Goal: Information Seeking & Learning: Learn about a topic

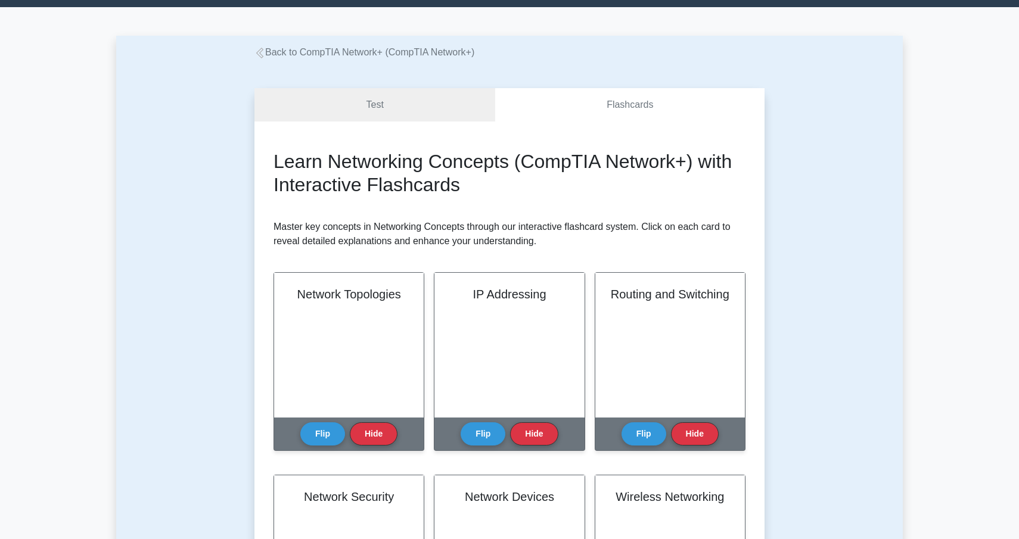
scroll to position [224, 0]
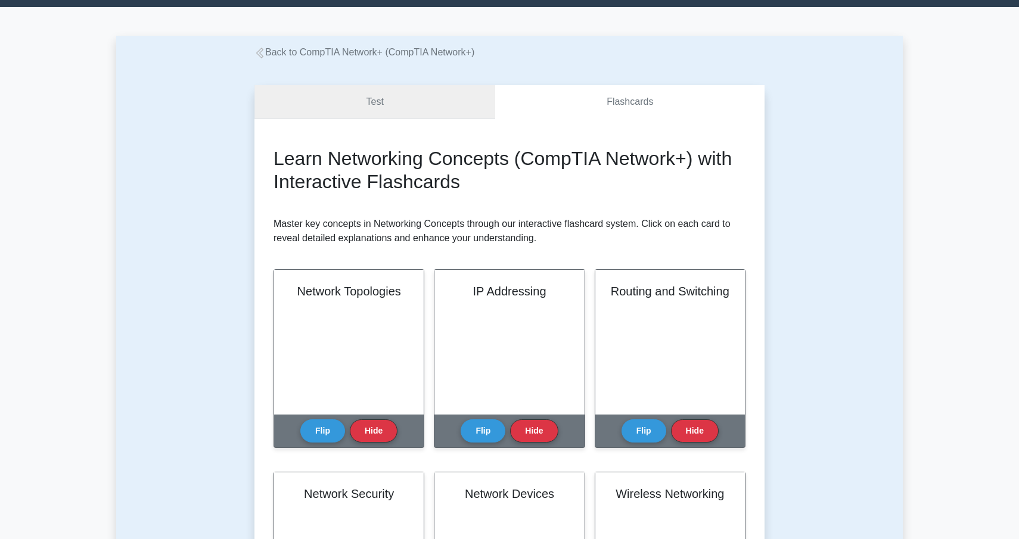
click at [395, 103] on link "Test" at bounding box center [375, 102] width 241 height 34
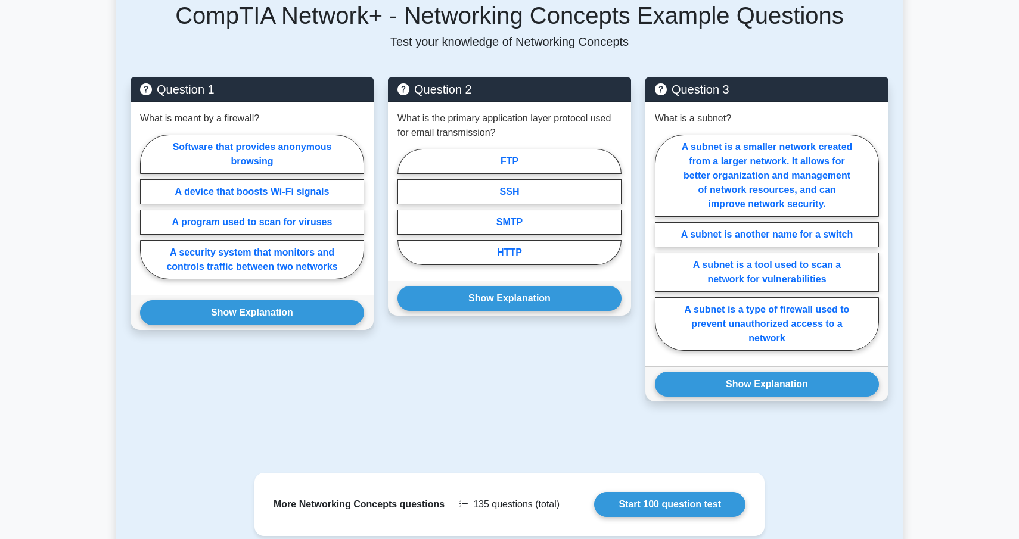
scroll to position [551, 0]
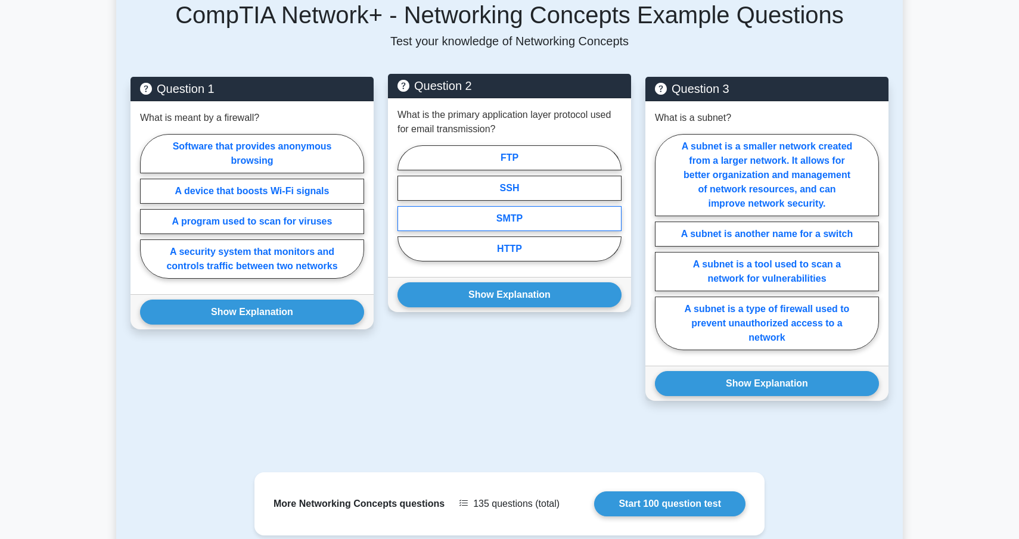
click at [518, 212] on label "SMTP" at bounding box center [510, 218] width 224 height 25
click at [405, 211] on input "SMTP" at bounding box center [402, 207] width 8 height 8
radio input "true"
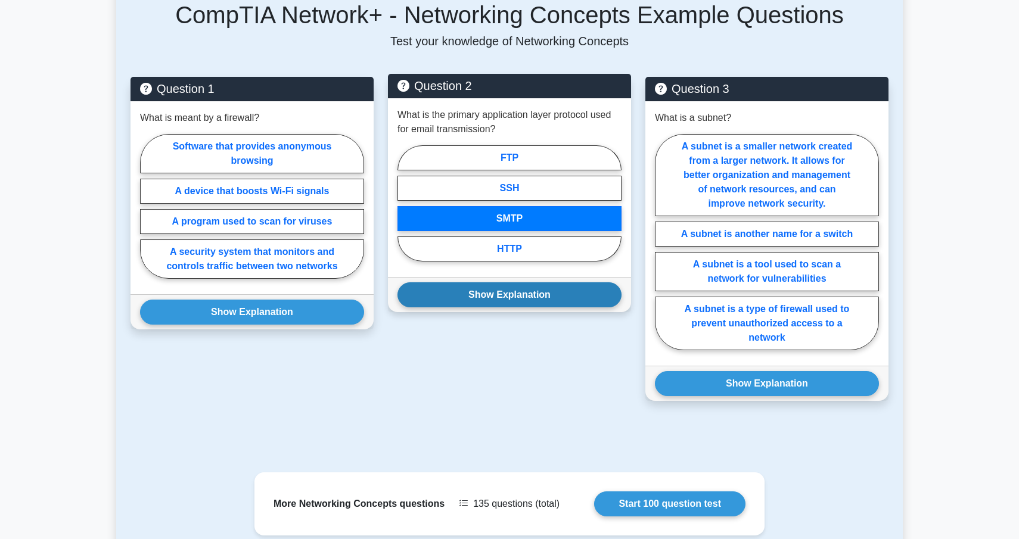
click at [448, 283] on button "Show Explanation" at bounding box center [510, 295] width 224 height 25
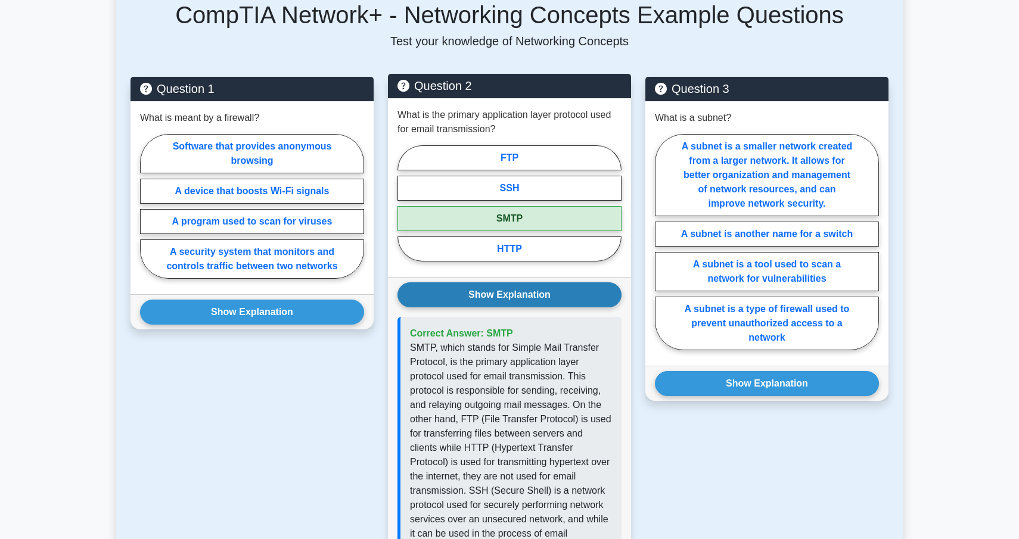
click at [451, 283] on button "Show Explanation" at bounding box center [510, 295] width 224 height 25
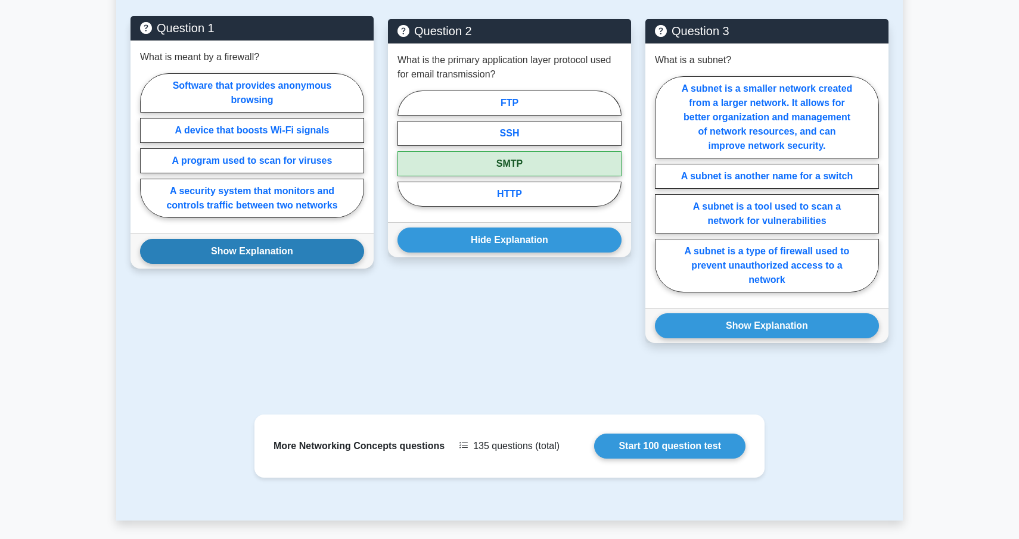
scroll to position [608, 0]
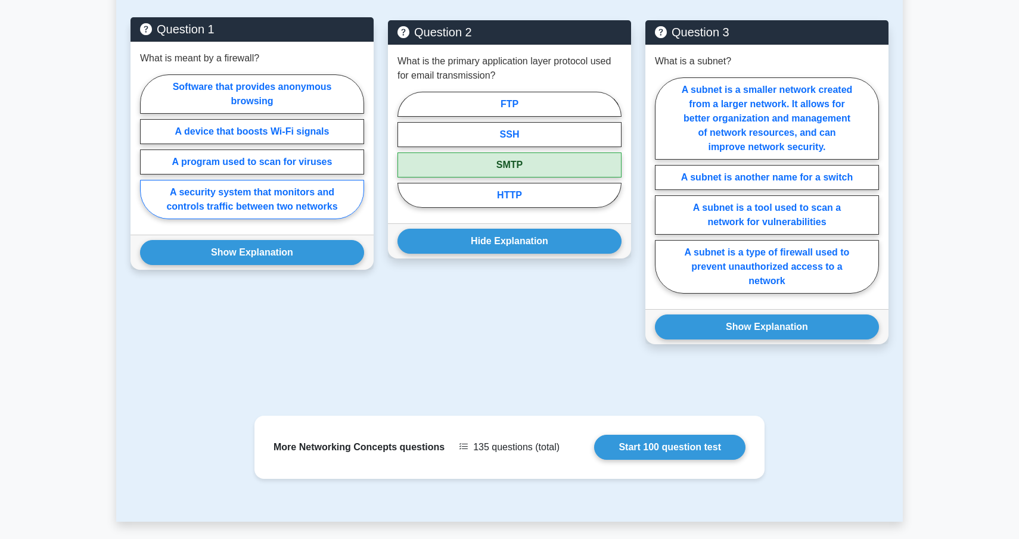
click at [328, 185] on label "A security system that monitors and controls traffic between two networks" at bounding box center [252, 199] width 224 height 39
click at [148, 154] on input "A security system that monitors and controls traffic between two networks" at bounding box center [144, 151] width 8 height 8
radio input "true"
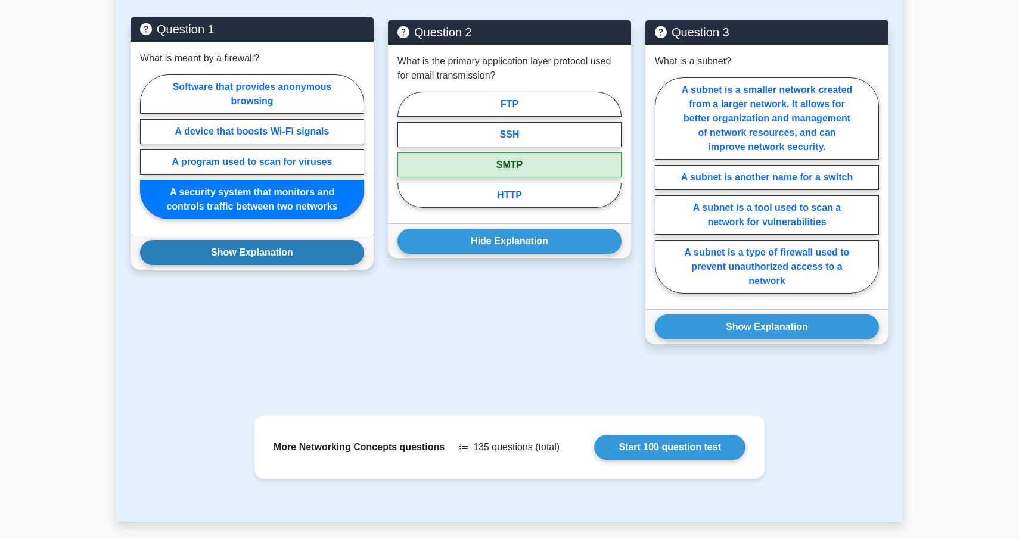
click at [314, 240] on button "Show Explanation" at bounding box center [252, 252] width 224 height 25
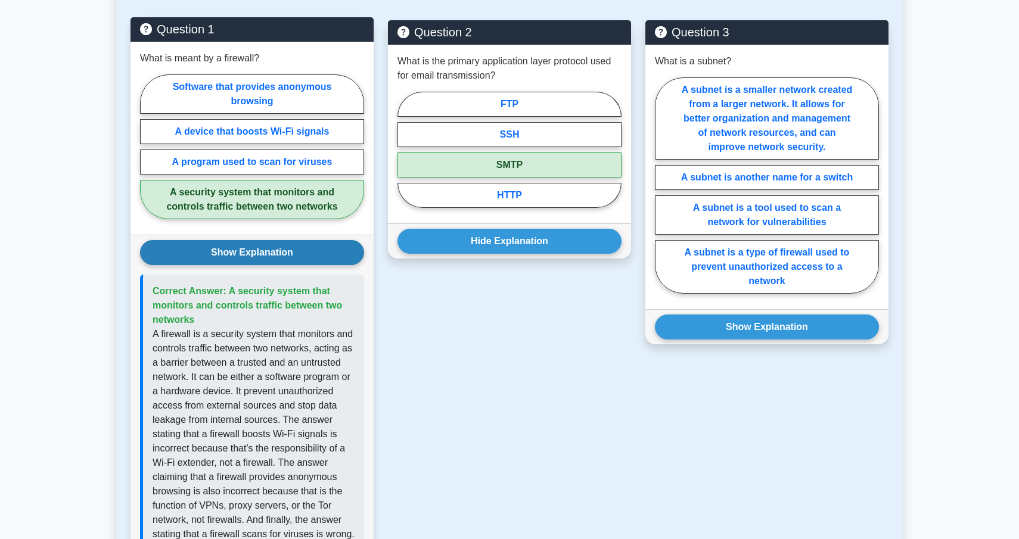
click at [340, 240] on button "Show Explanation" at bounding box center [252, 252] width 224 height 25
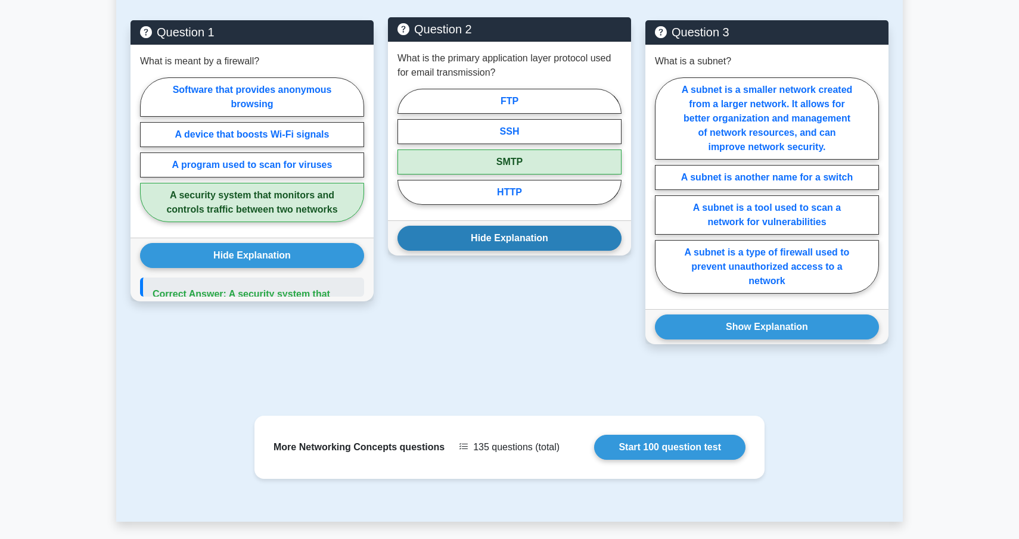
click at [456, 237] on div "Hide Explanation Correct Answer: SMTP" at bounding box center [509, 238] width 243 height 35
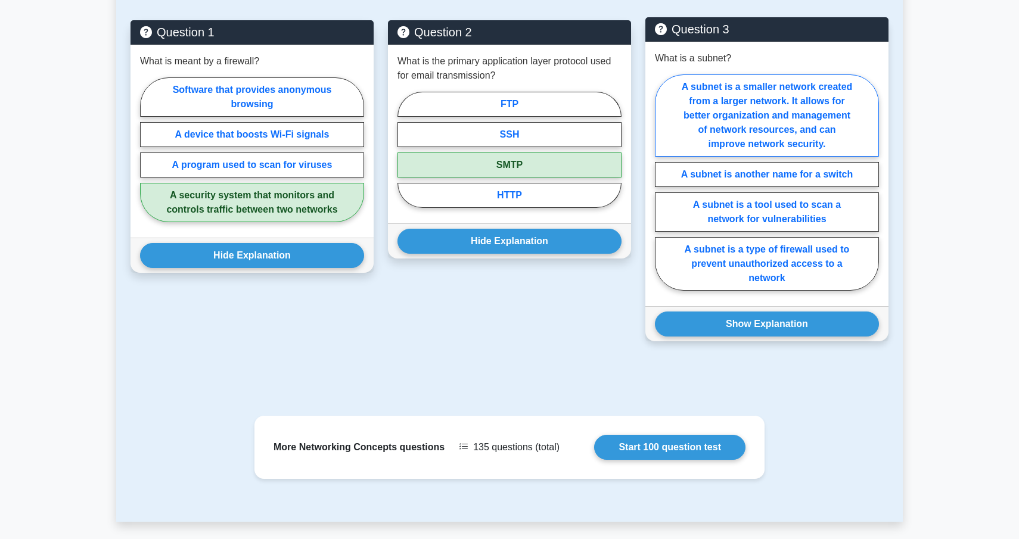
click at [808, 116] on label "A subnet is a smaller network created from a larger network. It allows for bett…" at bounding box center [767, 116] width 224 height 82
click at [663, 182] on input "A subnet is a smaller network created from a larger network. It allows for bett…" at bounding box center [659, 186] width 8 height 8
radio input "true"
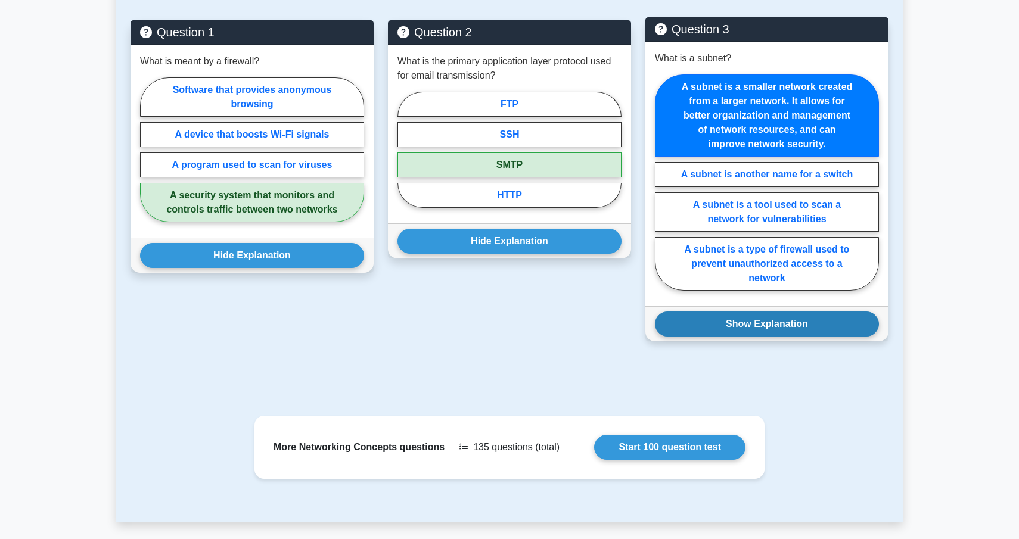
click at [798, 312] on button "Show Explanation" at bounding box center [767, 324] width 224 height 25
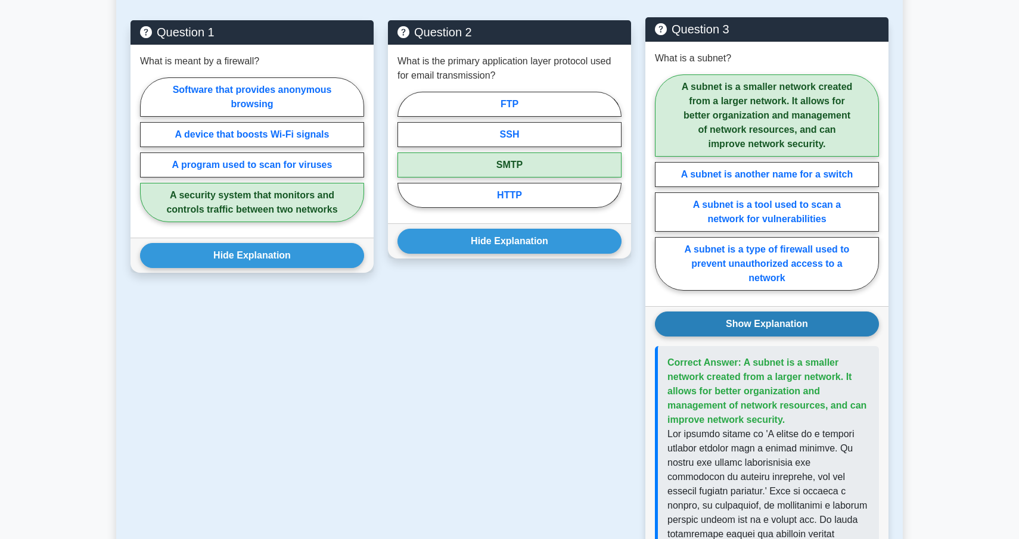
click at [791, 317] on button "Show Explanation" at bounding box center [767, 324] width 224 height 25
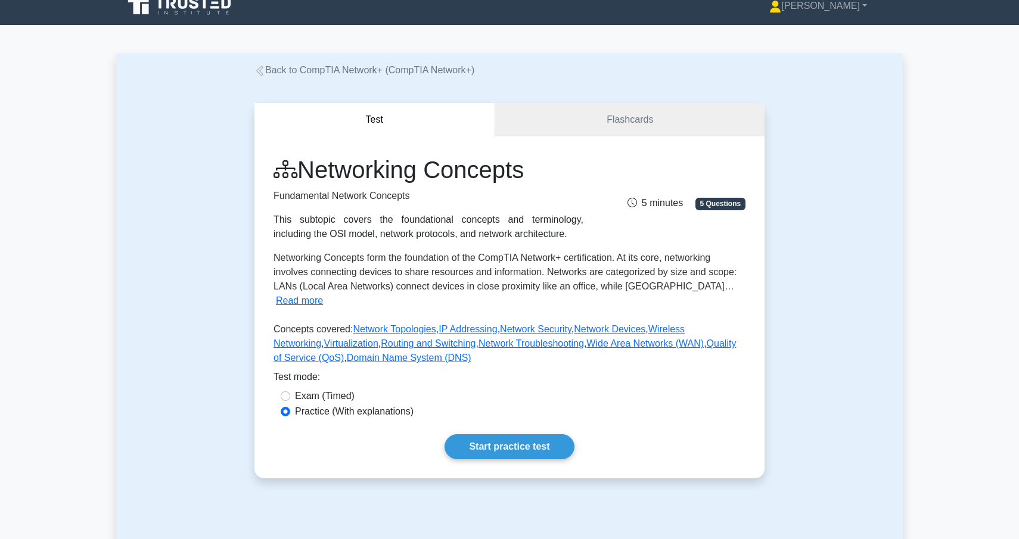
scroll to position [0, 0]
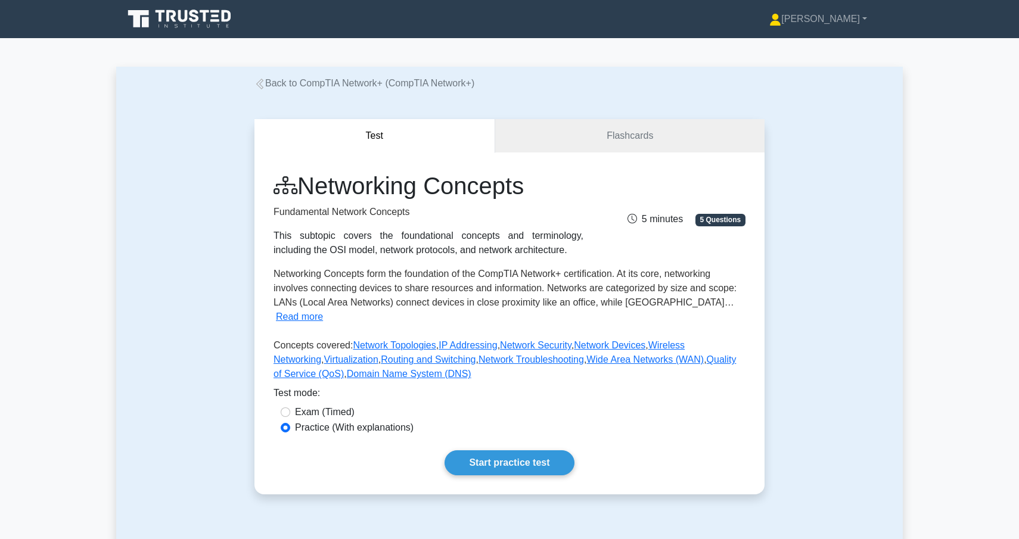
click at [296, 88] on link "Back to CompTIA Network+ (CompTIA Network+)" at bounding box center [365, 83] width 220 height 10
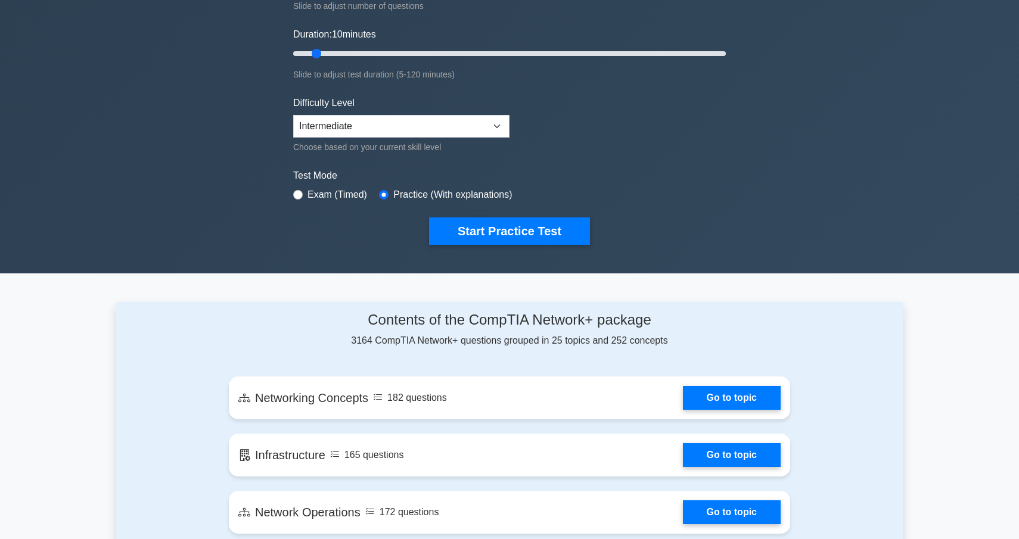
scroll to position [166, 0]
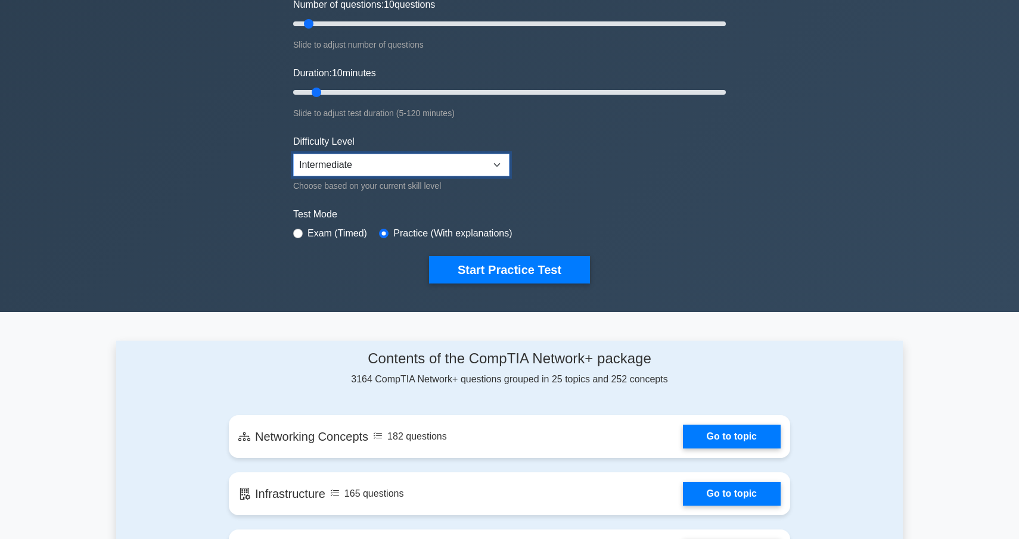
click at [430, 168] on select "Beginner Intermediate Expert" at bounding box center [401, 165] width 216 height 23
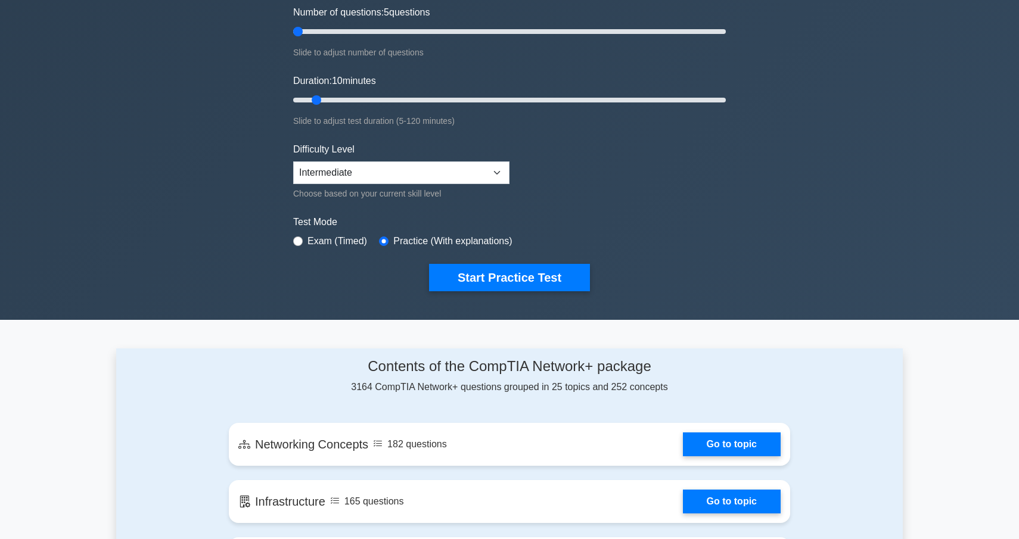
drag, startPoint x: 308, startPoint y: 33, endPoint x: 176, endPoint y: -21, distance: 142.5
click at [293, 24] on input "Number of questions: 5 questions" at bounding box center [509, 31] width 433 height 14
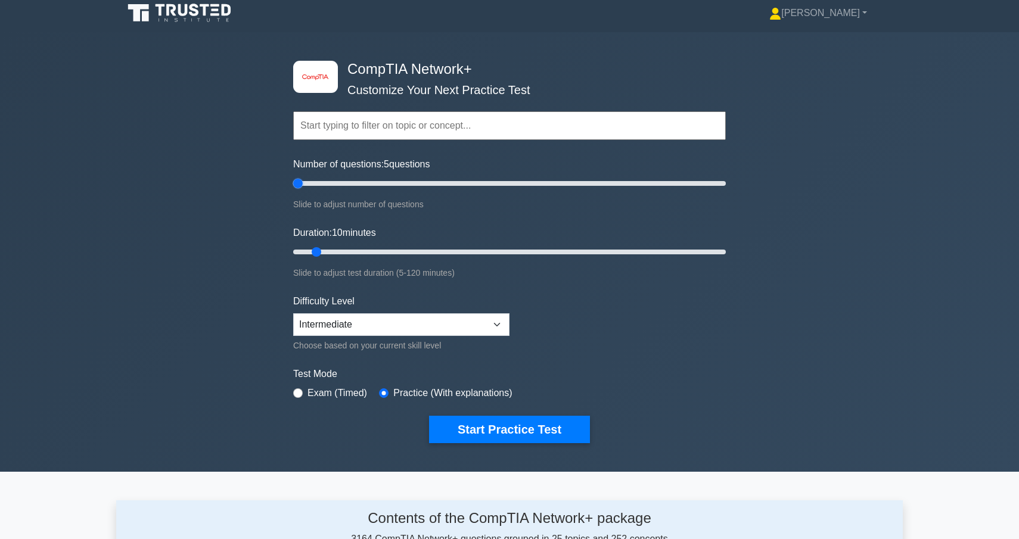
scroll to position [0, 0]
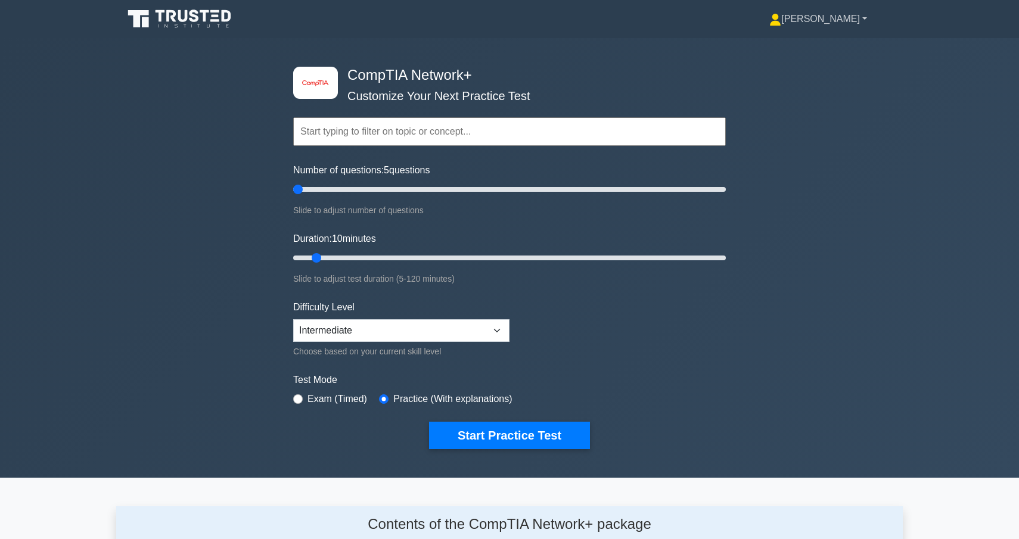
click at [824, 20] on link "[PERSON_NAME]" at bounding box center [818, 19] width 155 height 24
click at [849, 23] on link "[PERSON_NAME]" at bounding box center [818, 19] width 155 height 24
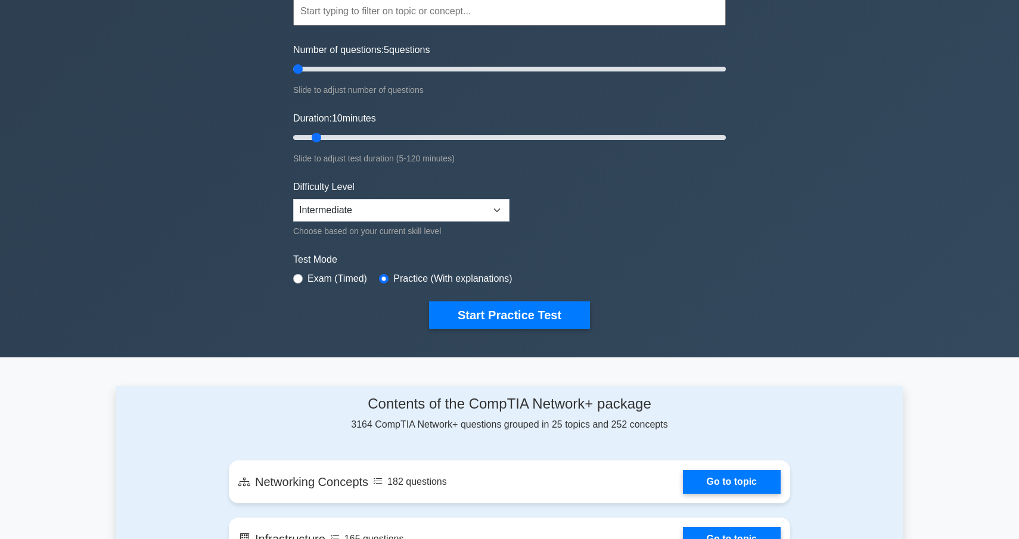
scroll to position [95, 0]
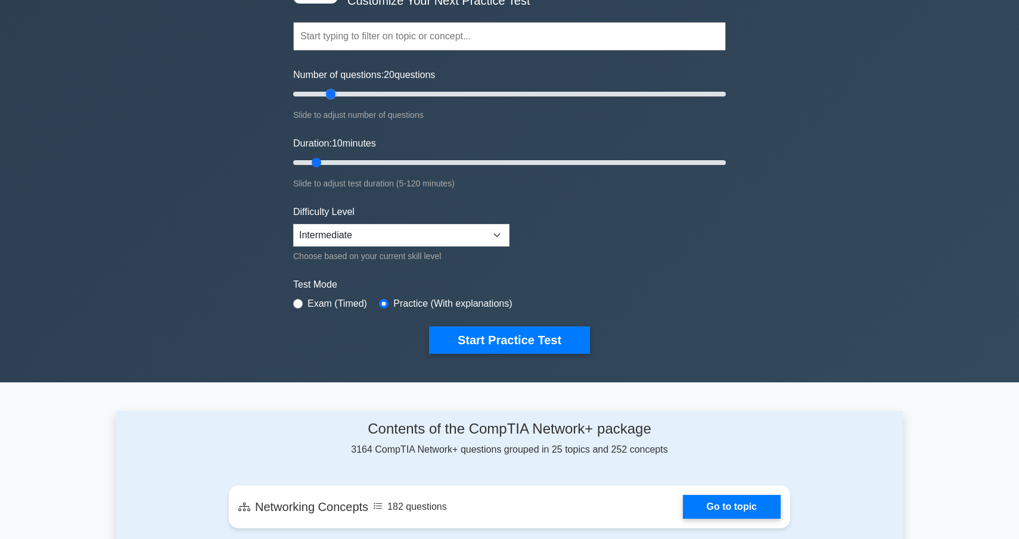
drag, startPoint x: 302, startPoint y: 97, endPoint x: 330, endPoint y: 97, distance: 28.6
click at [330, 97] on input "Number of questions: 20 questions" at bounding box center [509, 94] width 433 height 14
drag, startPoint x: 330, startPoint y: 97, endPoint x: 319, endPoint y: 98, distance: 10.8
click at [319, 98] on input "Number of questions: 15 questions" at bounding box center [509, 94] width 433 height 14
drag, startPoint x: 319, startPoint y: 98, endPoint x: 312, endPoint y: 97, distance: 7.3
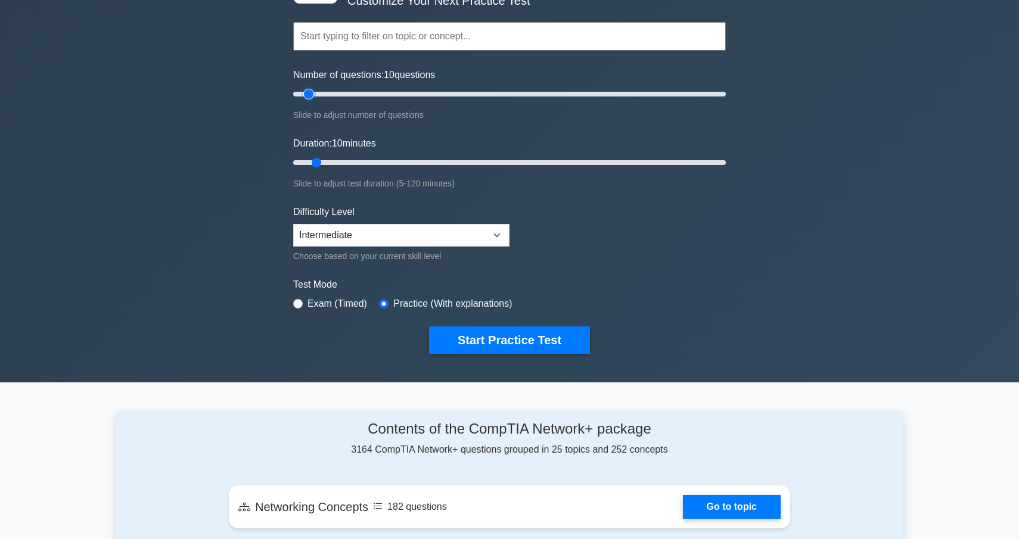
type input "10"
click at [312, 97] on input "Number of questions: 10 questions" at bounding box center [509, 94] width 433 height 14
click at [469, 339] on button "Start Practice Test" at bounding box center [509, 340] width 161 height 27
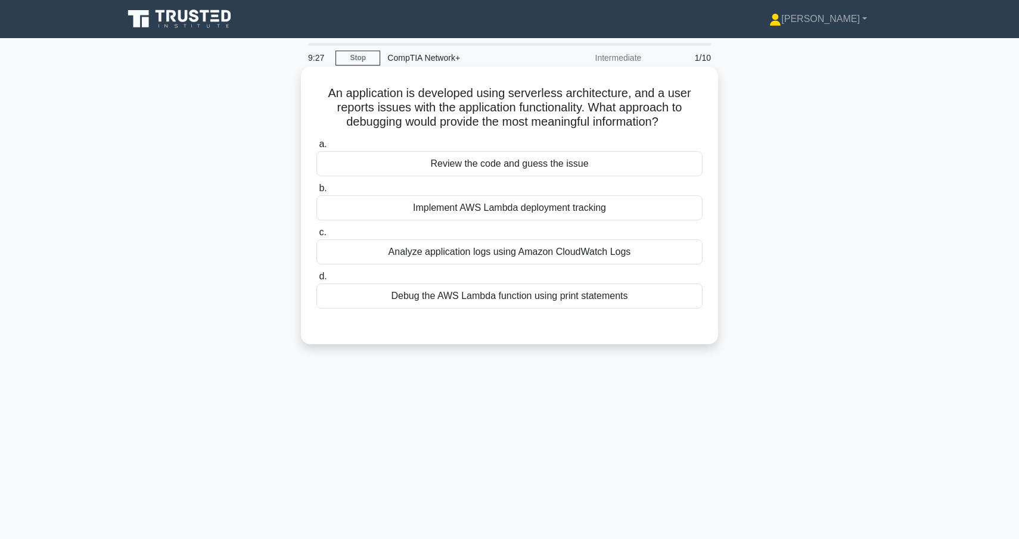
click at [592, 260] on div "Analyze application logs using Amazon CloudWatch Logs" at bounding box center [510, 252] width 386 height 25
click at [317, 237] on input "c. Analyze application logs using Amazon CloudWatch Logs" at bounding box center [317, 233] width 0 height 8
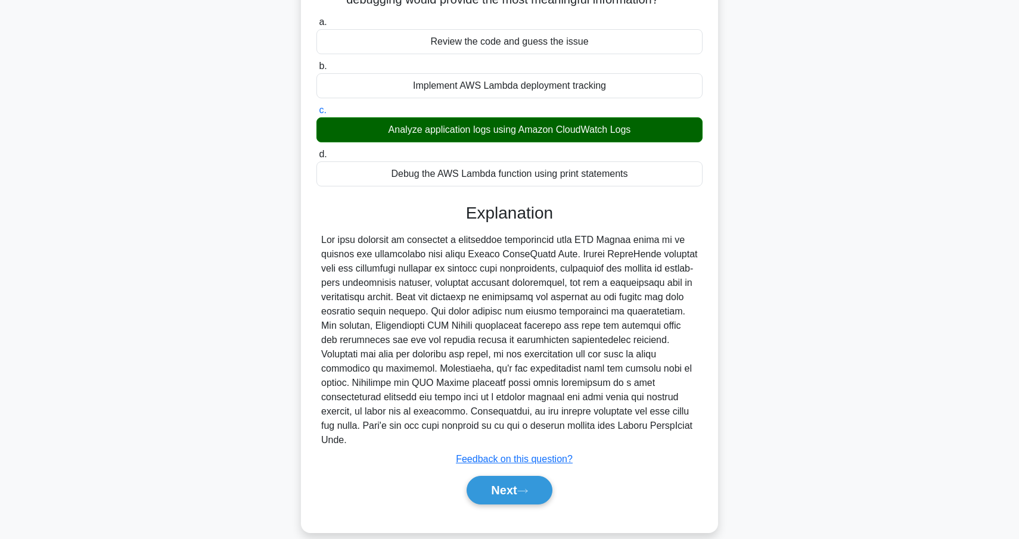
scroll to position [138, 0]
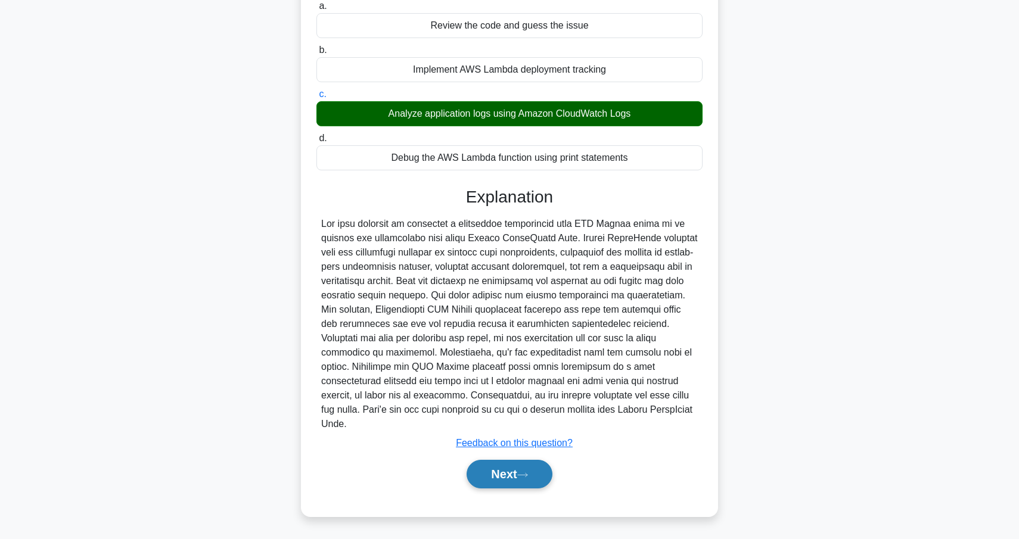
click at [526, 482] on button "Next" at bounding box center [509, 474] width 85 height 29
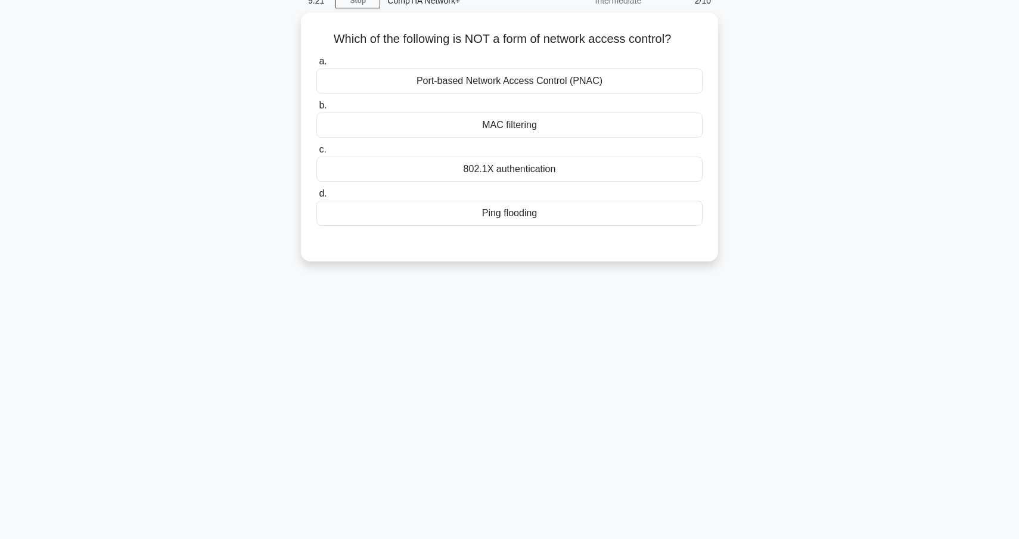
scroll to position [0, 0]
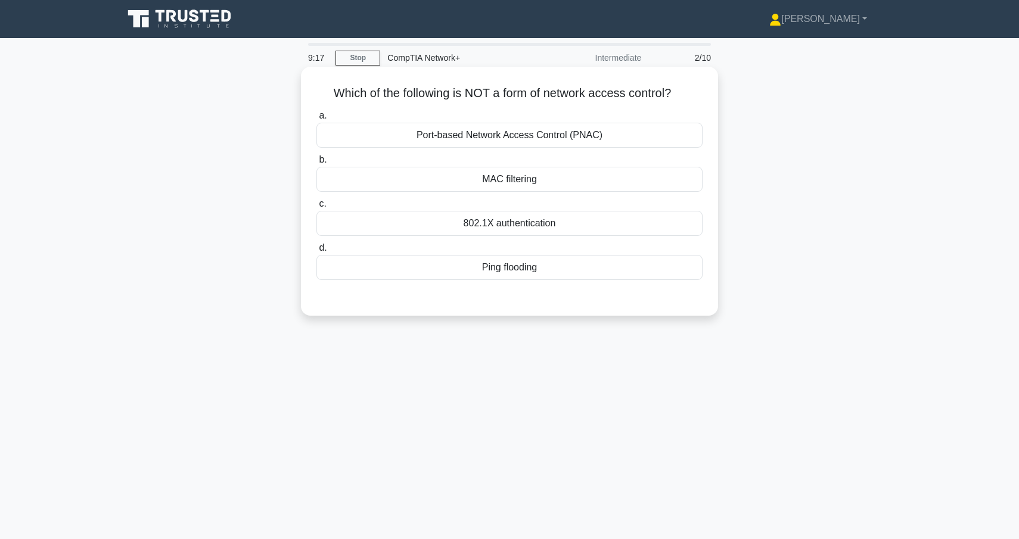
click at [526, 269] on div "Ping flooding" at bounding box center [510, 267] width 386 height 25
click at [317, 252] on input "d. Ping flooding" at bounding box center [317, 248] width 0 height 8
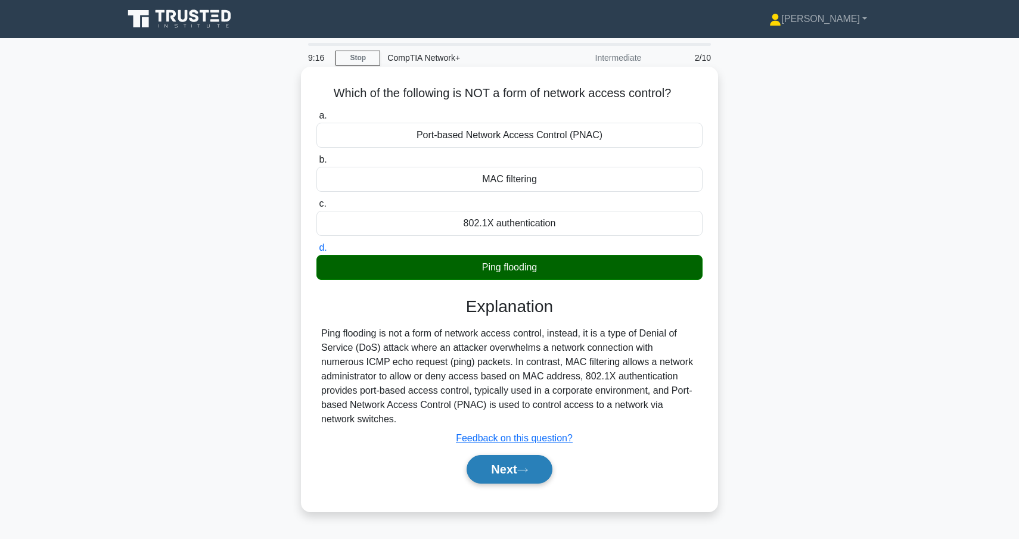
click at [526, 467] on button "Next" at bounding box center [509, 469] width 85 height 29
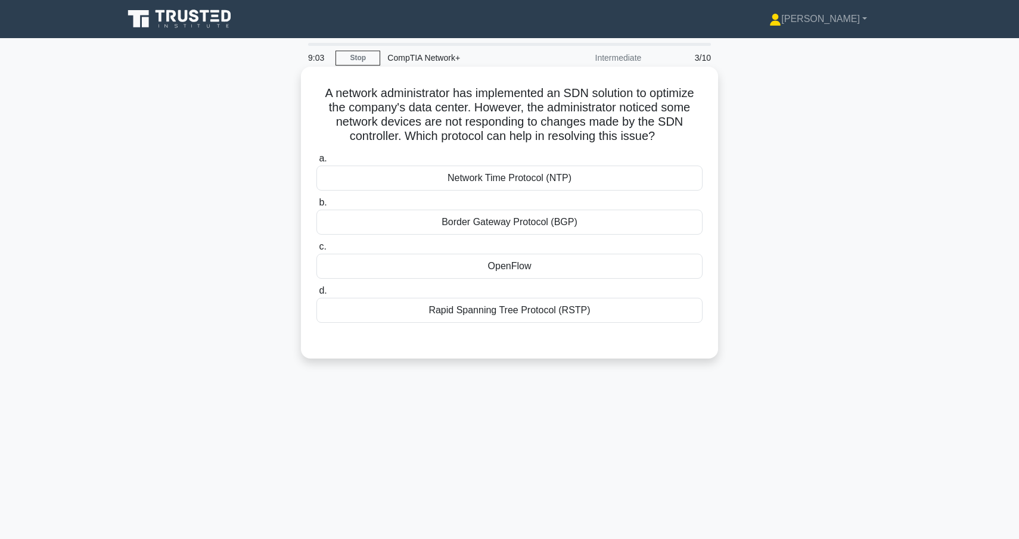
click at [543, 272] on div "OpenFlow" at bounding box center [510, 266] width 386 height 25
click at [317, 251] on input "c. OpenFlow" at bounding box center [317, 247] width 0 height 8
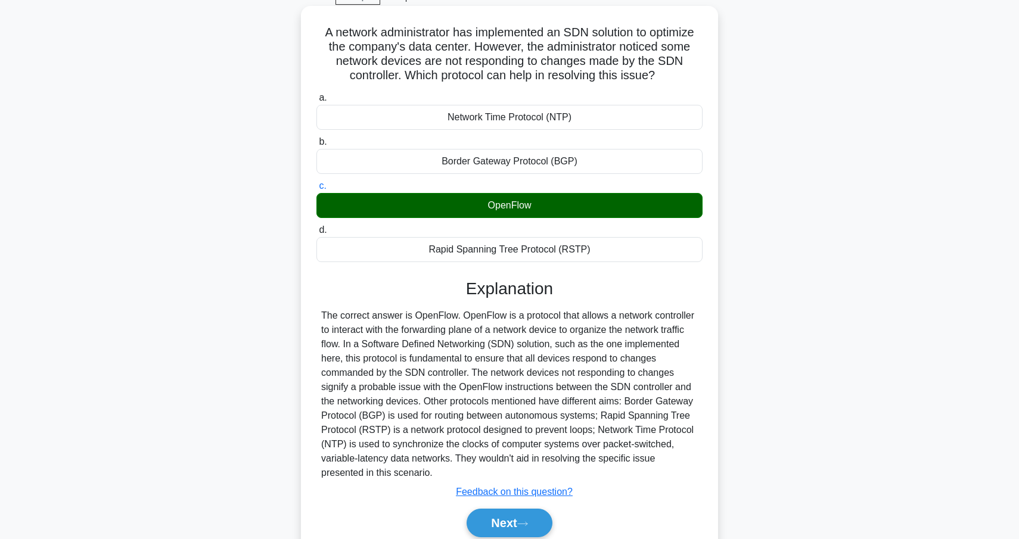
scroll to position [62, 0]
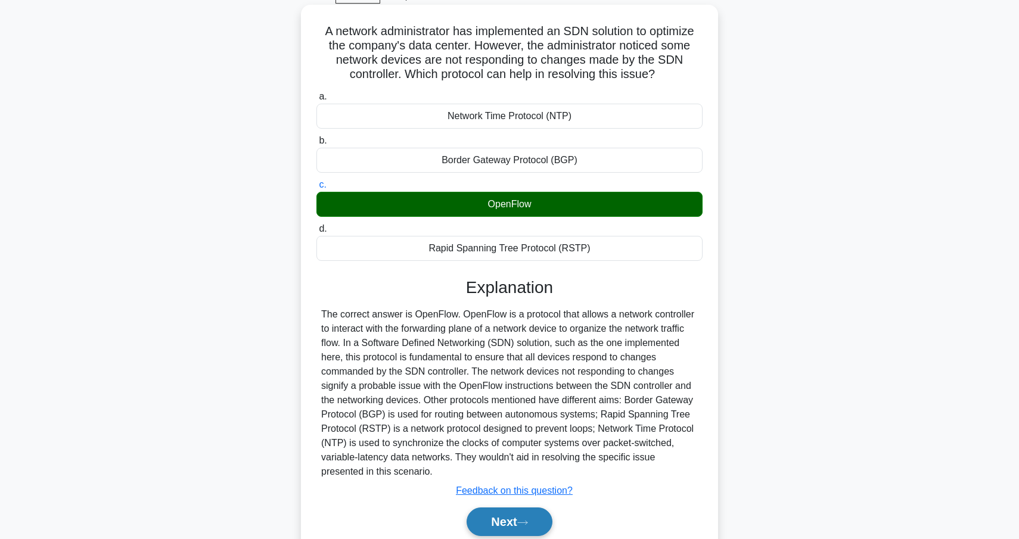
click at [520, 531] on button "Next" at bounding box center [509, 522] width 85 height 29
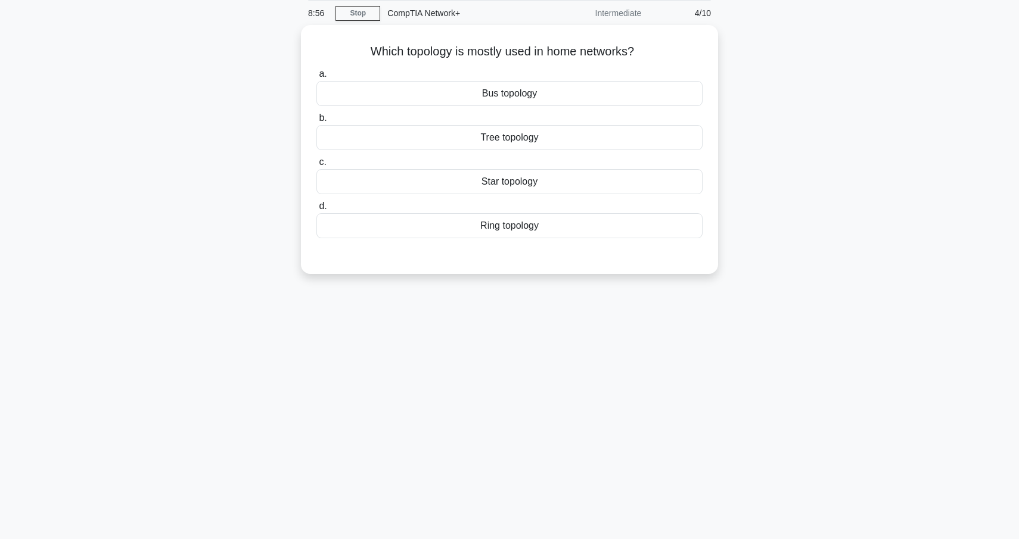
scroll to position [44, 0]
click at [533, 178] on div "Star topology" at bounding box center [510, 179] width 386 height 25
click at [317, 165] on input "c. Star topology" at bounding box center [317, 161] width 0 height 8
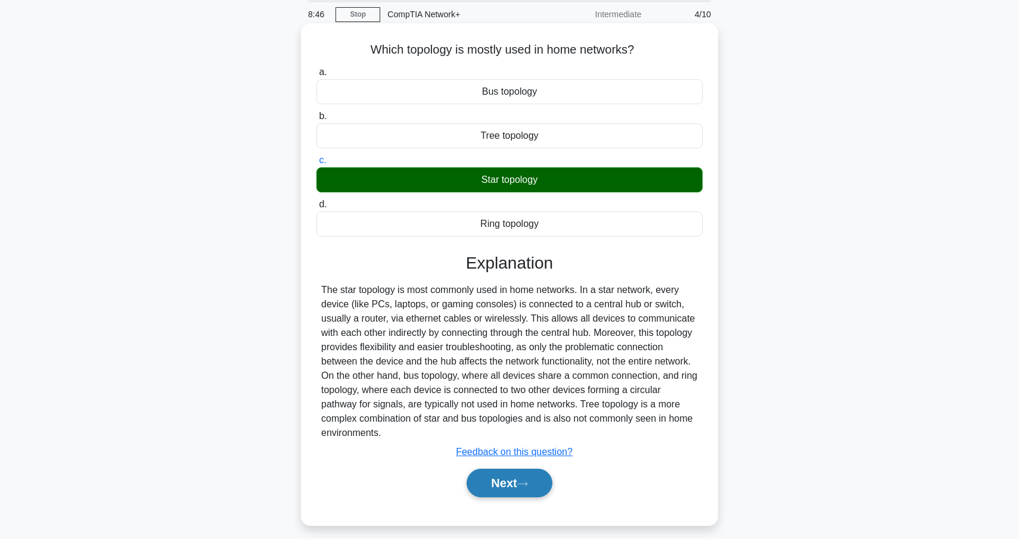
click at [512, 483] on button "Next" at bounding box center [509, 483] width 85 height 29
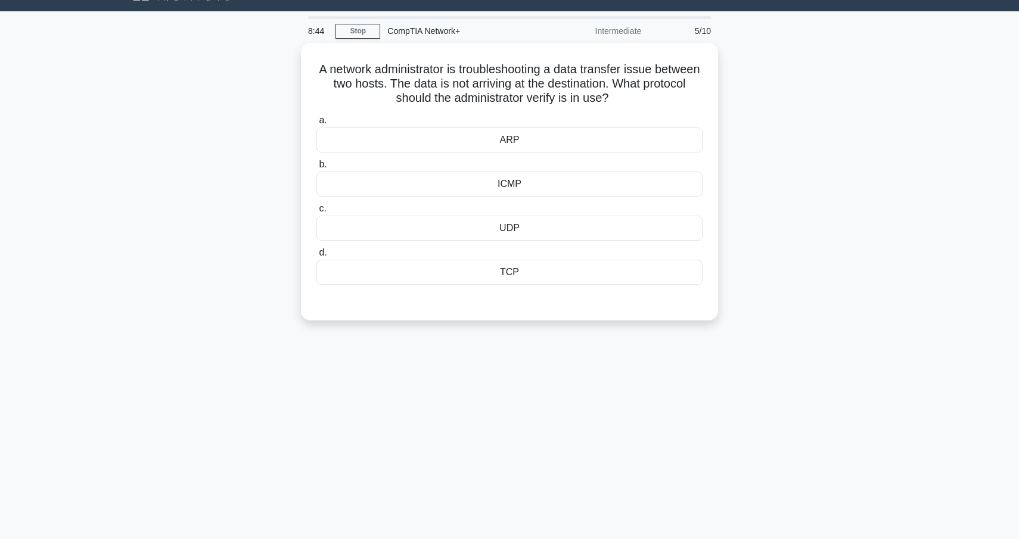
scroll to position [24, 0]
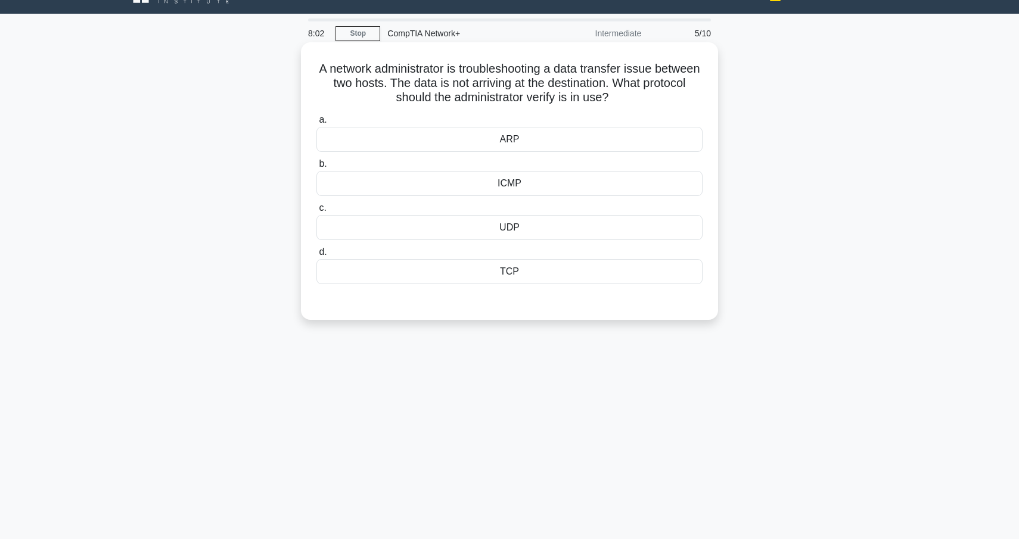
click at [523, 148] on div "ARP" at bounding box center [510, 139] width 386 height 25
click at [317, 124] on input "a. ARP" at bounding box center [317, 120] width 0 height 8
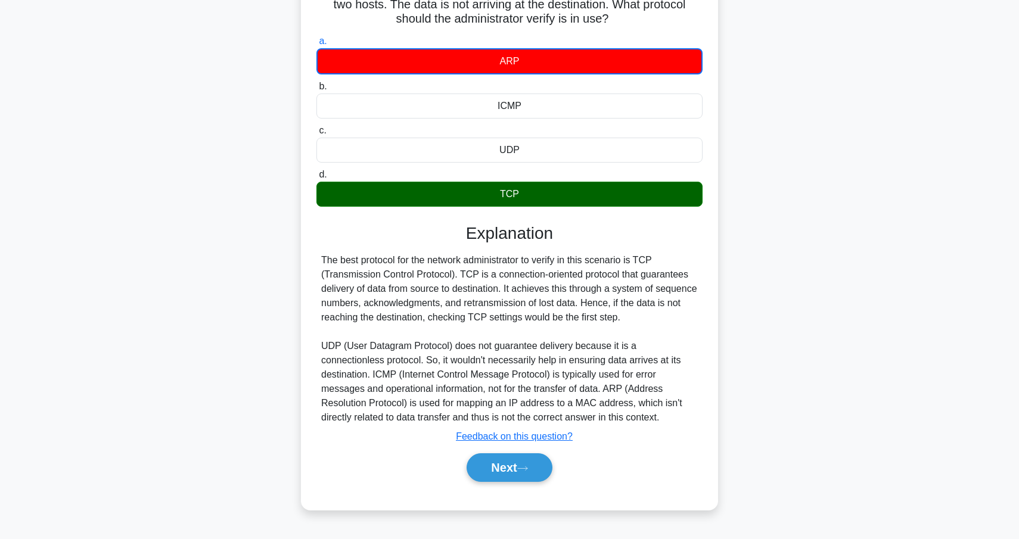
scroll to position [104, 0]
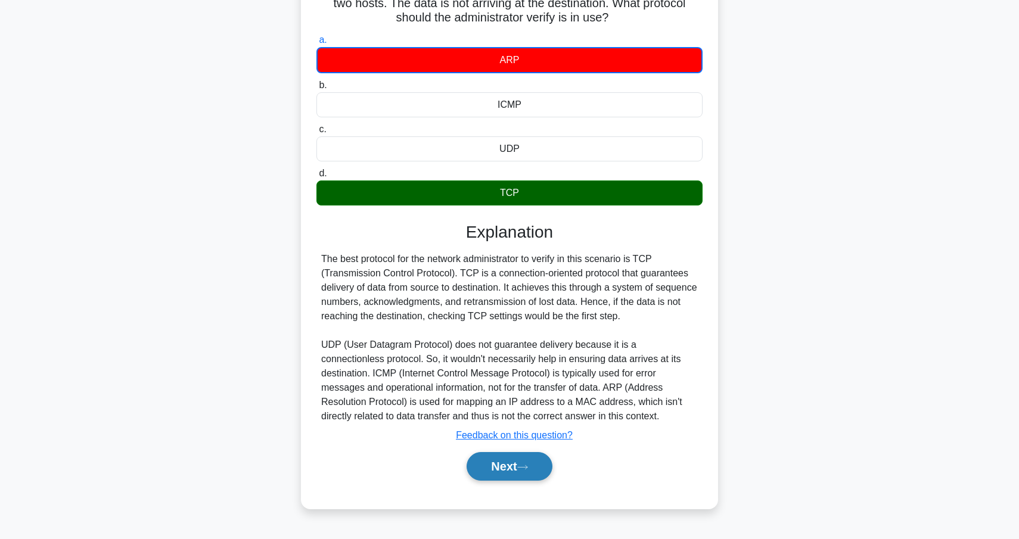
click at [532, 472] on button "Next" at bounding box center [509, 466] width 85 height 29
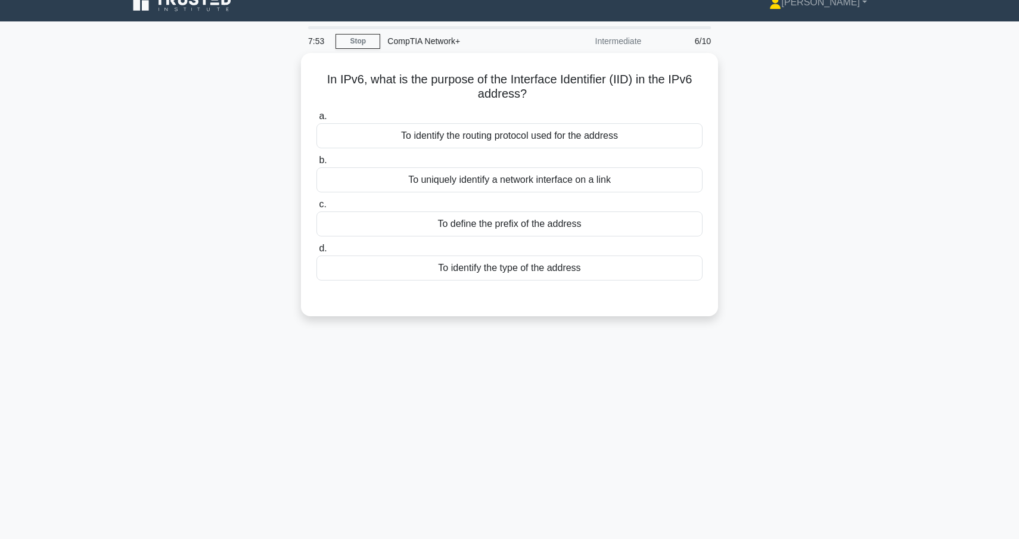
scroll to position [16, 0]
click at [533, 178] on div "To uniquely identify a network interface on a link" at bounding box center [510, 177] width 386 height 25
click at [317, 162] on input "b. To uniquely identify a network interface on a link" at bounding box center [317, 158] width 0 height 8
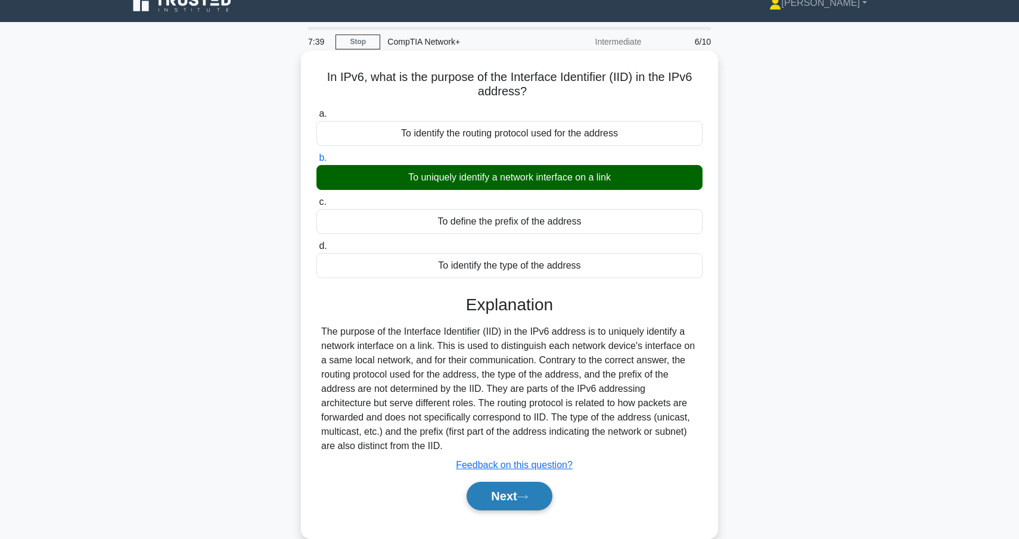
click at [505, 492] on button "Next" at bounding box center [509, 496] width 85 height 29
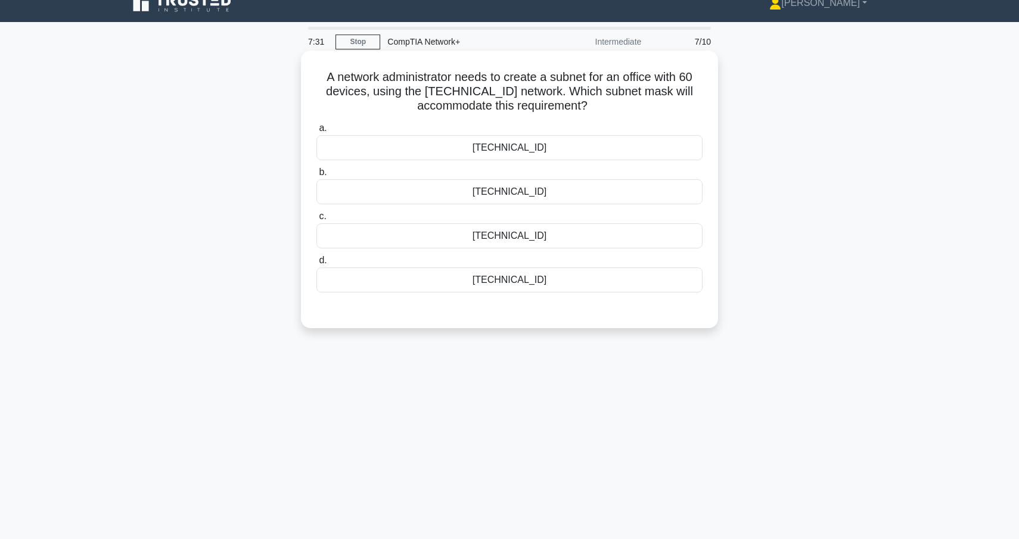
click at [542, 199] on div "255.255.255.192" at bounding box center [510, 191] width 386 height 25
click at [317, 176] on input "b. 255.255.255.192" at bounding box center [317, 173] width 0 height 8
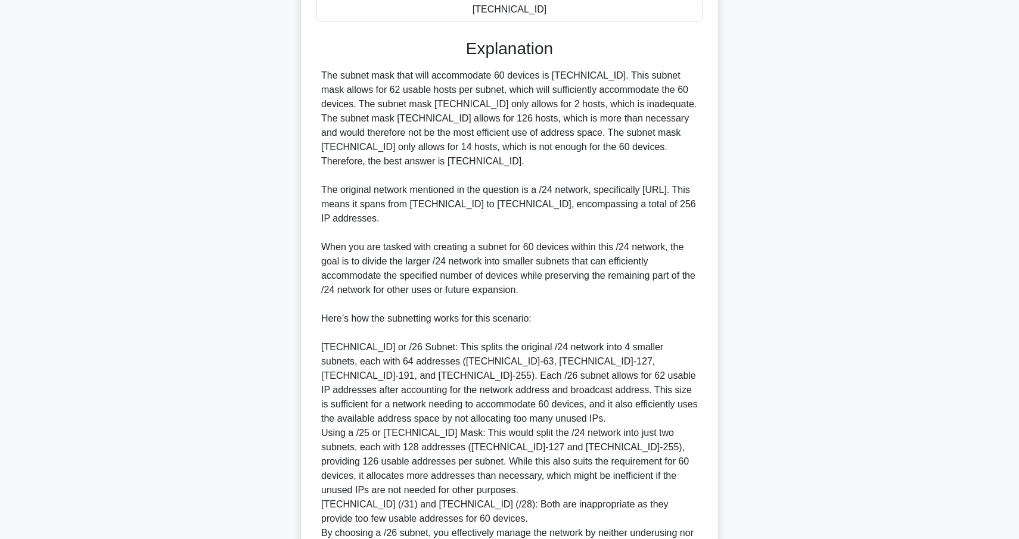
scroll to position [424, 0]
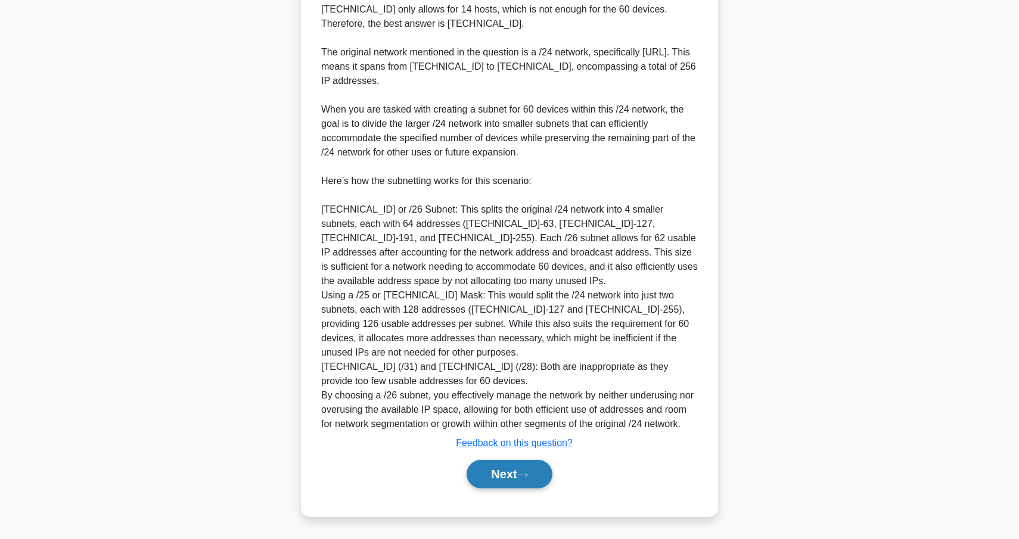
click at [514, 479] on button "Next" at bounding box center [509, 474] width 85 height 29
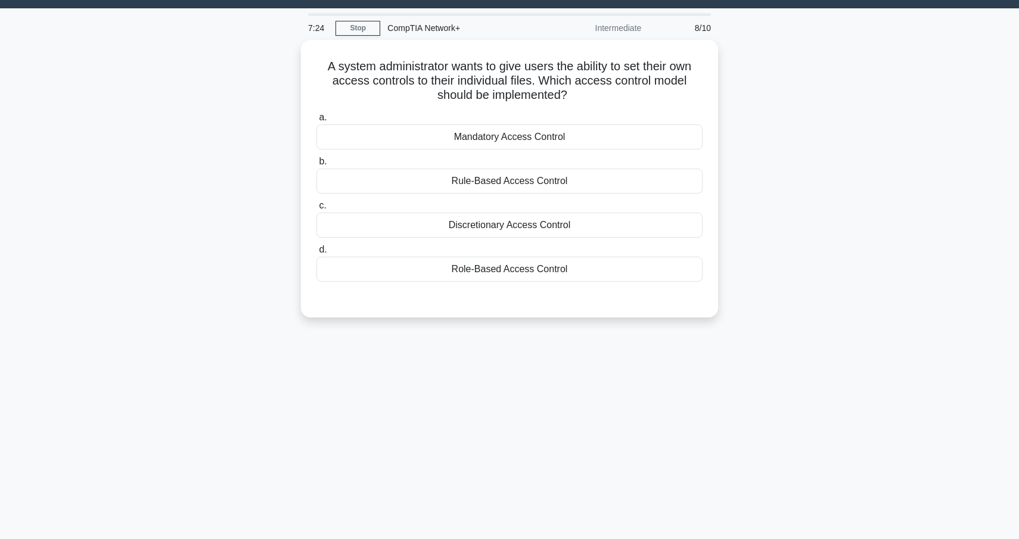
scroll to position [0, 0]
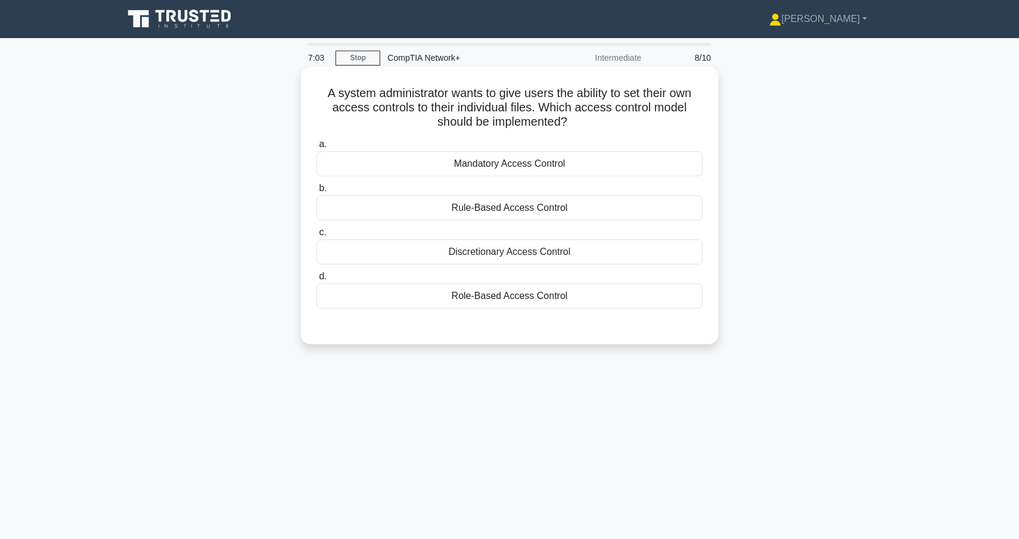
click at [509, 296] on div "Role-Based Access Control" at bounding box center [510, 296] width 386 height 25
click at [317, 281] on input "d. Role-Based Access Control" at bounding box center [317, 277] width 0 height 8
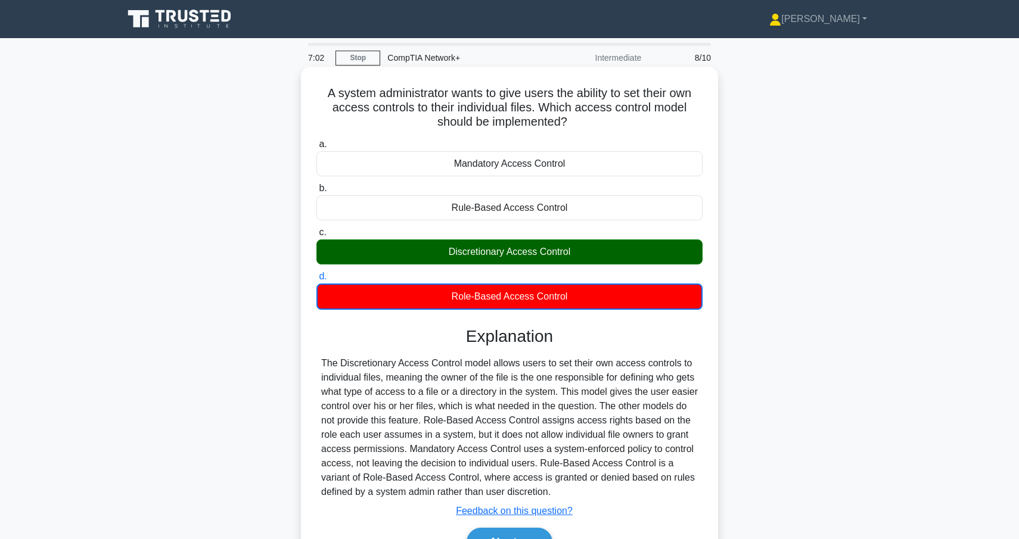
scroll to position [104, 0]
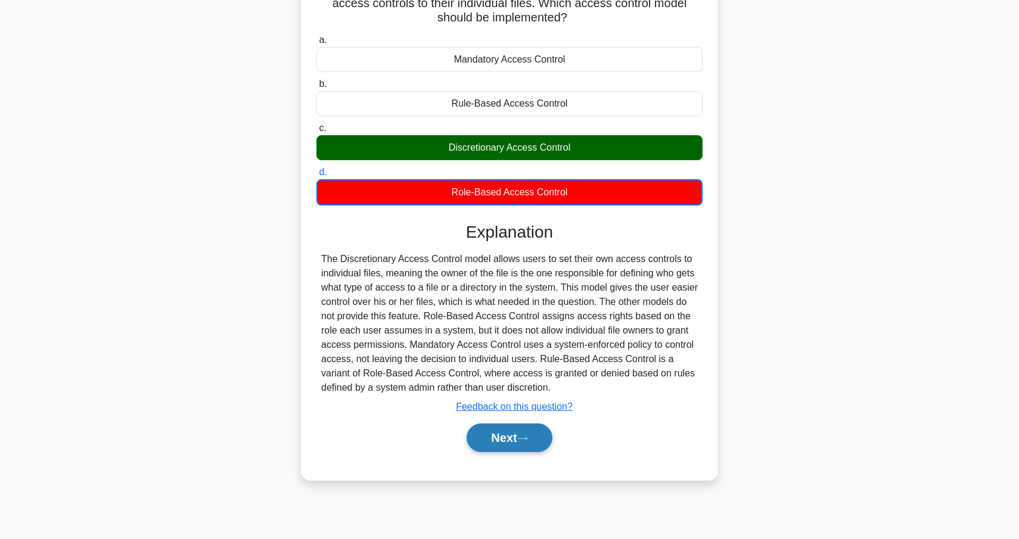
click at [532, 445] on button "Next" at bounding box center [509, 438] width 85 height 29
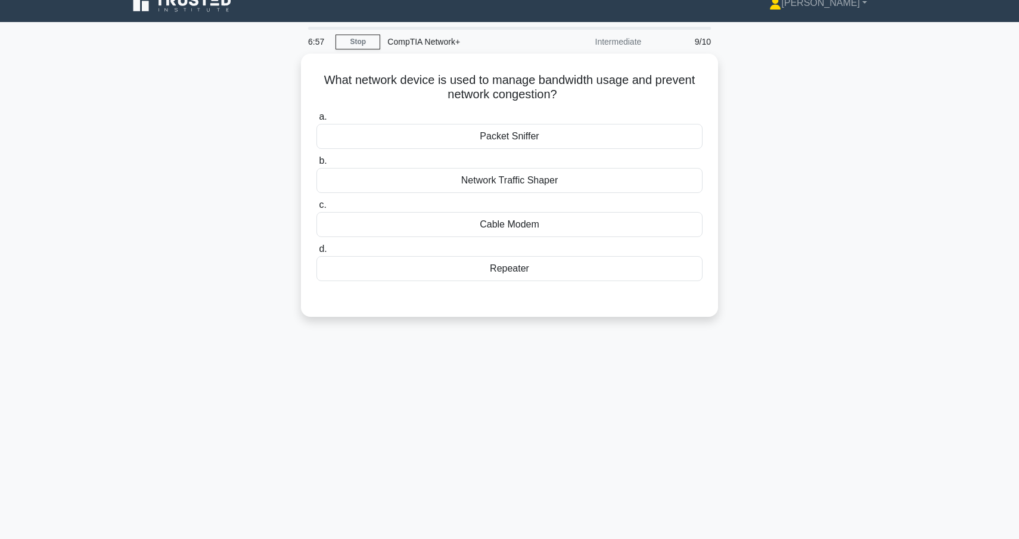
scroll to position [13, 0]
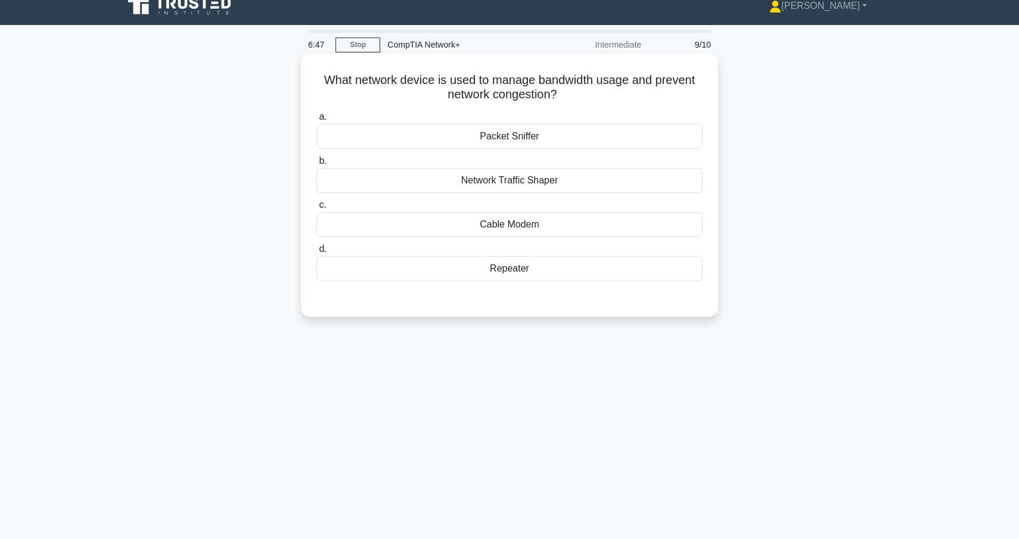
click at [566, 187] on div "Network Traffic Shaper" at bounding box center [510, 180] width 386 height 25
click at [317, 165] on input "b. Network Traffic Shaper" at bounding box center [317, 161] width 0 height 8
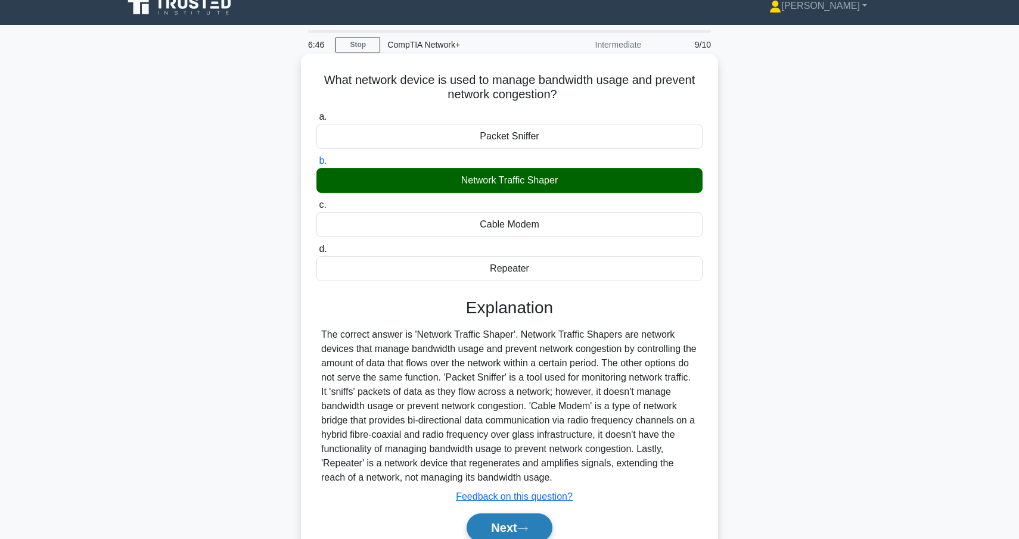
click at [511, 518] on button "Next" at bounding box center [509, 528] width 85 height 29
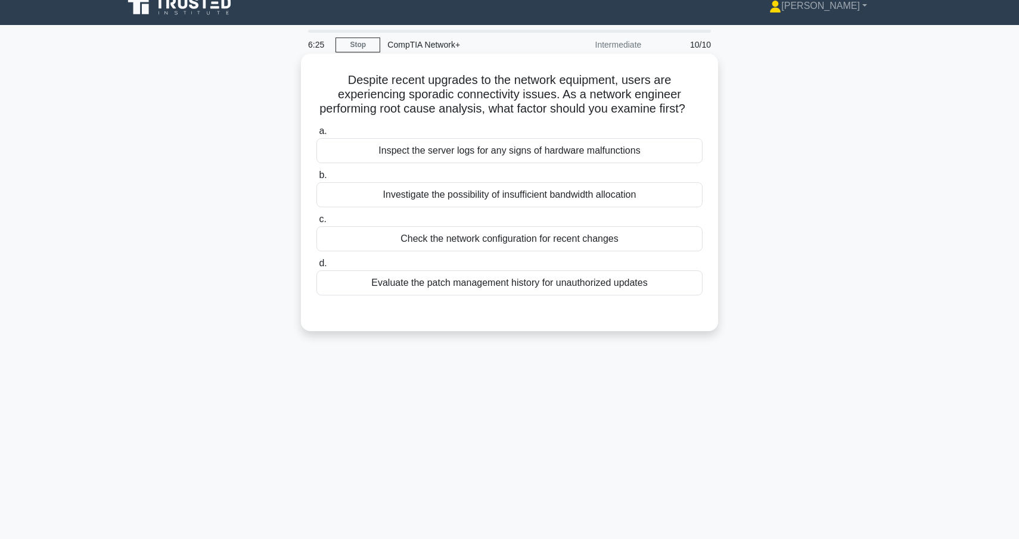
click at [631, 154] on div "Inspect the server logs for any signs of hardware malfunctions" at bounding box center [510, 150] width 386 height 25
click at [317, 135] on input "a. Inspect the server logs for any signs of hardware malfunctions" at bounding box center [317, 132] width 0 height 8
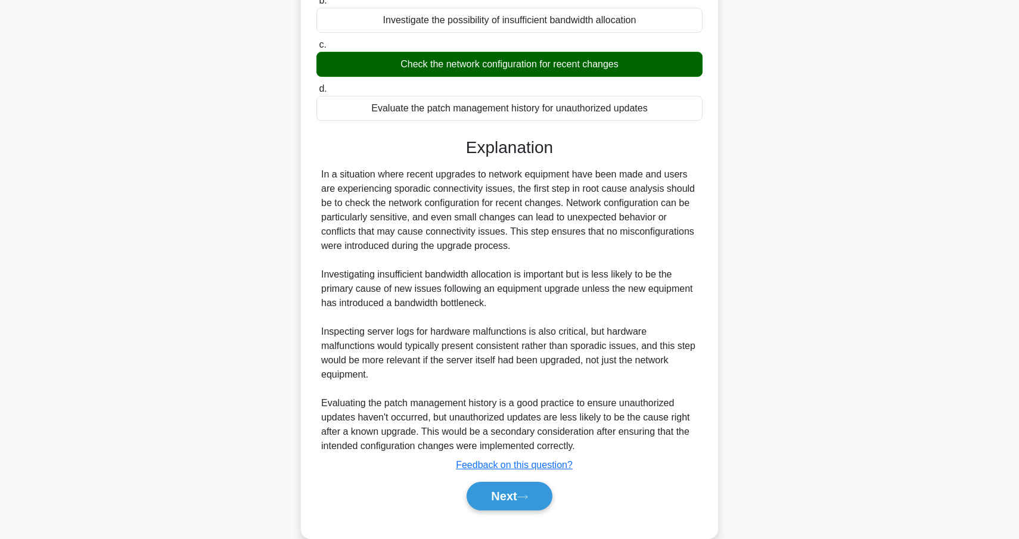
scroll to position [211, 0]
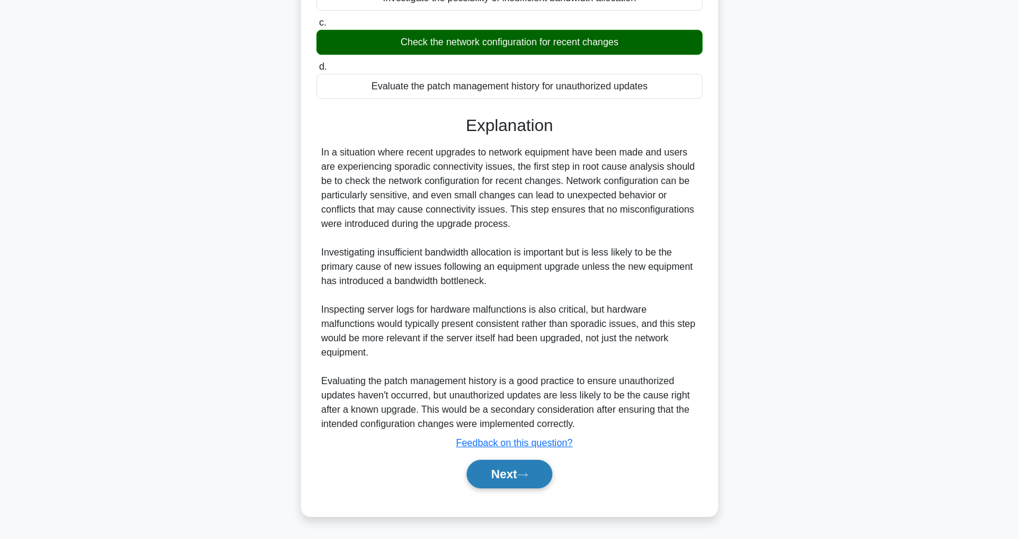
click at [507, 471] on button "Next" at bounding box center [509, 474] width 85 height 29
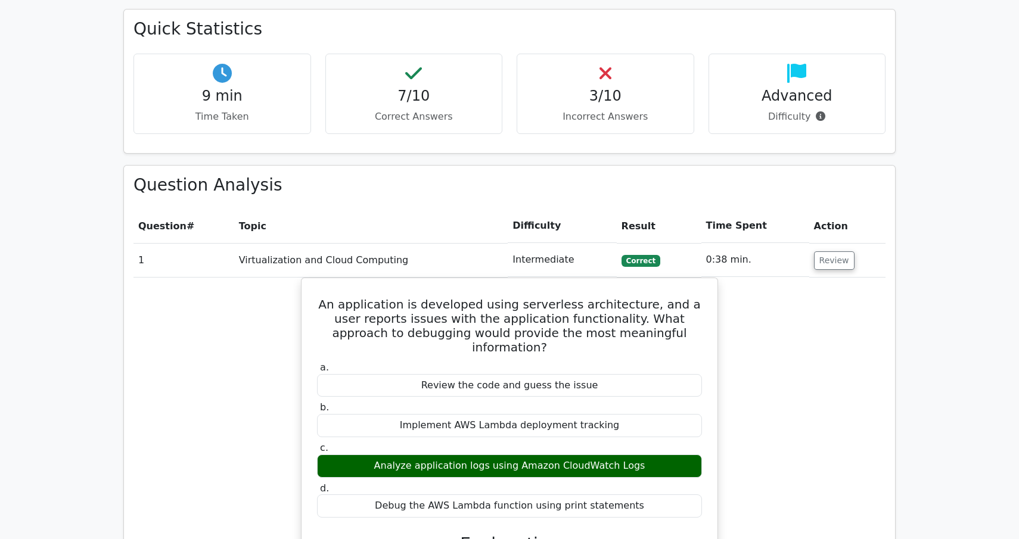
scroll to position [685, 0]
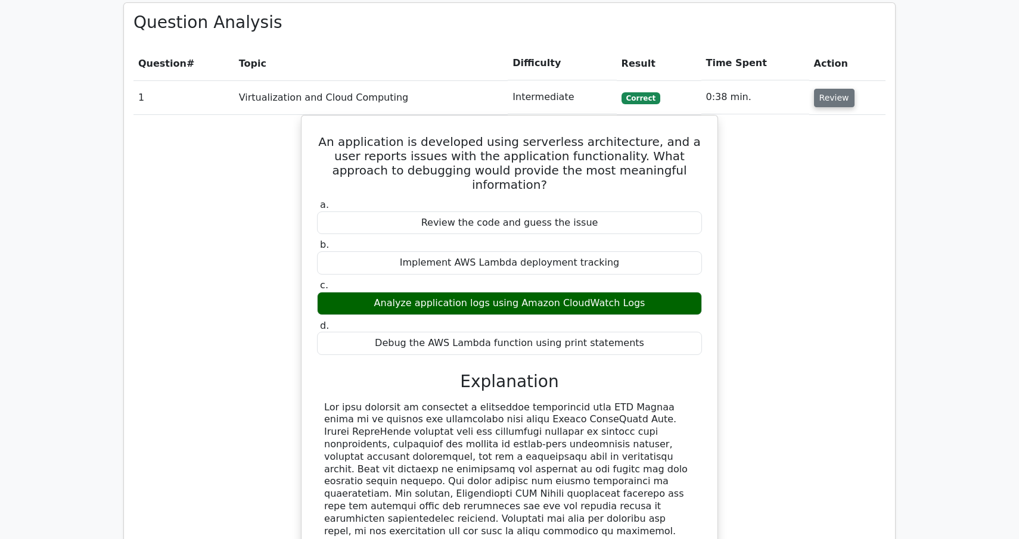
click at [832, 101] on button "Review" at bounding box center [834, 98] width 41 height 18
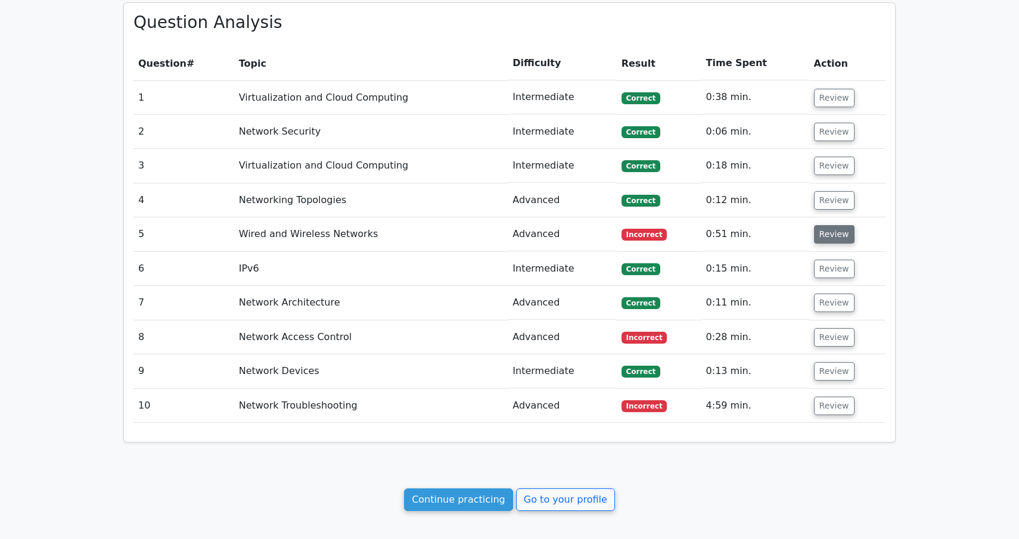
click at [832, 238] on button "Review" at bounding box center [834, 234] width 41 height 18
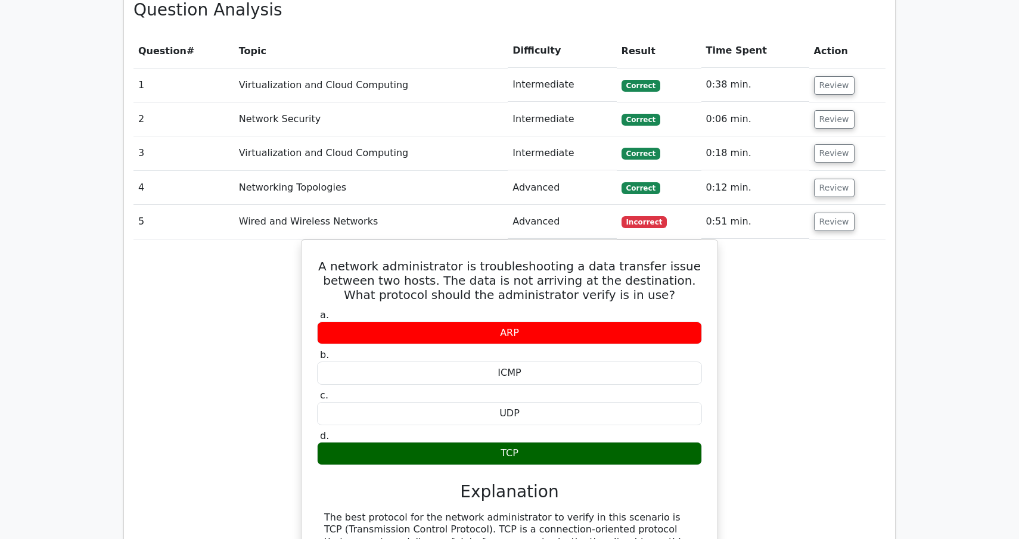
scroll to position [699, 0]
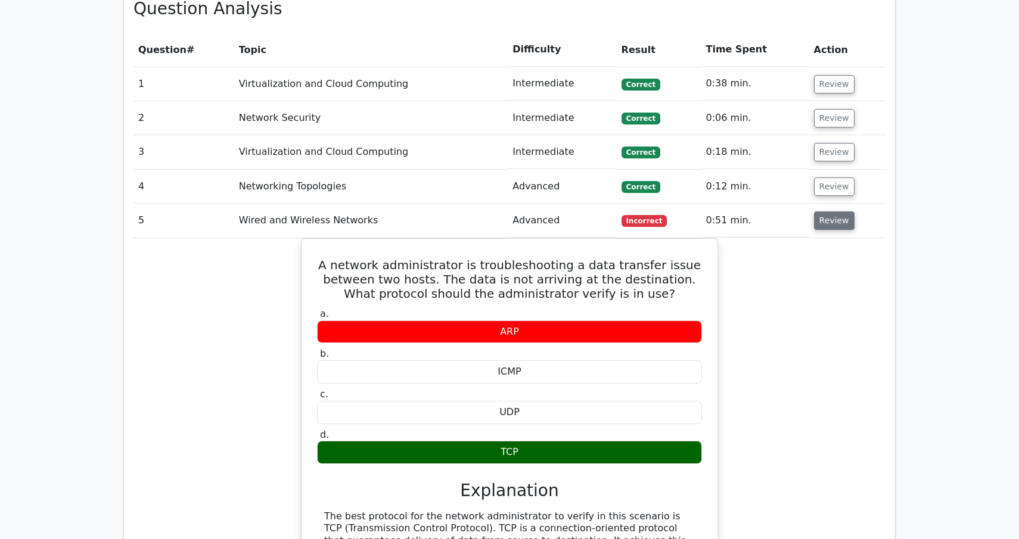
click at [833, 219] on button "Review" at bounding box center [834, 221] width 41 height 18
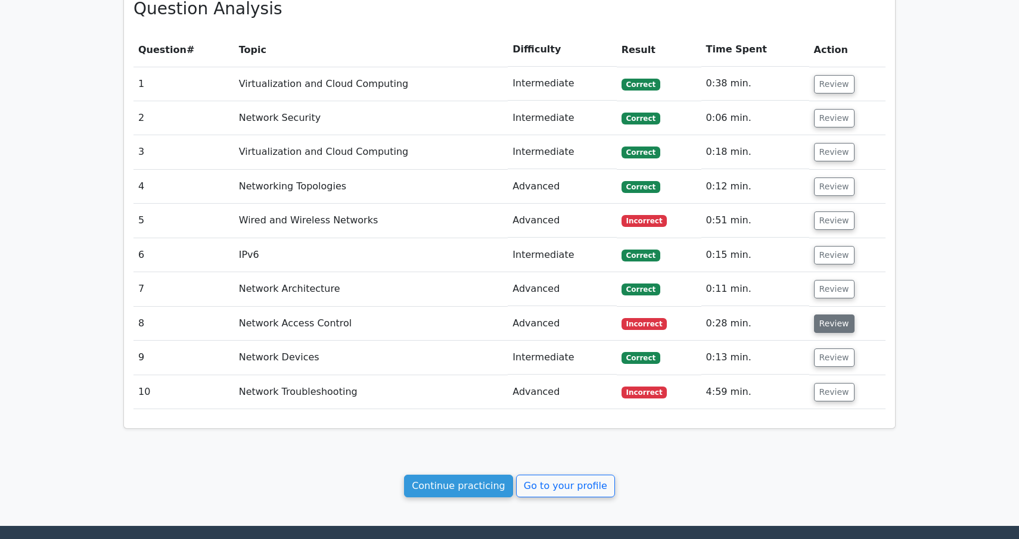
click at [845, 325] on button "Review" at bounding box center [834, 324] width 41 height 18
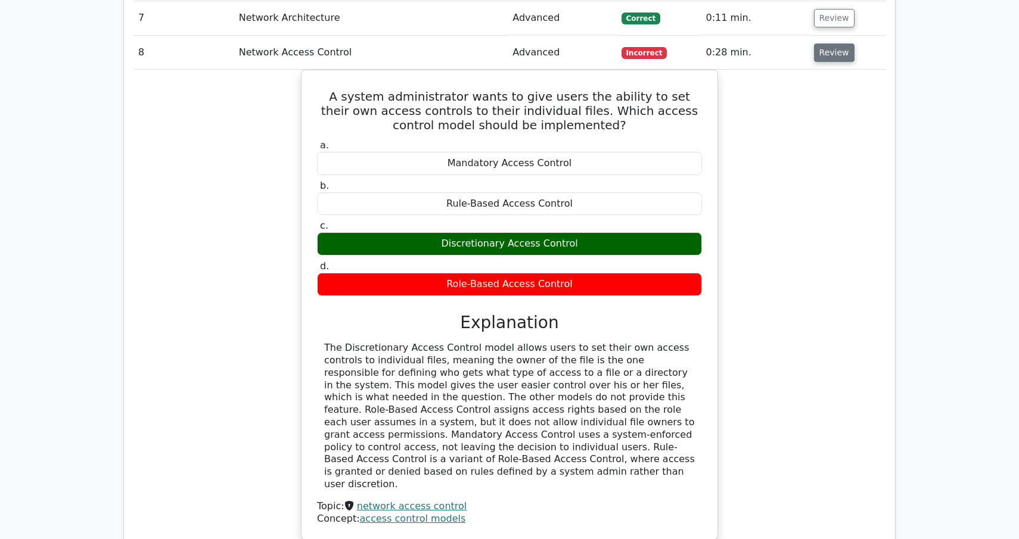
scroll to position [969, 0]
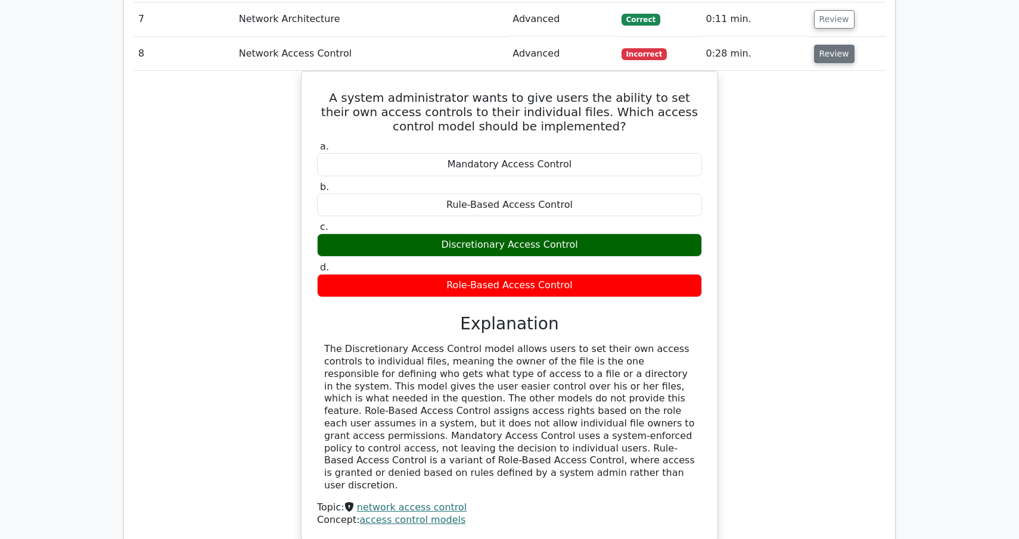
click at [839, 56] on button "Review" at bounding box center [834, 54] width 41 height 18
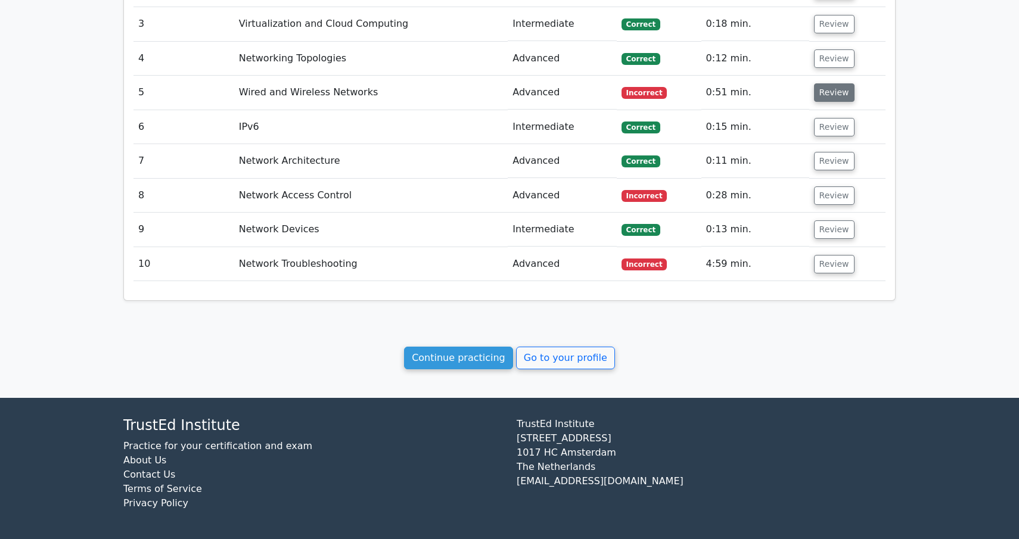
click at [834, 85] on button "Review" at bounding box center [834, 92] width 41 height 18
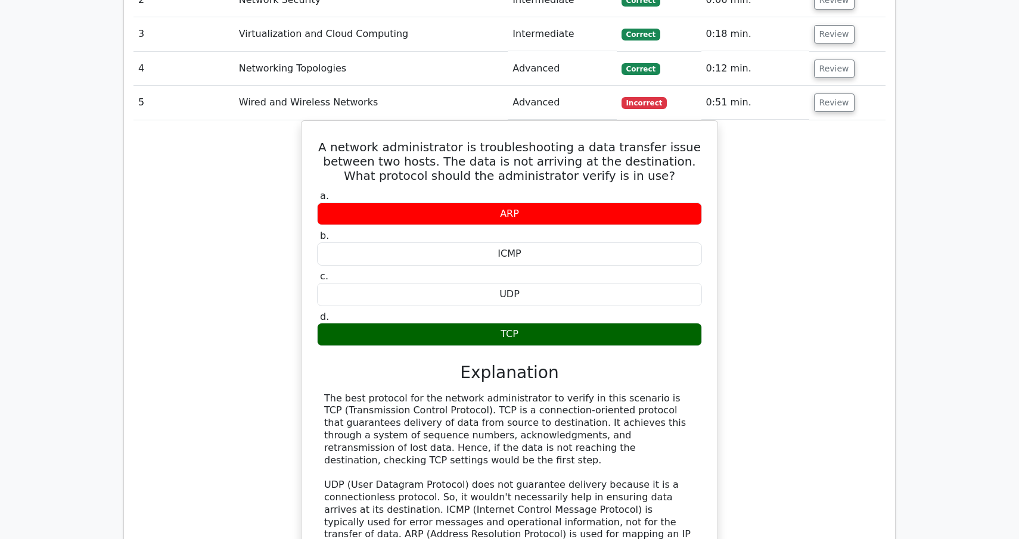
scroll to position [799, 0]
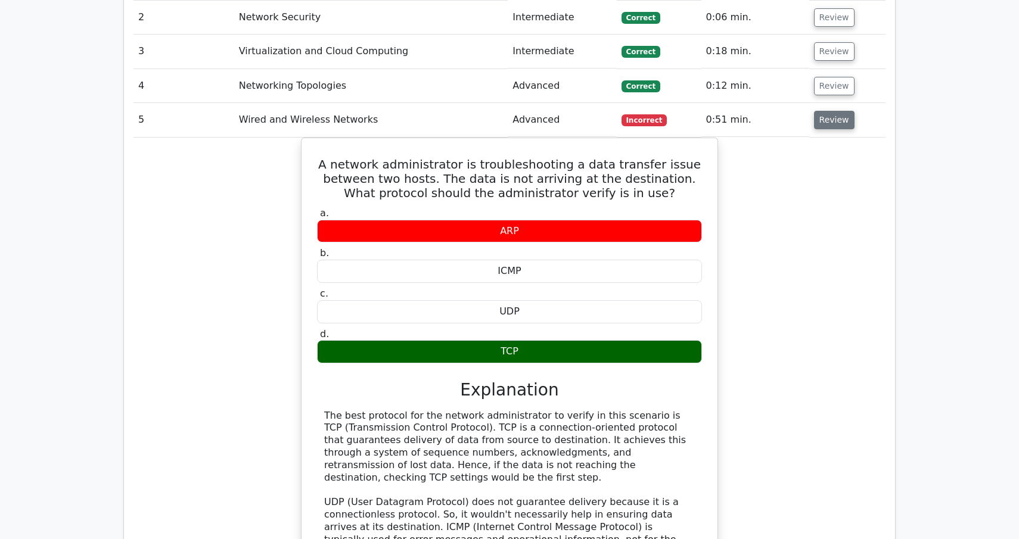
click at [829, 120] on button "Review" at bounding box center [834, 120] width 41 height 18
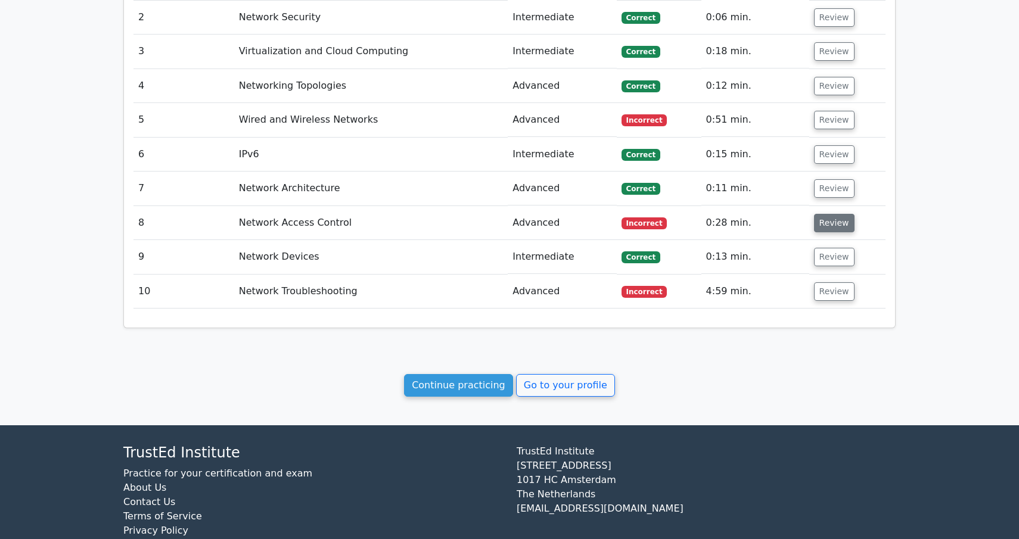
click at [846, 224] on button "Review" at bounding box center [834, 223] width 41 height 18
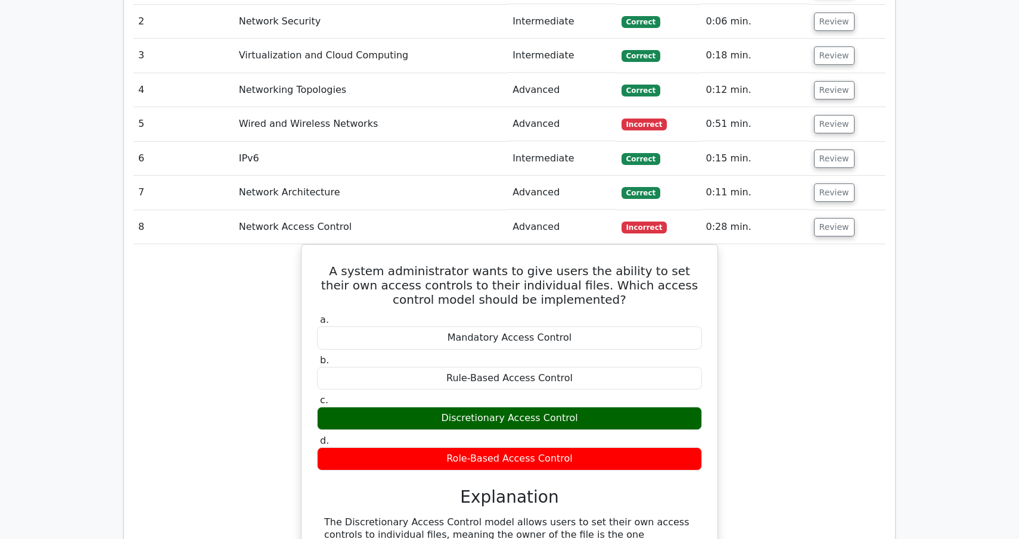
scroll to position [695, 0]
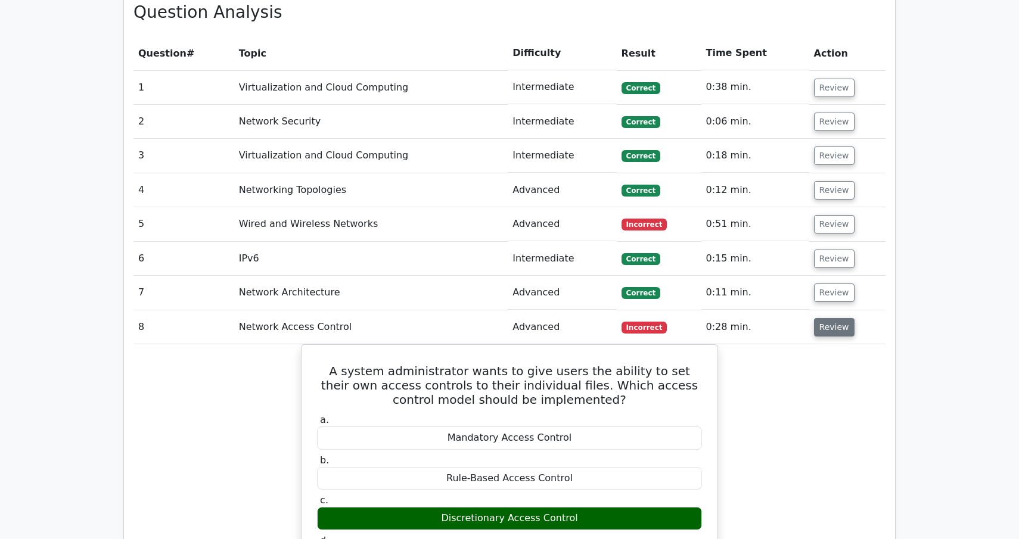
click at [838, 334] on button "Review" at bounding box center [834, 327] width 41 height 18
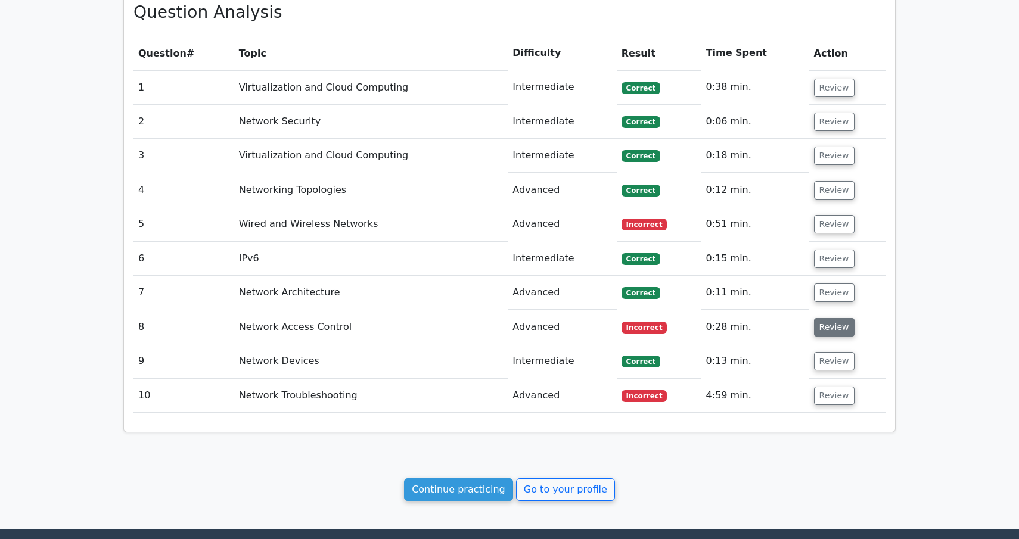
scroll to position [725, 0]
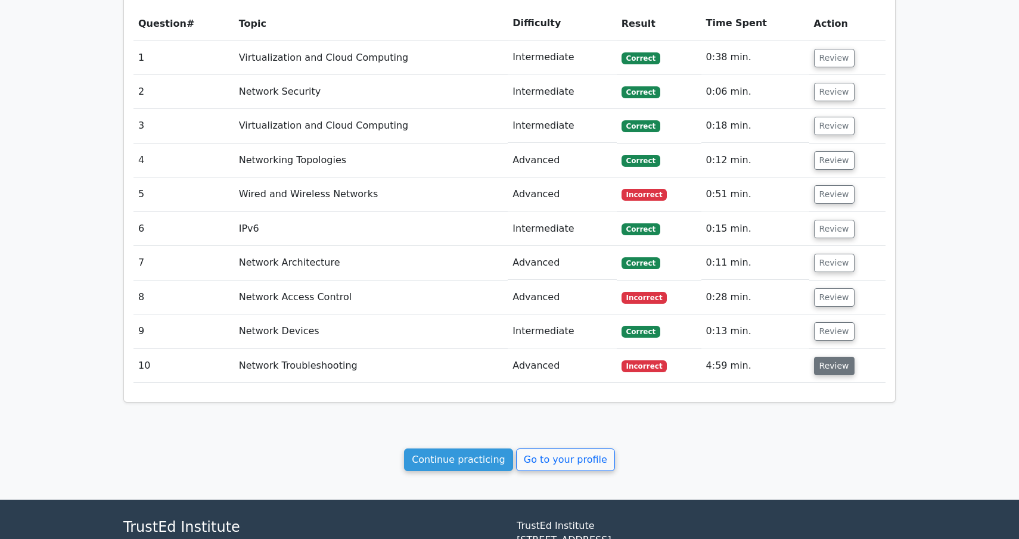
click at [846, 373] on button "Review" at bounding box center [834, 366] width 41 height 18
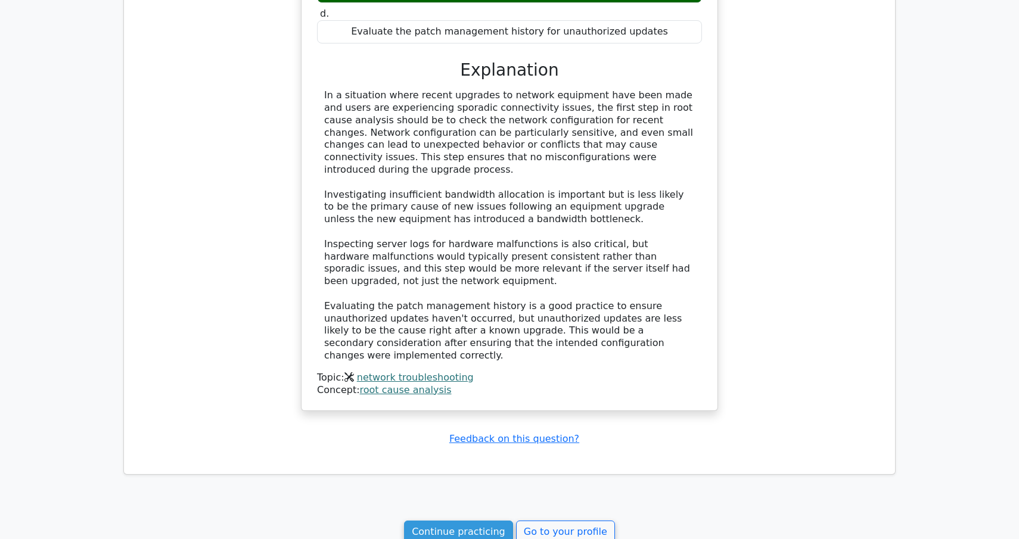
scroll to position [1315, 0]
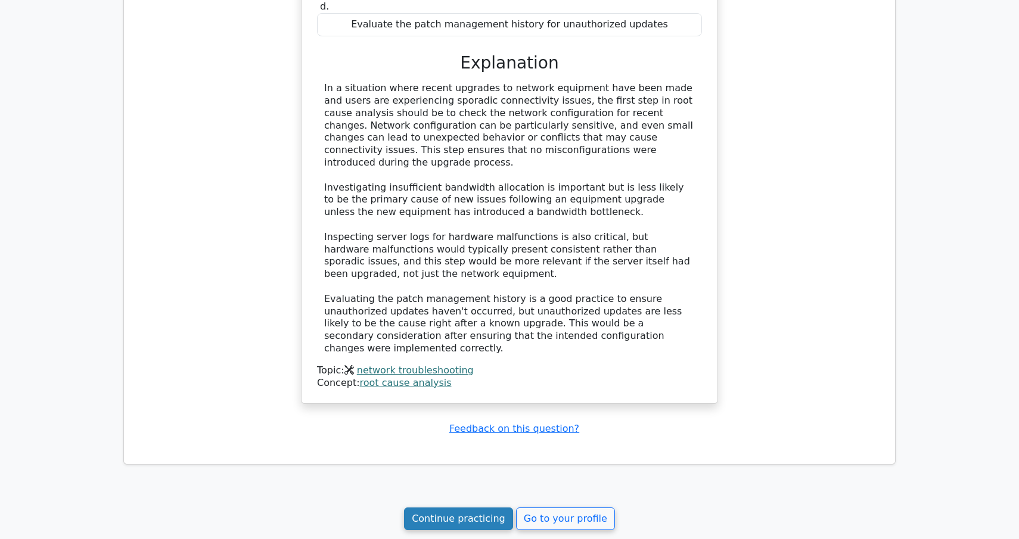
click at [471, 508] on link "Continue practicing" at bounding box center [458, 519] width 109 height 23
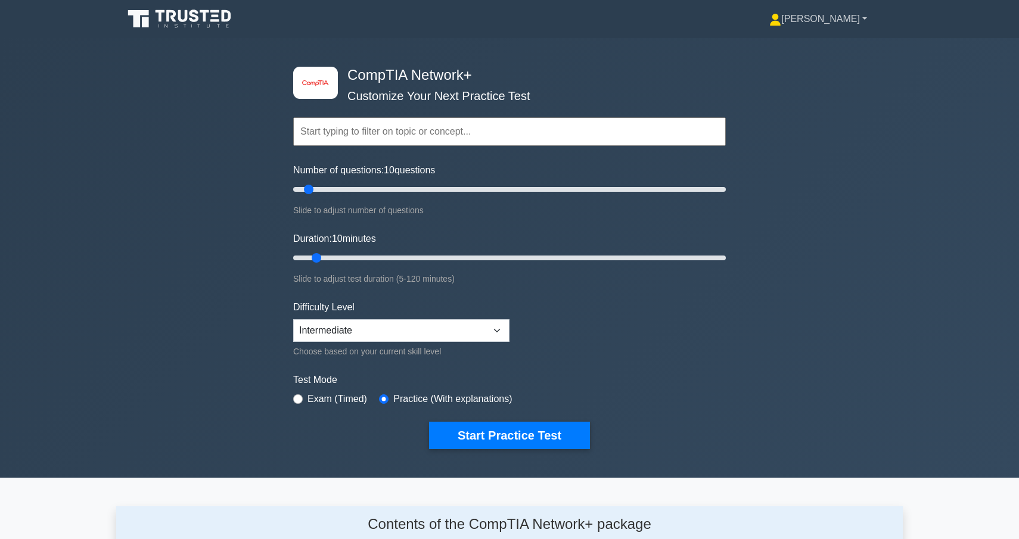
click at [846, 21] on link "[PERSON_NAME]" at bounding box center [818, 19] width 155 height 24
click at [831, 42] on link "Profile" at bounding box center [788, 47] width 94 height 19
click at [508, 430] on button "Start Practice Test" at bounding box center [509, 435] width 161 height 27
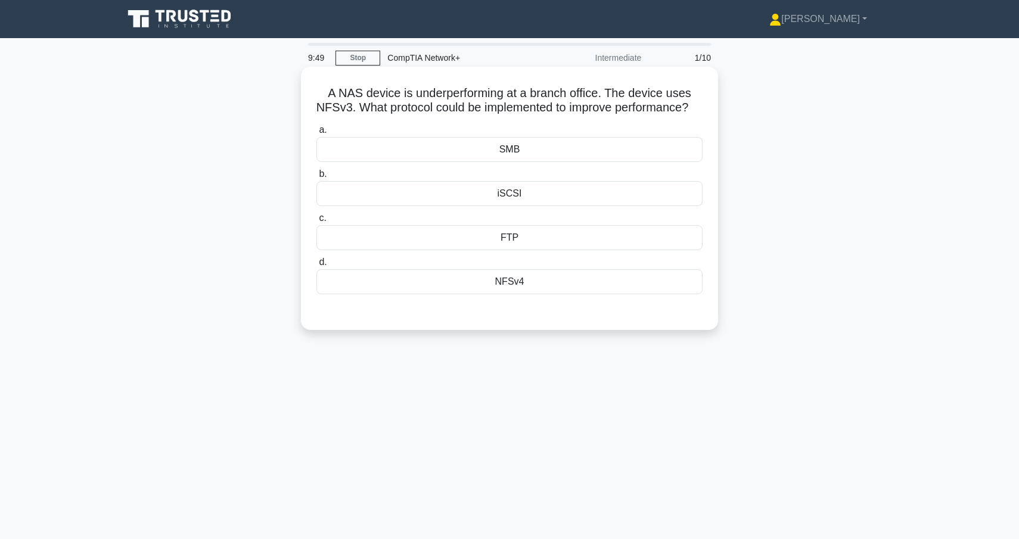
click at [526, 285] on div "NFSv4" at bounding box center [510, 281] width 386 height 25
click at [317, 266] on input "d. NFSv4" at bounding box center [317, 263] width 0 height 8
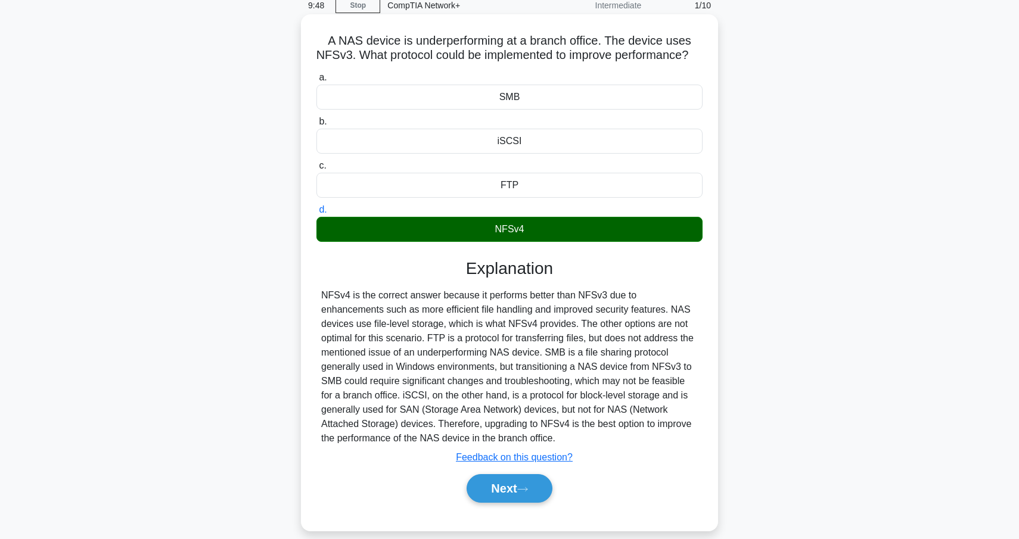
scroll to position [66, 0]
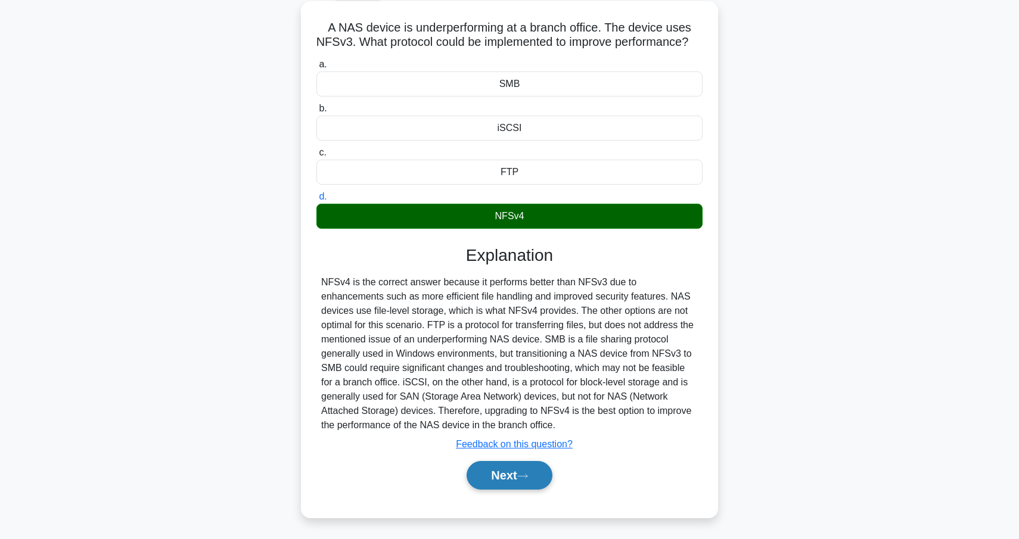
click at [516, 470] on button "Next" at bounding box center [509, 475] width 85 height 29
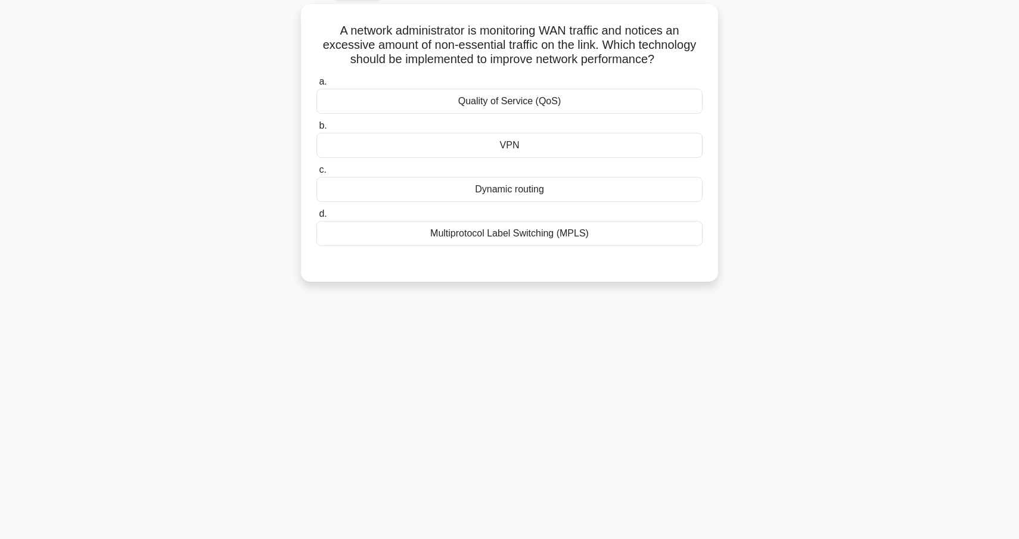
scroll to position [42, 0]
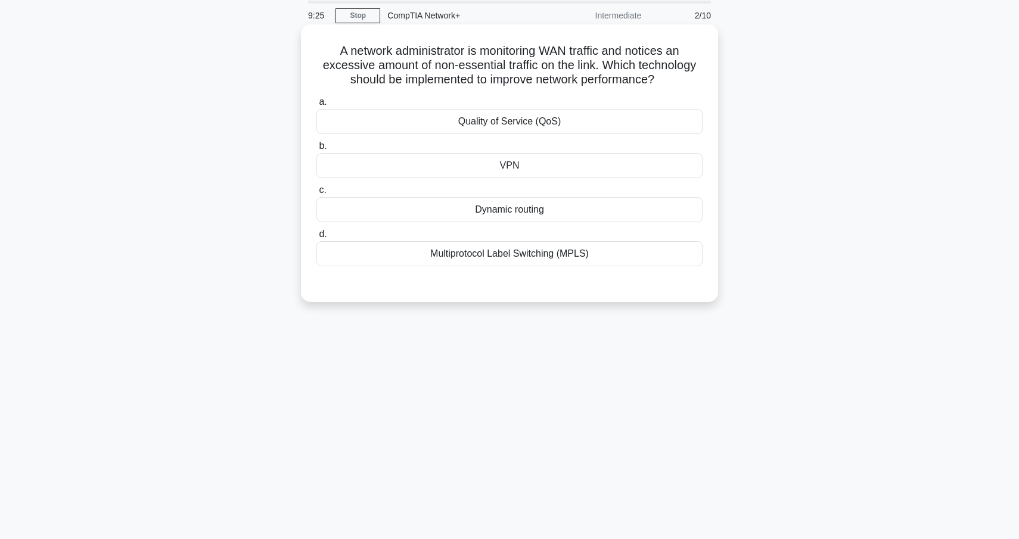
click at [551, 125] on div "Quality of Service (QoS)" at bounding box center [510, 121] width 386 height 25
click at [317, 106] on input "a. Quality of Service (QoS)" at bounding box center [317, 102] width 0 height 8
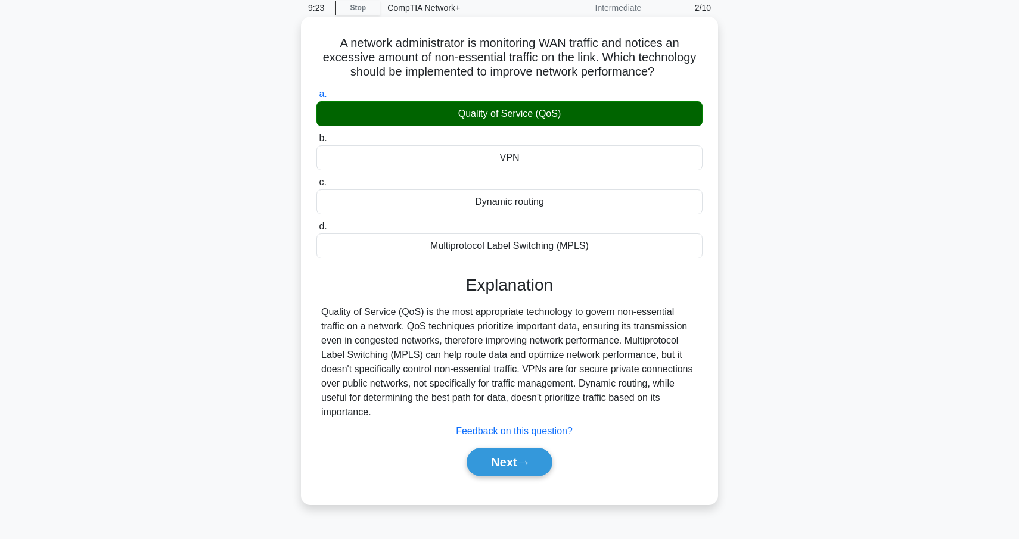
scroll to position [51, 0]
click at [536, 471] on button "Next" at bounding box center [509, 462] width 85 height 29
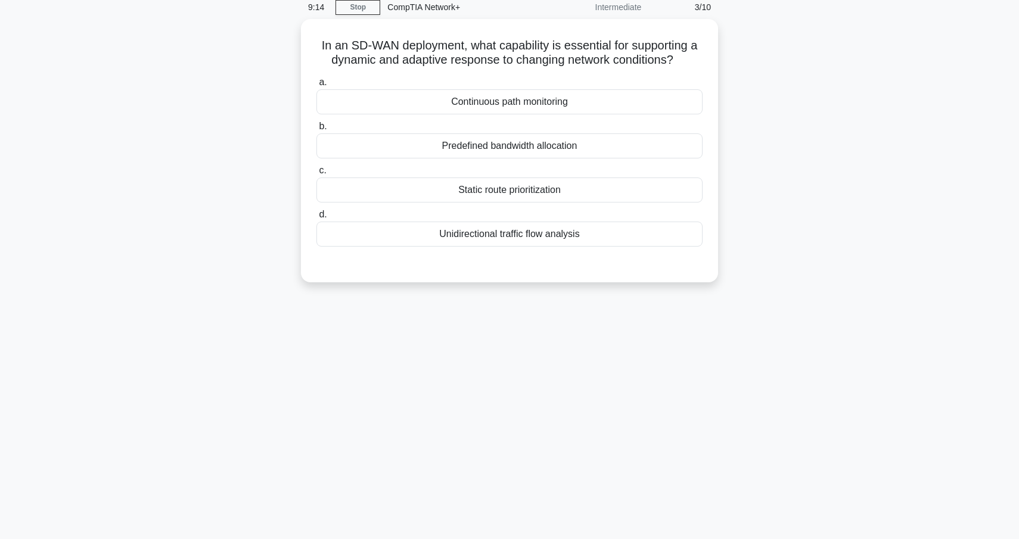
scroll to position [34, 0]
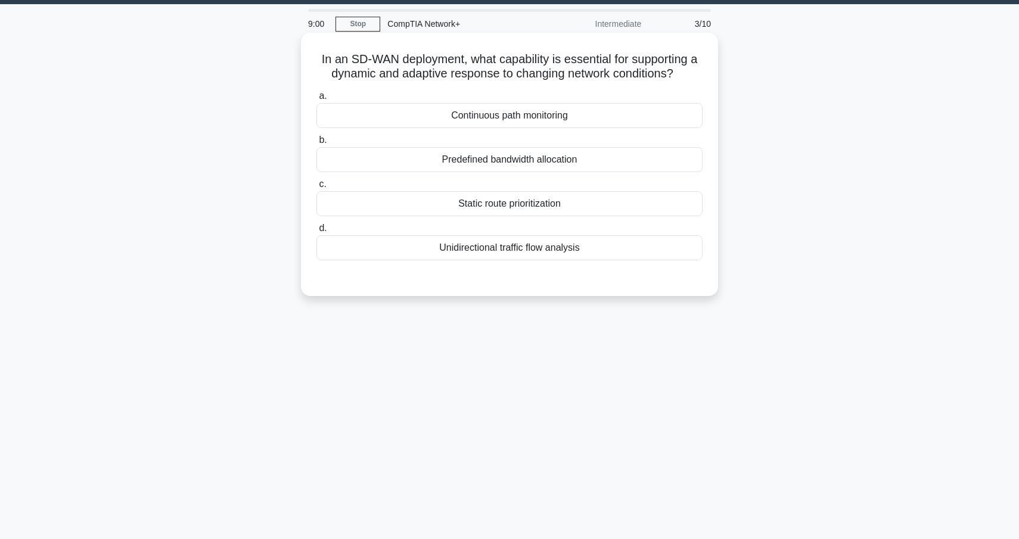
click at [532, 121] on div "Continuous path monitoring" at bounding box center [510, 115] width 386 height 25
click at [317, 100] on input "a. Continuous path monitoring" at bounding box center [317, 96] width 0 height 8
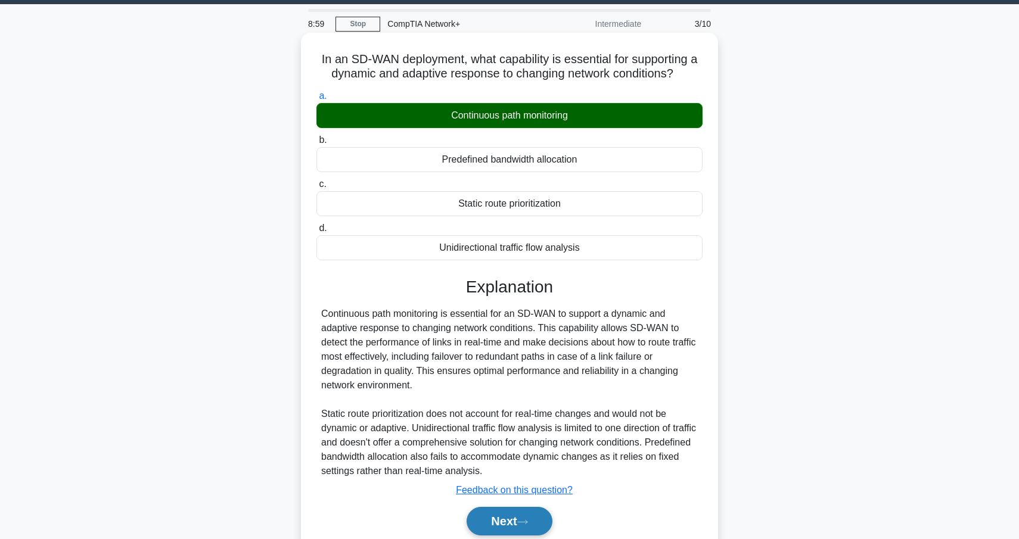
click at [533, 510] on button "Next" at bounding box center [509, 521] width 85 height 29
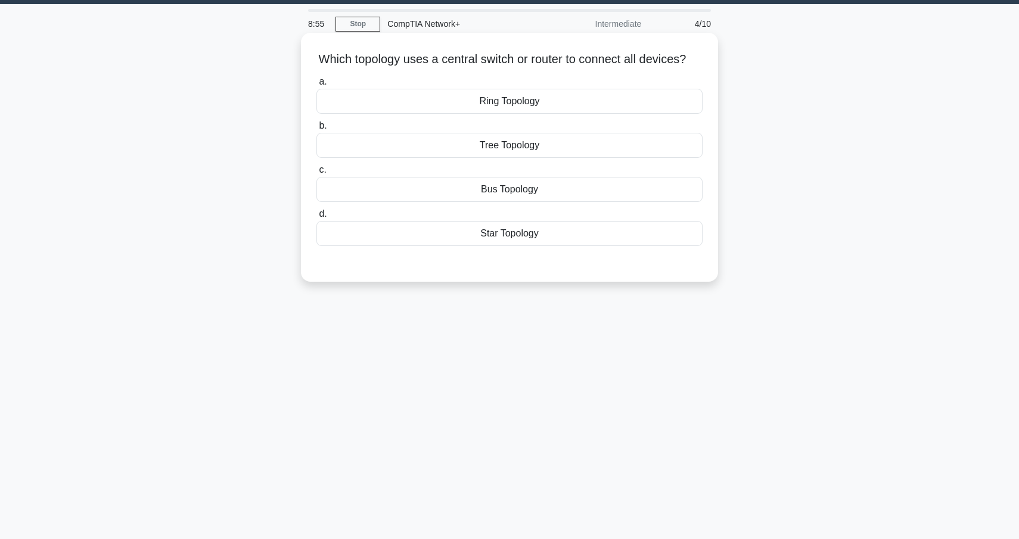
click at [516, 234] on div "Star Topology" at bounding box center [510, 233] width 386 height 25
click at [317, 218] on input "d. Star Topology" at bounding box center [317, 214] width 0 height 8
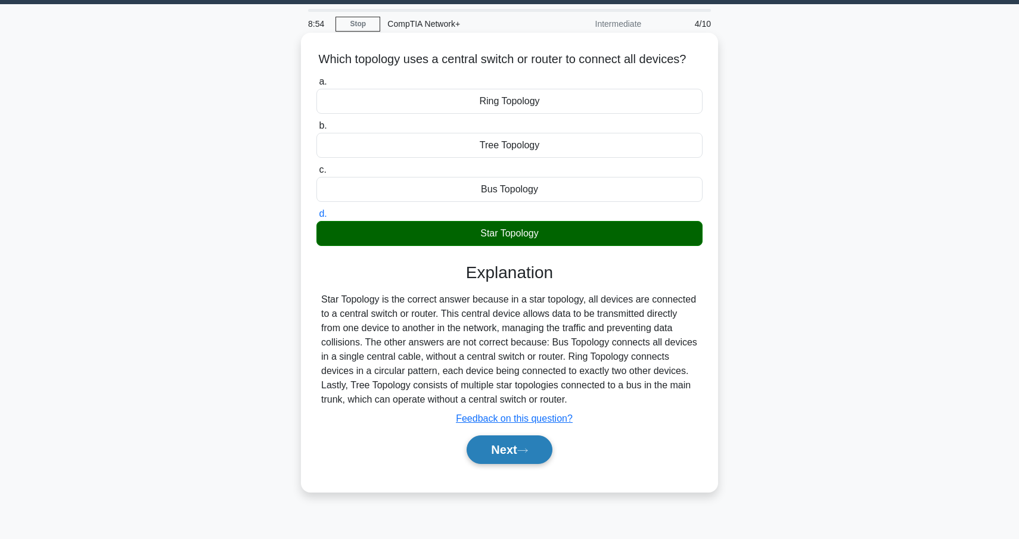
click at [530, 447] on button "Next" at bounding box center [509, 450] width 85 height 29
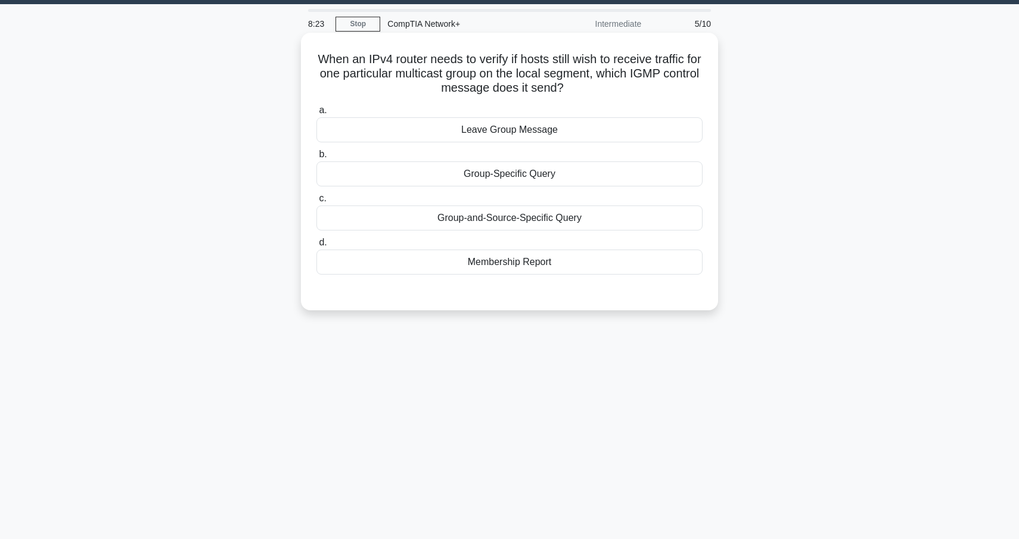
click at [557, 266] on div "Membership Report" at bounding box center [510, 262] width 386 height 25
click at [317, 247] on input "d. Membership Report" at bounding box center [317, 243] width 0 height 8
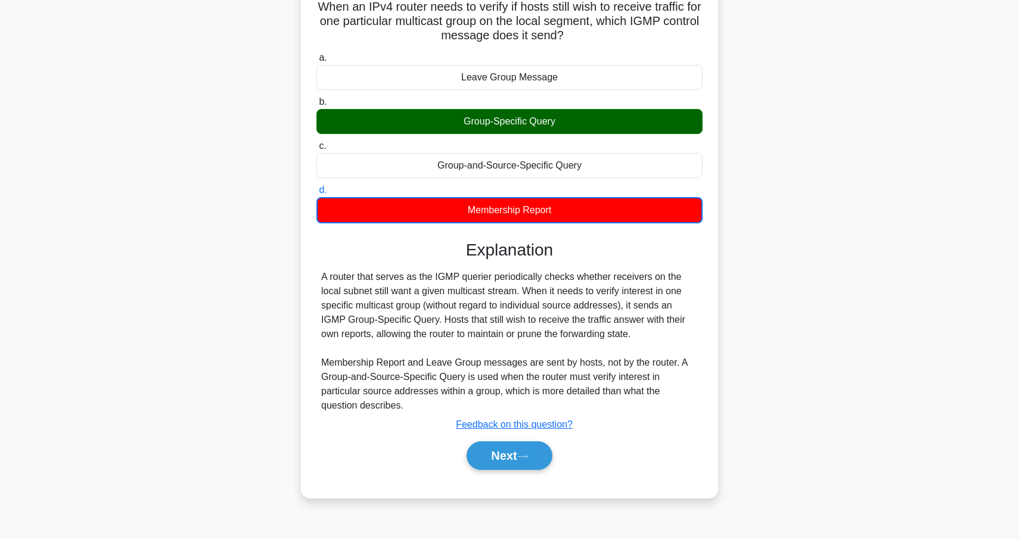
scroll to position [88, 0]
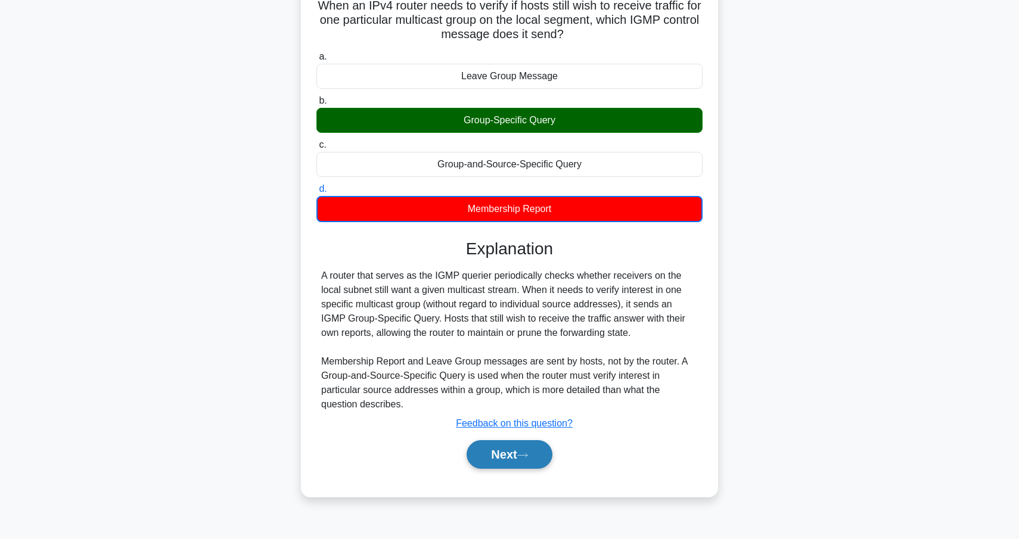
click at [528, 452] on icon at bounding box center [522, 455] width 11 height 7
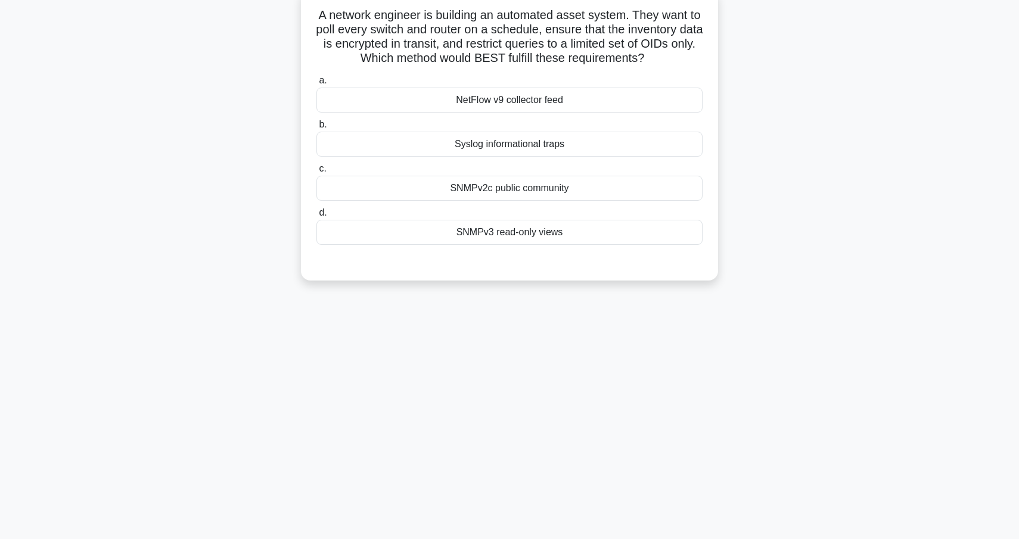
scroll to position [76, 0]
click at [556, 192] on div "SNMPv2c public community" at bounding box center [510, 190] width 386 height 25
click at [317, 175] on input "c. SNMPv2c public community" at bounding box center [317, 171] width 0 height 8
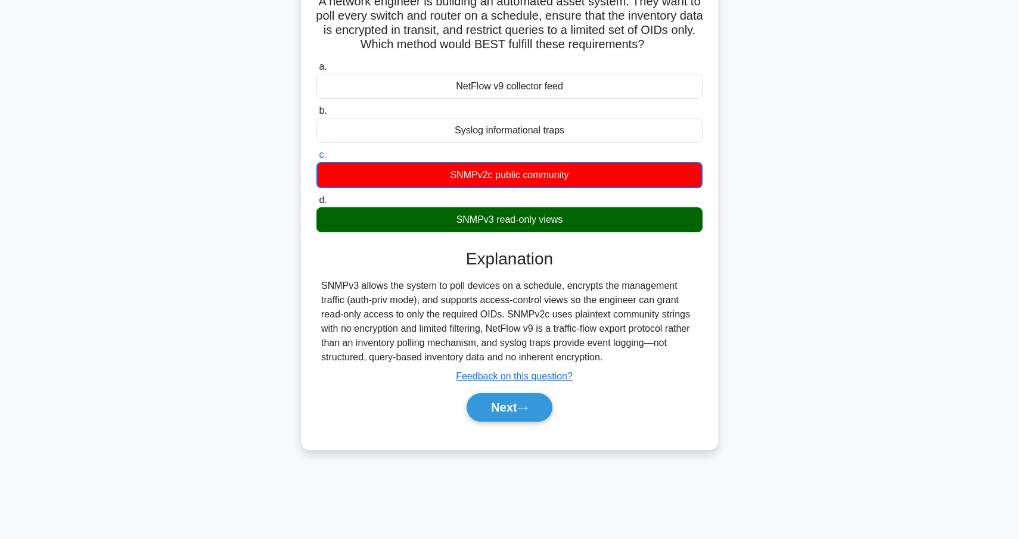
scroll to position [104, 0]
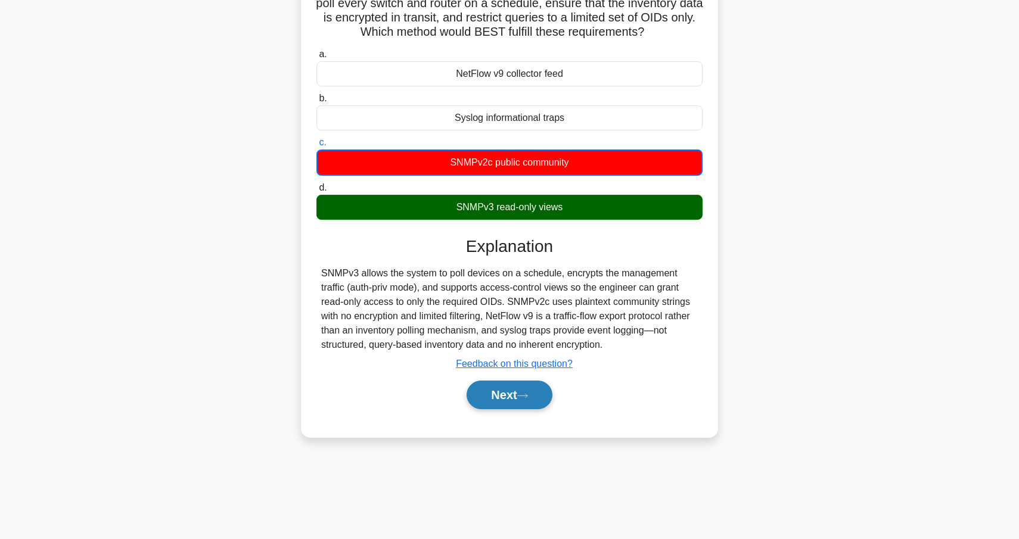
click at [546, 398] on button "Next" at bounding box center [509, 395] width 85 height 29
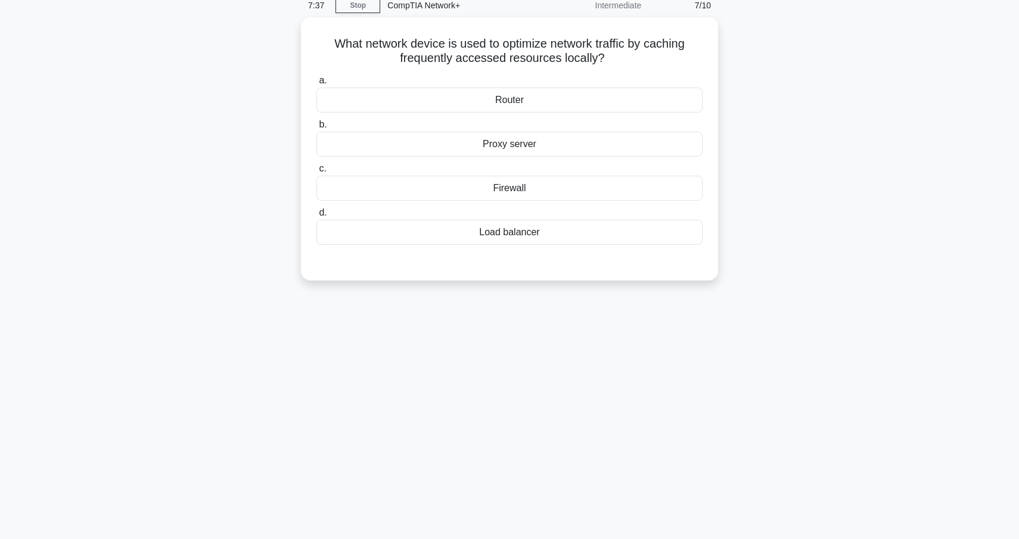
scroll to position [46, 0]
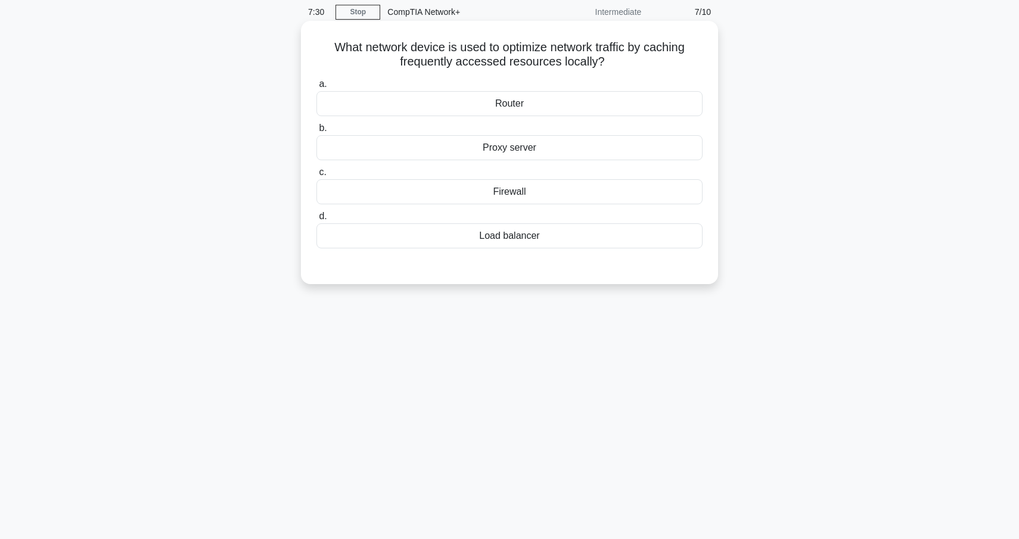
click at [587, 151] on div "Proxy server" at bounding box center [510, 147] width 386 height 25
click at [317, 132] on input "b. Proxy server" at bounding box center [317, 129] width 0 height 8
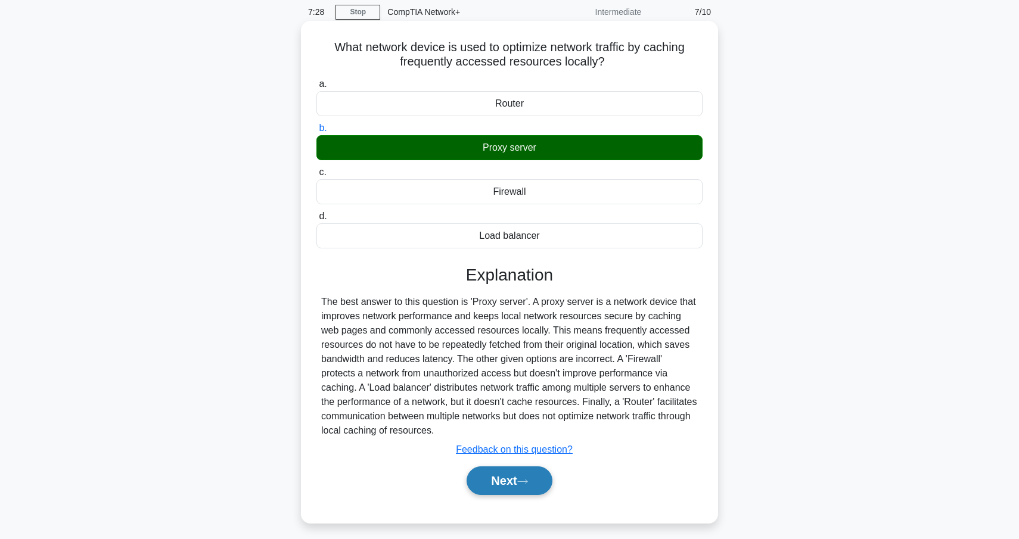
click at [525, 473] on button "Next" at bounding box center [509, 481] width 85 height 29
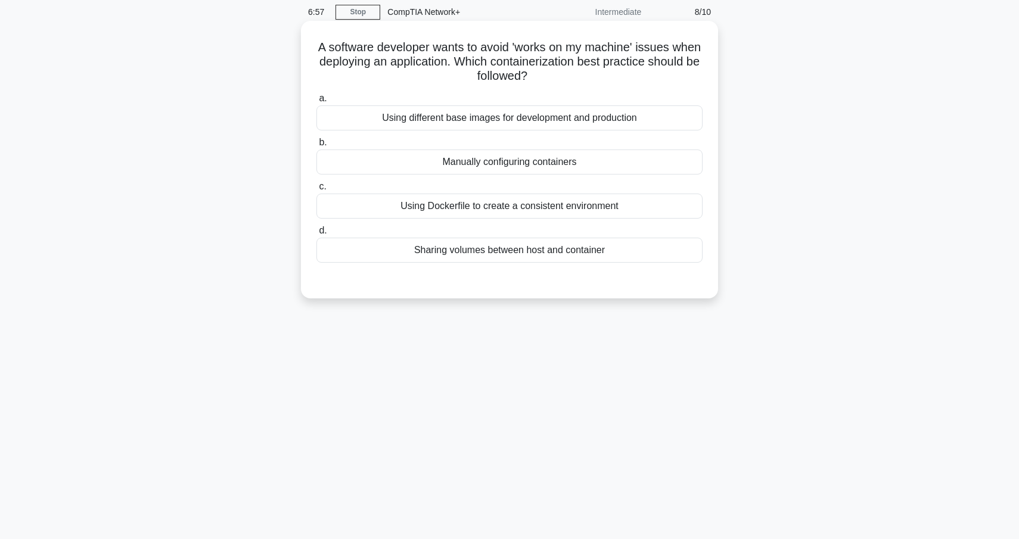
click at [638, 208] on div "Using Dockerfile to create a consistent environment" at bounding box center [510, 206] width 386 height 25
click at [317, 191] on input "c. Using Dockerfile to create a consistent environment" at bounding box center [317, 187] width 0 height 8
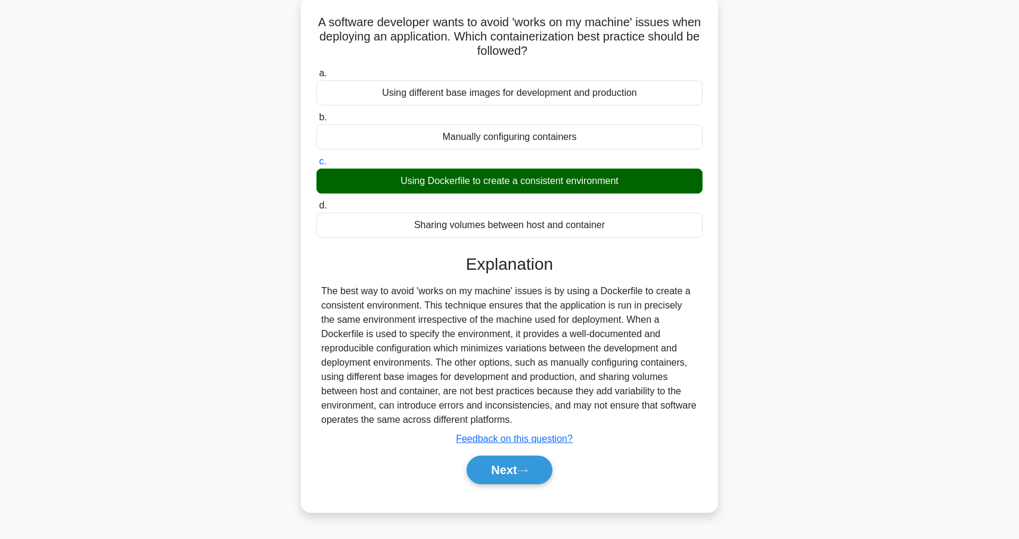
scroll to position [72, 0]
click at [517, 461] on button "Next" at bounding box center [509, 469] width 85 height 29
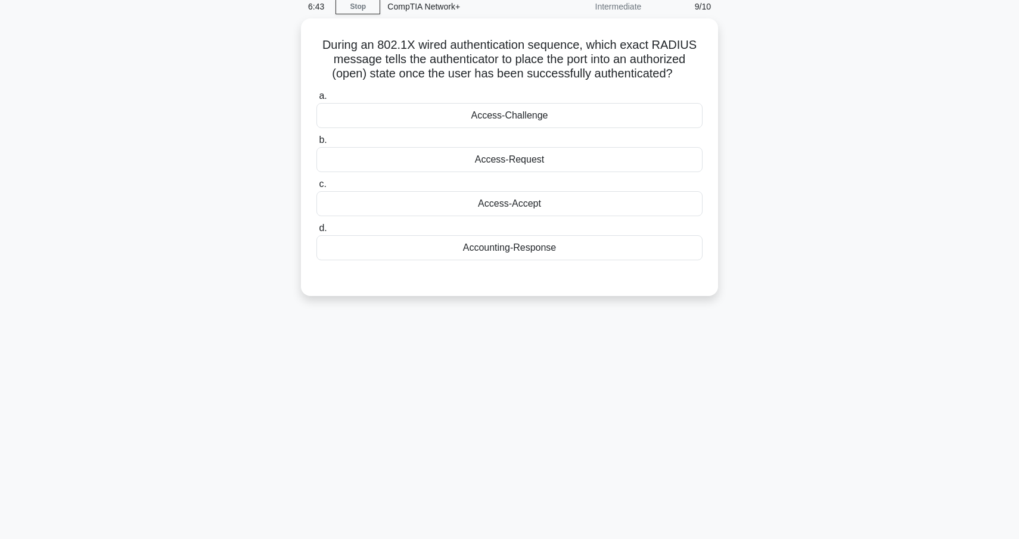
scroll to position [44, 0]
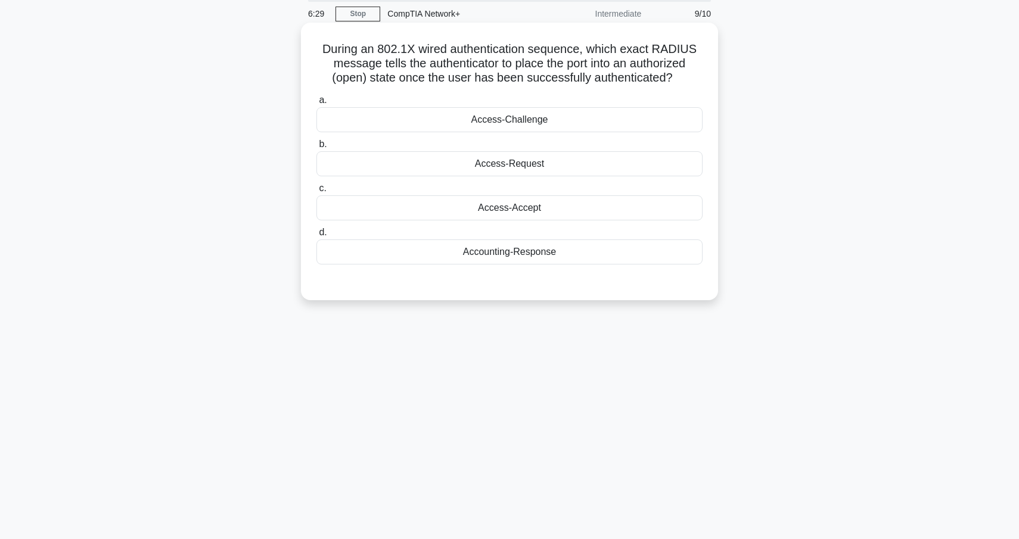
click at [539, 127] on div "Access-Challenge" at bounding box center [510, 119] width 386 height 25
click at [317, 104] on input "a. Access-Challenge" at bounding box center [317, 101] width 0 height 8
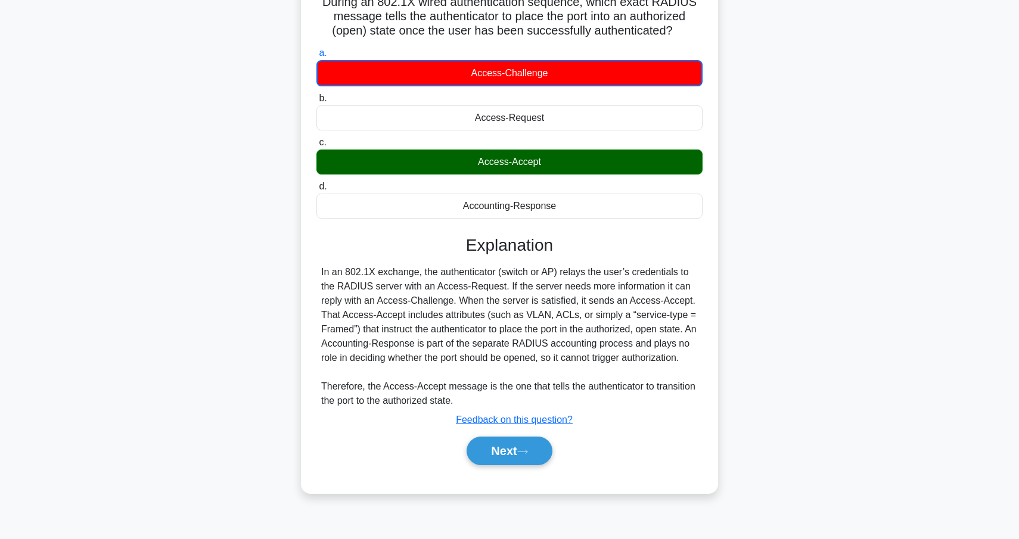
scroll to position [104, 0]
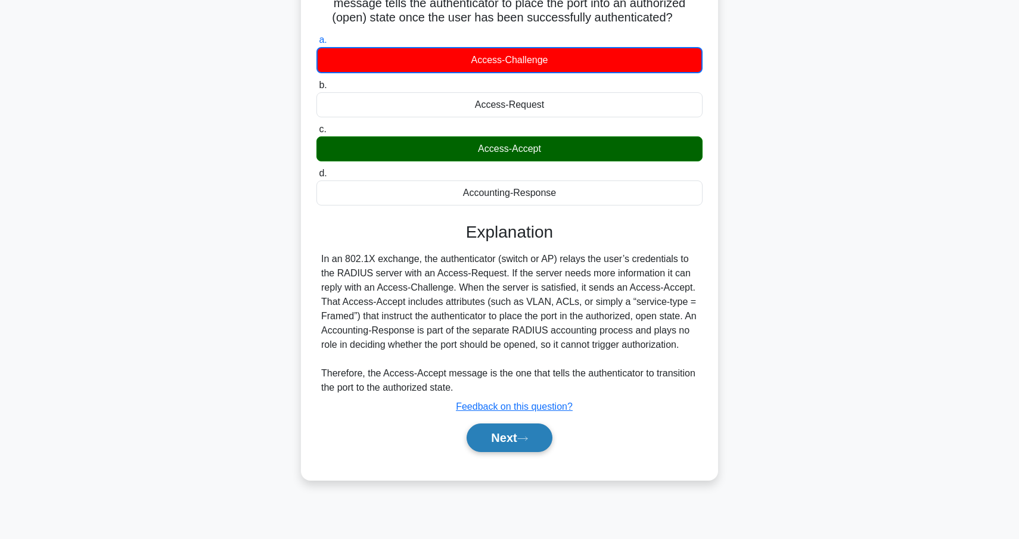
click at [536, 436] on button "Next" at bounding box center [509, 438] width 85 height 29
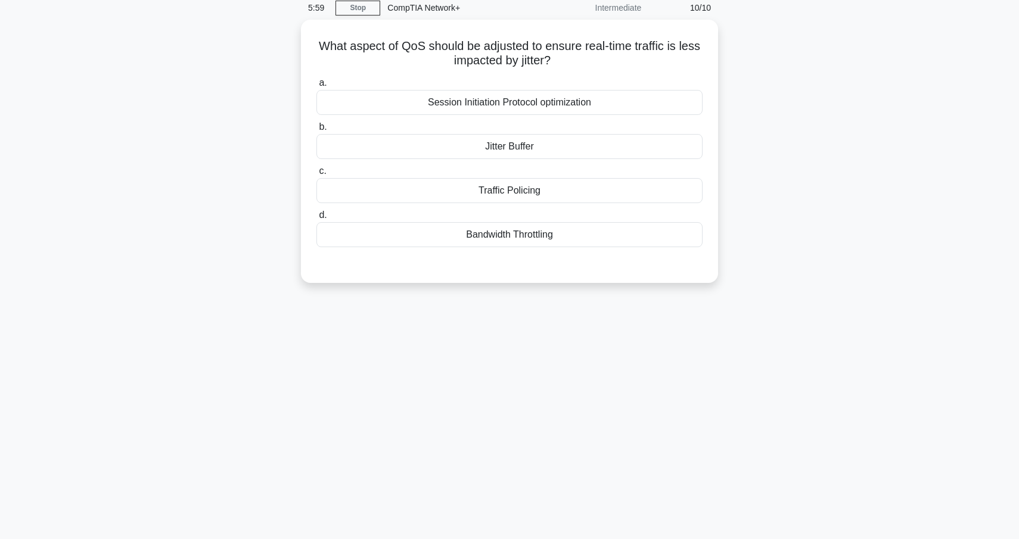
scroll to position [33, 0]
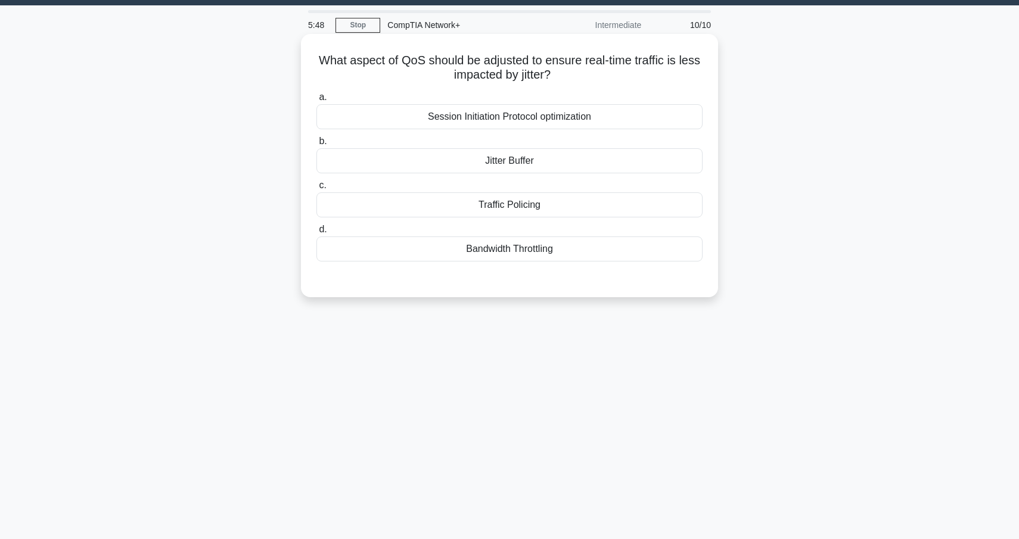
click at [561, 167] on div "Jitter Buffer" at bounding box center [510, 160] width 386 height 25
click at [317, 145] on input "b. Jitter Buffer" at bounding box center [317, 142] width 0 height 8
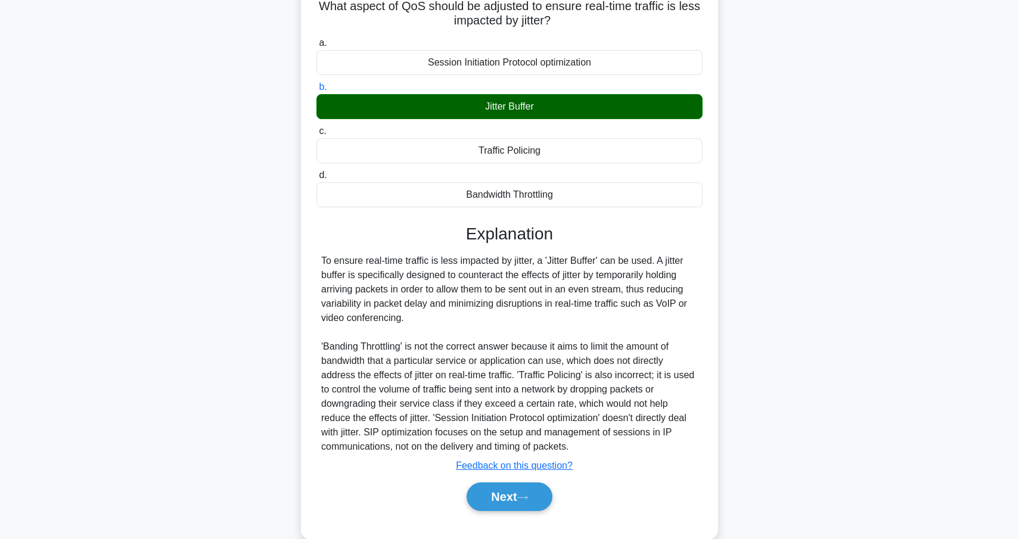
scroll to position [110, 0]
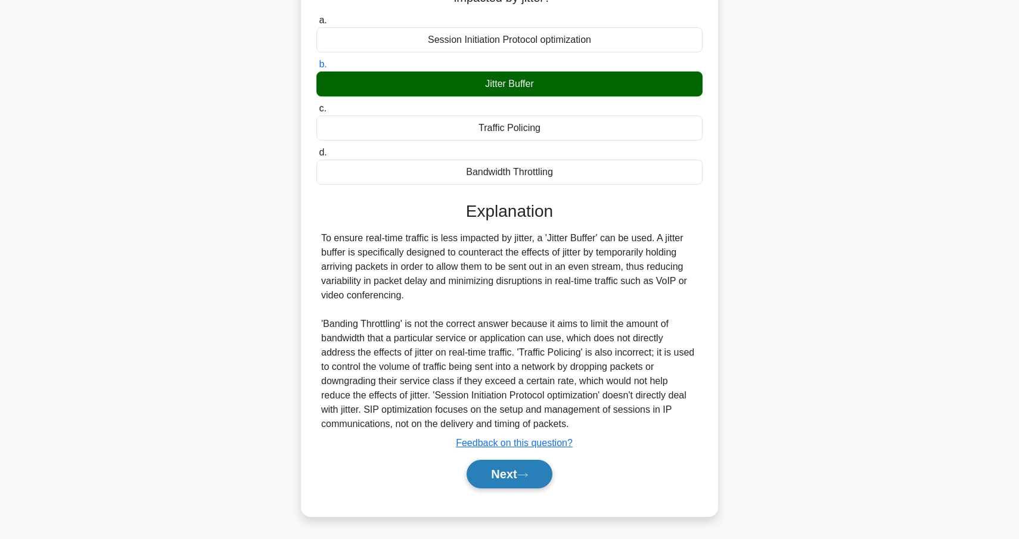
click at [546, 470] on button "Next" at bounding box center [509, 474] width 85 height 29
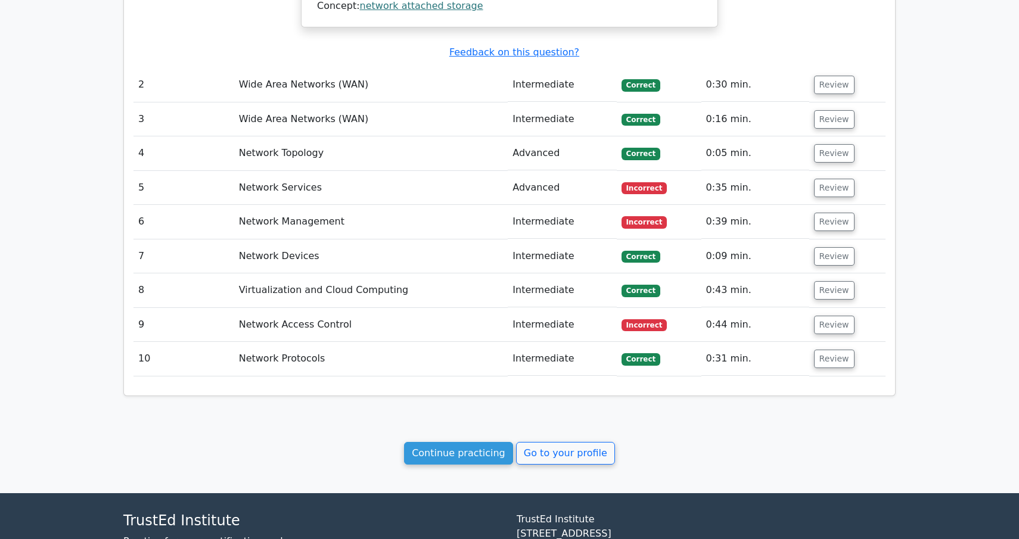
scroll to position [1264, 0]
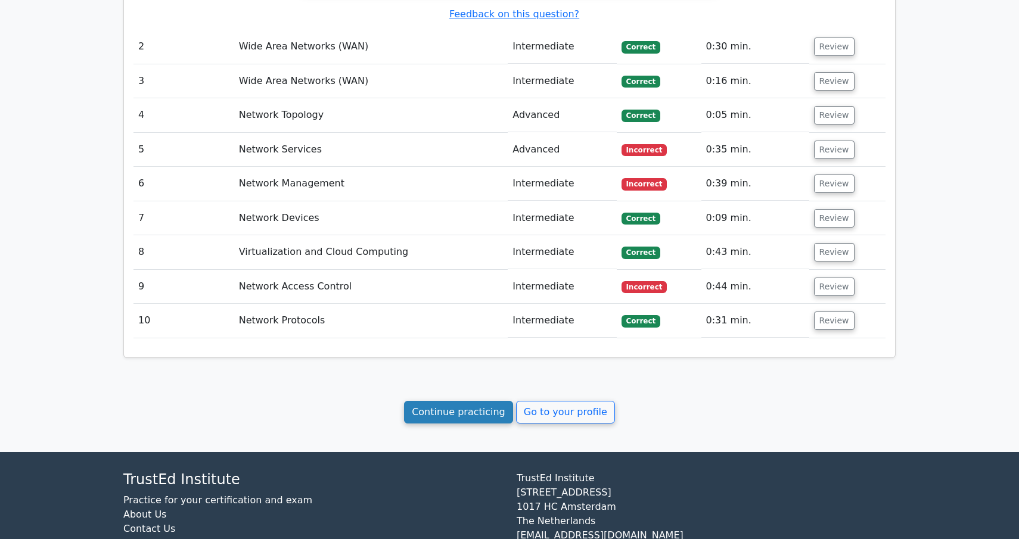
click at [470, 401] on link "Continue practicing" at bounding box center [458, 412] width 109 height 23
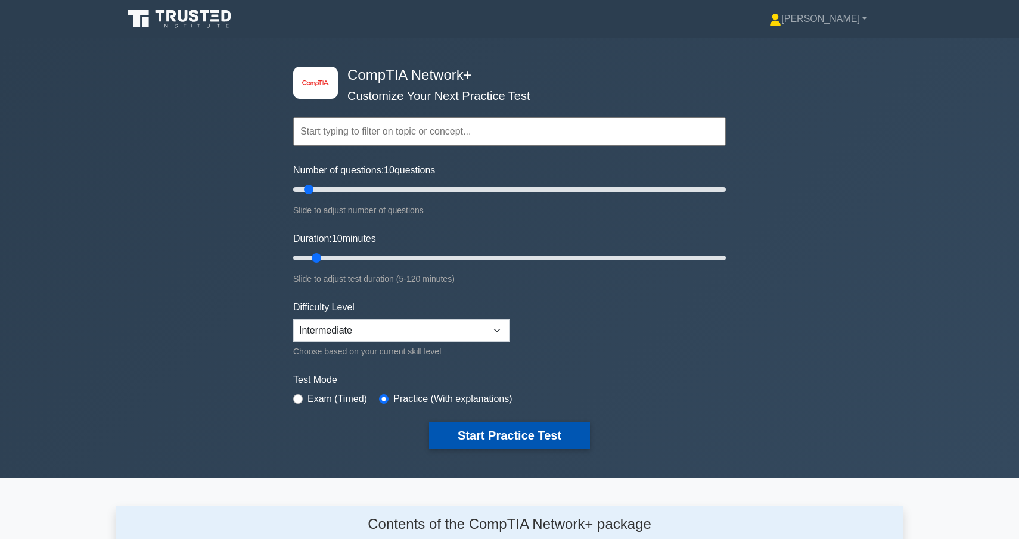
click at [535, 433] on button "Start Practice Test" at bounding box center [509, 435] width 161 height 27
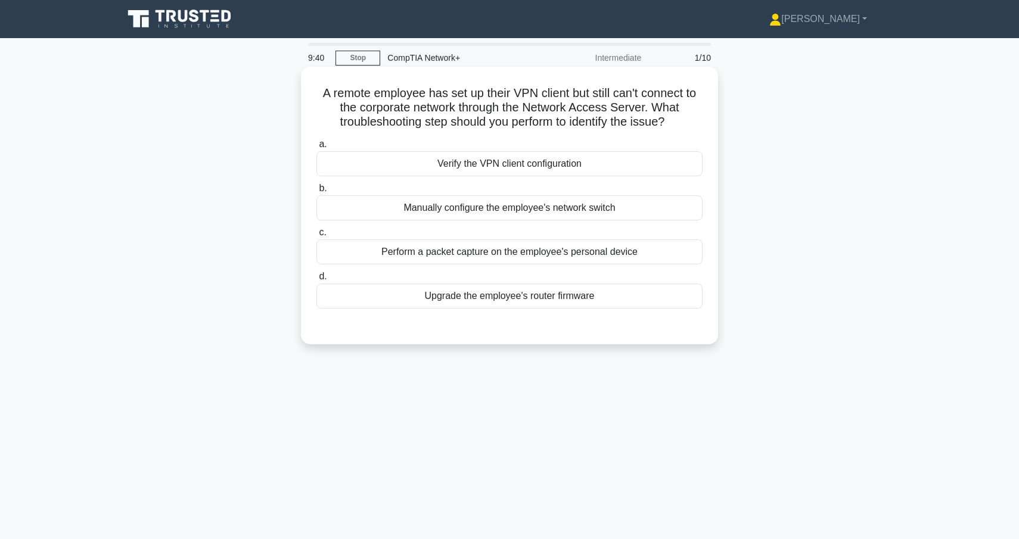
click at [595, 165] on div "Verify the VPN client configuration" at bounding box center [510, 163] width 386 height 25
click at [317, 148] on input "a. Verify the VPN client configuration" at bounding box center [317, 145] width 0 height 8
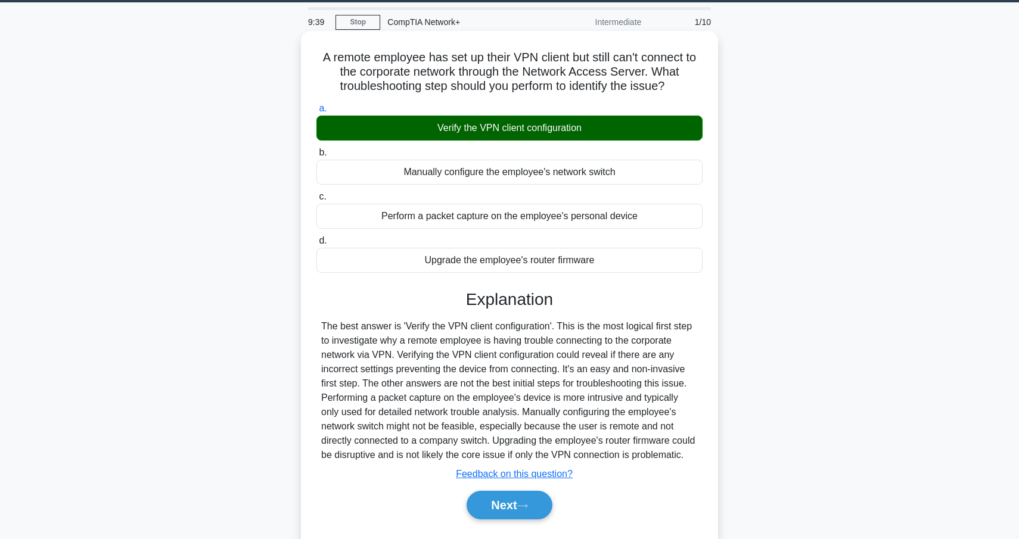
scroll to position [38, 0]
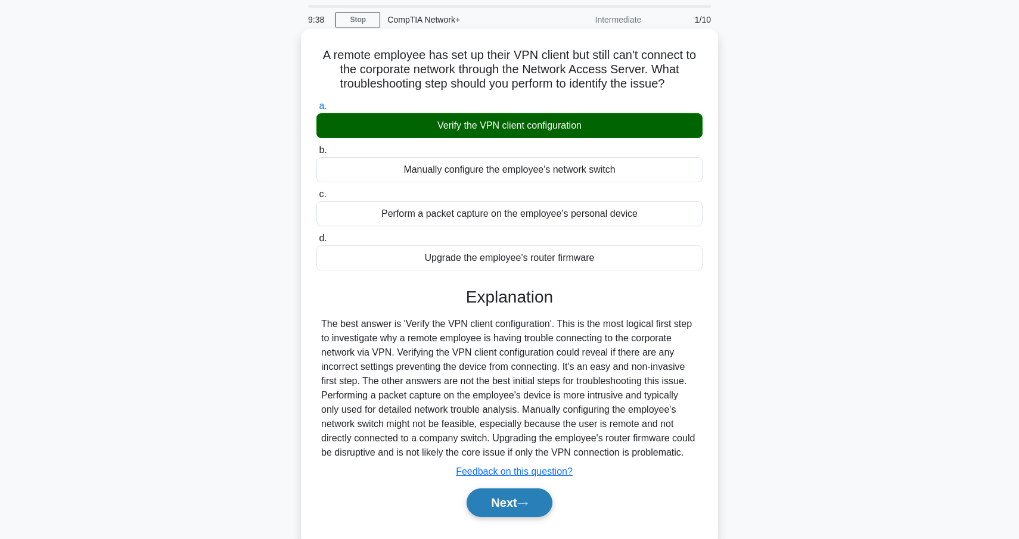
click at [527, 511] on button "Next" at bounding box center [509, 503] width 85 height 29
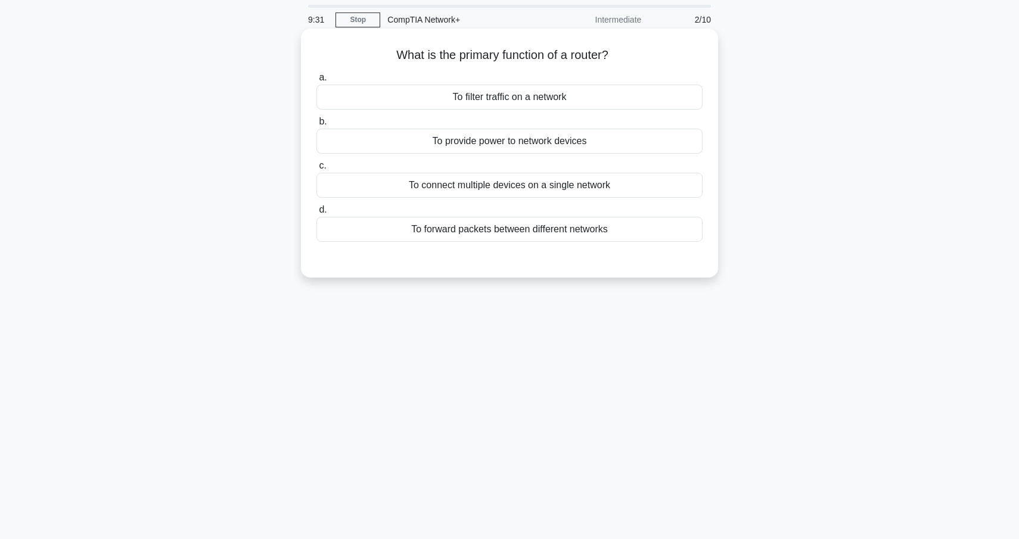
click at [588, 227] on div "To forward packets between different networks" at bounding box center [510, 229] width 386 height 25
click at [317, 214] on input "d. To forward packets between different networks" at bounding box center [317, 210] width 0 height 8
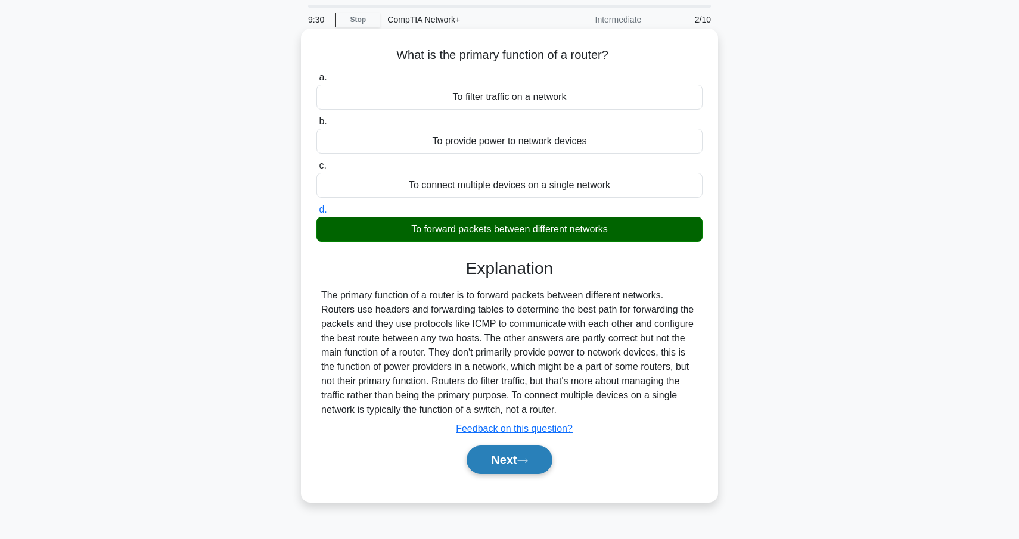
click at [523, 464] on icon at bounding box center [522, 461] width 11 height 7
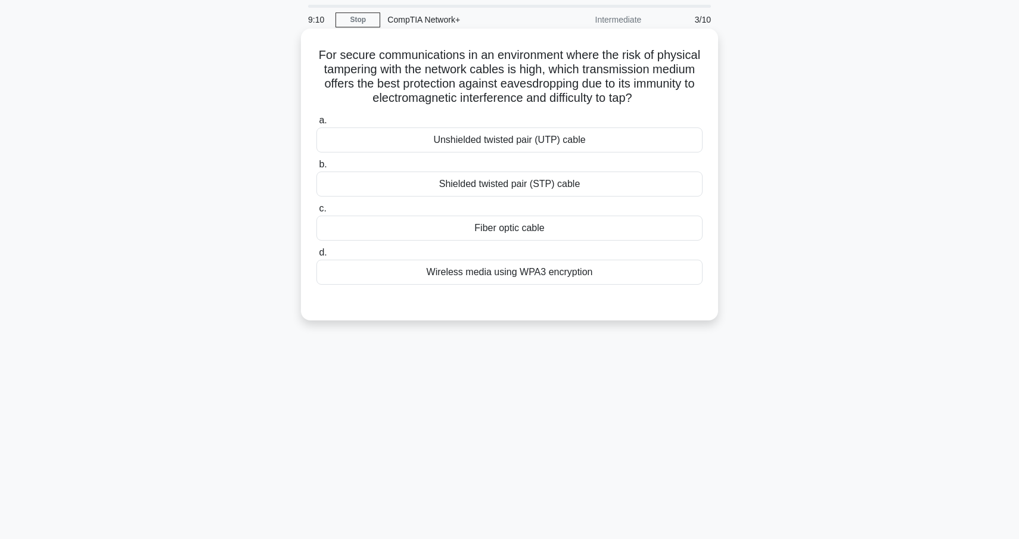
click at [556, 221] on div "Fiber optic cable" at bounding box center [510, 228] width 386 height 25
click at [317, 213] on input "c. Fiber optic cable" at bounding box center [317, 209] width 0 height 8
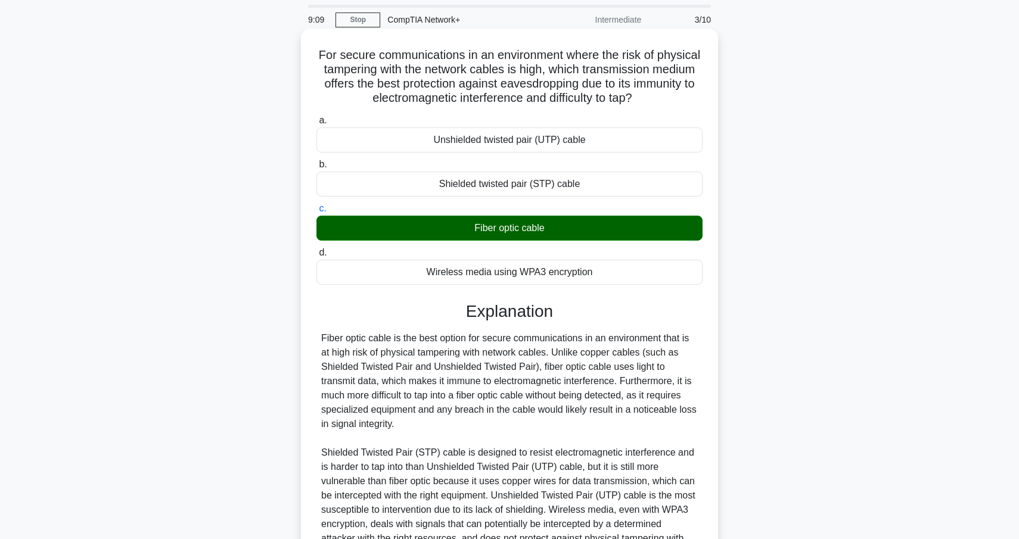
scroll to position [167, 0]
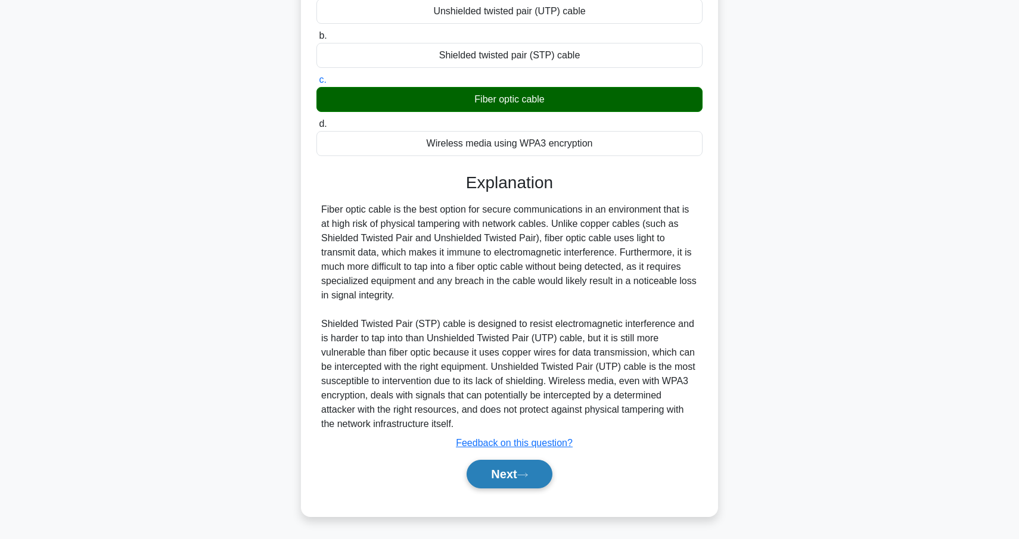
click at [528, 468] on button "Next" at bounding box center [509, 474] width 85 height 29
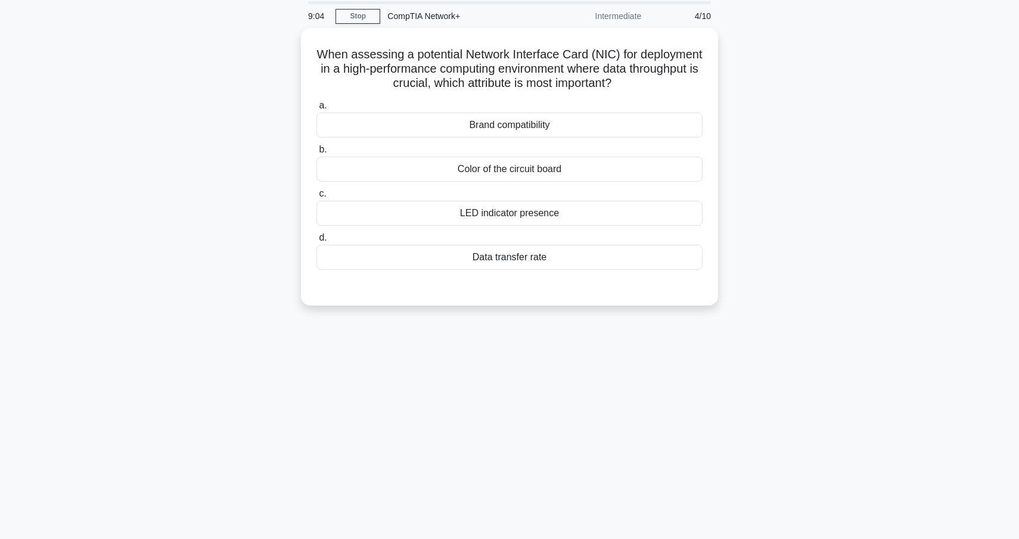
scroll to position [70, 0]
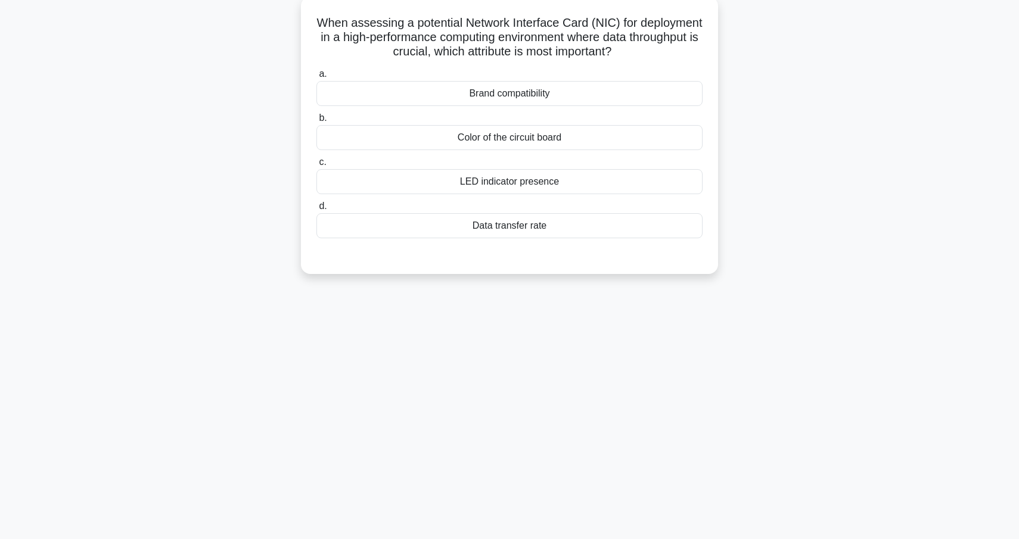
click at [569, 231] on div "Data transfer rate" at bounding box center [510, 225] width 386 height 25
click at [317, 210] on input "d. Data transfer rate" at bounding box center [317, 207] width 0 height 8
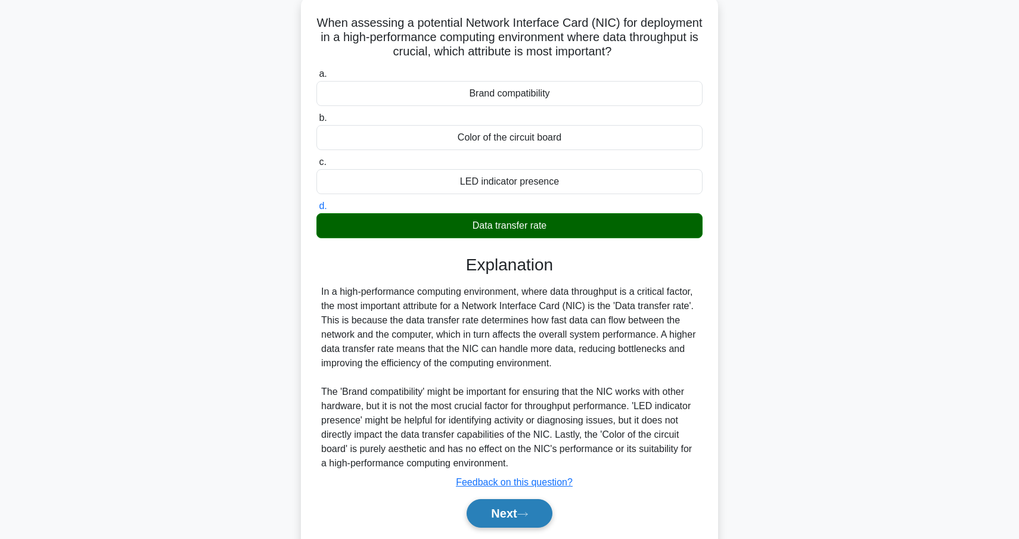
click at [516, 510] on button "Next" at bounding box center [509, 513] width 85 height 29
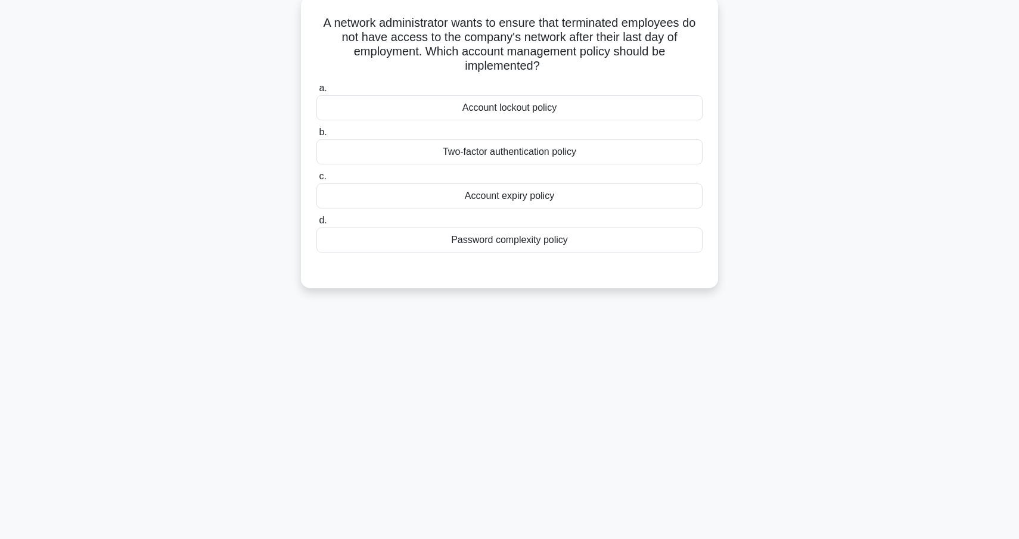
click at [522, 111] on div "Account lockout policy" at bounding box center [510, 107] width 386 height 25
click at [317, 92] on input "a. Account lockout policy" at bounding box center [317, 89] width 0 height 8
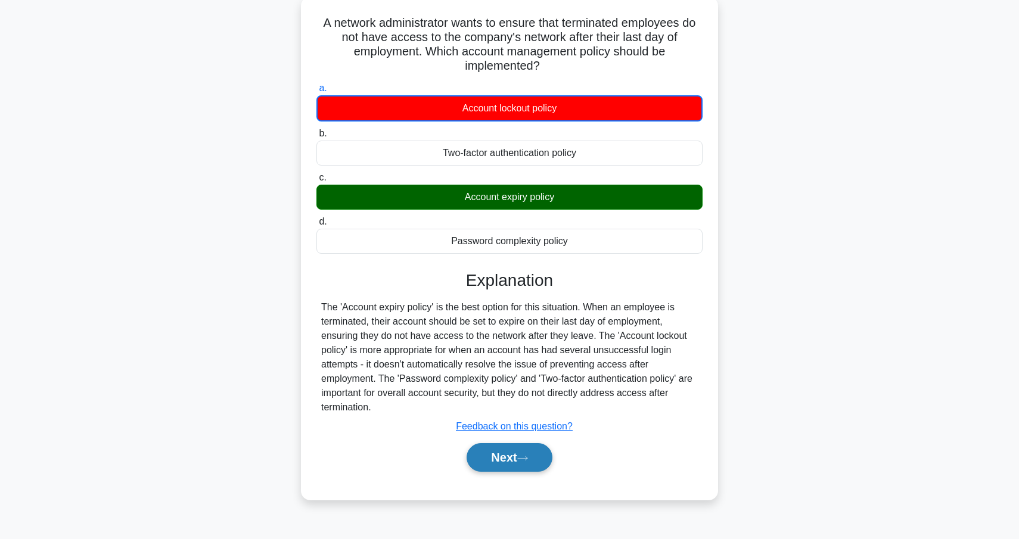
click at [516, 463] on button "Next" at bounding box center [509, 457] width 85 height 29
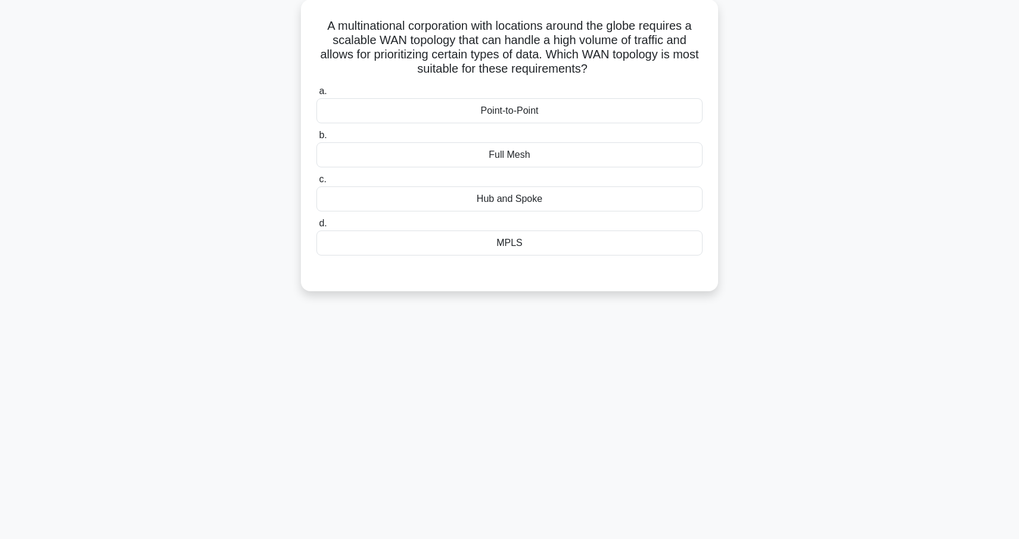
scroll to position [64, 0]
click at [538, 155] on div "Full Mesh" at bounding box center [510, 158] width 386 height 25
click at [317, 143] on input "b. Full Mesh" at bounding box center [317, 139] width 0 height 8
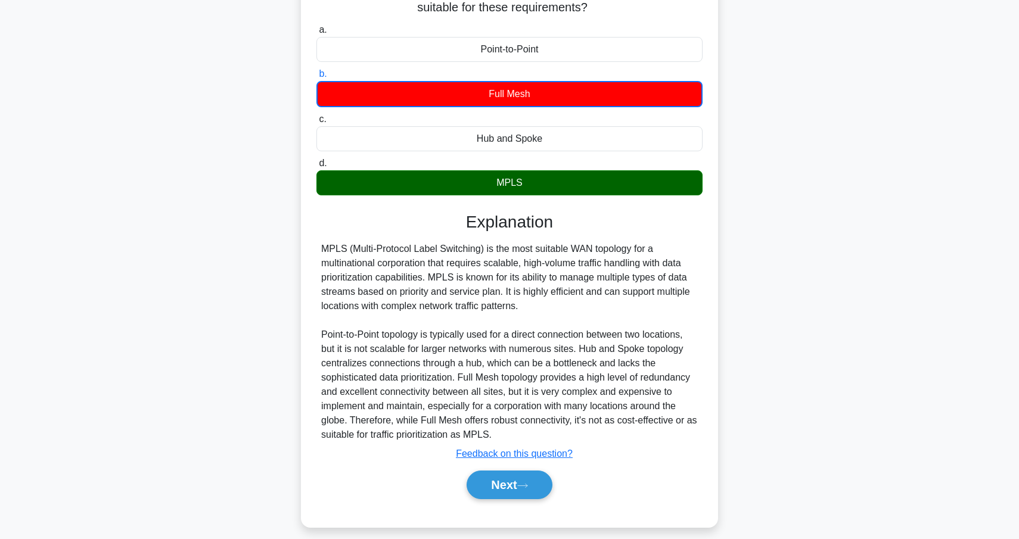
scroll to position [139, 0]
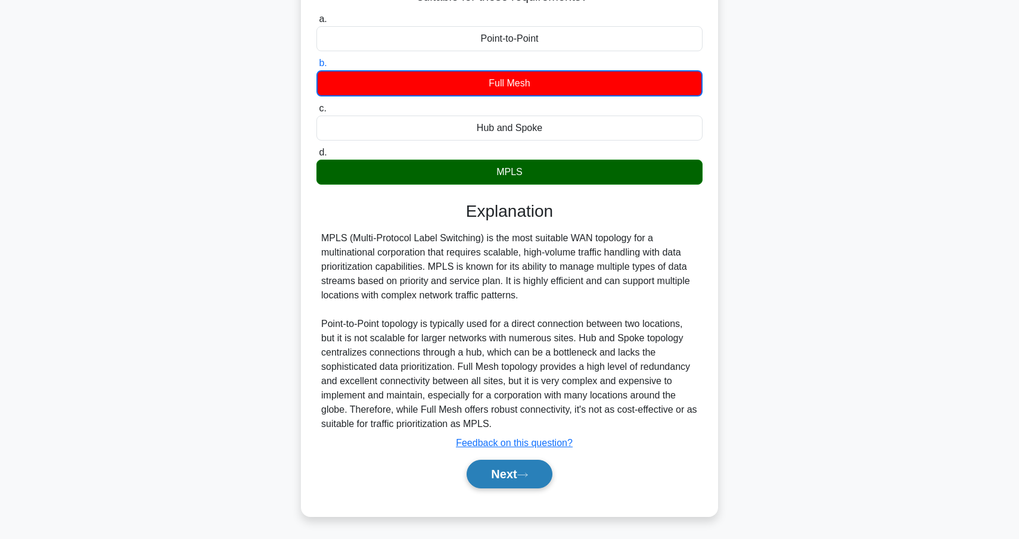
click at [520, 478] on button "Next" at bounding box center [509, 474] width 85 height 29
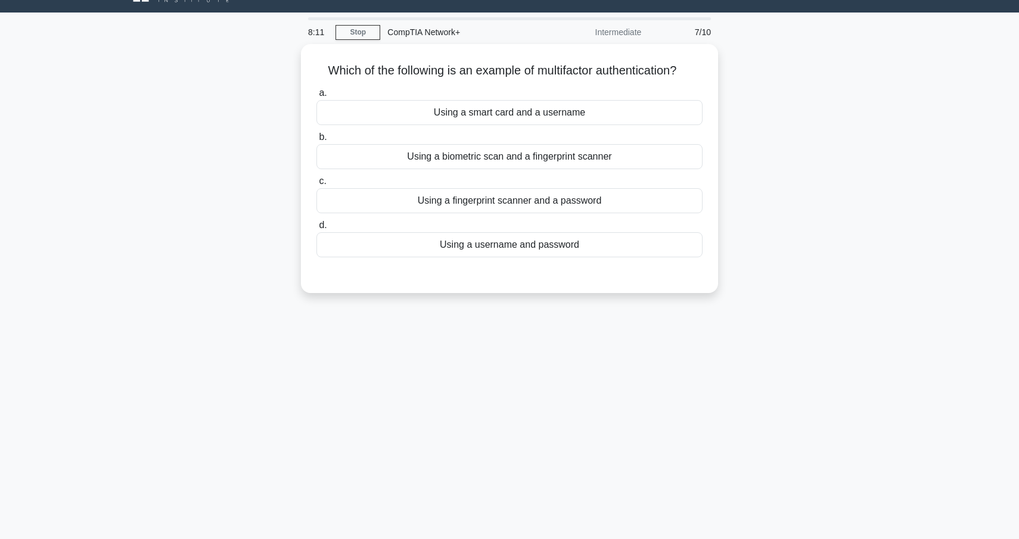
scroll to position [21, 0]
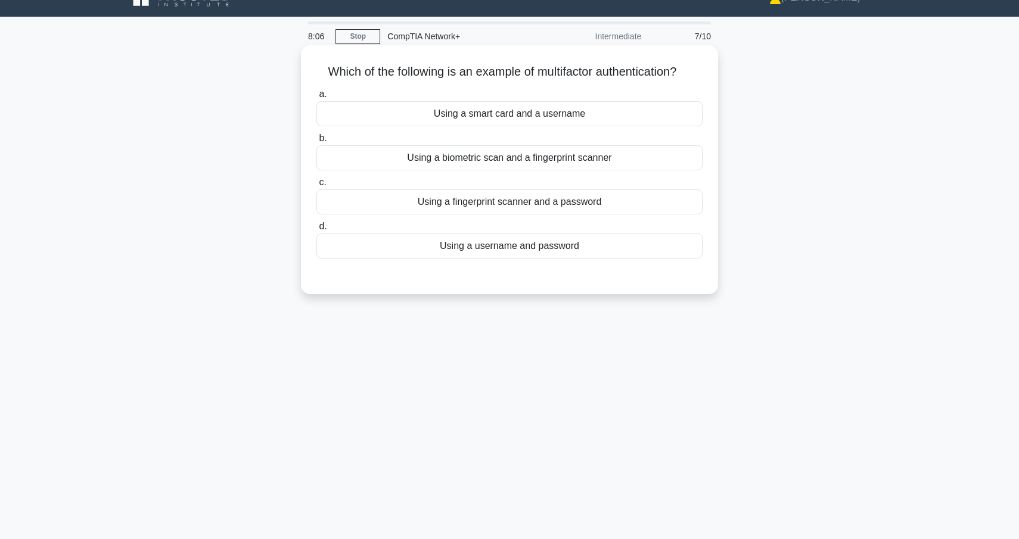
click at [538, 200] on div "Using a fingerprint scanner and a password" at bounding box center [510, 202] width 386 height 25
click at [317, 187] on input "c. Using a fingerprint scanner and a password" at bounding box center [317, 183] width 0 height 8
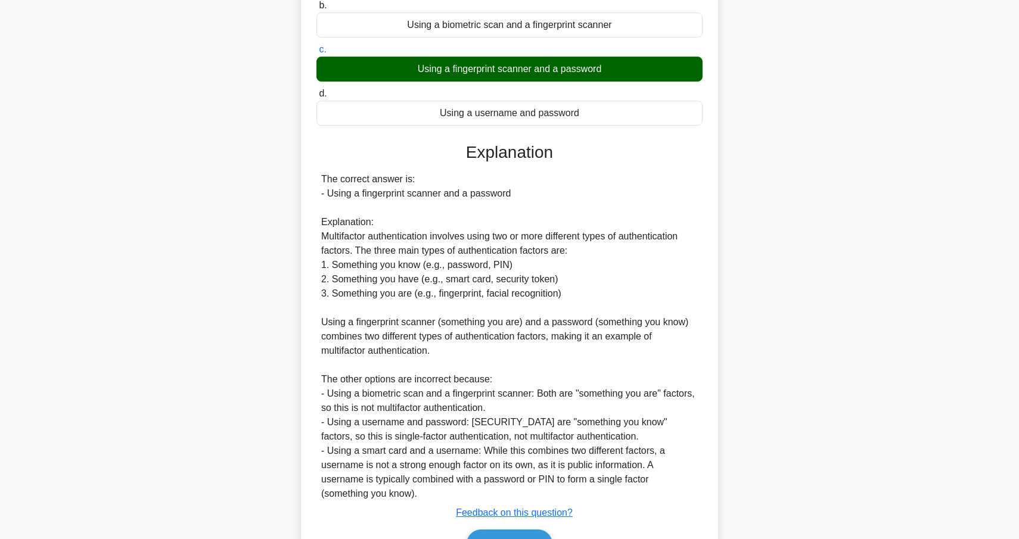
scroll to position [224, 0]
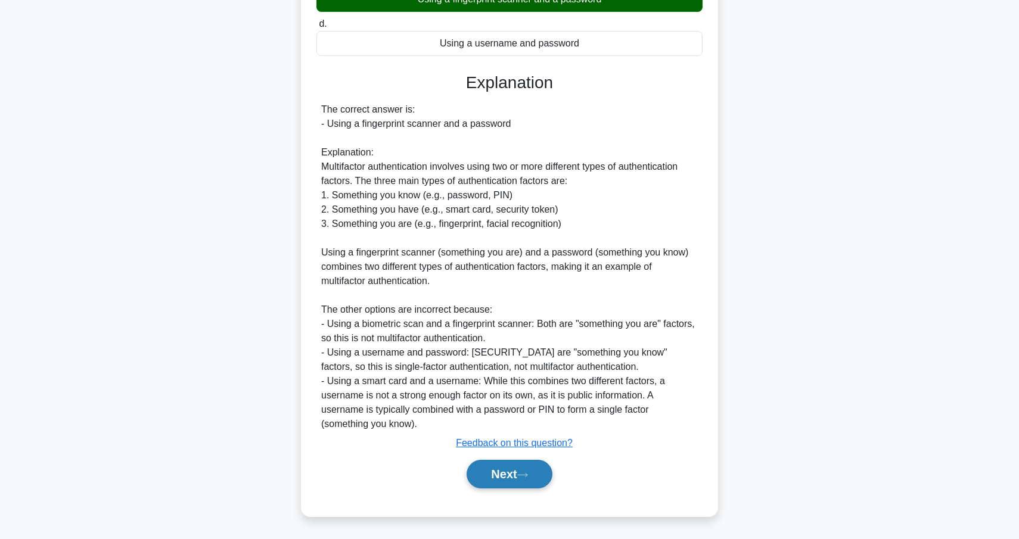
click at [529, 469] on button "Next" at bounding box center [509, 474] width 85 height 29
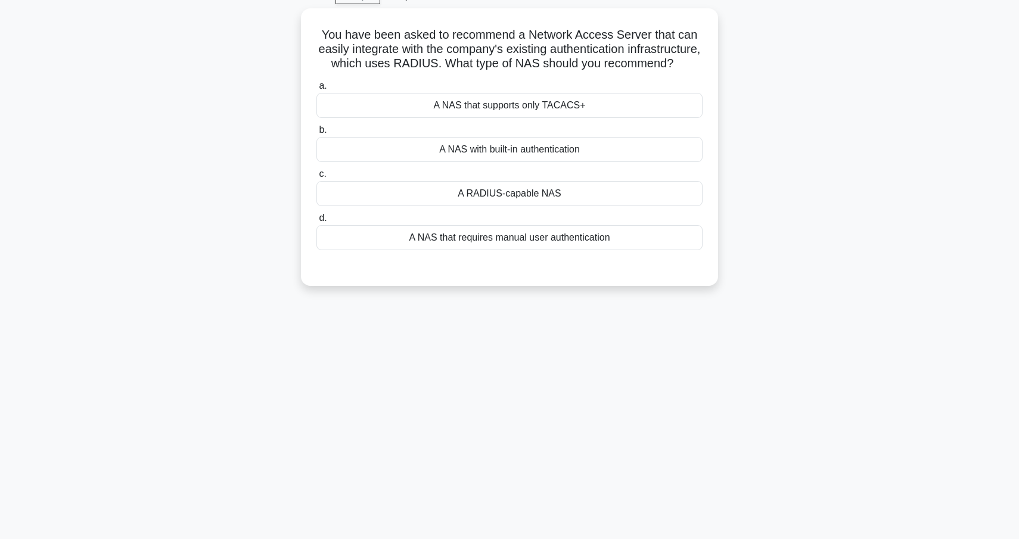
scroll to position [54, 0]
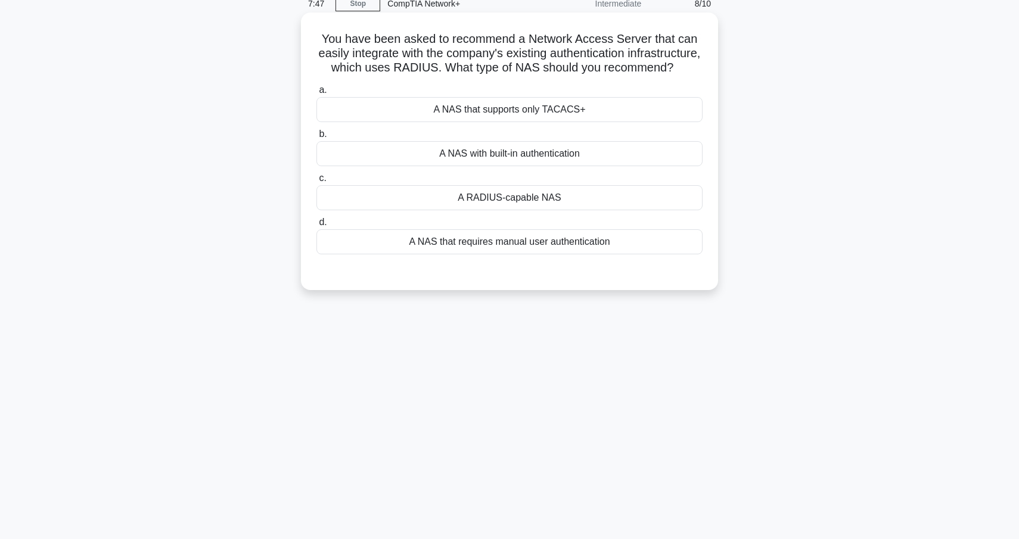
click at [563, 200] on div "A RADIUS-capable NAS" at bounding box center [510, 197] width 386 height 25
click at [317, 182] on input "c. A RADIUS-capable NAS" at bounding box center [317, 179] width 0 height 8
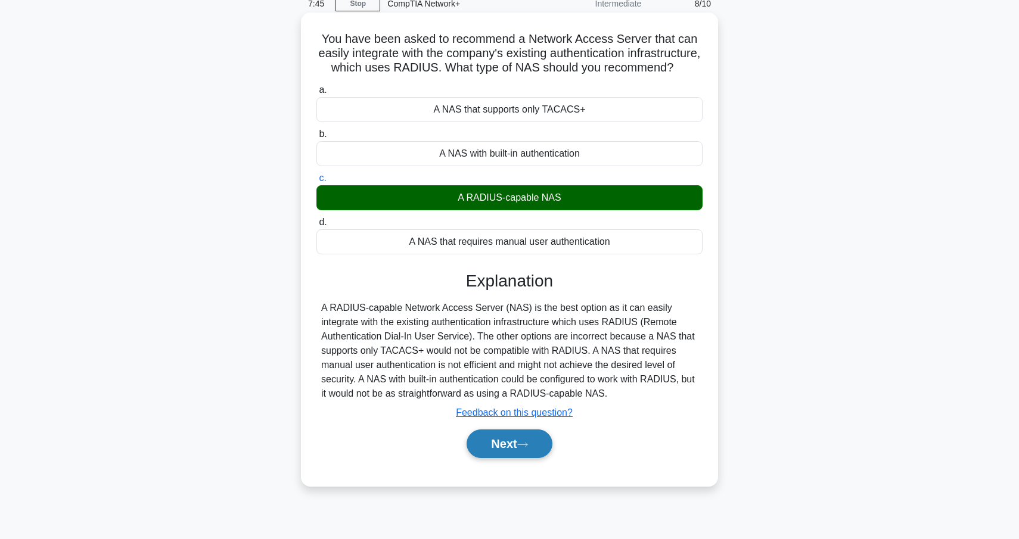
click at [511, 438] on button "Next" at bounding box center [509, 444] width 85 height 29
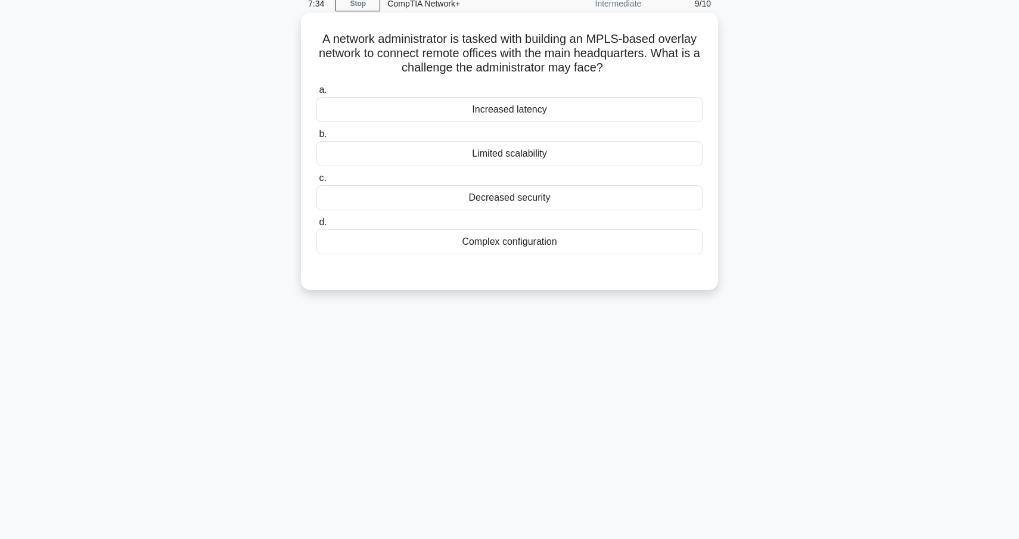
click at [541, 246] on div "Complex configuration" at bounding box center [510, 241] width 386 height 25
click at [317, 227] on input "d. Complex configuration" at bounding box center [317, 223] width 0 height 8
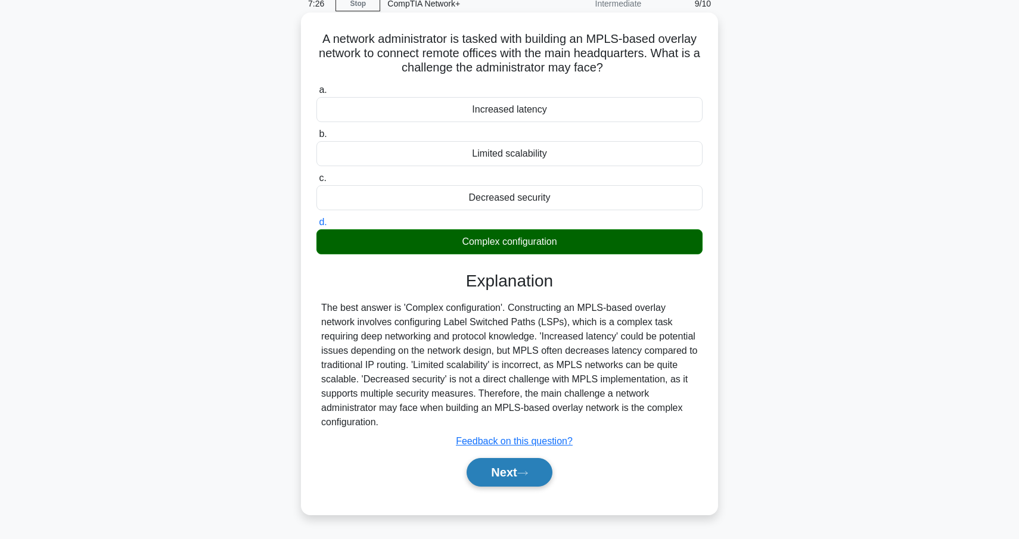
click at [519, 479] on button "Next" at bounding box center [509, 472] width 85 height 29
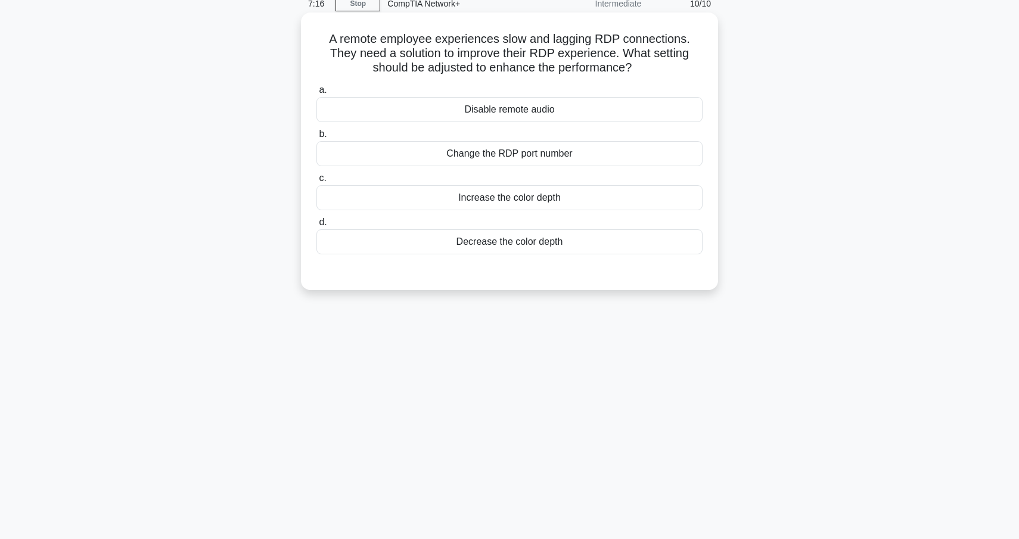
click at [505, 249] on div "Decrease the color depth" at bounding box center [510, 241] width 386 height 25
click at [317, 227] on input "d. Decrease the color depth" at bounding box center [317, 223] width 0 height 8
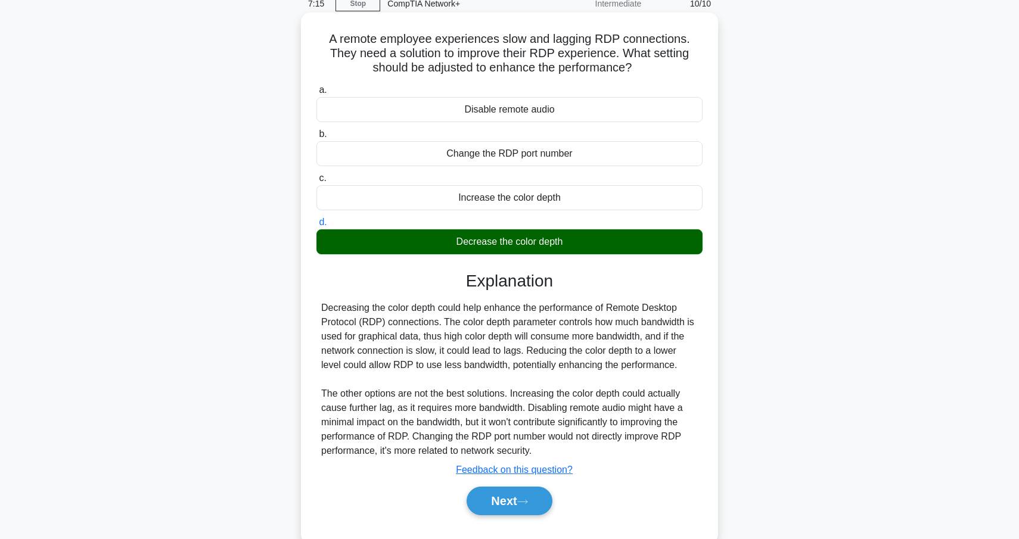
scroll to position [71, 0]
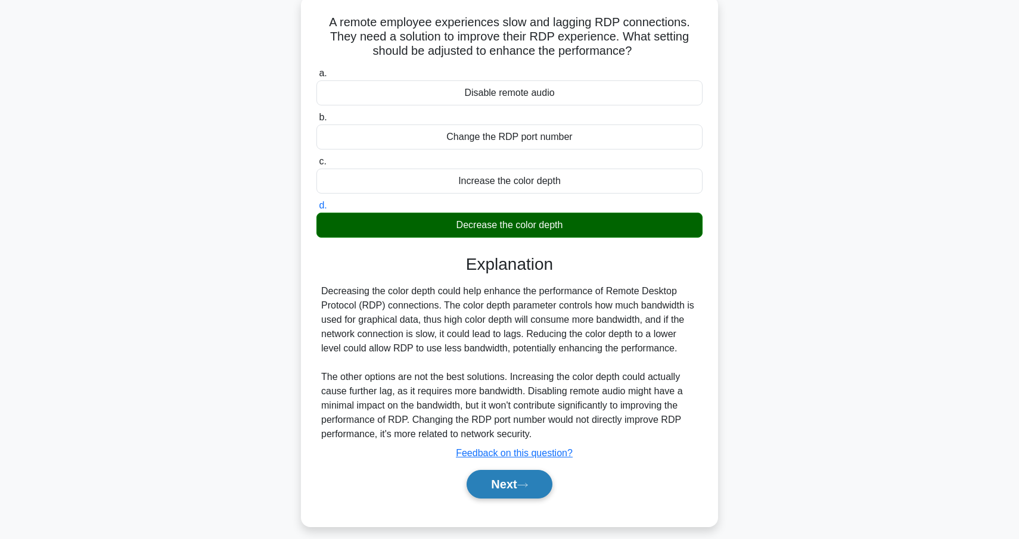
click at [525, 487] on icon at bounding box center [522, 485] width 11 height 7
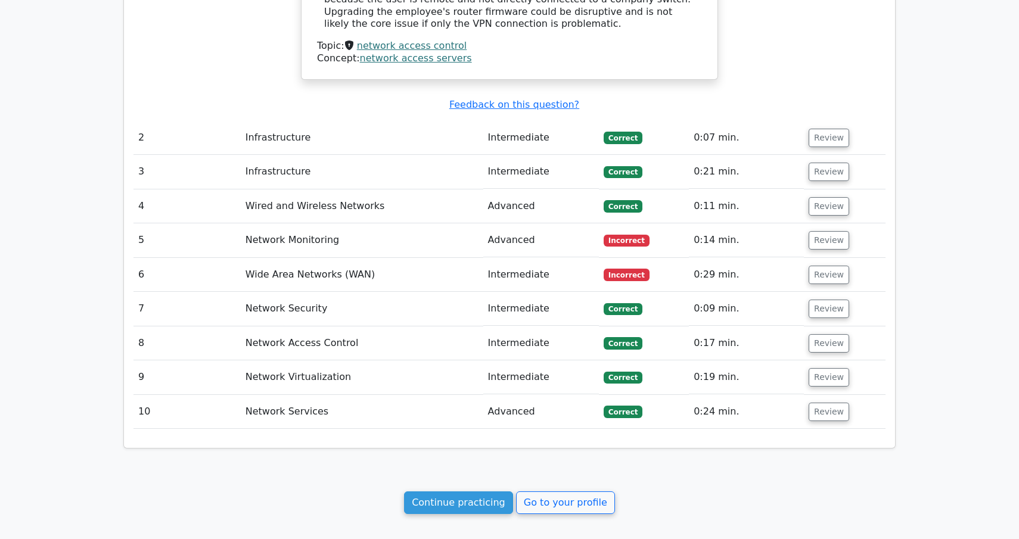
scroll to position [1199, 0]
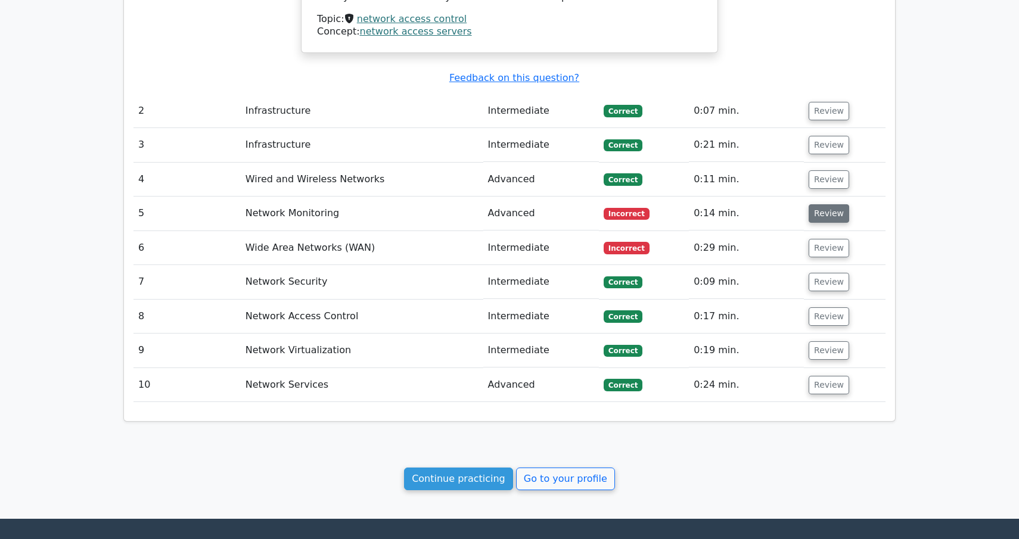
click at [836, 204] on button "Review" at bounding box center [829, 213] width 41 height 18
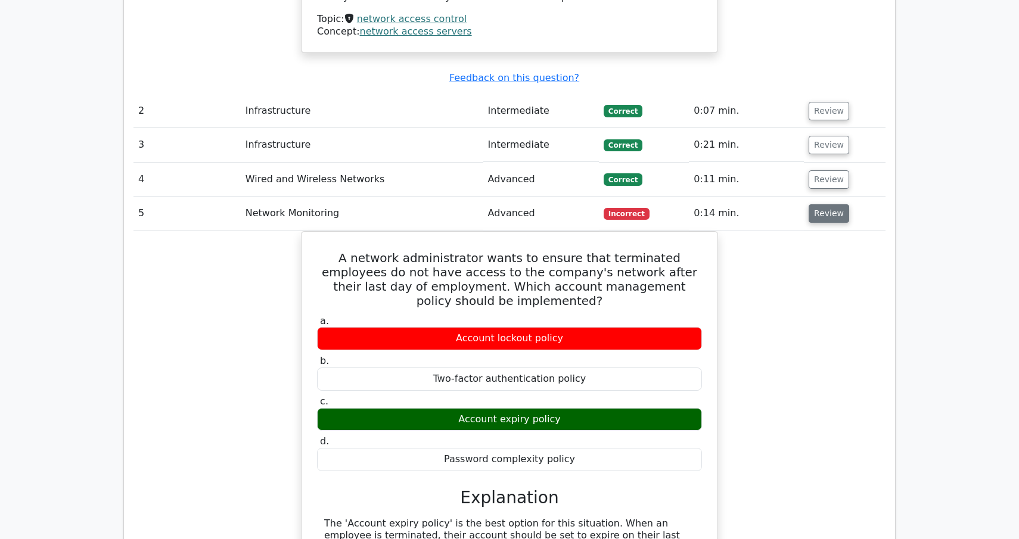
click at [836, 204] on button "Review" at bounding box center [829, 213] width 41 height 18
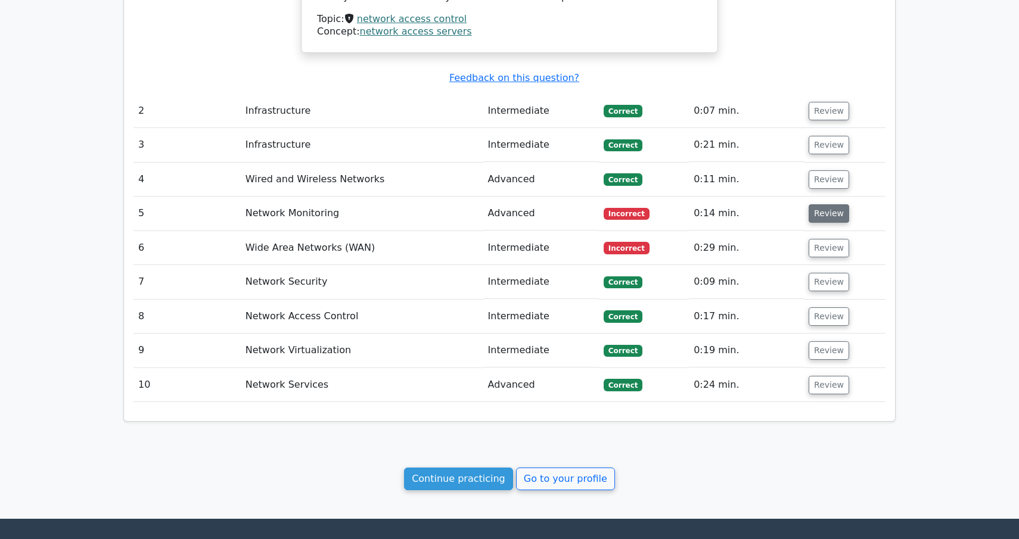
click at [836, 204] on button "Review" at bounding box center [829, 213] width 41 height 18
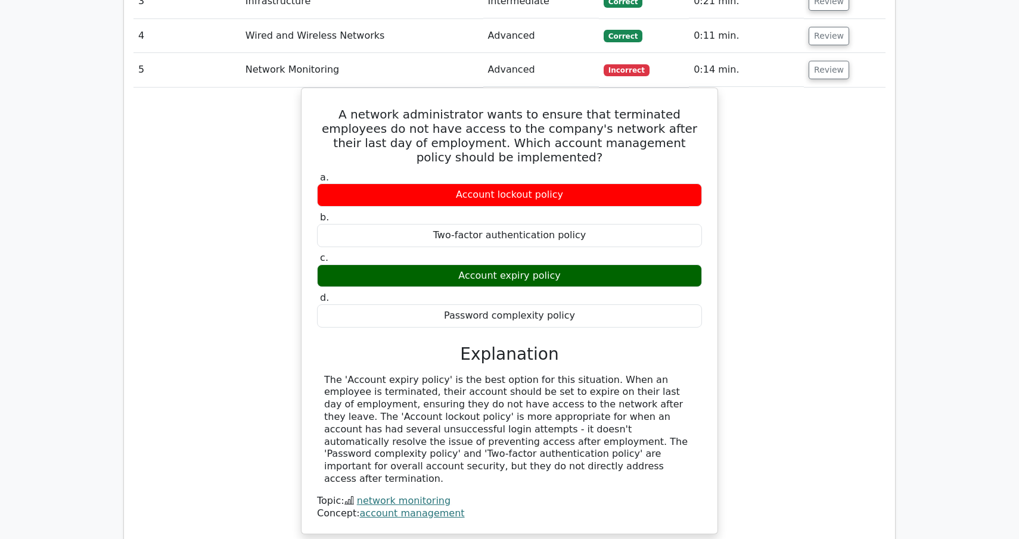
scroll to position [1344, 0]
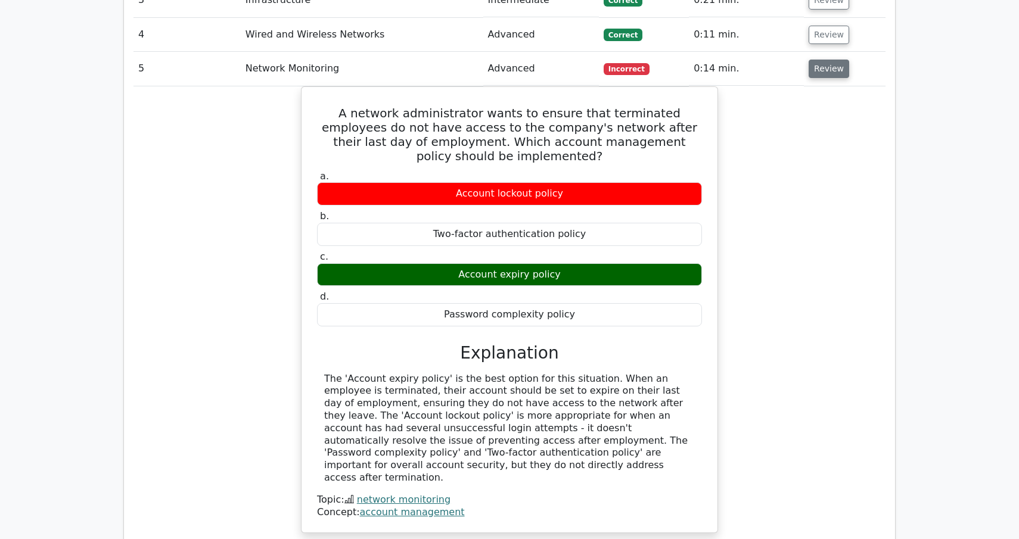
click at [834, 60] on button "Review" at bounding box center [829, 69] width 41 height 18
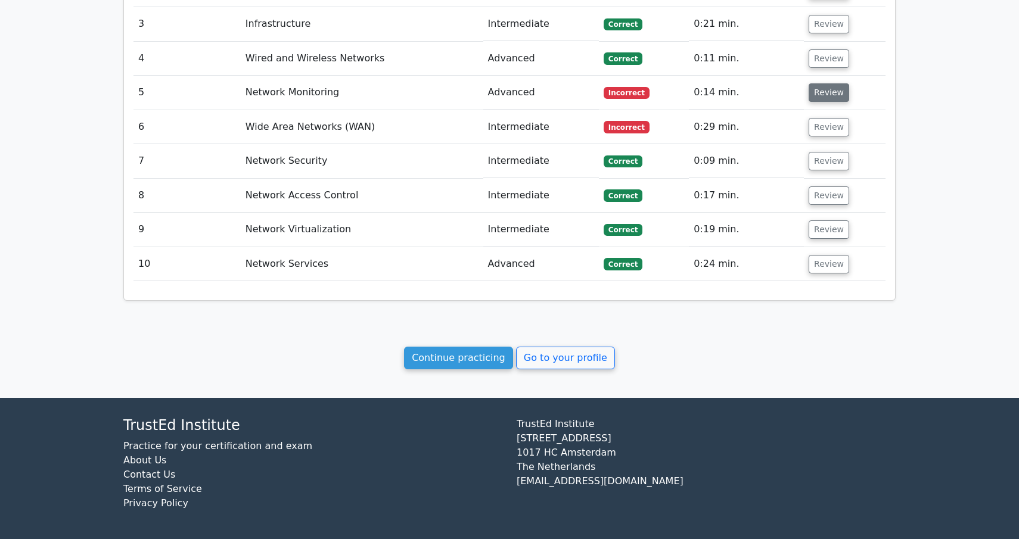
scroll to position [1293, 0]
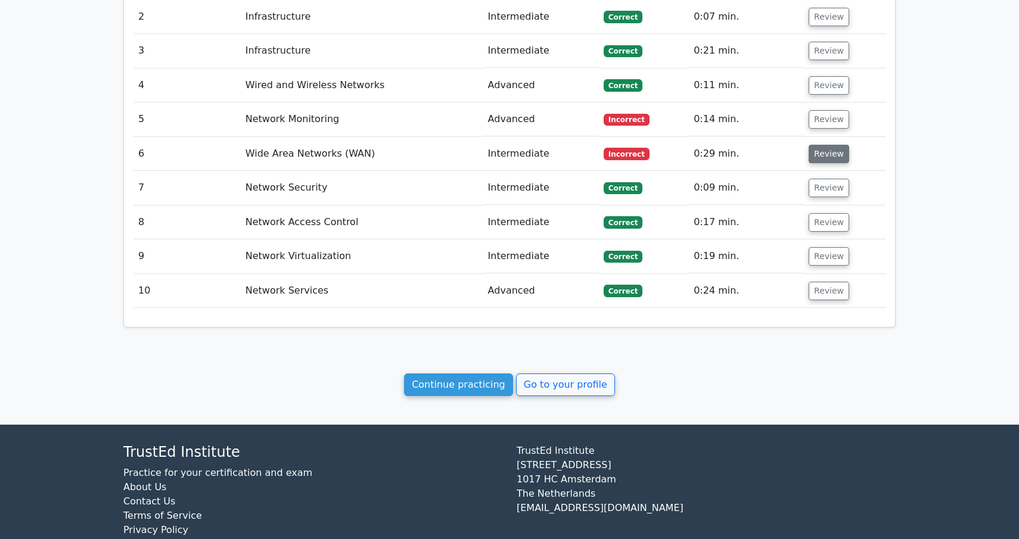
click at [841, 145] on button "Review" at bounding box center [829, 154] width 41 height 18
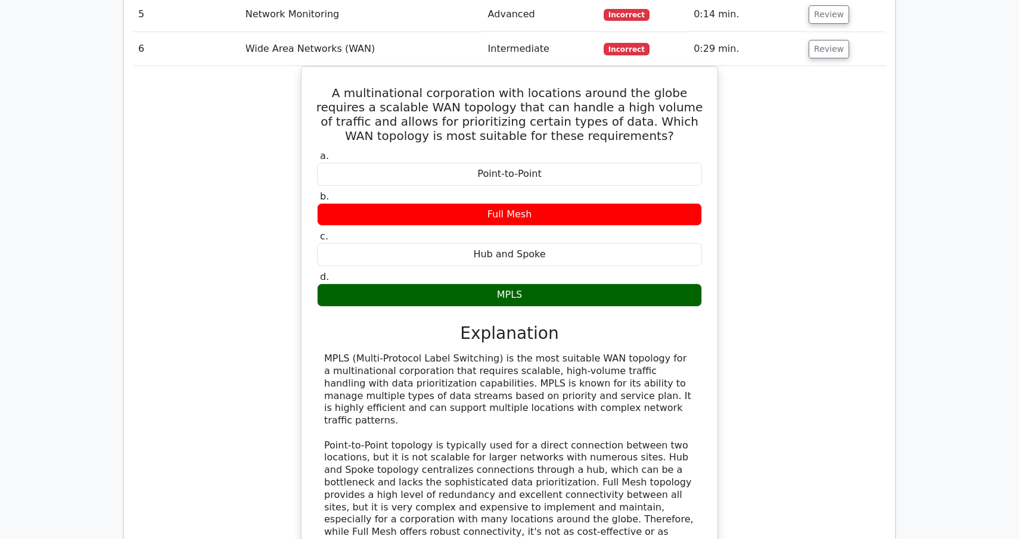
scroll to position [1407, 0]
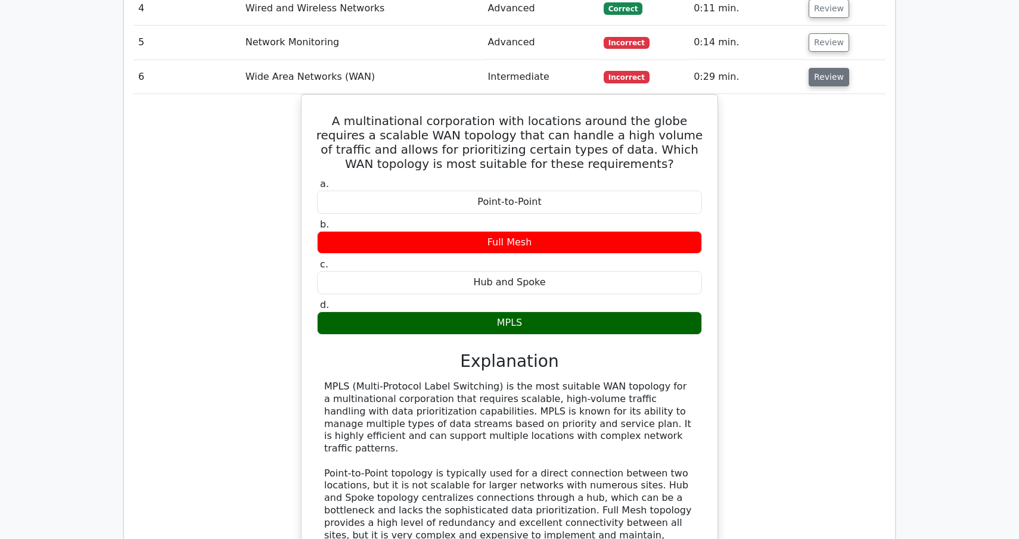
click at [829, 68] on button "Review" at bounding box center [829, 77] width 41 height 18
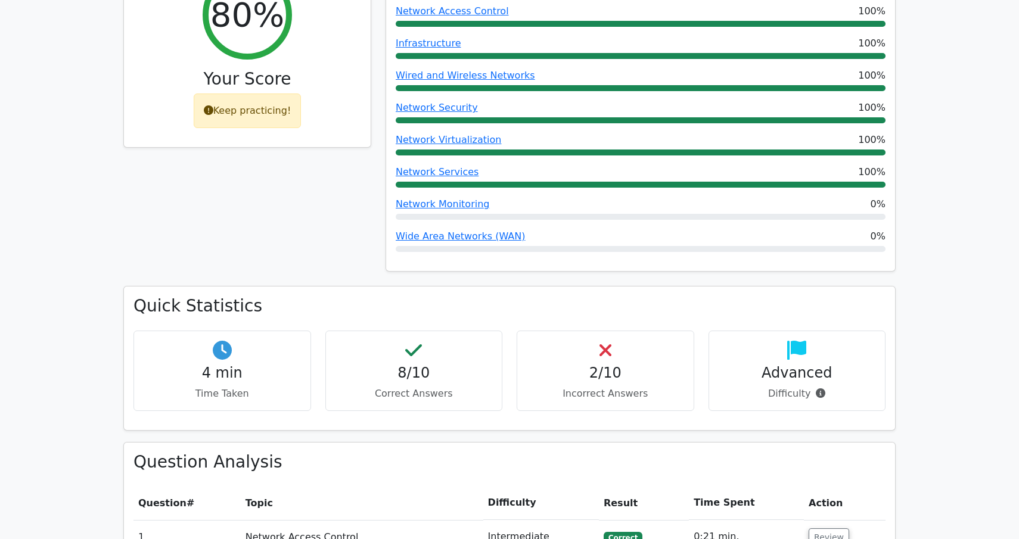
scroll to position [206, 0]
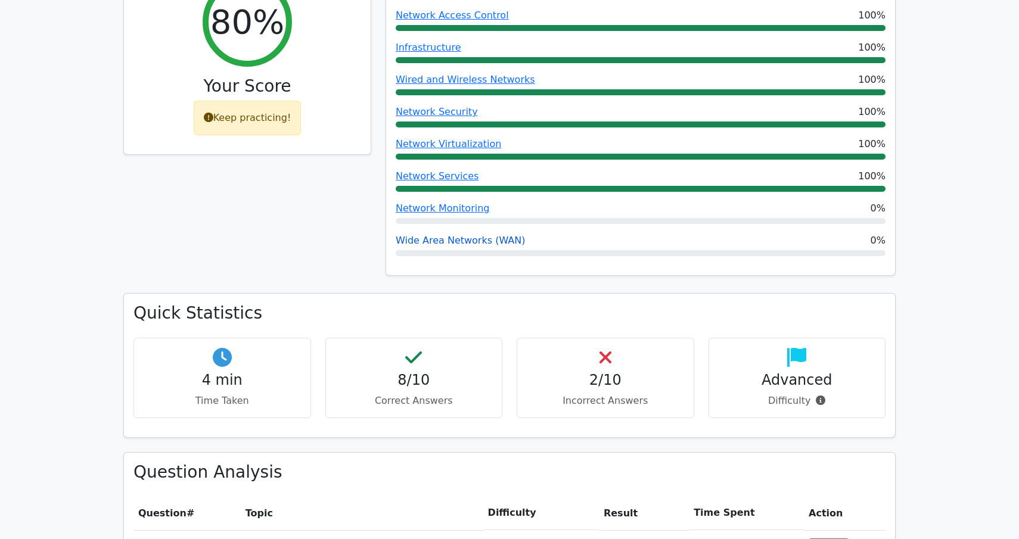
click at [458, 243] on link "Wide Area Networks (WAN)" at bounding box center [460, 240] width 129 height 11
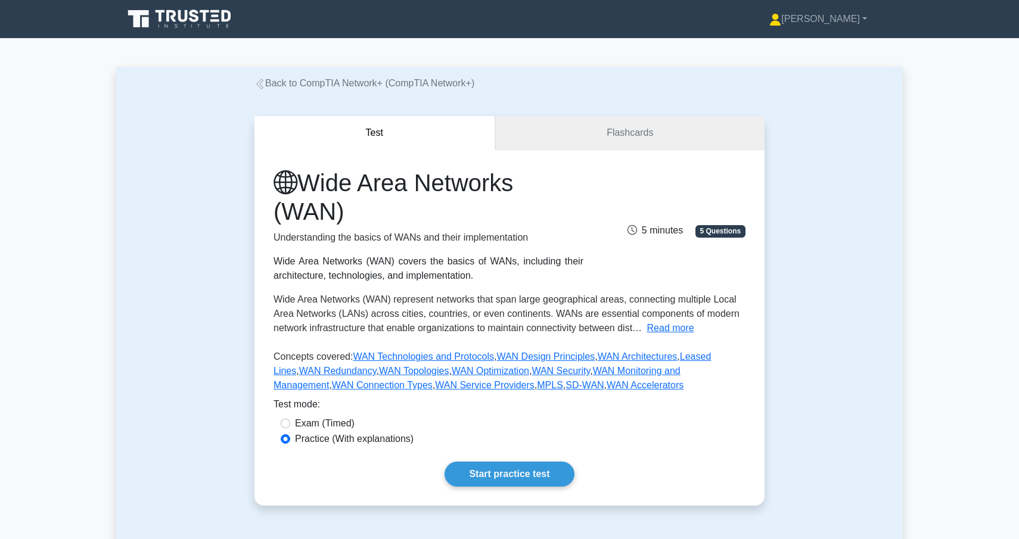
click at [582, 133] on link "Flashcards" at bounding box center [629, 133] width 269 height 34
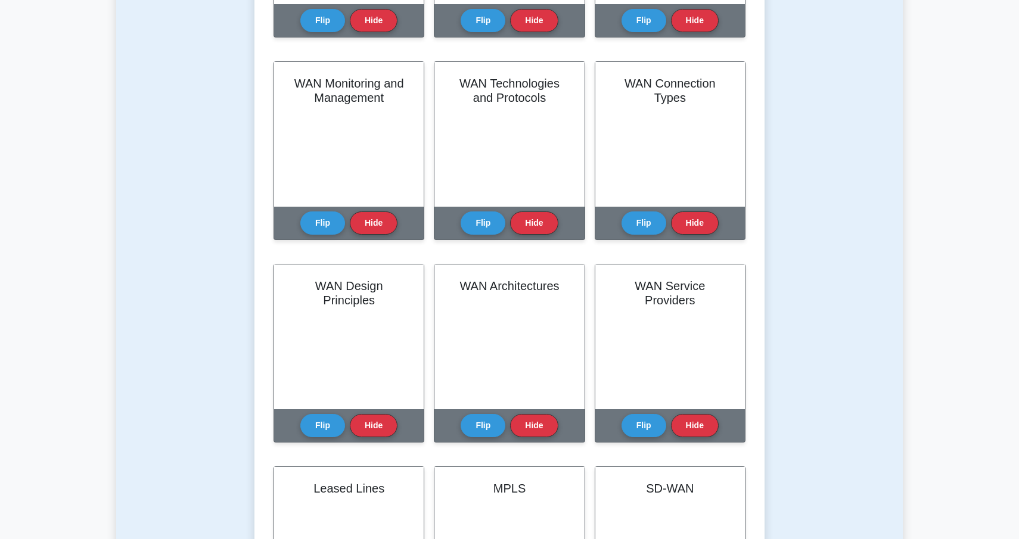
scroll to position [446, 0]
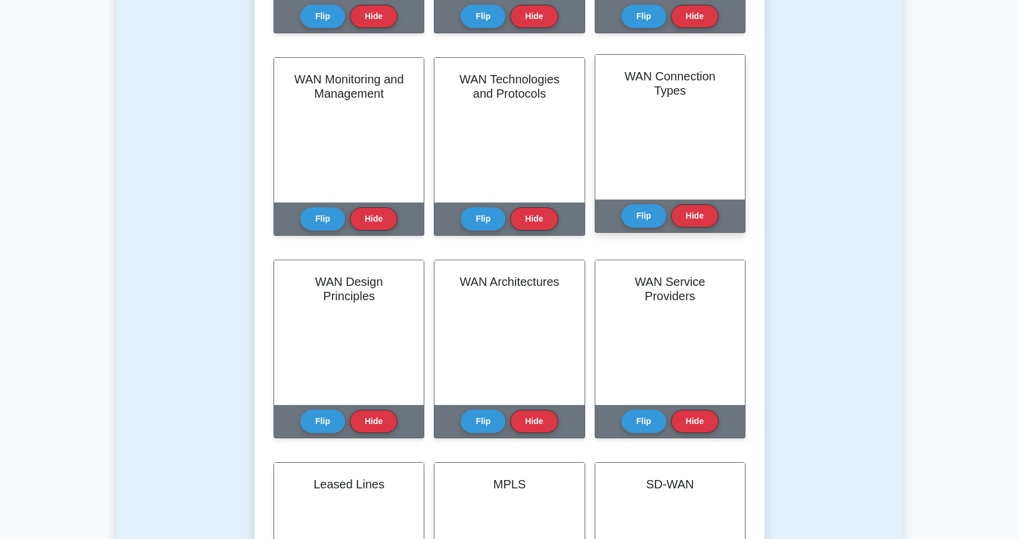
click at [672, 105] on div "WAN Connection Types" at bounding box center [670, 127] width 150 height 145
click at [653, 211] on button "Flip" at bounding box center [644, 215] width 45 height 23
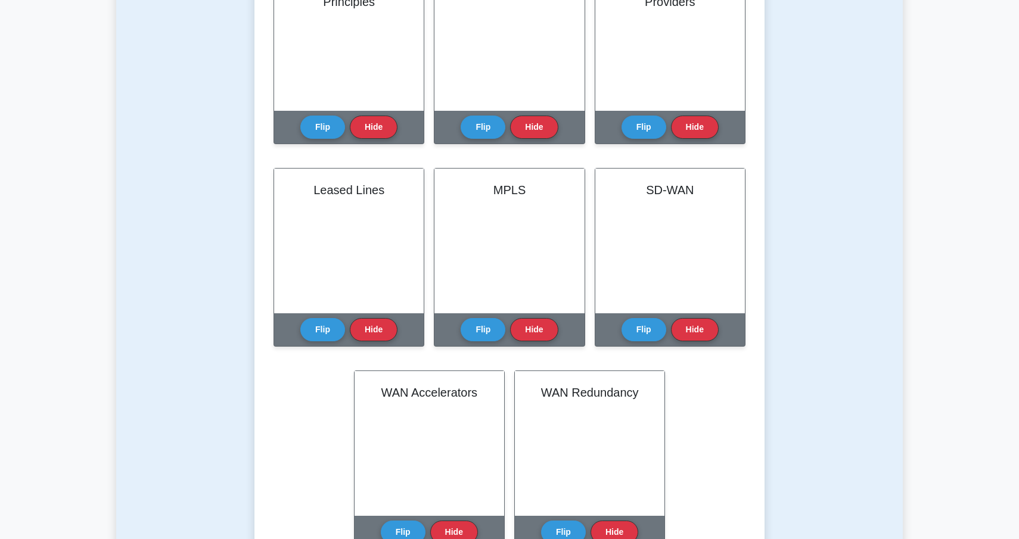
scroll to position [774, 0]
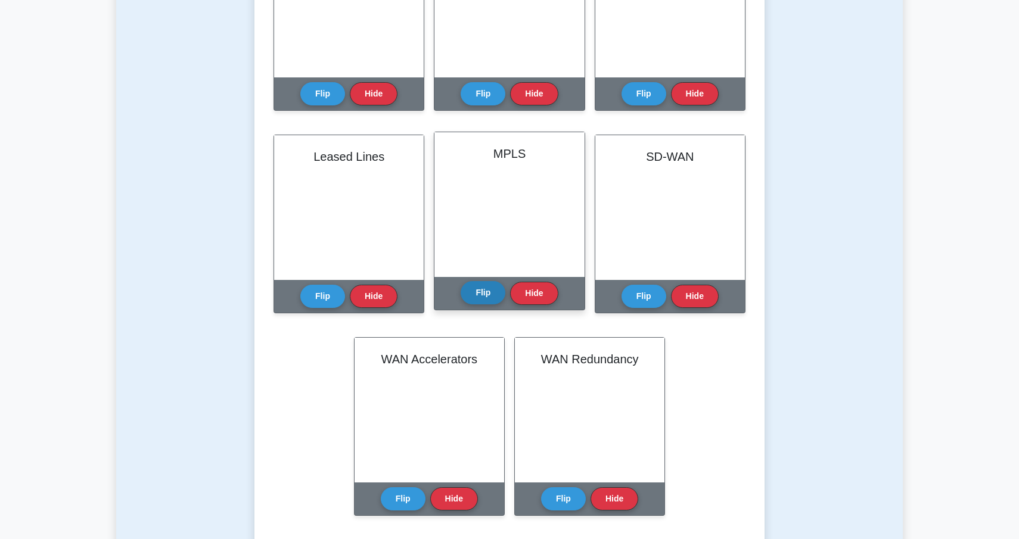
click at [472, 303] on button "Flip" at bounding box center [483, 292] width 45 height 23
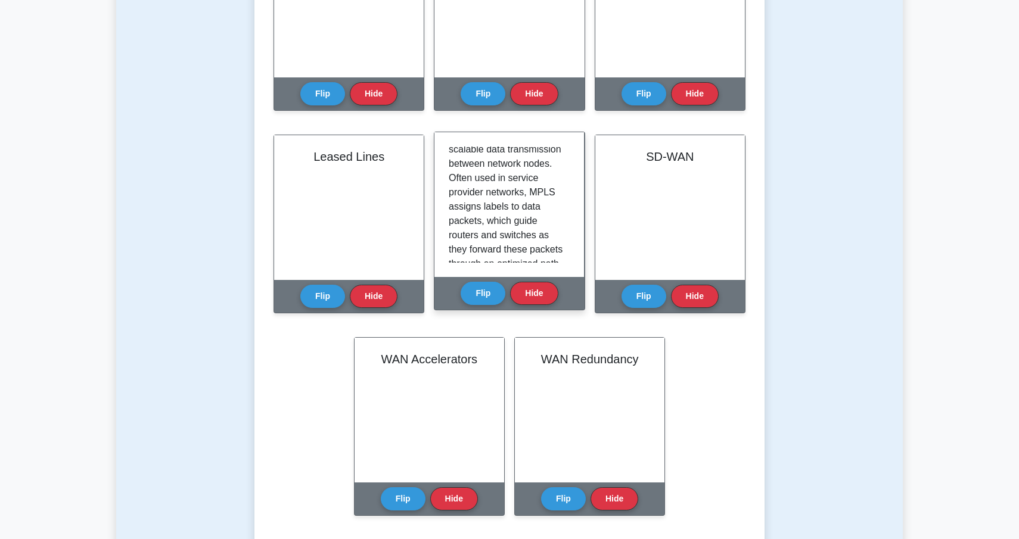
scroll to position [70, 0]
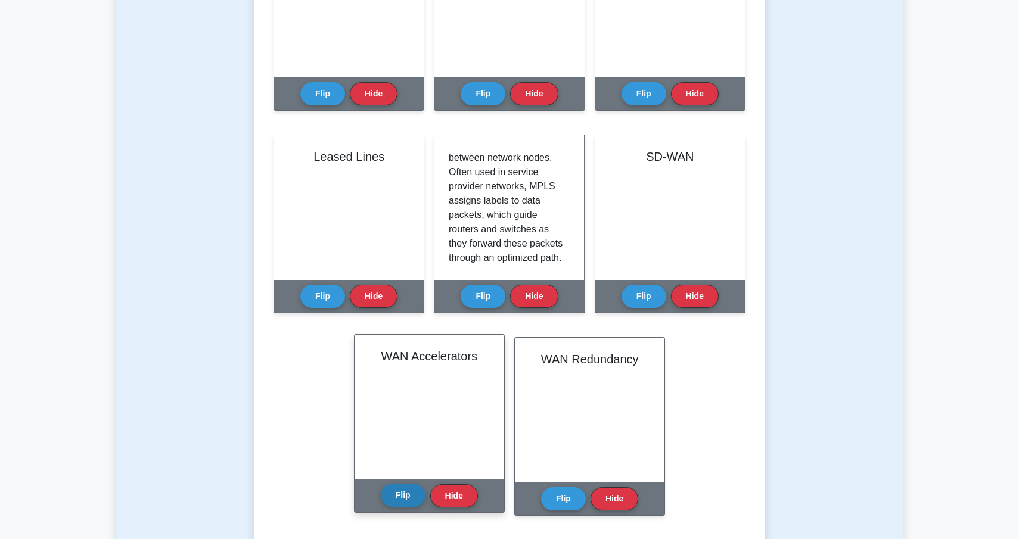
click at [407, 504] on button "Flip" at bounding box center [403, 495] width 45 height 23
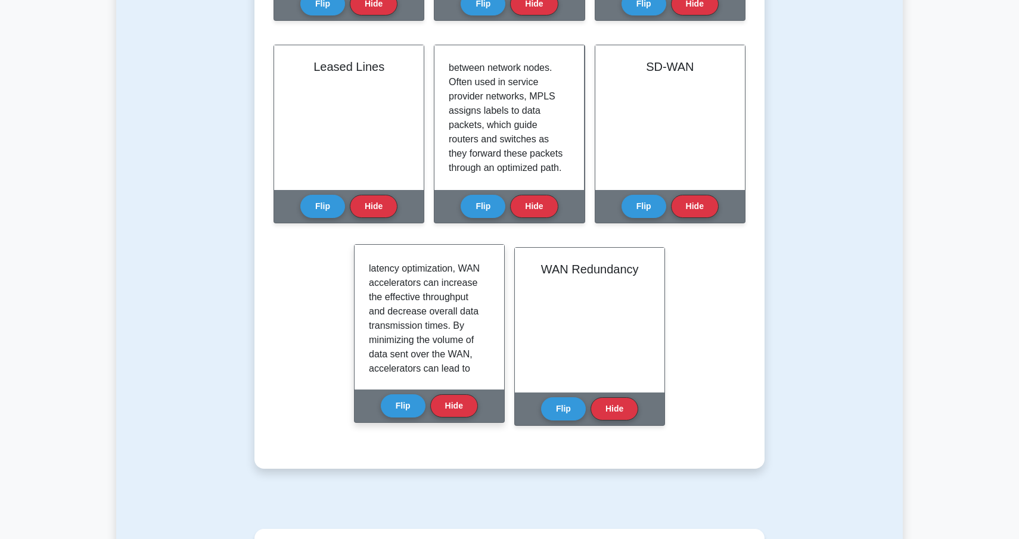
scroll to position [113, 0]
click at [395, 398] on button "Flip" at bounding box center [403, 405] width 45 height 23
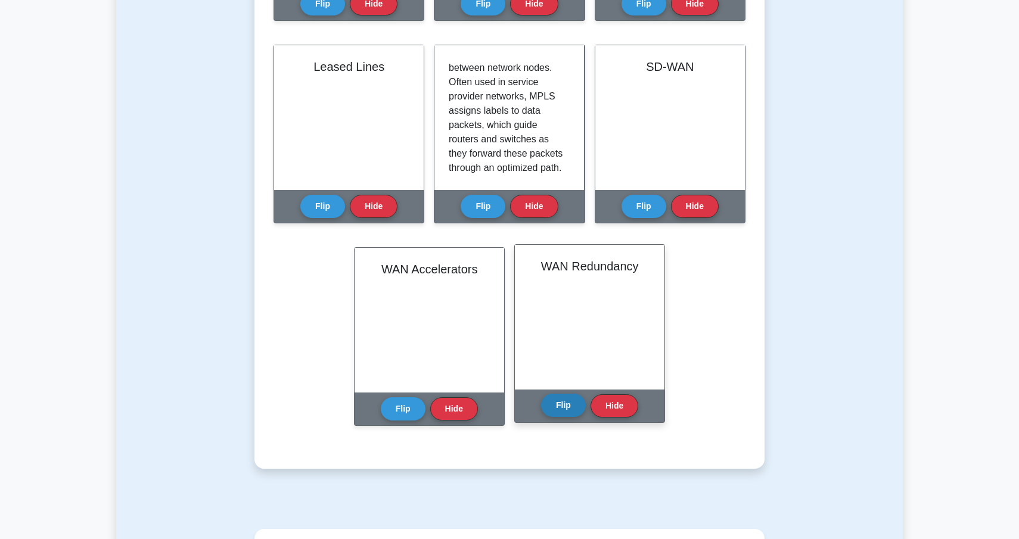
click at [553, 411] on button "Flip" at bounding box center [563, 405] width 45 height 23
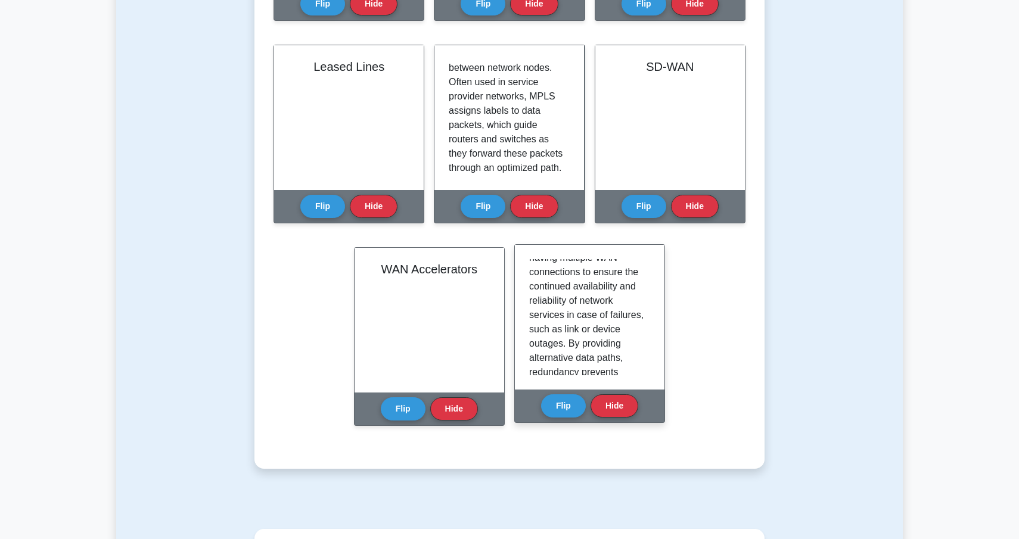
scroll to position [36, 0]
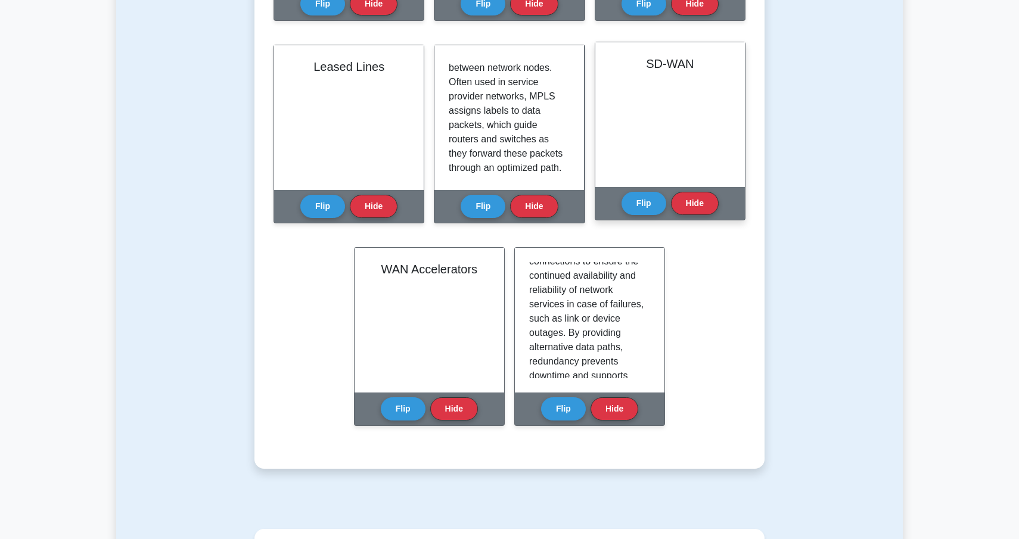
click at [622, 207] on div "Flip Hide" at bounding box center [670, 203] width 97 height 33
click at [628, 207] on button "Flip" at bounding box center [644, 202] width 45 height 23
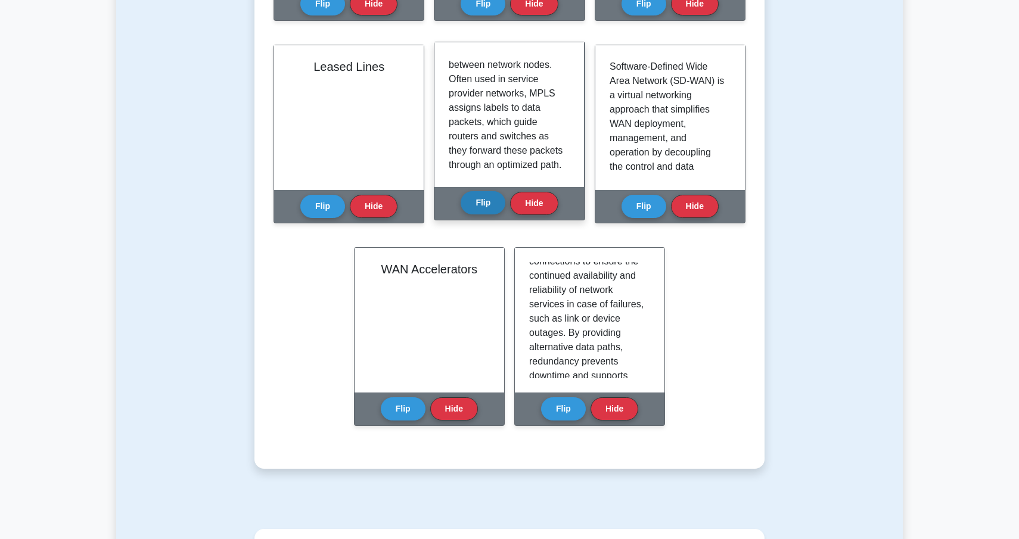
click at [488, 202] on button "Flip" at bounding box center [483, 202] width 45 height 23
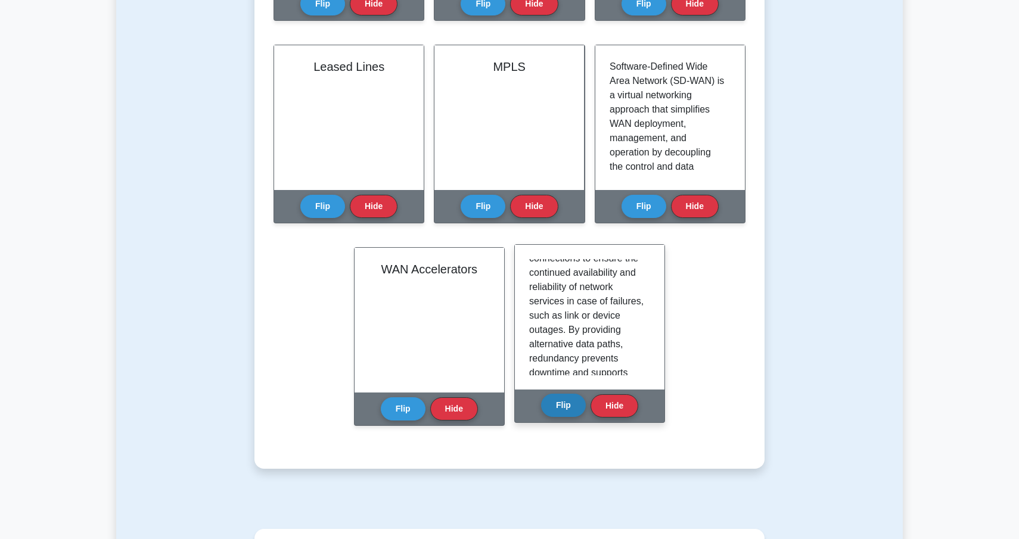
click at [559, 404] on button "Flip" at bounding box center [563, 405] width 45 height 23
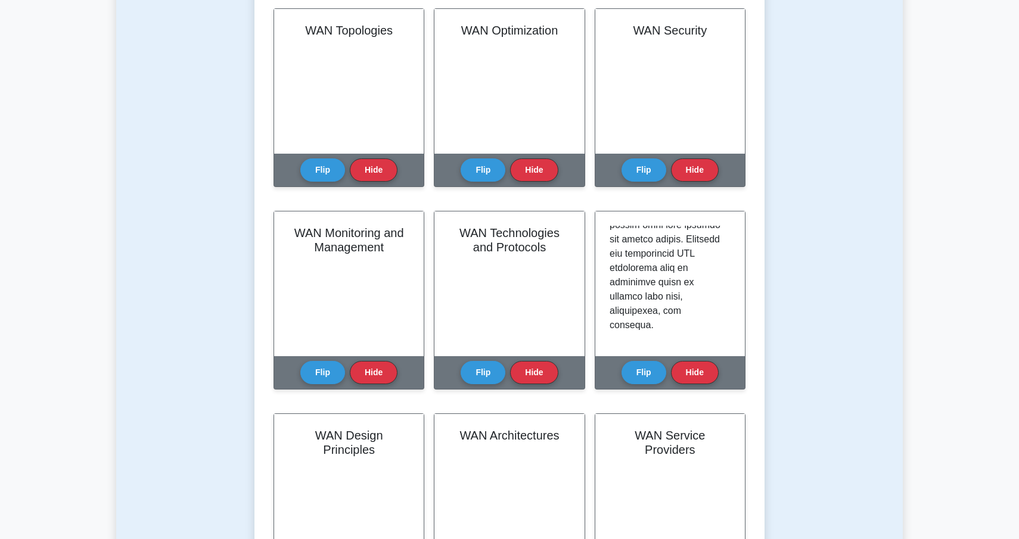
scroll to position [0, 0]
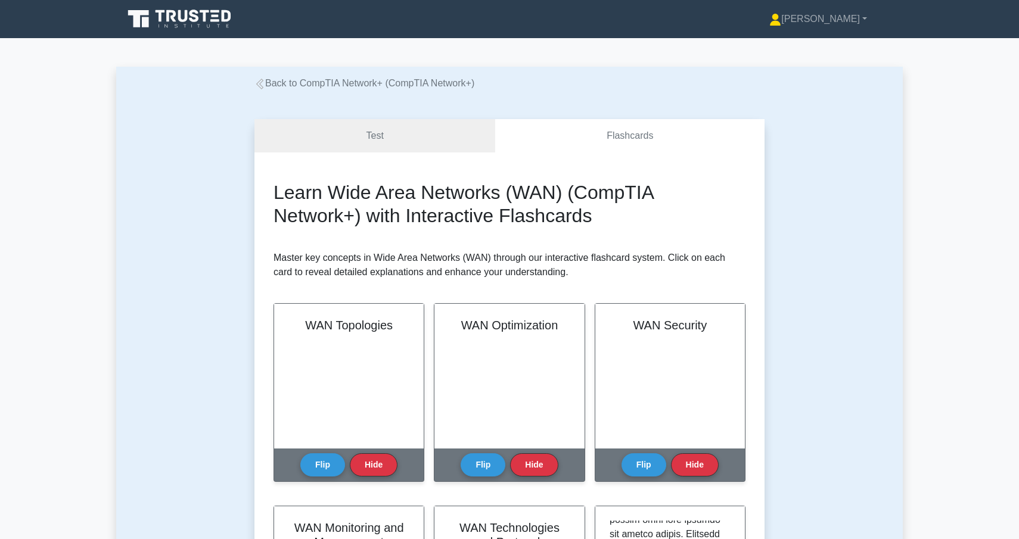
click at [286, 76] on div "Back to CompTIA Network+ (CompTIA Network+)" at bounding box center [509, 83] width 525 height 14
click at [285, 83] on link "Back to CompTIA Network+ (CompTIA Network+)" at bounding box center [365, 83] width 220 height 10
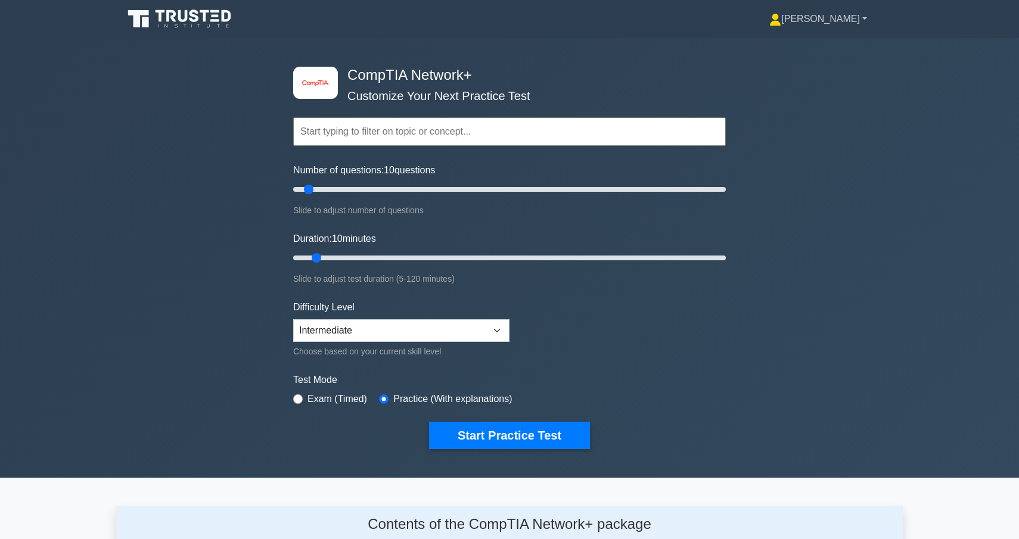
click at [837, 18] on link "[PERSON_NAME]" at bounding box center [818, 19] width 155 height 24
click at [829, 47] on link "Profile" at bounding box center [788, 47] width 94 height 19
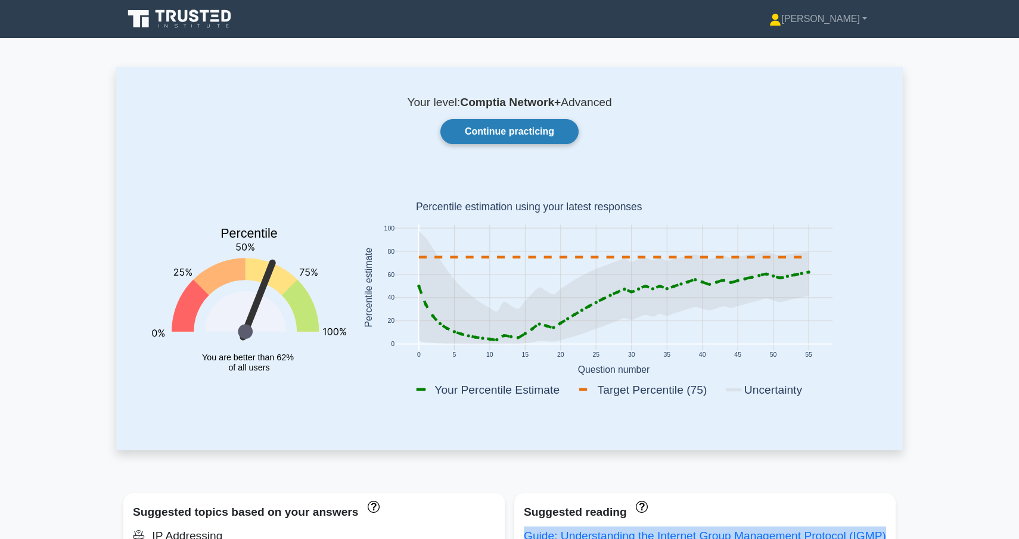
click at [491, 128] on link "Continue practicing" at bounding box center [509, 131] width 138 height 25
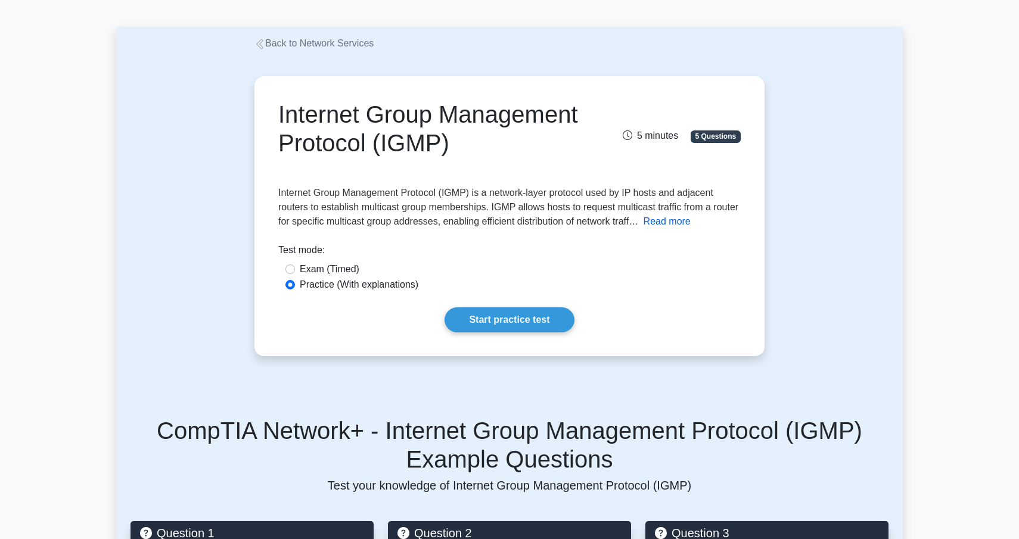
scroll to position [36, 0]
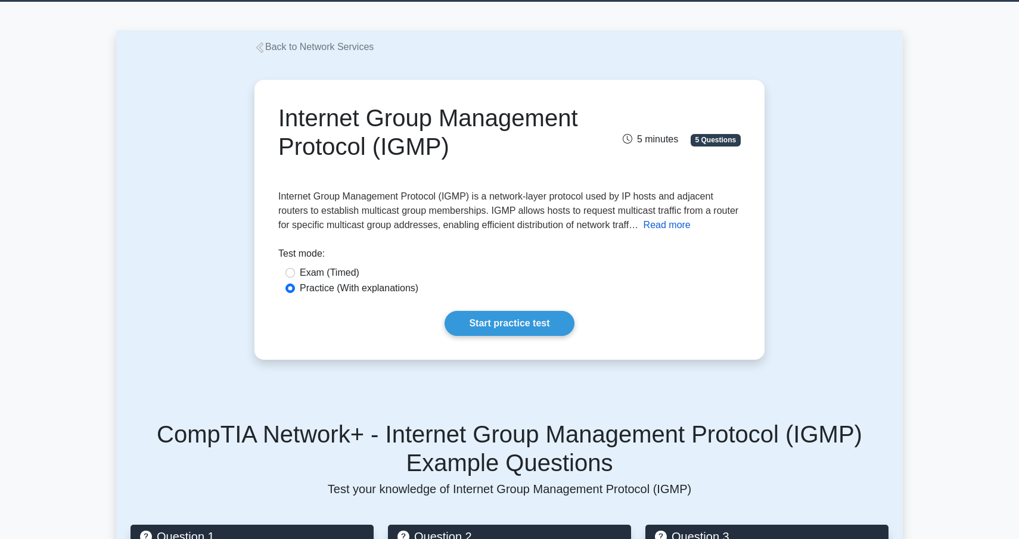
click at [691, 224] on button "Read more" at bounding box center [667, 225] width 47 height 14
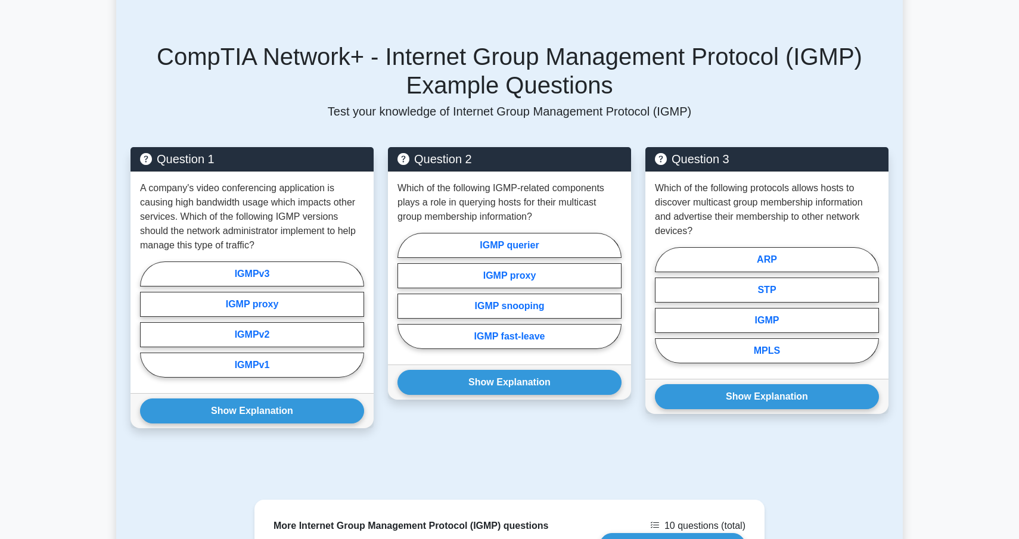
scroll to position [907, 0]
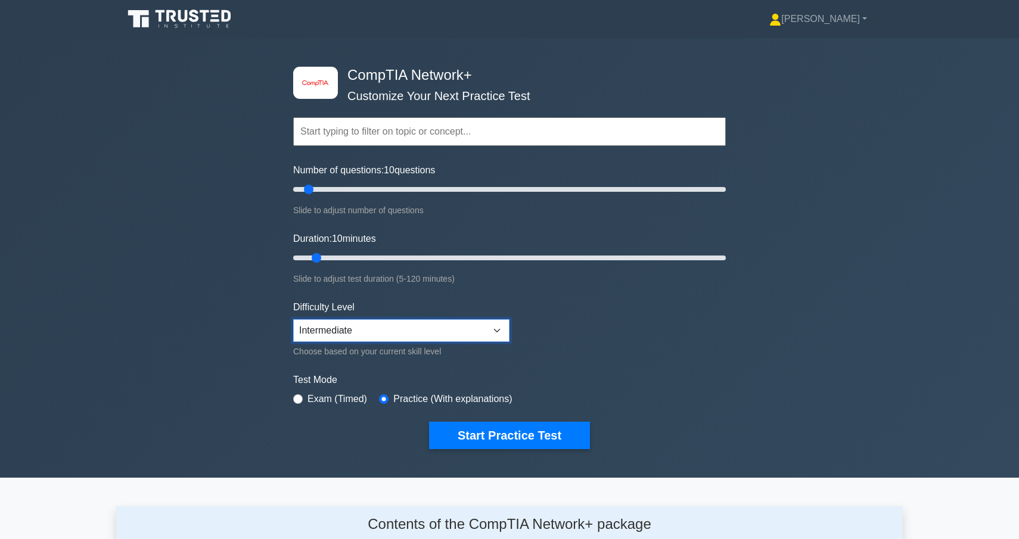
click at [407, 327] on select "Beginner Intermediate Expert" at bounding box center [401, 330] width 216 height 23
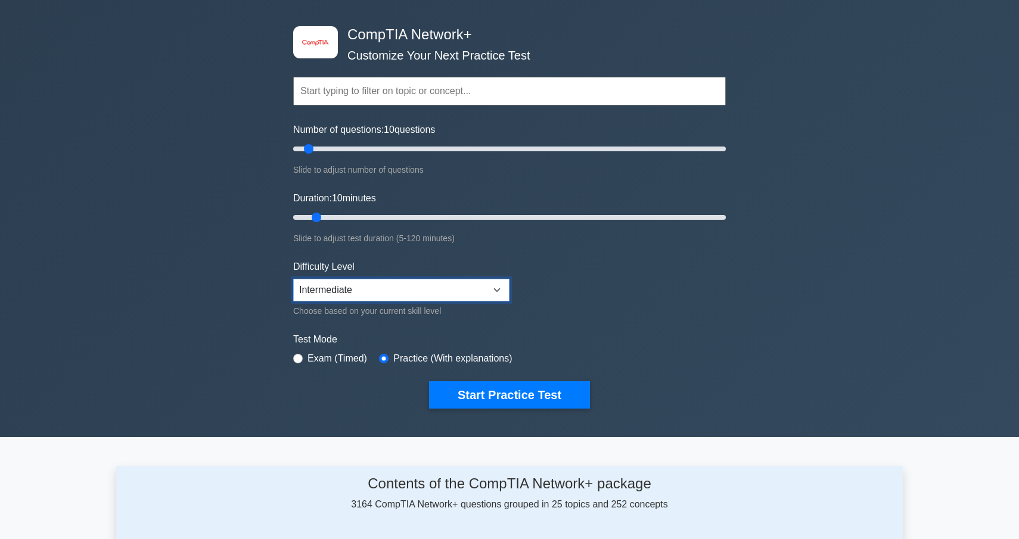
scroll to position [52, 0]
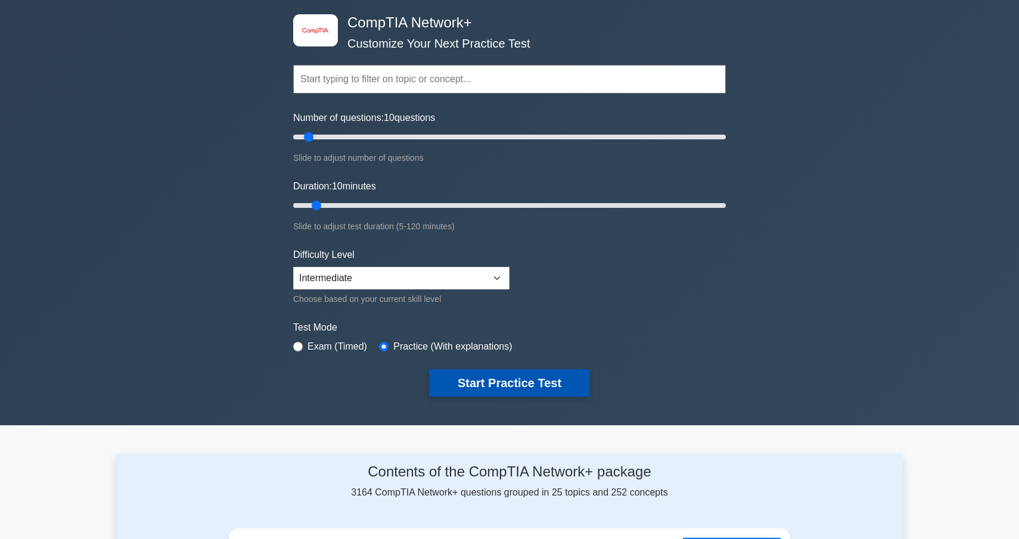
click at [486, 379] on button "Start Practice Test" at bounding box center [509, 383] width 161 height 27
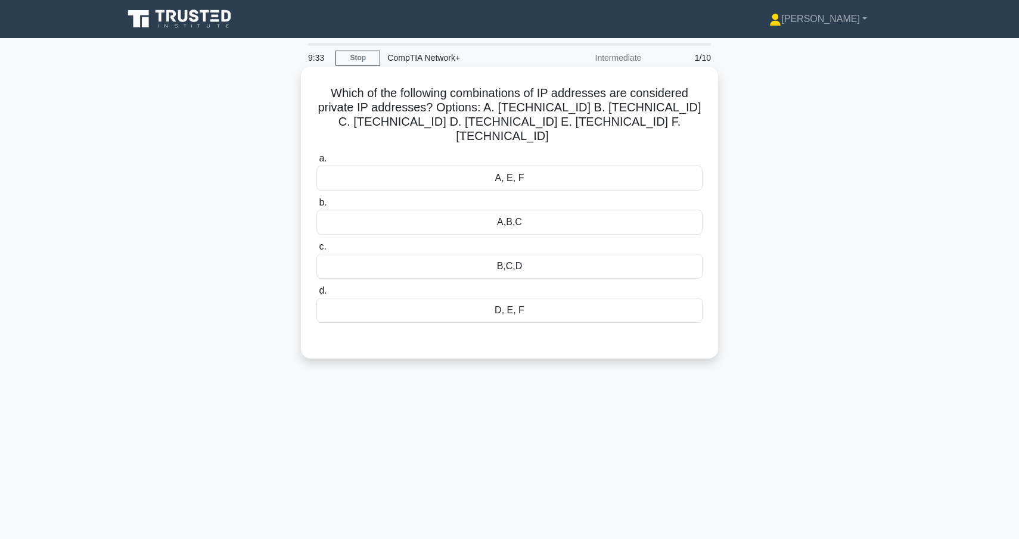
click at [522, 210] on div "A,B,C" at bounding box center [510, 222] width 386 height 25
click at [317, 203] on input "b. A,B,C" at bounding box center [317, 203] width 0 height 8
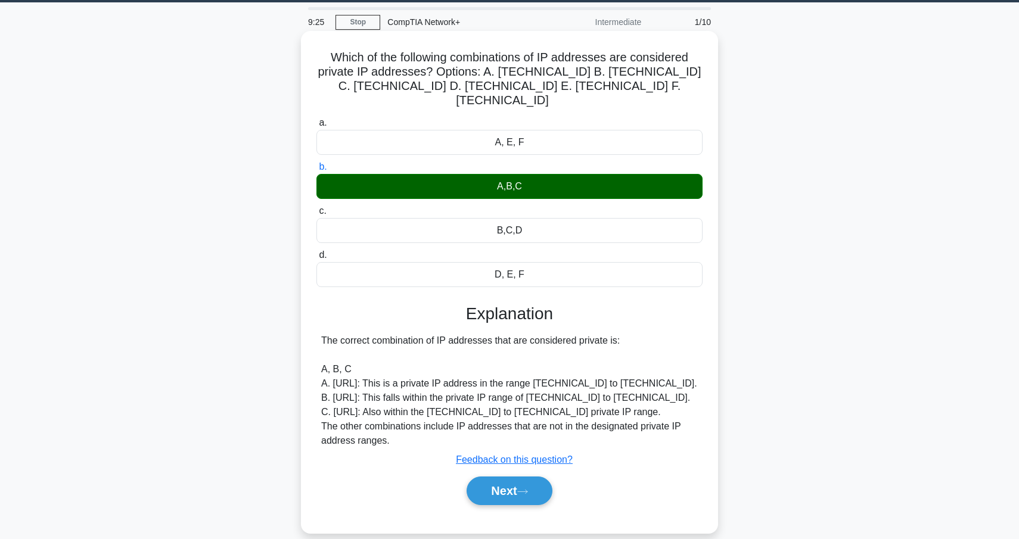
scroll to position [37, 0]
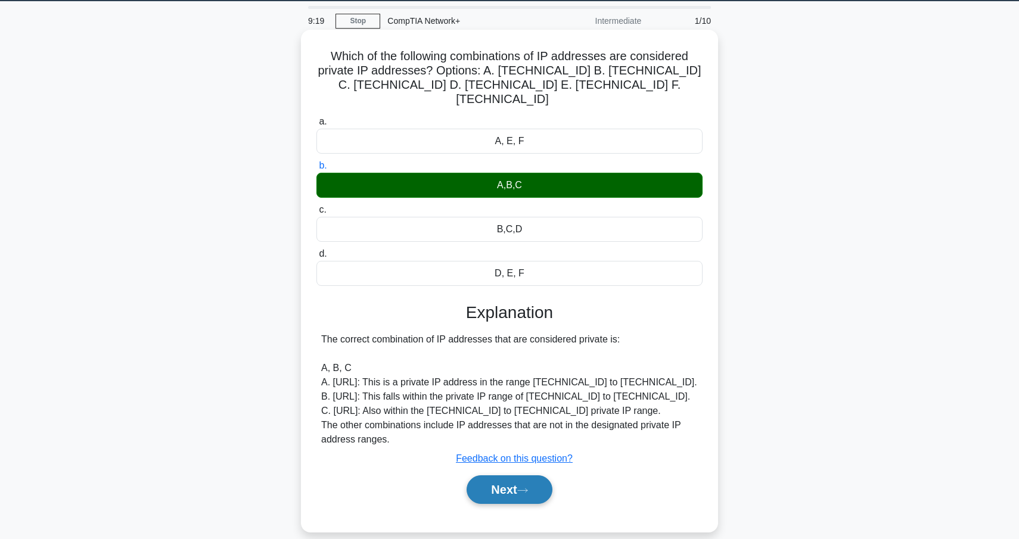
click at [537, 480] on button "Next" at bounding box center [509, 490] width 85 height 29
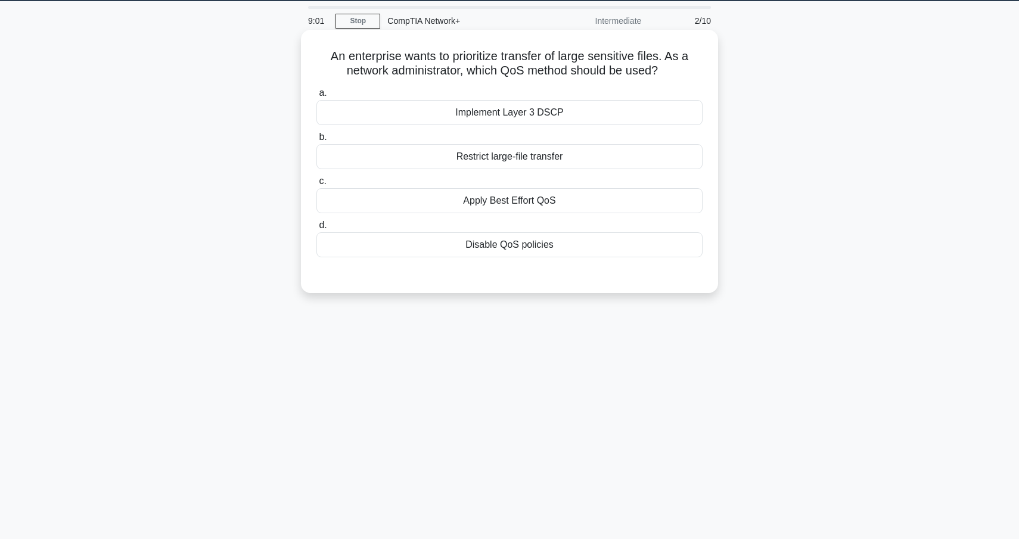
click at [582, 113] on div "Implement Layer 3 DSCP" at bounding box center [510, 112] width 386 height 25
click at [317, 97] on input "a. Implement Layer 3 DSCP" at bounding box center [317, 93] width 0 height 8
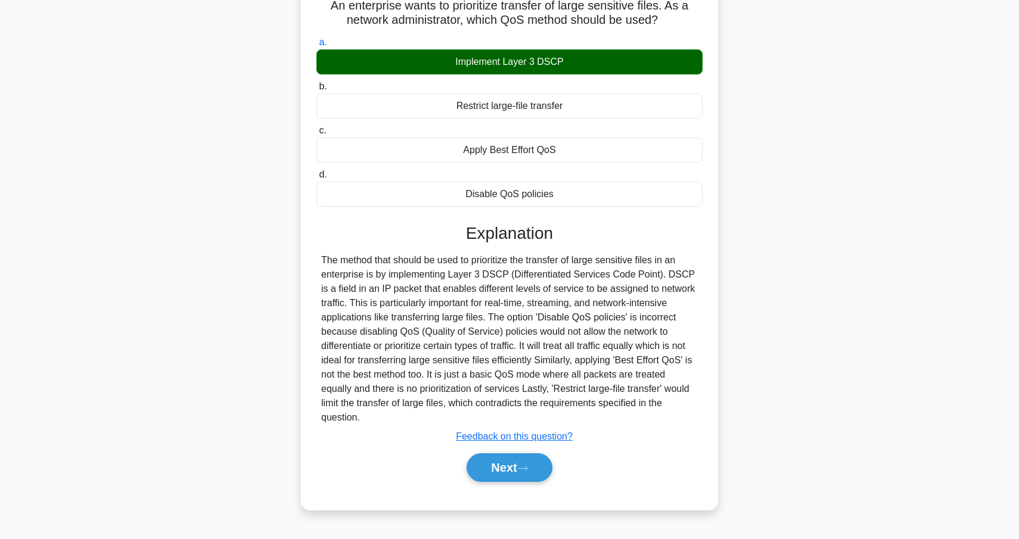
scroll to position [88, 0]
click at [550, 463] on button "Next" at bounding box center [509, 467] width 85 height 29
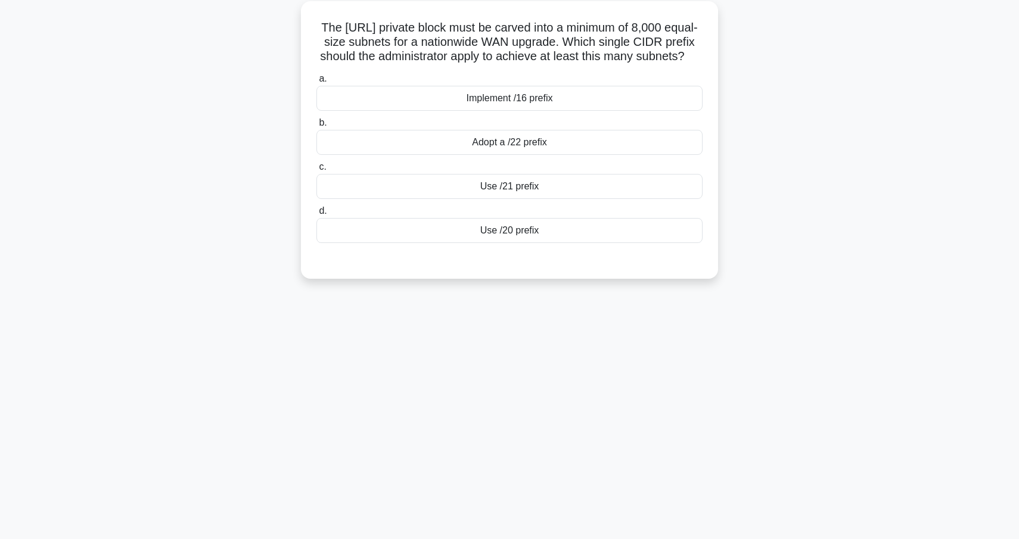
scroll to position [64, 0]
click at [533, 245] on div "Use /20 prefix" at bounding box center [510, 232] width 386 height 25
click at [317, 217] on input "d. Use /20 prefix" at bounding box center [317, 213] width 0 height 8
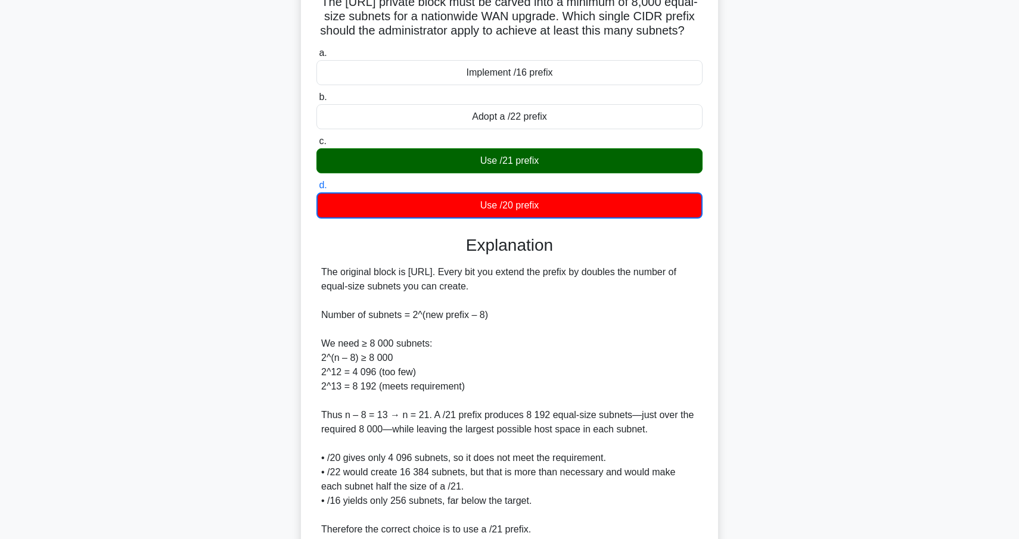
scroll to position [0, 0]
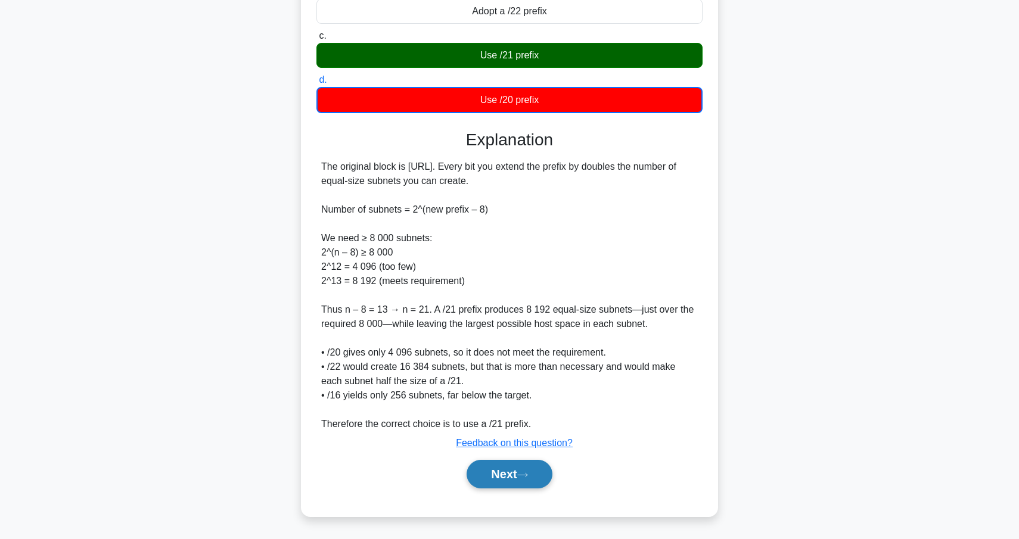
click at [511, 478] on button "Next" at bounding box center [509, 474] width 85 height 29
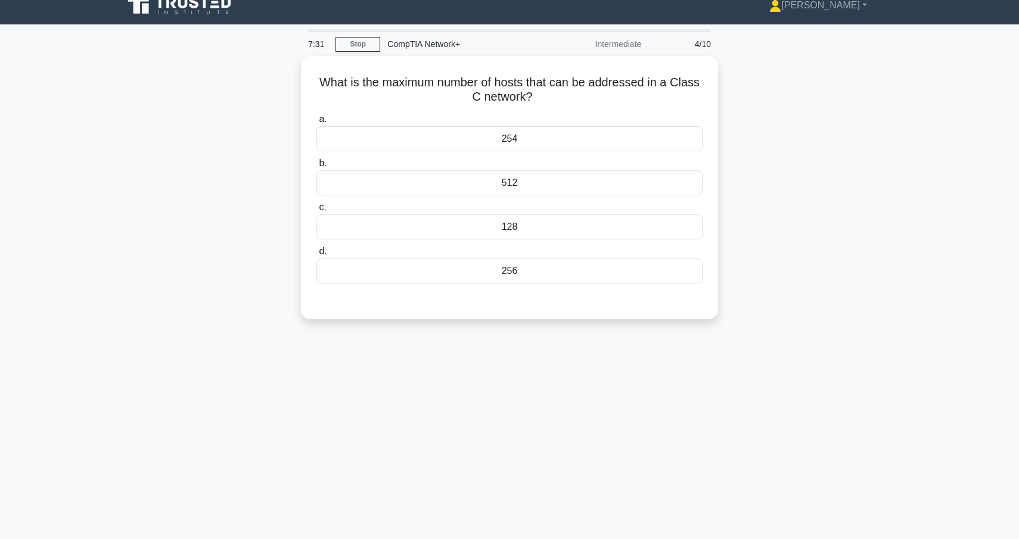
scroll to position [12, 0]
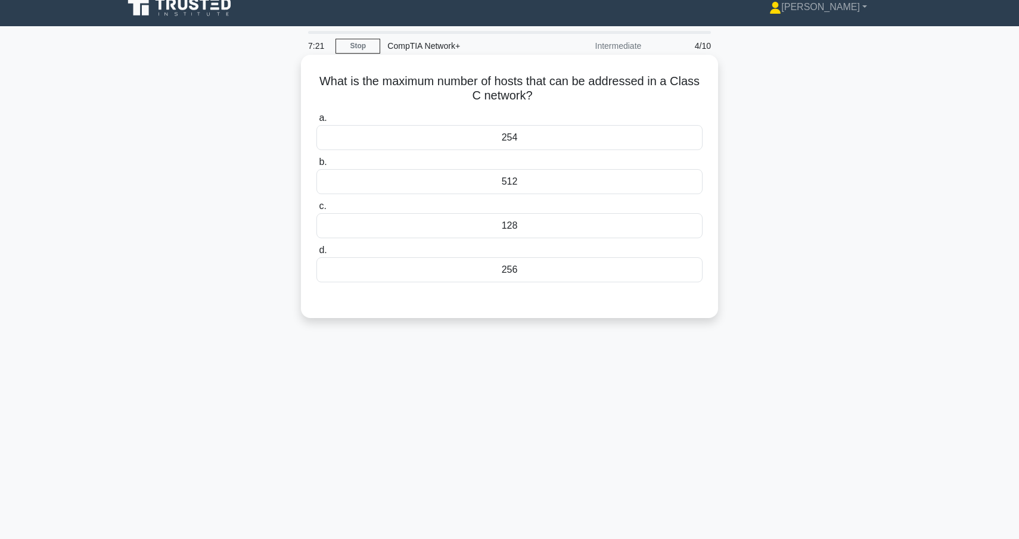
click at [546, 182] on div "512" at bounding box center [510, 181] width 386 height 25
click at [317, 166] on input "b. 512" at bounding box center [317, 163] width 0 height 8
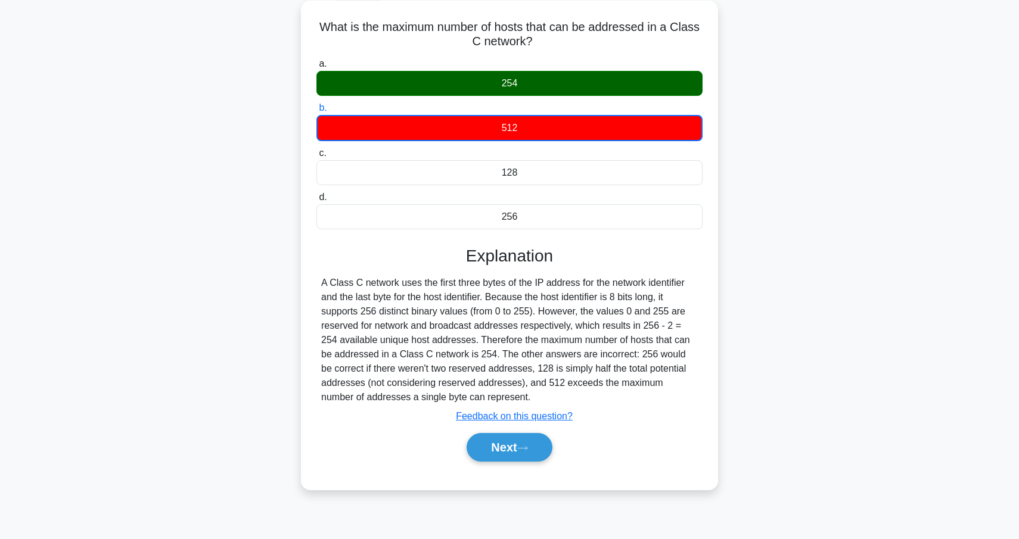
scroll to position [104, 0]
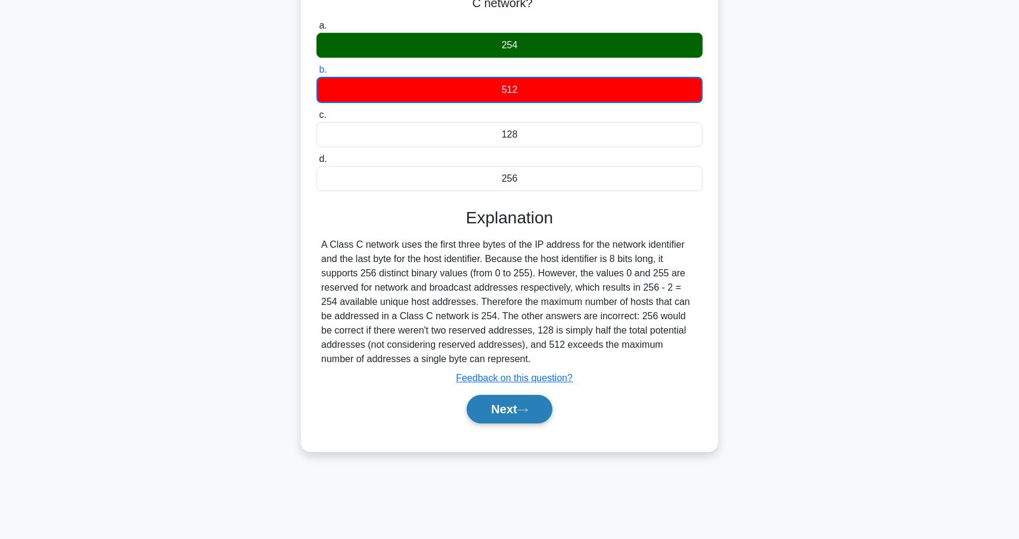
click at [532, 421] on button "Next" at bounding box center [509, 409] width 85 height 29
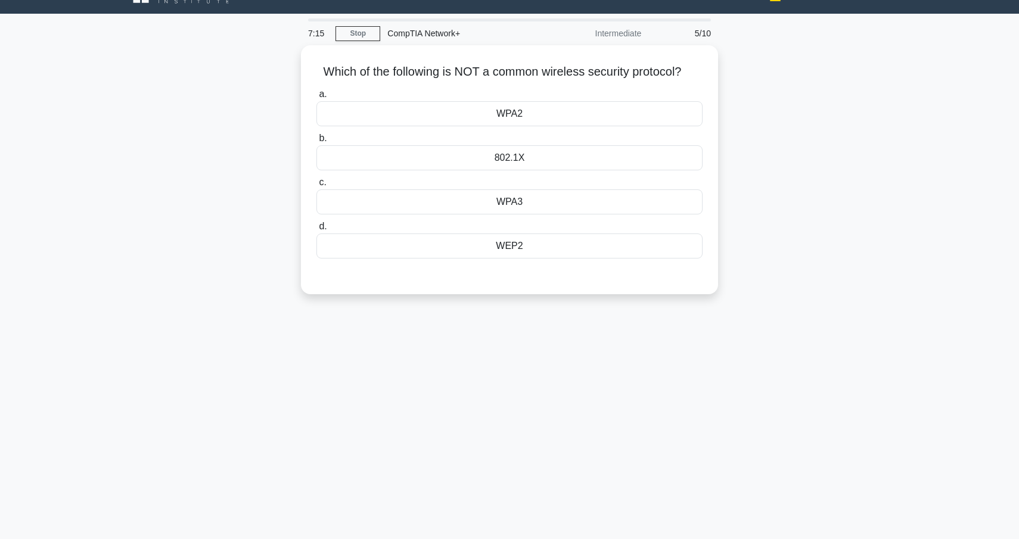
scroll to position [0, 0]
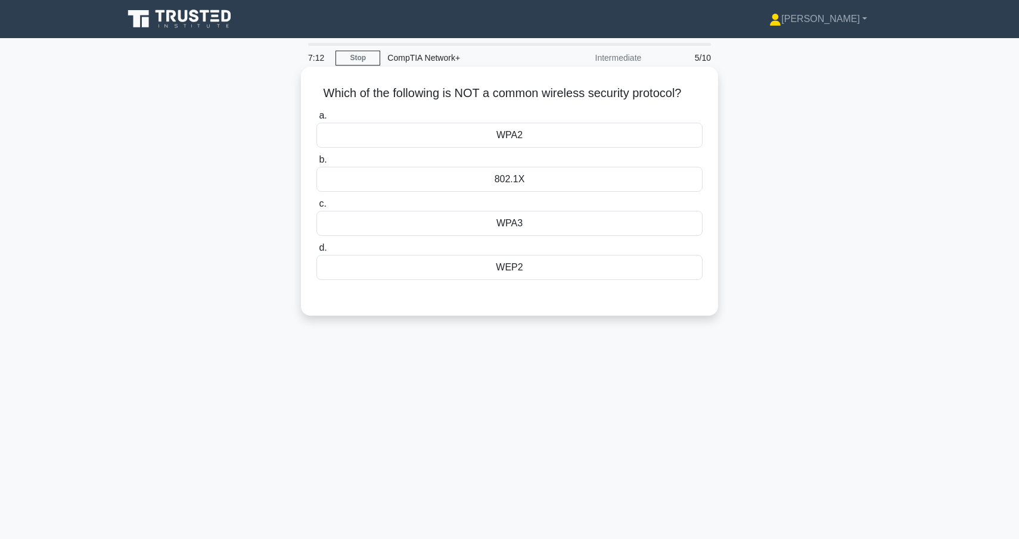
click at [525, 175] on div "802.1X" at bounding box center [510, 179] width 386 height 25
click at [317, 164] on input "b. 802.1X" at bounding box center [317, 160] width 0 height 8
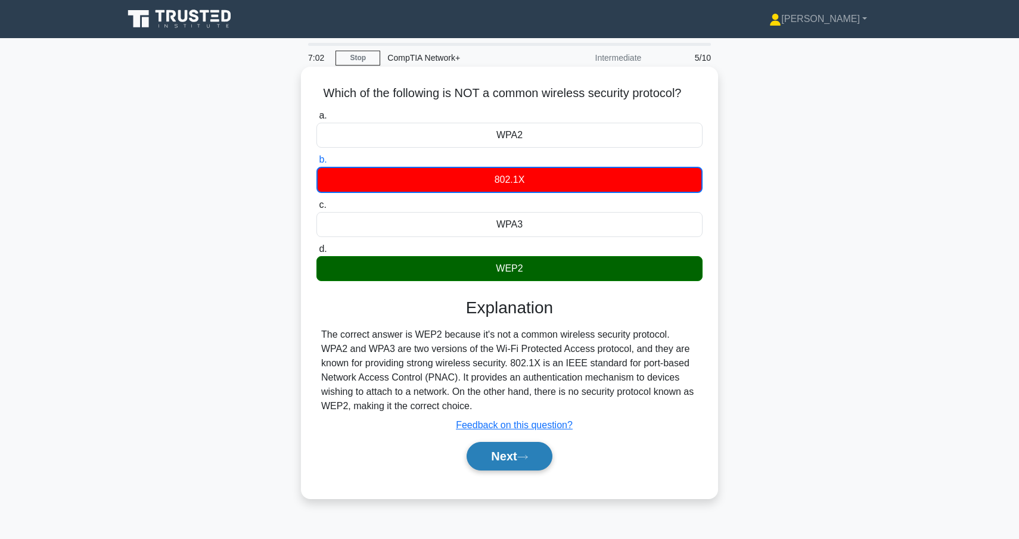
click at [514, 464] on button "Next" at bounding box center [509, 456] width 85 height 29
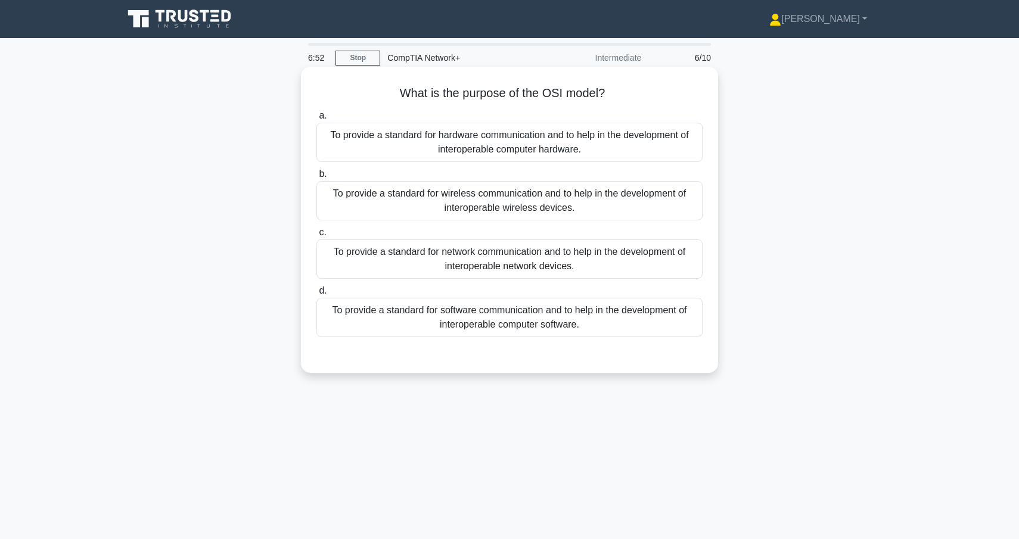
click at [539, 271] on div "To provide a standard for network communication and to help in the development …" at bounding box center [510, 259] width 386 height 39
click at [317, 237] on input "c. To provide a standard for network communication and to help in the developme…" at bounding box center [317, 233] width 0 height 8
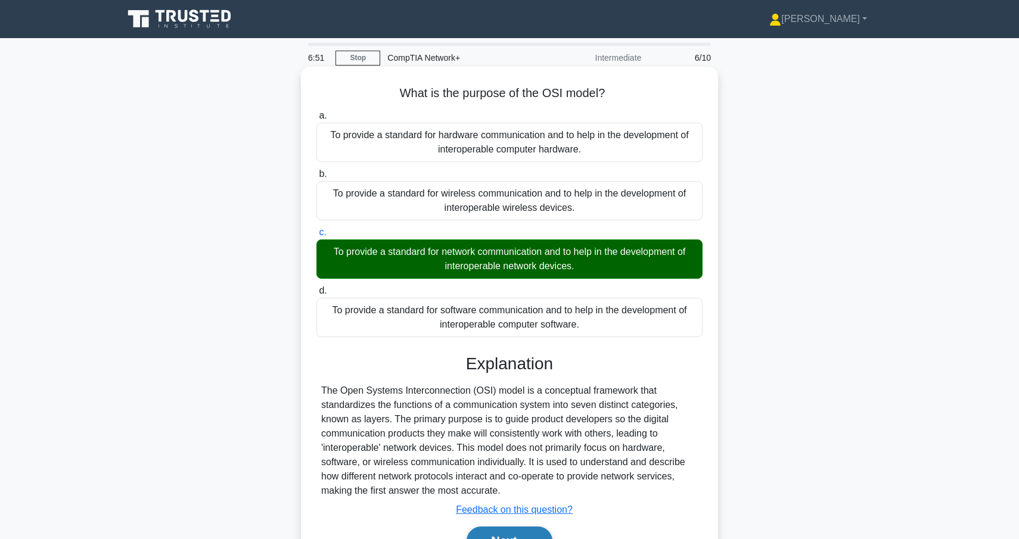
click at [517, 532] on button "Next" at bounding box center [509, 541] width 85 height 29
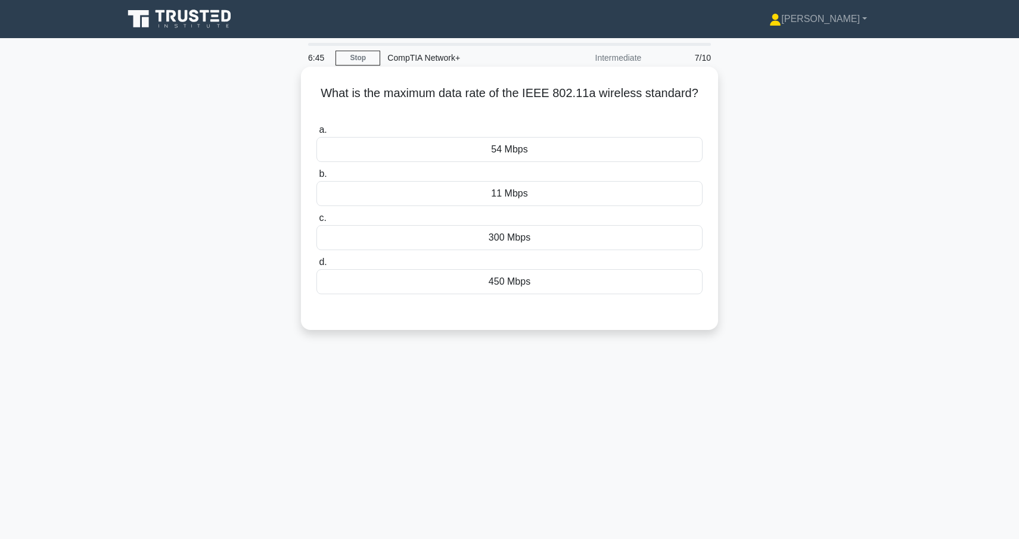
click at [505, 151] on div "54 Mbps" at bounding box center [510, 149] width 386 height 25
click at [317, 134] on input "a. 54 Mbps" at bounding box center [317, 130] width 0 height 8
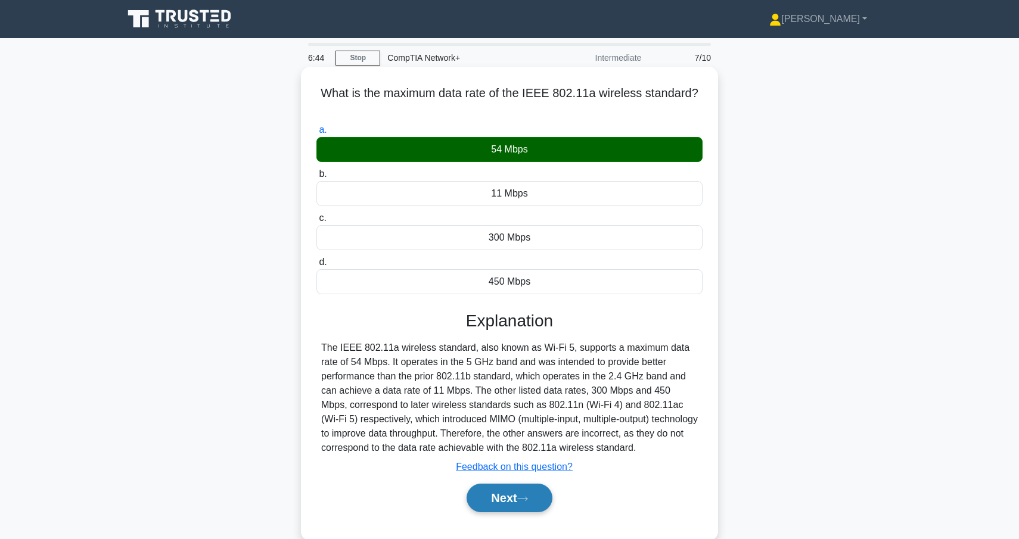
click at [523, 502] on icon at bounding box center [522, 499] width 11 height 7
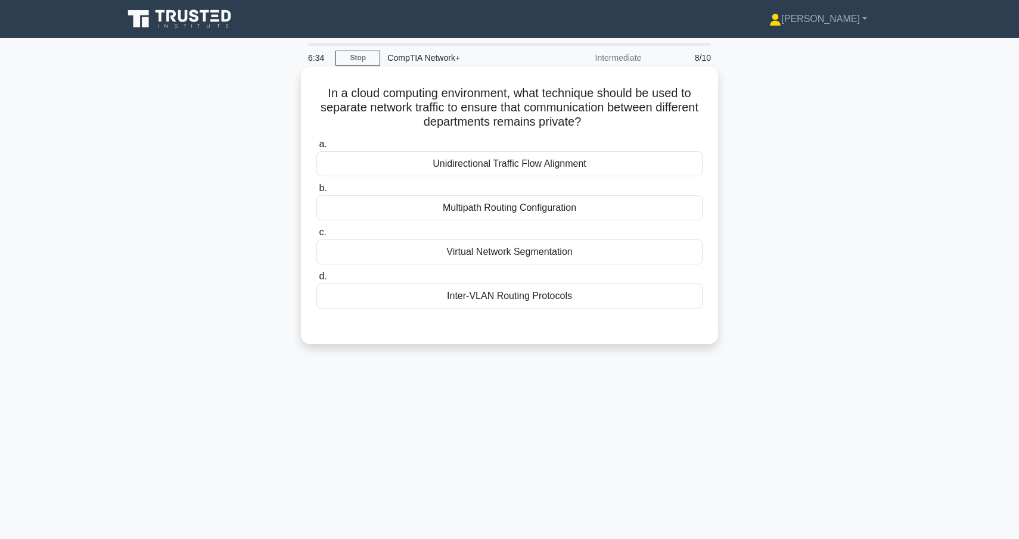
click at [538, 250] on div "Virtual Network Segmentation" at bounding box center [510, 252] width 386 height 25
click at [317, 237] on input "c. Virtual Network Segmentation" at bounding box center [317, 233] width 0 height 8
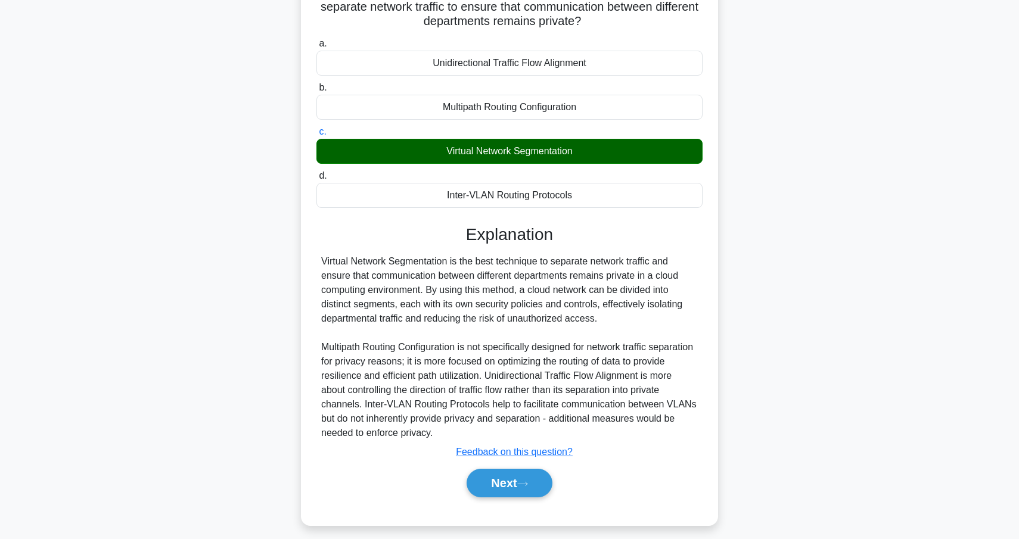
scroll to position [110, 0]
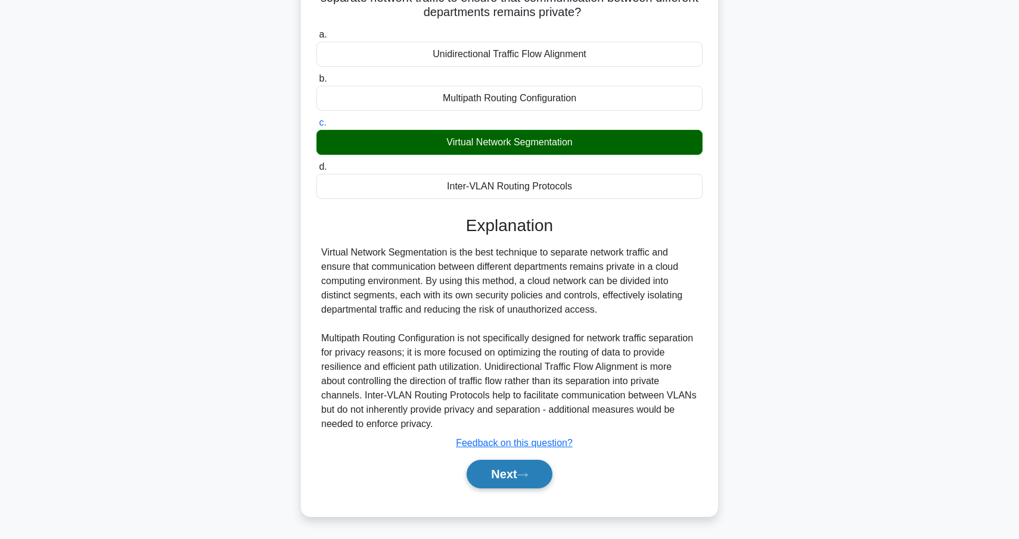
click at [520, 479] on button "Next" at bounding box center [509, 474] width 85 height 29
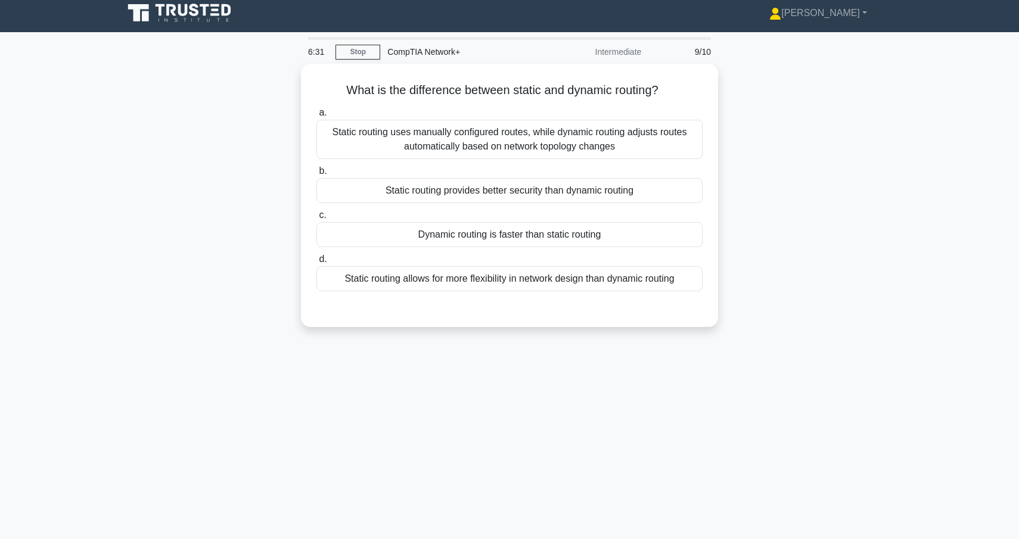
scroll to position [1, 0]
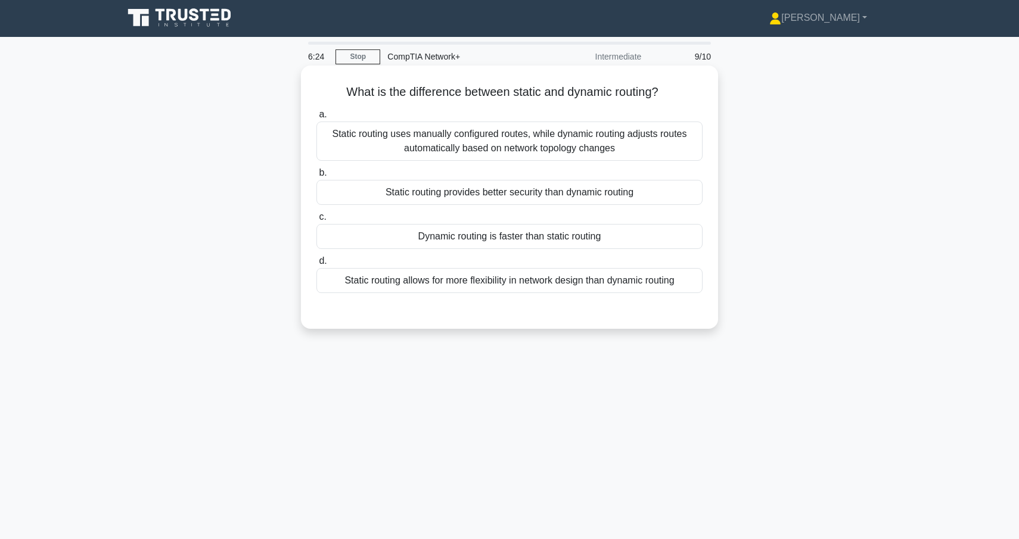
click at [556, 141] on div "Static routing uses manually configured routes, while dynamic routing adjusts r…" at bounding box center [510, 141] width 386 height 39
click at [317, 119] on input "a. Static routing uses manually configured routes, while dynamic routing adjust…" at bounding box center [317, 115] width 0 height 8
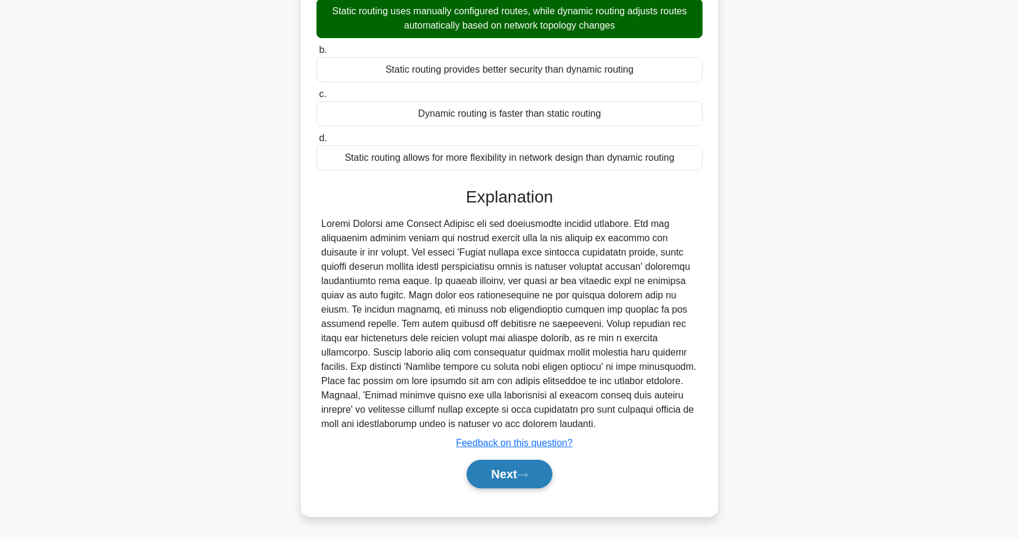
click at [519, 480] on button "Next" at bounding box center [509, 474] width 85 height 29
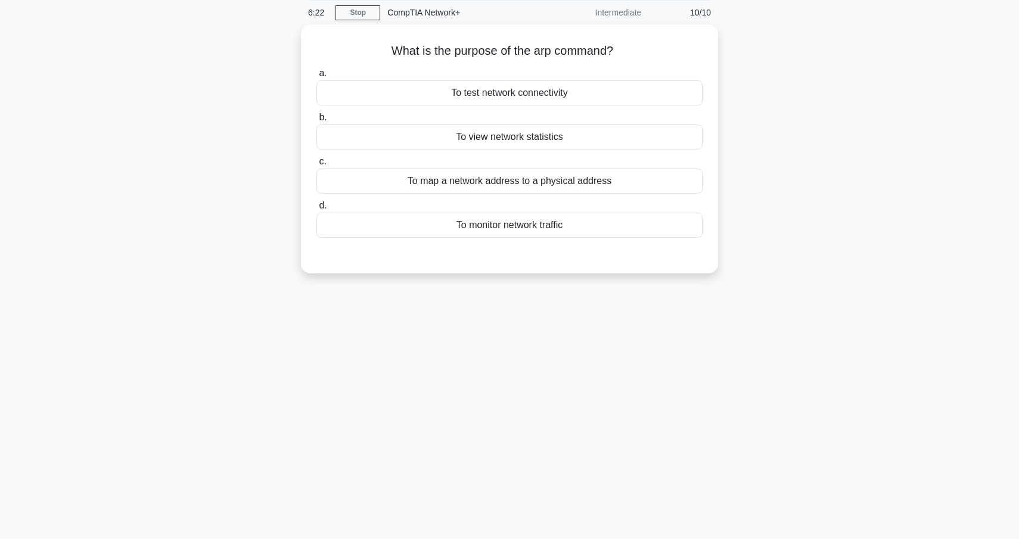
scroll to position [0, 0]
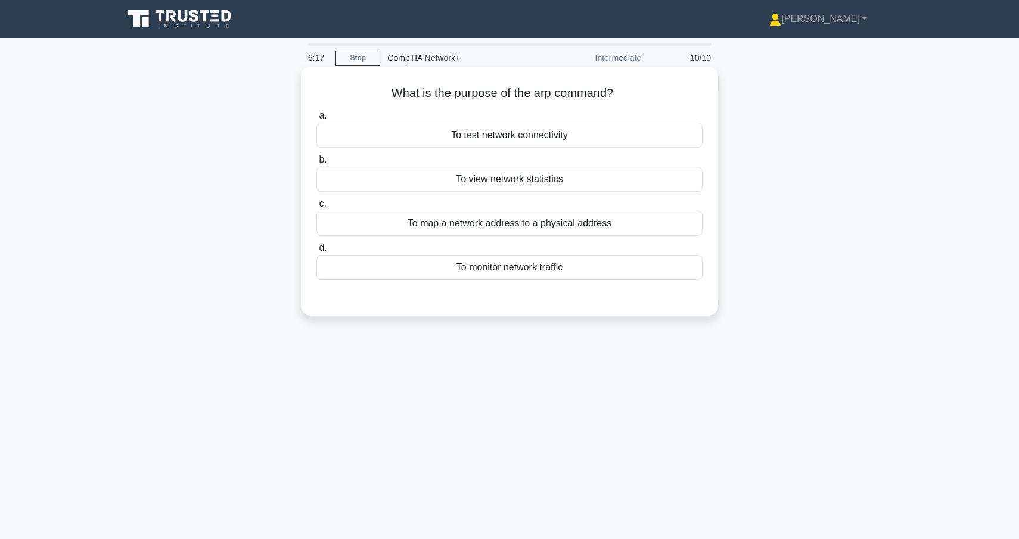
click at [566, 222] on div "To map a network address to a physical address" at bounding box center [510, 223] width 386 height 25
click at [317, 208] on input "c. To map a network address to a physical address" at bounding box center [317, 204] width 0 height 8
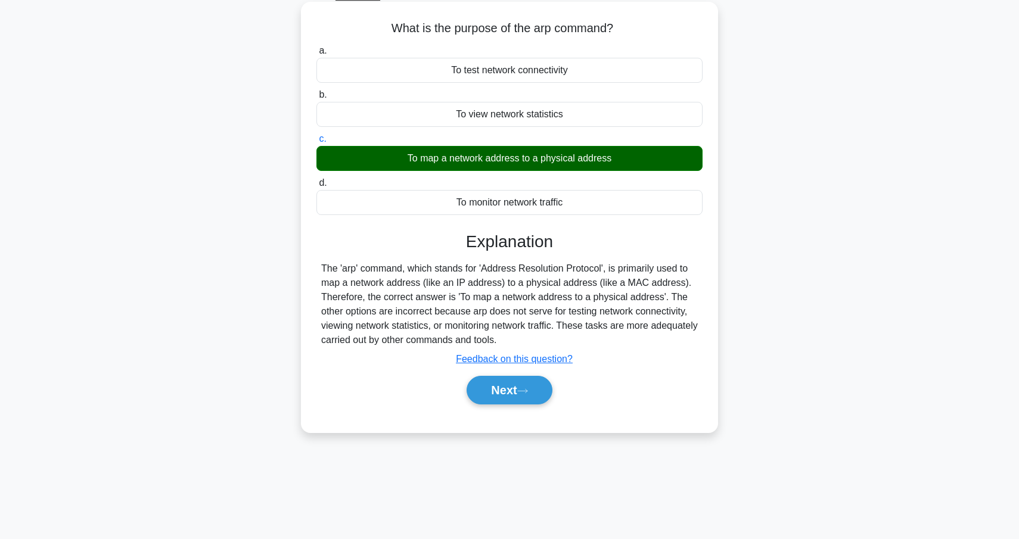
scroll to position [77, 0]
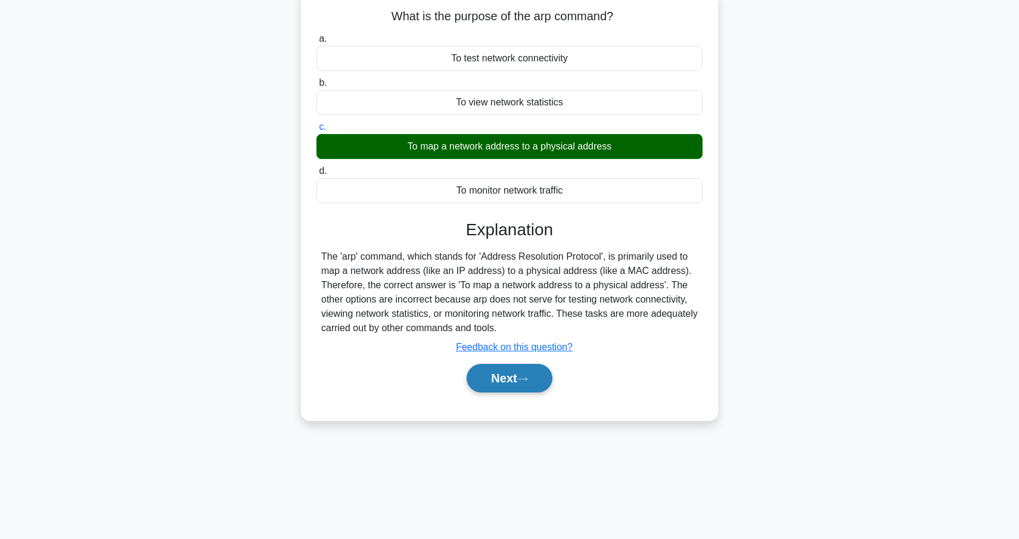
click at [525, 383] on button "Next" at bounding box center [509, 378] width 85 height 29
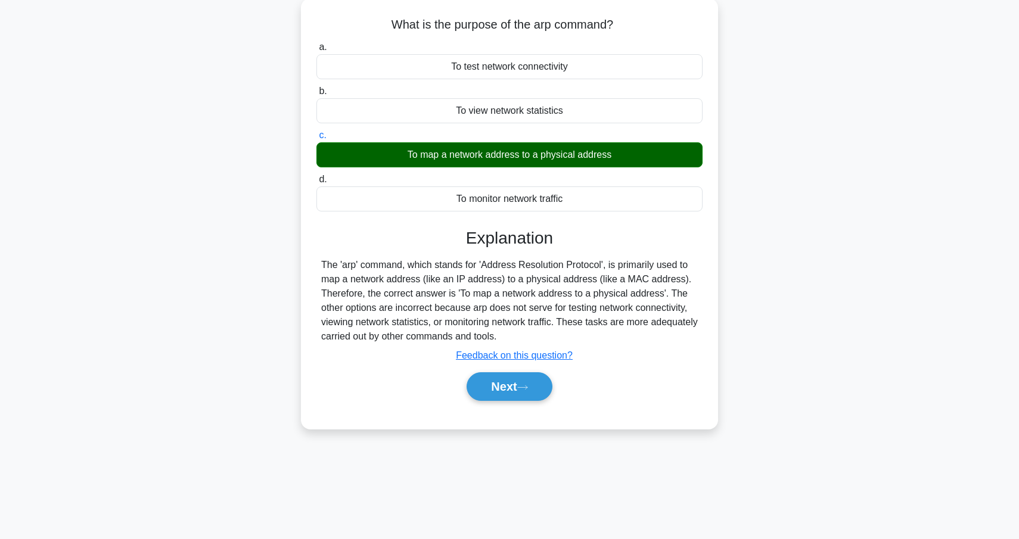
scroll to position [67, 0]
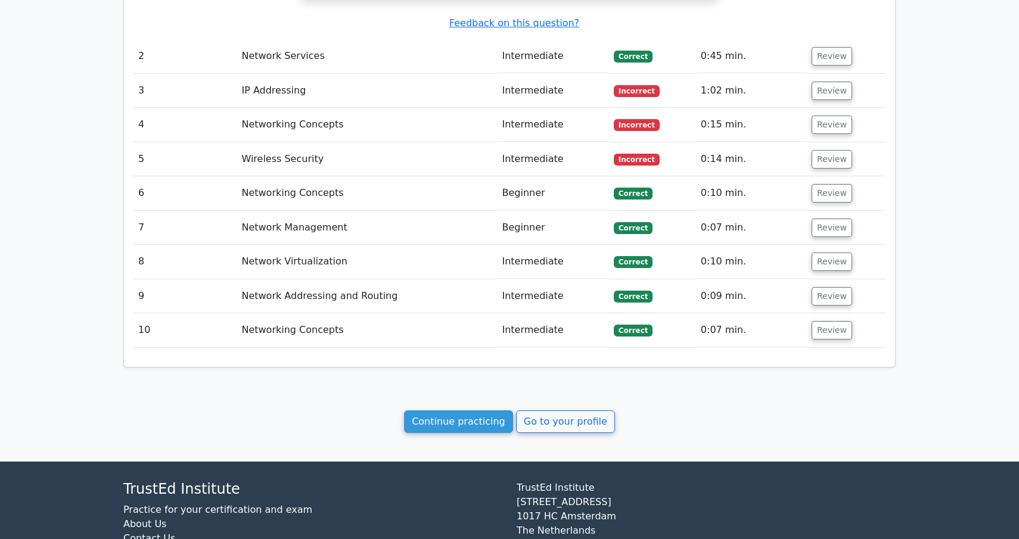
scroll to position [1244, 0]
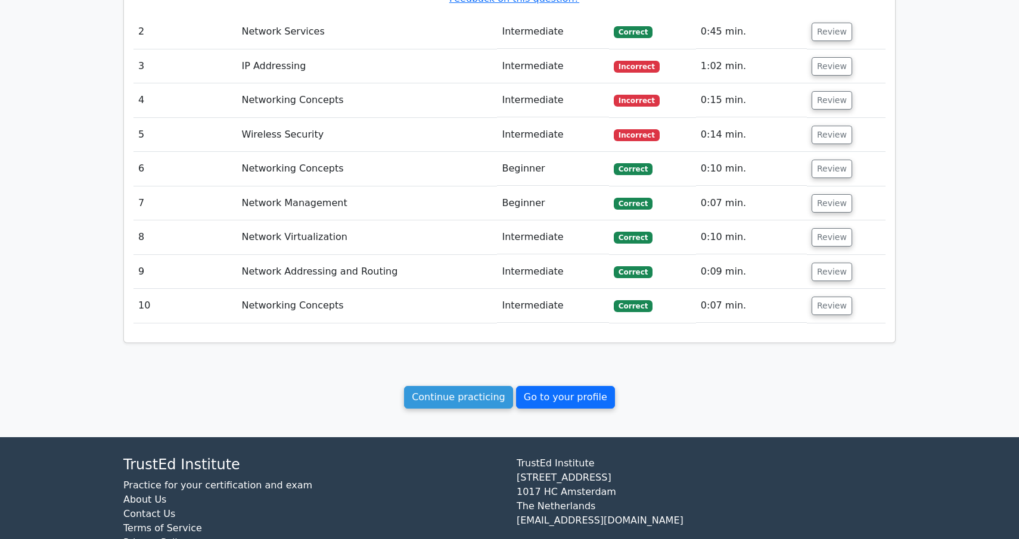
click at [547, 386] on link "Go to your profile" at bounding box center [565, 397] width 99 height 23
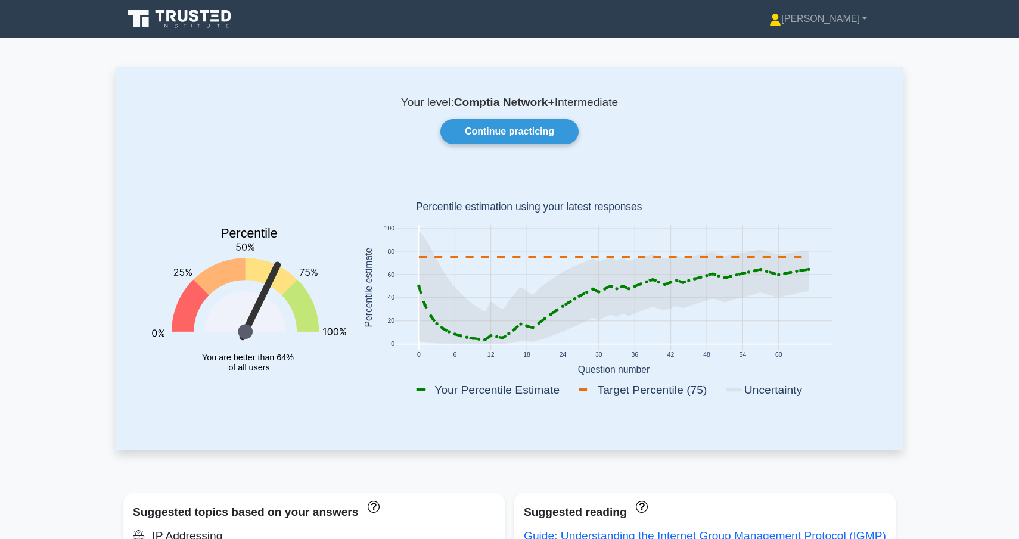
click at [138, 15] on icon at bounding box center [138, 18] width 21 height 17
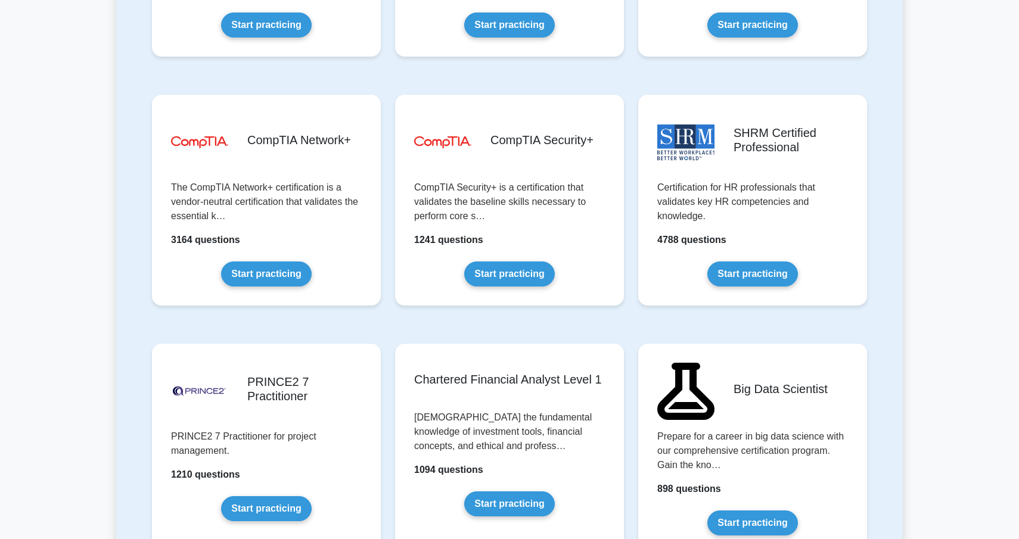
scroll to position [2221, 0]
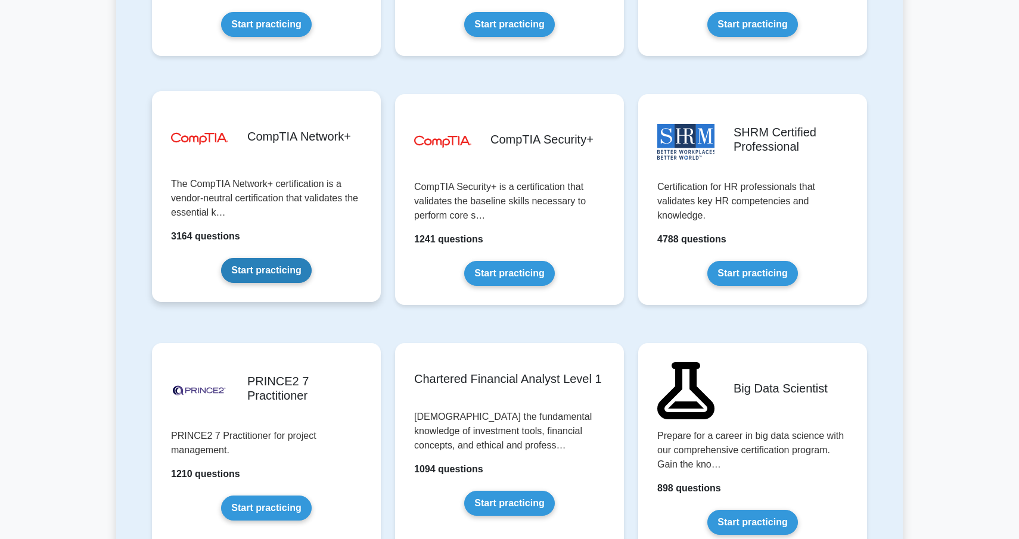
click at [235, 258] on link "Start practicing" at bounding box center [266, 270] width 90 height 25
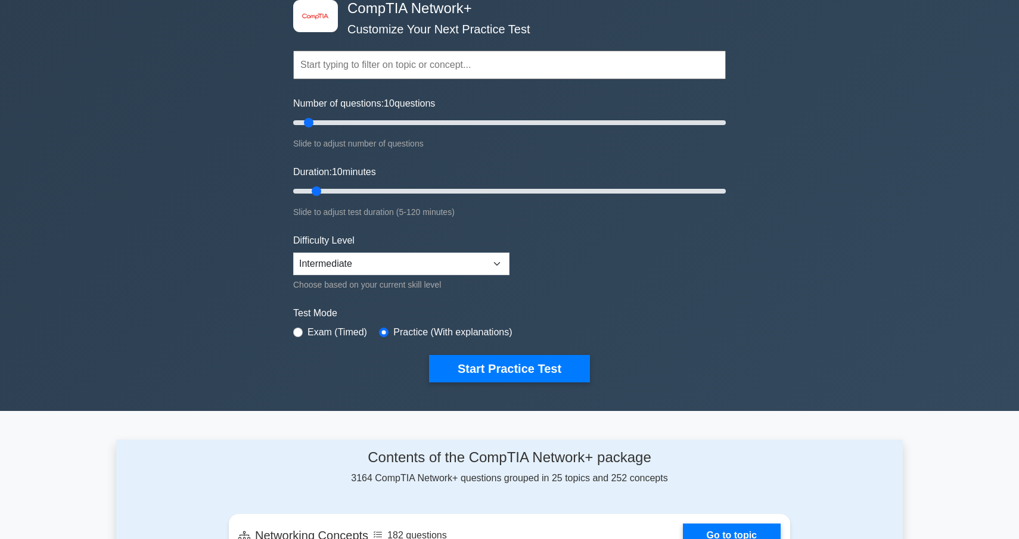
scroll to position [70, 0]
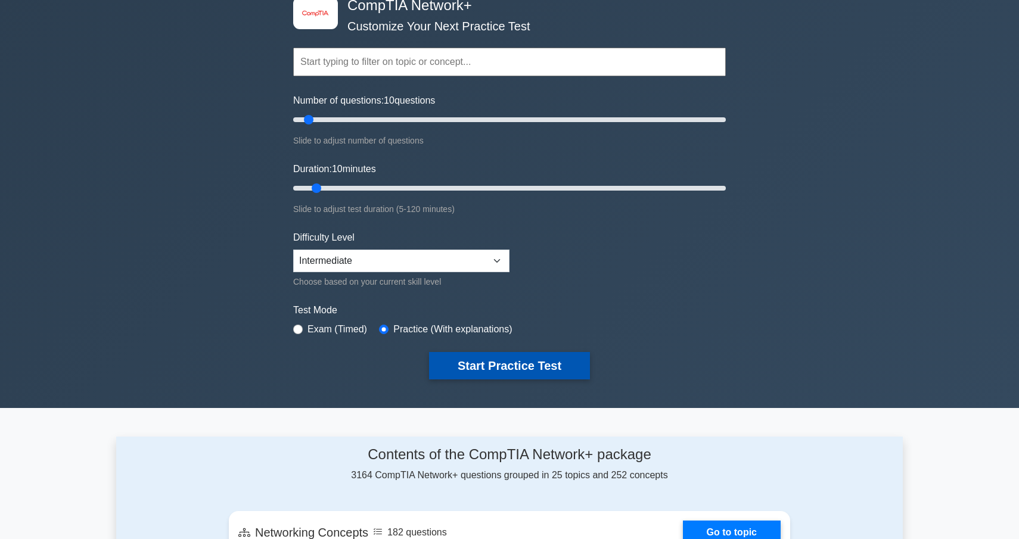
click at [494, 363] on button "Start Practice Test" at bounding box center [509, 365] width 161 height 27
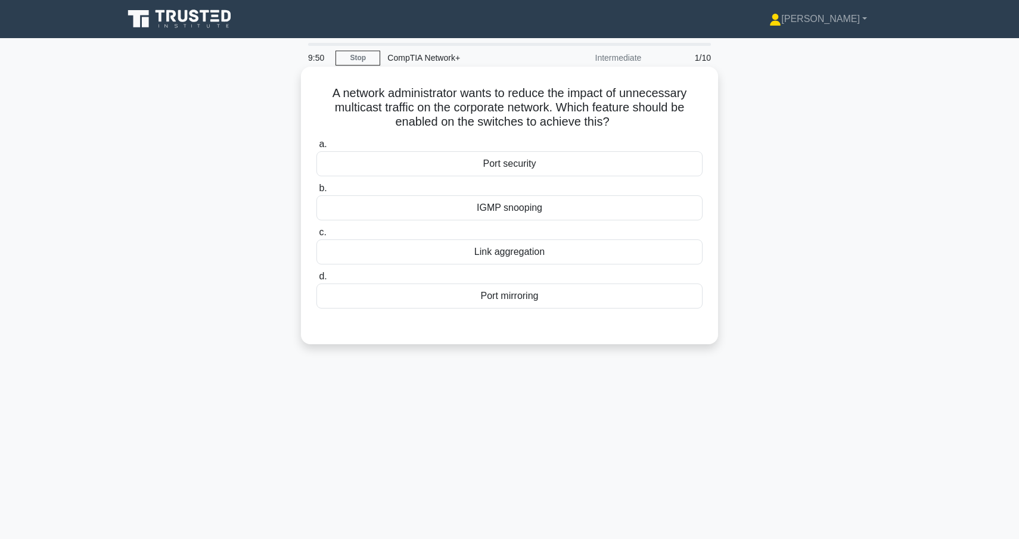
click at [535, 213] on div "IGMP snooping" at bounding box center [510, 208] width 386 height 25
click at [317, 193] on input "b. IGMP snooping" at bounding box center [317, 189] width 0 height 8
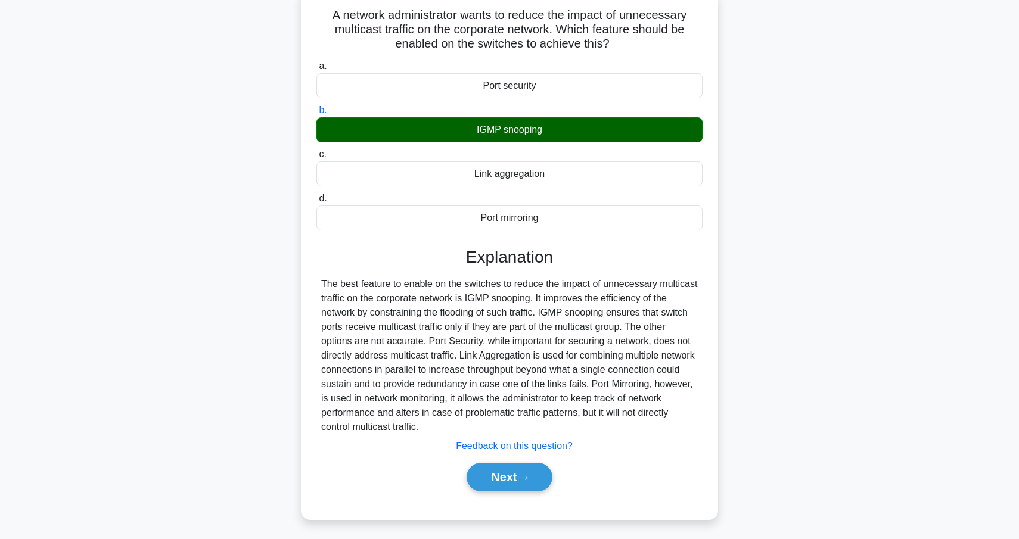
scroll to position [83, 0]
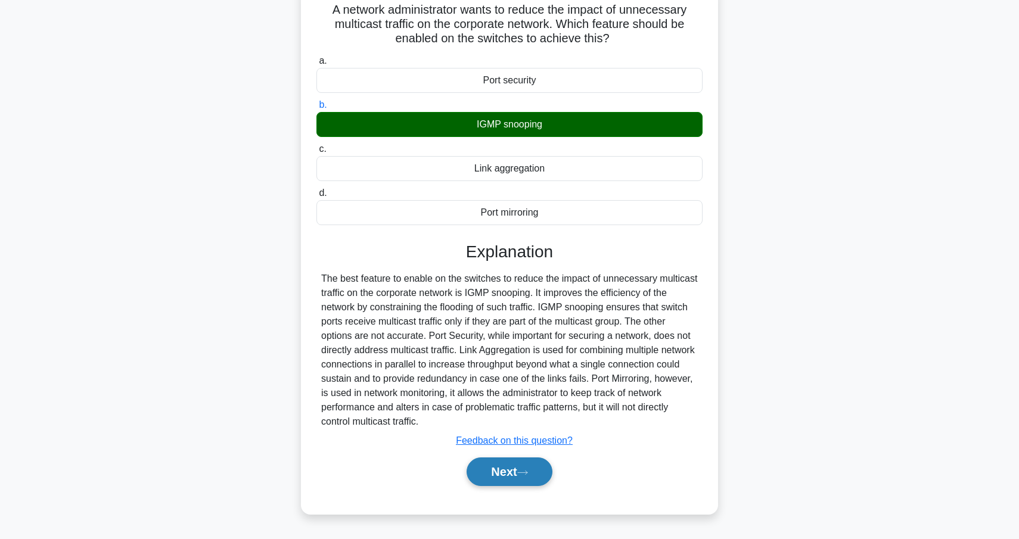
click at [524, 470] on icon at bounding box center [522, 473] width 11 height 7
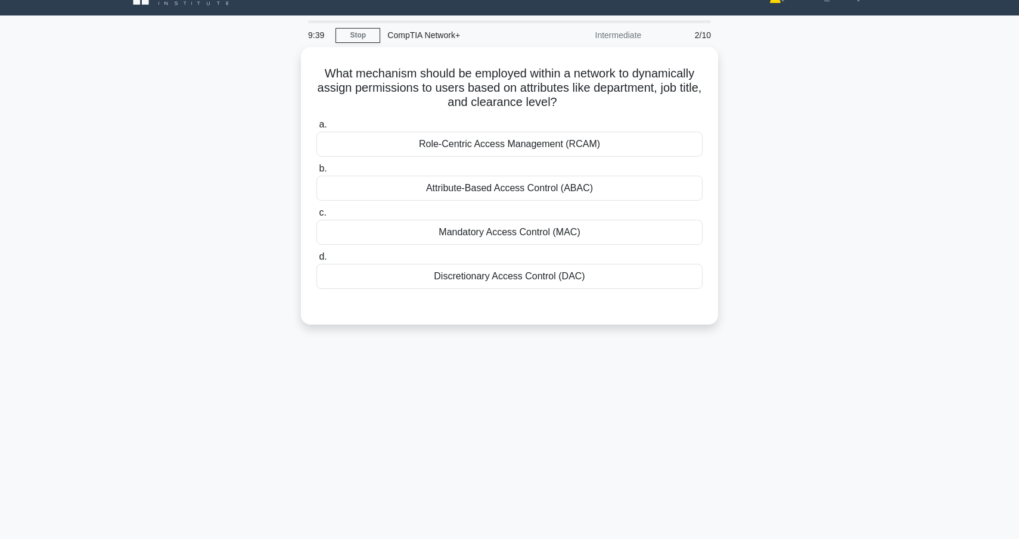
scroll to position [22, 0]
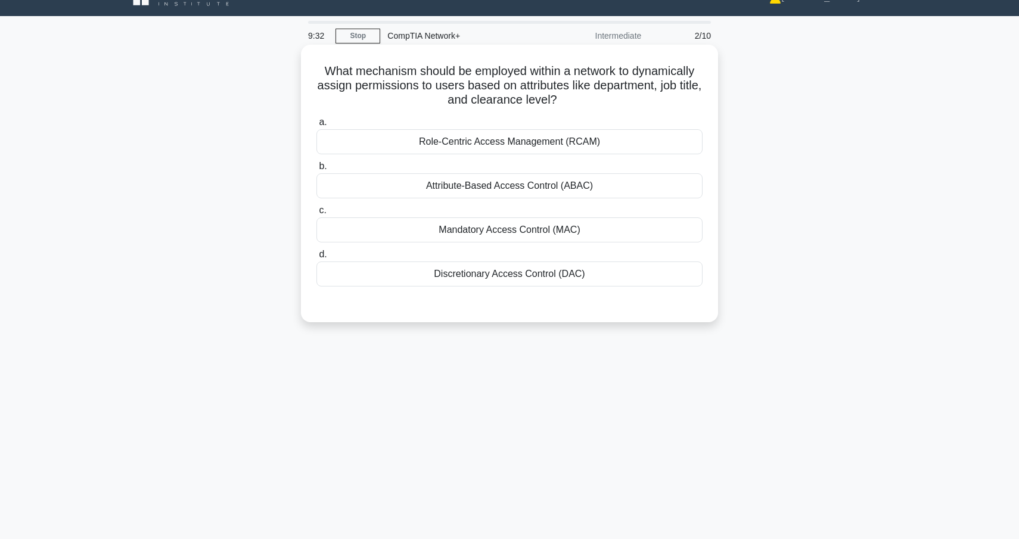
click at [520, 188] on div "Attribute-Based Access Control (ABAC)" at bounding box center [510, 185] width 386 height 25
click at [317, 170] on input "b. Attribute-Based Access Control (ABAC)" at bounding box center [317, 167] width 0 height 8
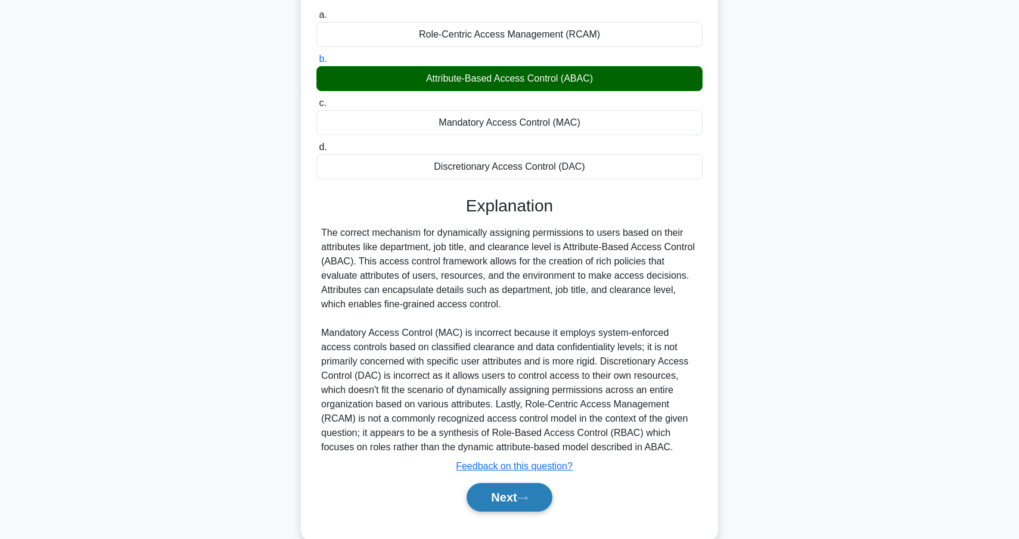
click at [519, 505] on button "Next" at bounding box center [509, 497] width 85 height 29
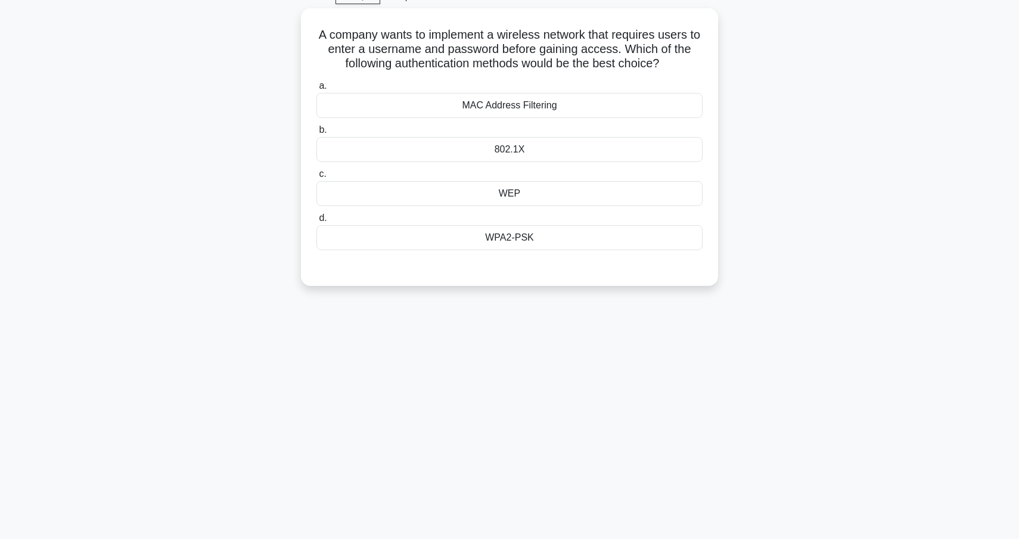
scroll to position [61, 0]
click at [548, 145] on div "802.1X" at bounding box center [510, 147] width 386 height 25
click at [317, 132] on input "b. 802.1X" at bounding box center [317, 128] width 0 height 8
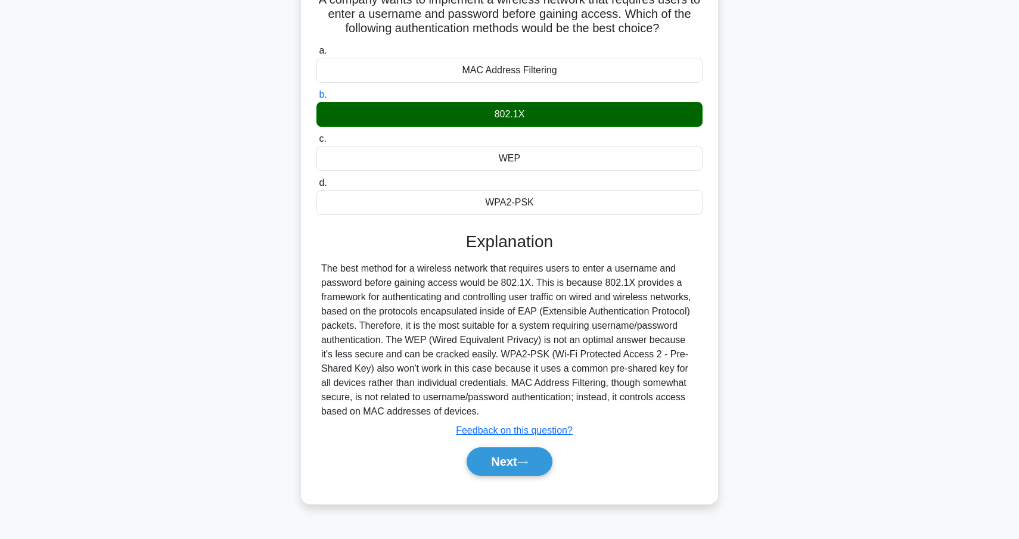
scroll to position [95, 0]
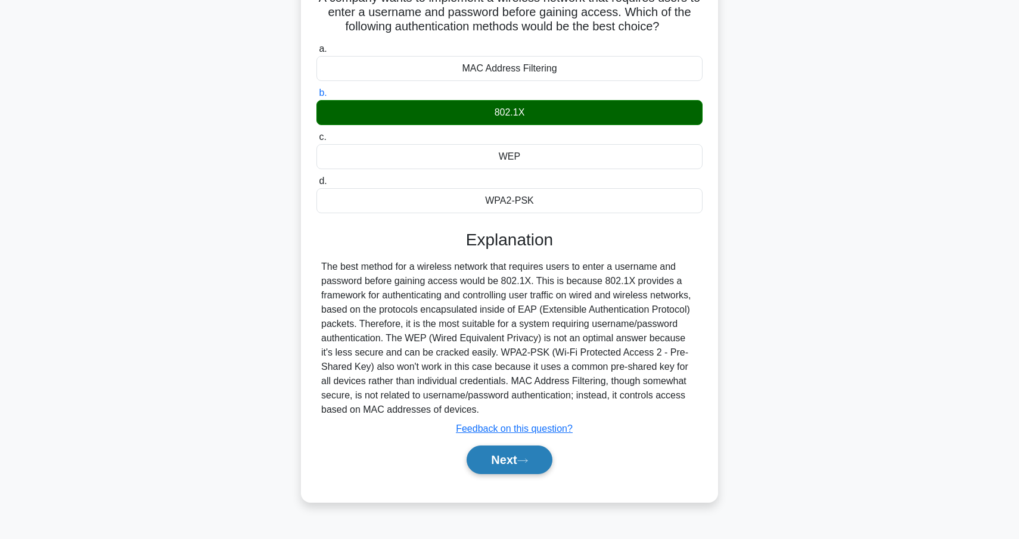
click at [533, 466] on button "Next" at bounding box center [509, 460] width 85 height 29
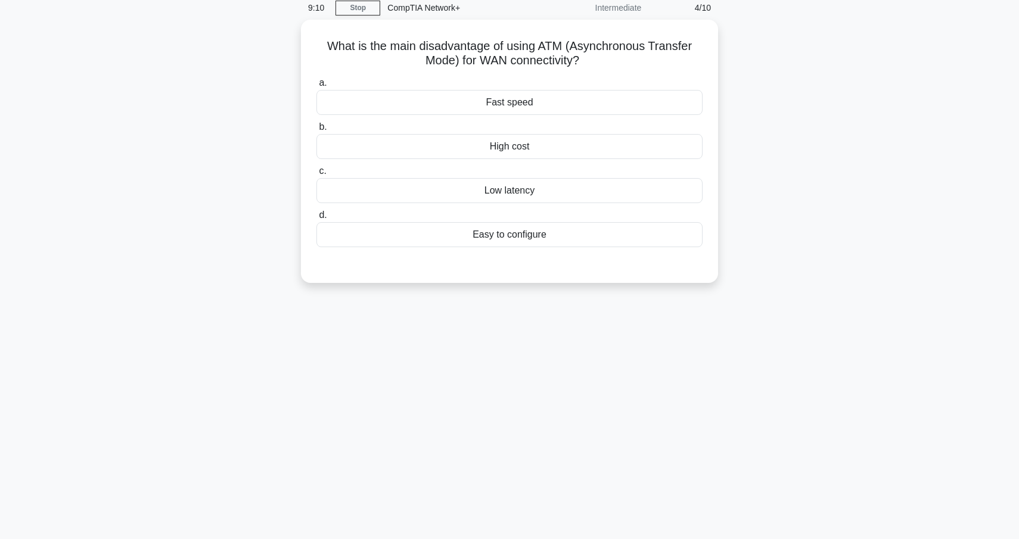
scroll to position [49, 0]
click at [553, 149] on div "High cost" at bounding box center [510, 144] width 386 height 25
click at [317, 129] on input "b. High cost" at bounding box center [317, 125] width 0 height 8
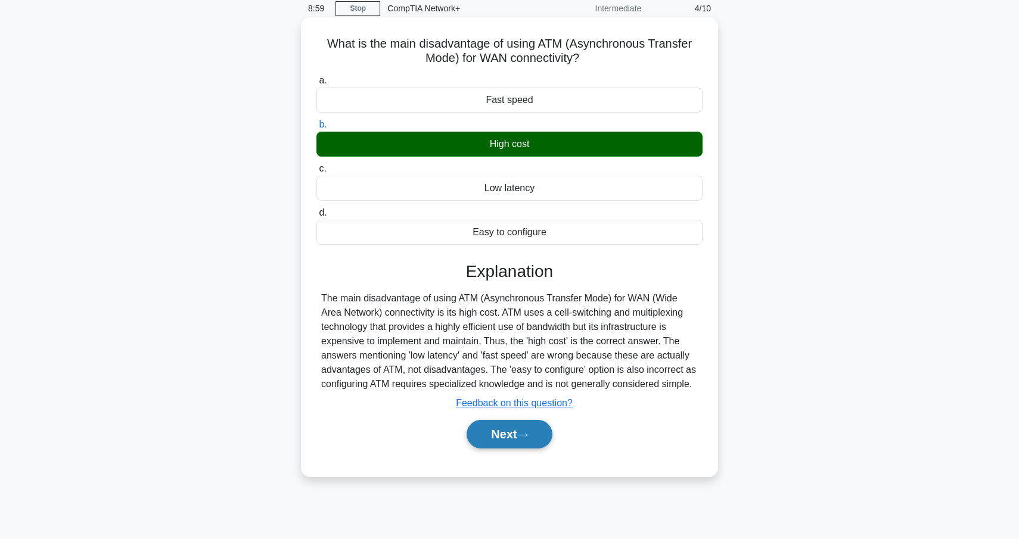
click at [539, 439] on button "Next" at bounding box center [509, 434] width 85 height 29
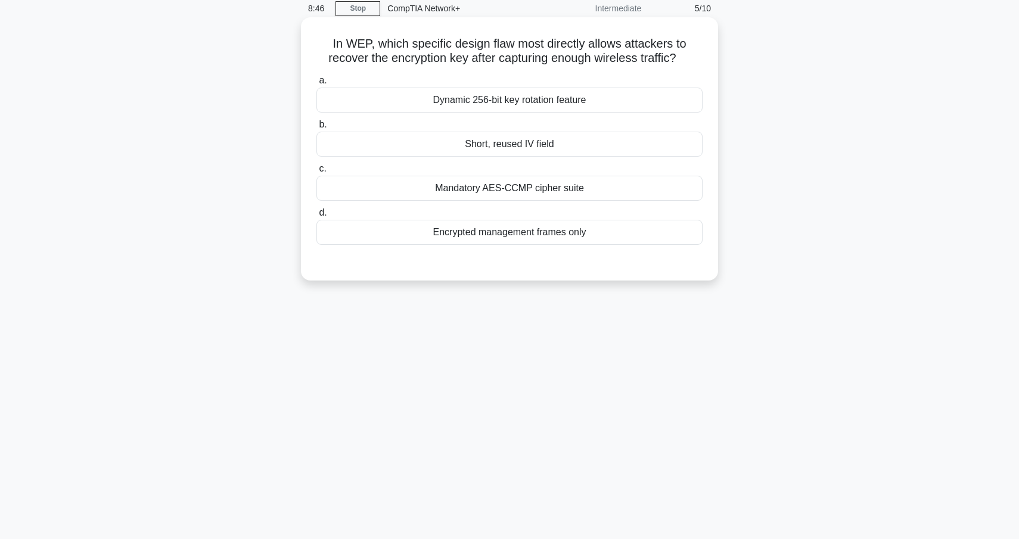
click at [553, 149] on div "Short, reused IV field" at bounding box center [510, 144] width 386 height 25
click at [317, 129] on input "b. Short, reused IV field" at bounding box center [317, 125] width 0 height 8
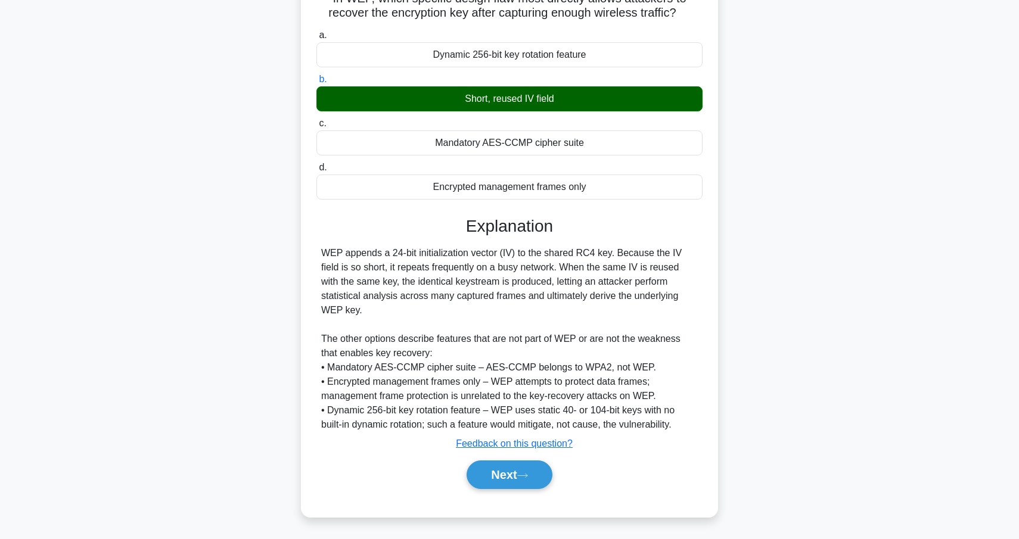
scroll to position [104, 0]
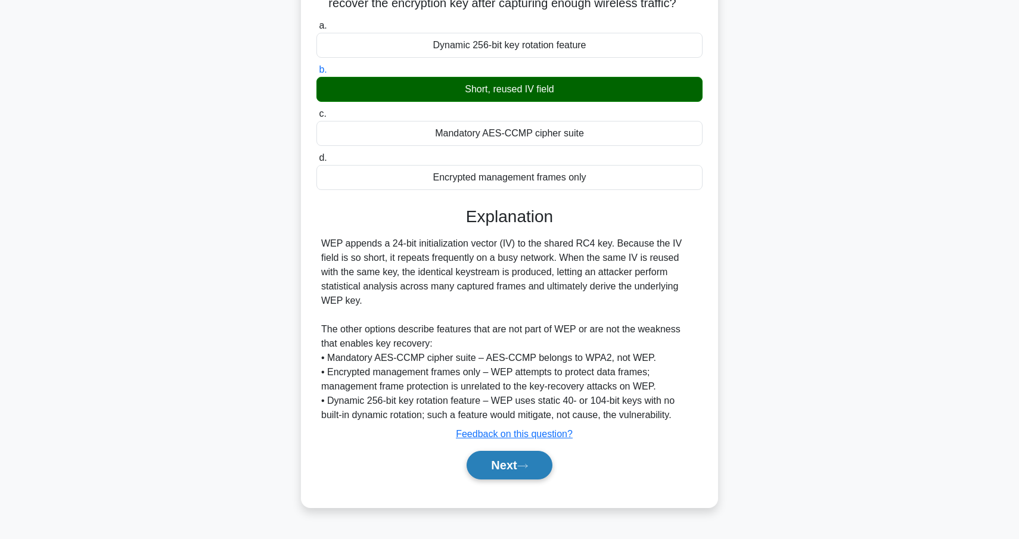
click at [546, 465] on button "Next" at bounding box center [509, 465] width 85 height 29
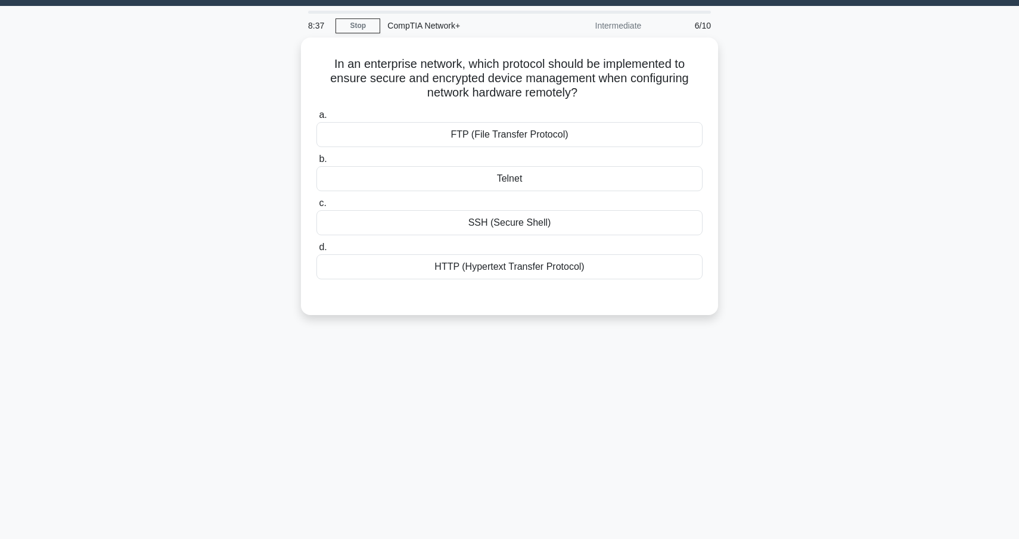
scroll to position [30, 0]
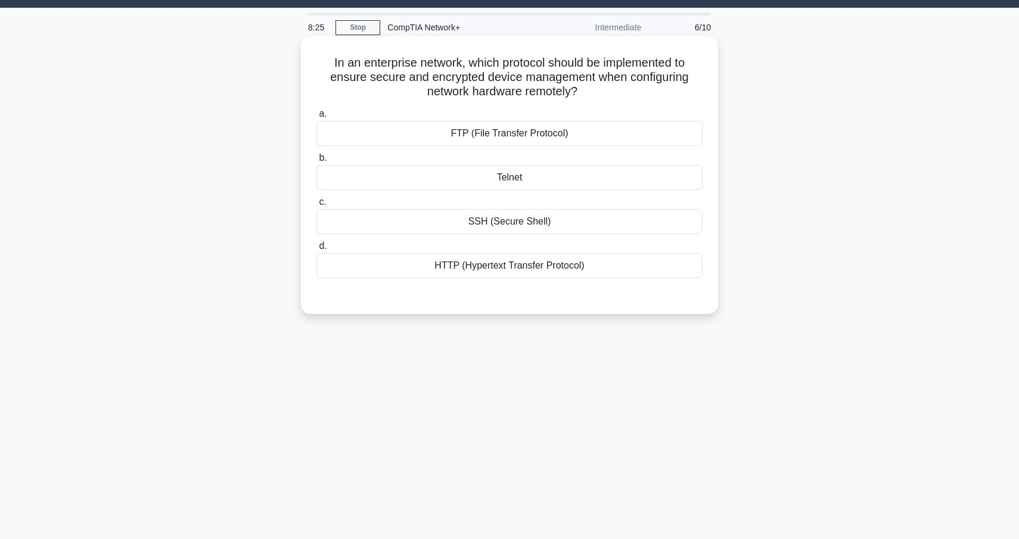
click at [554, 228] on div "SSH (Secure Shell)" at bounding box center [510, 221] width 386 height 25
click at [317, 206] on input "c. SSH (Secure Shell)" at bounding box center [317, 202] width 0 height 8
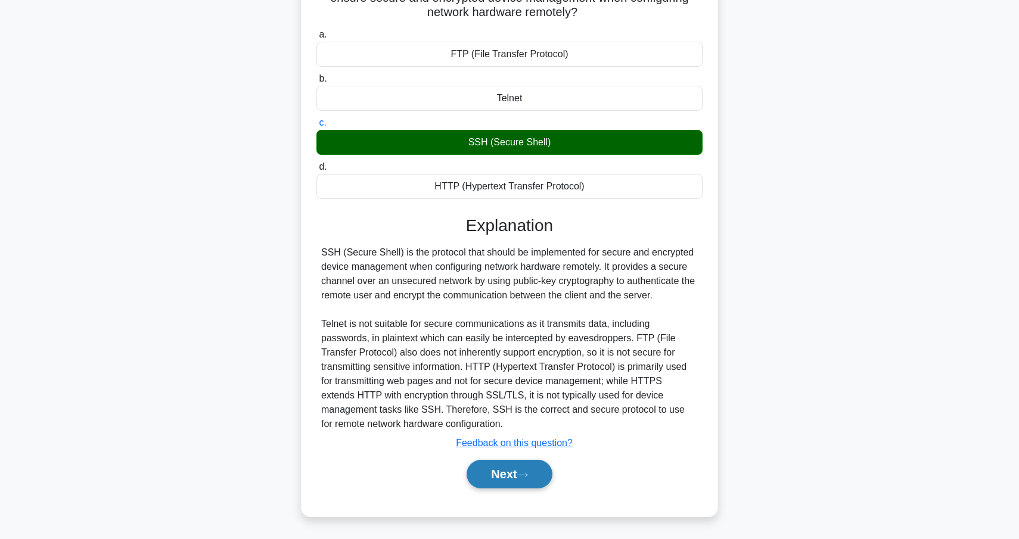
click at [533, 482] on button "Next" at bounding box center [509, 474] width 85 height 29
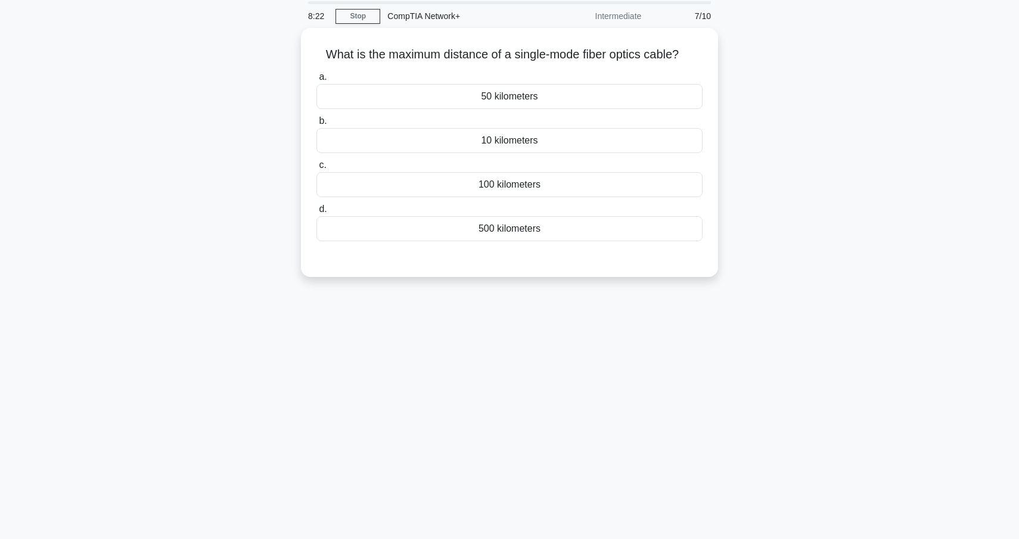
scroll to position [9, 0]
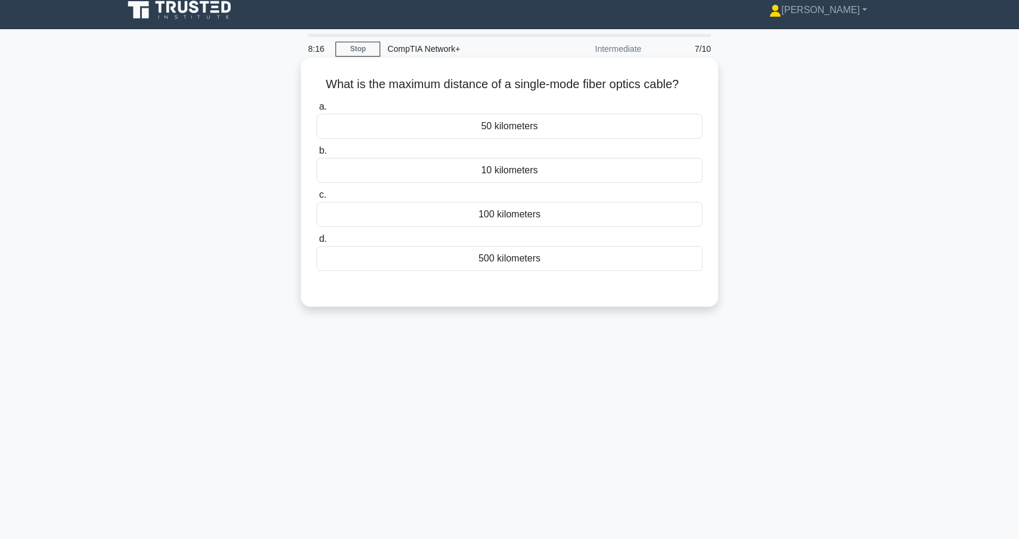
click at [543, 213] on div "100 kilometers" at bounding box center [510, 214] width 386 height 25
click at [317, 199] on input "c. 100 kilometers" at bounding box center [317, 195] width 0 height 8
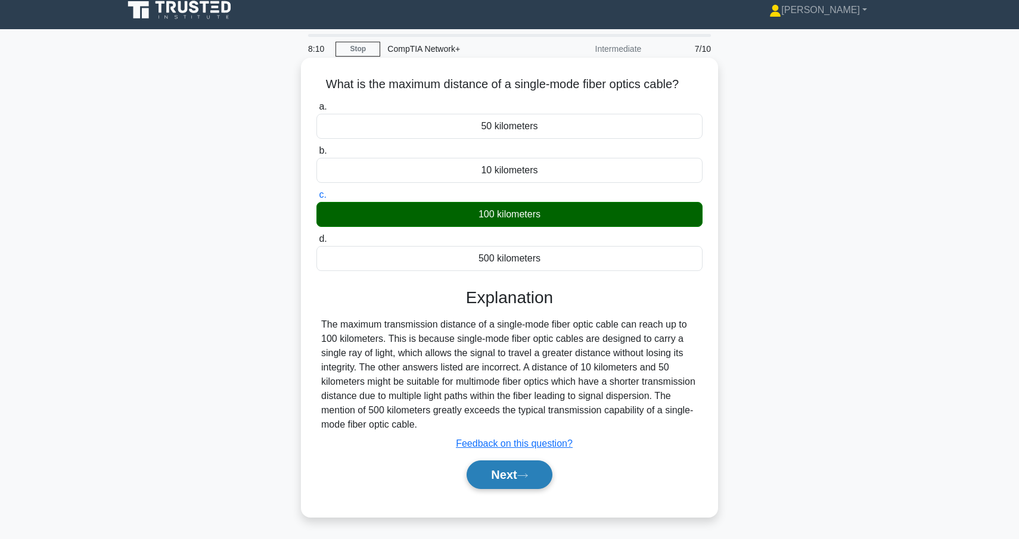
click at [499, 478] on button "Next" at bounding box center [509, 475] width 85 height 29
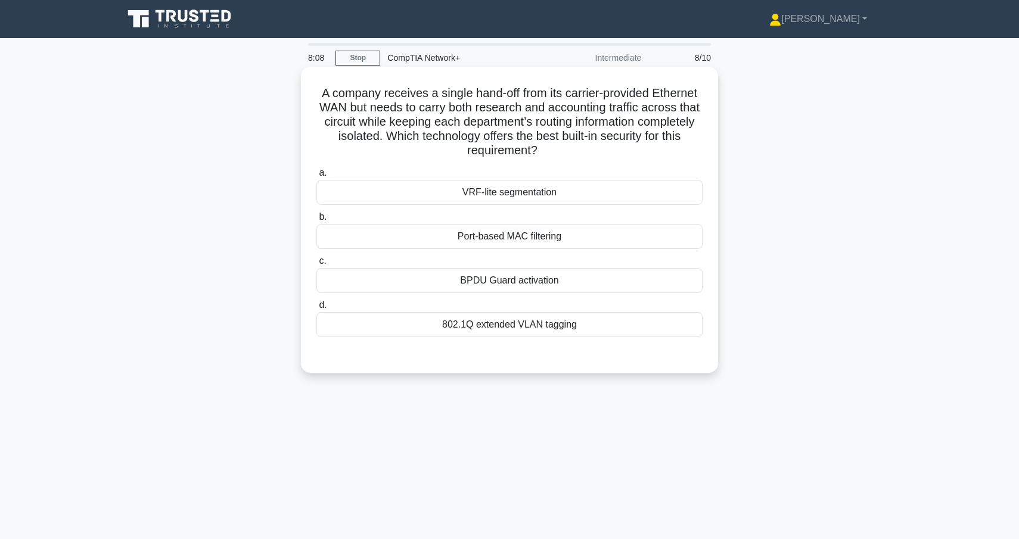
scroll to position [5, 0]
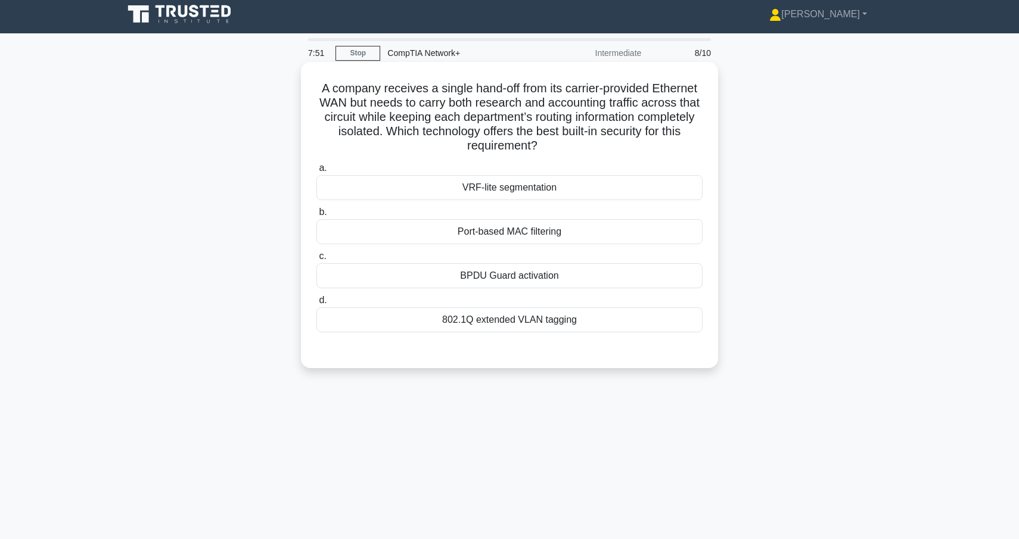
click at [541, 317] on div "802.1Q extended VLAN tagging" at bounding box center [510, 320] width 386 height 25
click at [317, 305] on input "d. 802.1Q extended VLAN tagging" at bounding box center [317, 301] width 0 height 8
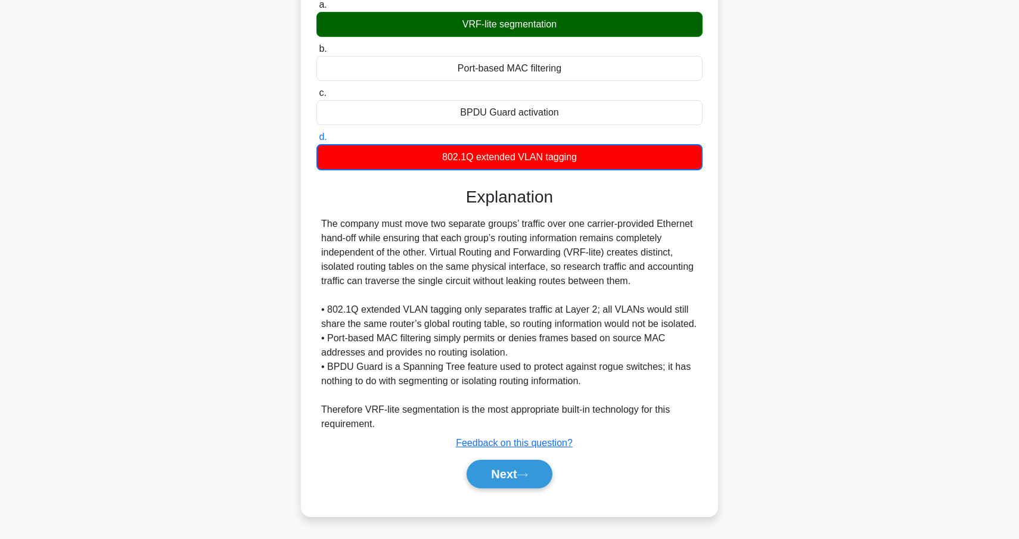
scroll to position [170, 0]
click at [541, 483] on button "Next" at bounding box center [509, 474] width 85 height 29
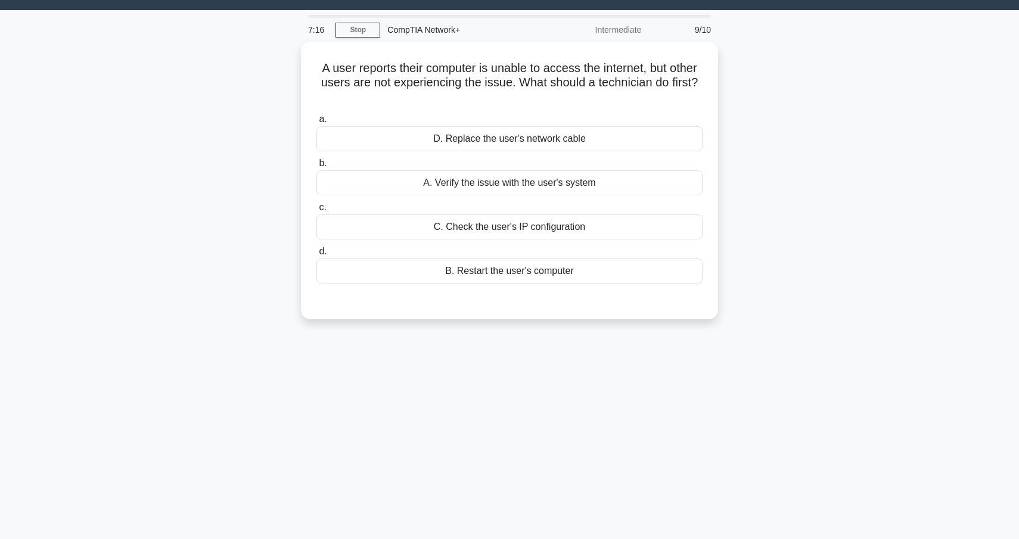
scroll to position [26, 0]
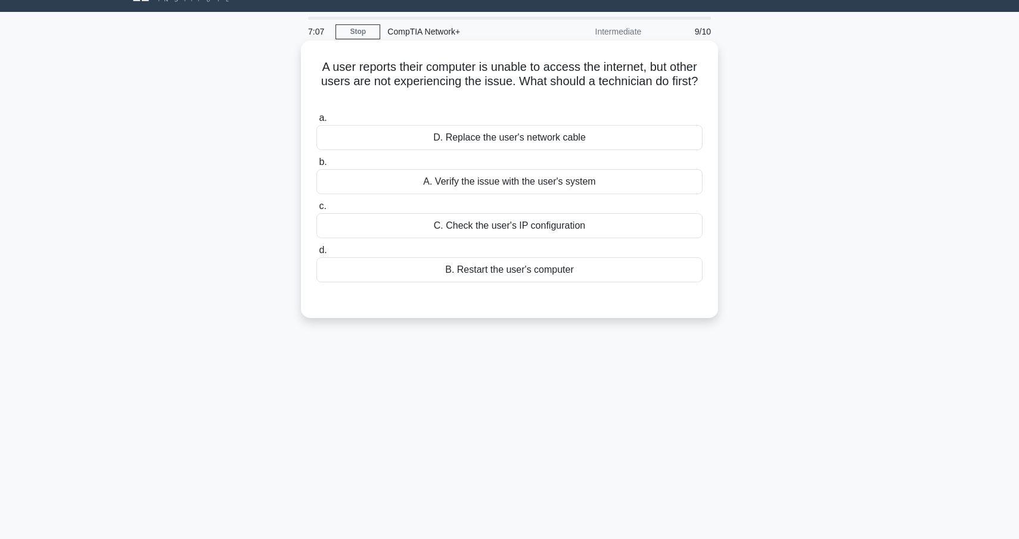
click at [512, 229] on div "C. Check the user's IP configuration" at bounding box center [510, 225] width 386 height 25
click at [317, 210] on input "c. C. Check the user's IP configuration" at bounding box center [317, 207] width 0 height 8
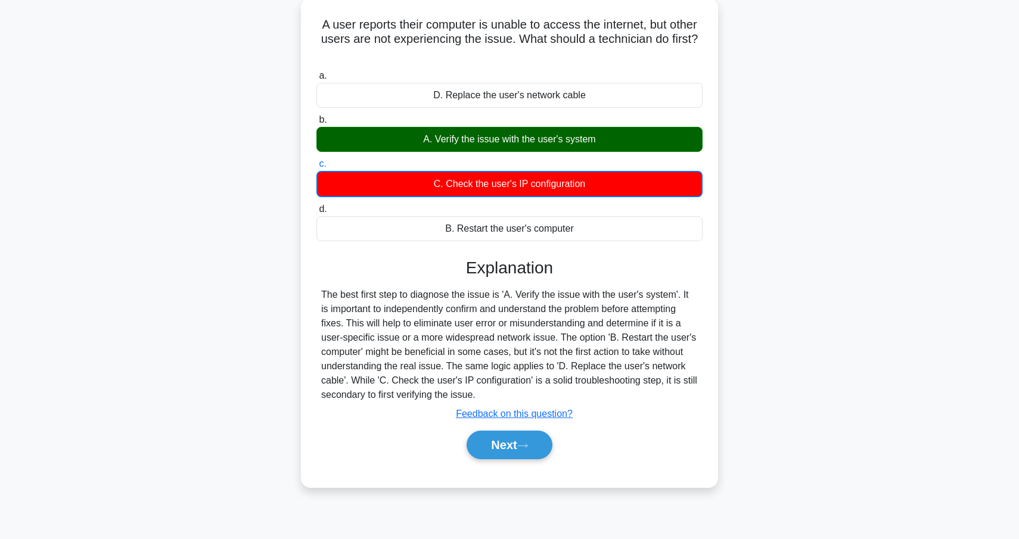
scroll to position [75, 0]
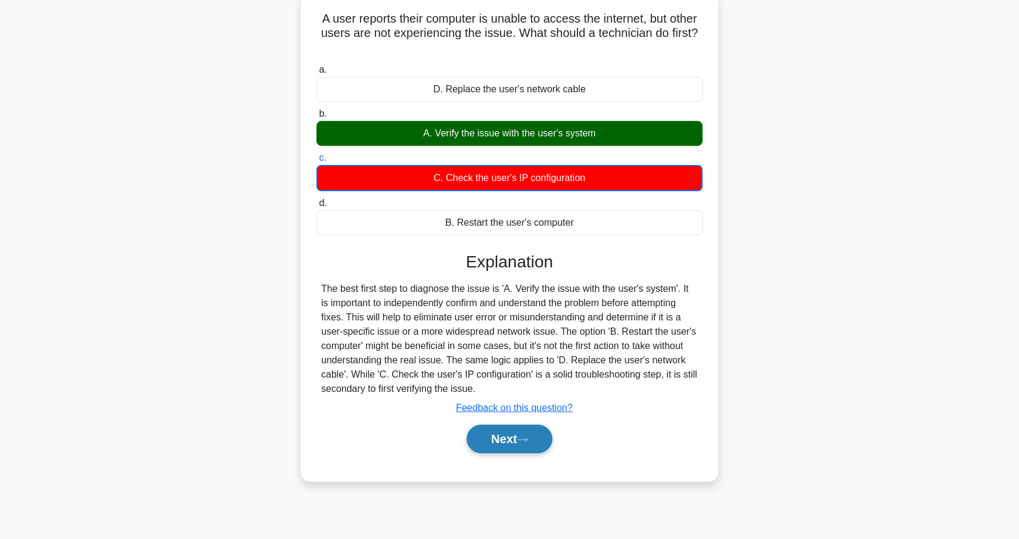
click at [524, 449] on button "Next" at bounding box center [509, 439] width 85 height 29
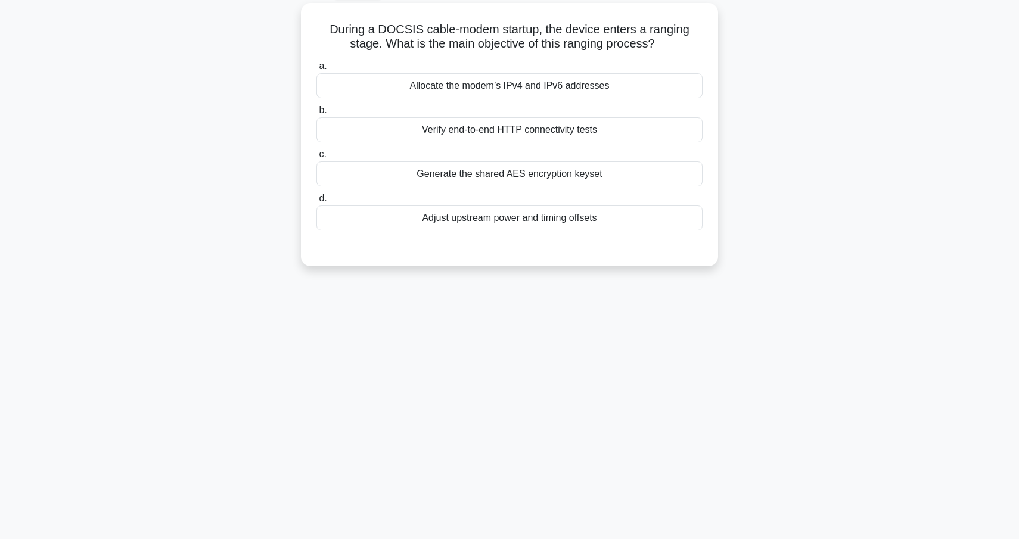
scroll to position [0, 0]
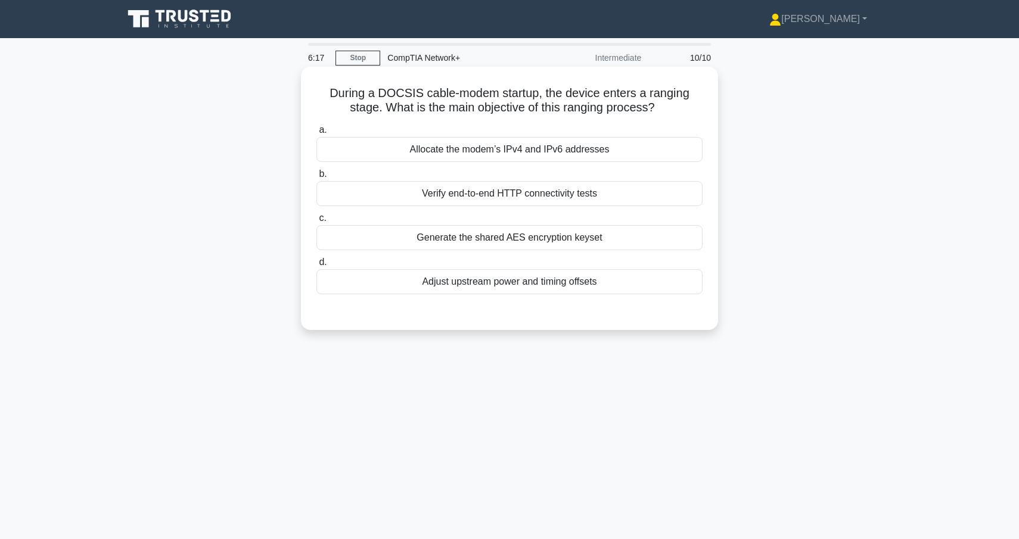
click at [557, 160] on div "Allocate the modem’s IPv4 and IPv6 addresses" at bounding box center [510, 149] width 386 height 25
click at [317, 134] on input "a. Allocate the modem’s IPv4 and IPv6 addresses" at bounding box center [317, 130] width 0 height 8
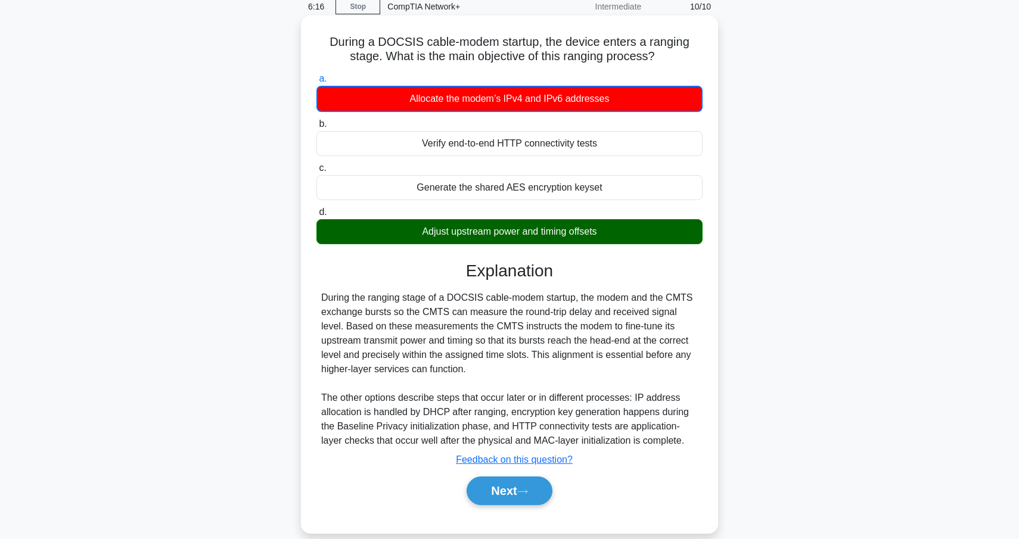
scroll to position [52, 0]
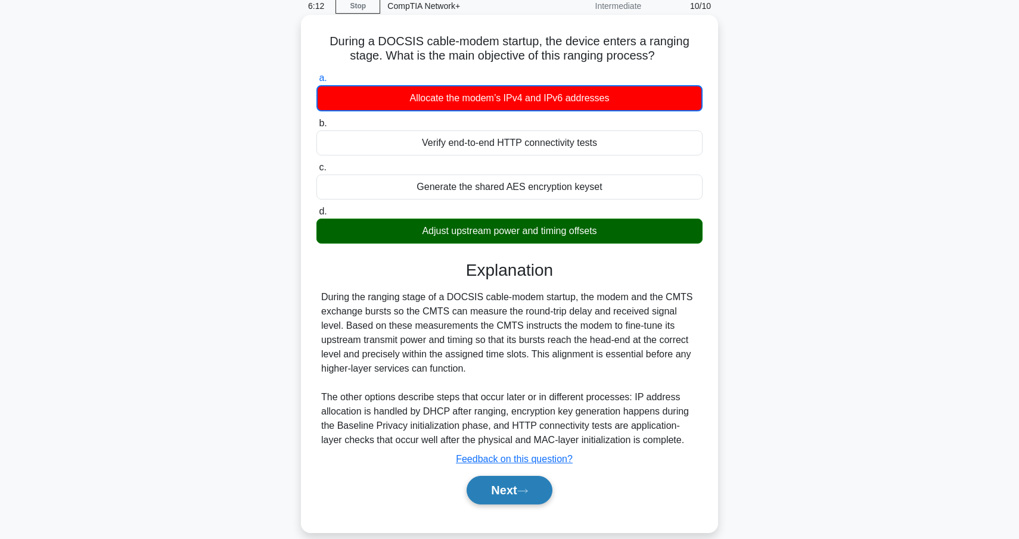
click at [514, 489] on button "Next" at bounding box center [509, 490] width 85 height 29
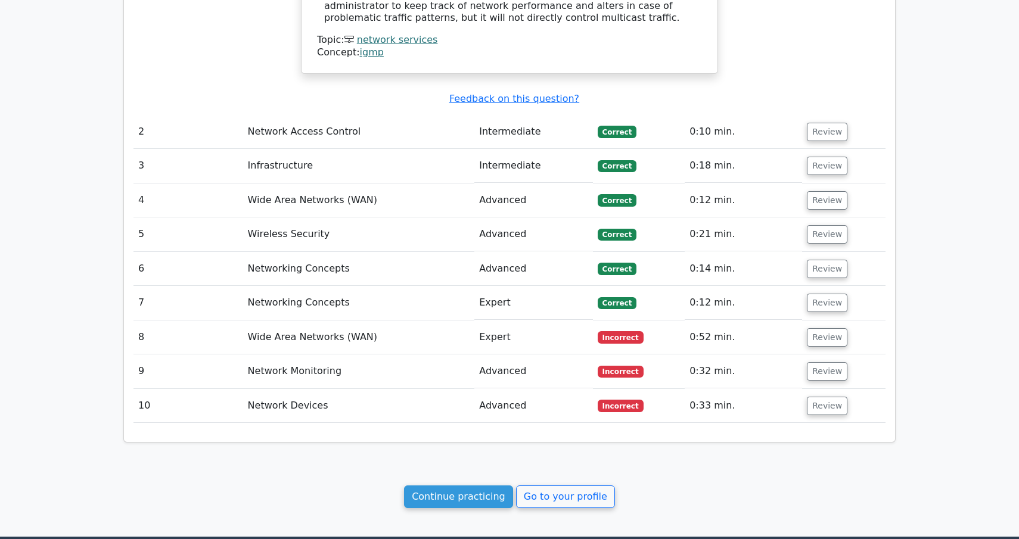
scroll to position [1168, 0]
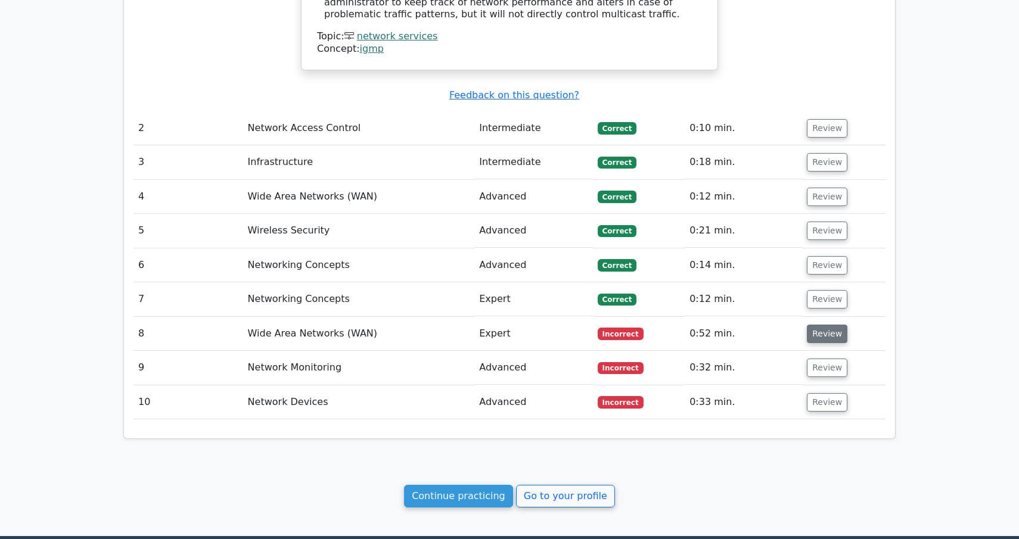
click at [823, 325] on button "Review" at bounding box center [827, 334] width 41 height 18
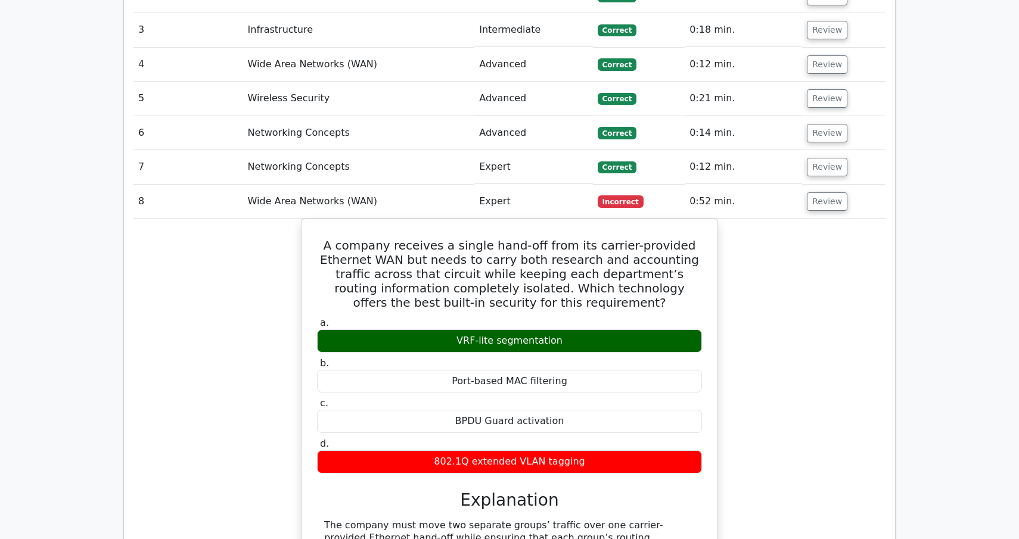
scroll to position [1308, 0]
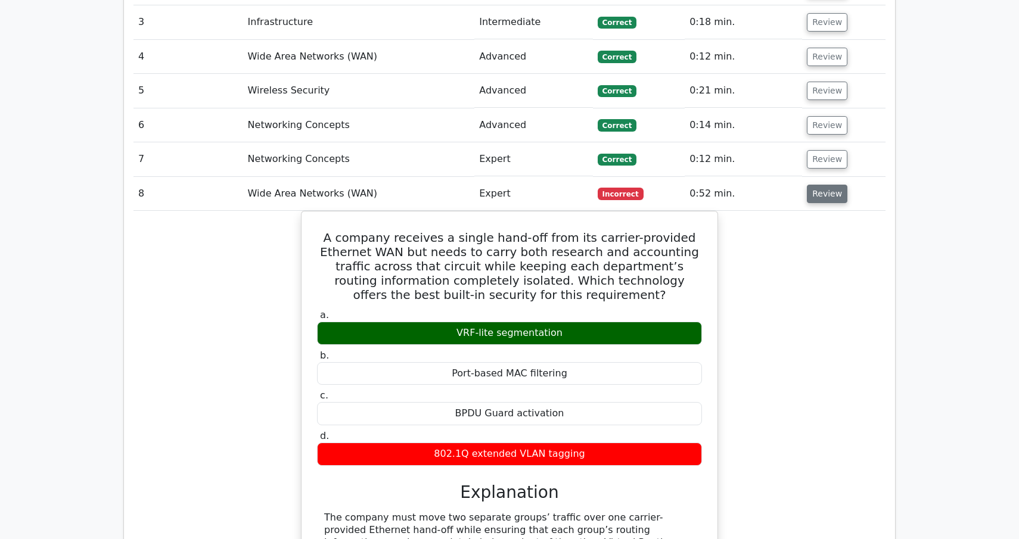
click at [834, 188] on button "Review" at bounding box center [827, 194] width 41 height 18
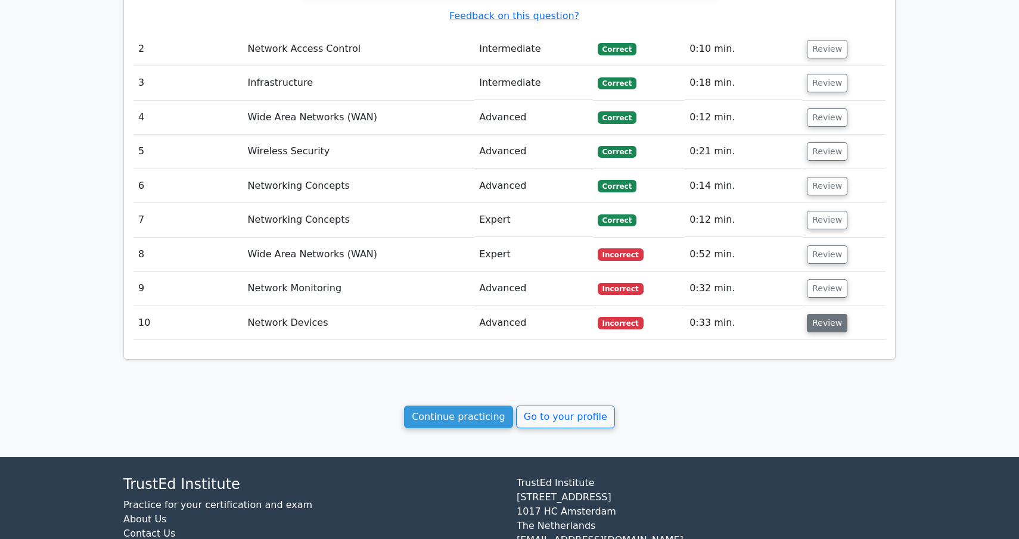
scroll to position [1255, 0]
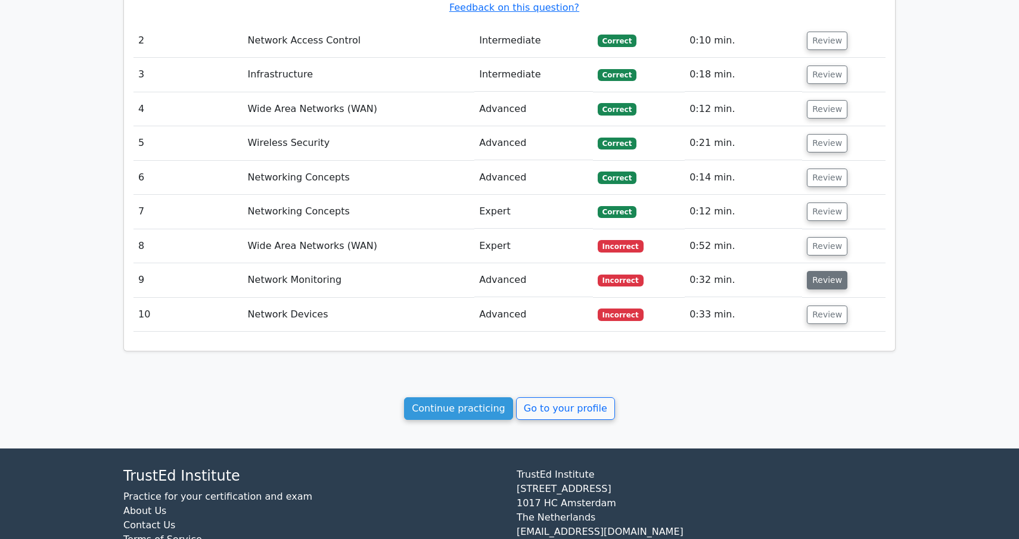
click at [829, 271] on button "Review" at bounding box center [827, 280] width 41 height 18
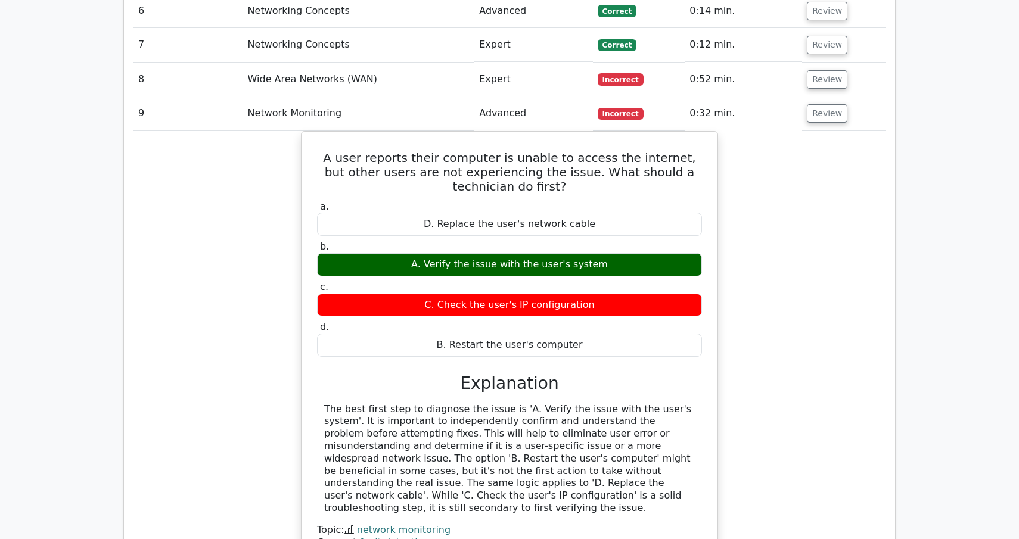
scroll to position [1423, 0]
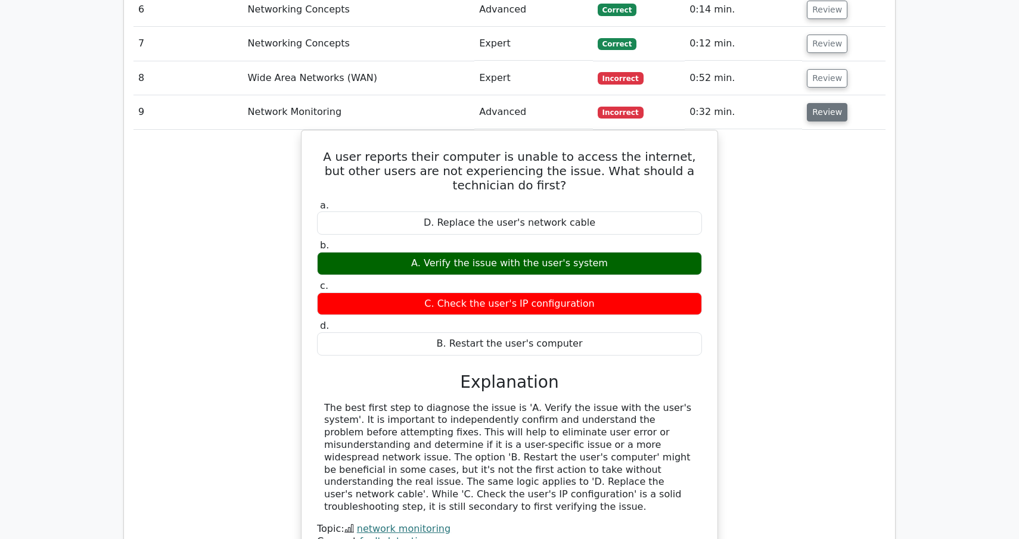
click at [832, 107] on button "Review" at bounding box center [827, 112] width 41 height 18
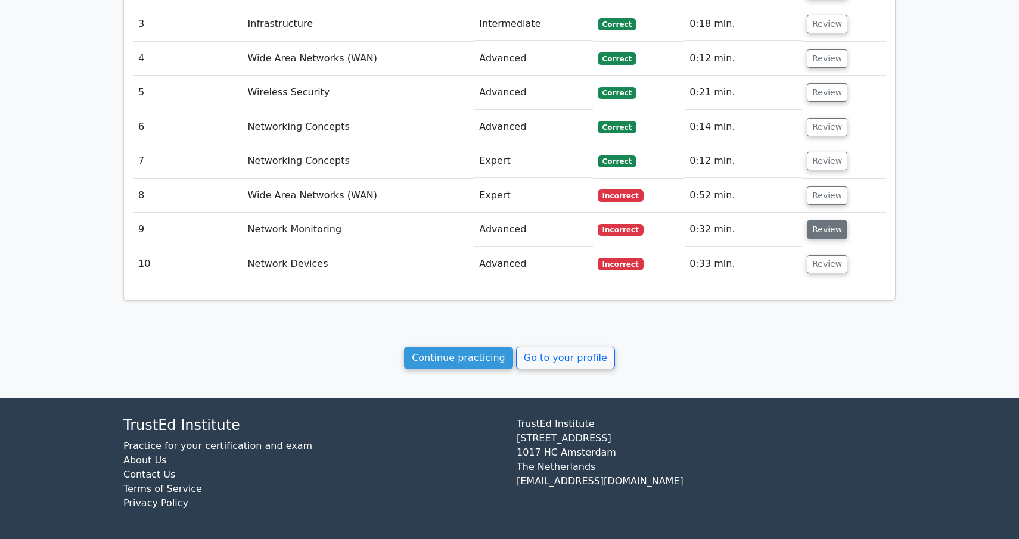
scroll to position [1293, 0]
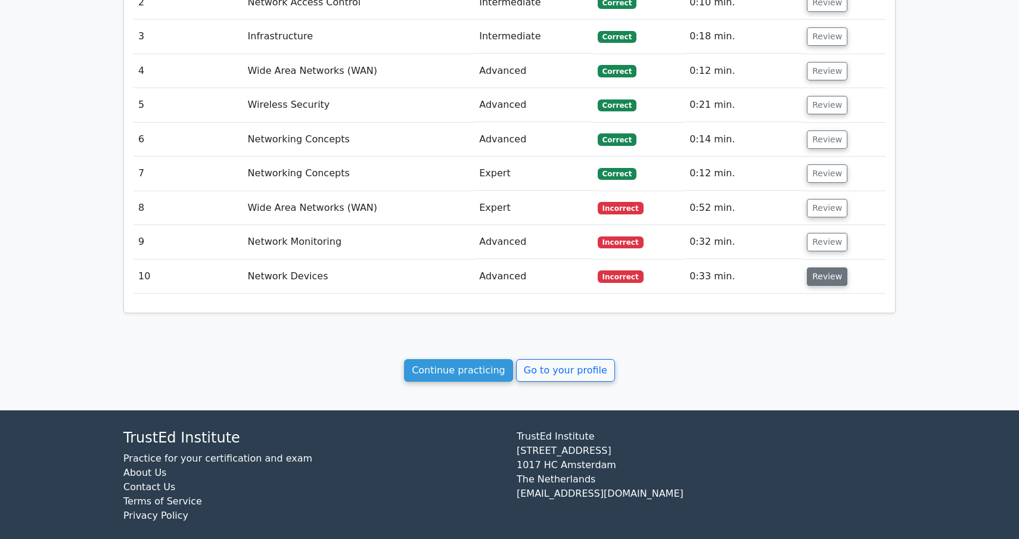
click at [824, 268] on button "Review" at bounding box center [827, 277] width 41 height 18
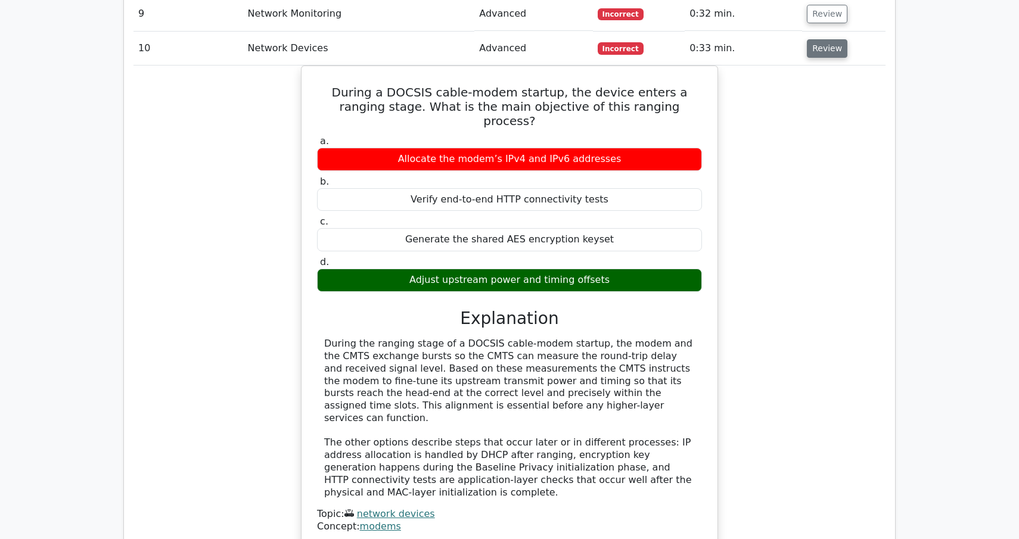
scroll to position [1501, 0]
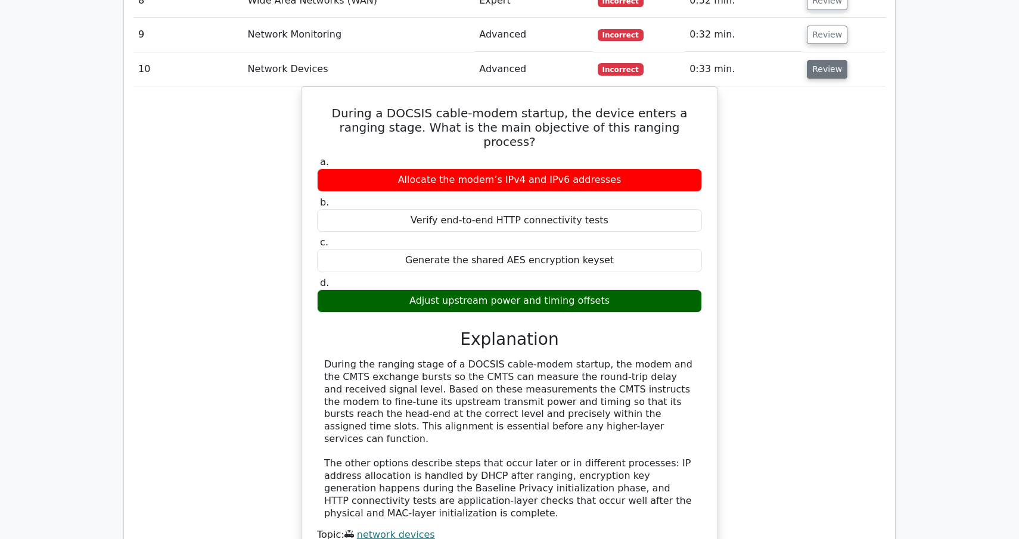
click at [829, 64] on button "Review" at bounding box center [827, 69] width 41 height 18
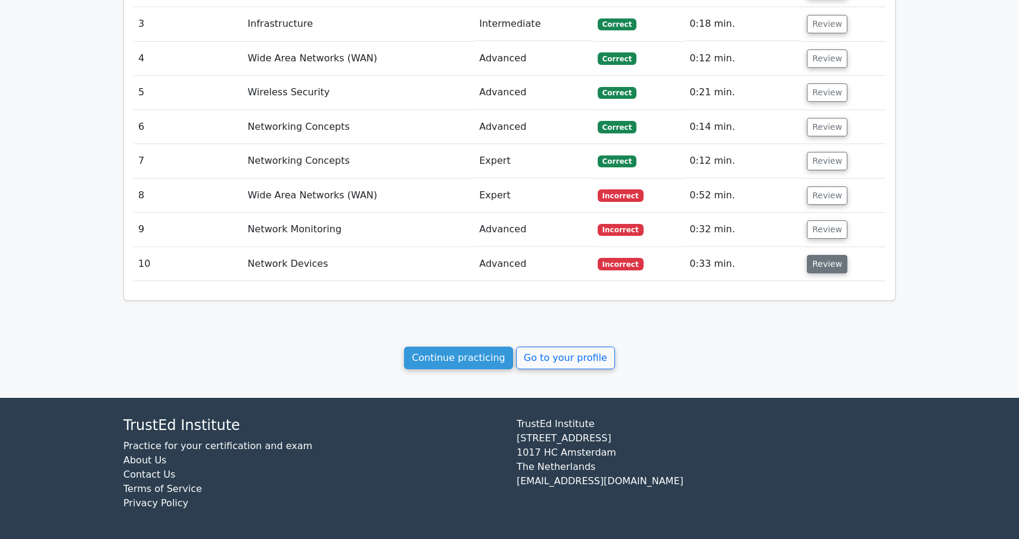
scroll to position [1293, 0]
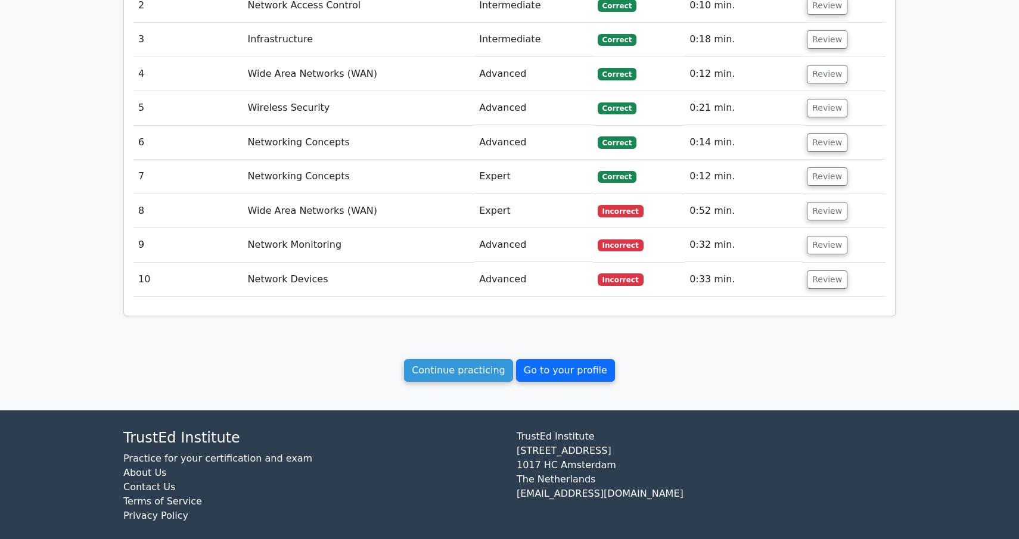
click at [563, 359] on link "Go to your profile" at bounding box center [565, 370] width 99 height 23
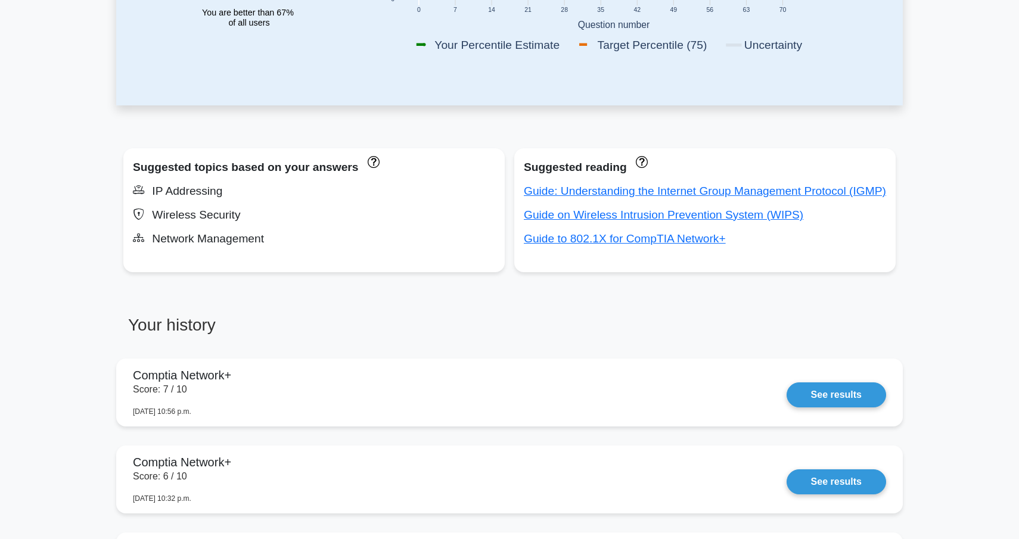
scroll to position [350, 0]
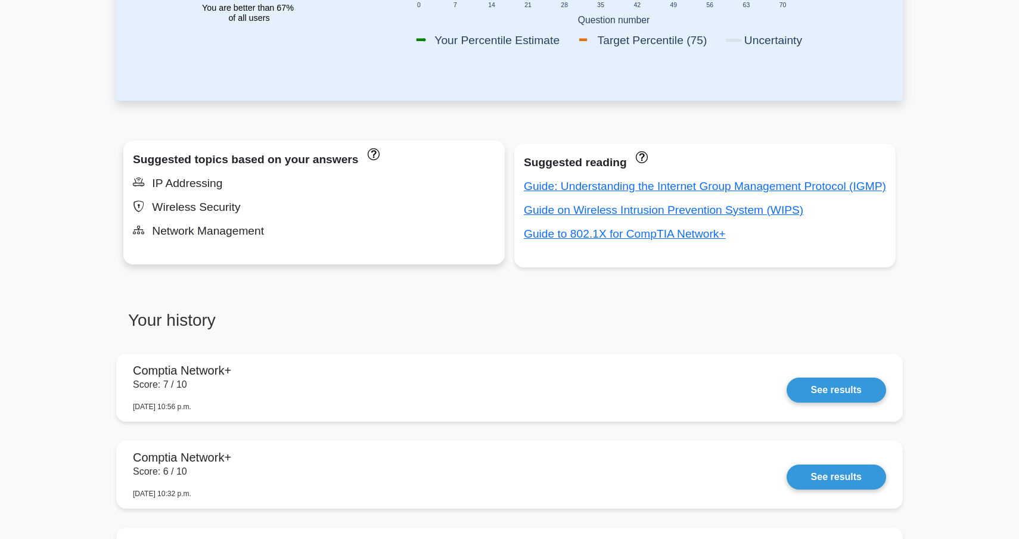
click at [253, 232] on div "Network Management" at bounding box center [314, 231] width 362 height 19
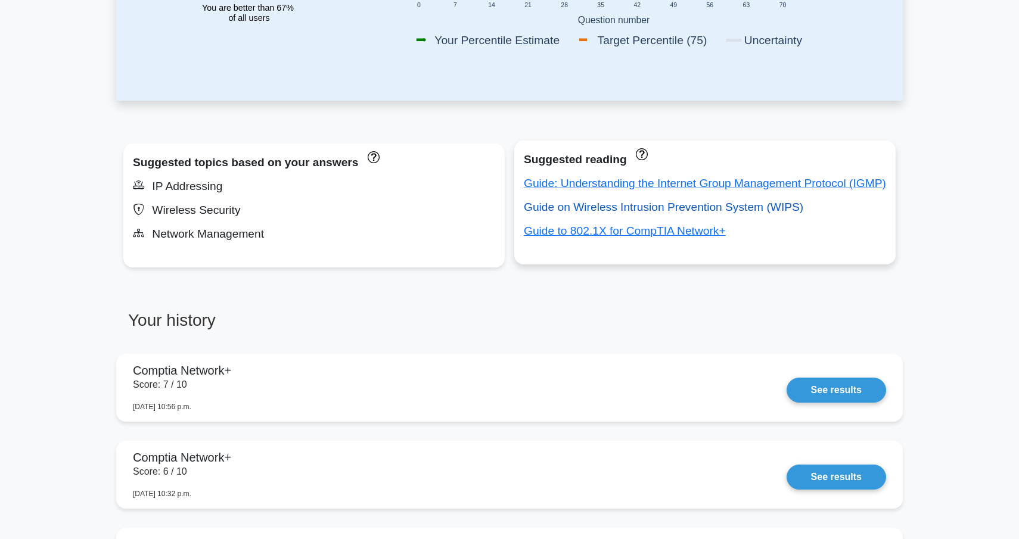
click at [579, 206] on link "Guide on Wireless Intrusion Prevention System (WIPS)" at bounding box center [664, 207] width 280 height 13
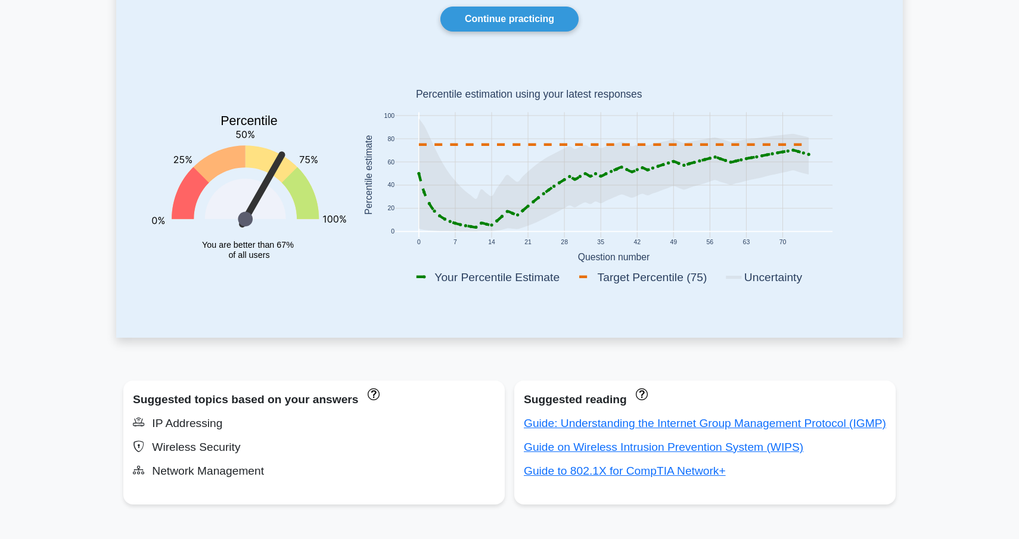
scroll to position [0, 0]
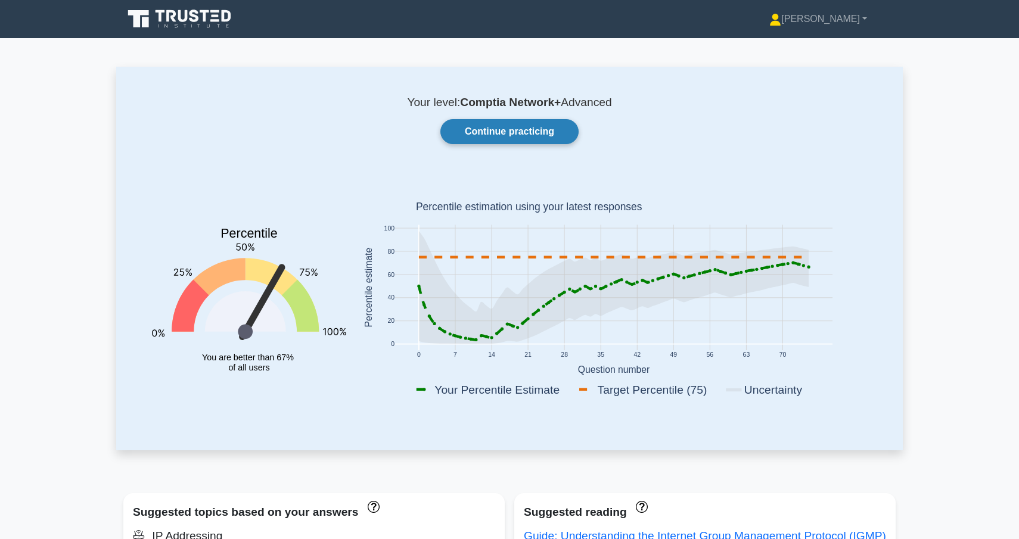
click at [515, 131] on link "Continue practicing" at bounding box center [509, 131] width 138 height 25
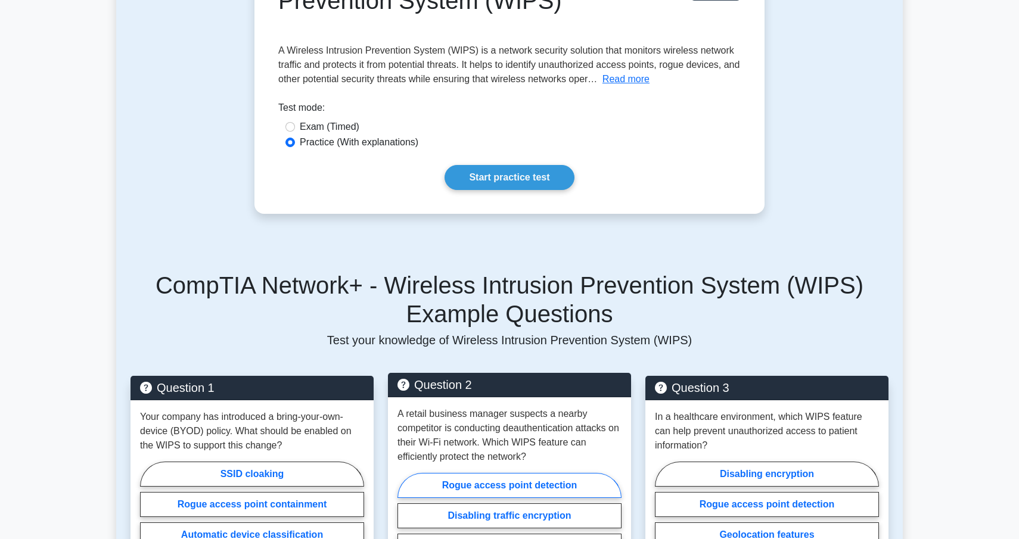
scroll to position [46, 0]
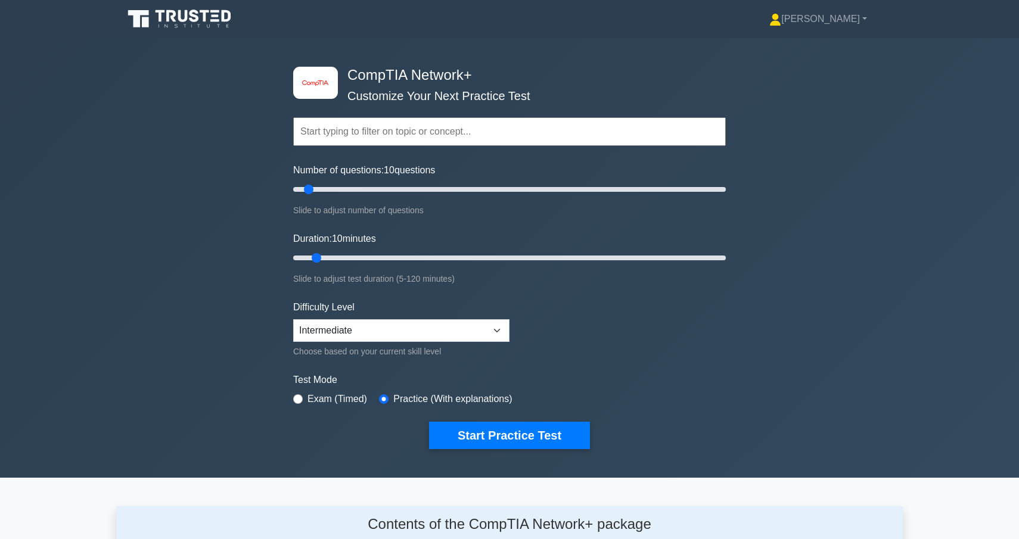
click at [494, 345] on div "Choose based on your current skill level" at bounding box center [401, 352] width 216 height 14
click at [492, 333] on select "Beginner Intermediate Expert" at bounding box center [401, 330] width 216 height 23
click at [518, 430] on button "Start Practice Test" at bounding box center [509, 435] width 161 height 27
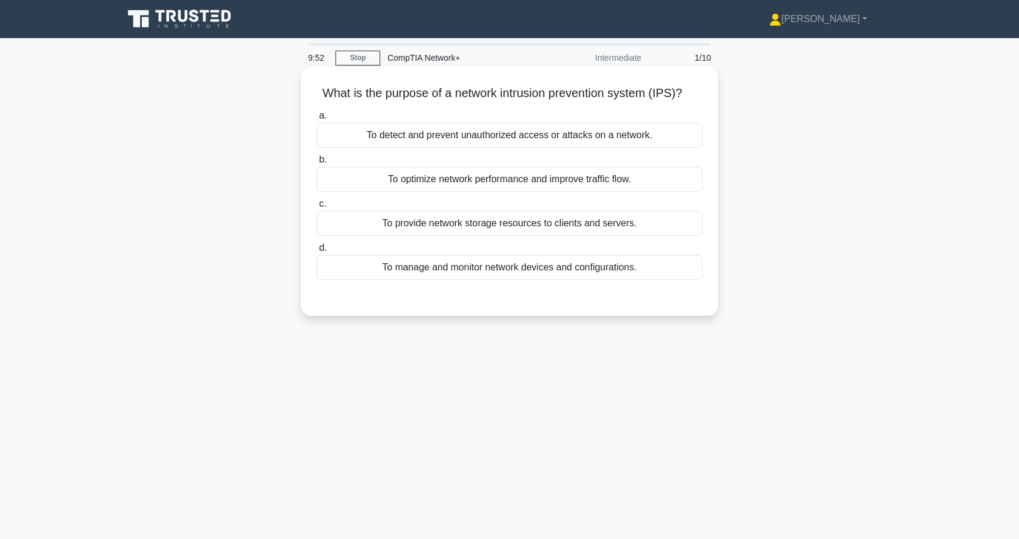
click at [508, 132] on div "To detect and prevent unauthorized access or attacks on a network." at bounding box center [510, 135] width 386 height 25
click at [317, 120] on input "a. To detect and prevent unauthorized access or attacks on a network." at bounding box center [317, 116] width 0 height 8
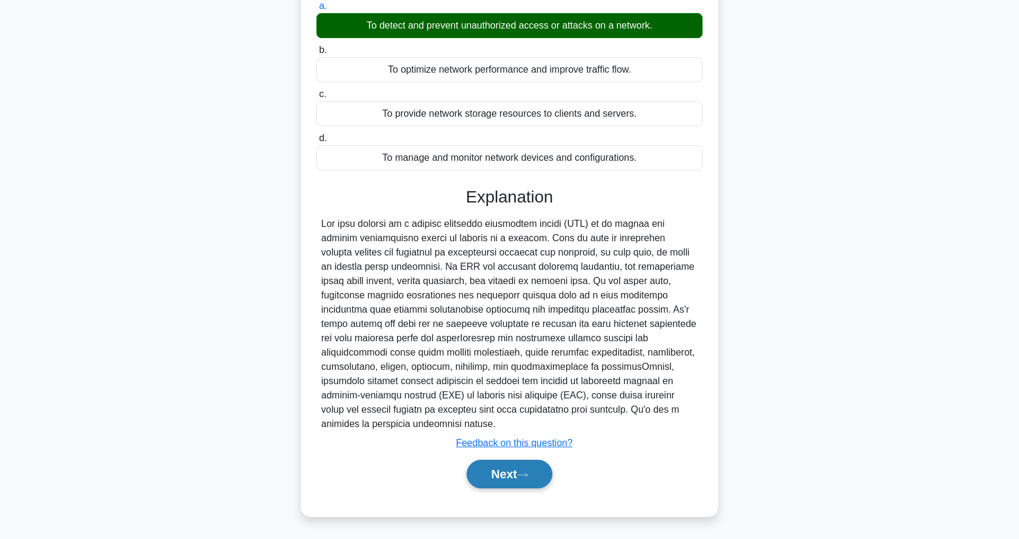
click at [530, 469] on button "Next" at bounding box center [509, 474] width 85 height 29
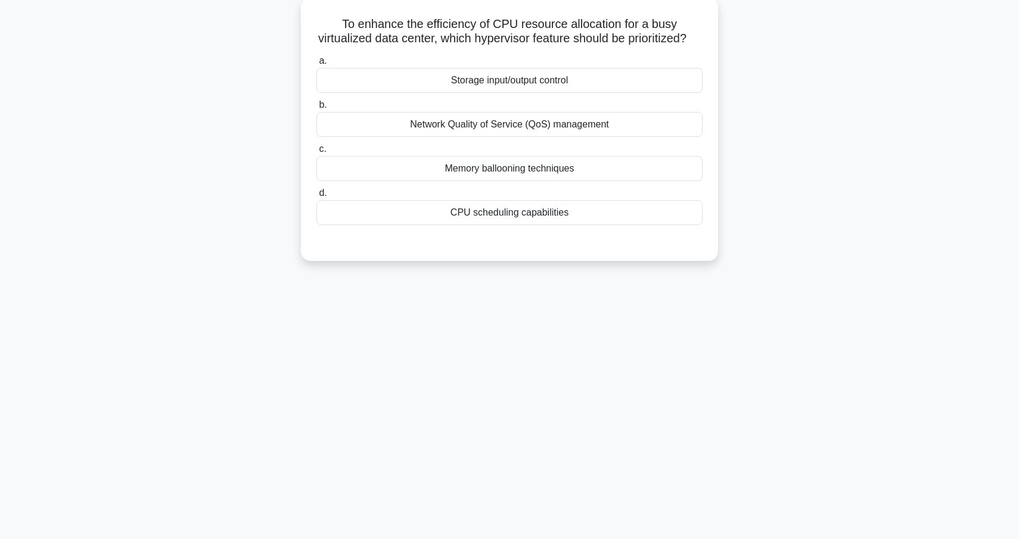
scroll to position [61, 0]
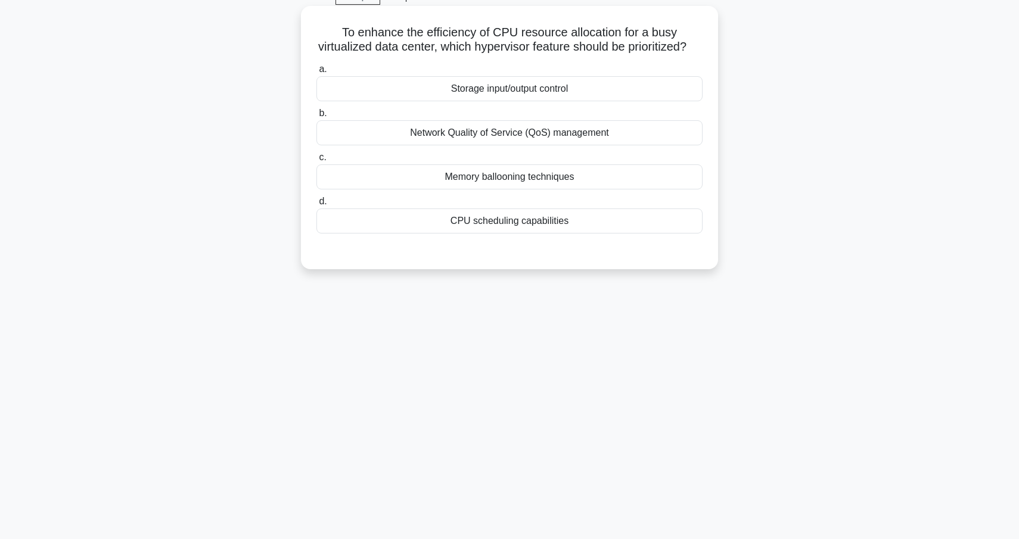
click at [548, 227] on div "CPU scheduling capabilities" at bounding box center [510, 221] width 386 height 25
click at [317, 206] on input "d. CPU scheduling capabilities" at bounding box center [317, 202] width 0 height 8
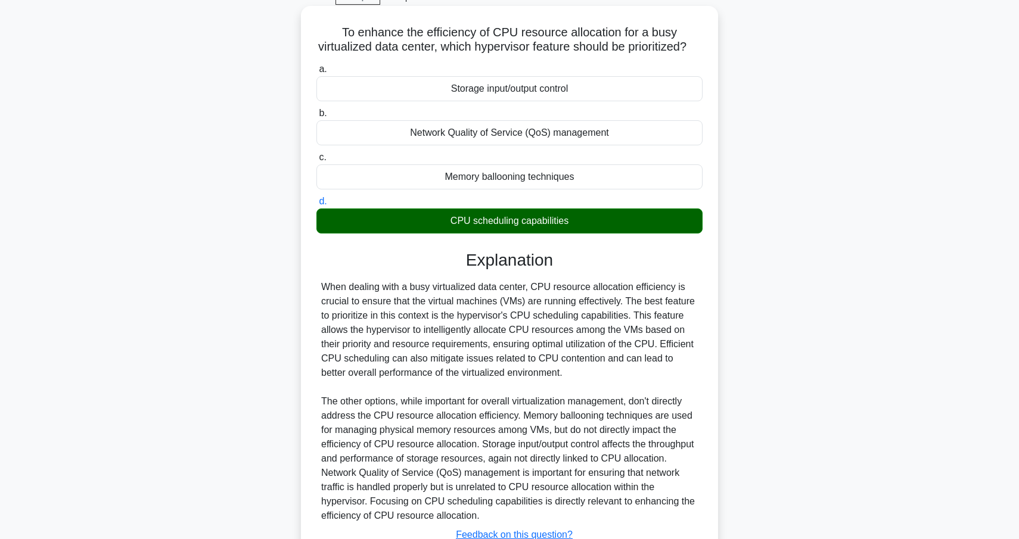
scroll to position [112, 0]
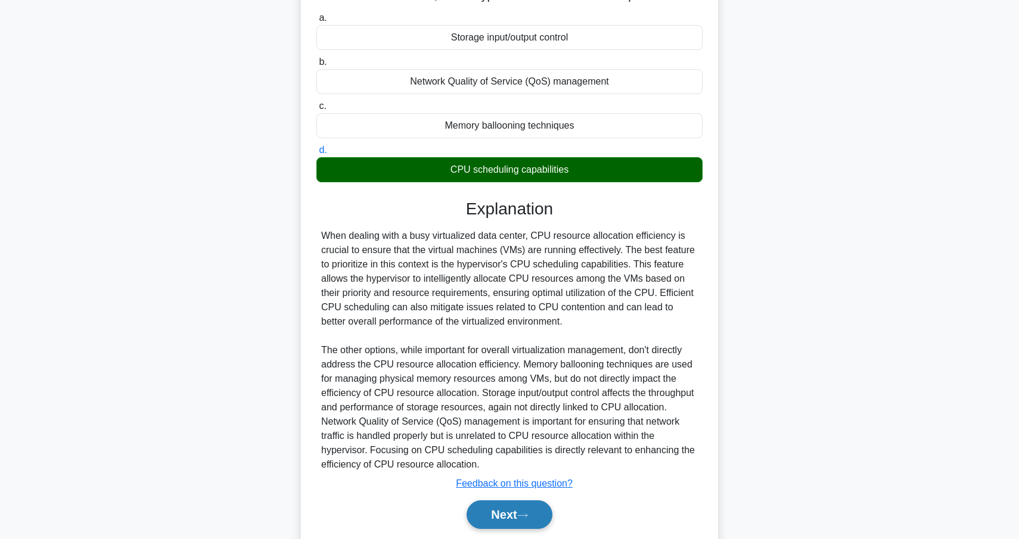
click at [508, 519] on button "Next" at bounding box center [509, 515] width 85 height 29
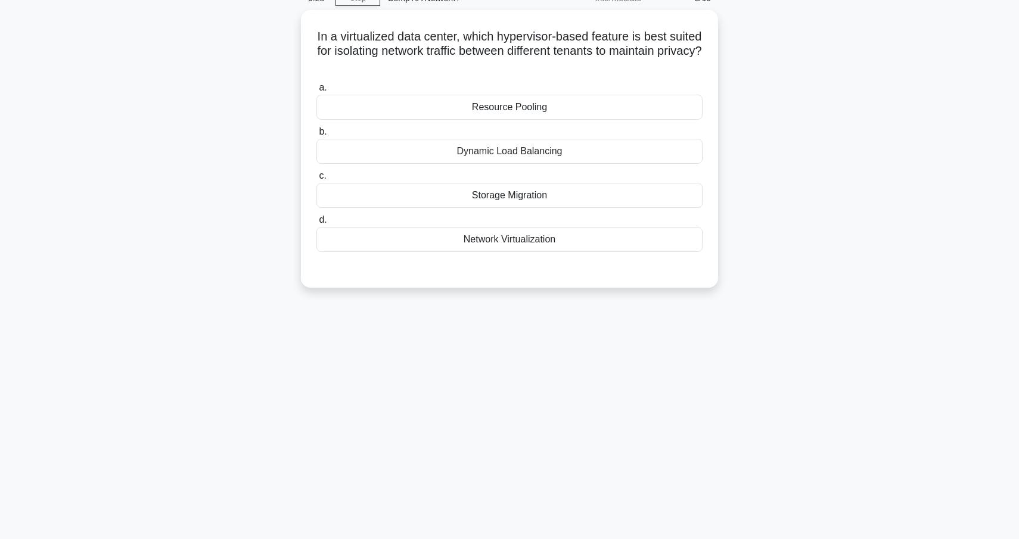
scroll to position [59, 0]
click at [498, 108] on div "Resource Pooling" at bounding box center [510, 104] width 386 height 25
click at [317, 89] on input "a. Resource Pooling" at bounding box center [317, 86] width 0 height 8
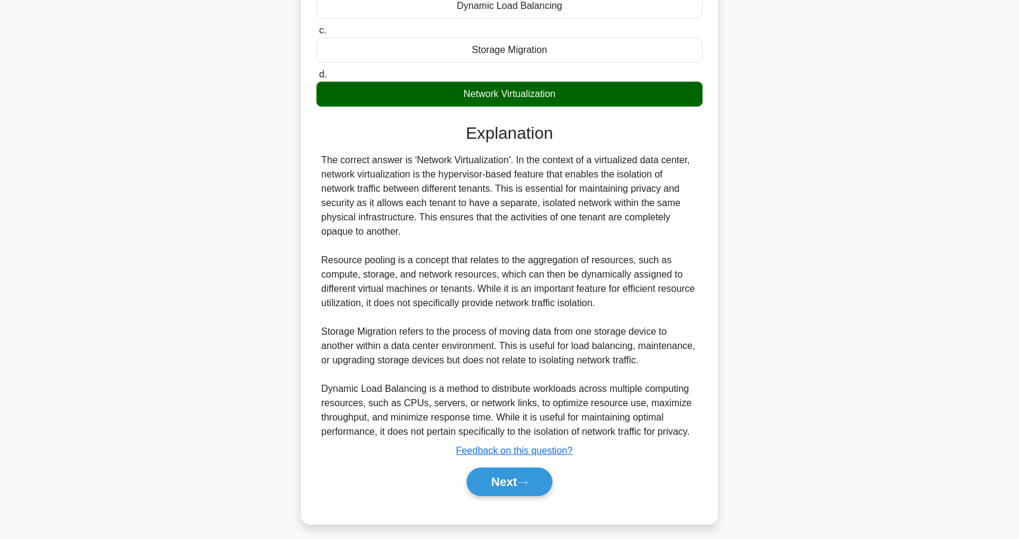
scroll to position [211, 0]
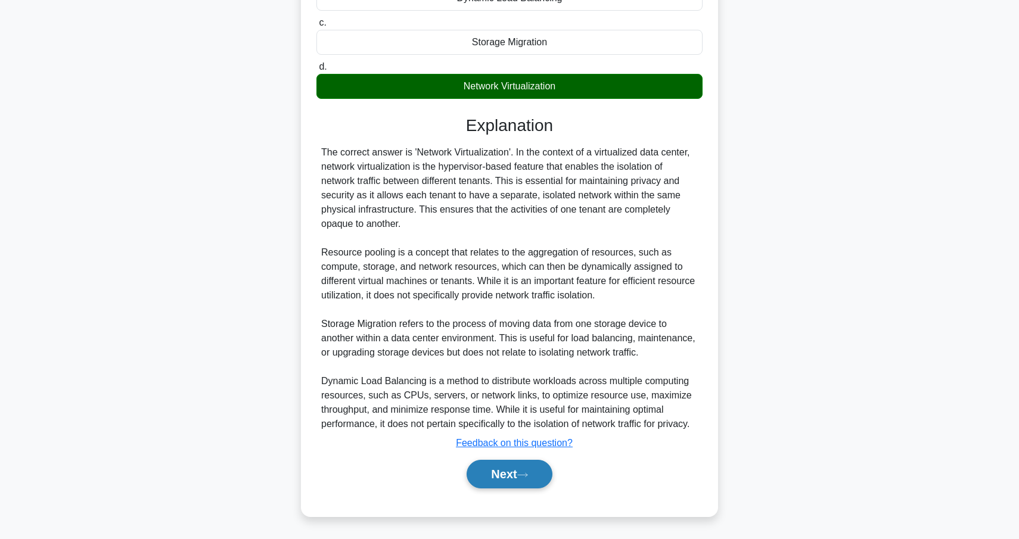
click at [546, 480] on button "Next" at bounding box center [509, 474] width 85 height 29
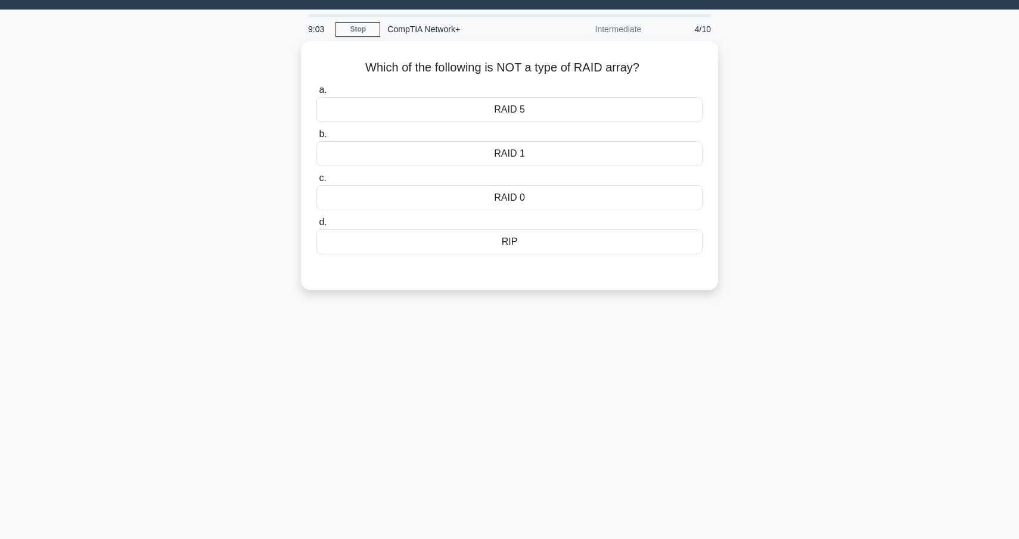
scroll to position [28, 0]
click at [550, 248] on div "RIP" at bounding box center [510, 239] width 386 height 25
click at [317, 224] on input "d. RIP" at bounding box center [317, 220] width 0 height 8
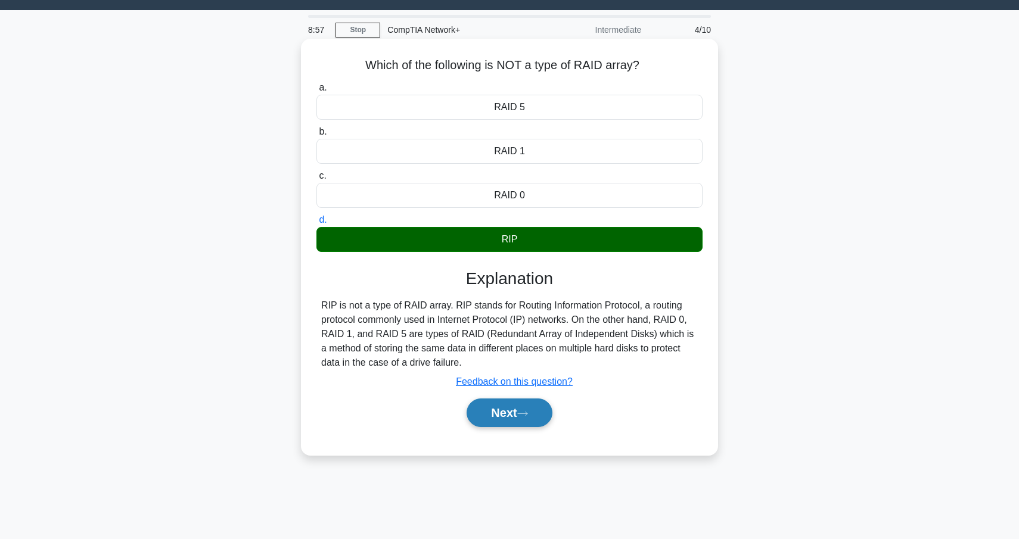
click at [519, 417] on button "Next" at bounding box center [509, 413] width 85 height 29
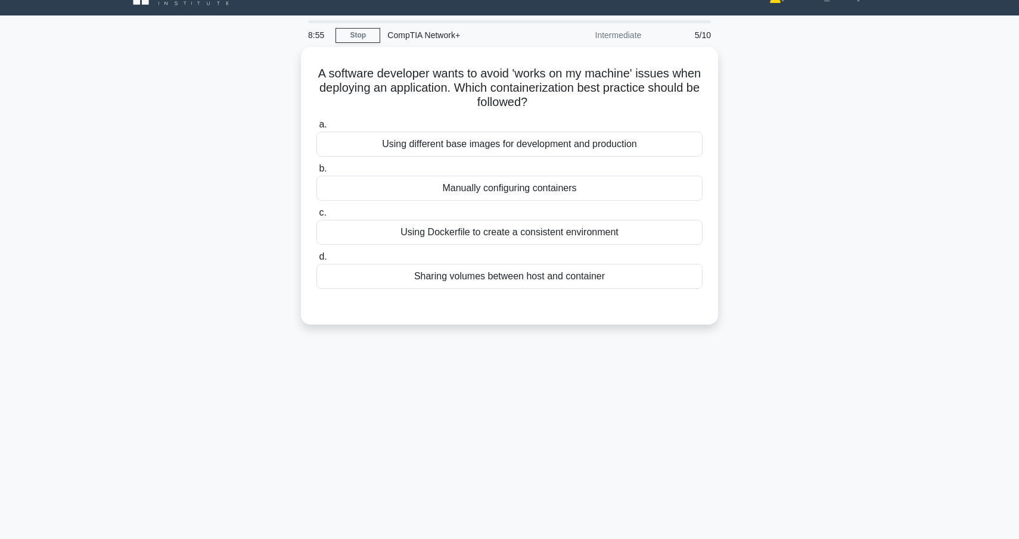
scroll to position [29, 0]
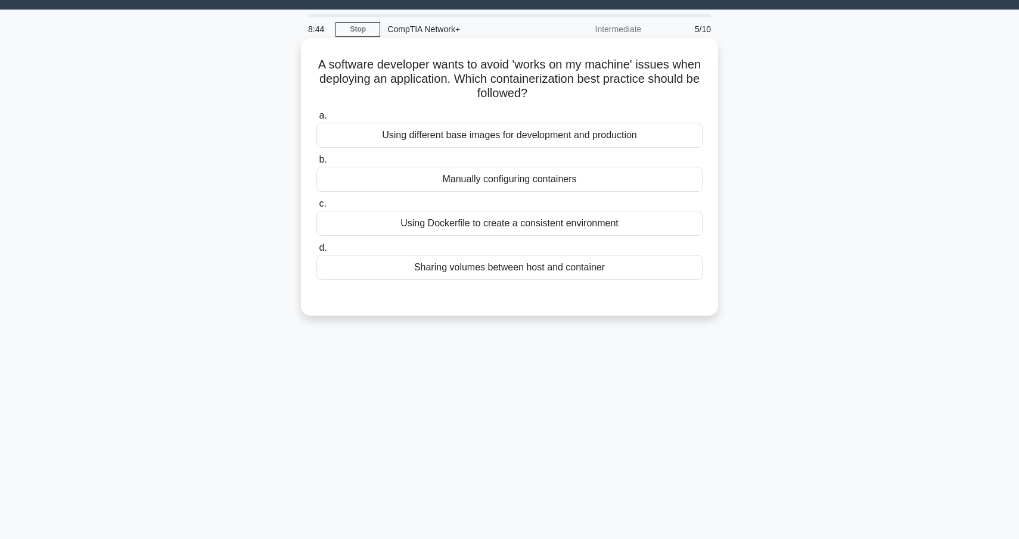
click at [521, 226] on div "Using Dockerfile to create a consistent environment" at bounding box center [510, 223] width 386 height 25
click at [317, 208] on input "c. Using Dockerfile to create a consistent environment" at bounding box center [317, 204] width 0 height 8
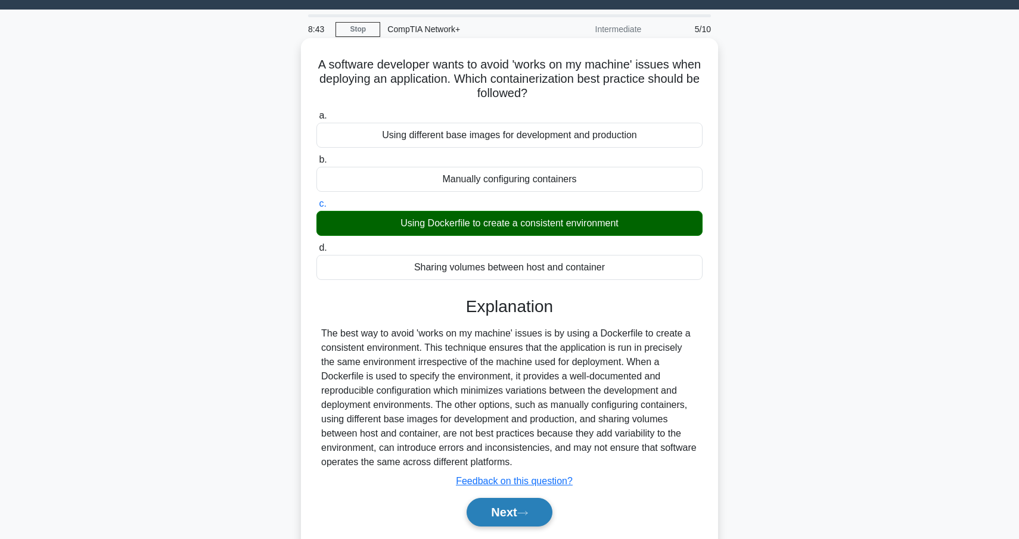
click at [521, 519] on button "Next" at bounding box center [509, 512] width 85 height 29
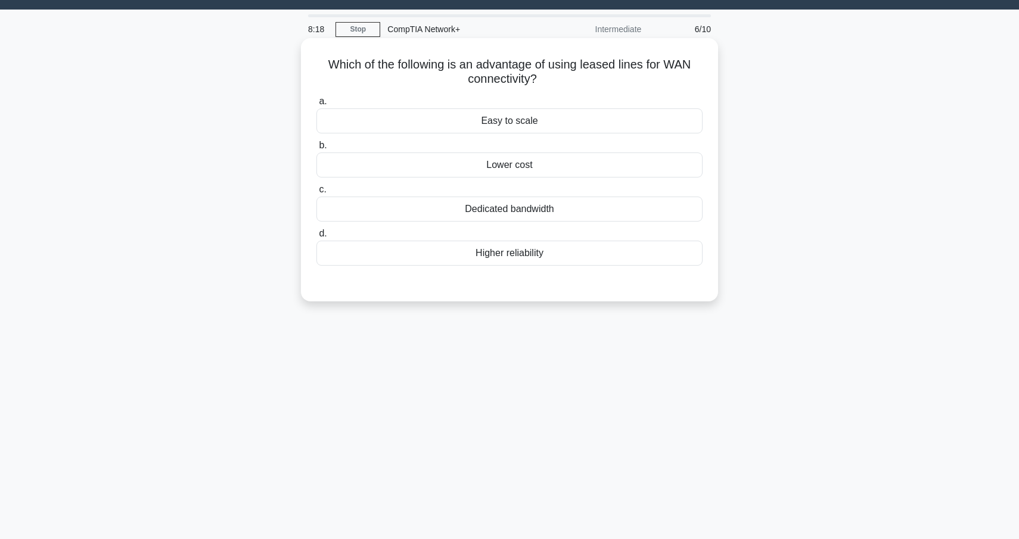
click at [533, 255] on div "Higher reliability" at bounding box center [510, 253] width 386 height 25
click at [317, 238] on input "d. Higher reliability" at bounding box center [317, 234] width 0 height 8
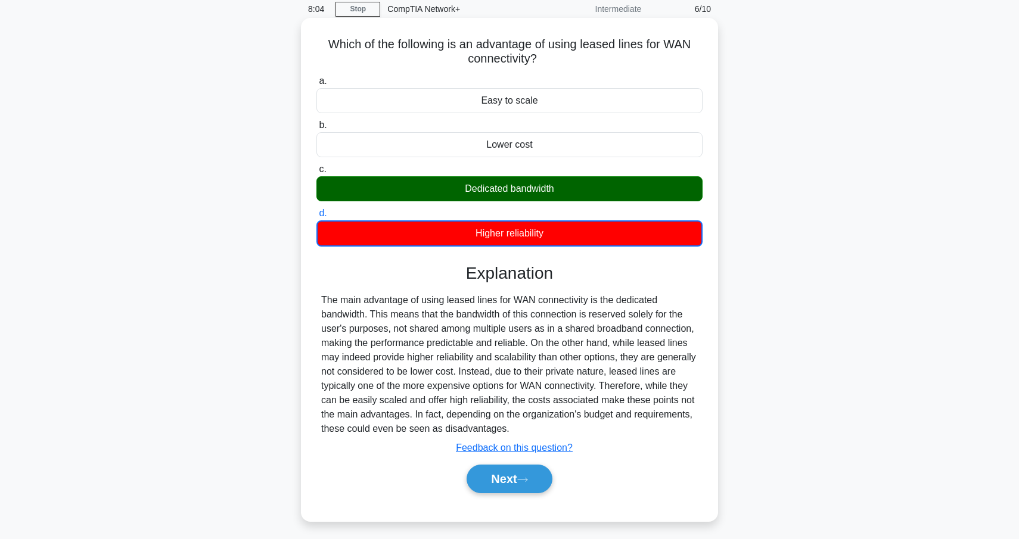
scroll to position [50, 0]
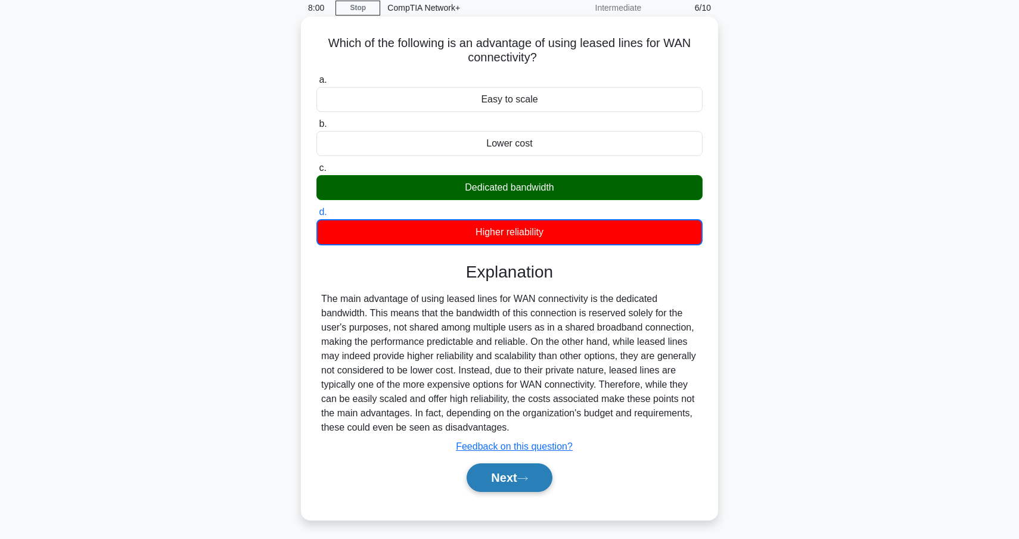
click at [536, 478] on button "Next" at bounding box center [509, 478] width 85 height 29
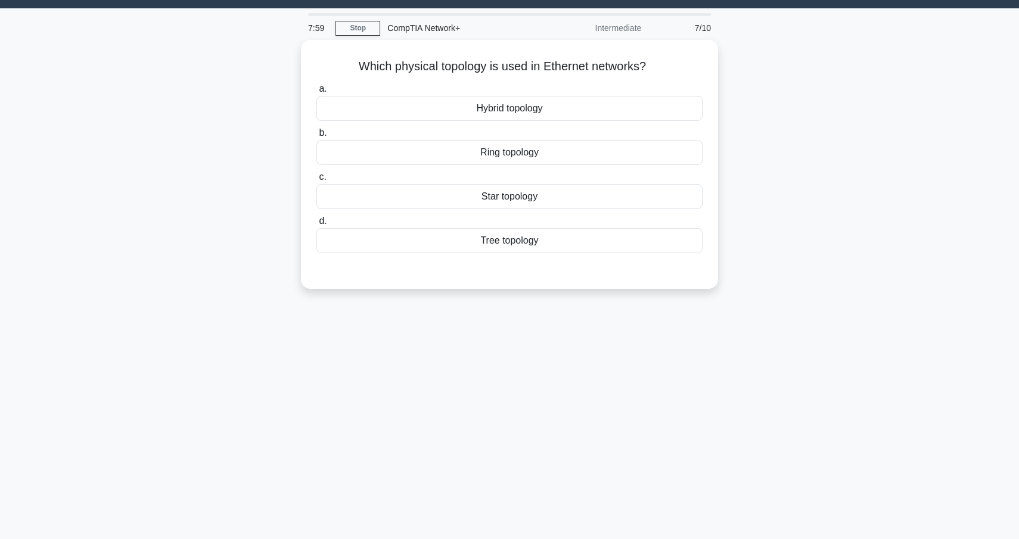
scroll to position [24, 0]
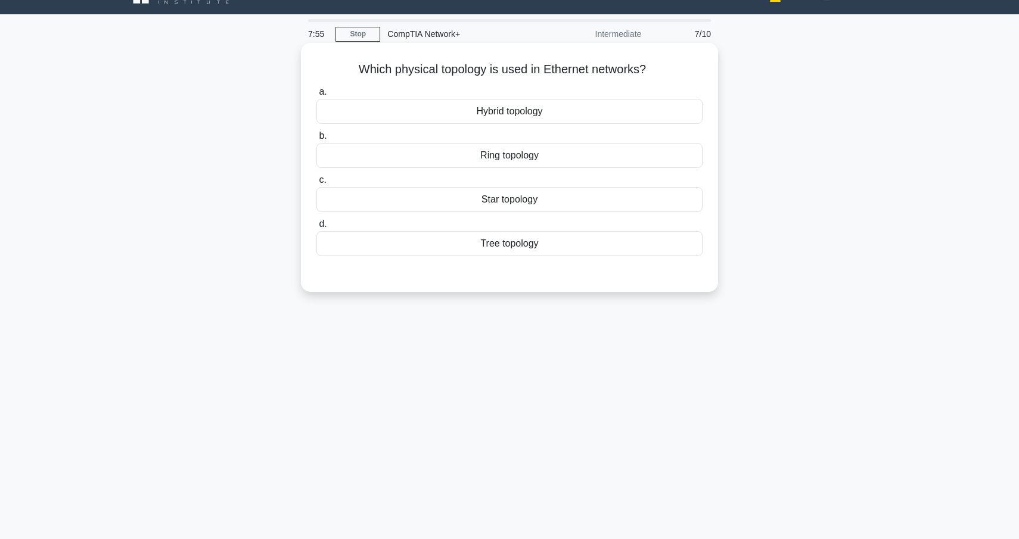
click at [529, 116] on div "Hybrid topology" at bounding box center [510, 111] width 386 height 25
click at [317, 96] on input "a. Hybrid topology" at bounding box center [317, 92] width 0 height 8
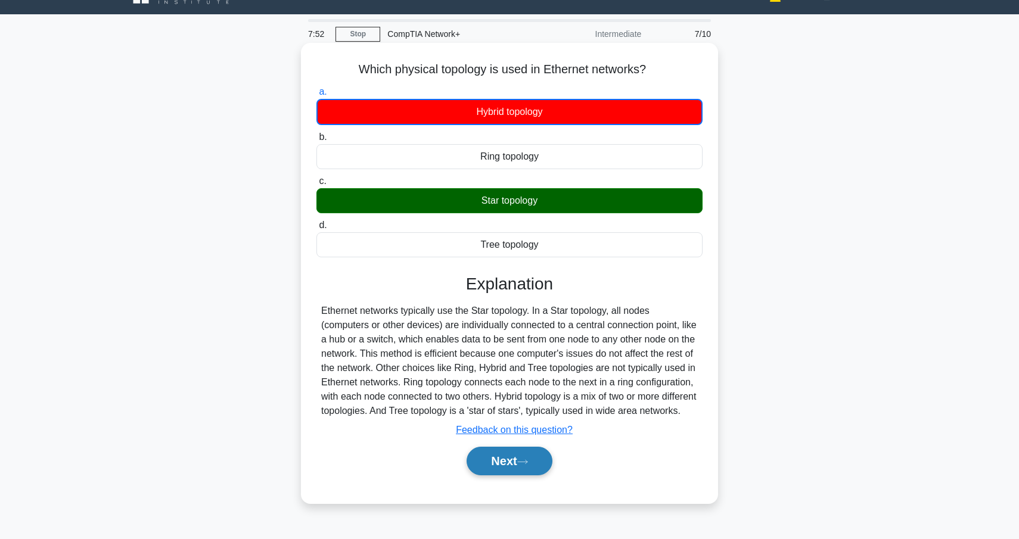
click at [544, 476] on button "Next" at bounding box center [509, 461] width 85 height 29
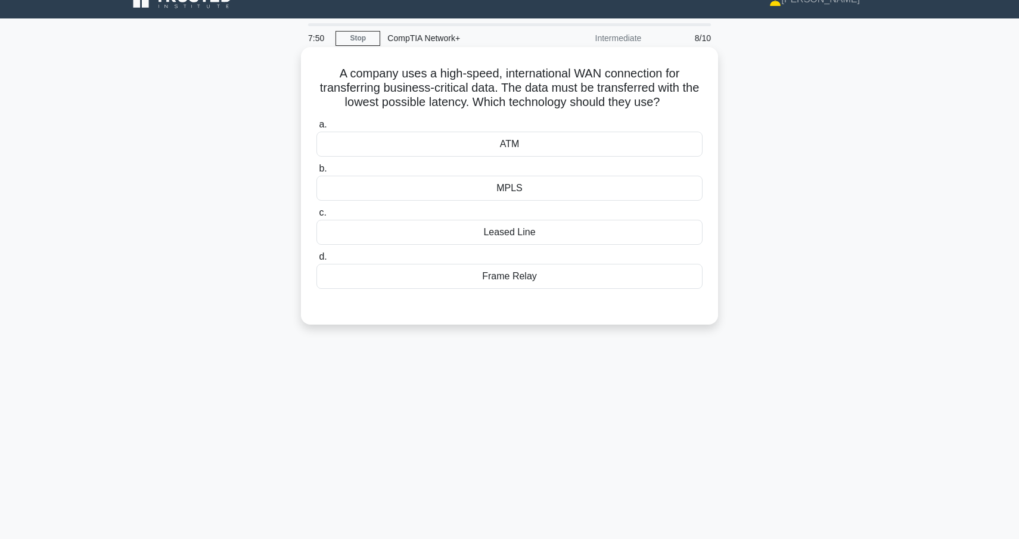
scroll to position [23, 0]
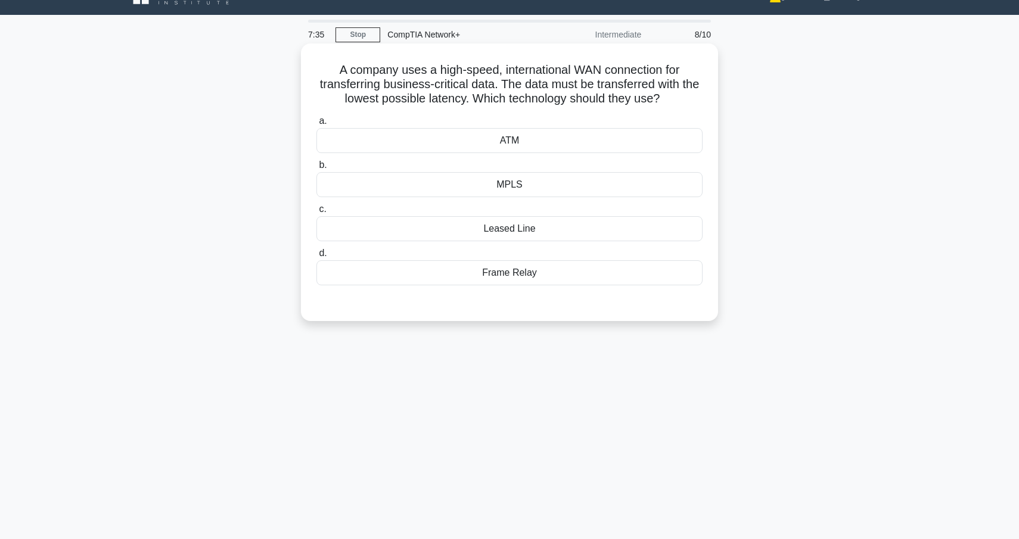
click at [526, 235] on div "Leased Line" at bounding box center [510, 228] width 386 height 25
click at [317, 213] on input "c. Leased Line" at bounding box center [317, 210] width 0 height 8
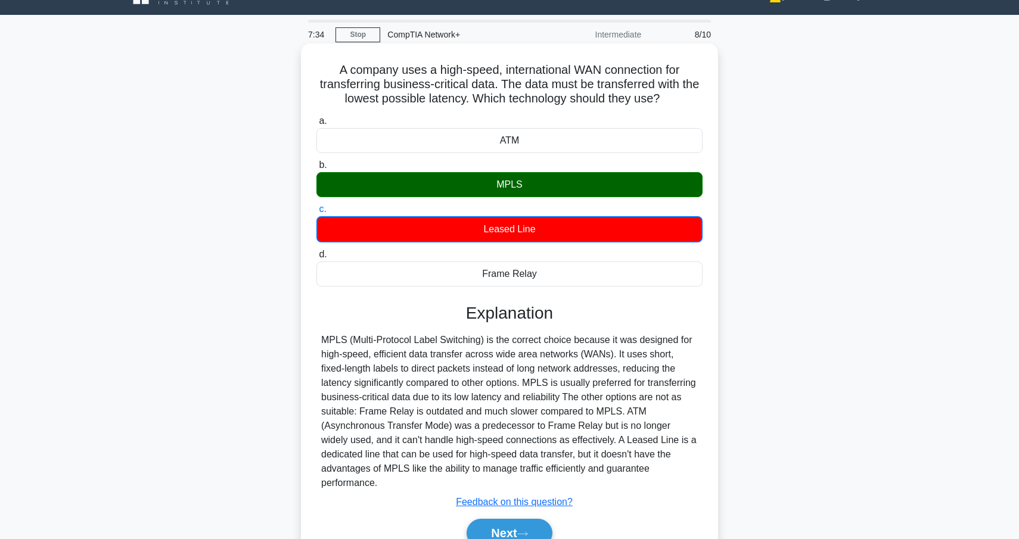
scroll to position [104, 0]
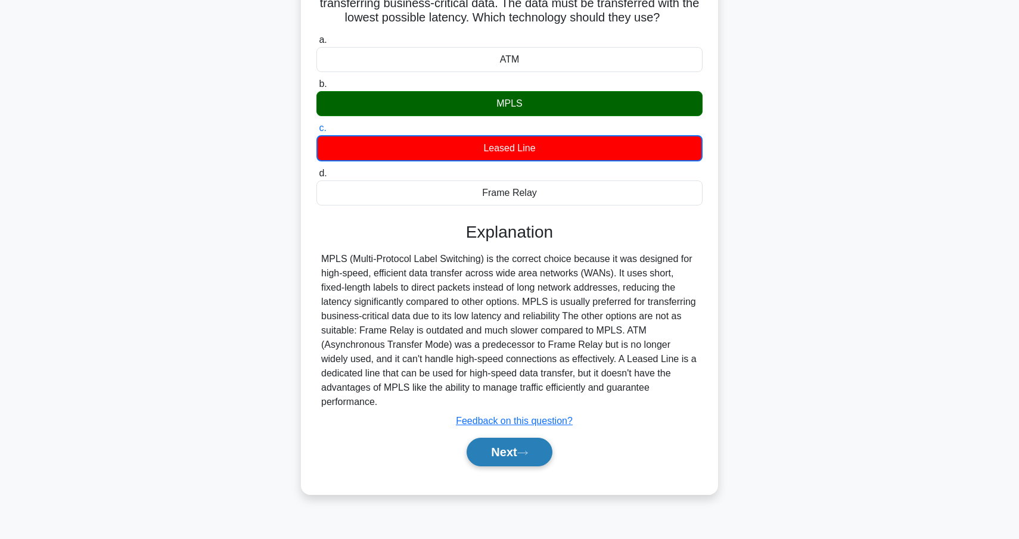
click at [526, 453] on icon at bounding box center [522, 453] width 11 height 7
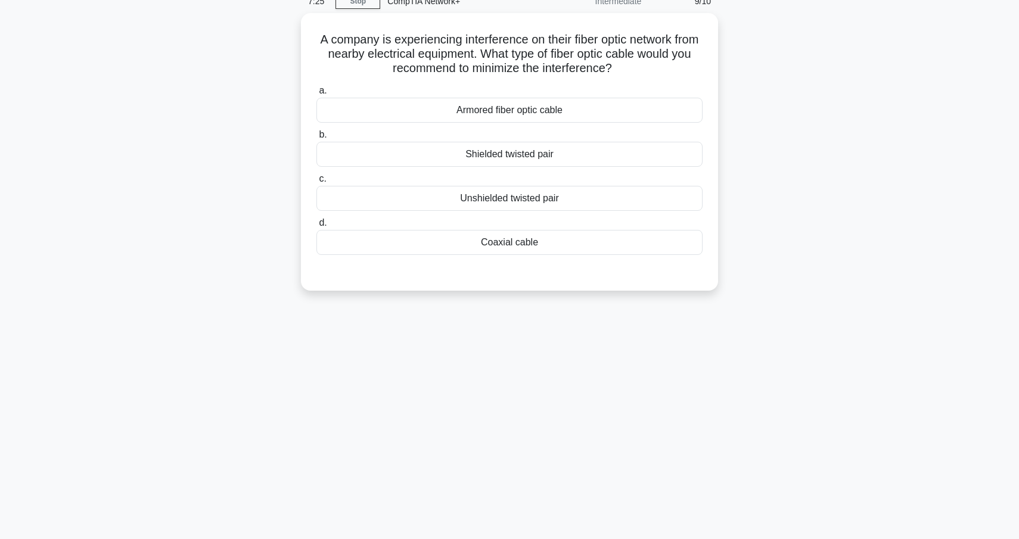
scroll to position [55, 0]
click at [551, 112] on div "Armored fiber optic cable" at bounding box center [510, 109] width 386 height 25
click at [317, 94] on input "a. Armored fiber optic cable" at bounding box center [317, 90] width 0 height 8
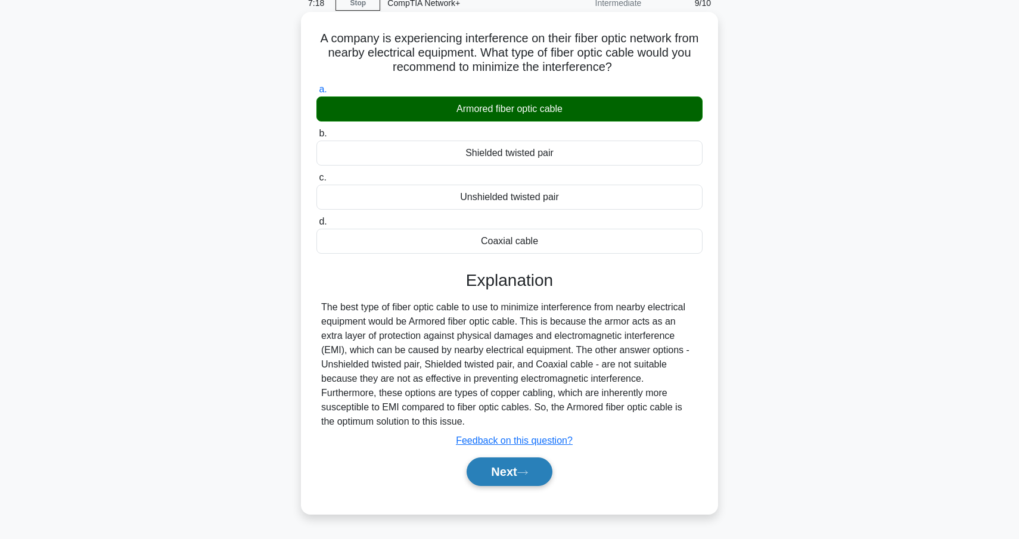
click at [522, 469] on button "Next" at bounding box center [509, 472] width 85 height 29
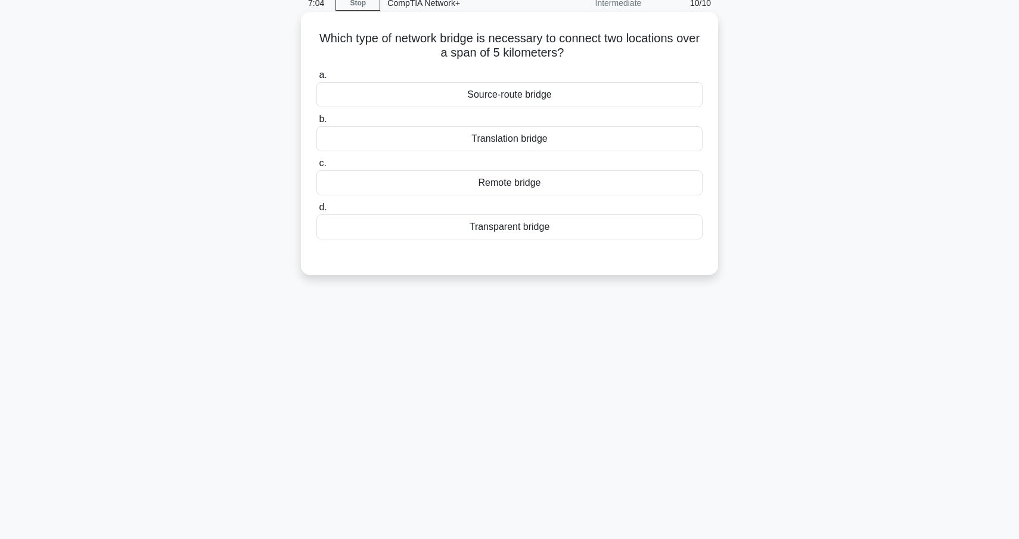
click at [539, 188] on div "Remote bridge" at bounding box center [510, 182] width 386 height 25
click at [317, 167] on input "c. Remote bridge" at bounding box center [317, 164] width 0 height 8
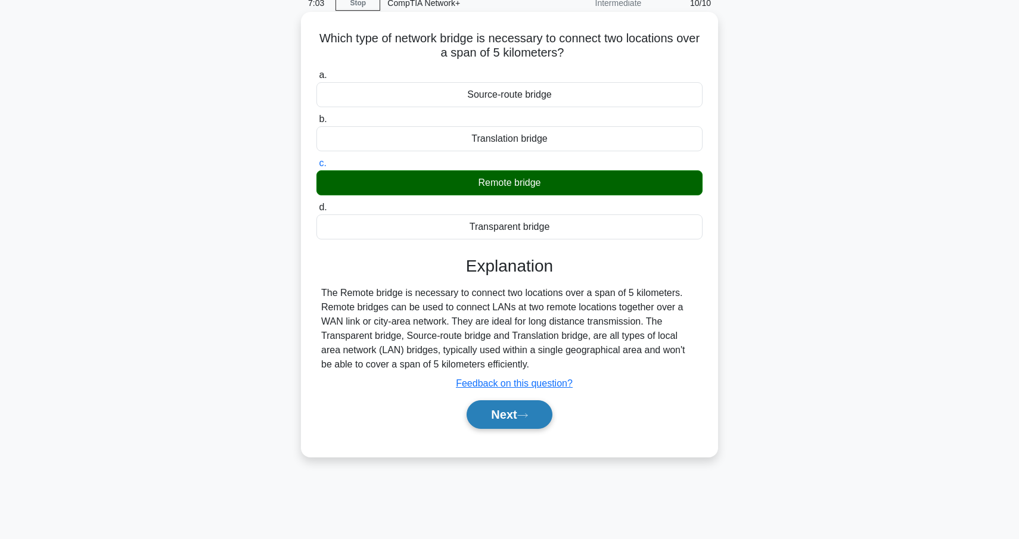
click at [520, 417] on button "Next" at bounding box center [509, 415] width 85 height 29
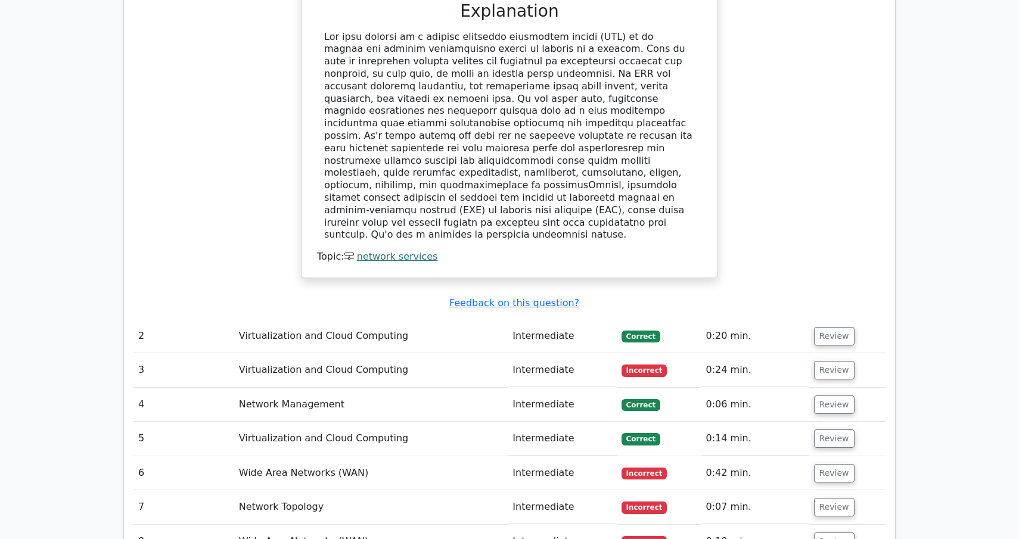
scroll to position [963, 0]
click at [827, 361] on button "Review" at bounding box center [834, 370] width 41 height 18
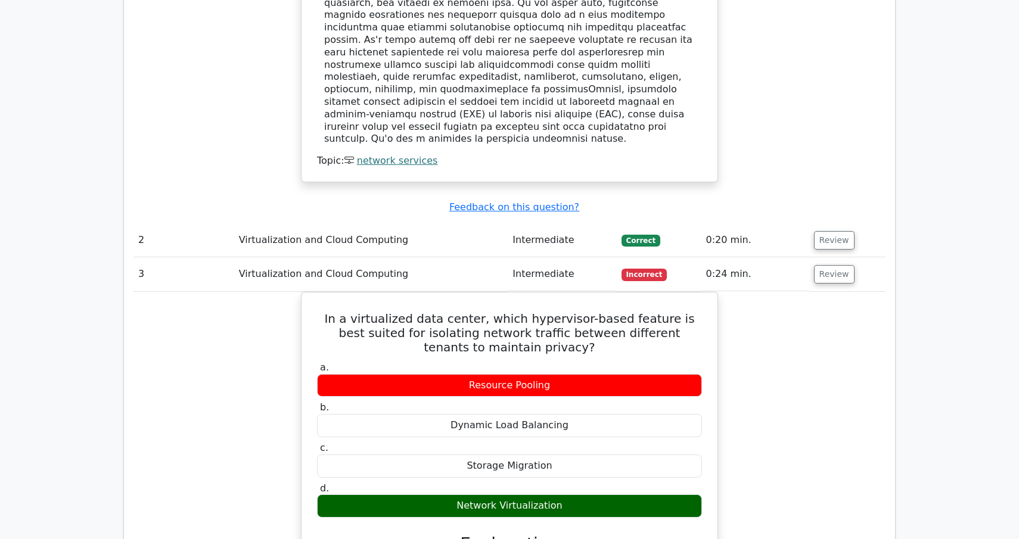
scroll to position [1072, 0]
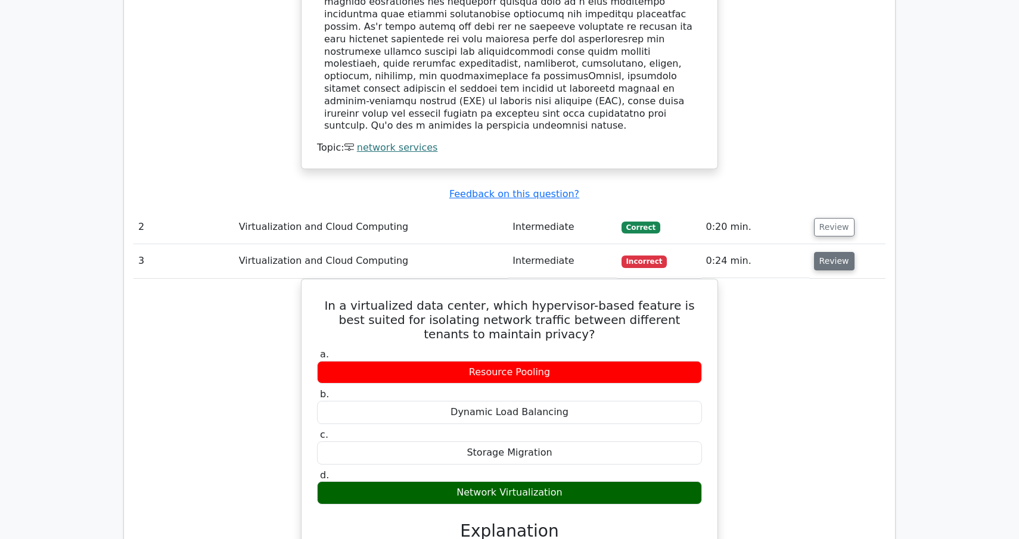
click at [841, 252] on button "Review" at bounding box center [834, 261] width 41 height 18
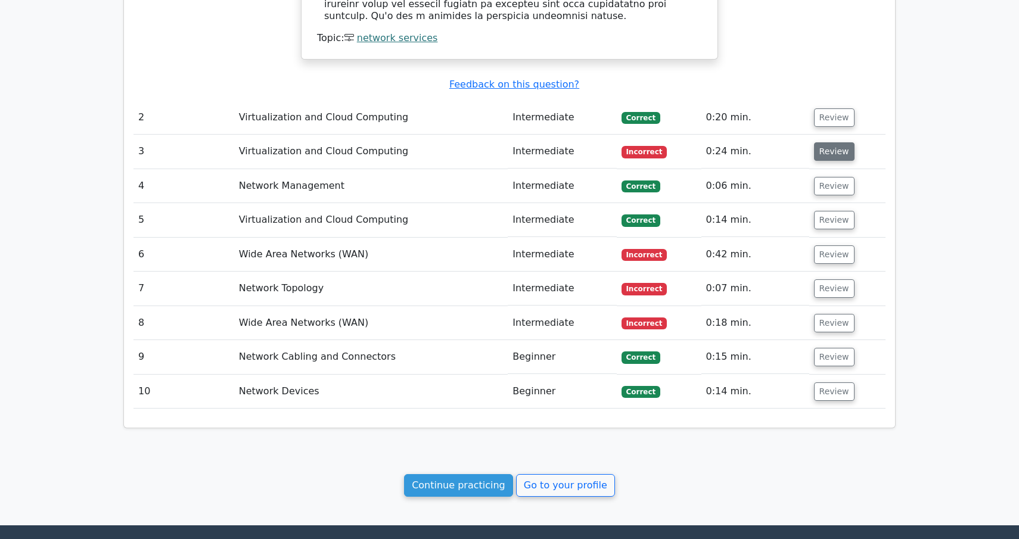
scroll to position [1183, 0]
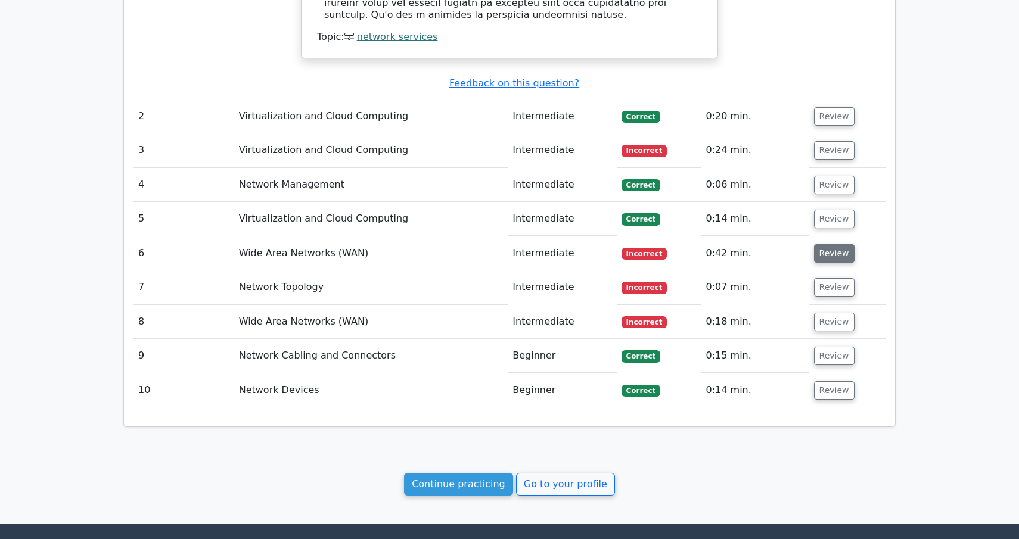
click at [830, 244] on button "Review" at bounding box center [834, 253] width 41 height 18
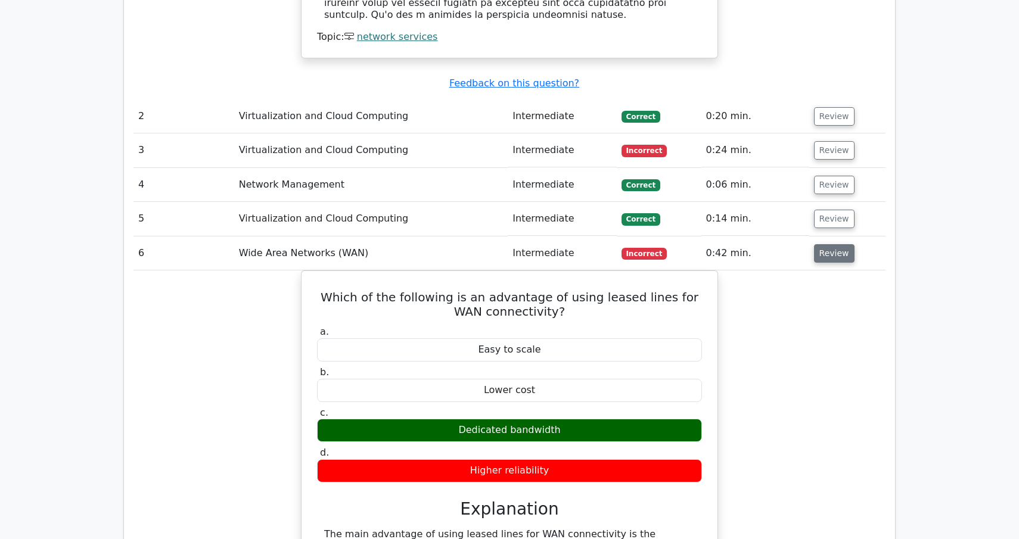
click at [830, 244] on button "Review" at bounding box center [834, 253] width 41 height 18
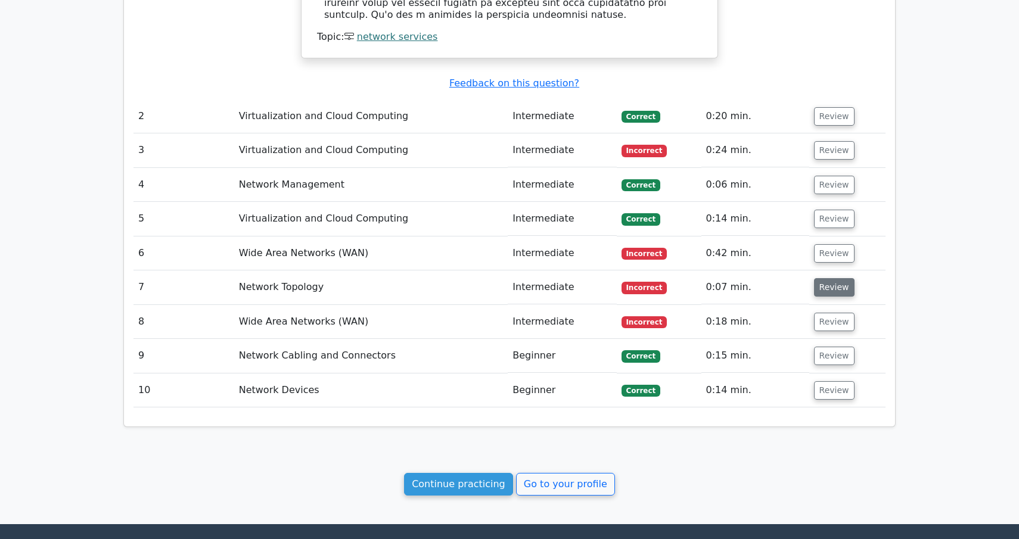
click at [830, 278] on button "Review" at bounding box center [834, 287] width 41 height 18
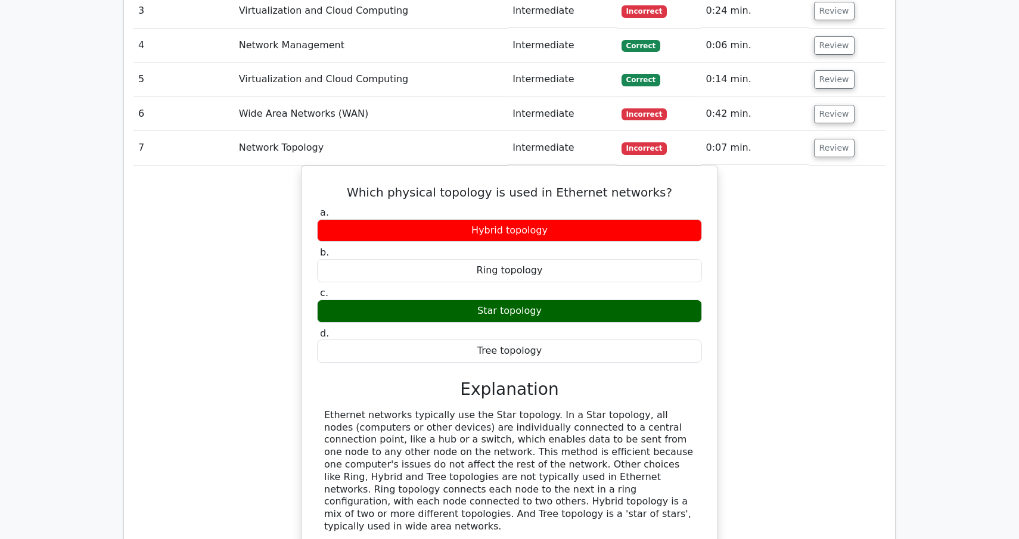
scroll to position [1328, 0]
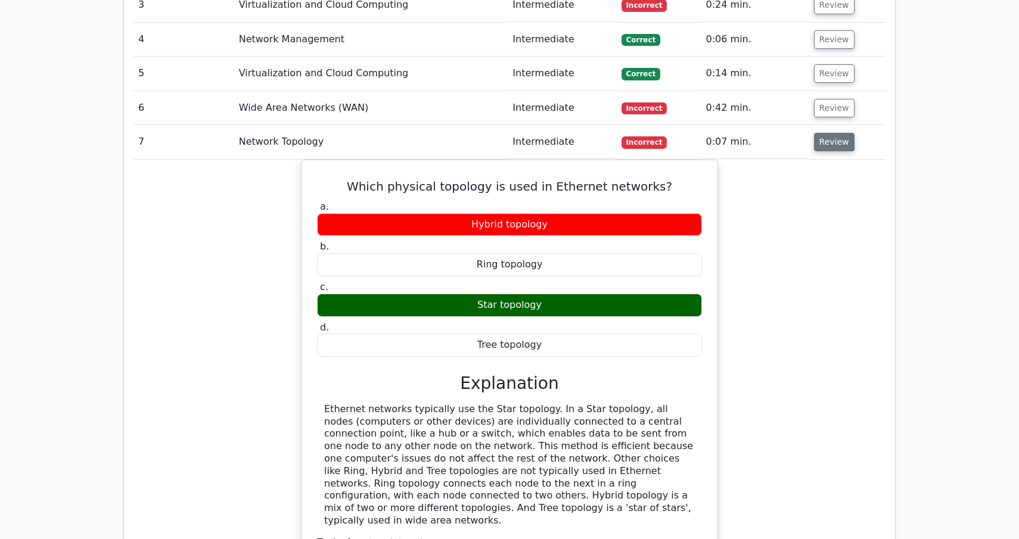
click at [824, 133] on button "Review" at bounding box center [834, 142] width 41 height 18
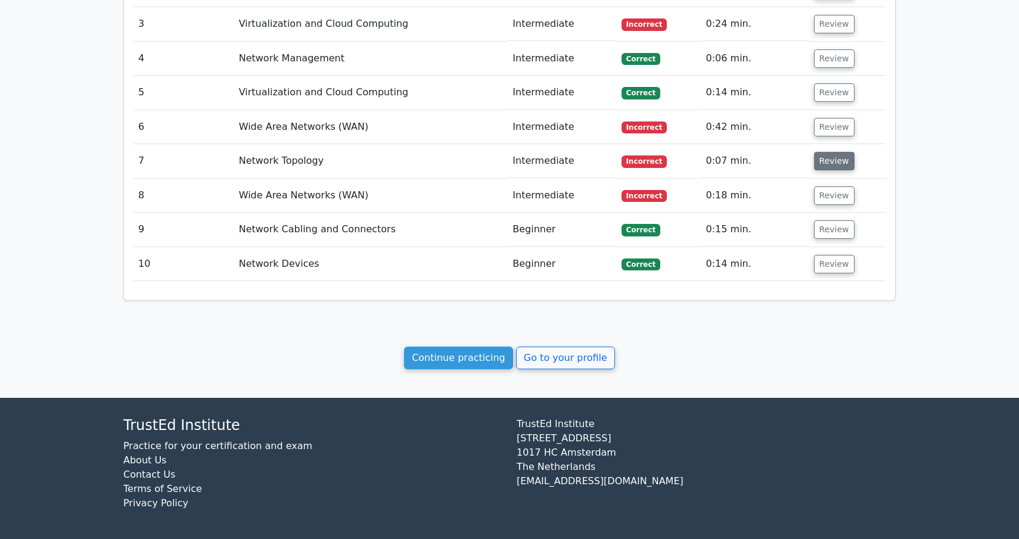
scroll to position [1270, 0]
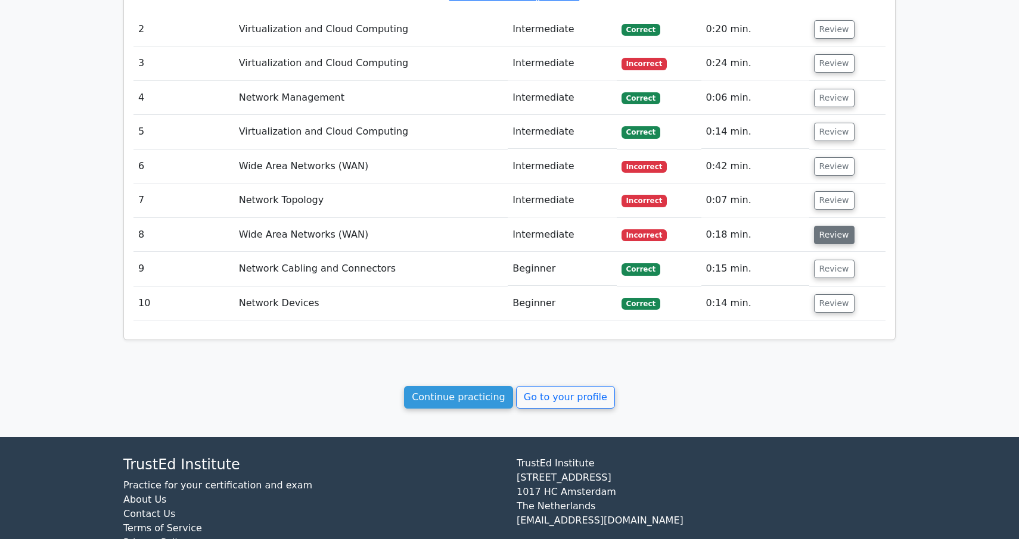
click at [830, 226] on button "Review" at bounding box center [834, 235] width 41 height 18
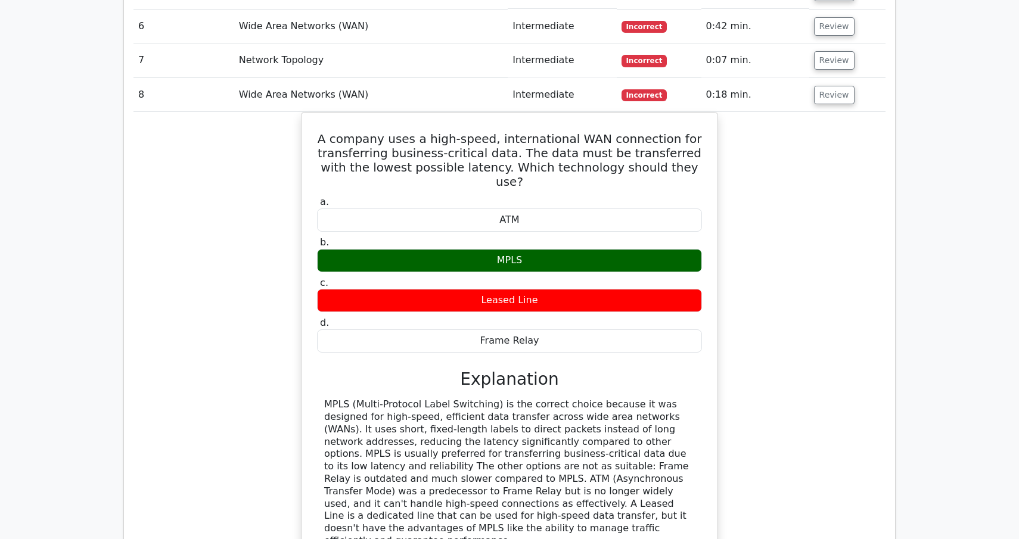
scroll to position [1398, 0]
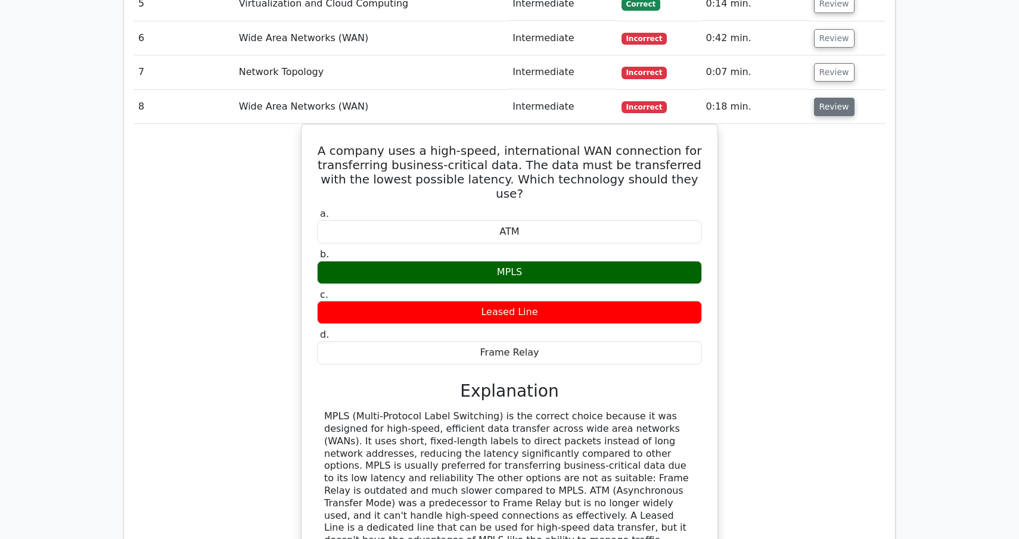
click at [846, 90] on td "Review" at bounding box center [847, 107] width 76 height 34
click at [837, 98] on button "Review" at bounding box center [834, 107] width 41 height 18
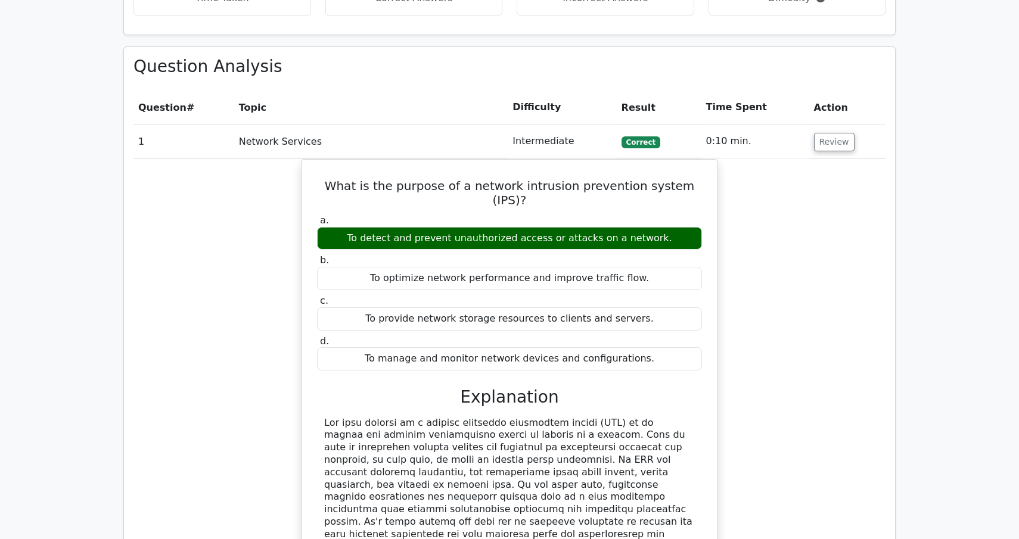
scroll to position [560, 0]
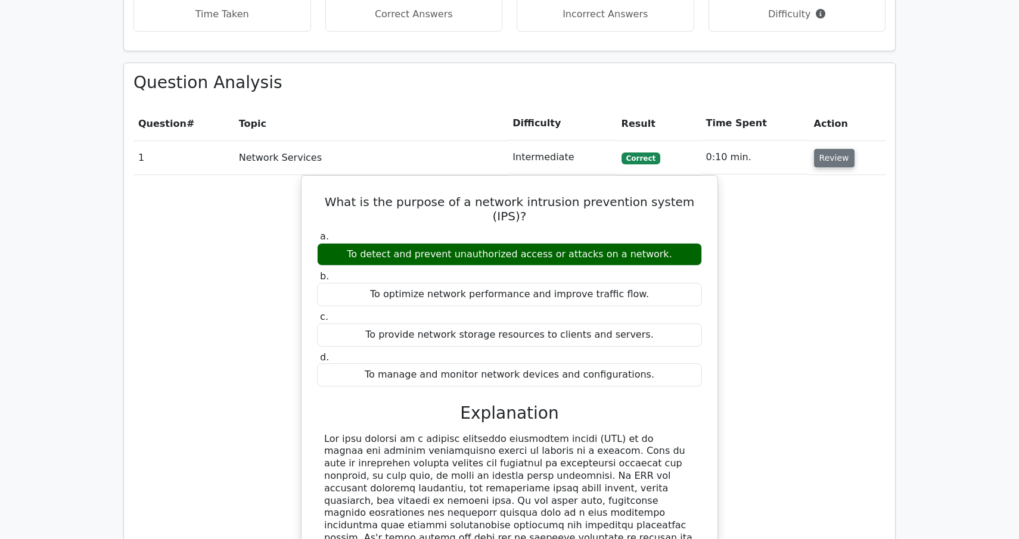
click at [833, 164] on button "Review" at bounding box center [834, 158] width 41 height 18
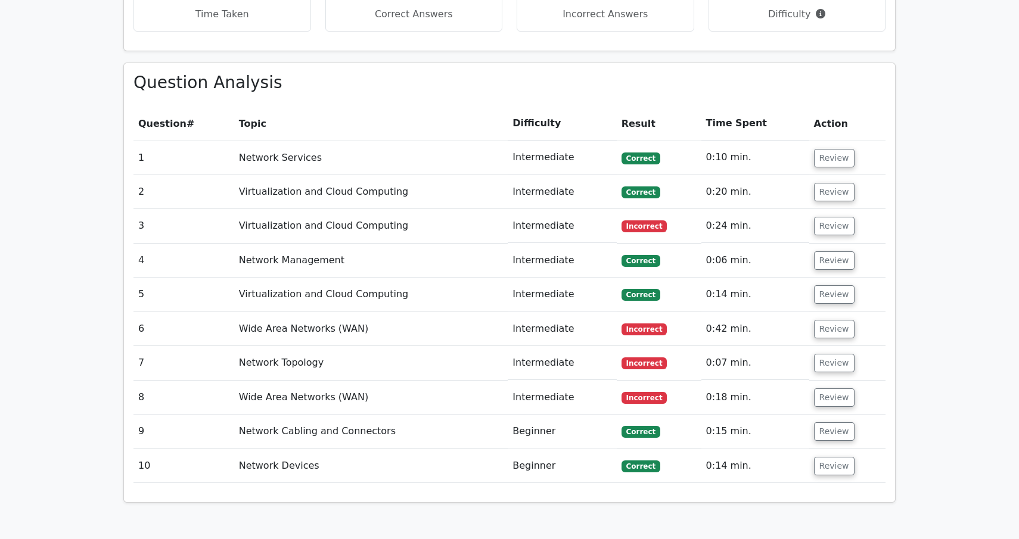
scroll to position [762, 0]
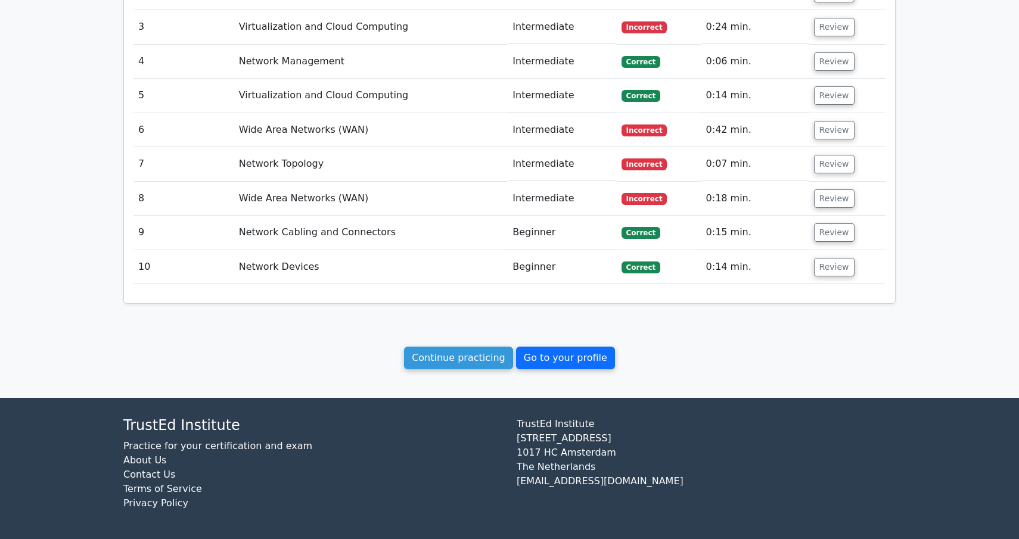
click at [555, 355] on link "Go to your profile" at bounding box center [565, 358] width 99 height 23
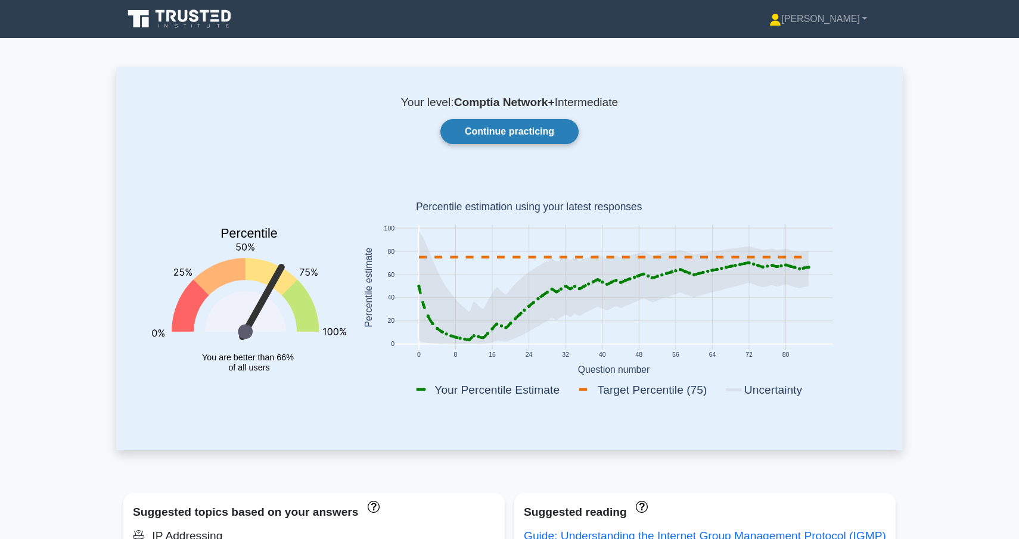
click at [507, 132] on link "Continue practicing" at bounding box center [509, 131] width 138 height 25
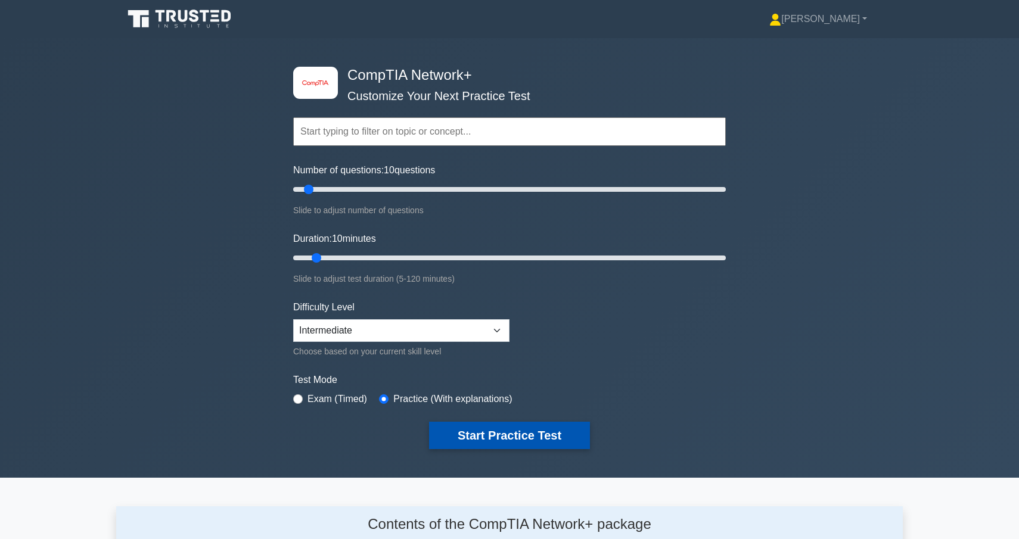
click at [501, 440] on button "Start Practice Test" at bounding box center [509, 435] width 161 height 27
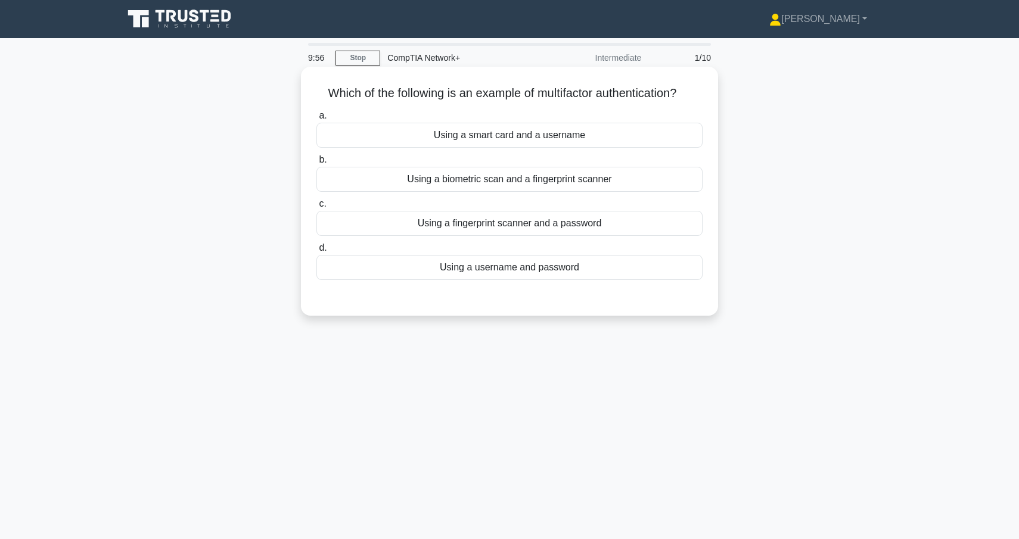
click at [525, 229] on div "Using a fingerprint scanner and a password" at bounding box center [510, 223] width 386 height 25
click at [317, 208] on input "c. Using a fingerprint scanner and a password" at bounding box center [317, 204] width 0 height 8
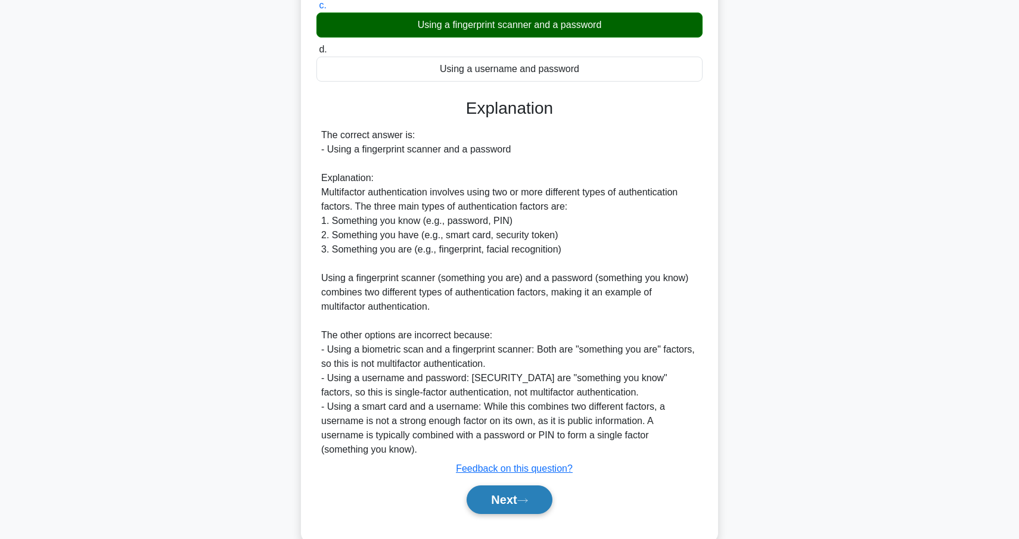
click at [523, 514] on button "Next" at bounding box center [509, 500] width 85 height 29
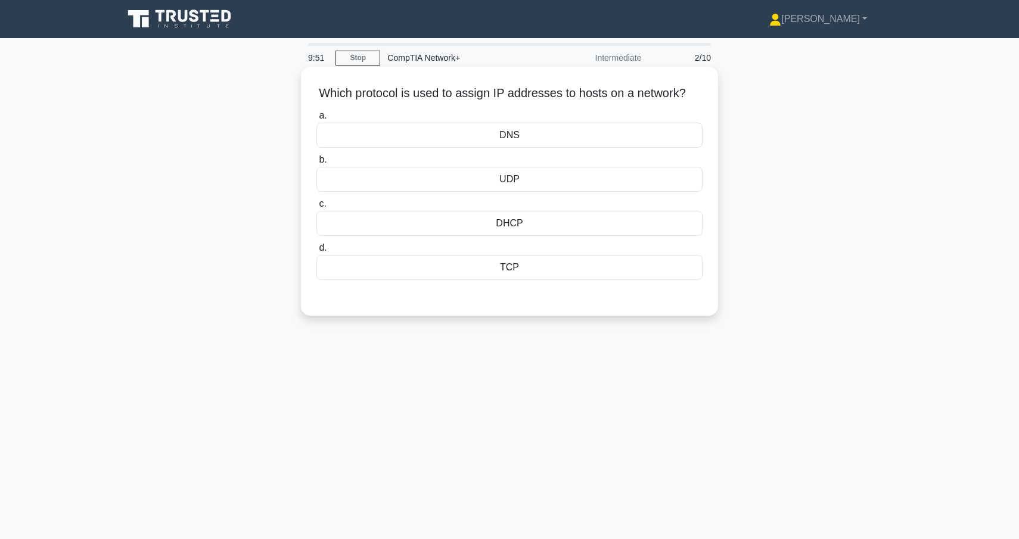
click at [502, 225] on div "DHCP" at bounding box center [510, 223] width 386 height 25
click at [317, 208] on input "c. DHCP" at bounding box center [317, 204] width 0 height 8
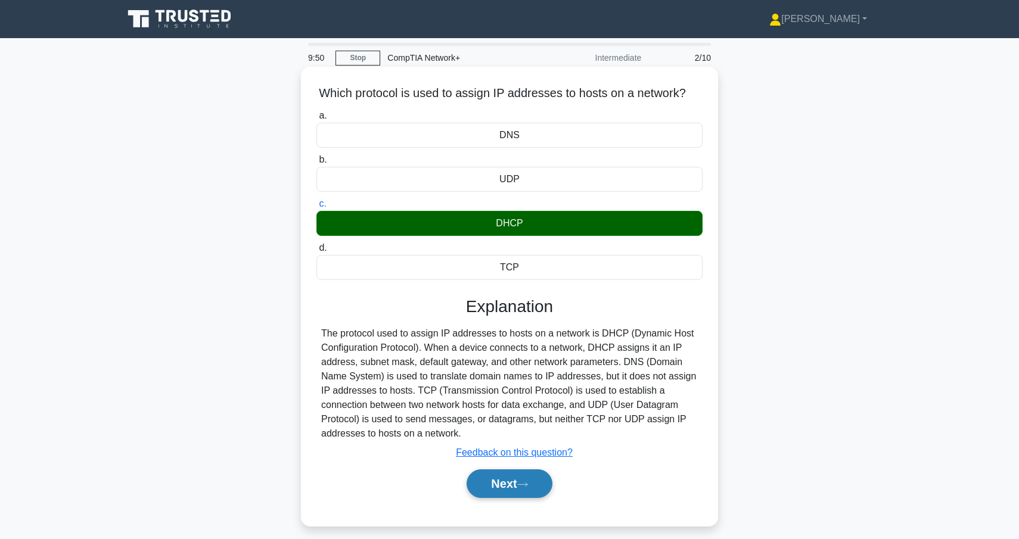
click at [492, 480] on button "Next" at bounding box center [509, 484] width 85 height 29
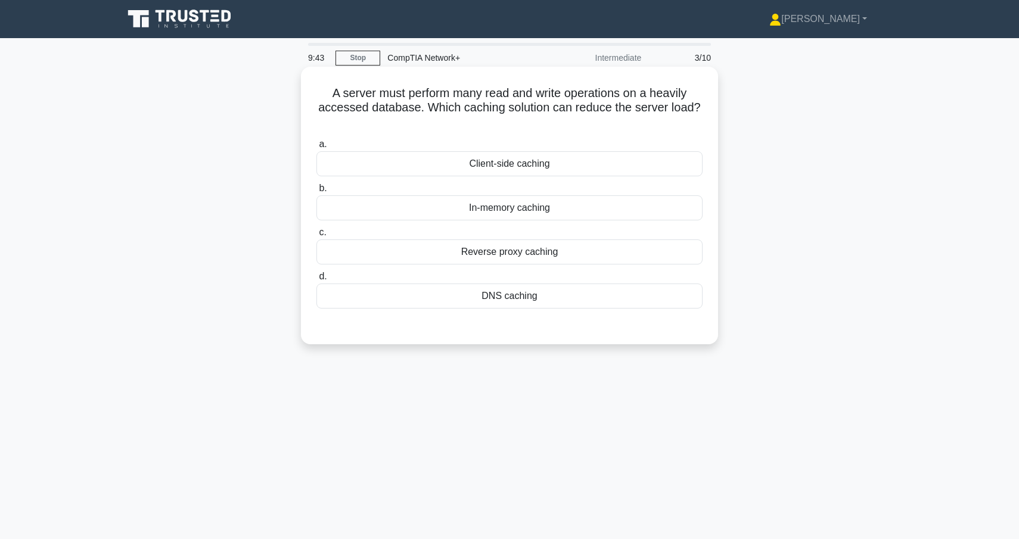
click at [532, 166] on div "Client-side caching" at bounding box center [510, 163] width 386 height 25
click at [317, 148] on input "a. Client-side caching" at bounding box center [317, 145] width 0 height 8
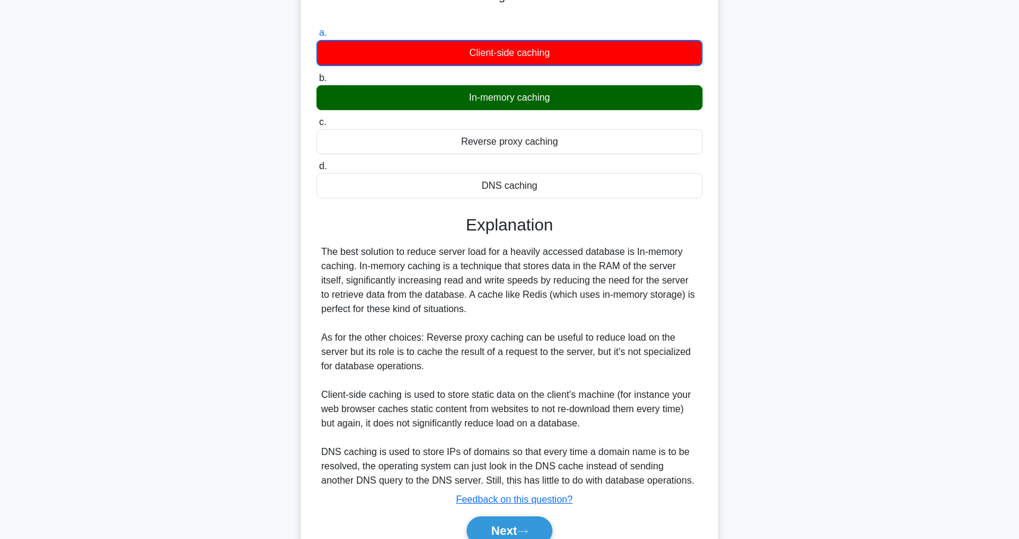
scroll to position [168, 0]
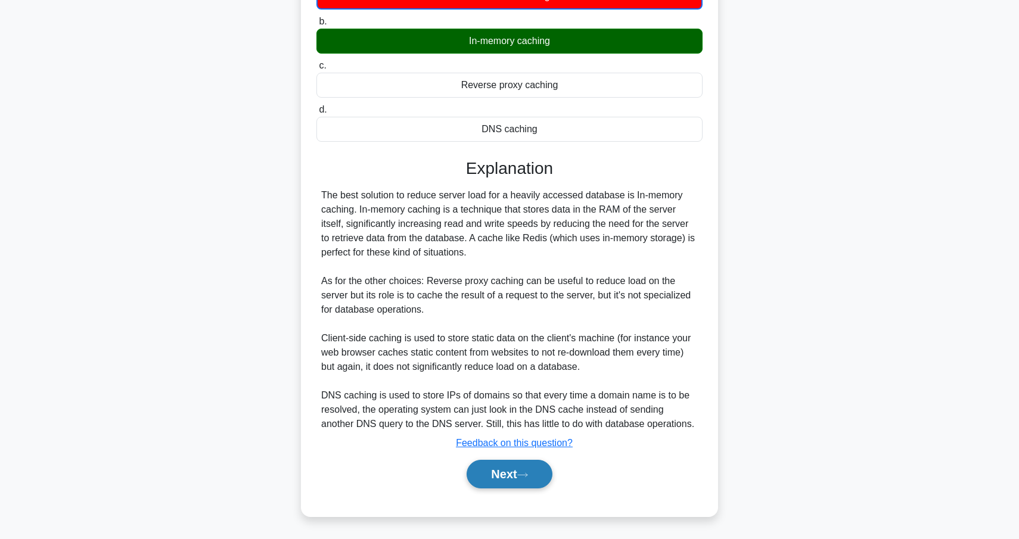
click at [523, 480] on button "Next" at bounding box center [509, 474] width 85 height 29
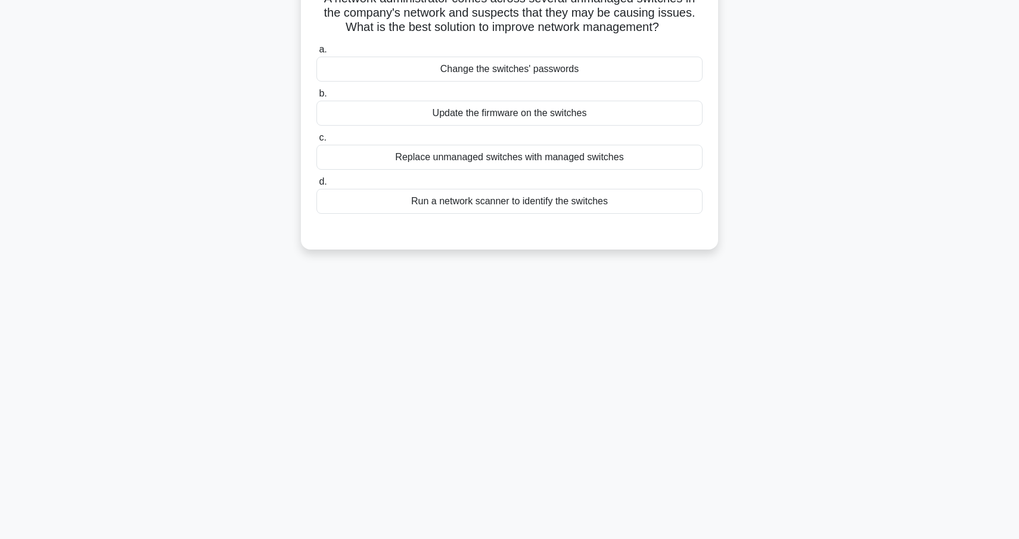
scroll to position [91, 0]
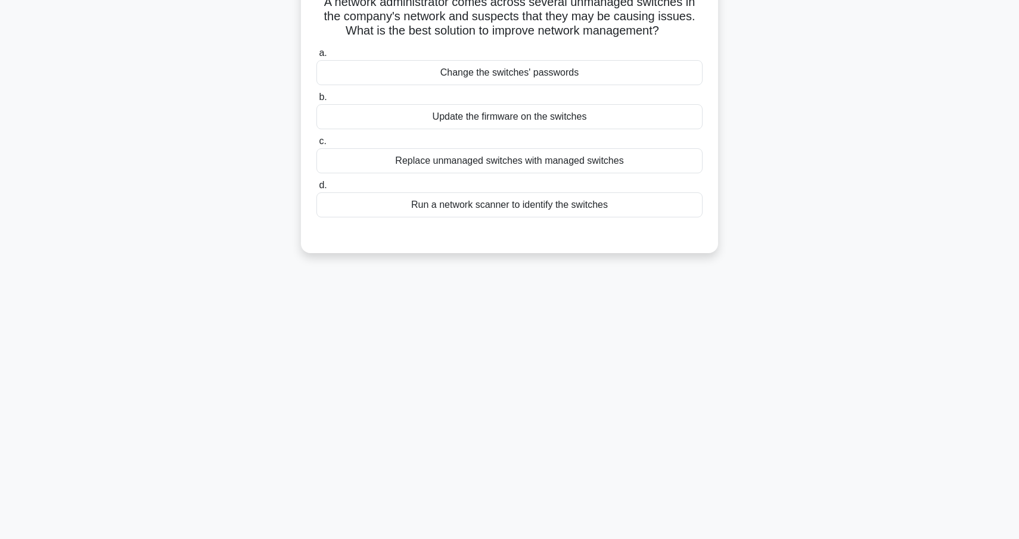
click at [615, 165] on div "Replace unmanaged switches with managed switches" at bounding box center [510, 160] width 386 height 25
click at [317, 145] on input "c. Replace unmanaged switches with managed switches" at bounding box center [317, 142] width 0 height 8
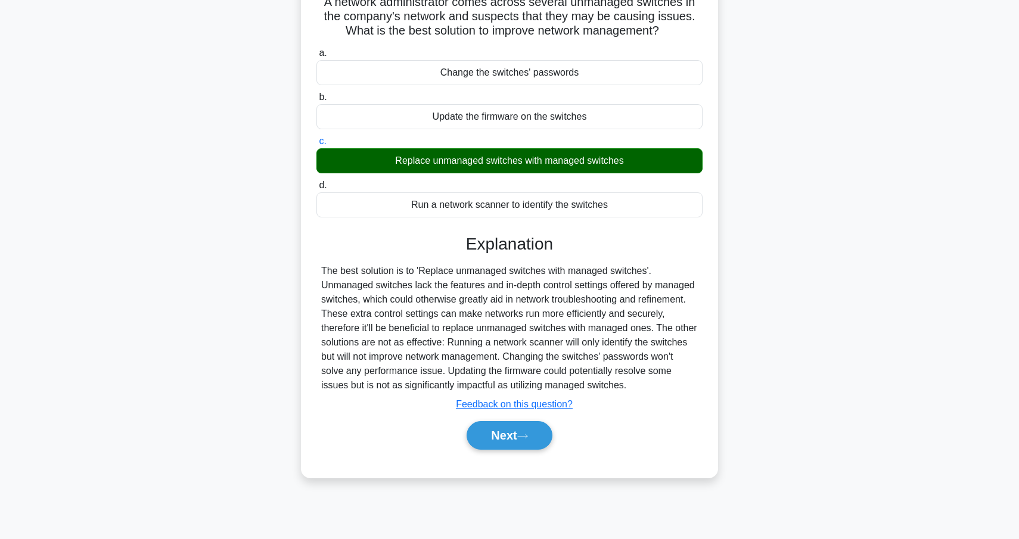
scroll to position [104, 0]
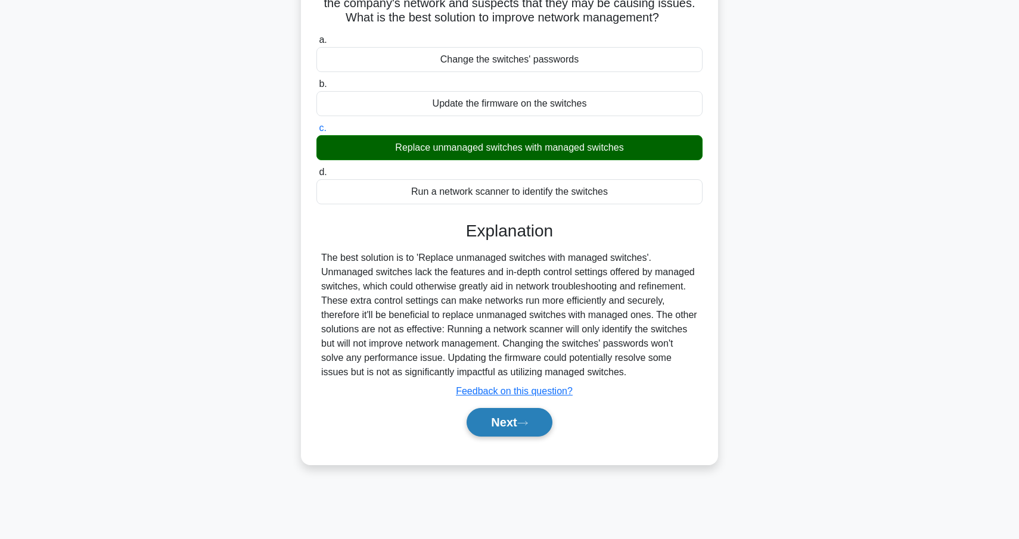
click at [523, 422] on icon at bounding box center [522, 423] width 11 height 7
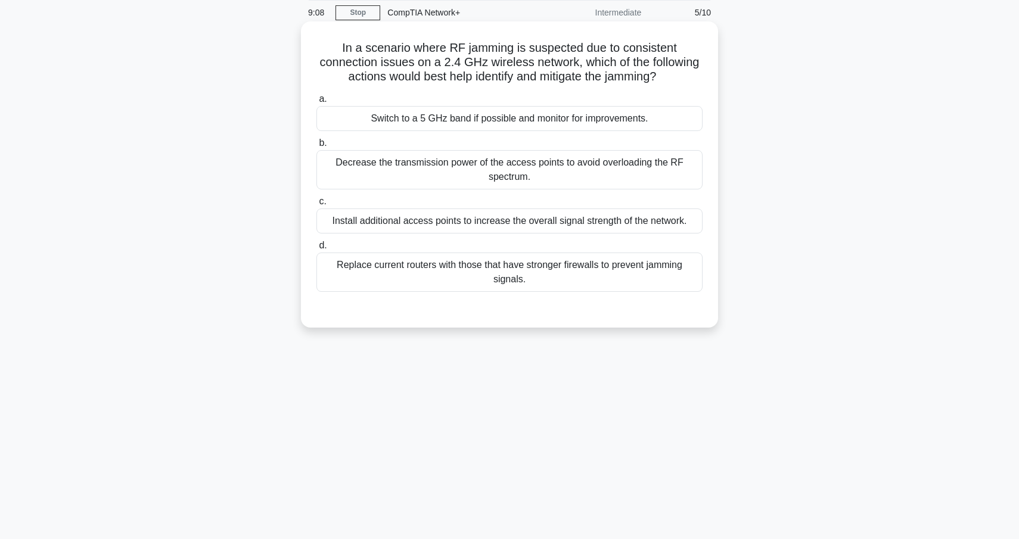
scroll to position [49, 0]
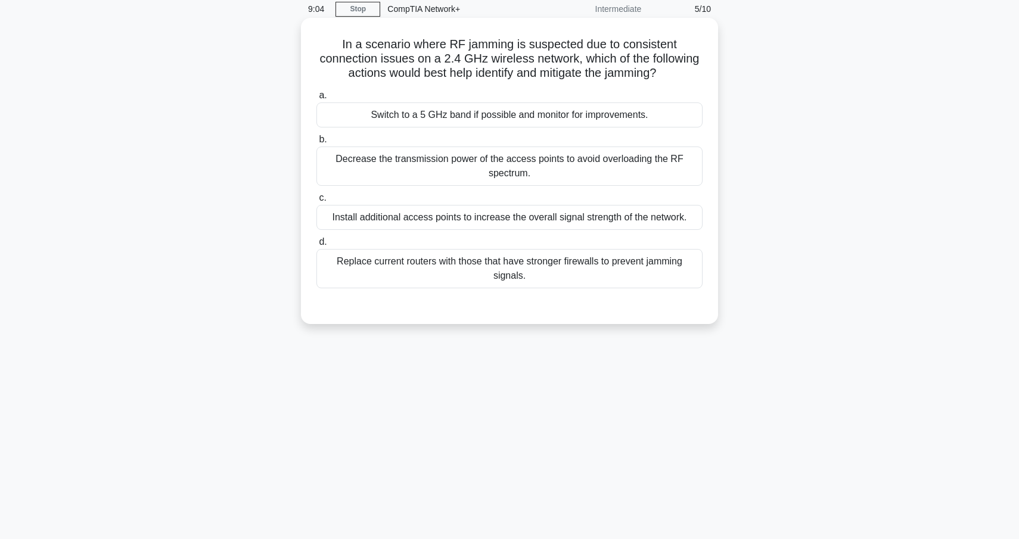
click at [585, 120] on div "Switch to a 5 GHz band if possible and monitor for improvements." at bounding box center [510, 115] width 386 height 25
click at [317, 100] on input "a. Switch to a 5 GHz band if possible and monitor for improvements." at bounding box center [317, 96] width 0 height 8
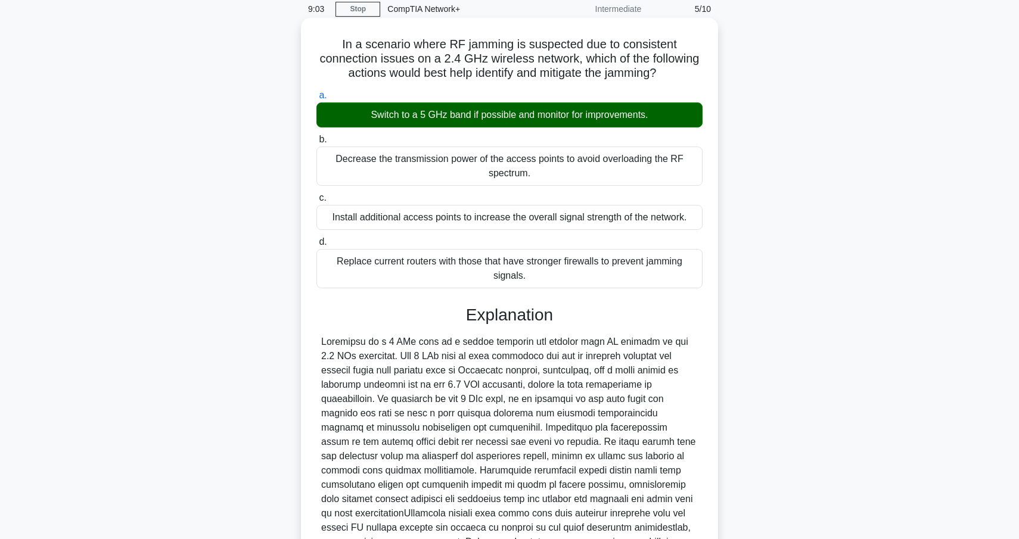
scroll to position [181, 0]
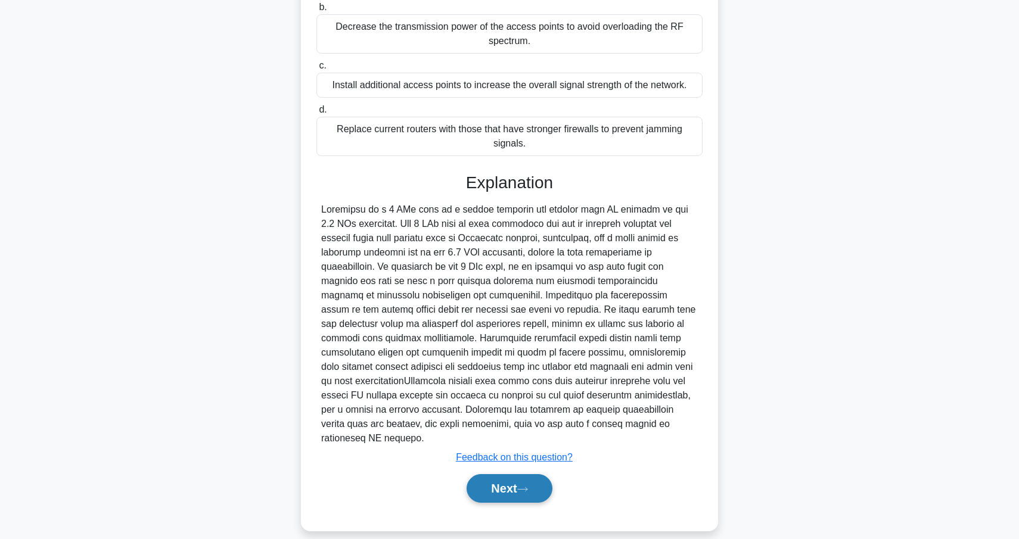
click at [521, 480] on button "Next" at bounding box center [509, 488] width 85 height 29
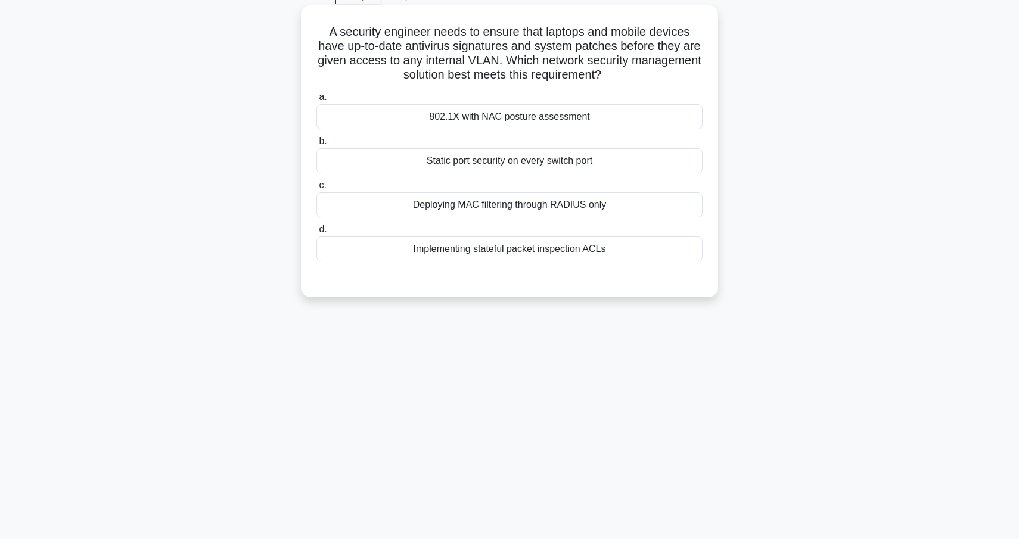
scroll to position [64, 0]
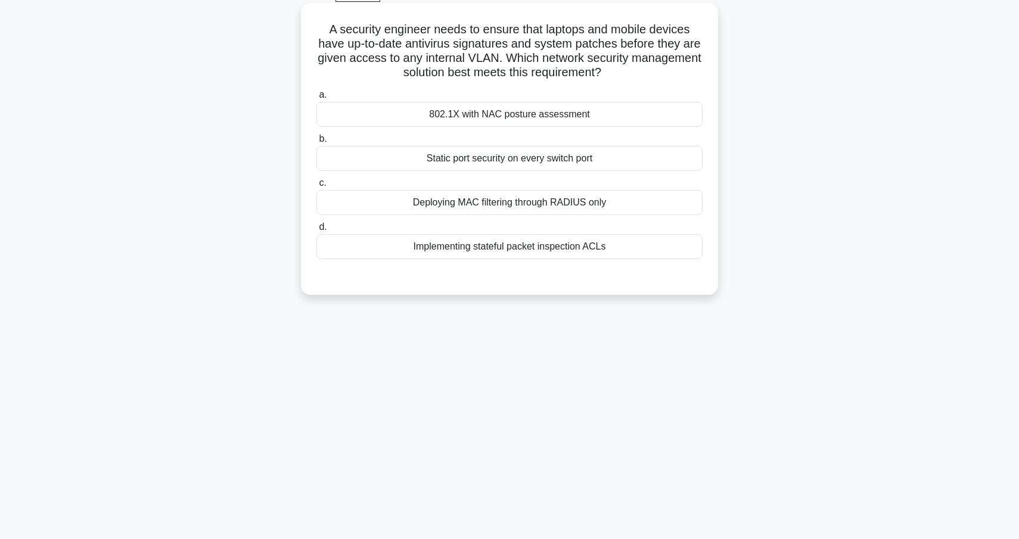
click at [622, 122] on div "802.1X with NAC posture assessment" at bounding box center [510, 114] width 386 height 25
click at [317, 99] on input "a. 802.1X with NAC posture assessment" at bounding box center [317, 95] width 0 height 8
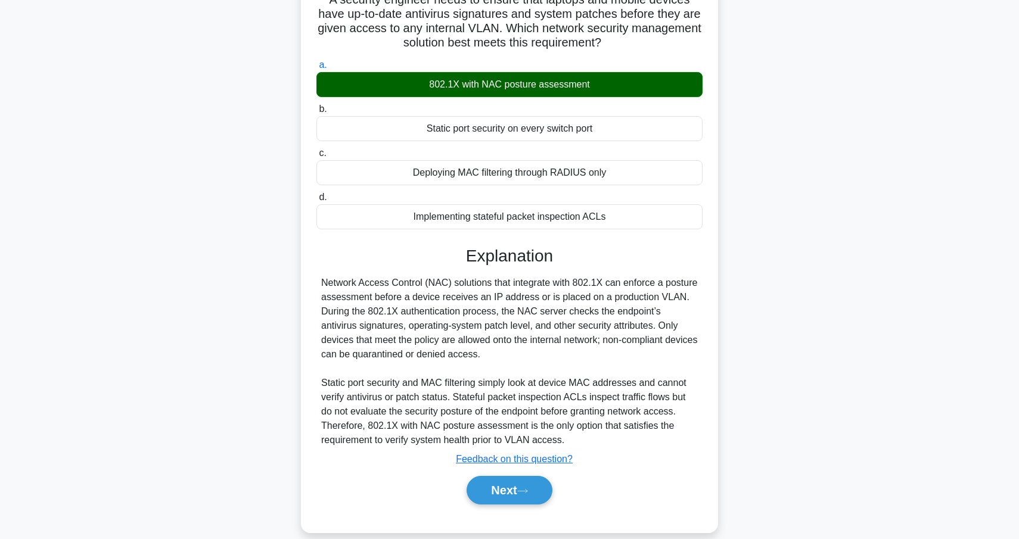
scroll to position [95, 0]
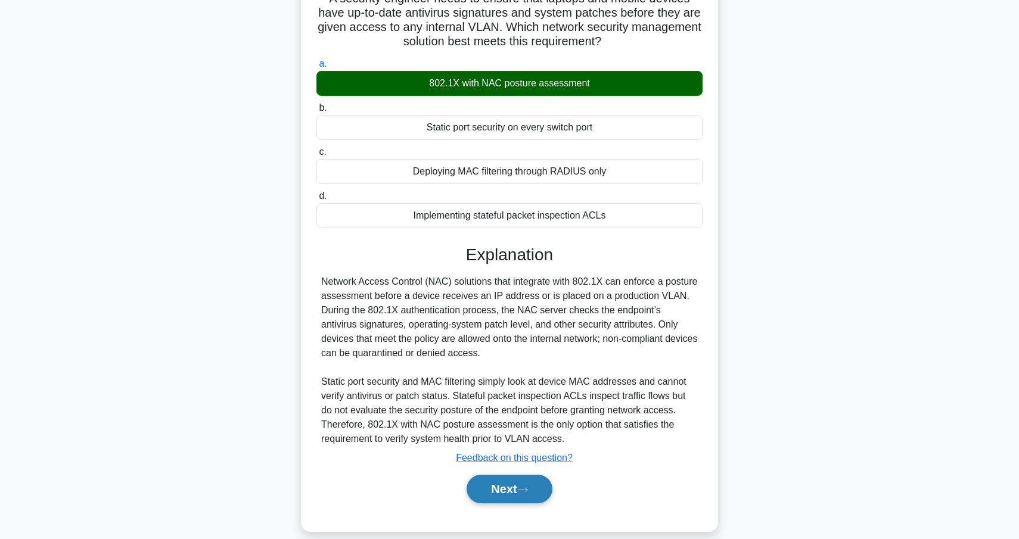
click at [533, 490] on button "Next" at bounding box center [509, 489] width 85 height 29
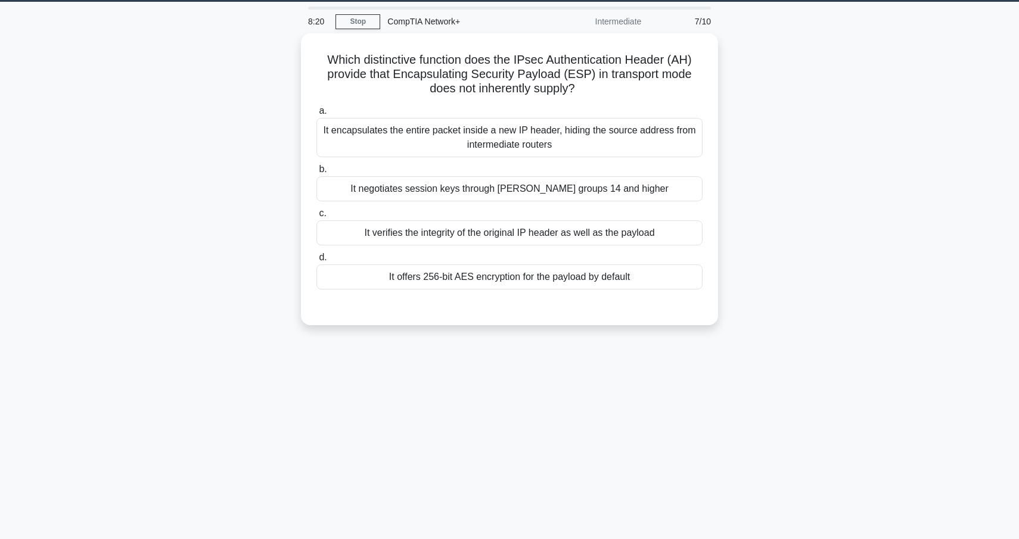
scroll to position [35, 0]
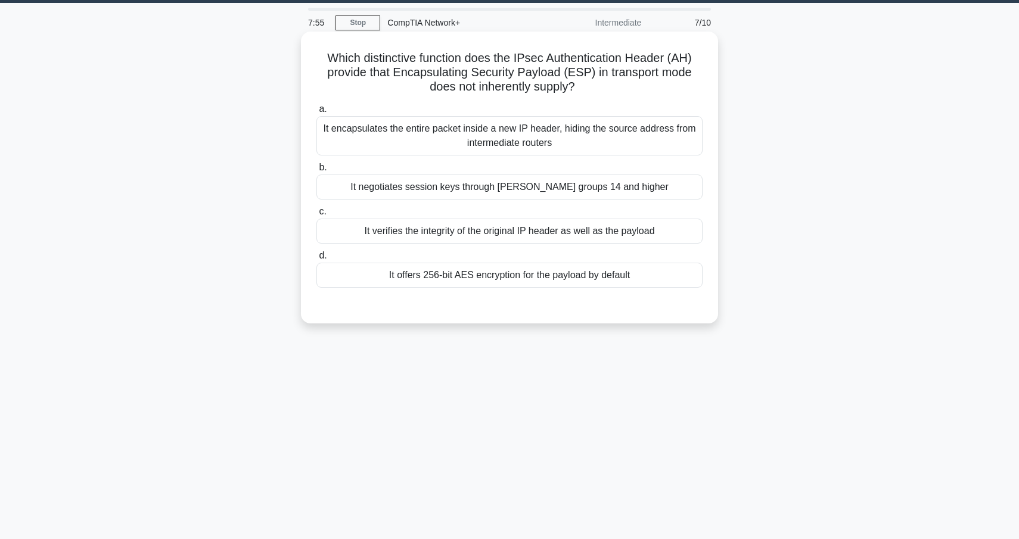
click at [663, 233] on div "It verifies the integrity of the original IP header as well as the payload" at bounding box center [510, 231] width 386 height 25
click at [317, 216] on input "c. It verifies the integrity of the original IP header as well as the payload" at bounding box center [317, 212] width 0 height 8
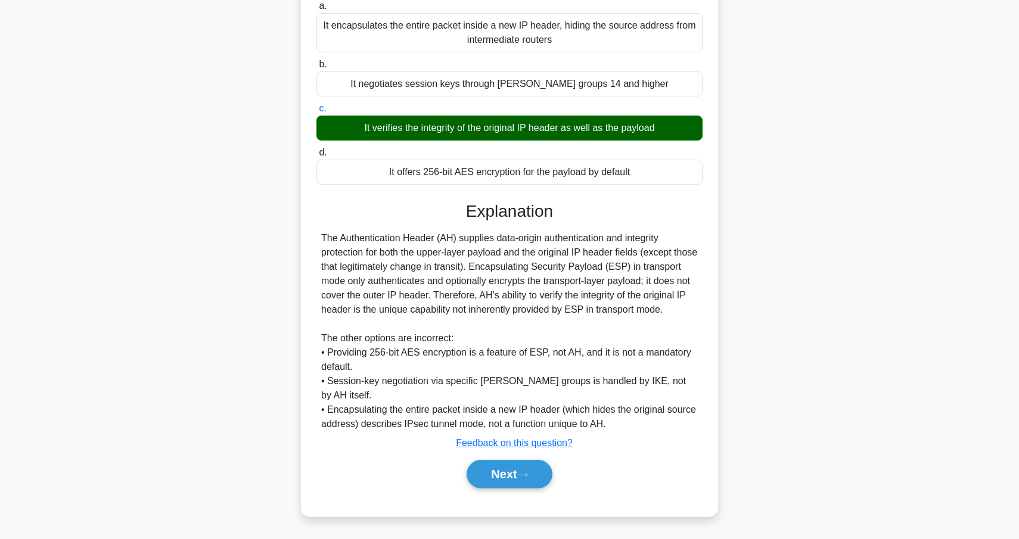
scroll to position [153, 0]
click at [550, 475] on button "Next" at bounding box center [509, 474] width 85 height 29
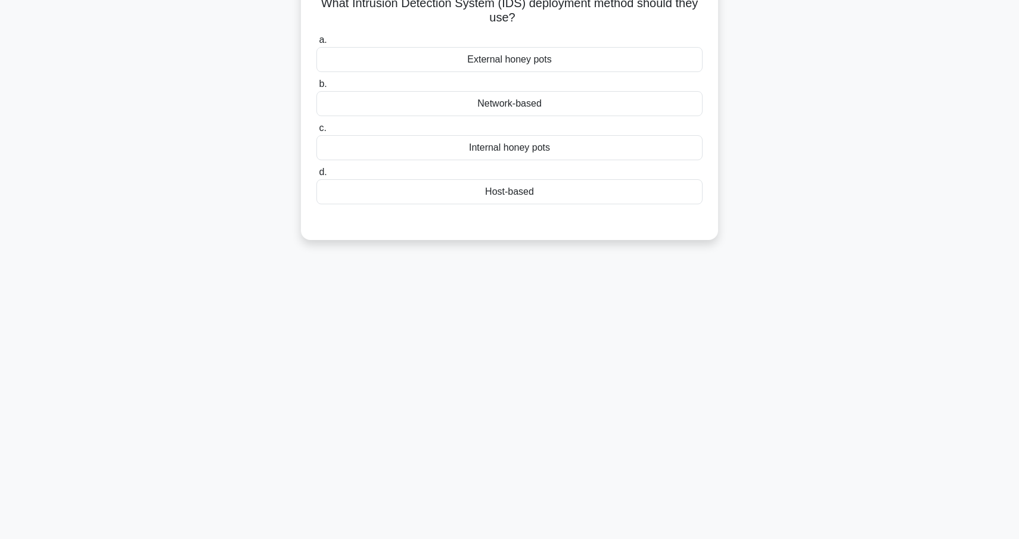
scroll to position [3, 0]
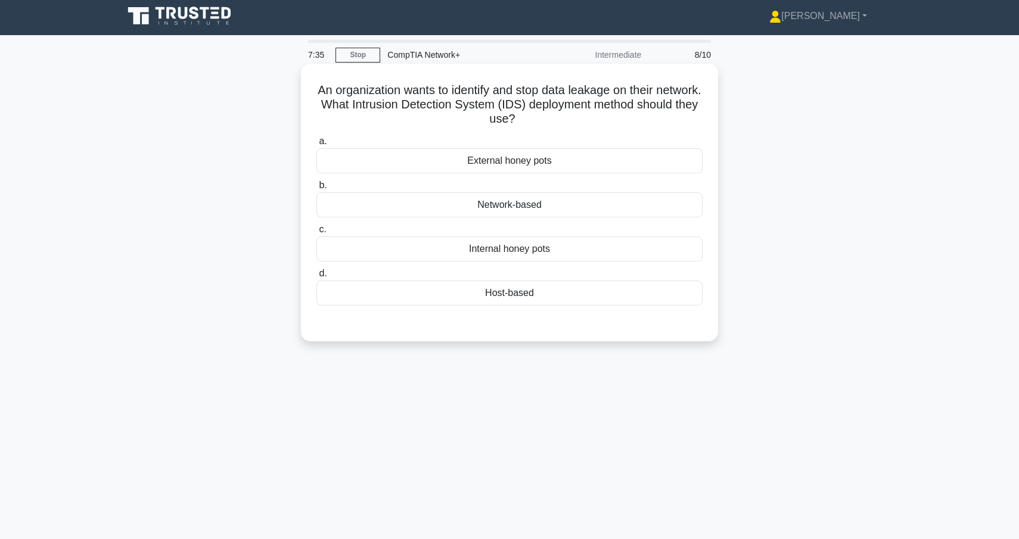
click at [514, 297] on div "Host-based" at bounding box center [510, 293] width 386 height 25
click at [317, 278] on input "d. Host-based" at bounding box center [317, 274] width 0 height 8
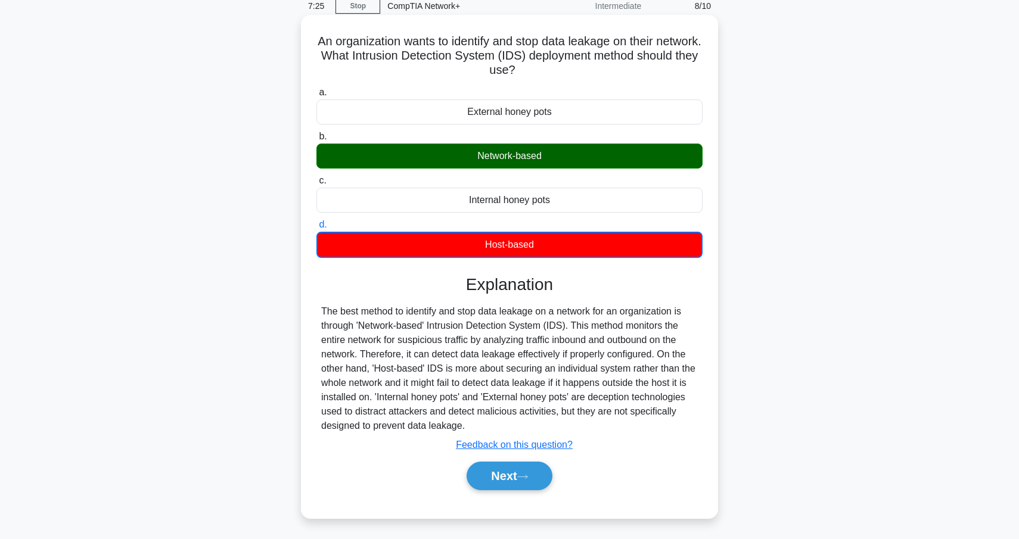
scroll to position [51, 0]
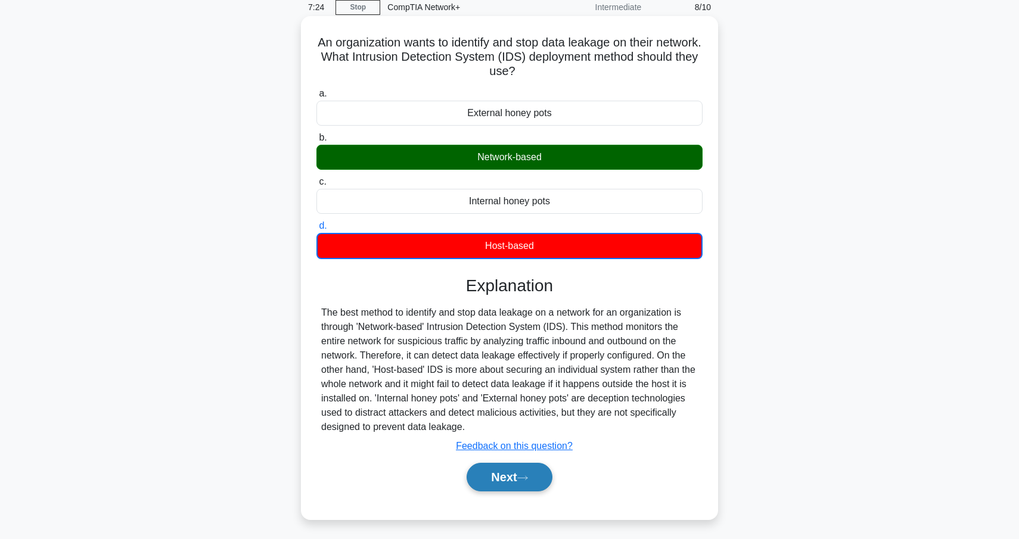
click at [528, 485] on button "Next" at bounding box center [509, 477] width 85 height 29
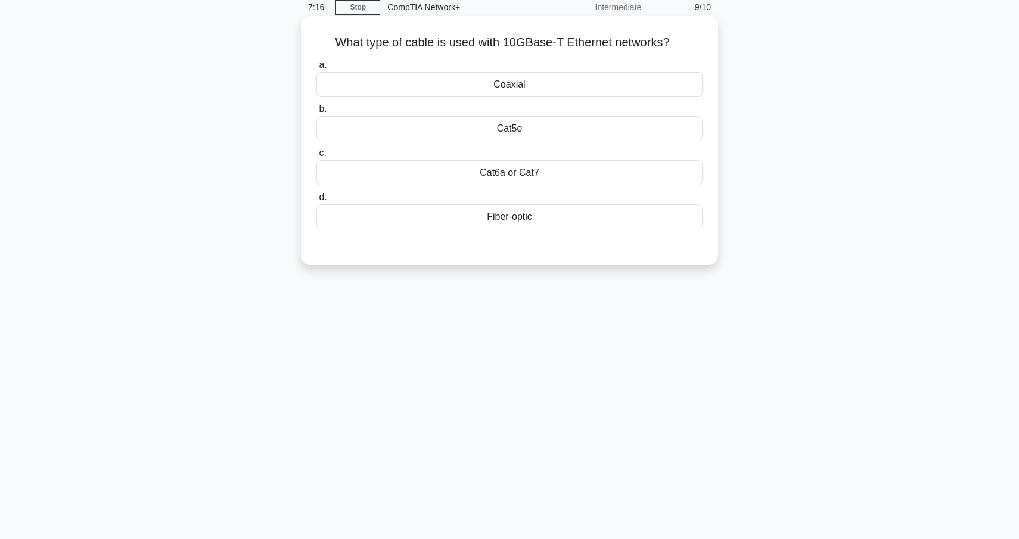
click at [508, 167] on div "Cat6a or Cat7" at bounding box center [510, 172] width 386 height 25
click at [317, 157] on input "c. Cat6a or Cat7" at bounding box center [317, 154] width 0 height 8
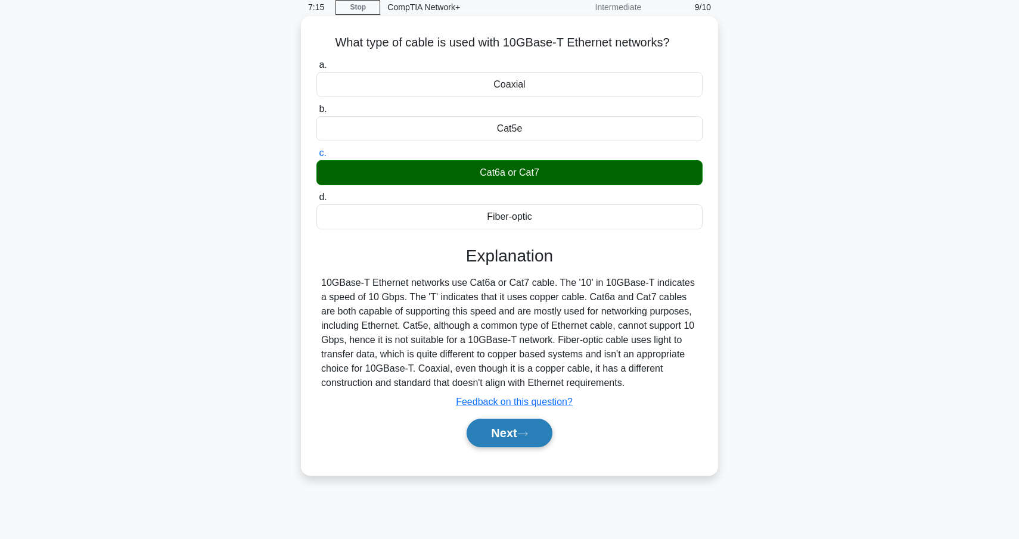
click at [507, 423] on button "Next" at bounding box center [509, 433] width 85 height 29
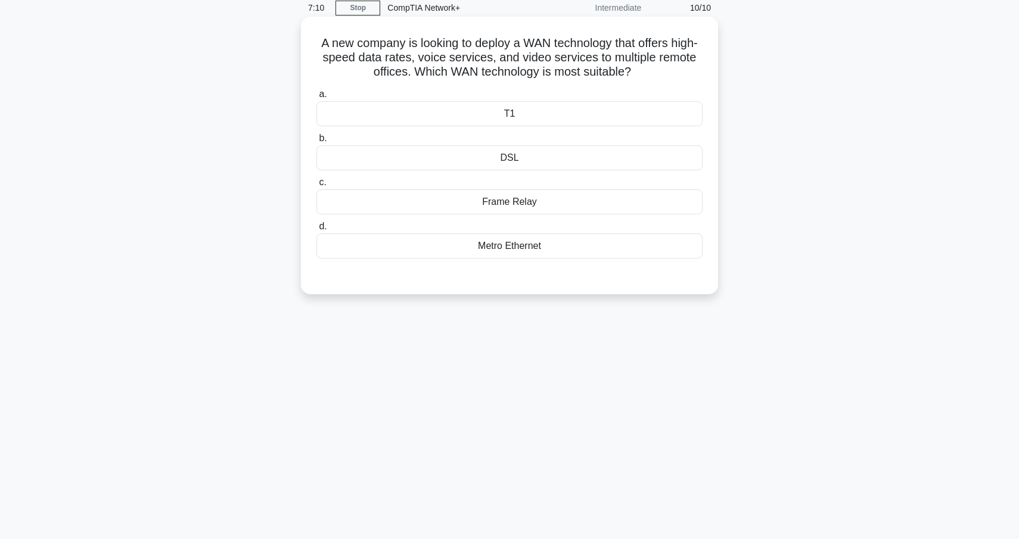
scroll to position [52, 0]
click at [560, 243] on div "Metro Ethernet" at bounding box center [510, 244] width 386 height 25
click at [317, 229] on input "d. Metro Ethernet" at bounding box center [317, 225] width 0 height 8
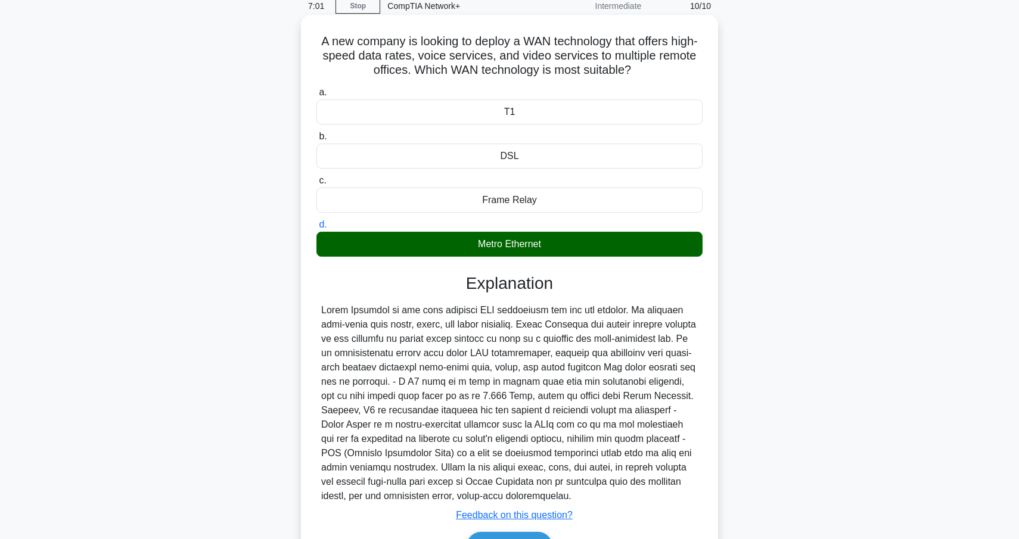
scroll to position [124, 0]
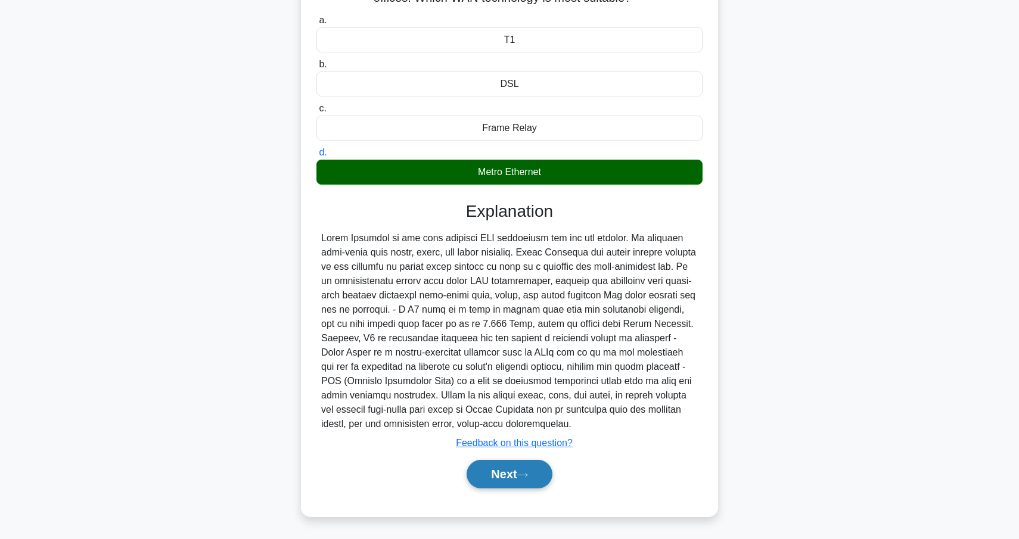
click at [528, 477] on icon at bounding box center [522, 475] width 11 height 7
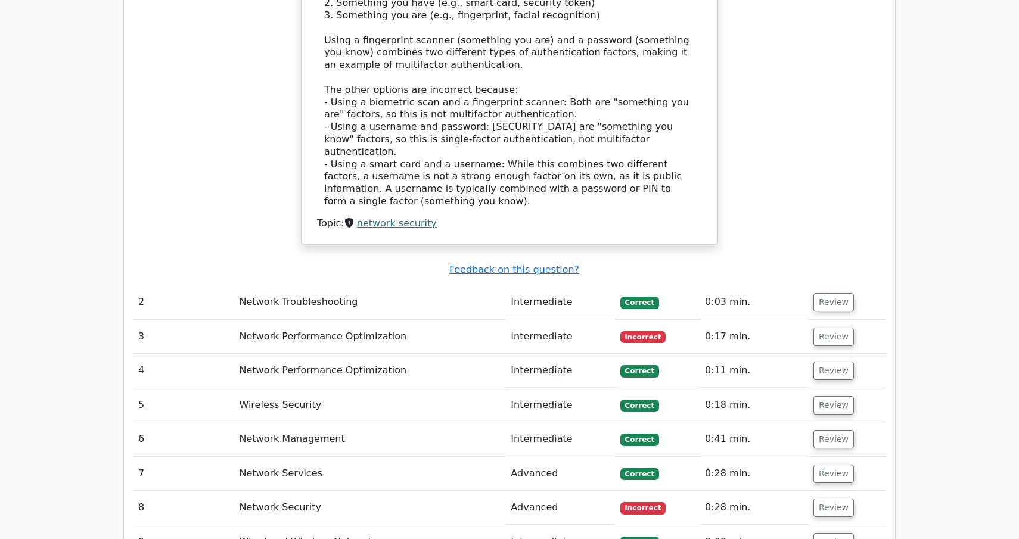
scroll to position [1121, 0]
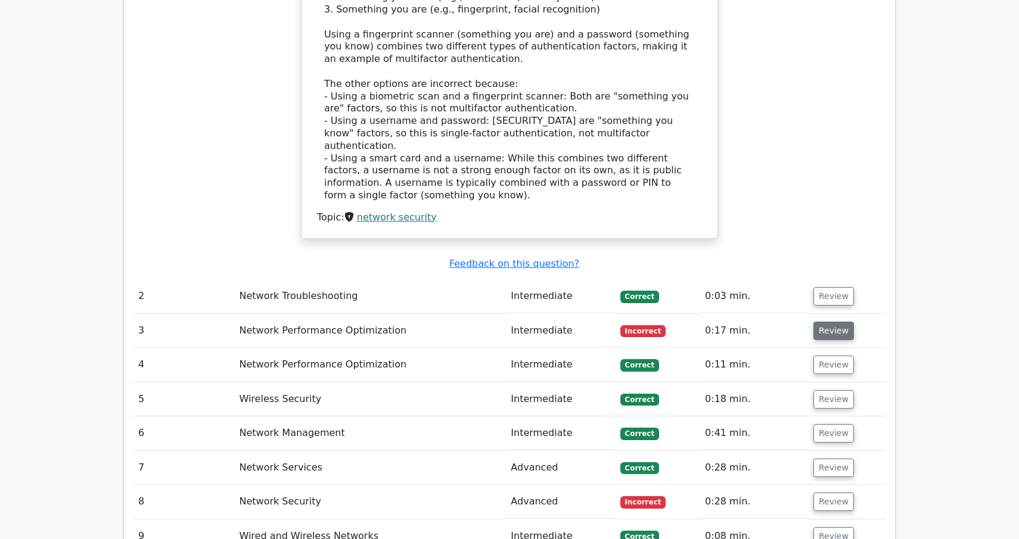
click at [822, 322] on button "Review" at bounding box center [834, 331] width 41 height 18
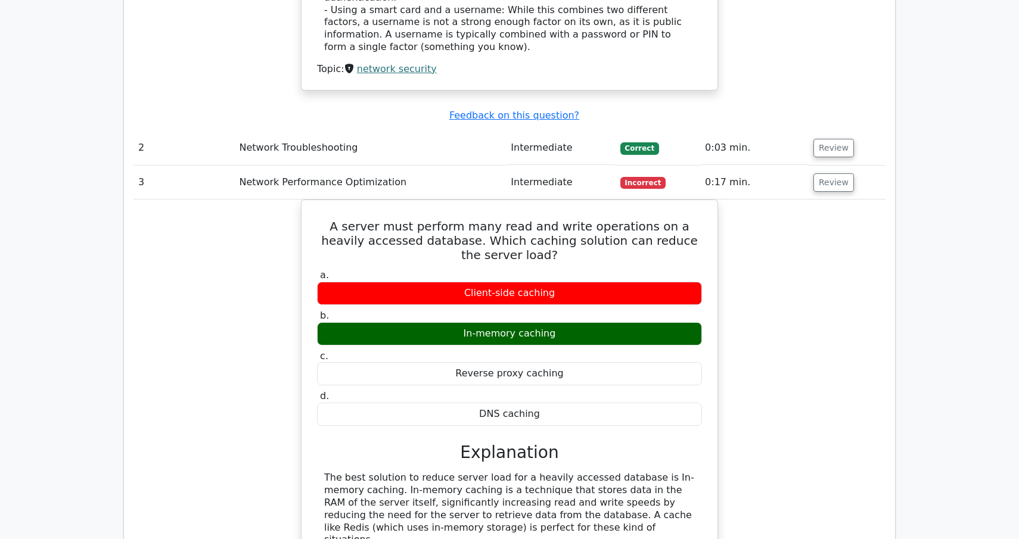
scroll to position [1255, 0]
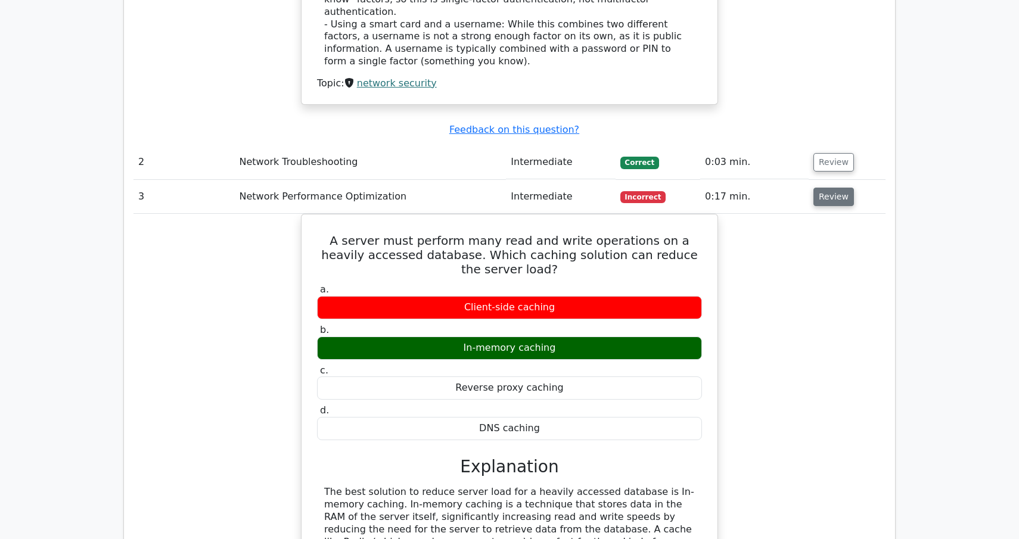
click at [839, 188] on button "Review" at bounding box center [834, 197] width 41 height 18
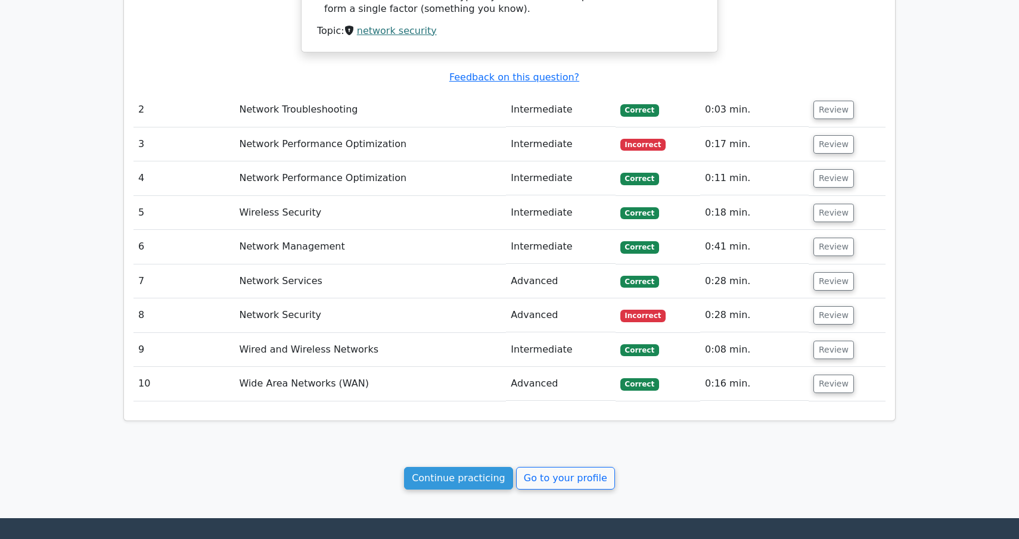
scroll to position [1306, 0]
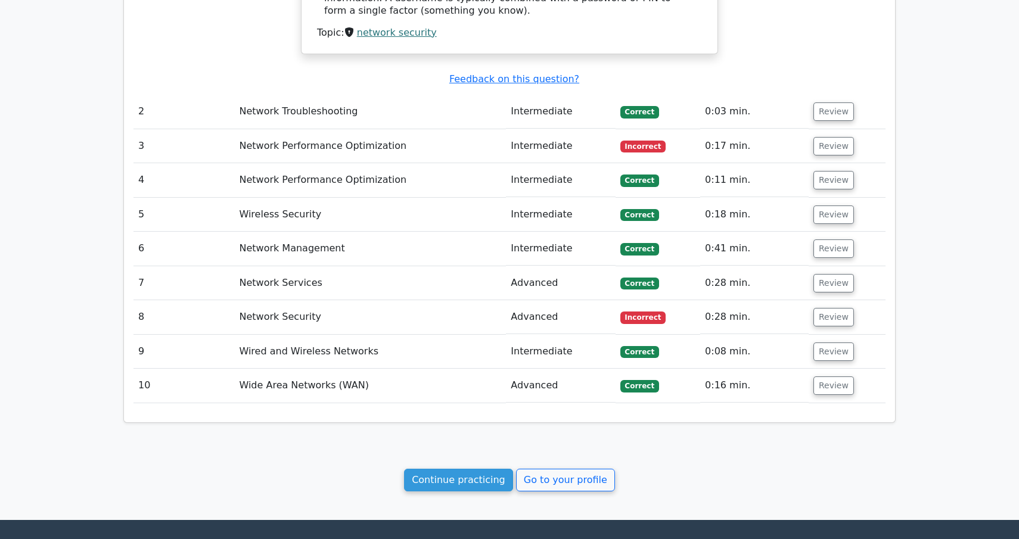
click at [827, 95] on td "Review" at bounding box center [847, 112] width 77 height 34
click at [827, 103] on button "Review" at bounding box center [834, 112] width 41 height 18
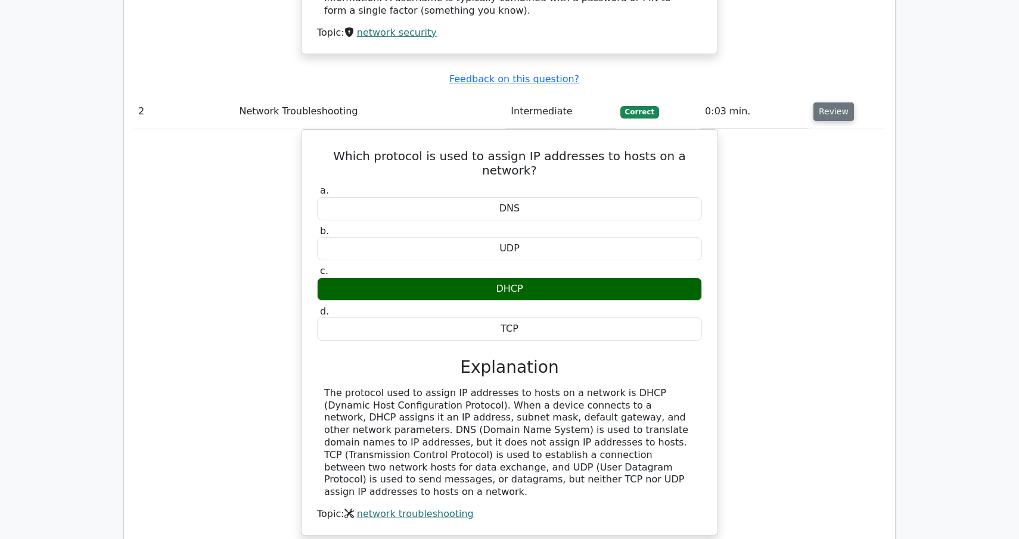
click at [827, 103] on button "Review" at bounding box center [834, 112] width 41 height 18
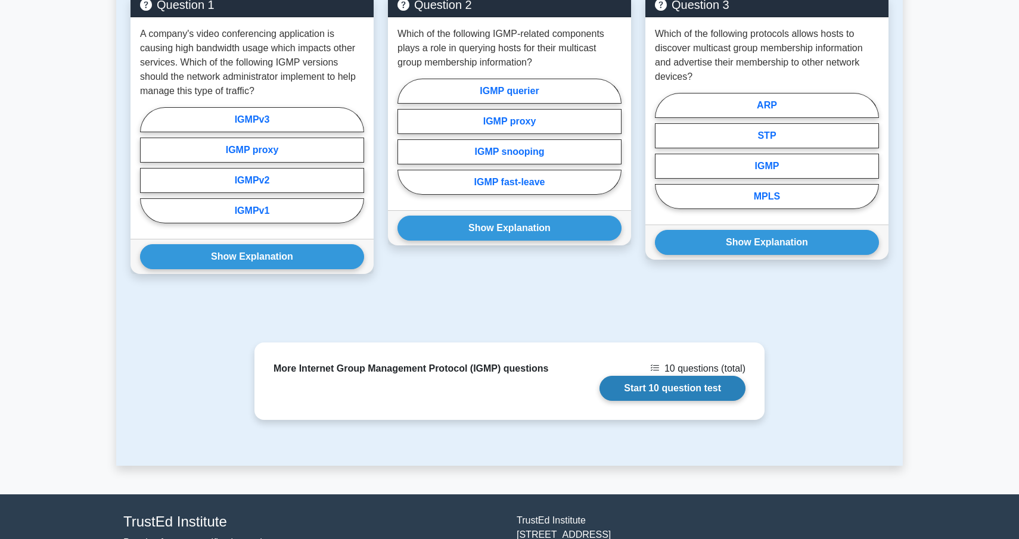
scroll to position [1068, 0]
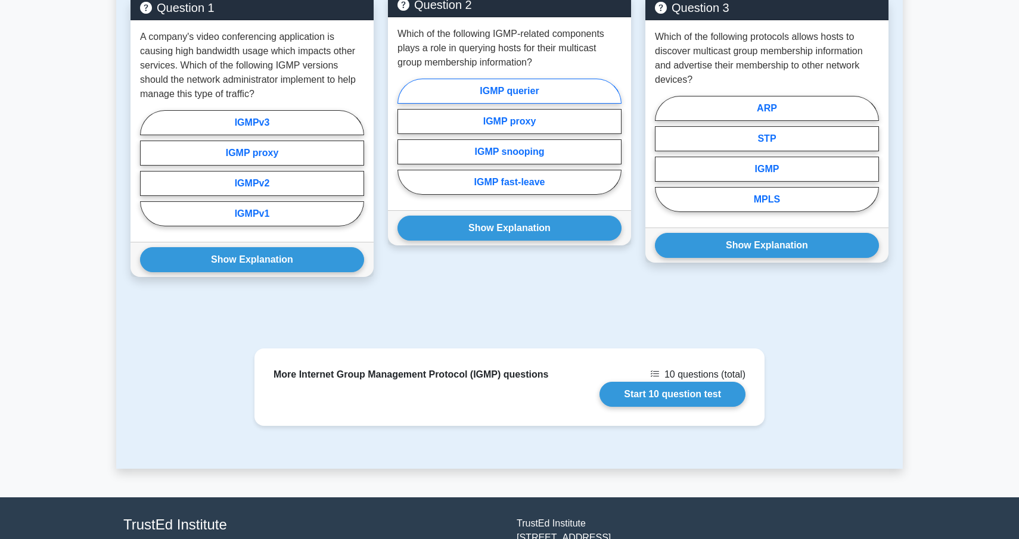
click at [505, 91] on label "IGMP querier" at bounding box center [510, 91] width 224 height 25
click at [405, 136] on input "IGMP querier" at bounding box center [402, 140] width 8 height 8
radio input "true"
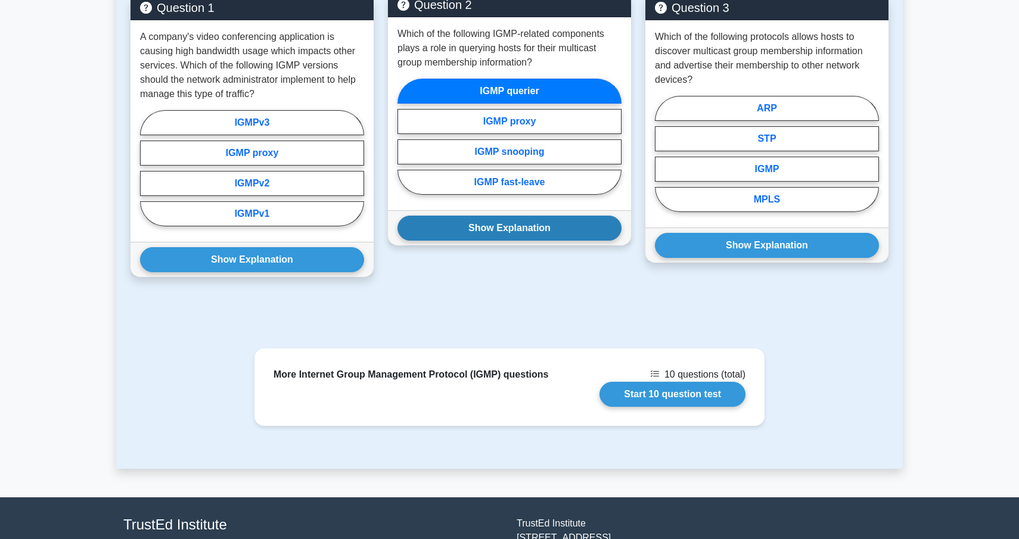
click at [542, 227] on button "Show Explanation" at bounding box center [510, 228] width 224 height 25
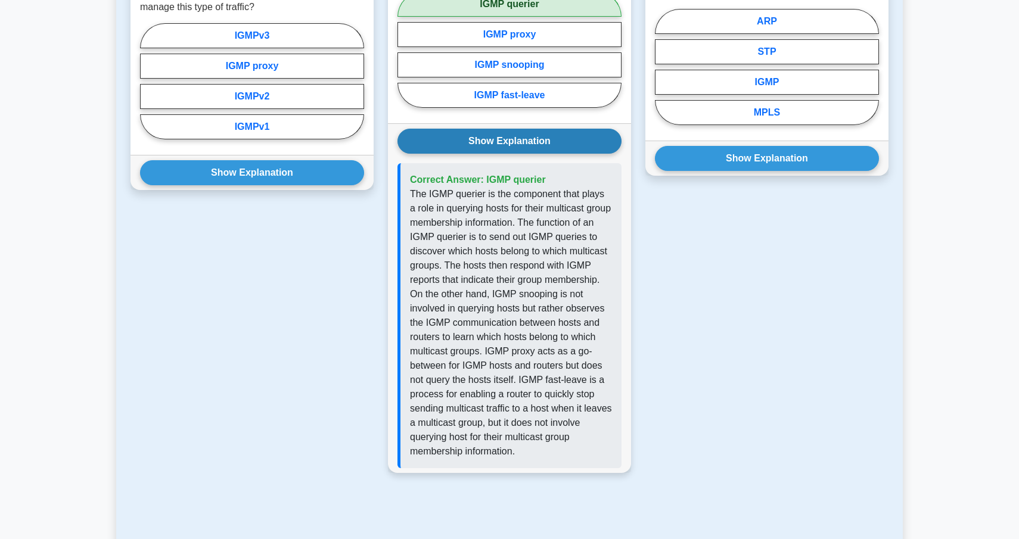
scroll to position [1159, 0]
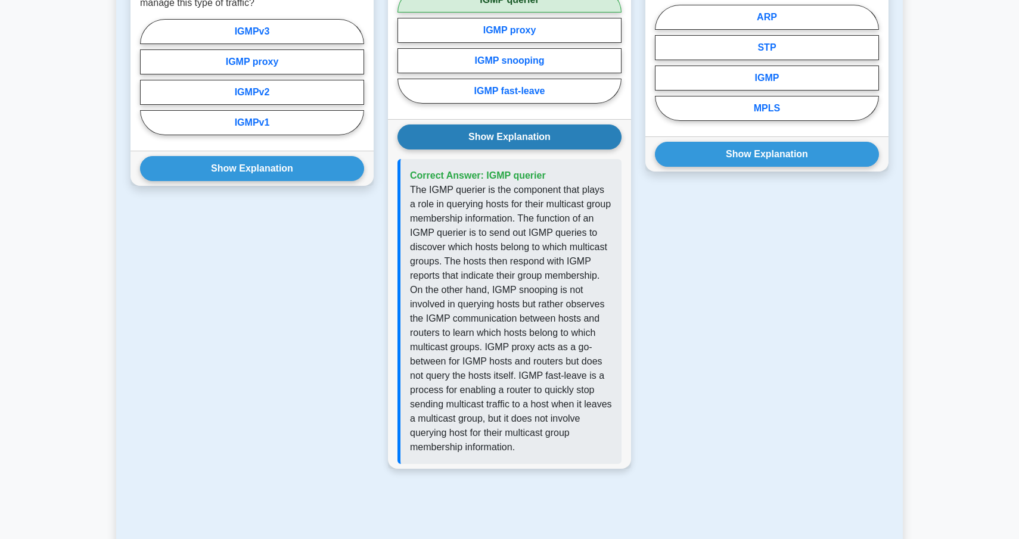
click at [539, 144] on button "Show Explanation" at bounding box center [510, 137] width 224 height 25
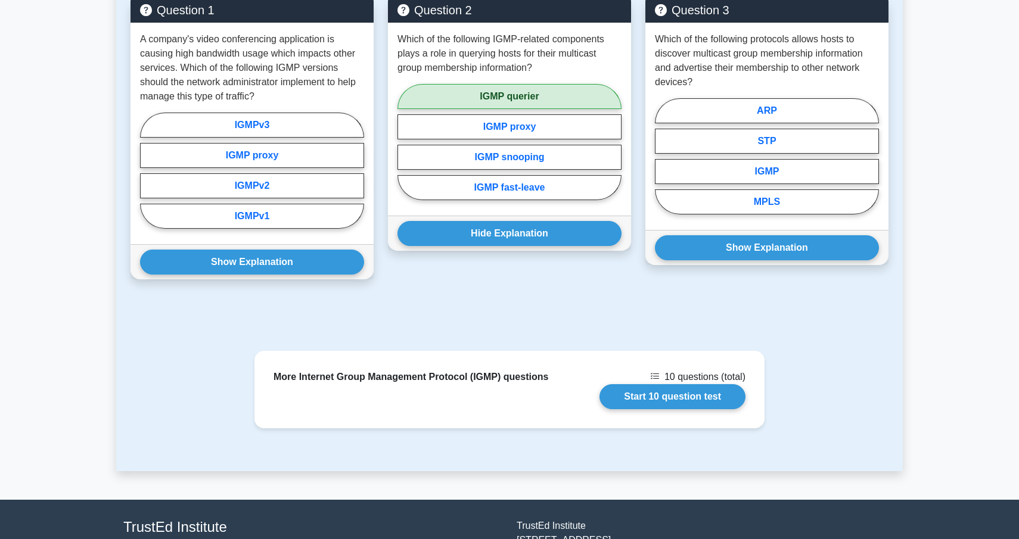
scroll to position [1048, 0]
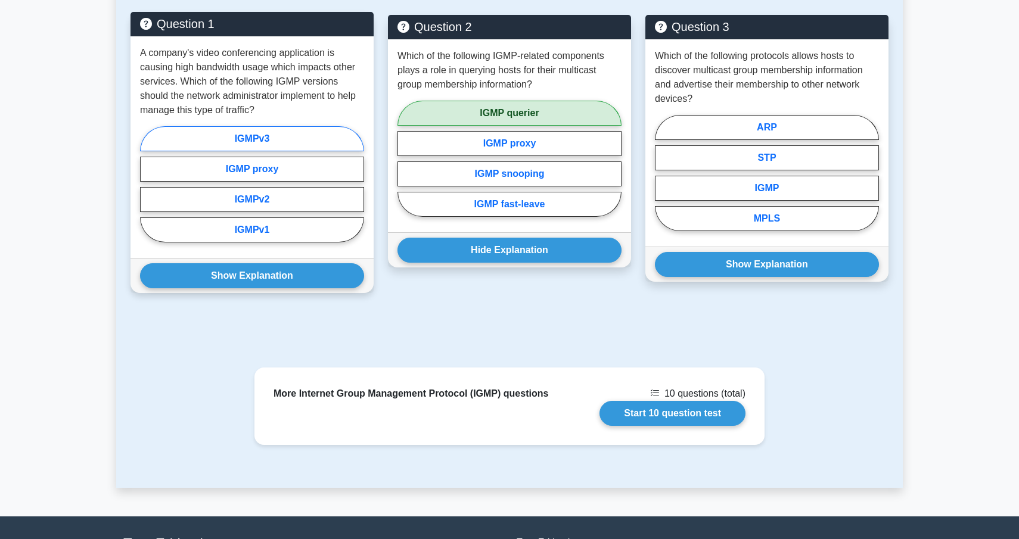
click at [331, 139] on label "IGMPv3" at bounding box center [252, 138] width 224 height 25
click at [148, 184] on input "IGMPv3" at bounding box center [144, 188] width 8 height 8
radio input "true"
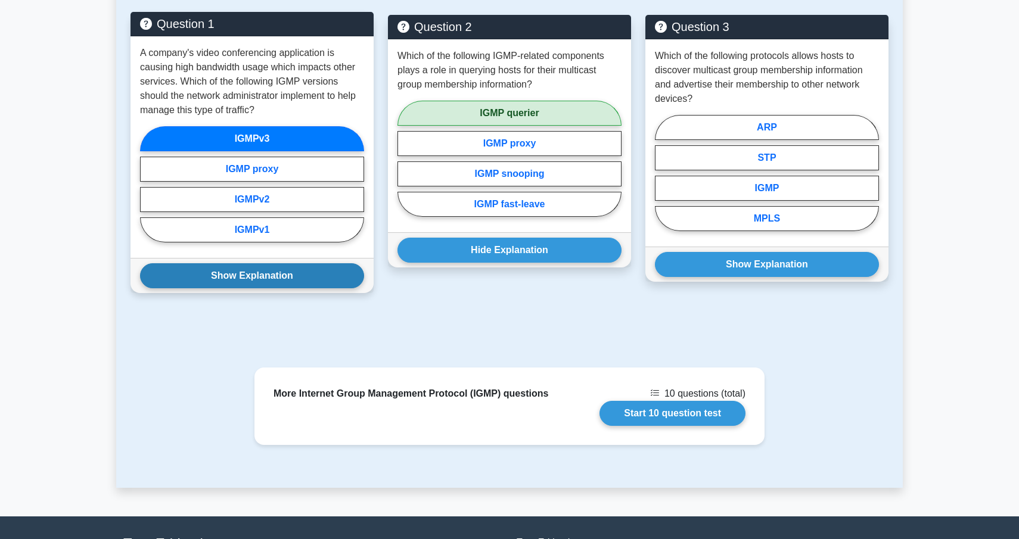
click at [299, 277] on button "Show Explanation" at bounding box center [252, 275] width 224 height 25
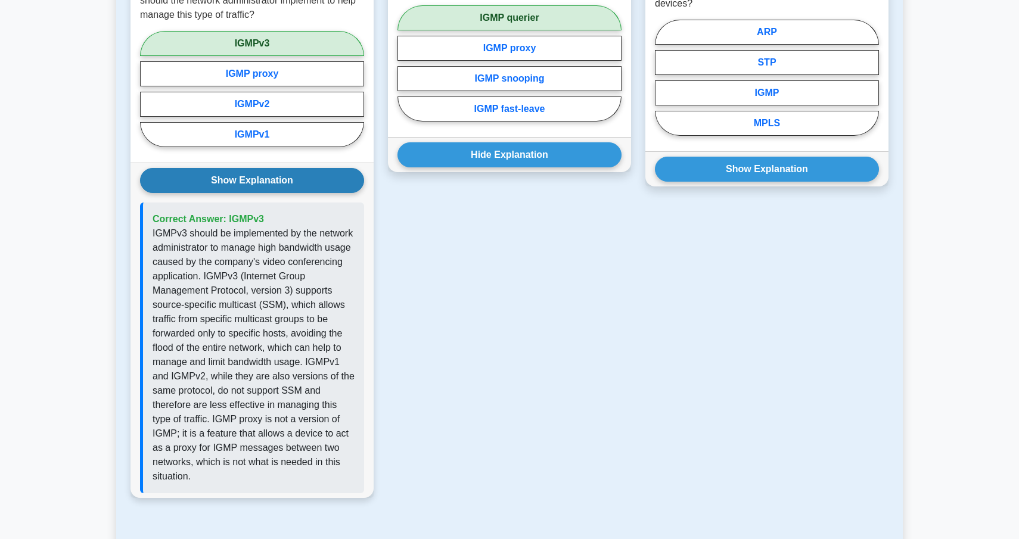
scroll to position [1148, 0]
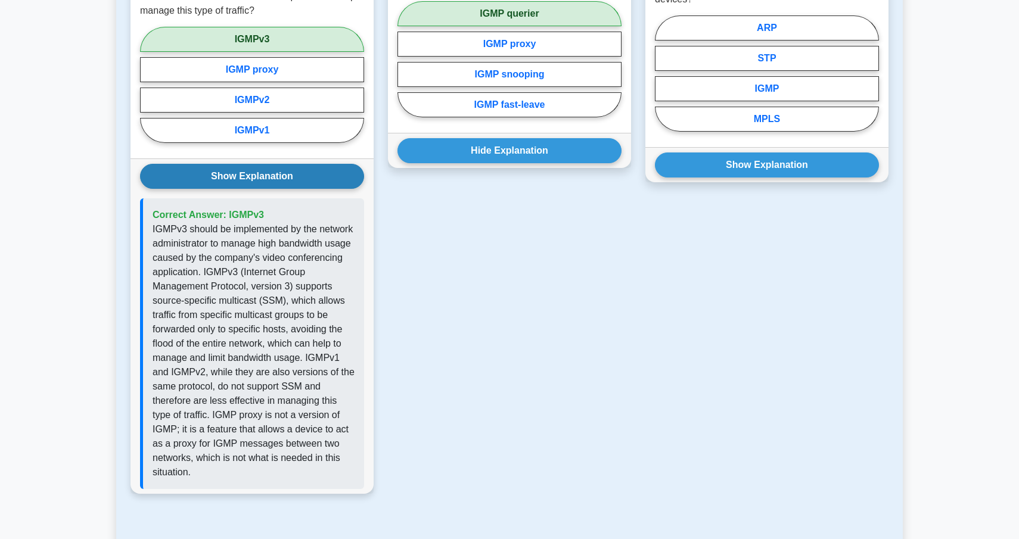
click at [325, 181] on button "Show Explanation" at bounding box center [252, 176] width 224 height 25
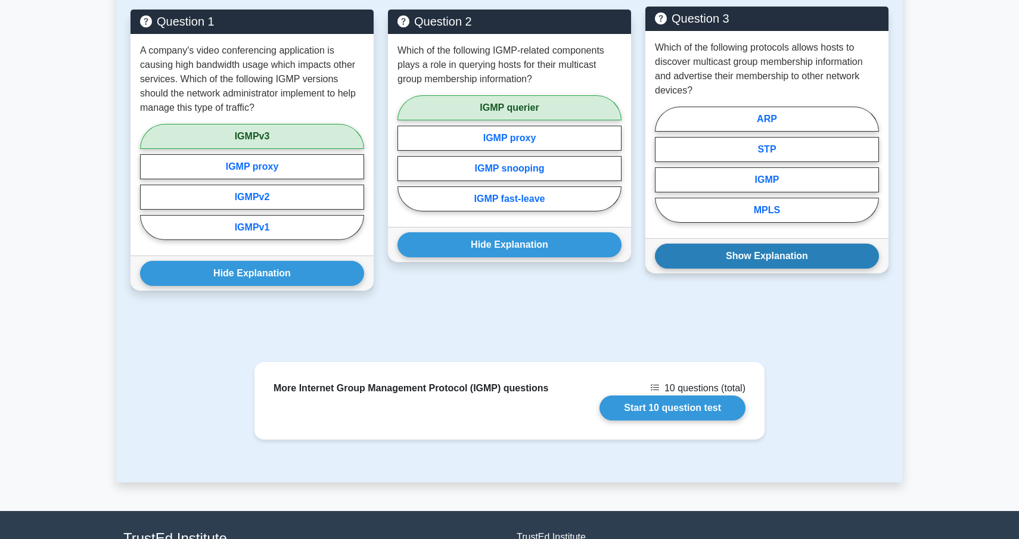
scroll to position [1045, 0]
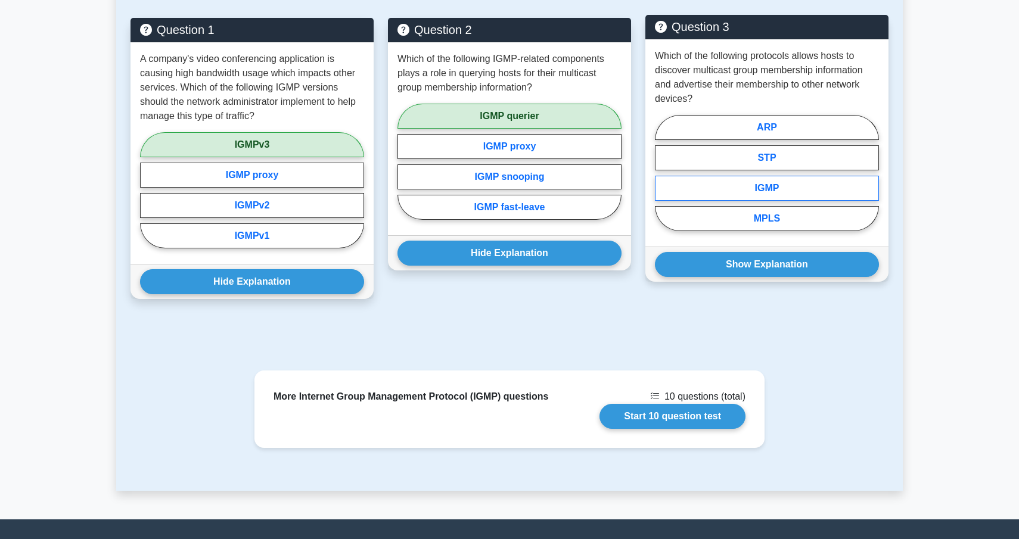
click at [781, 187] on label "IGMP" at bounding box center [767, 188] width 224 height 25
click at [663, 181] on input "IGMP" at bounding box center [659, 177] width 8 height 8
radio input "true"
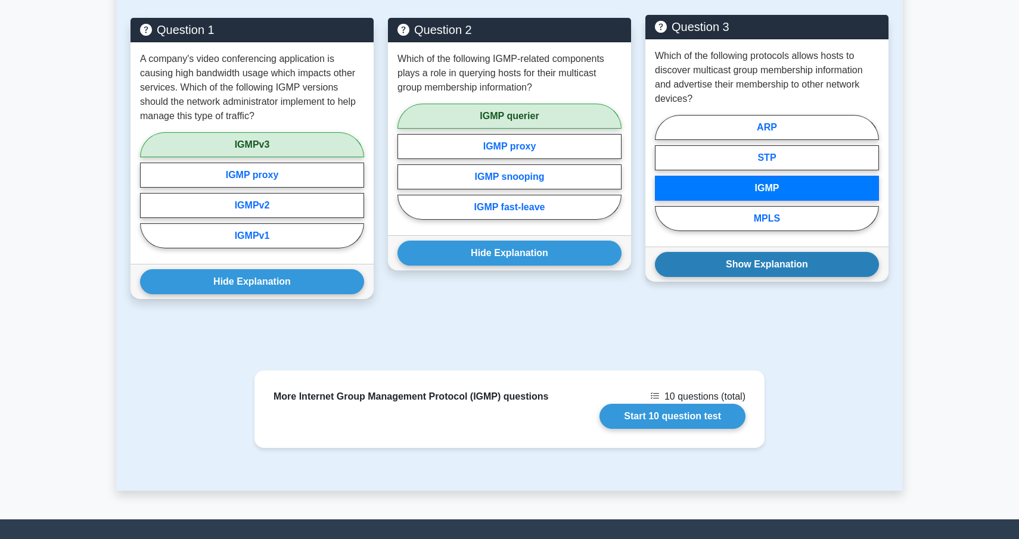
click at [778, 272] on button "Show Explanation" at bounding box center [767, 264] width 224 height 25
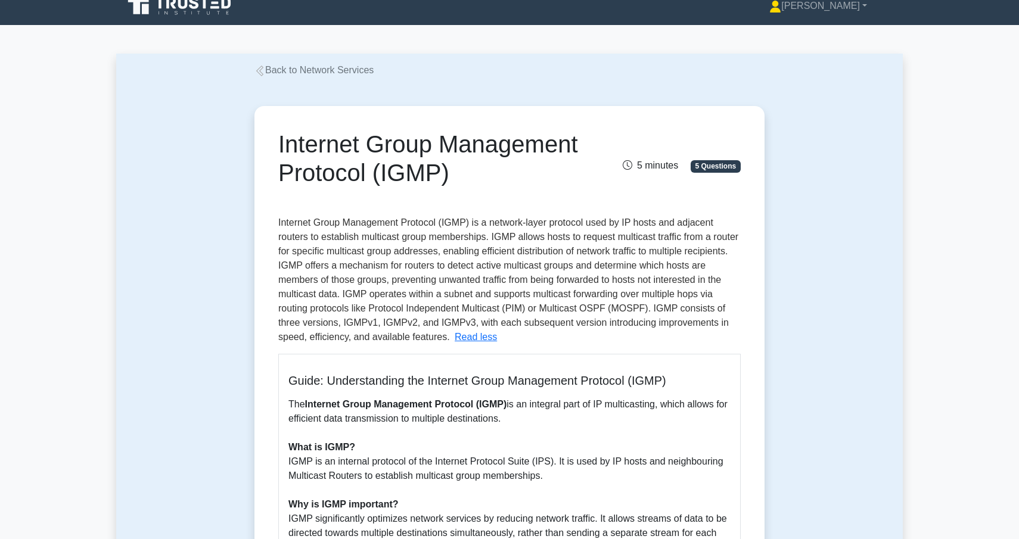
scroll to position [0, 0]
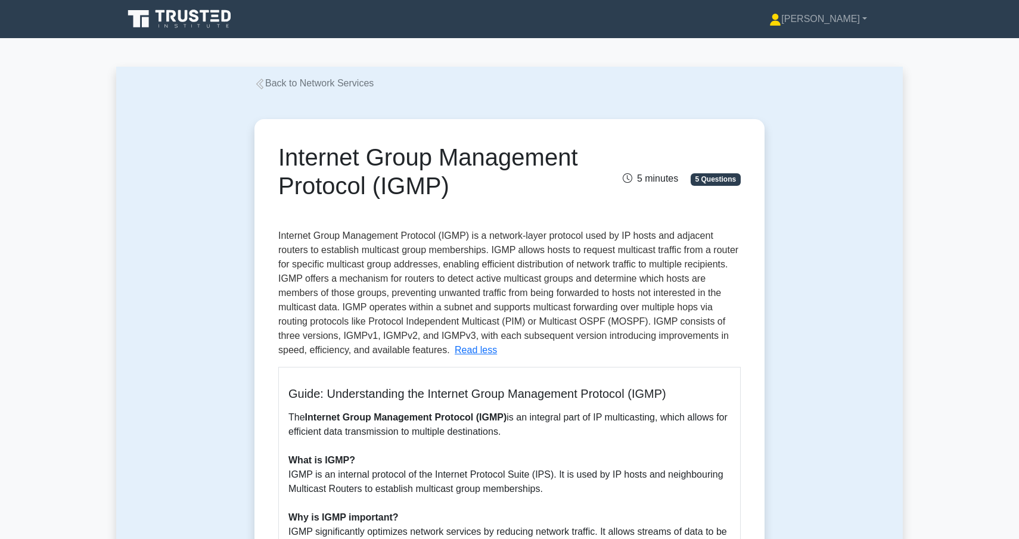
click at [303, 82] on link "Back to Network Services" at bounding box center [314, 83] width 119 height 10
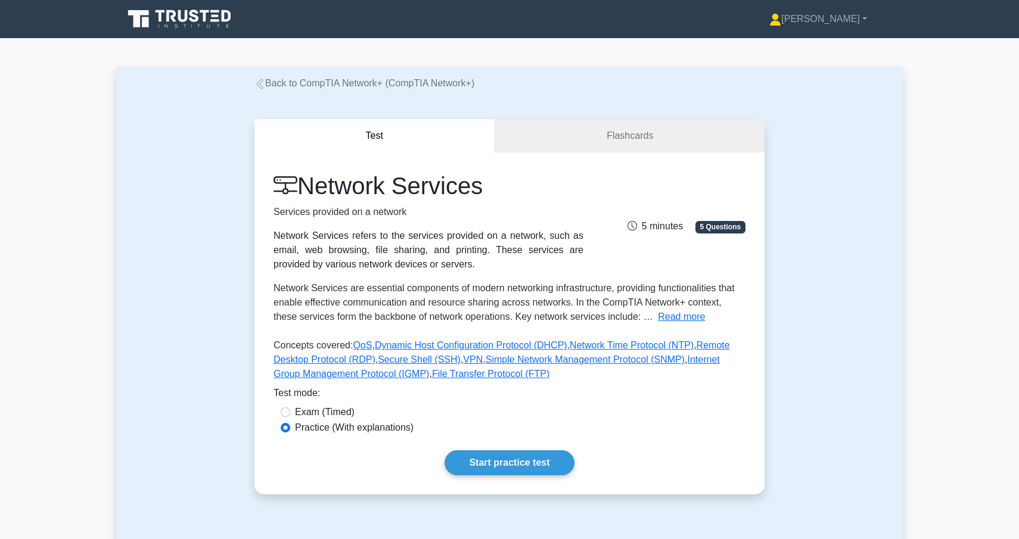
click at [395, 83] on link "Back to CompTIA Network+ (CompTIA Network+)" at bounding box center [365, 83] width 220 height 10
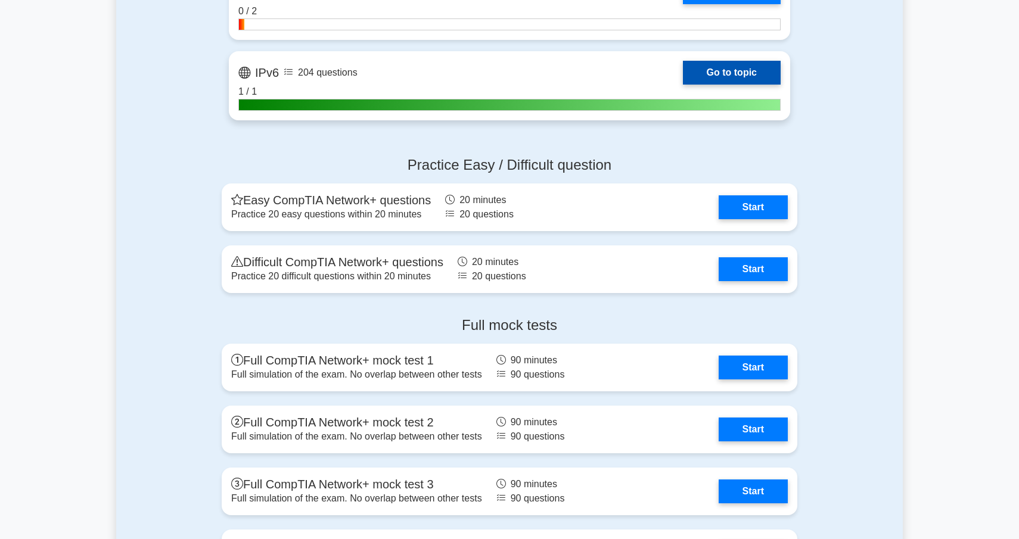
scroll to position [2452, 0]
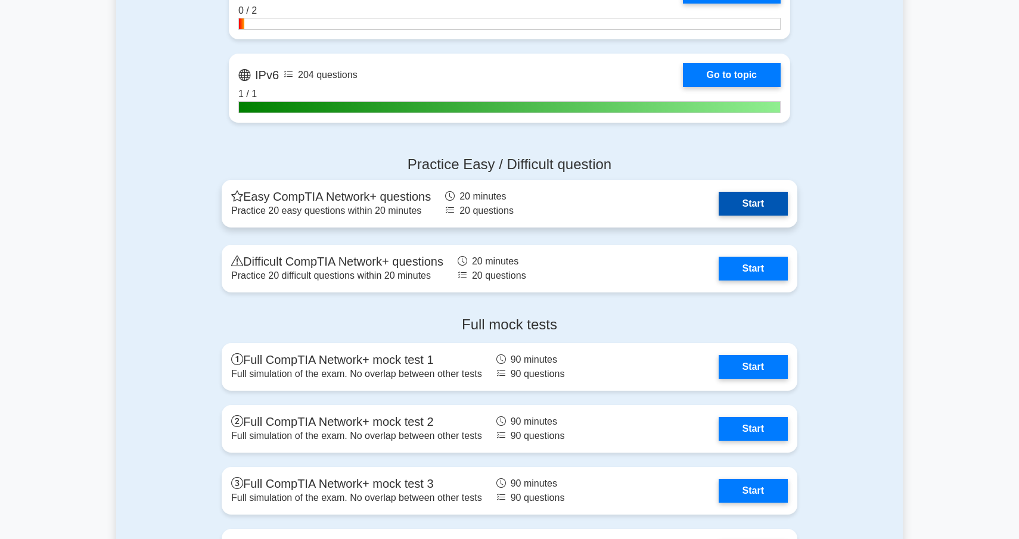
click at [761, 201] on link "Start" at bounding box center [753, 204] width 69 height 24
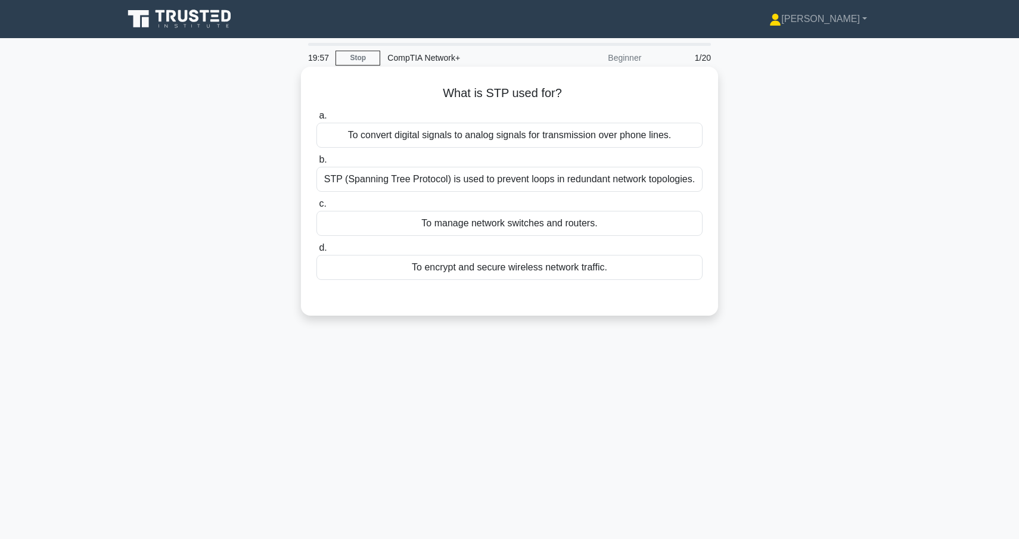
click at [654, 179] on div "STP (Spanning Tree Protocol) is used to prevent loops in redundant network topo…" at bounding box center [510, 179] width 386 height 25
click at [317, 164] on input "b. STP (Spanning Tree Protocol) is used to prevent loops in redundant network t…" at bounding box center [317, 160] width 0 height 8
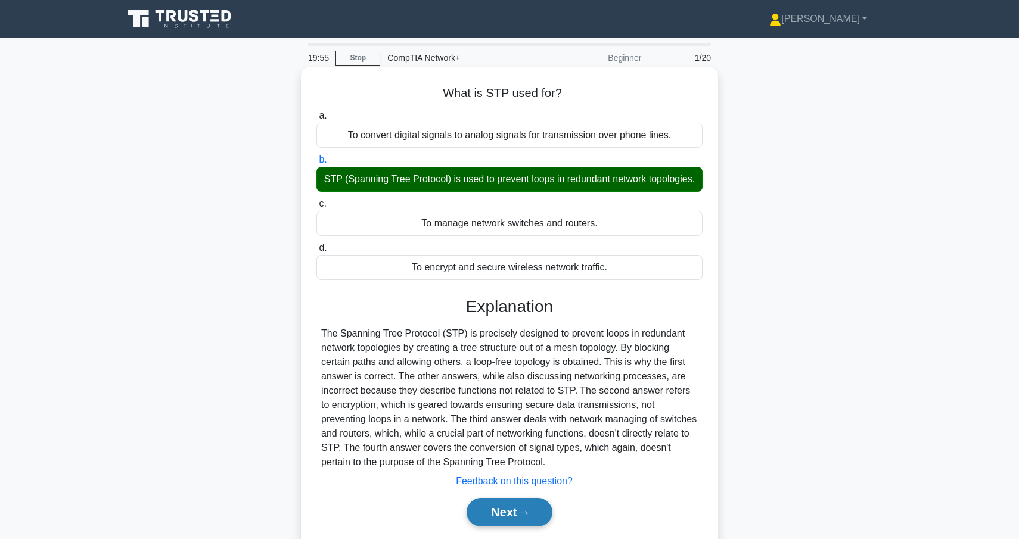
click at [511, 514] on button "Next" at bounding box center [509, 512] width 85 height 29
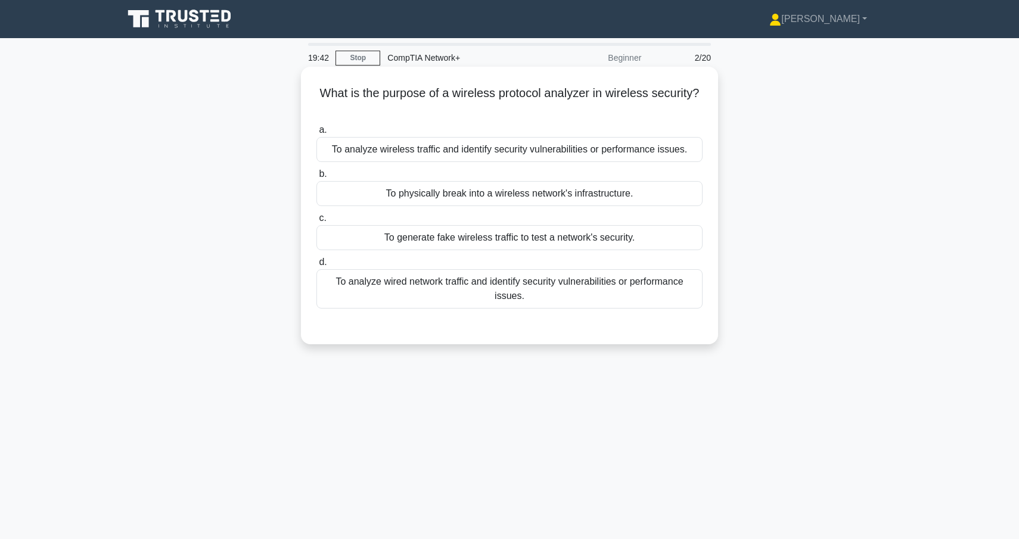
click at [548, 156] on div "To analyze wireless traffic and identify security vulnerabilities or performanc…" at bounding box center [510, 149] width 386 height 25
click at [317, 134] on input "a. To analyze wireless traffic and identify security vulnerabilities or perform…" at bounding box center [317, 130] width 0 height 8
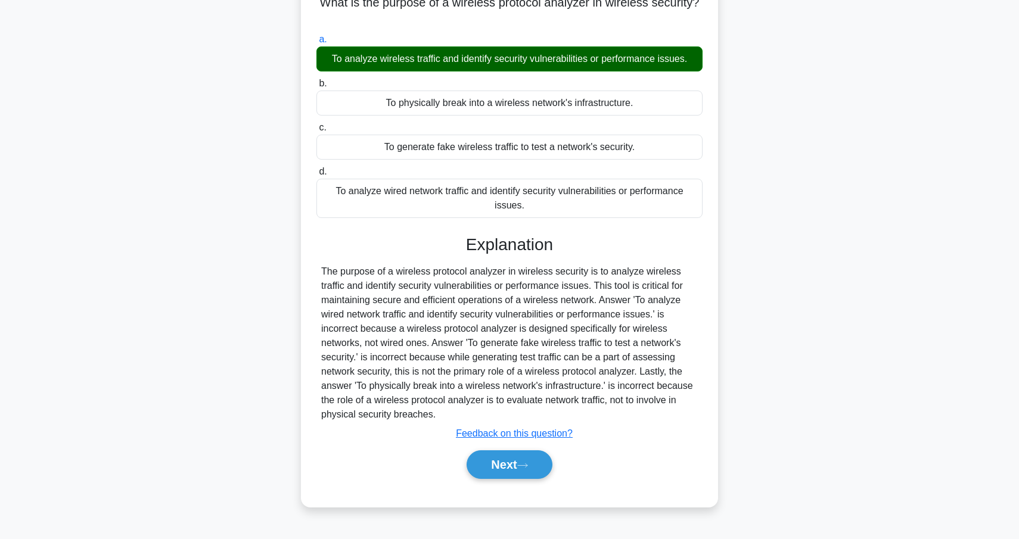
scroll to position [101, 0]
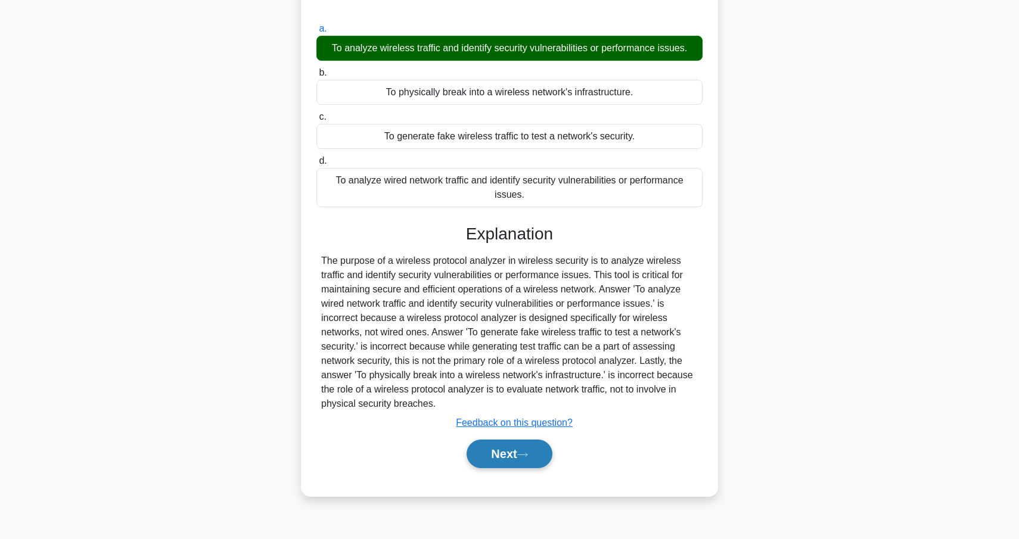
click at [533, 461] on button "Next" at bounding box center [509, 454] width 85 height 29
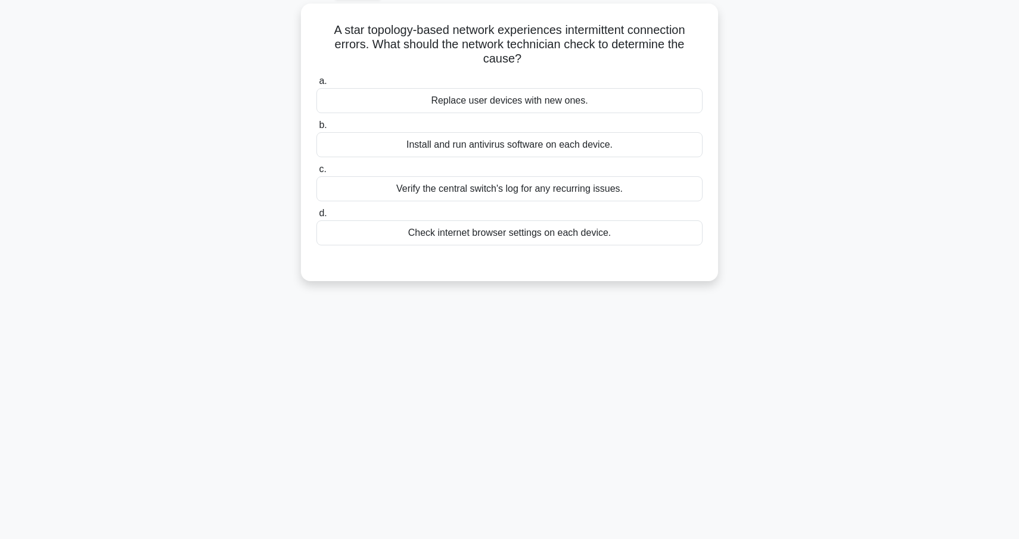
scroll to position [50, 0]
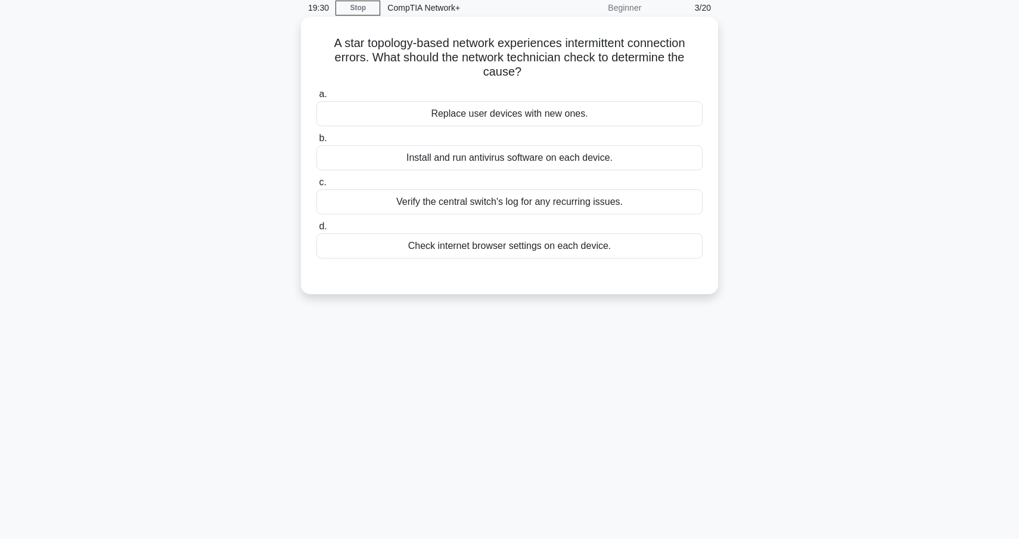
click at [499, 206] on div "Verify the central switch's log for any recurring issues." at bounding box center [510, 202] width 386 height 25
click at [317, 187] on input "c. Verify the central switch's log for any recurring issues." at bounding box center [317, 183] width 0 height 8
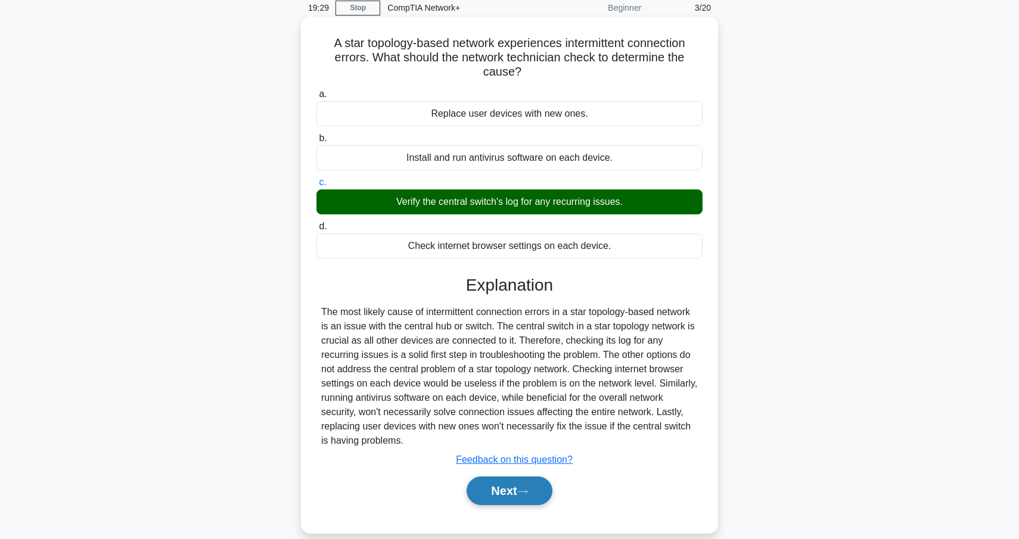
click at [498, 488] on button "Next" at bounding box center [509, 491] width 85 height 29
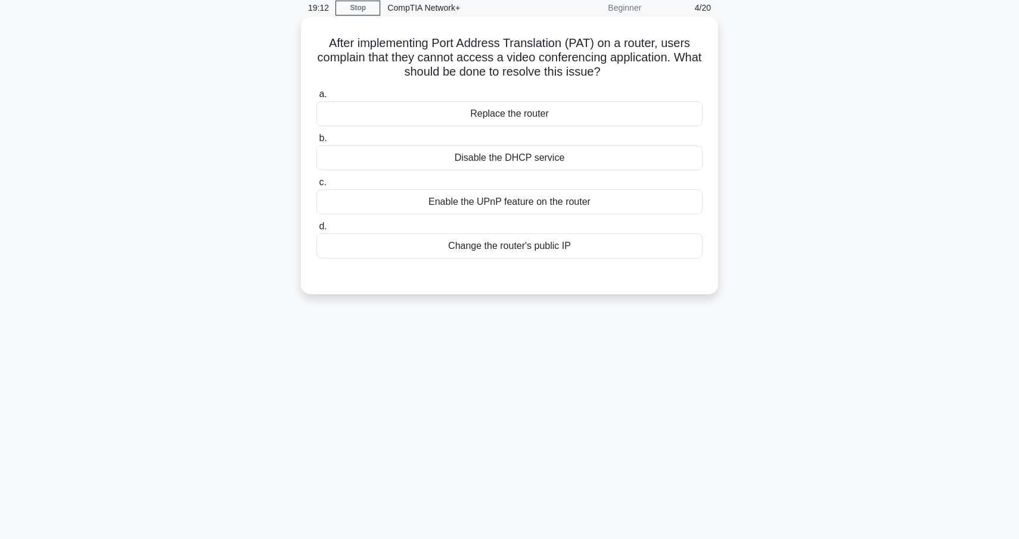
click at [600, 209] on div "Enable the UPnP feature on the router" at bounding box center [510, 202] width 386 height 25
click at [317, 187] on input "c. Enable the UPnP feature on the router" at bounding box center [317, 183] width 0 height 8
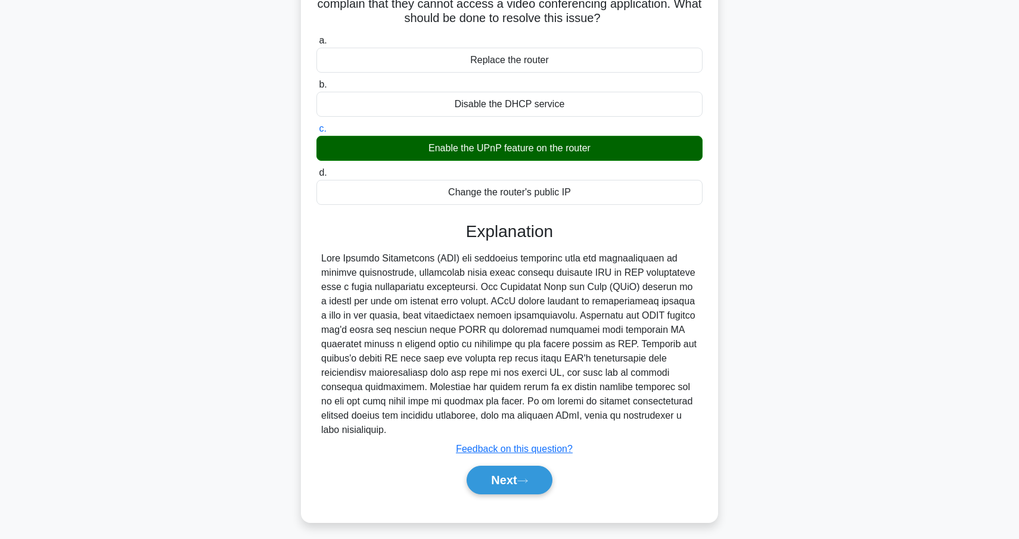
scroll to position [104, 0]
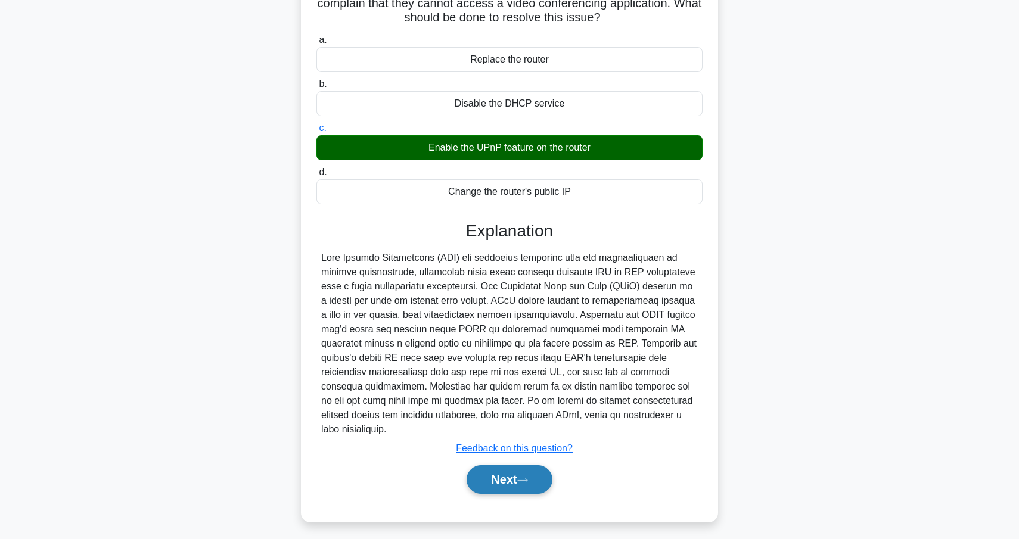
click at [528, 477] on icon at bounding box center [522, 480] width 11 height 7
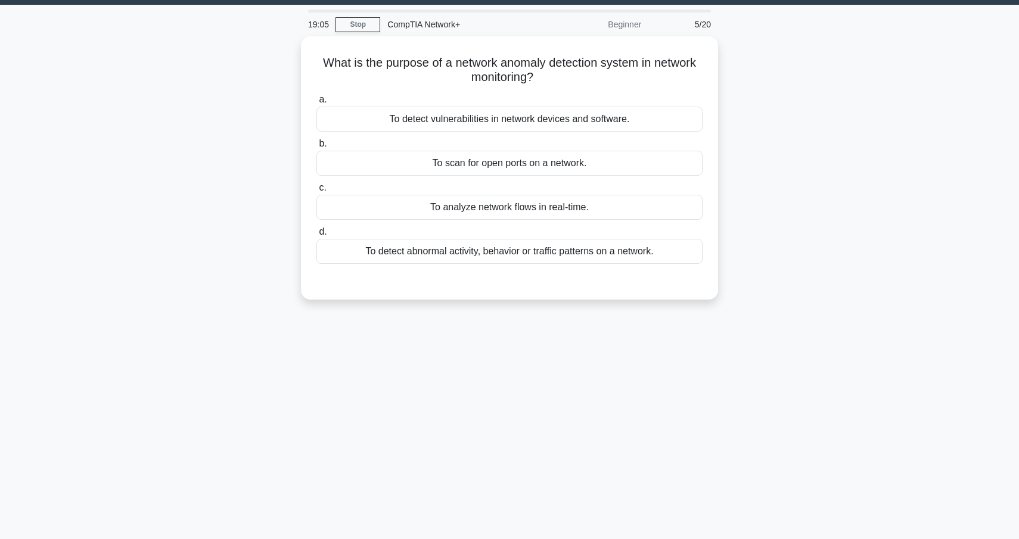
scroll to position [27, 0]
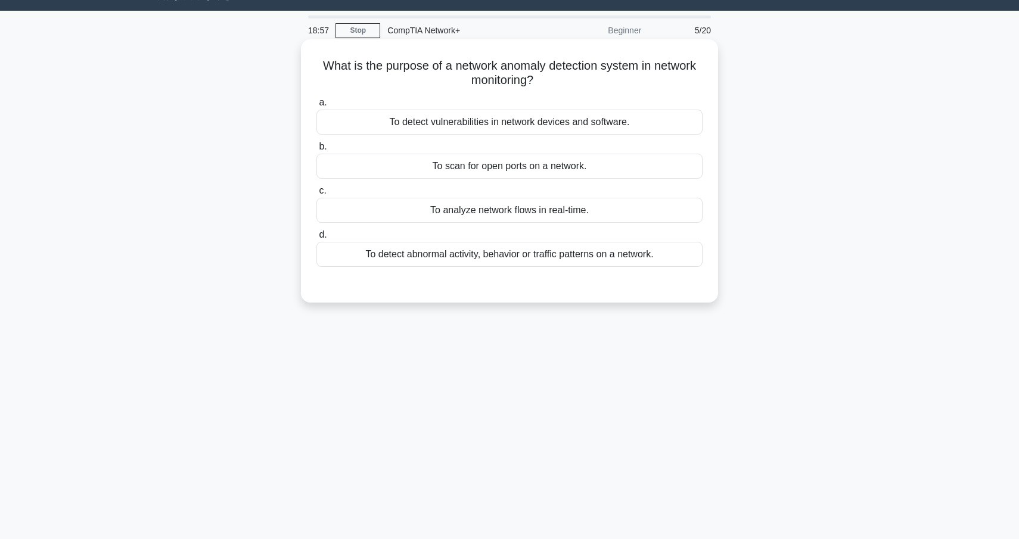
click at [514, 261] on div "To detect abnormal activity, behavior or traffic patterns on a network." at bounding box center [510, 254] width 386 height 25
click at [317, 239] on input "d. To detect abnormal activity, behavior or traffic patterns on a network." at bounding box center [317, 235] width 0 height 8
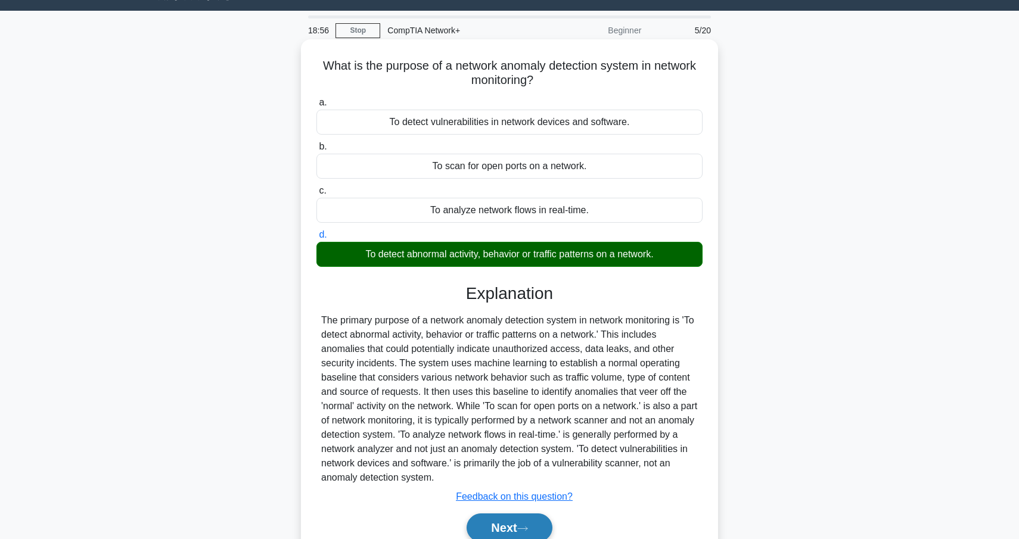
click at [510, 528] on button "Next" at bounding box center [509, 528] width 85 height 29
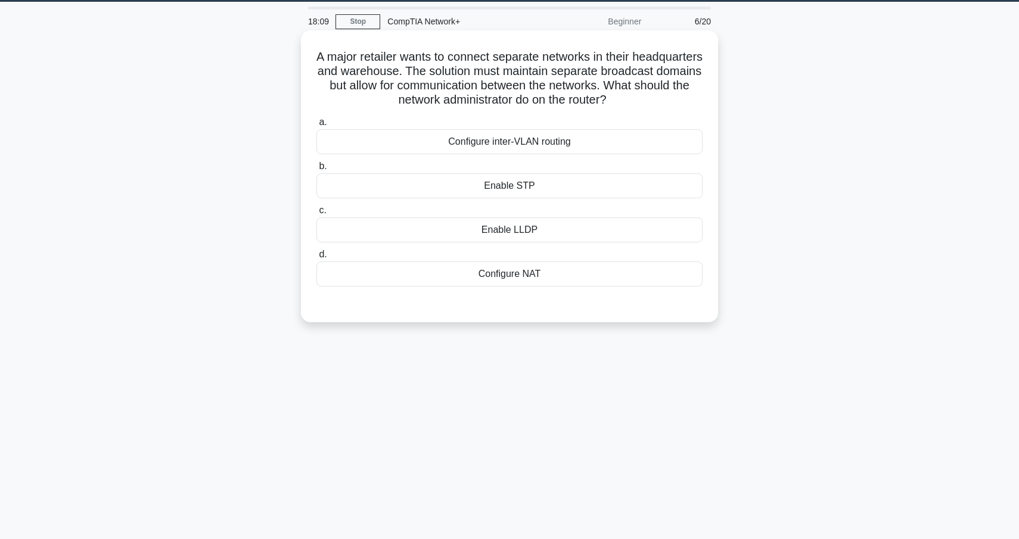
scroll to position [39, 0]
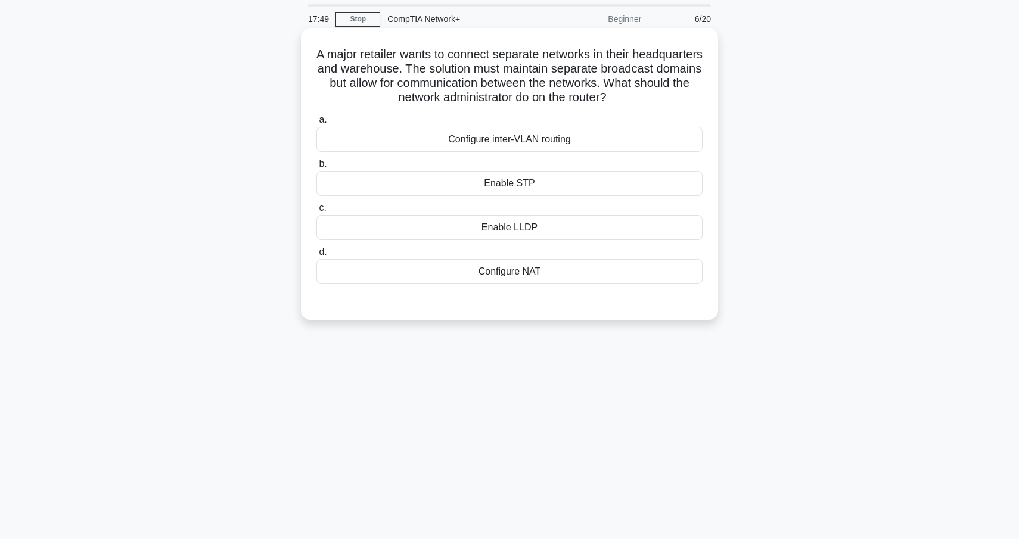
click at [548, 138] on div "Configure inter-VLAN routing" at bounding box center [510, 139] width 386 height 25
click at [317, 124] on input "a. Configure inter-VLAN routing" at bounding box center [317, 120] width 0 height 8
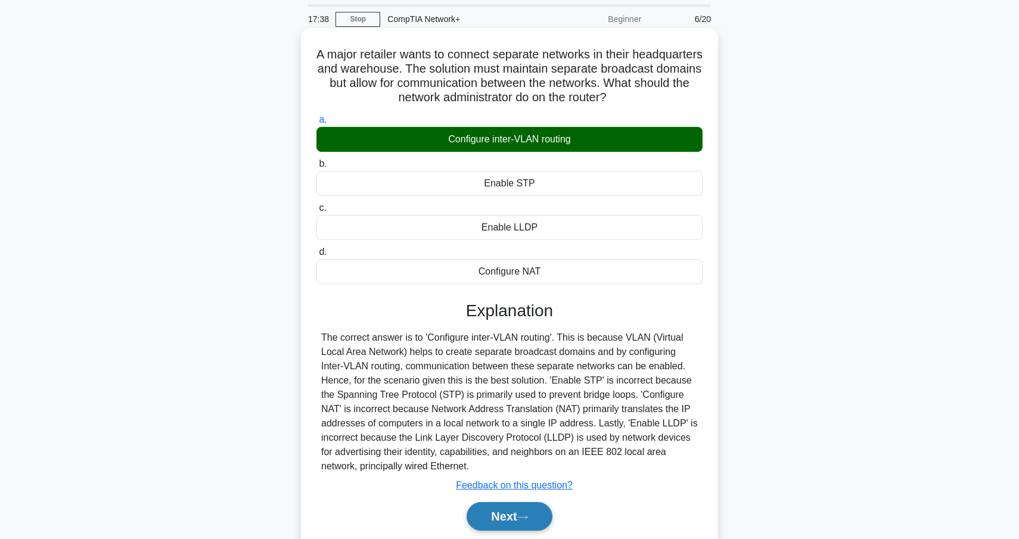
click at [514, 513] on button "Next" at bounding box center [509, 516] width 85 height 29
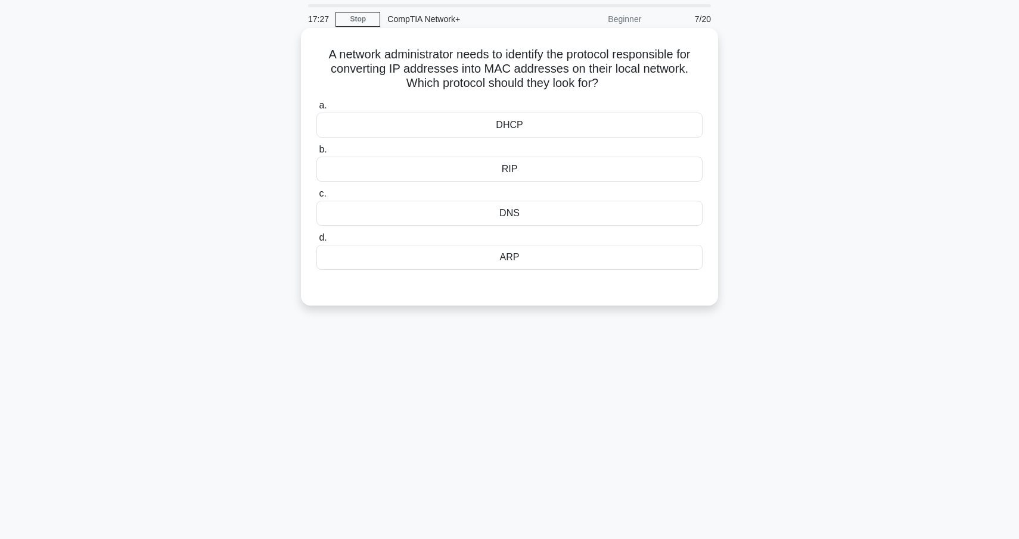
click at [517, 265] on div "ARP" at bounding box center [510, 257] width 386 height 25
click at [317, 242] on input "d. ARP" at bounding box center [317, 238] width 0 height 8
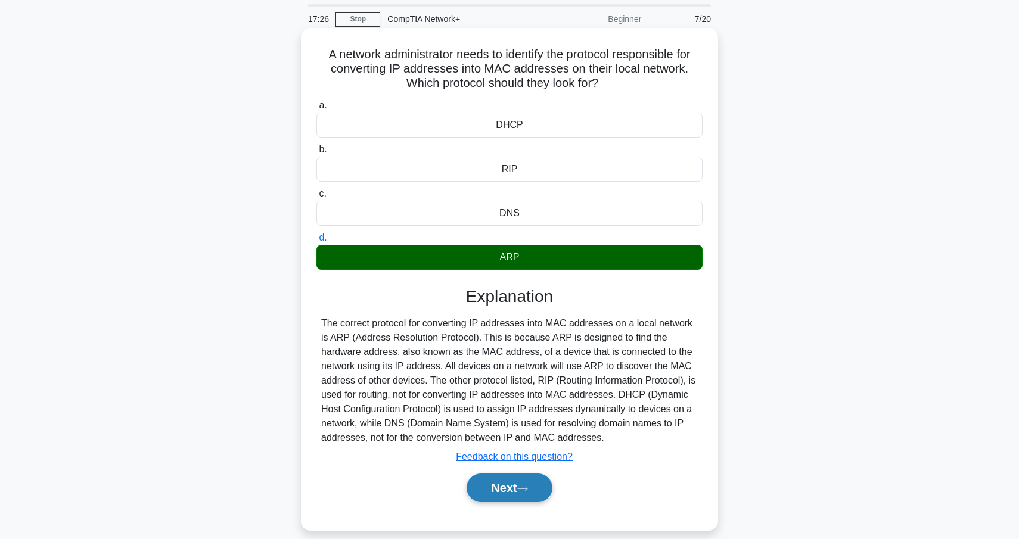
click at [508, 495] on button "Next" at bounding box center [509, 488] width 85 height 29
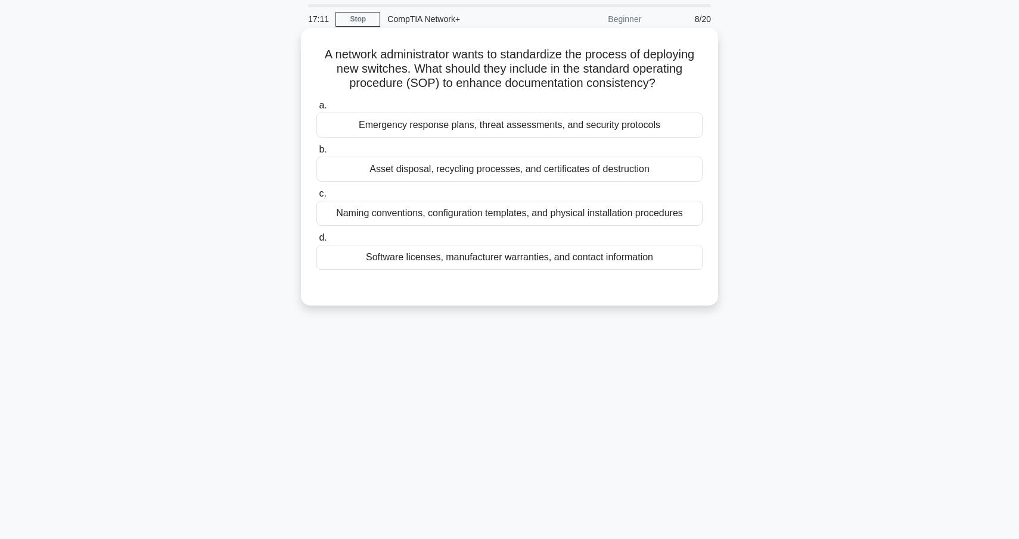
click at [535, 213] on div "Naming conventions, configuration templates, and physical installation procedur…" at bounding box center [510, 213] width 386 height 25
click at [317, 198] on input "c. Naming conventions, configuration templates, and physical installation proce…" at bounding box center [317, 194] width 0 height 8
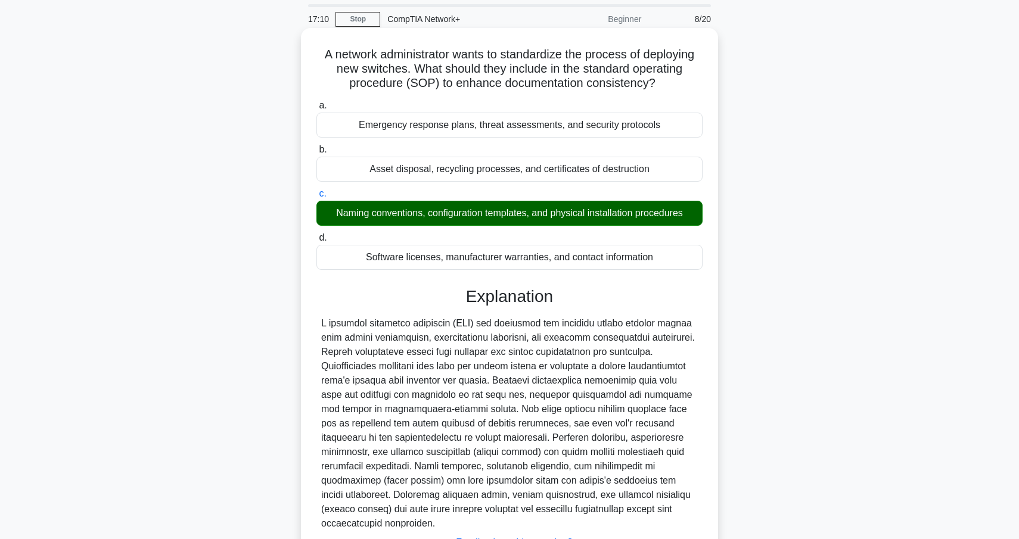
scroll to position [138, 0]
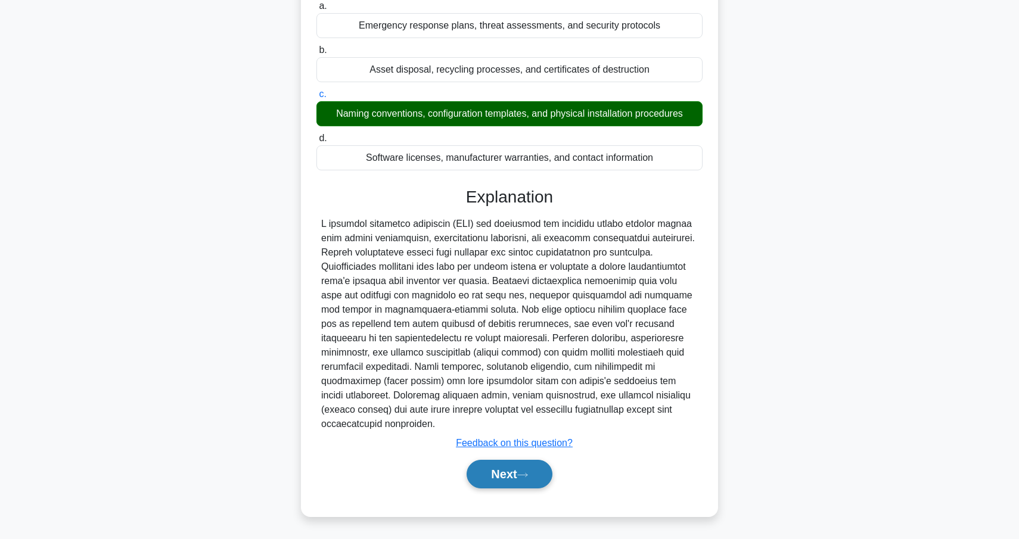
click at [499, 479] on button "Next" at bounding box center [509, 474] width 85 height 29
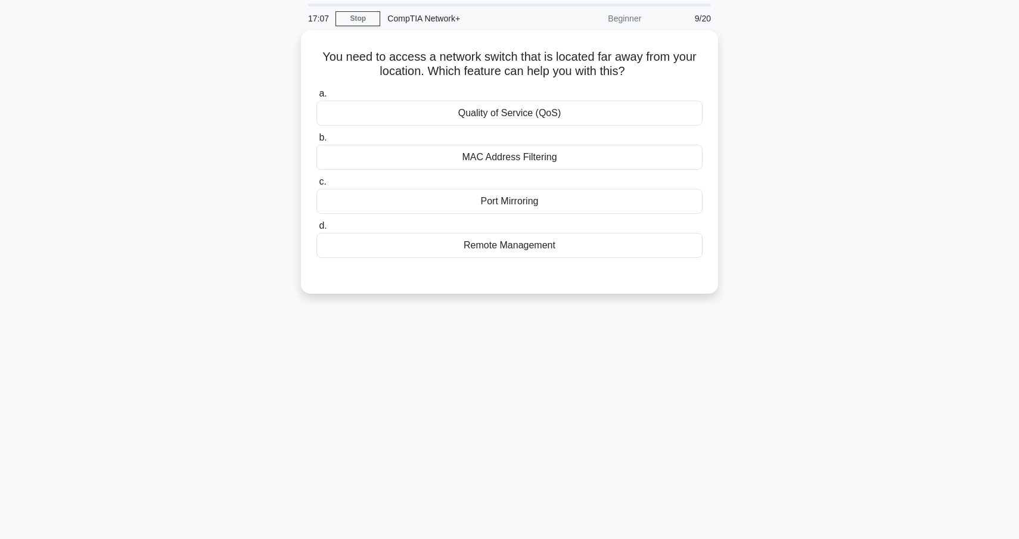
scroll to position [38, 0]
click at [510, 241] on div "Remote Management" at bounding box center [510, 243] width 386 height 25
click at [317, 228] on input "d. Remote Management" at bounding box center [317, 225] width 0 height 8
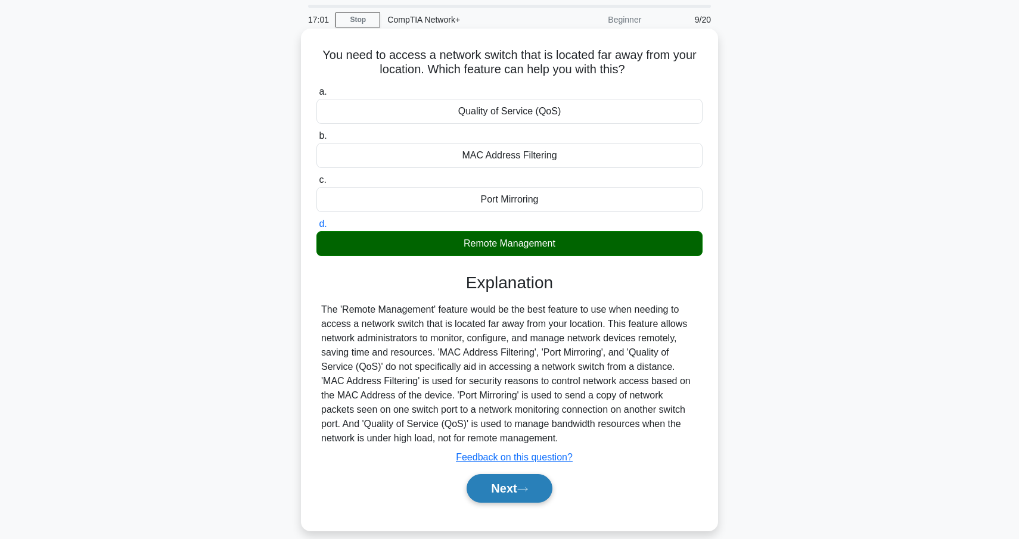
click at [492, 487] on button "Next" at bounding box center [509, 488] width 85 height 29
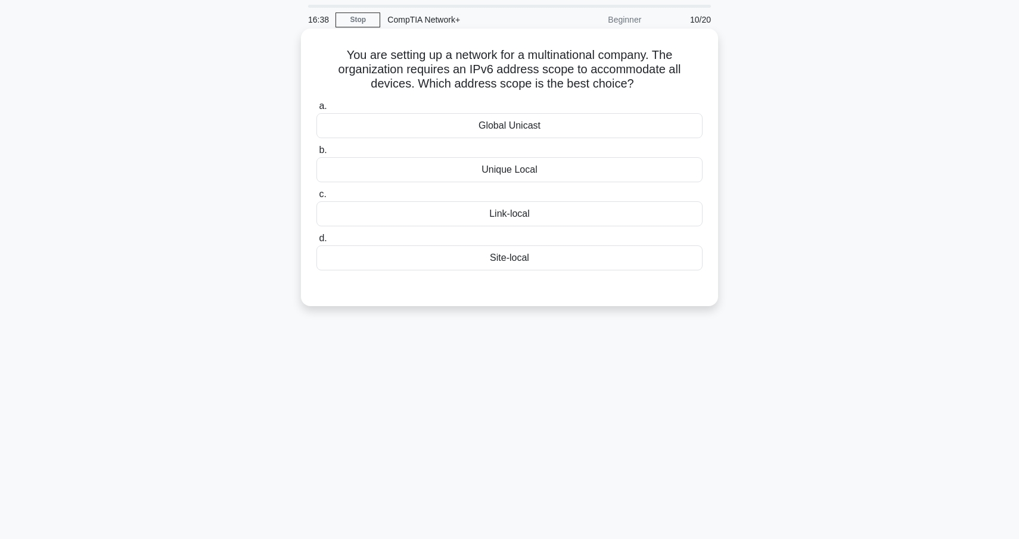
click at [538, 129] on div "Global Unicast" at bounding box center [510, 125] width 386 height 25
click at [317, 110] on input "a. Global Unicast" at bounding box center [317, 107] width 0 height 8
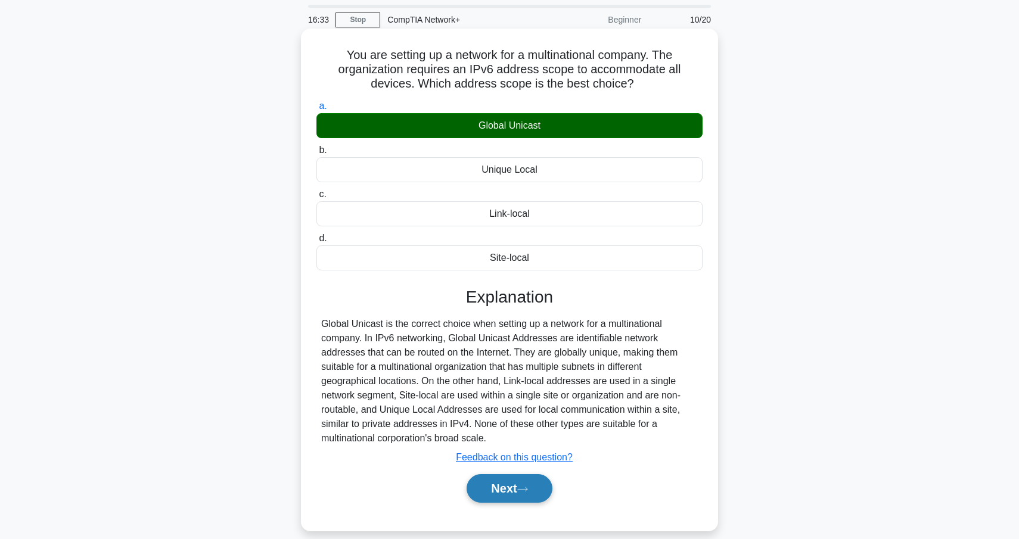
click at [515, 492] on button "Next" at bounding box center [509, 488] width 85 height 29
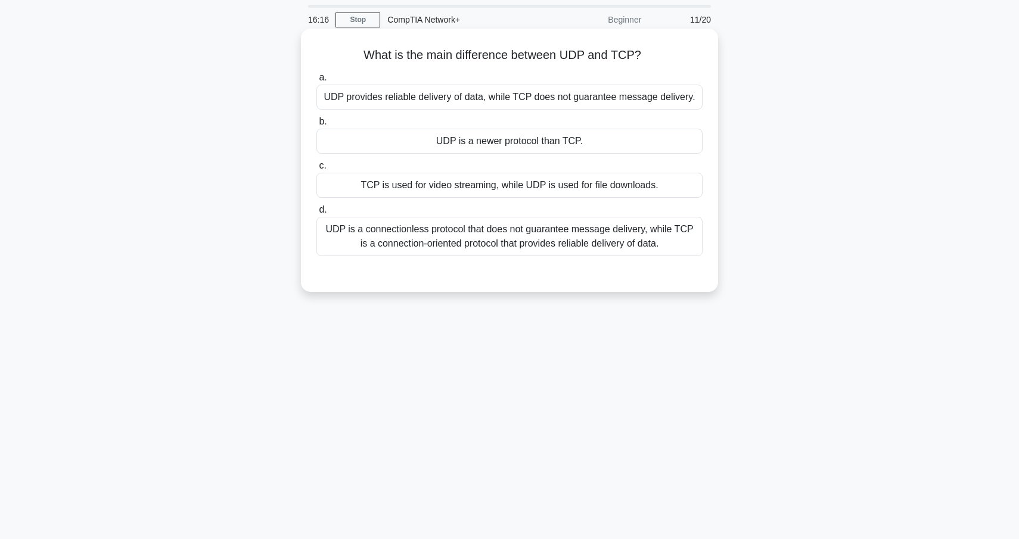
click at [505, 243] on div "UDP is a connectionless protocol that does not guarantee message delivery, whil…" at bounding box center [510, 236] width 386 height 39
click at [317, 214] on input "d. UDP is a connectionless protocol that does not guarantee message delivery, w…" at bounding box center [317, 210] width 0 height 8
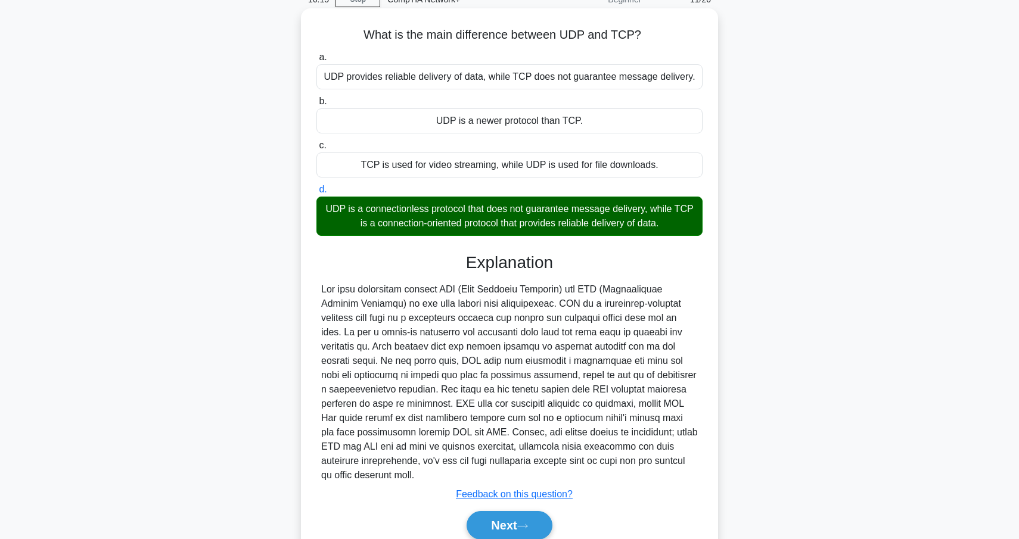
scroll to position [61, 0]
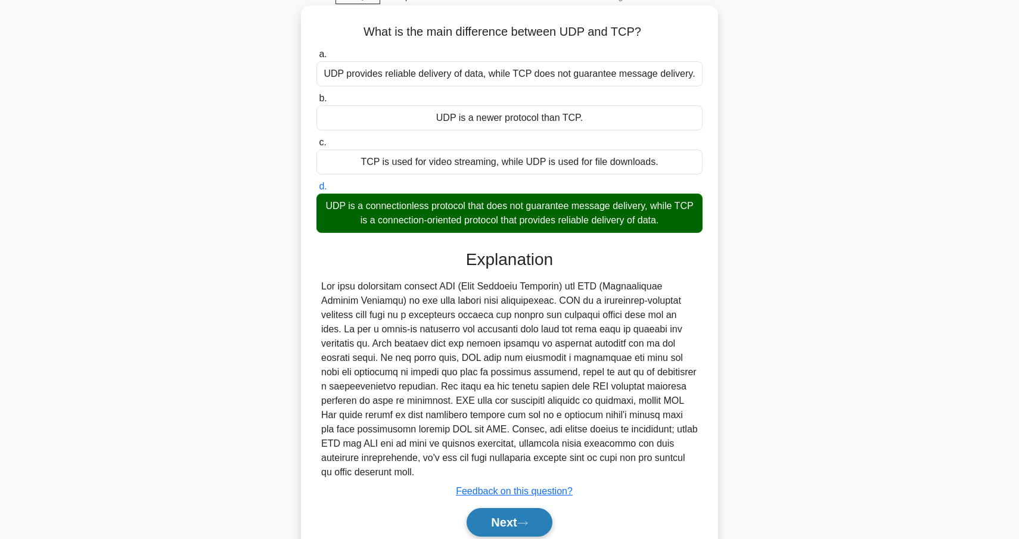
click at [513, 528] on button "Next" at bounding box center [509, 522] width 85 height 29
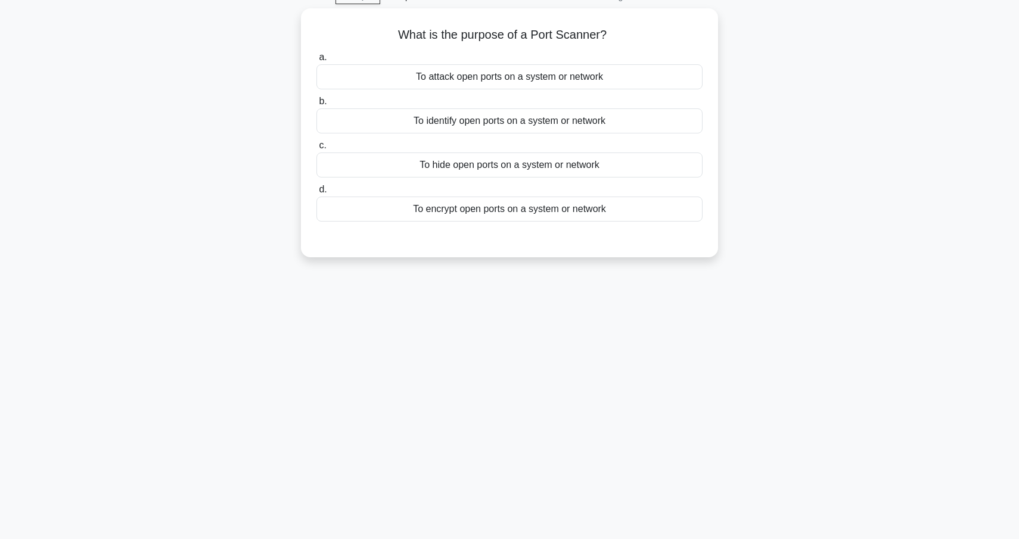
scroll to position [58, 0]
click at [503, 129] on div "To identify open ports on a system or network" at bounding box center [510, 121] width 386 height 25
click at [317, 106] on input "b. To identify open ports on a system or network" at bounding box center [317, 102] width 0 height 8
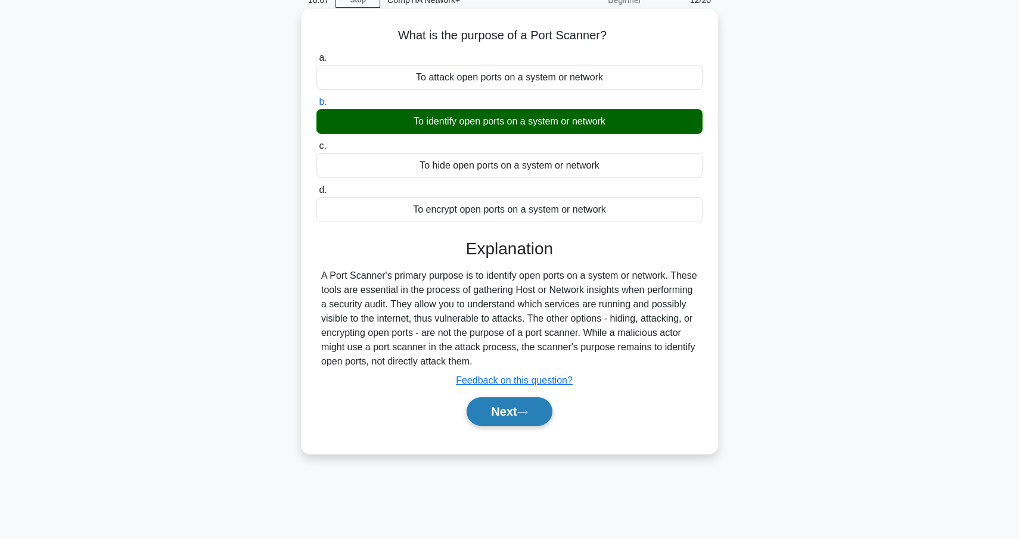
click at [501, 404] on button "Next" at bounding box center [509, 412] width 85 height 29
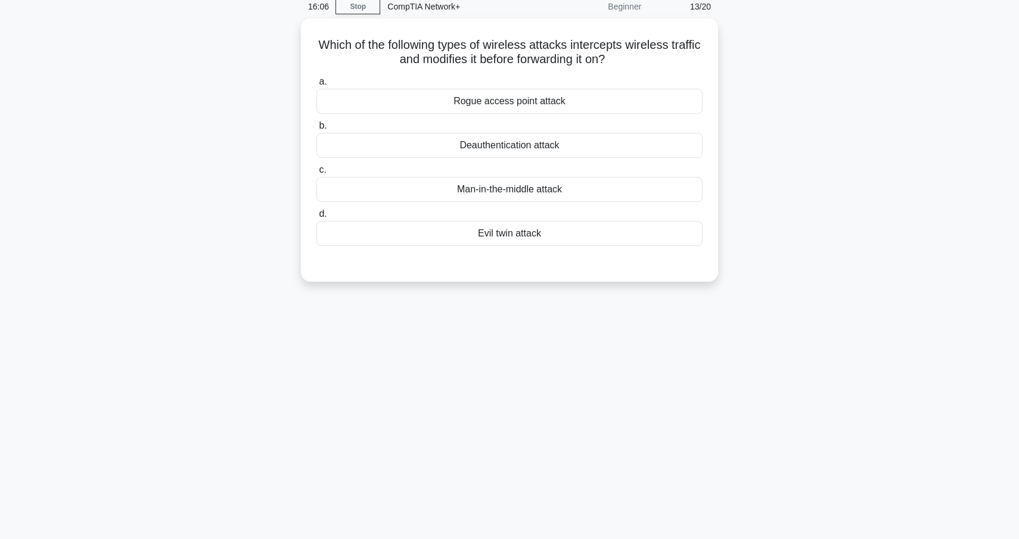
scroll to position [49, 0]
click at [533, 194] on div "Man-in-the-middle attack" at bounding box center [510, 188] width 386 height 25
click at [317, 173] on input "c. Man-in-the-middle attack" at bounding box center [317, 170] width 0 height 8
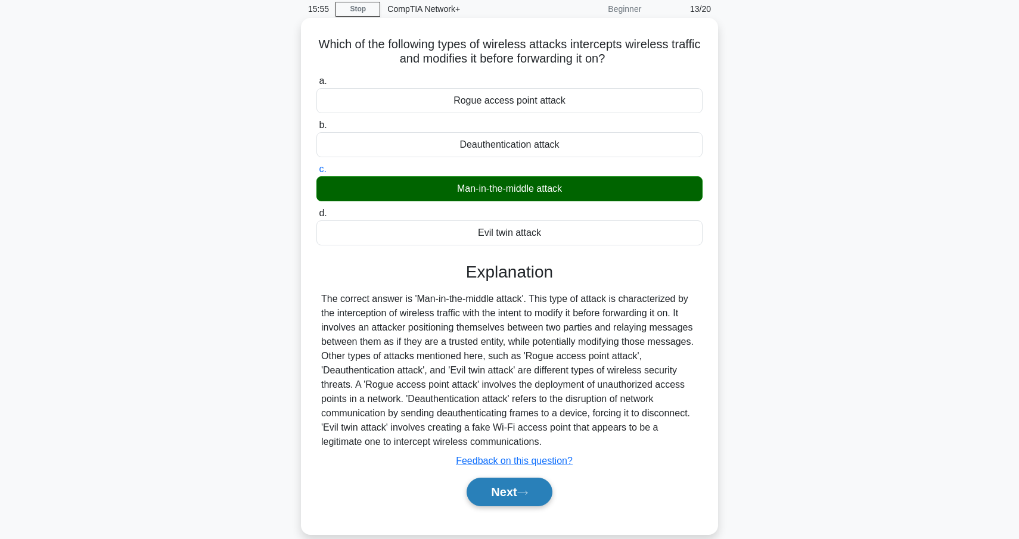
click at [498, 488] on button "Next" at bounding box center [509, 492] width 85 height 29
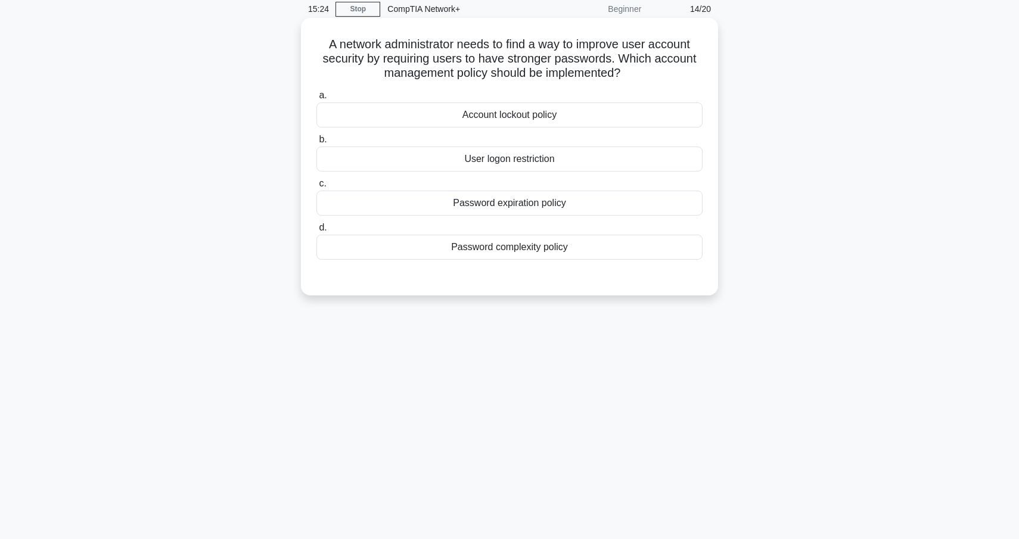
click at [540, 252] on div "Password complexity policy" at bounding box center [510, 247] width 386 height 25
click at [317, 232] on input "d. Password complexity policy" at bounding box center [317, 228] width 0 height 8
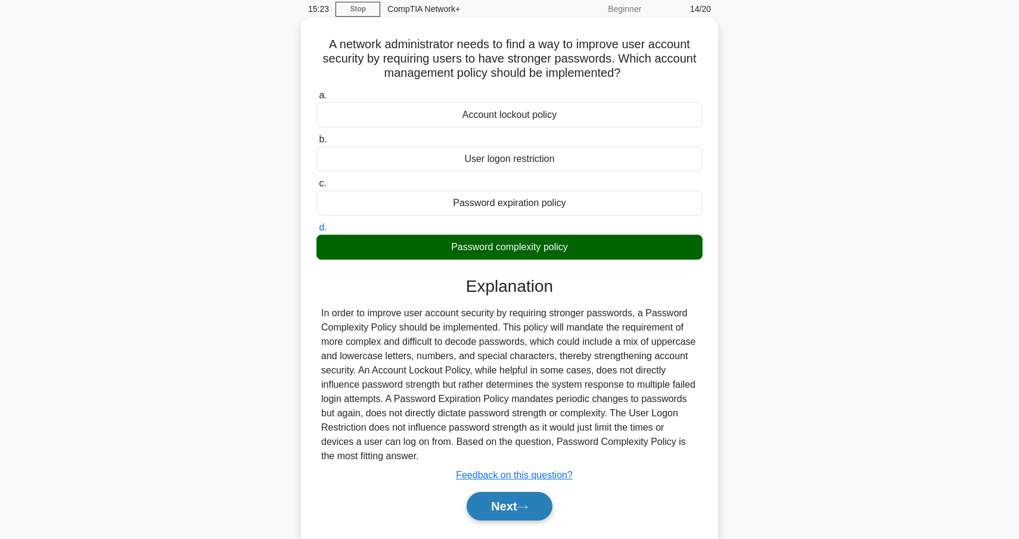
click at [526, 504] on button "Next" at bounding box center [509, 506] width 85 height 29
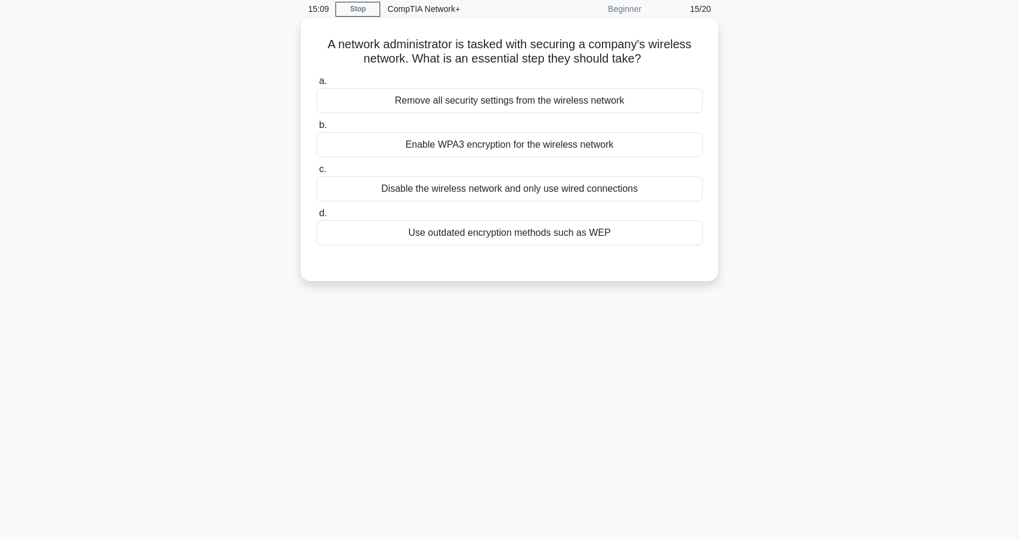
click at [559, 144] on div "Enable WPA3 encryption for the wireless network" at bounding box center [510, 144] width 386 height 25
click at [317, 129] on input "b. Enable WPA3 encryption for the wireless network" at bounding box center [317, 126] width 0 height 8
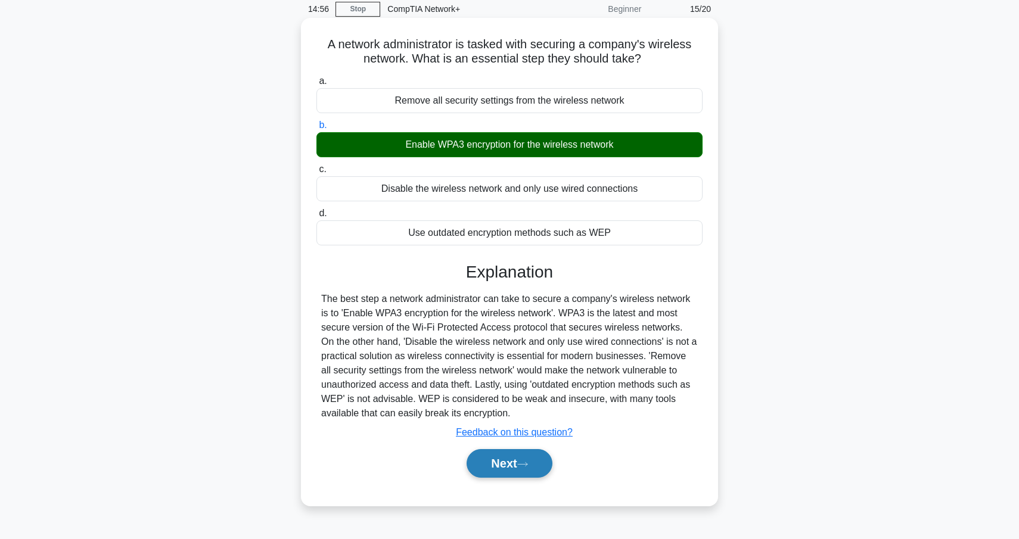
click at [508, 463] on button "Next" at bounding box center [509, 463] width 85 height 29
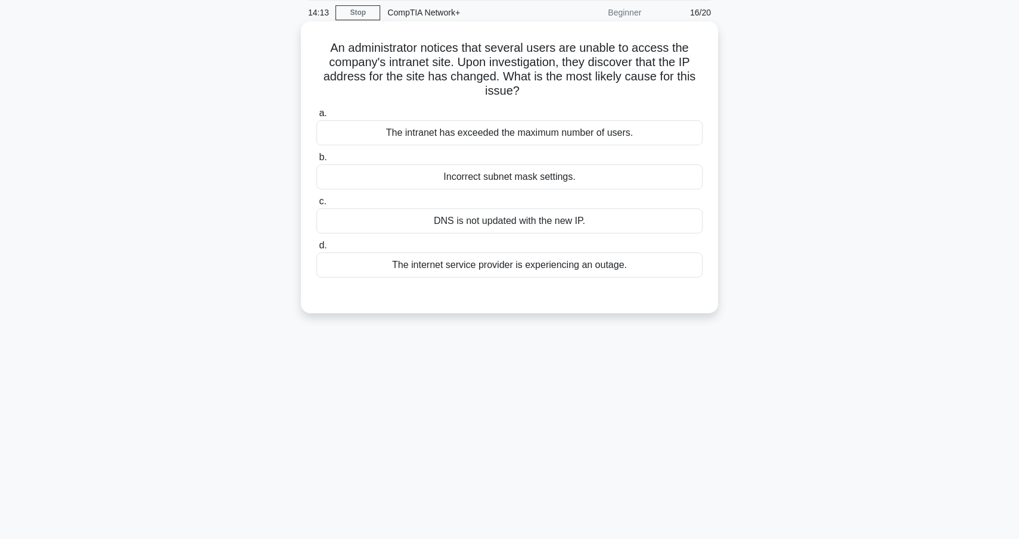
scroll to position [48, 0]
click at [589, 219] on div "DNS is not updated with the new IP." at bounding box center [510, 218] width 386 height 25
click at [317, 203] on input "c. DNS is not updated with the new IP." at bounding box center [317, 200] width 0 height 8
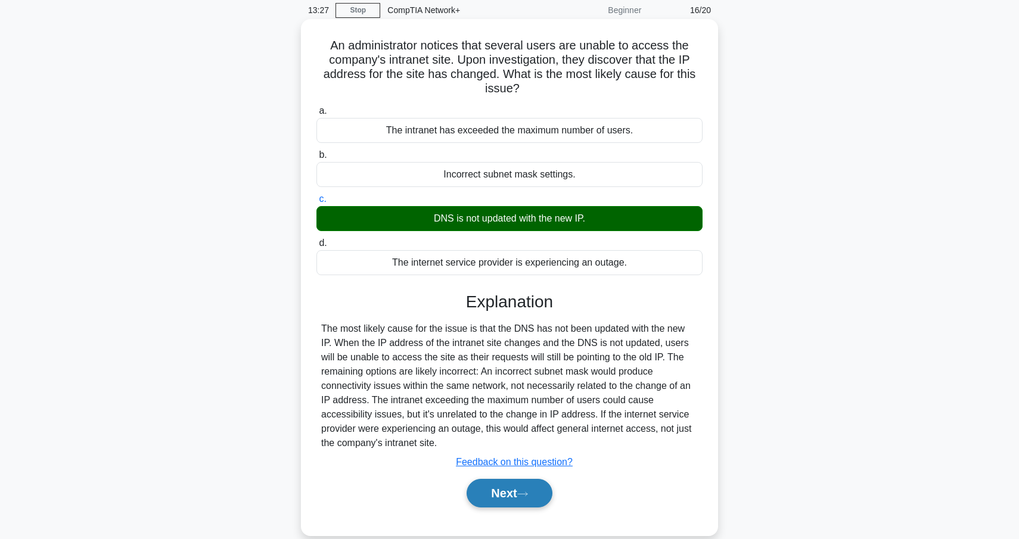
click at [522, 494] on icon at bounding box center [522, 494] width 11 height 7
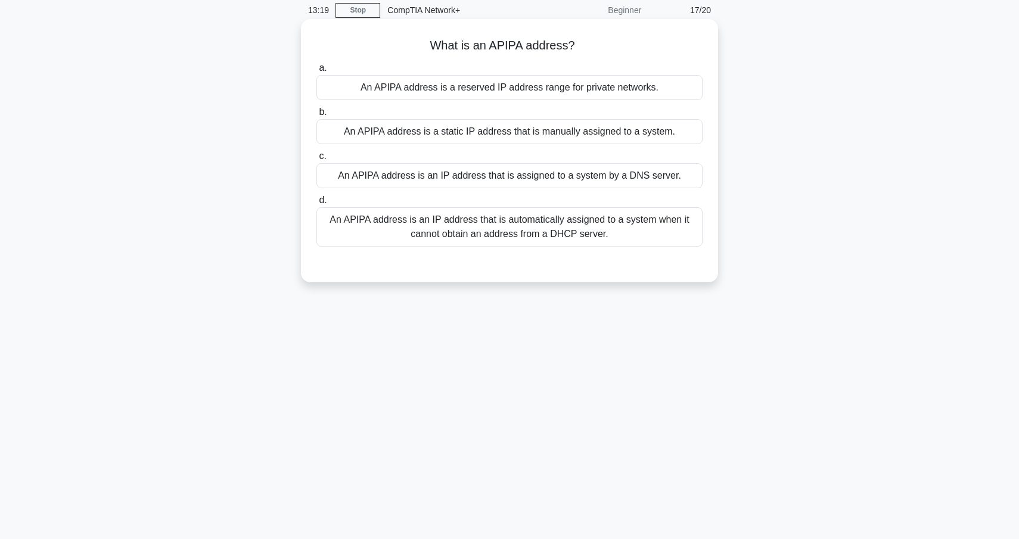
click at [592, 227] on div "An APIPA address is an IP address that is automatically assigned to a system wh…" at bounding box center [510, 226] width 386 height 39
click at [317, 204] on input "d. An APIPA address is an IP address that is automatically assigned to a system…" at bounding box center [317, 201] width 0 height 8
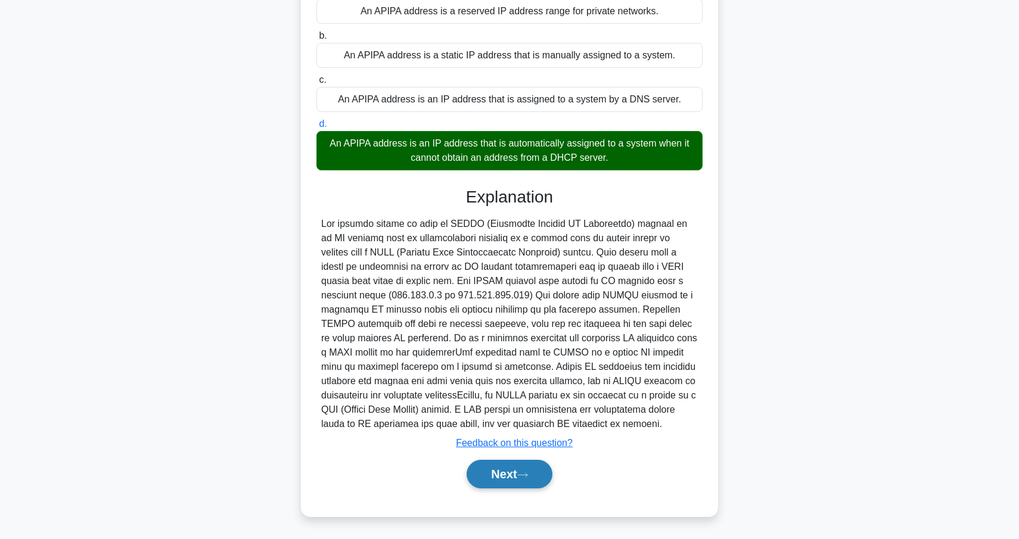
click at [530, 471] on button "Next" at bounding box center [509, 474] width 85 height 29
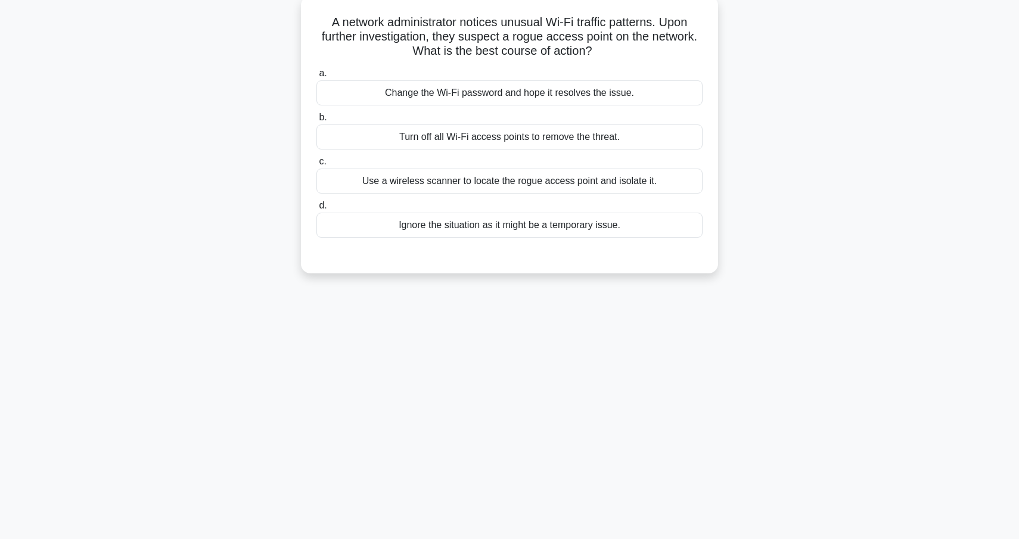
scroll to position [72, 0]
click at [553, 184] on div "Use a wireless scanner to locate the rogue access point and isolate it." at bounding box center [510, 180] width 386 height 25
click at [317, 165] on input "c. Use a wireless scanner to locate the rogue access point and isolate it." at bounding box center [317, 161] width 0 height 8
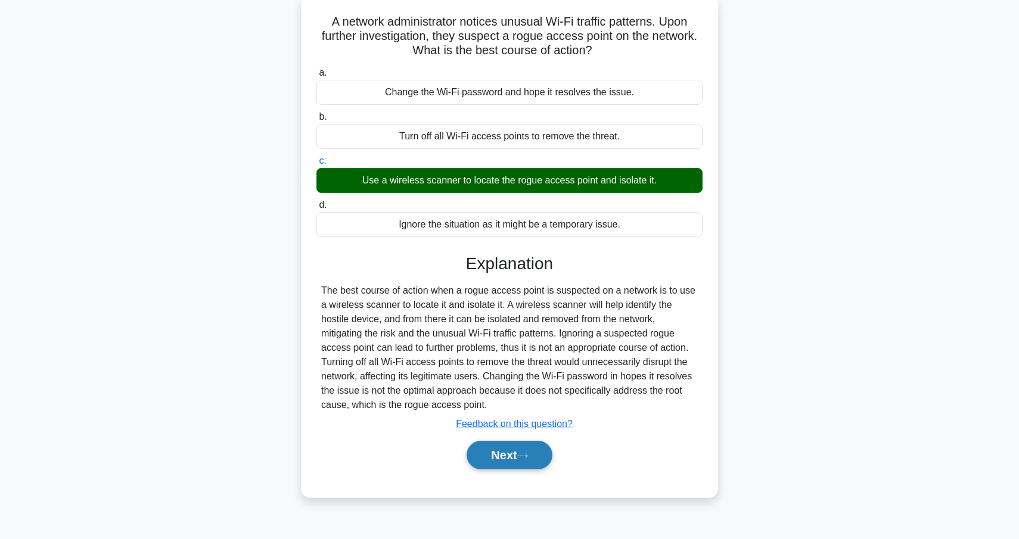
click at [534, 462] on button "Next" at bounding box center [509, 455] width 85 height 29
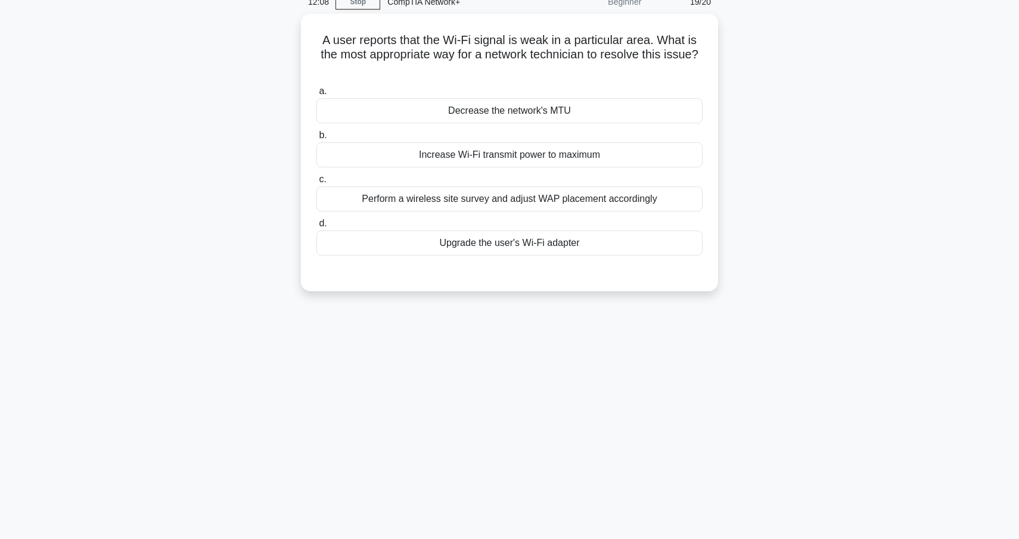
scroll to position [51, 0]
click at [539, 198] on div "Perform a wireless site survey and adjust WAP placement accordingly" at bounding box center [510, 201] width 386 height 25
click at [317, 186] on input "c. Perform a wireless site survey and adjust WAP placement accordingly" at bounding box center [317, 182] width 0 height 8
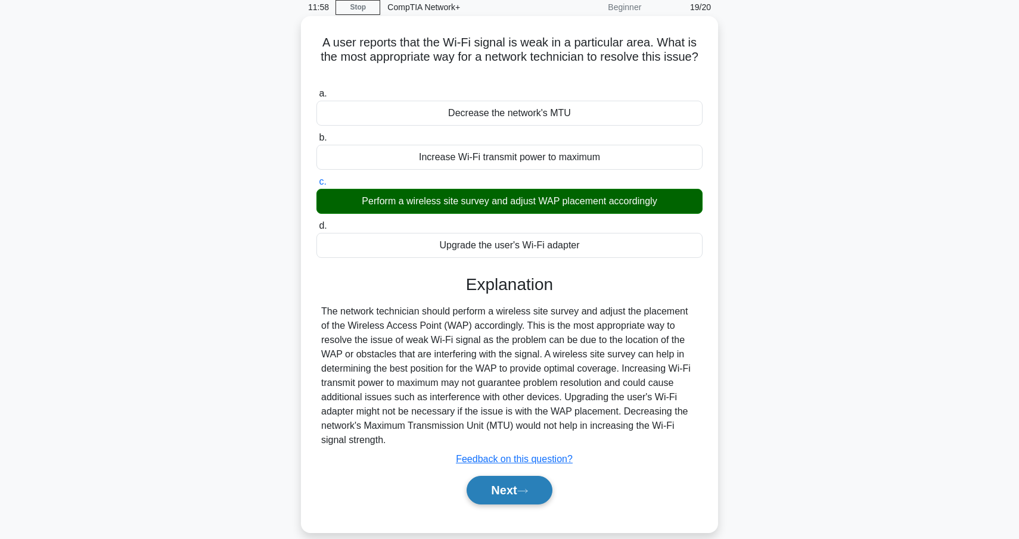
click at [502, 488] on button "Next" at bounding box center [509, 490] width 85 height 29
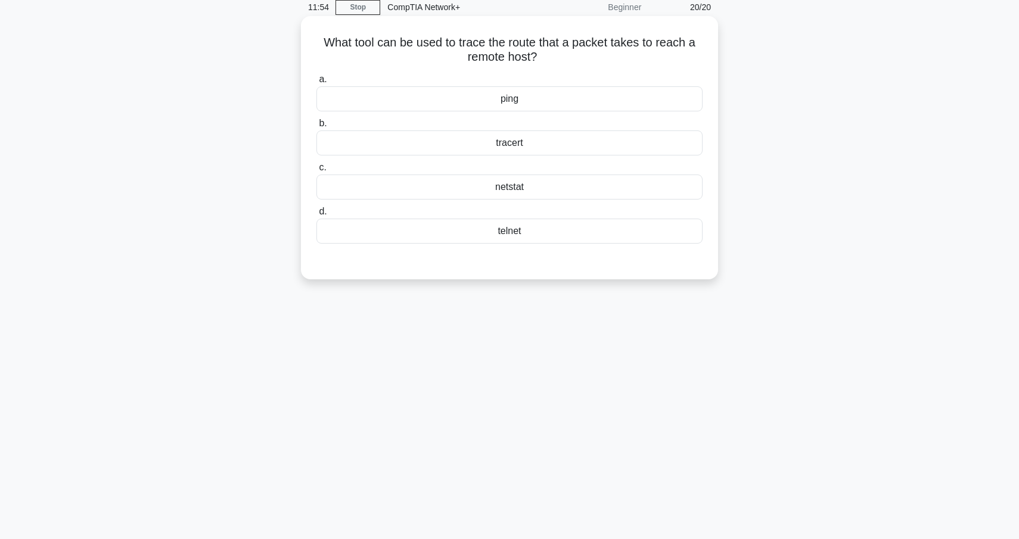
click at [523, 142] on div "tracert" at bounding box center [510, 143] width 386 height 25
click at [317, 128] on input "b. tracert" at bounding box center [317, 124] width 0 height 8
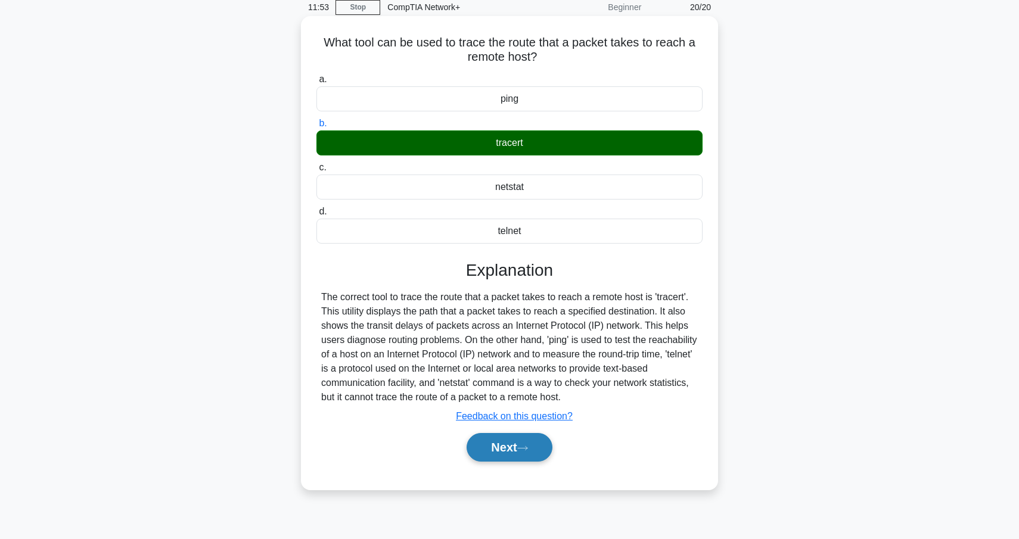
click at [523, 452] on button "Next" at bounding box center [509, 447] width 85 height 29
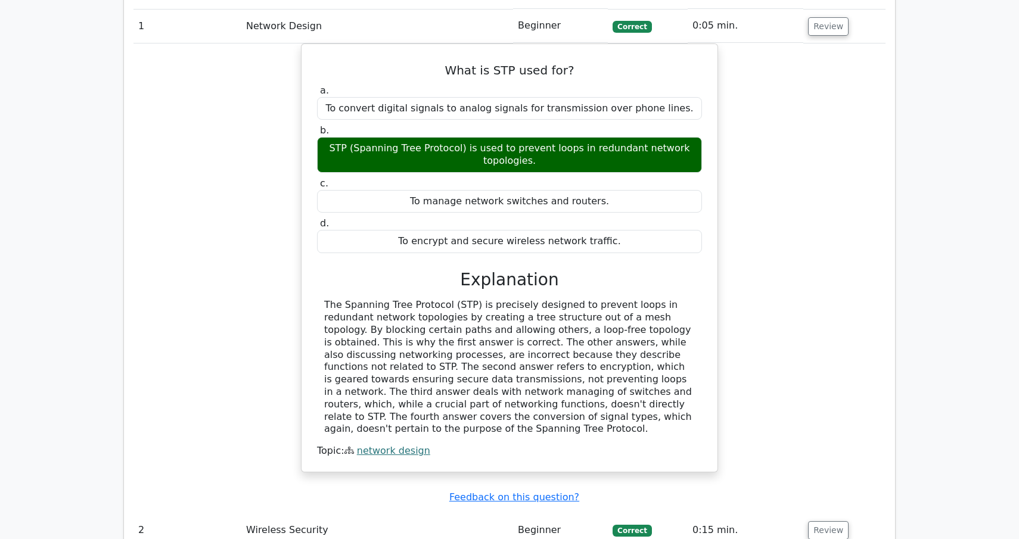
scroll to position [886, 0]
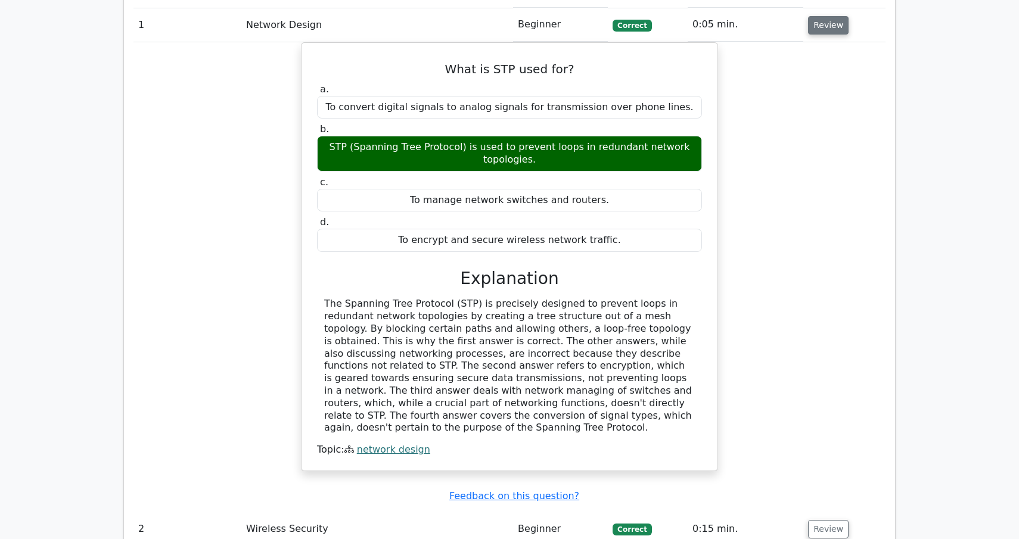
click at [833, 27] on button "Review" at bounding box center [828, 25] width 41 height 18
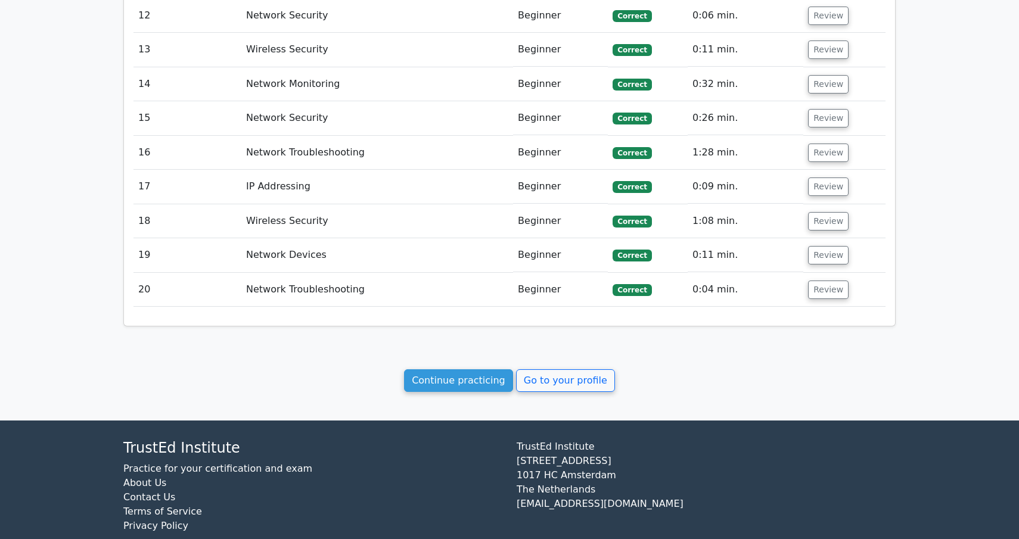
scroll to position [1298, 0]
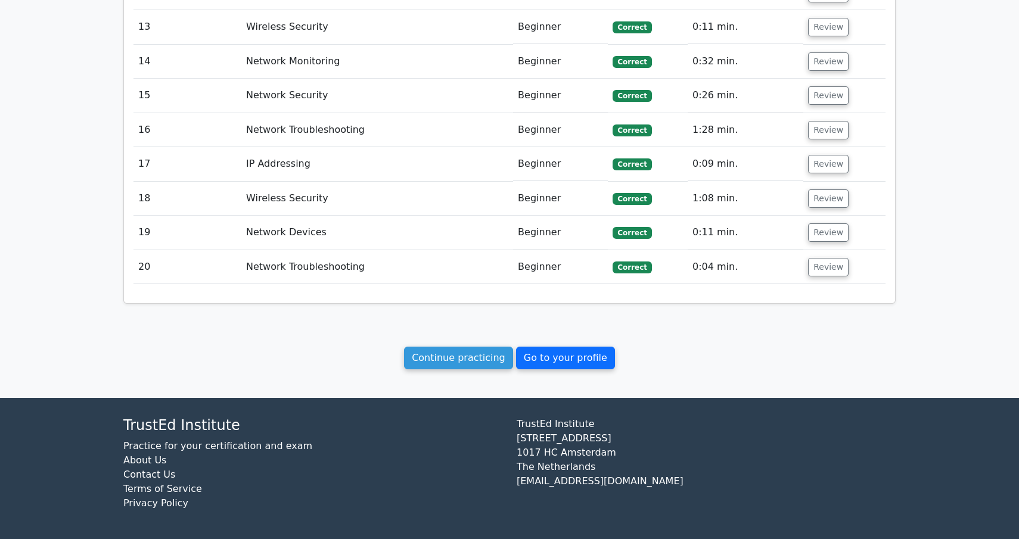
click at [535, 362] on link "Go to your profile" at bounding box center [565, 358] width 99 height 23
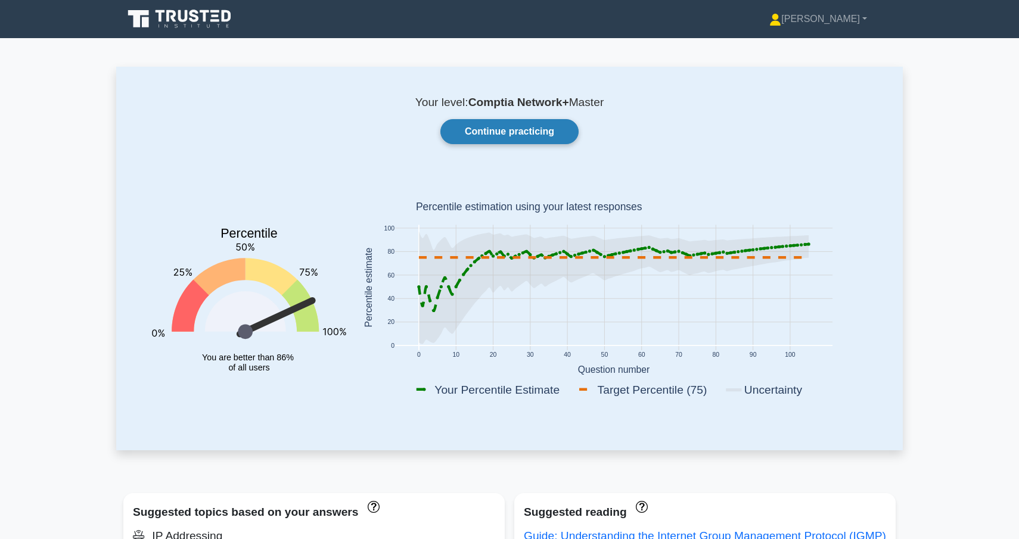
click at [524, 124] on link "Continue practicing" at bounding box center [509, 131] width 138 height 25
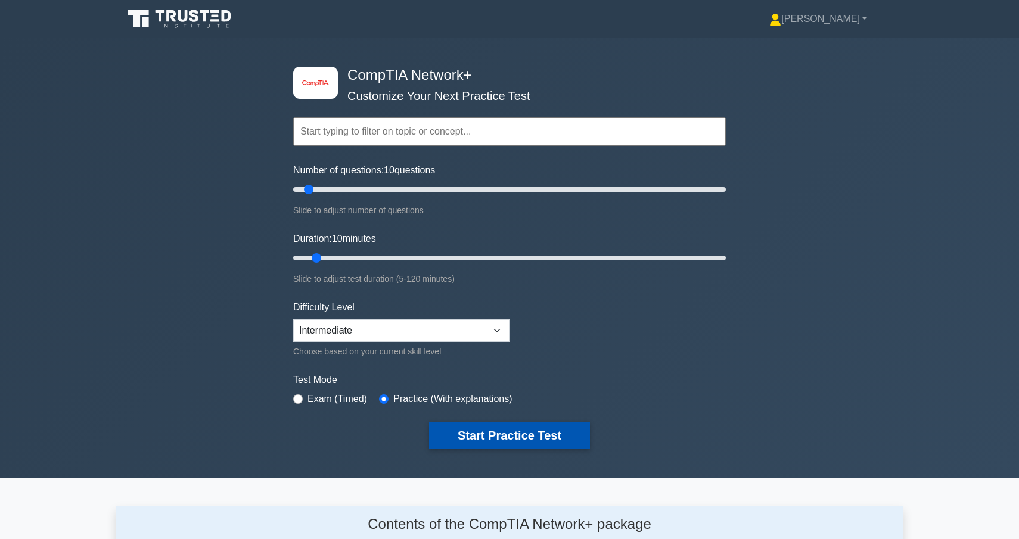
click at [516, 439] on button "Start Practice Test" at bounding box center [509, 435] width 161 height 27
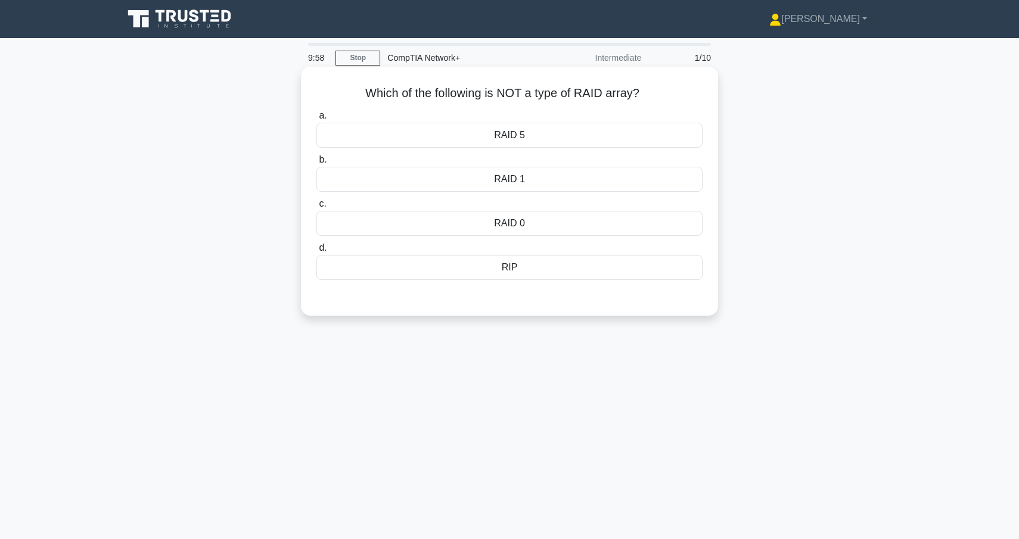
click at [551, 278] on div "RIP" at bounding box center [510, 267] width 386 height 25
click at [317, 252] on input "d. RIP" at bounding box center [317, 248] width 0 height 8
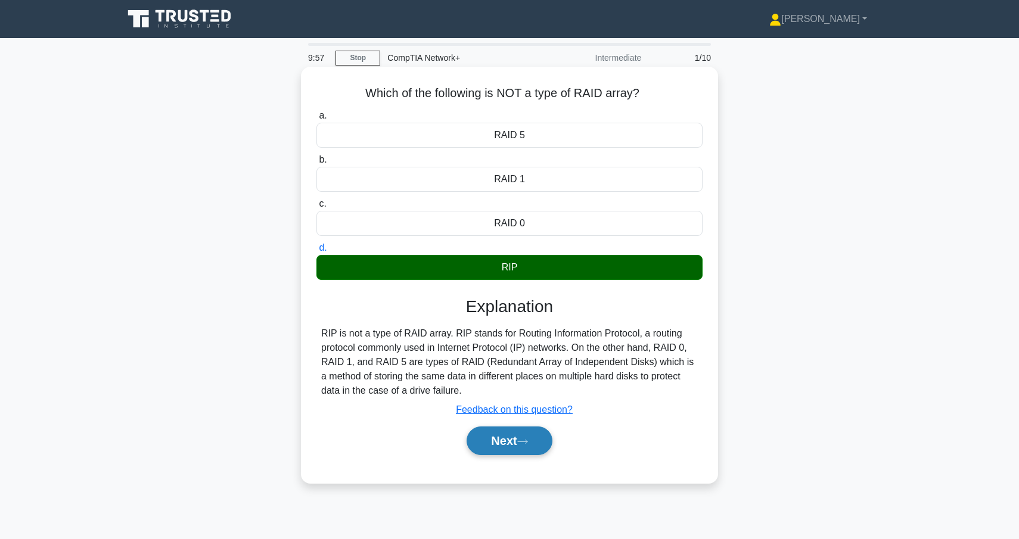
click at [523, 446] on button "Next" at bounding box center [509, 441] width 85 height 29
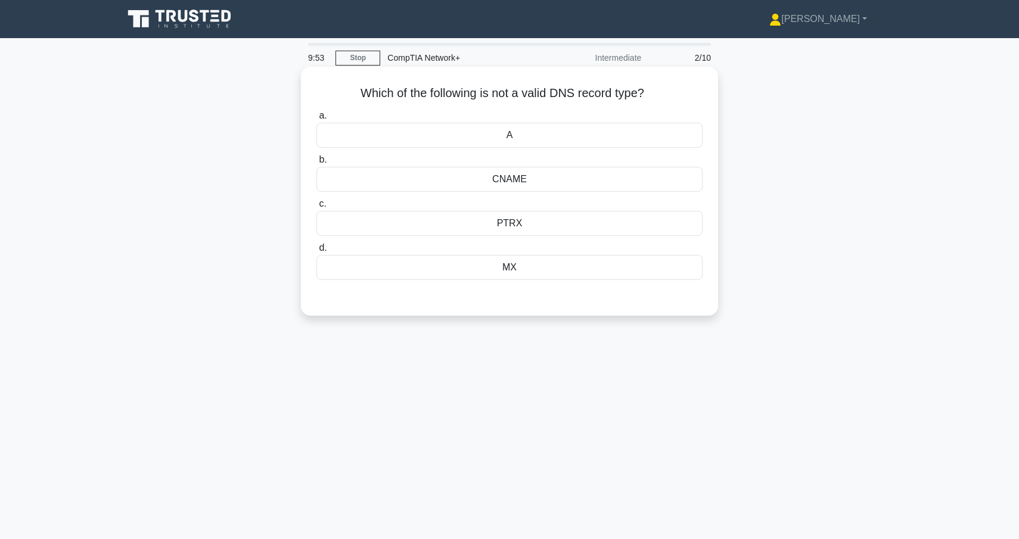
click at [504, 224] on div "PTRX" at bounding box center [510, 223] width 386 height 25
click at [317, 208] on input "c. PTRX" at bounding box center [317, 204] width 0 height 8
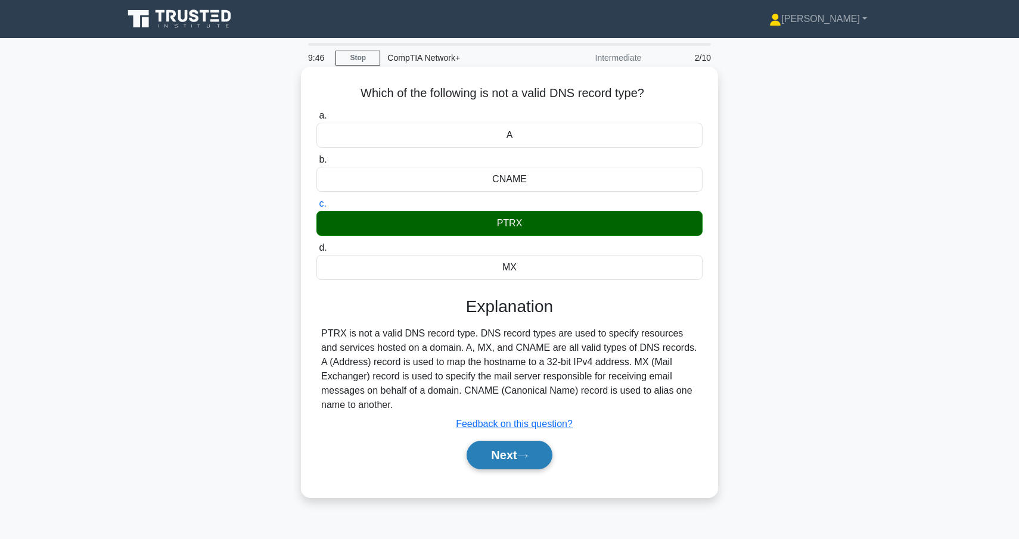
click at [521, 458] on button "Next" at bounding box center [509, 455] width 85 height 29
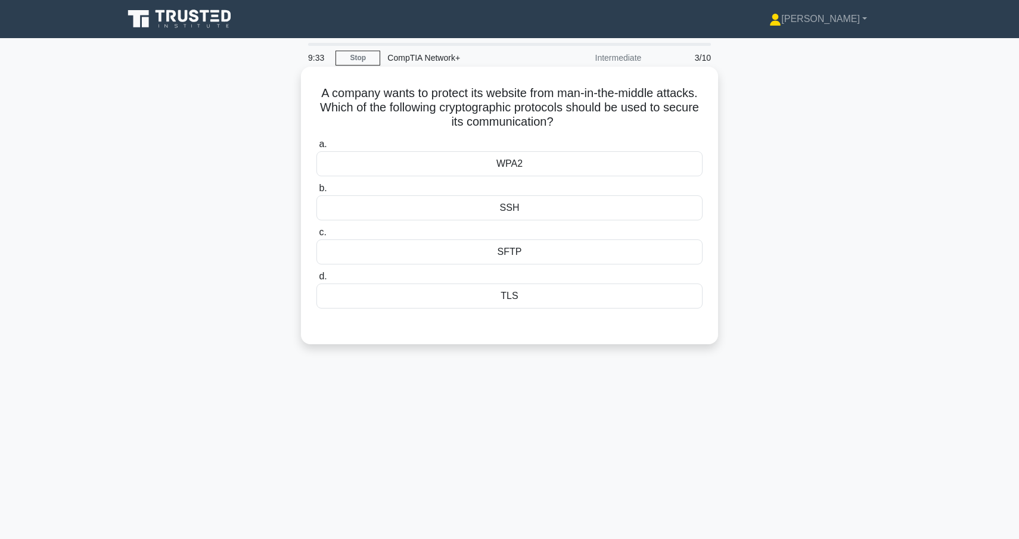
click at [514, 300] on div "TLS" at bounding box center [510, 296] width 386 height 25
click at [317, 281] on input "d. TLS" at bounding box center [317, 277] width 0 height 8
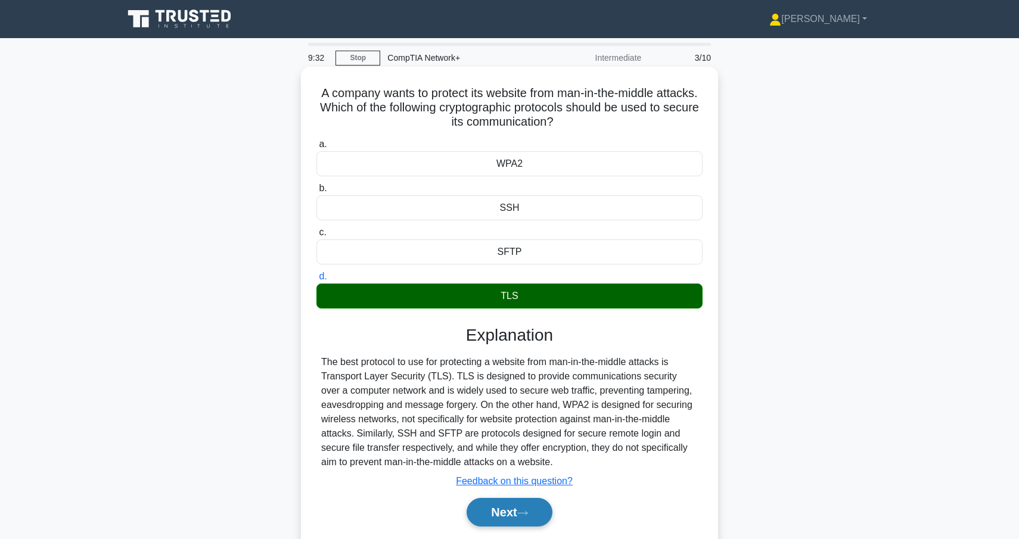
click at [517, 517] on button "Next" at bounding box center [509, 512] width 85 height 29
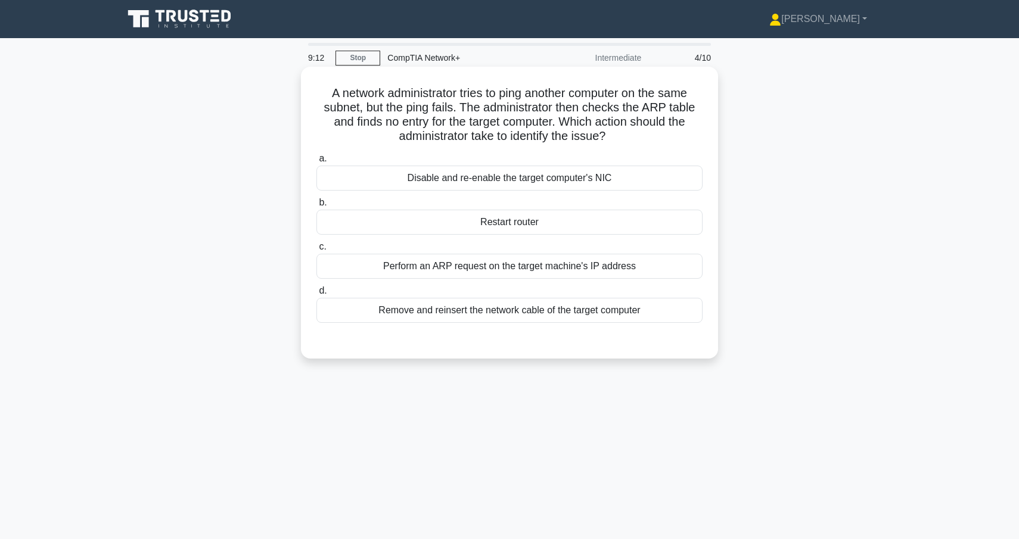
click at [603, 182] on div "Disable and re-enable the target computer's NIC" at bounding box center [510, 178] width 386 height 25
click at [317, 163] on input "a. Disable and re-enable the target computer's NIC" at bounding box center [317, 159] width 0 height 8
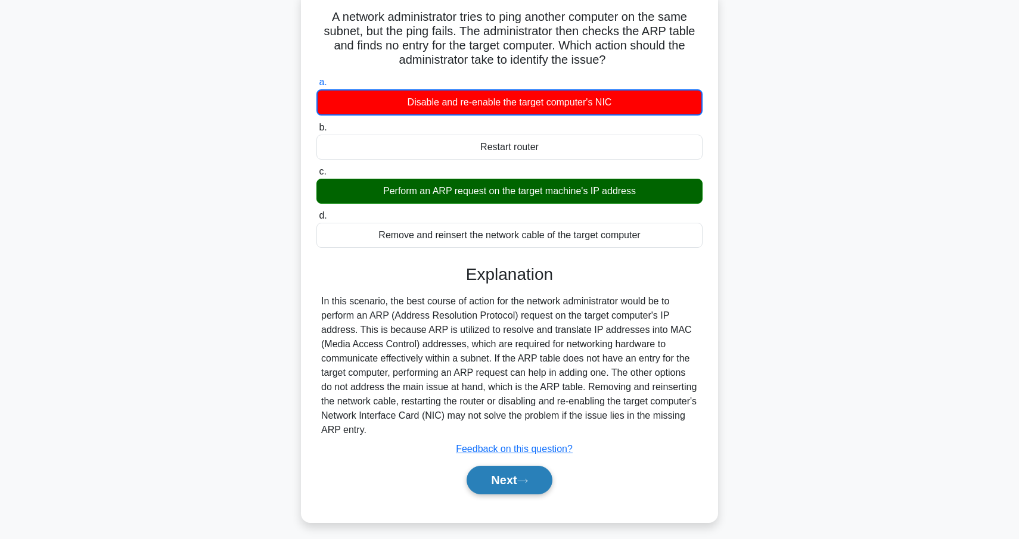
scroll to position [83, 0]
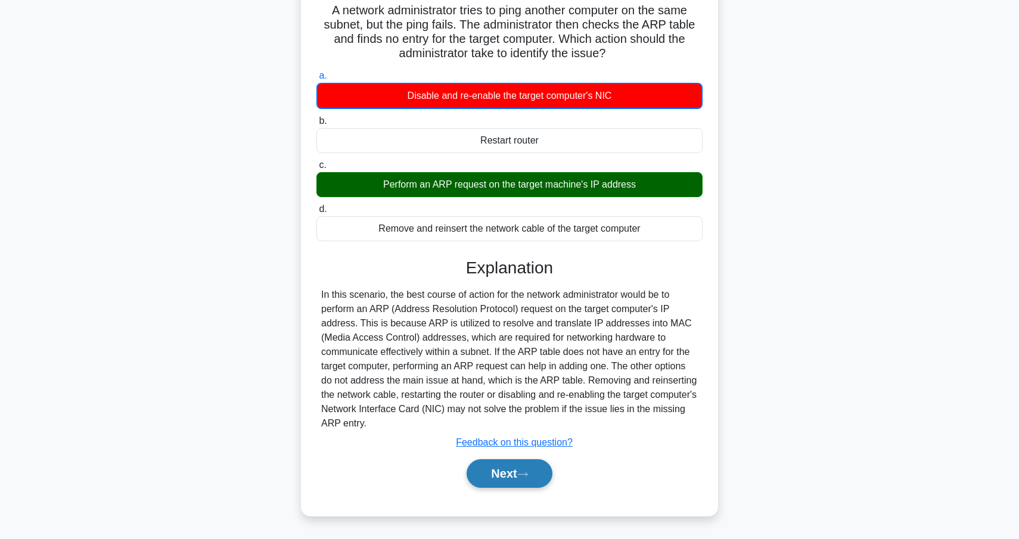
click at [538, 477] on button "Next" at bounding box center [509, 474] width 85 height 29
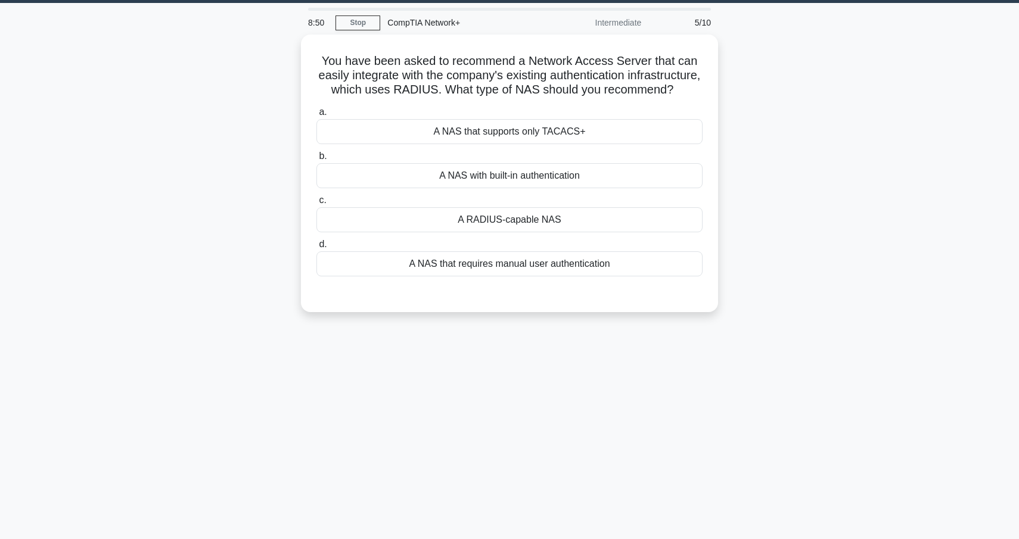
scroll to position [33, 0]
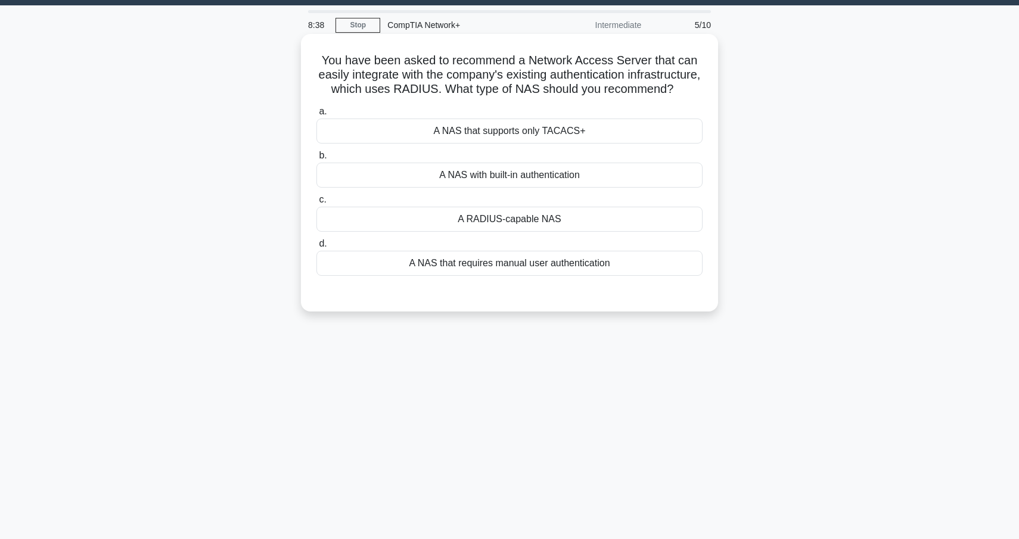
click at [507, 223] on div "A RADIUS-capable NAS" at bounding box center [510, 219] width 386 height 25
click at [317, 204] on input "c. A RADIUS-capable NAS" at bounding box center [317, 200] width 0 height 8
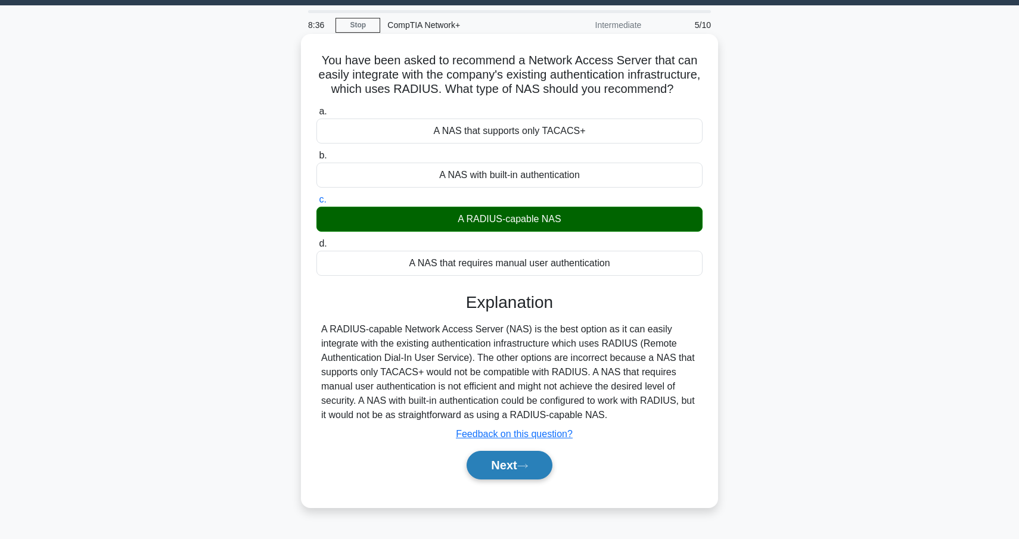
click at [530, 458] on button "Next" at bounding box center [509, 465] width 85 height 29
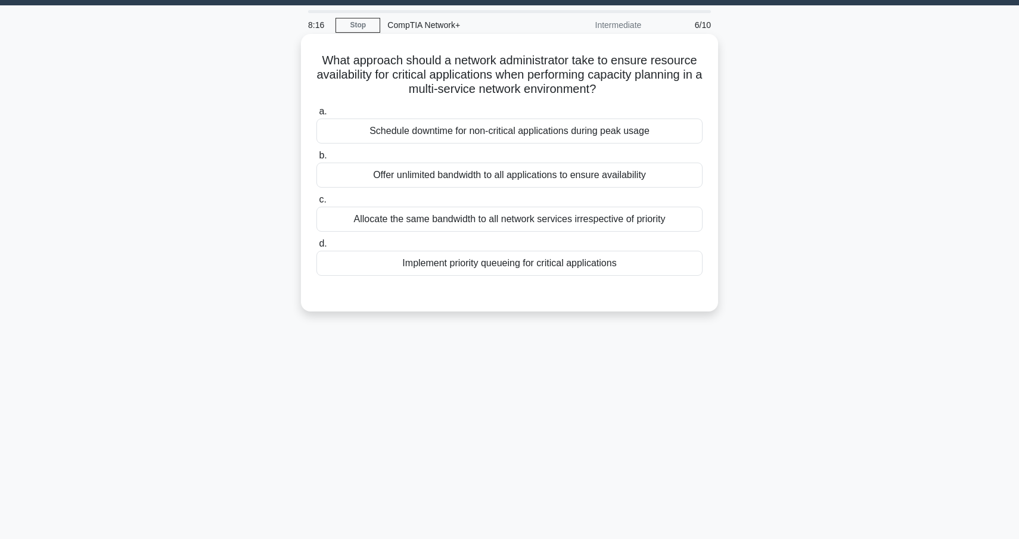
click at [544, 260] on div "Implement priority queueing for critical applications" at bounding box center [510, 263] width 386 height 25
click at [317, 248] on input "d. Implement priority queueing for critical applications" at bounding box center [317, 244] width 0 height 8
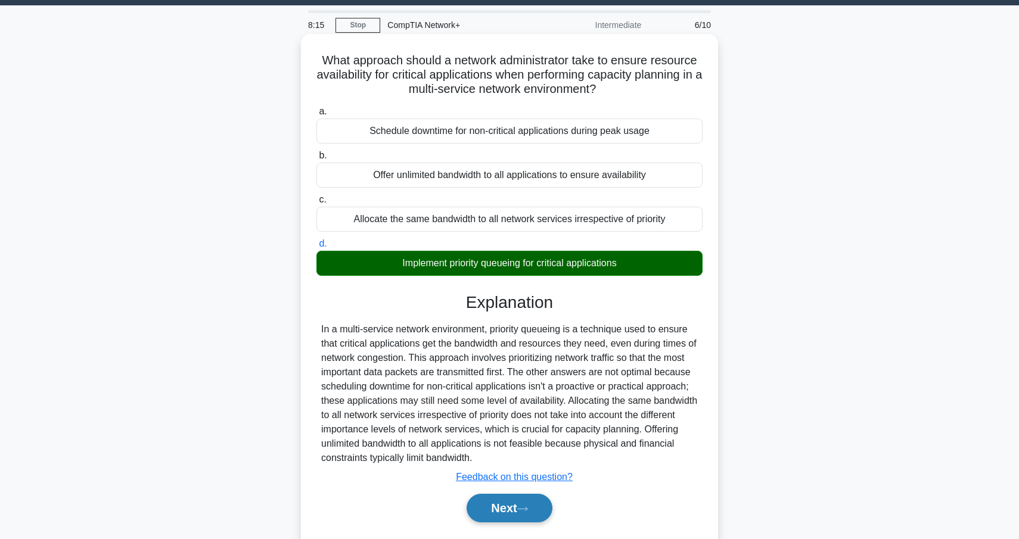
click at [496, 505] on button "Next" at bounding box center [509, 508] width 85 height 29
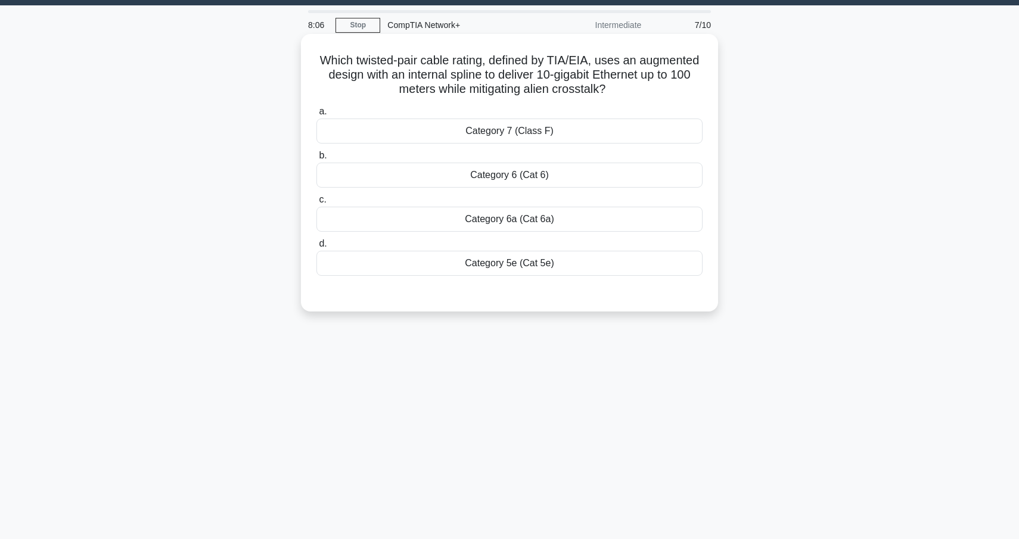
click at [532, 222] on div "Category 6a (Cat 6a)" at bounding box center [510, 219] width 386 height 25
click at [317, 204] on input "c. Category 6a (Cat 6a)" at bounding box center [317, 200] width 0 height 8
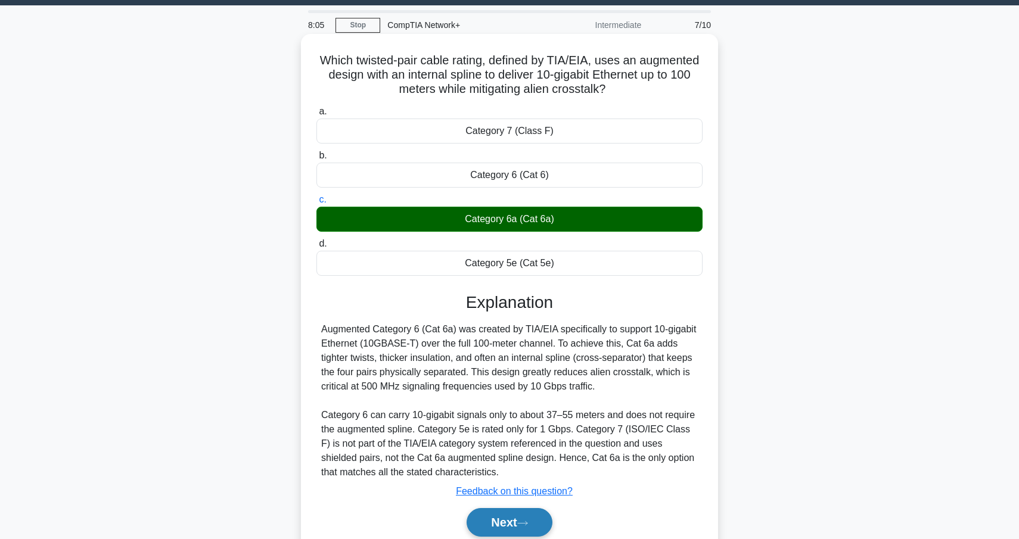
click at [501, 516] on button "Next" at bounding box center [509, 522] width 85 height 29
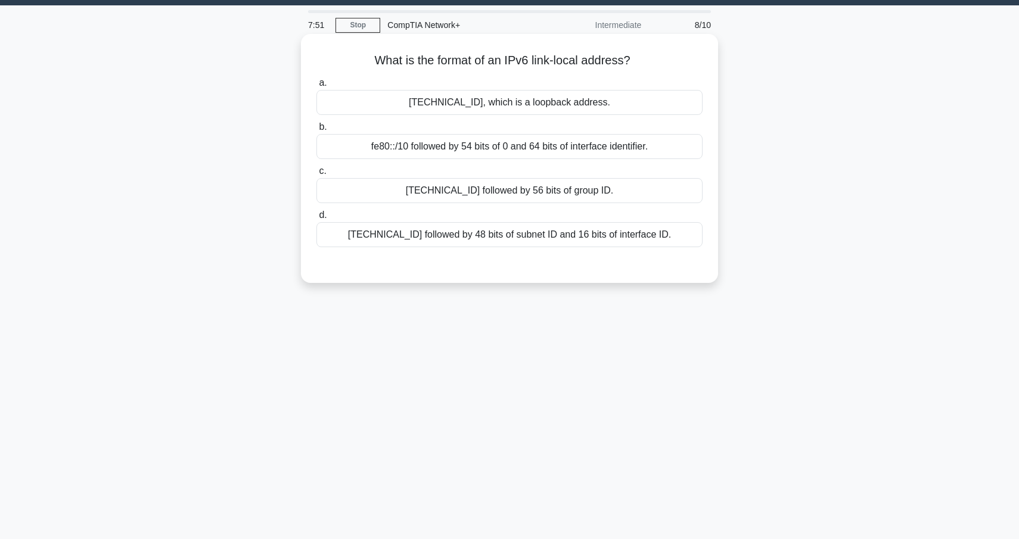
click at [525, 144] on div "fe80::/10 followed by 54 bits of 0 and 64 bits of interface identifier." at bounding box center [510, 146] width 386 height 25
click at [317, 131] on input "b. fe80::/10 followed by 54 bits of 0 and 64 bits of interface identifier." at bounding box center [317, 127] width 0 height 8
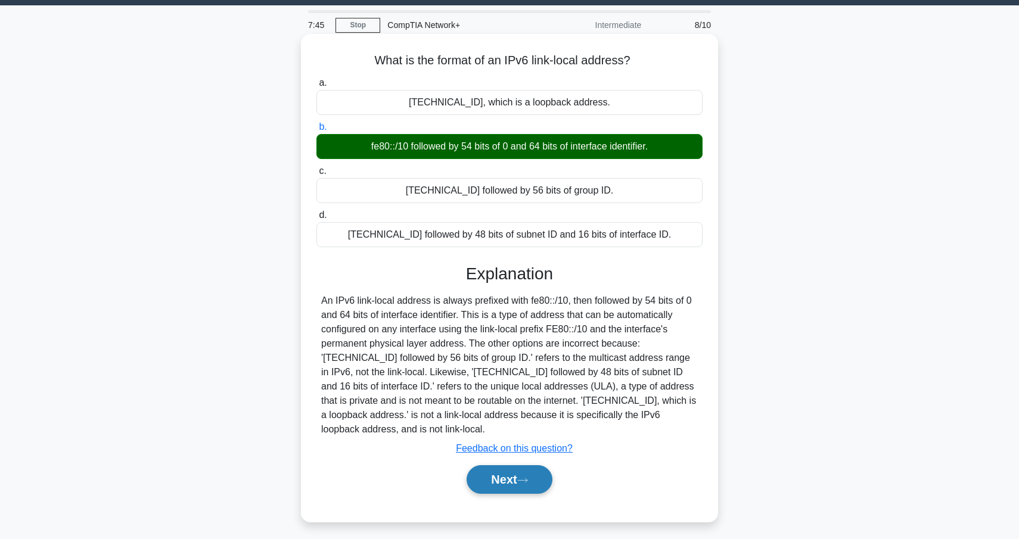
click at [528, 479] on icon at bounding box center [523, 481] width 10 height 4
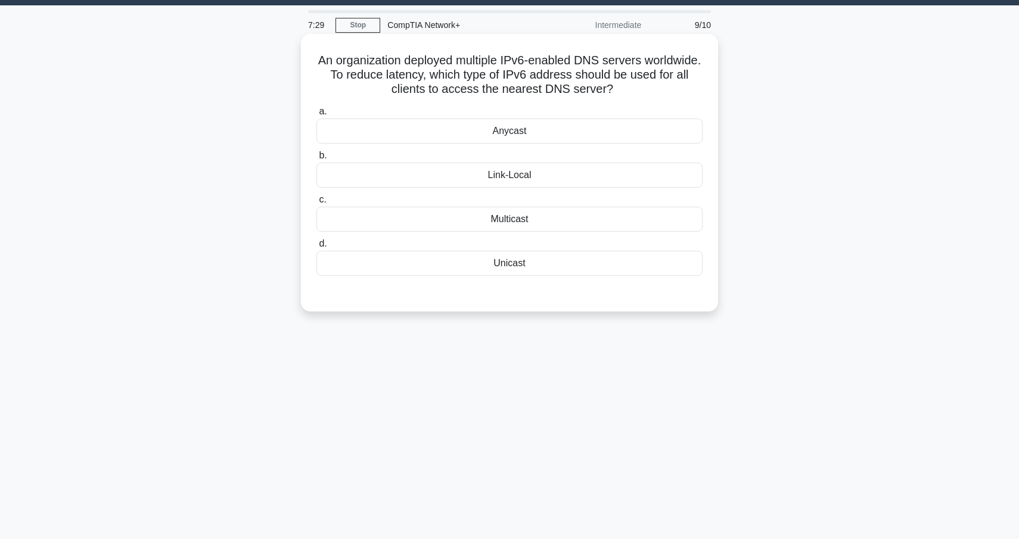
click at [515, 219] on div "Multicast" at bounding box center [510, 219] width 386 height 25
click at [317, 204] on input "c. Multicast" at bounding box center [317, 200] width 0 height 8
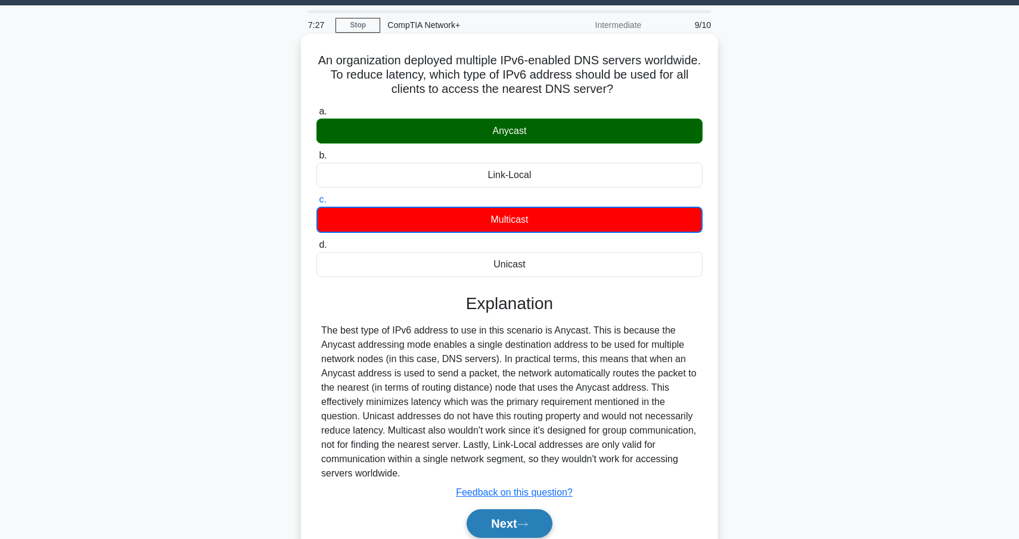
click at [517, 521] on button "Next" at bounding box center [509, 524] width 85 height 29
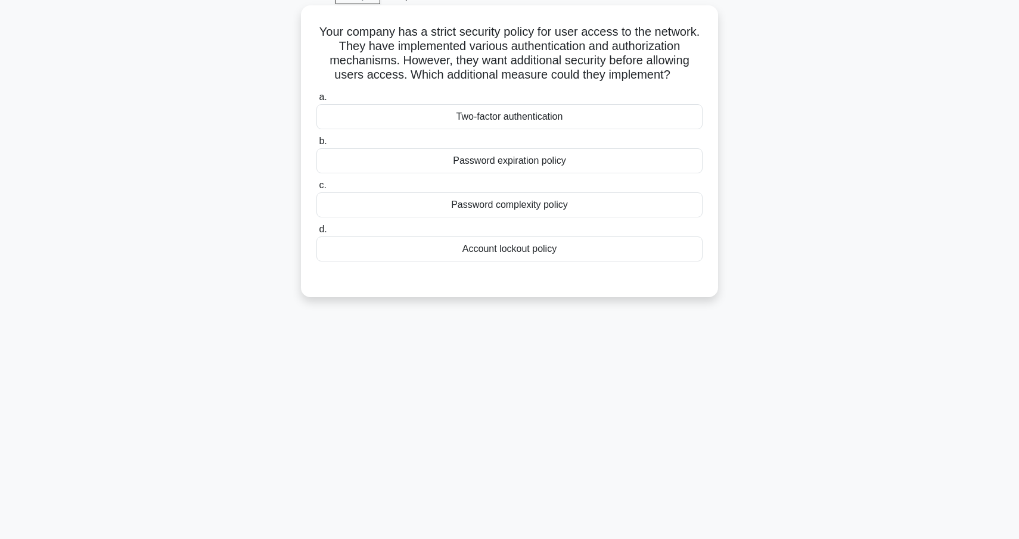
scroll to position [62, 0]
click at [534, 117] on div "Two-factor authentication" at bounding box center [510, 116] width 386 height 25
click at [317, 101] on input "a. Two-factor authentication" at bounding box center [317, 97] width 0 height 8
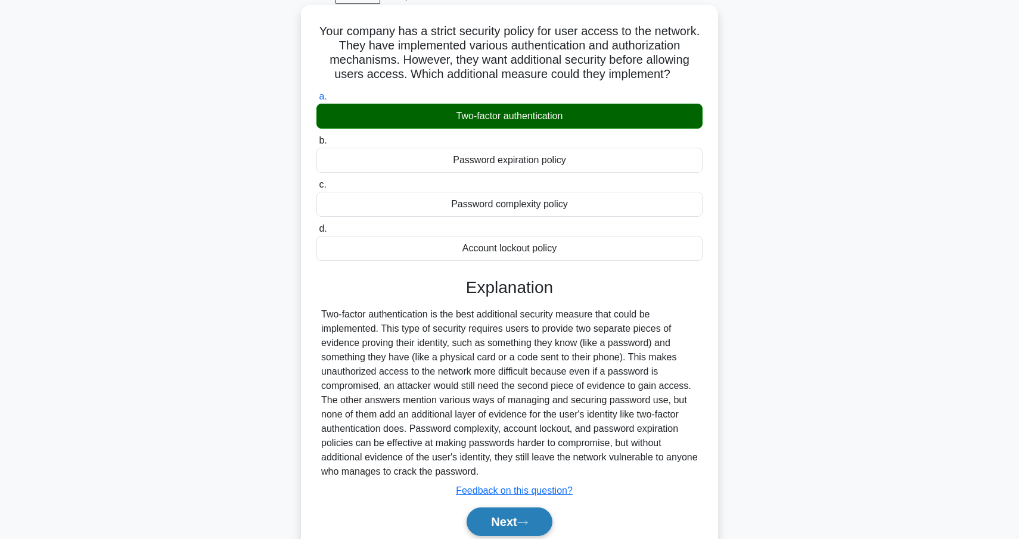
click at [513, 527] on button "Next" at bounding box center [509, 522] width 85 height 29
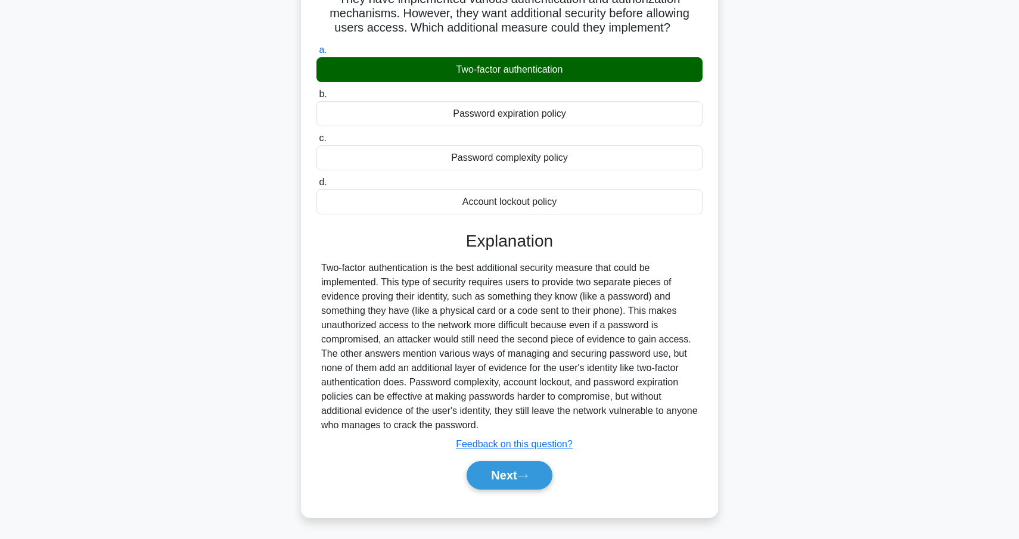
scroll to position [110, 0]
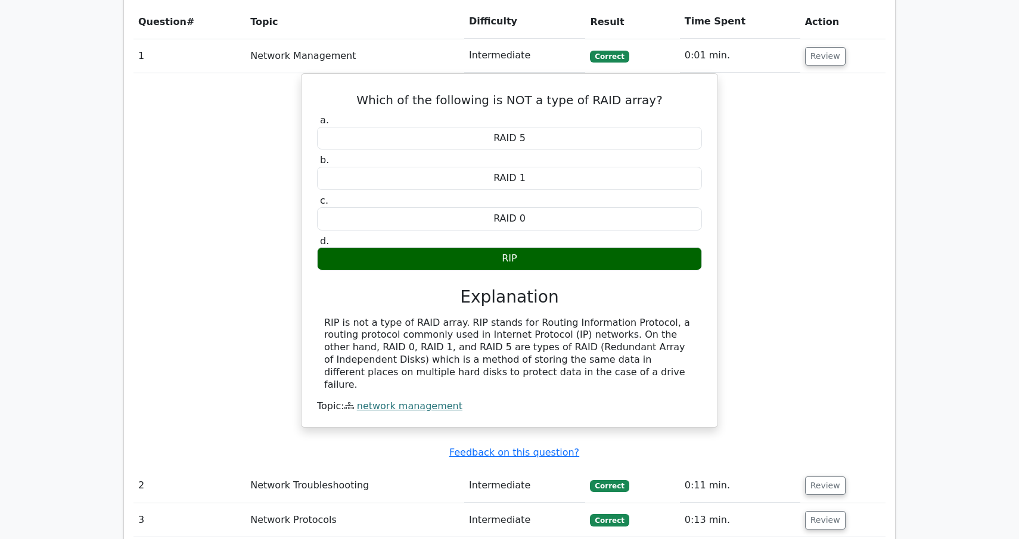
scroll to position [717, 0]
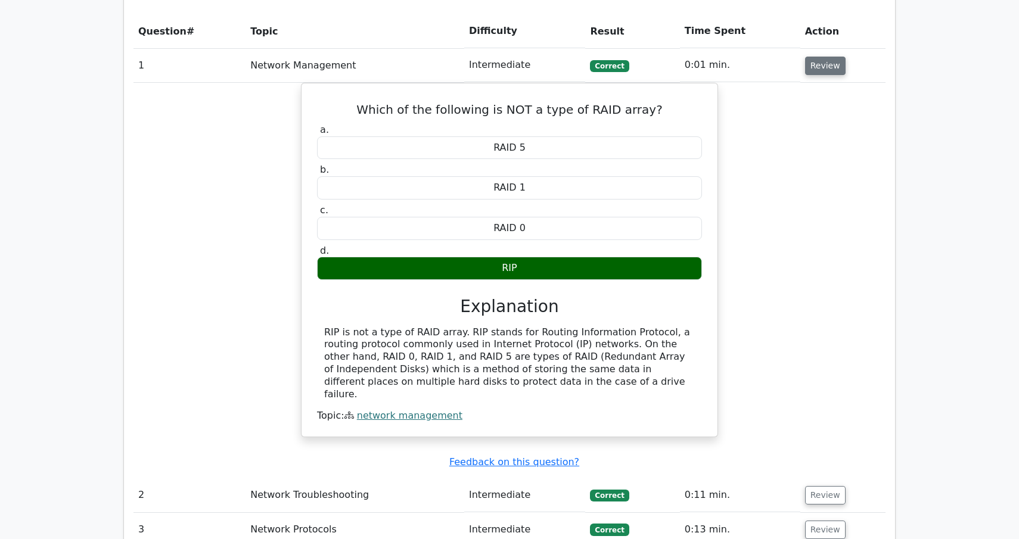
click at [814, 71] on button "Review" at bounding box center [825, 66] width 41 height 18
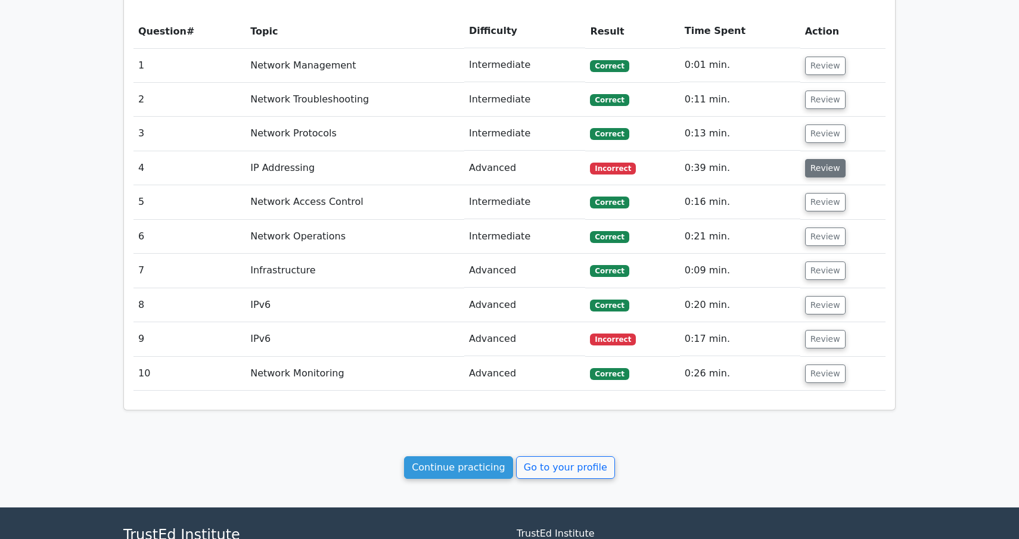
click at [806, 171] on button "Review" at bounding box center [825, 168] width 41 height 18
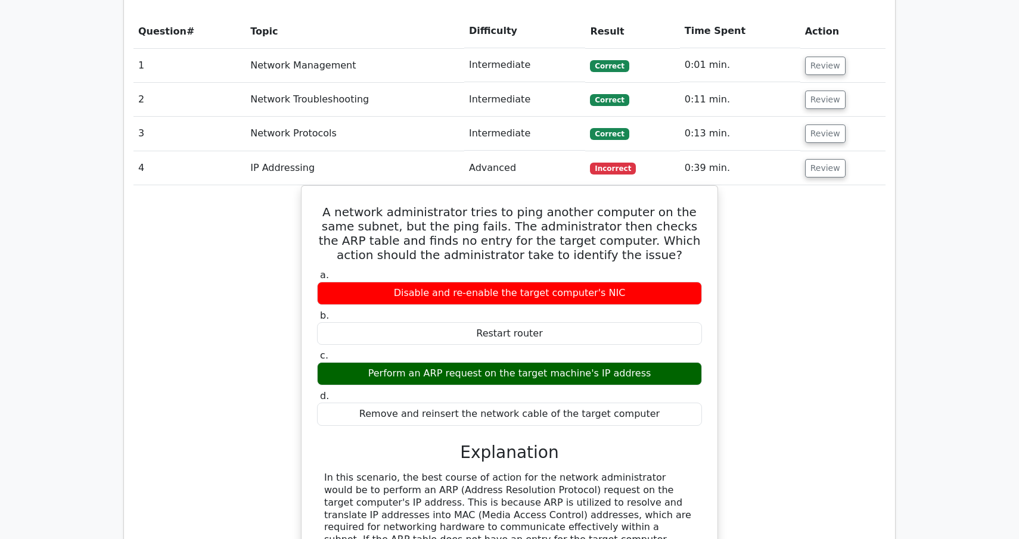
scroll to position [763, 0]
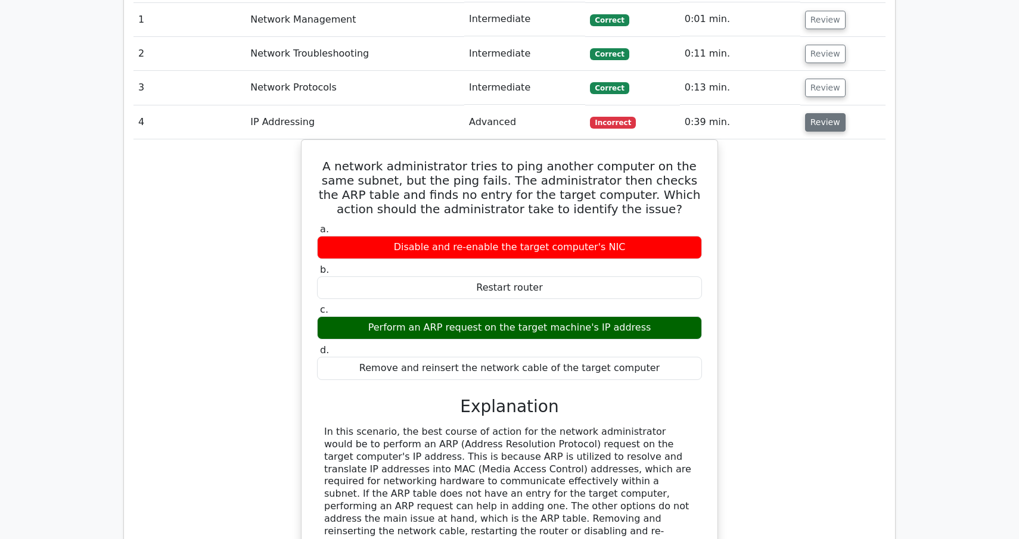
click at [815, 119] on button "Review" at bounding box center [825, 122] width 41 height 18
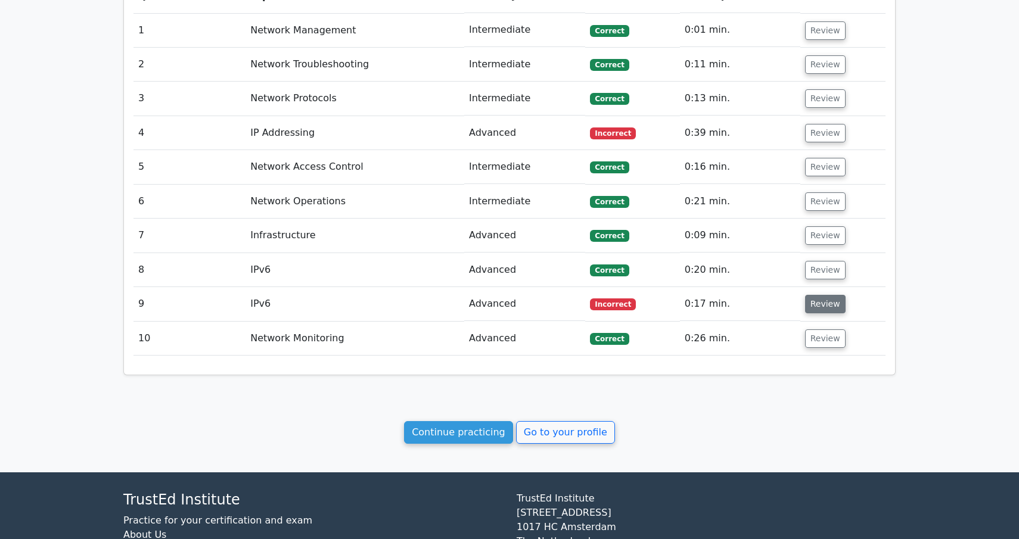
scroll to position [752, 0]
click at [829, 305] on button "Review" at bounding box center [825, 305] width 41 height 18
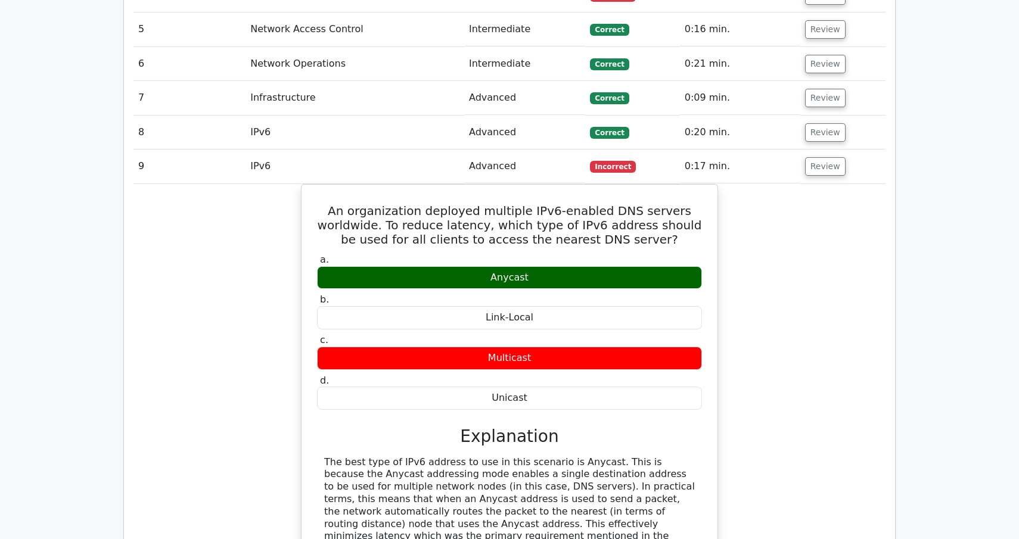
scroll to position [889, 0]
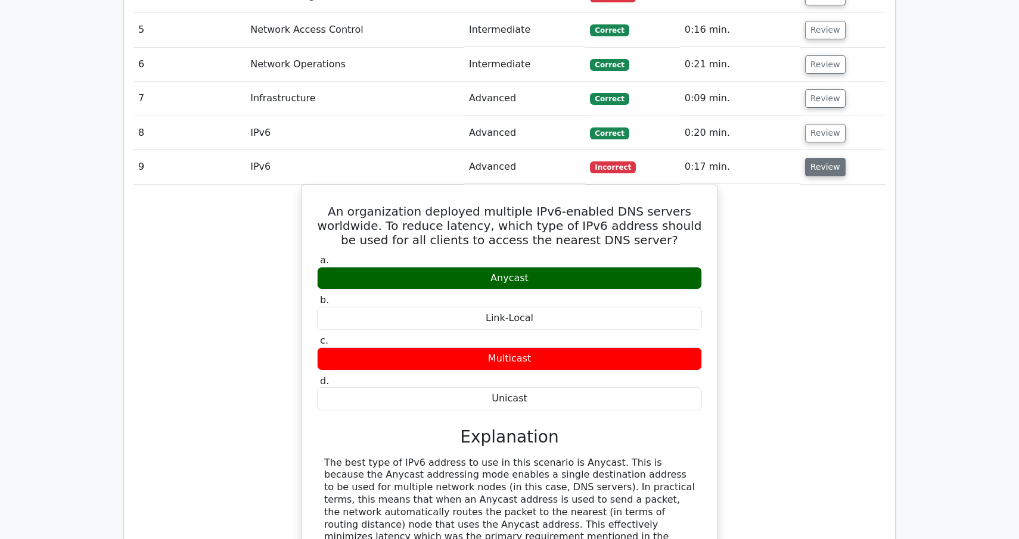
click at [829, 172] on button "Review" at bounding box center [825, 167] width 41 height 18
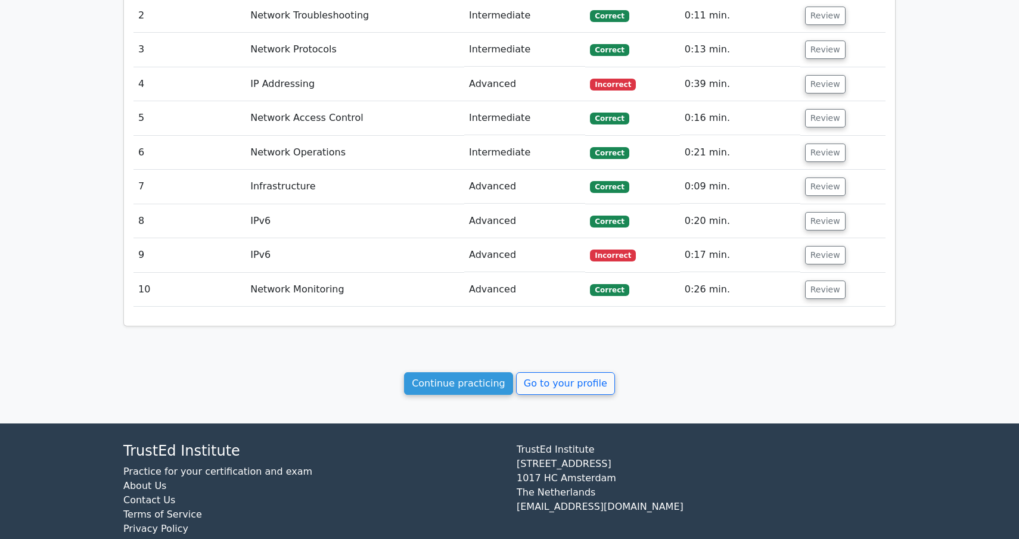
scroll to position [798, 0]
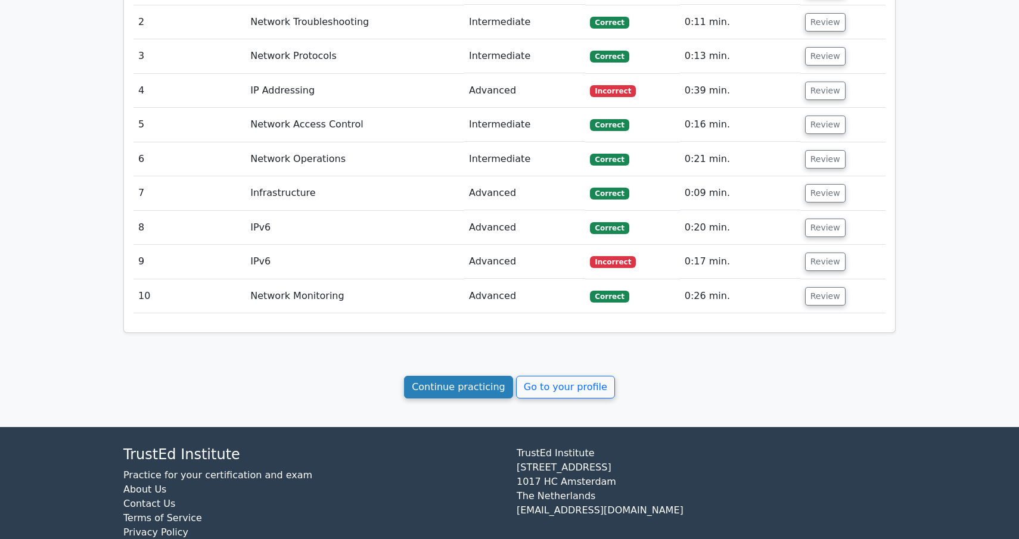
click at [470, 383] on link "Continue practicing" at bounding box center [458, 387] width 109 height 23
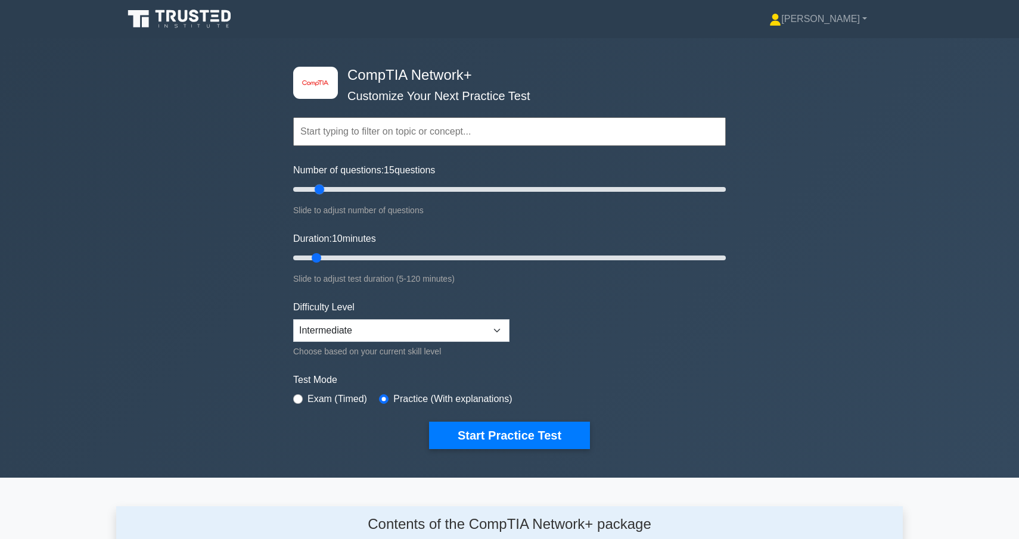
drag, startPoint x: 309, startPoint y: 188, endPoint x: 321, endPoint y: 188, distance: 11.9
type input "15"
click at [321, 188] on input "Number of questions: 15 questions" at bounding box center [509, 189] width 433 height 14
click at [484, 435] on button "Start Practice Test" at bounding box center [509, 435] width 161 height 27
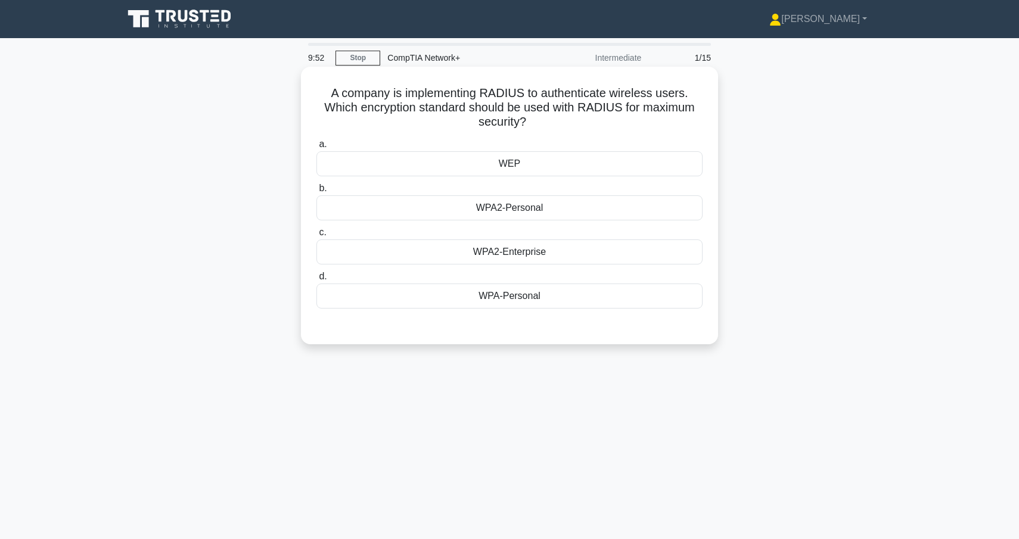
click at [553, 253] on div "WPA2-Enterprise" at bounding box center [510, 252] width 386 height 25
click at [317, 237] on input "c. WPA2-Enterprise" at bounding box center [317, 233] width 0 height 8
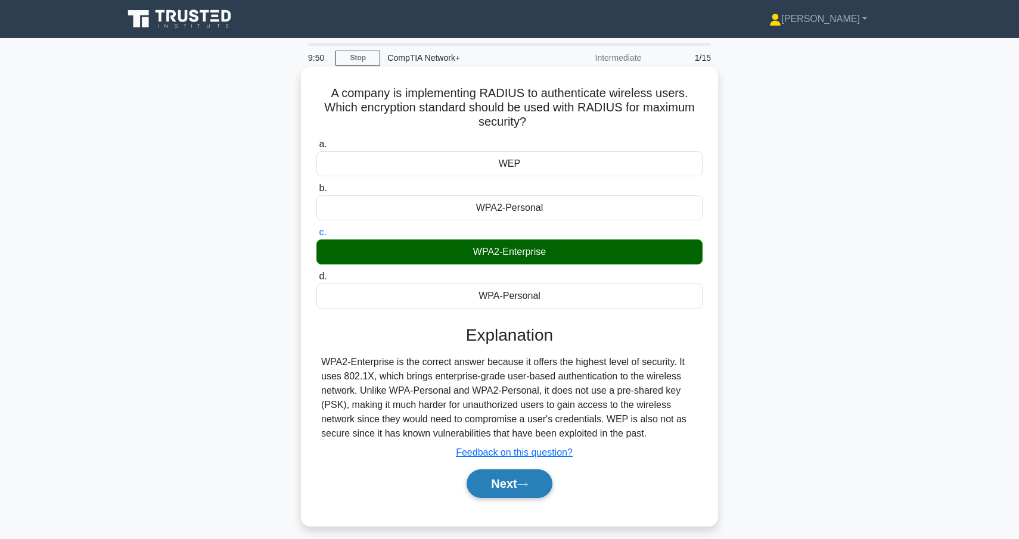
click at [523, 482] on icon at bounding box center [522, 485] width 11 height 7
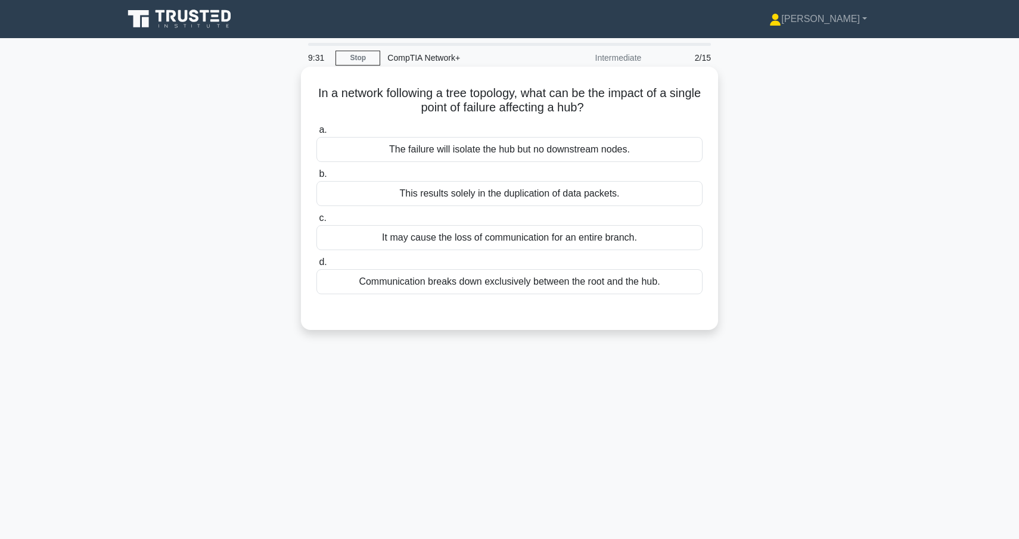
click at [470, 238] on div "It may cause the loss of communication for an entire branch." at bounding box center [510, 237] width 386 height 25
click at [317, 222] on input "c. It may cause the loss of communication for an entire branch." at bounding box center [317, 219] width 0 height 8
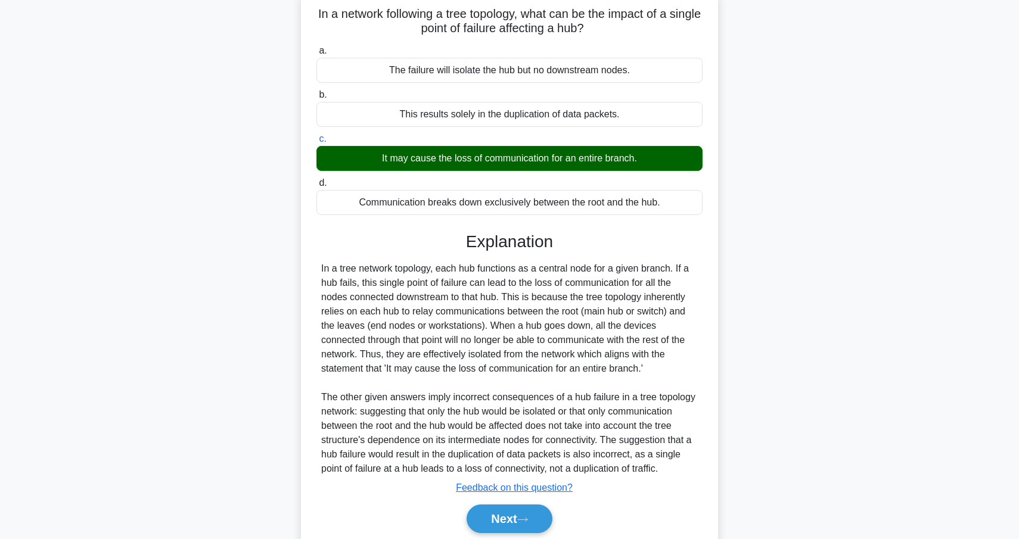
scroll to position [124, 0]
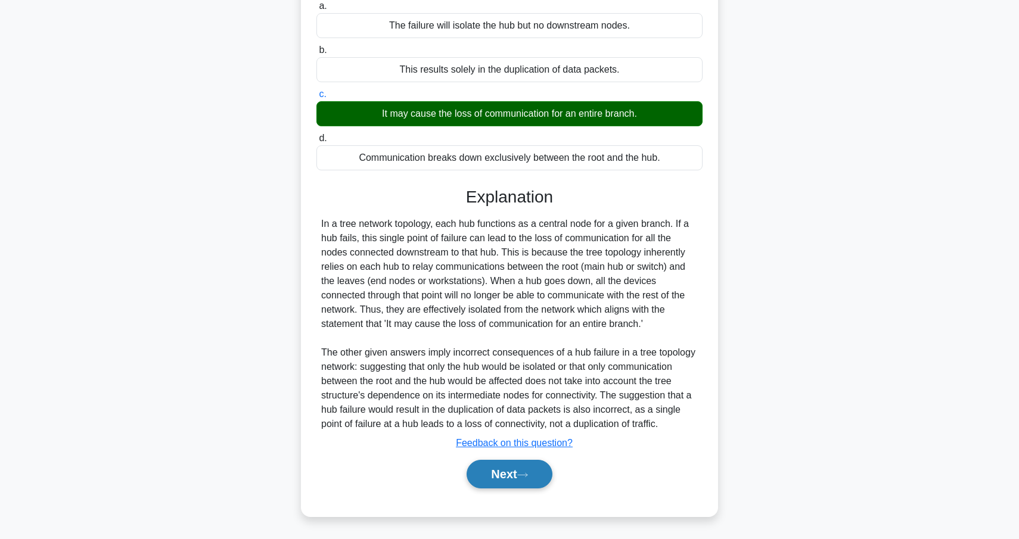
click at [501, 470] on button "Next" at bounding box center [509, 474] width 85 height 29
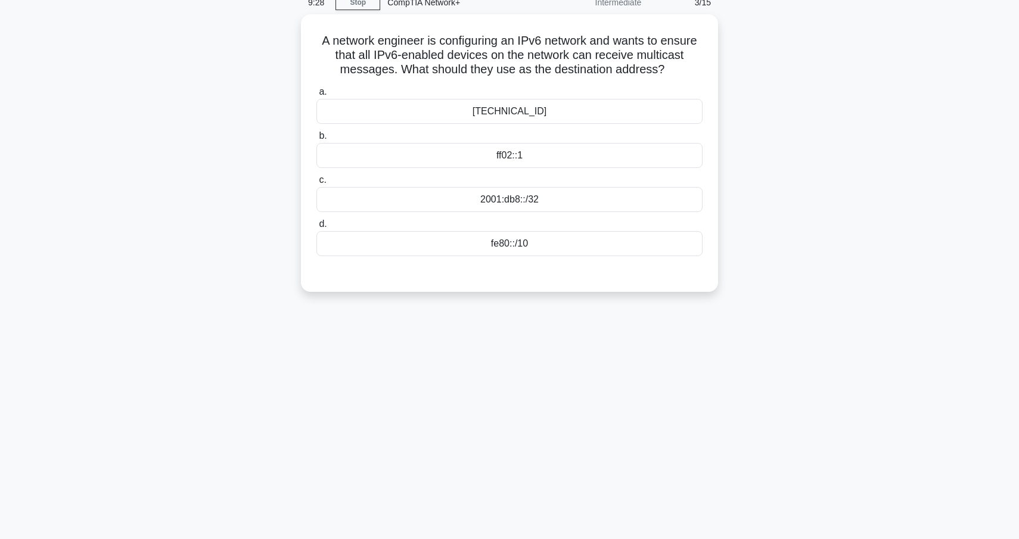
scroll to position [51, 0]
click at [527, 157] on div "ff02::1" at bounding box center [510, 156] width 386 height 25
click at [317, 141] on input "b. ff02::1" at bounding box center [317, 138] width 0 height 8
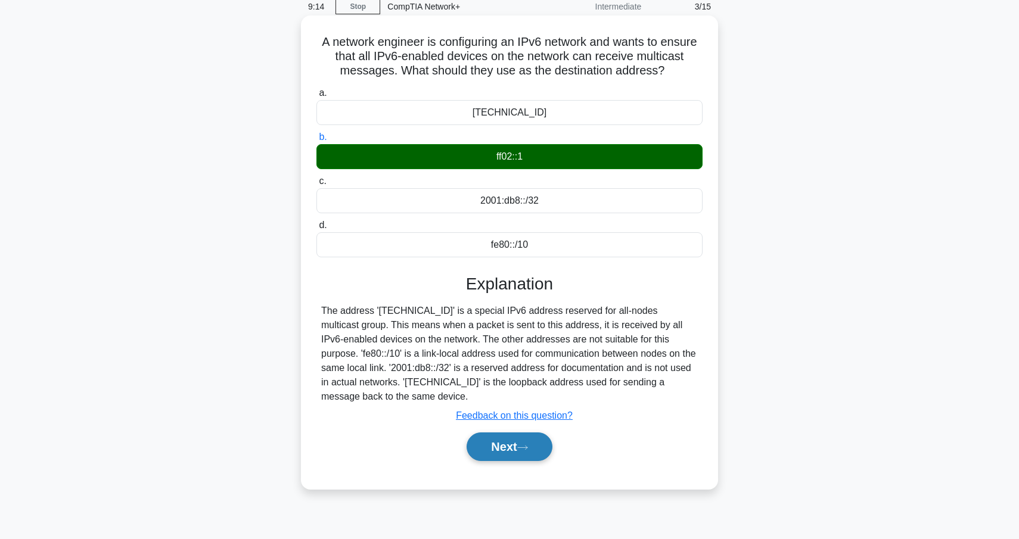
click at [521, 439] on button "Next" at bounding box center [509, 447] width 85 height 29
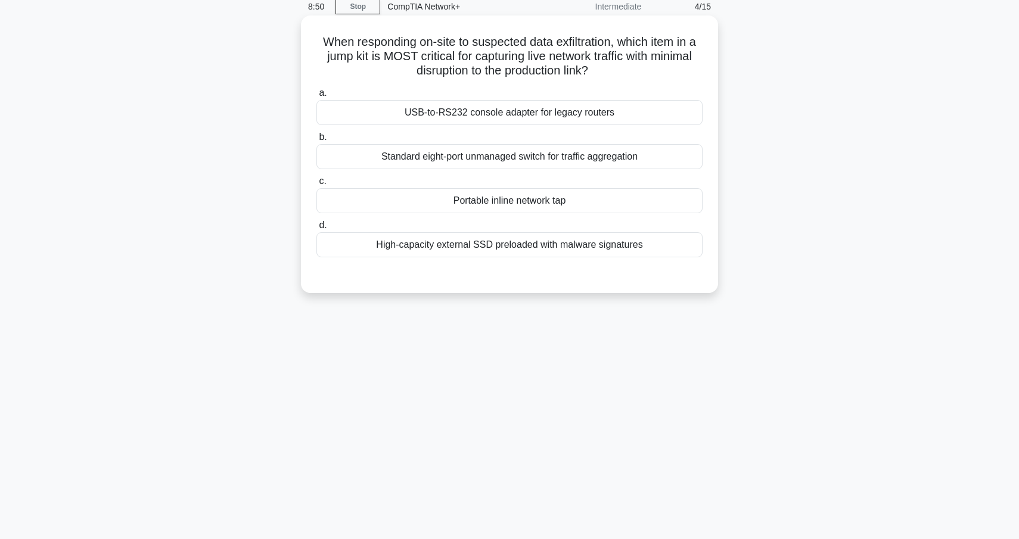
click at [407, 198] on div "Portable inline network tap" at bounding box center [510, 200] width 386 height 25
click at [317, 185] on input "c. Portable inline network tap" at bounding box center [317, 182] width 0 height 8
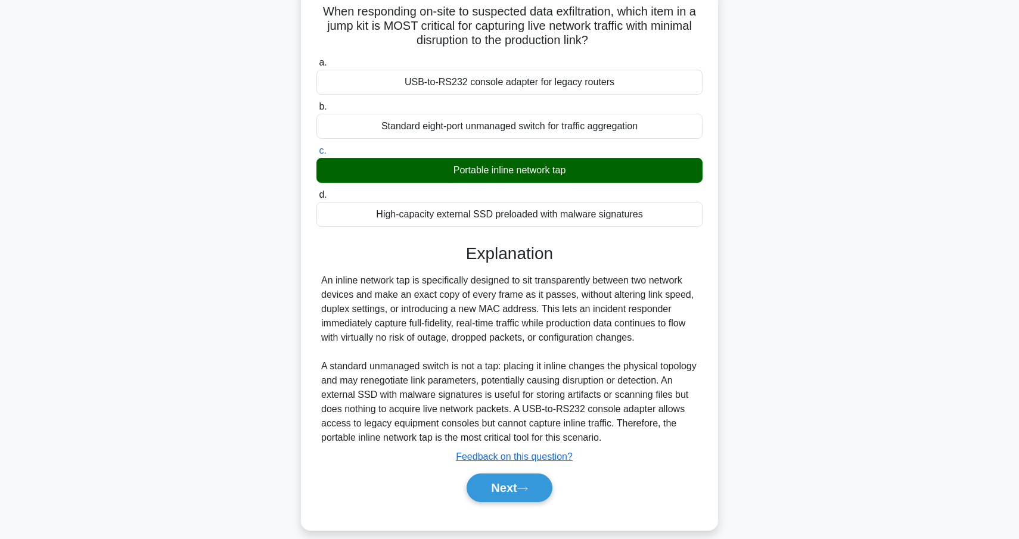
scroll to position [82, 0]
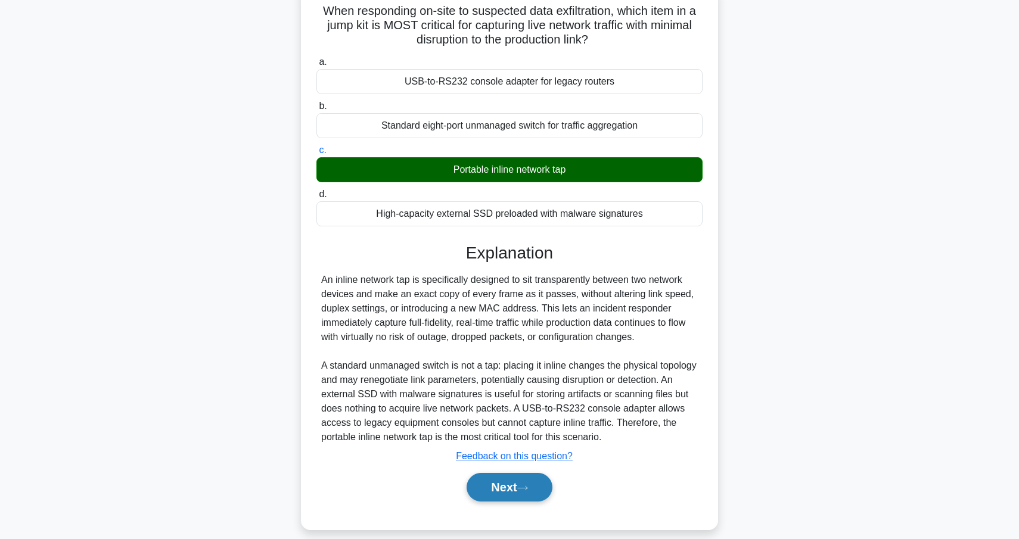
click at [528, 493] on button "Next" at bounding box center [509, 487] width 85 height 29
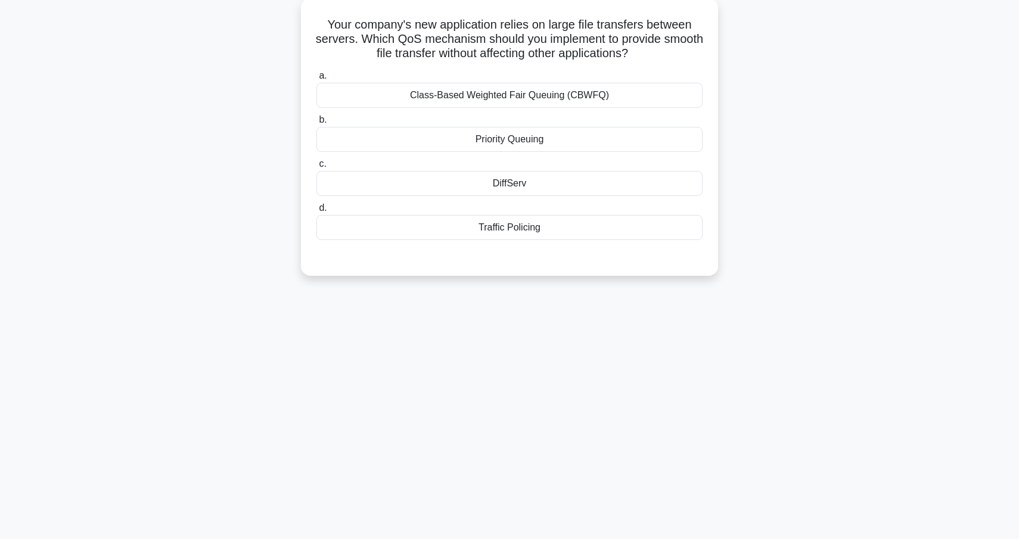
scroll to position [68, 0]
click at [553, 101] on div "Class-Based Weighted Fair Queuing (CBWFQ)" at bounding box center [510, 95] width 386 height 25
click at [317, 80] on input "a. Class-Based Weighted Fair Queuing (CBWFQ)" at bounding box center [317, 77] width 0 height 8
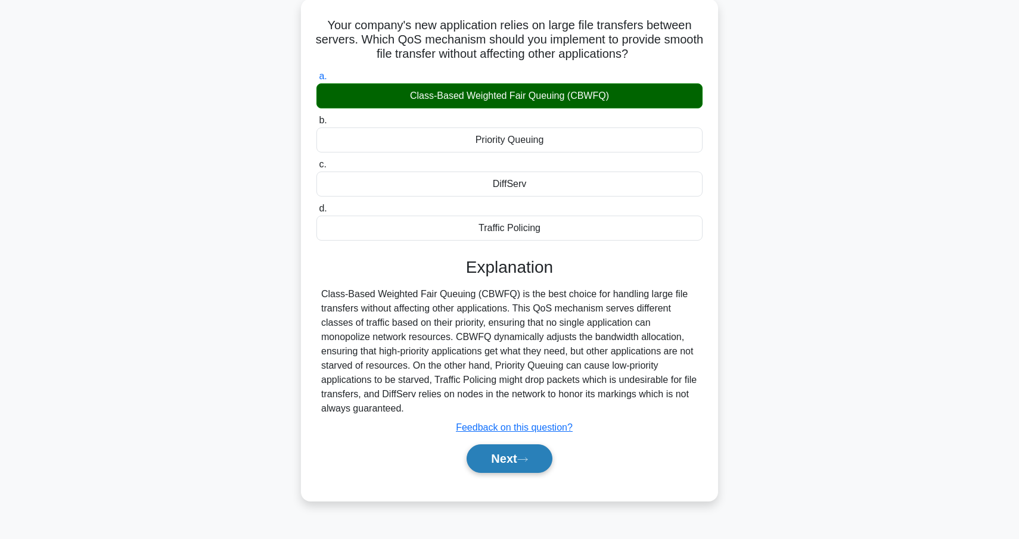
click at [518, 457] on button "Next" at bounding box center [509, 459] width 85 height 29
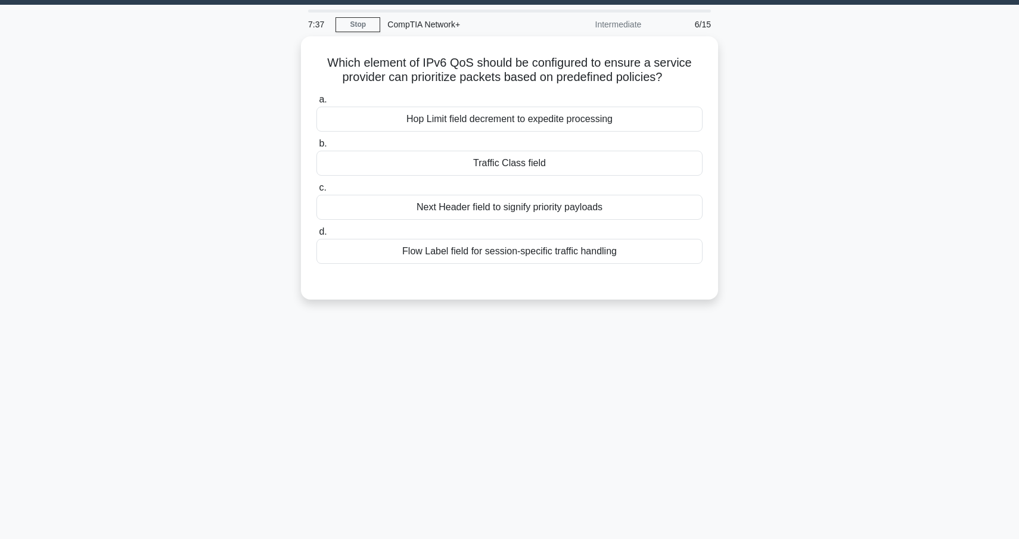
scroll to position [34, 0]
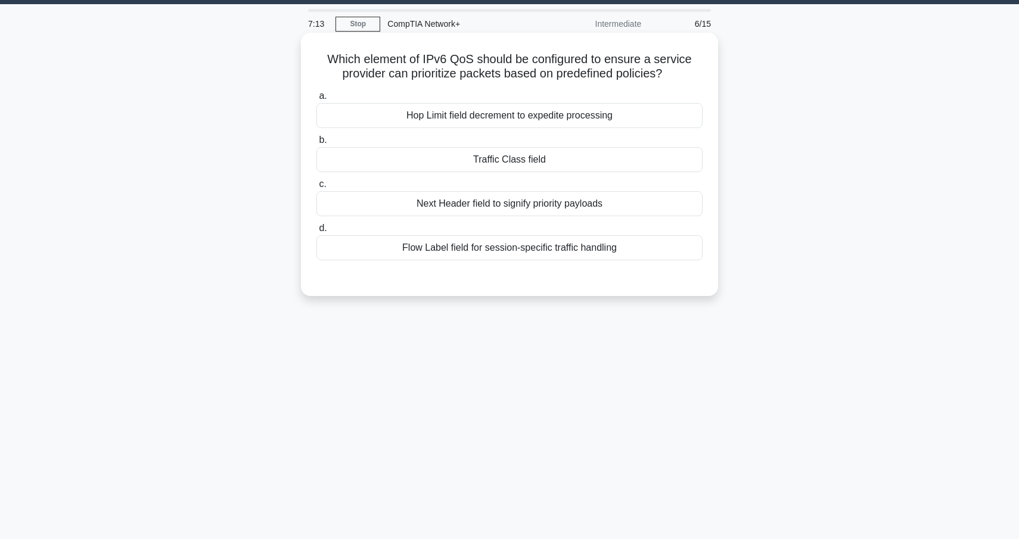
click at [525, 162] on div "Traffic Class field" at bounding box center [510, 159] width 386 height 25
click at [317, 144] on input "b. Traffic Class field" at bounding box center [317, 140] width 0 height 8
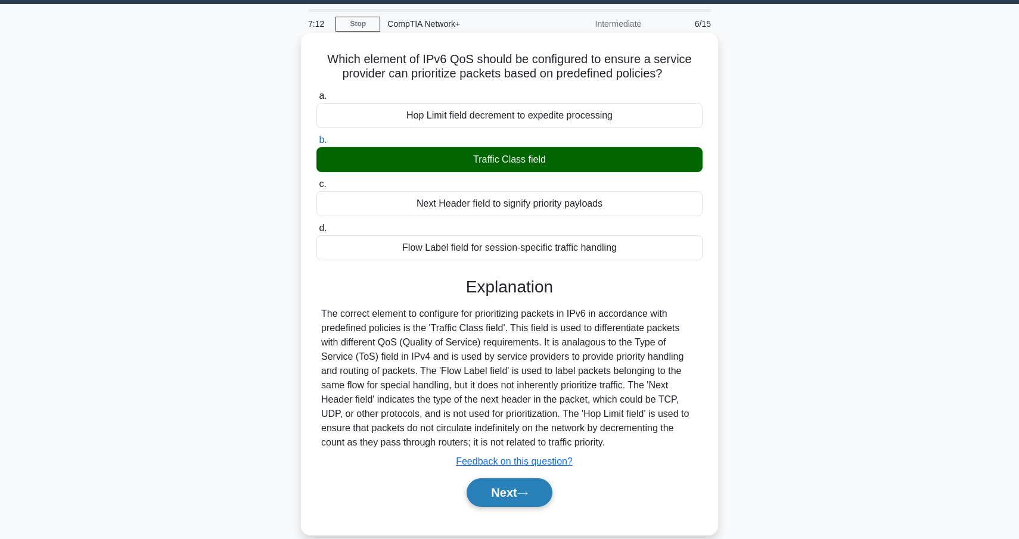
click at [530, 499] on button "Next" at bounding box center [509, 493] width 85 height 29
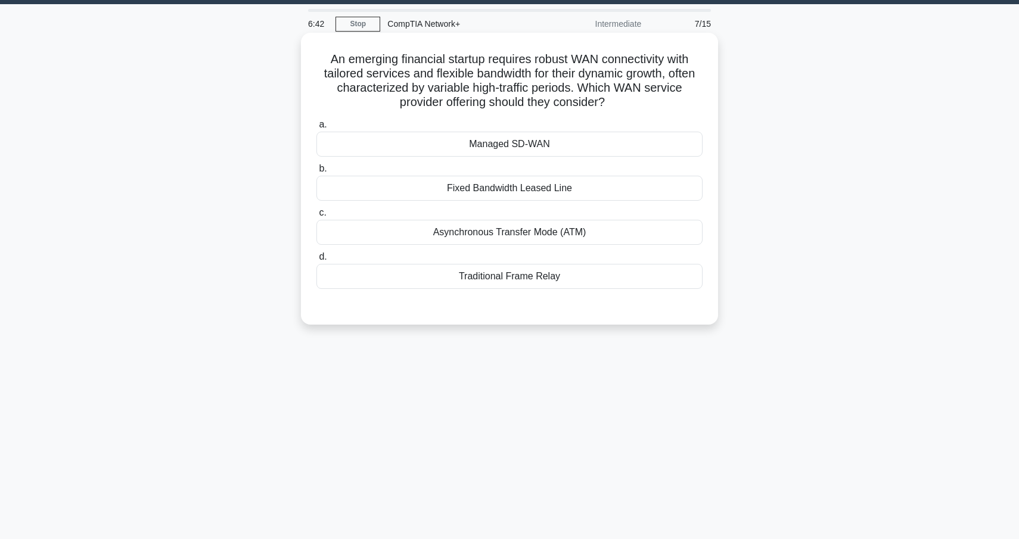
click at [545, 147] on div "Managed SD-WAN" at bounding box center [510, 144] width 386 height 25
click at [317, 129] on input "a. Managed SD-WAN" at bounding box center [317, 125] width 0 height 8
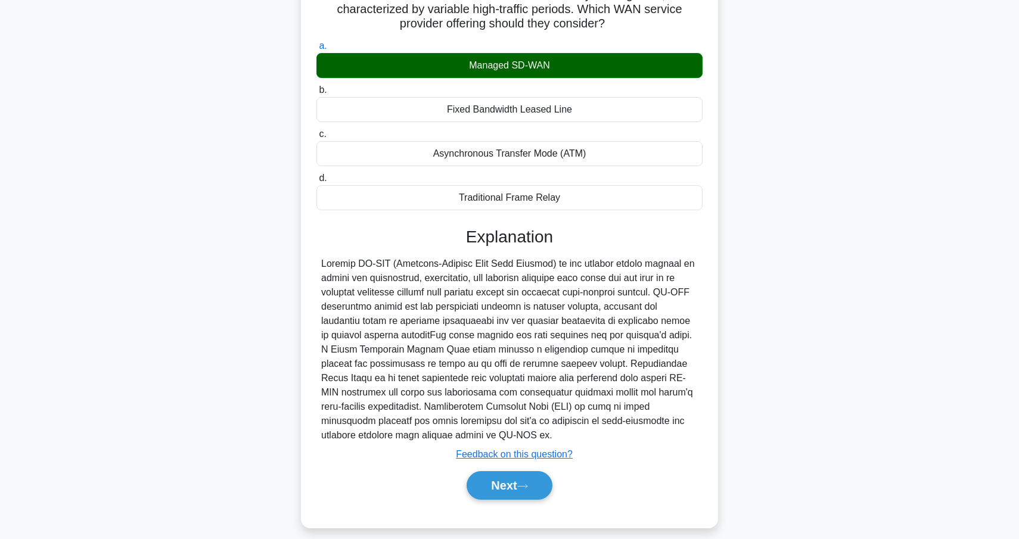
scroll to position [124, 0]
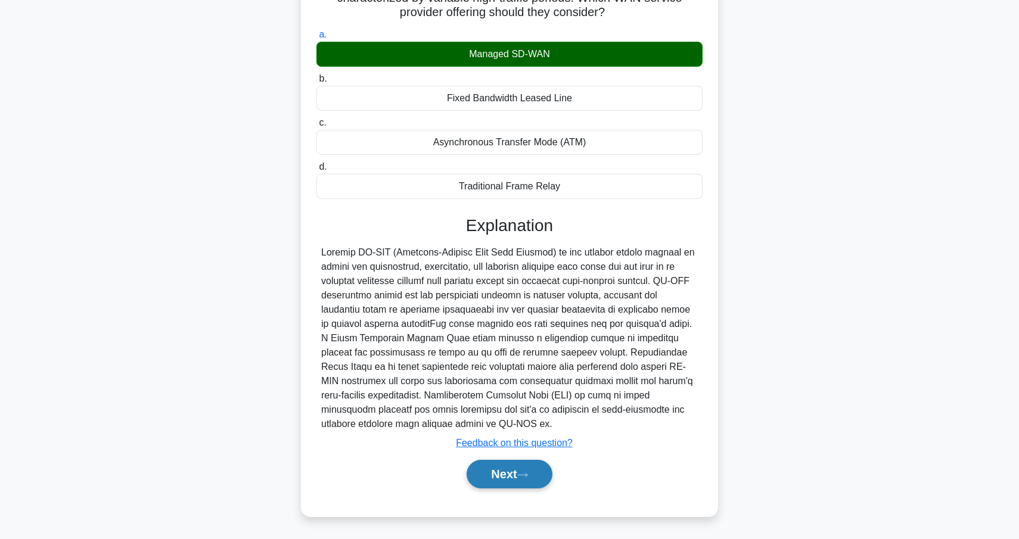
click at [522, 480] on button "Next" at bounding box center [509, 474] width 85 height 29
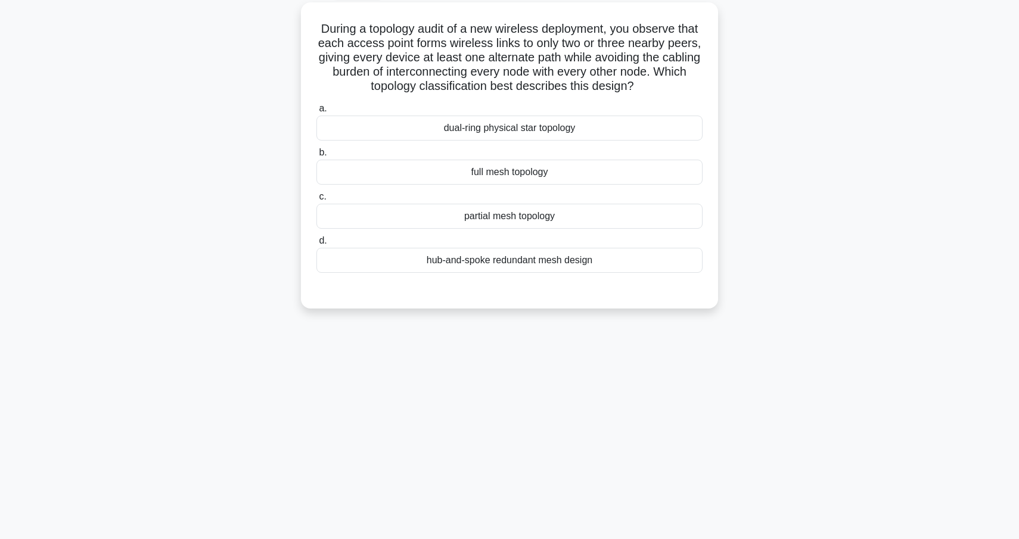
scroll to position [42, 0]
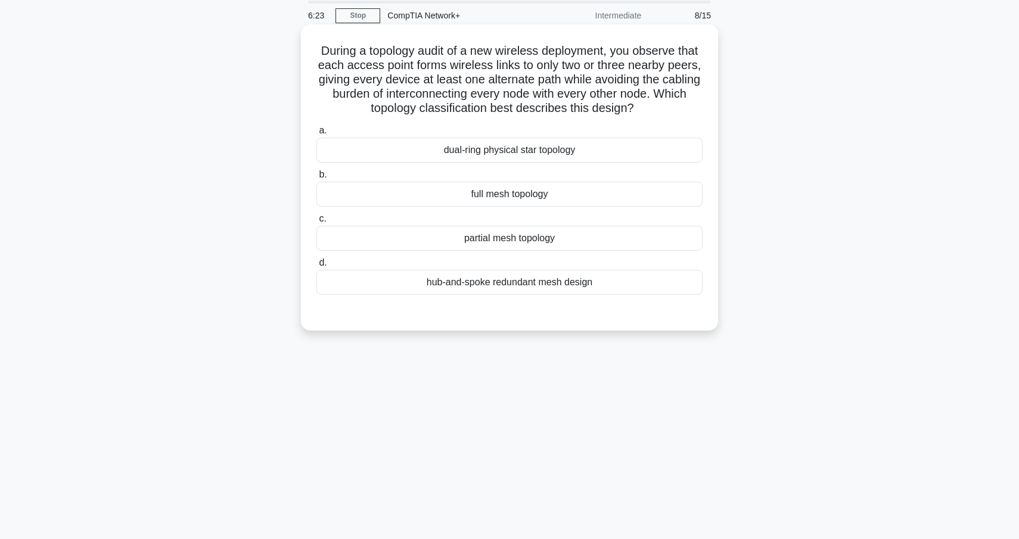
click at [527, 237] on div "partial mesh topology" at bounding box center [510, 238] width 386 height 25
click at [317, 223] on input "c. partial mesh topology" at bounding box center [317, 219] width 0 height 8
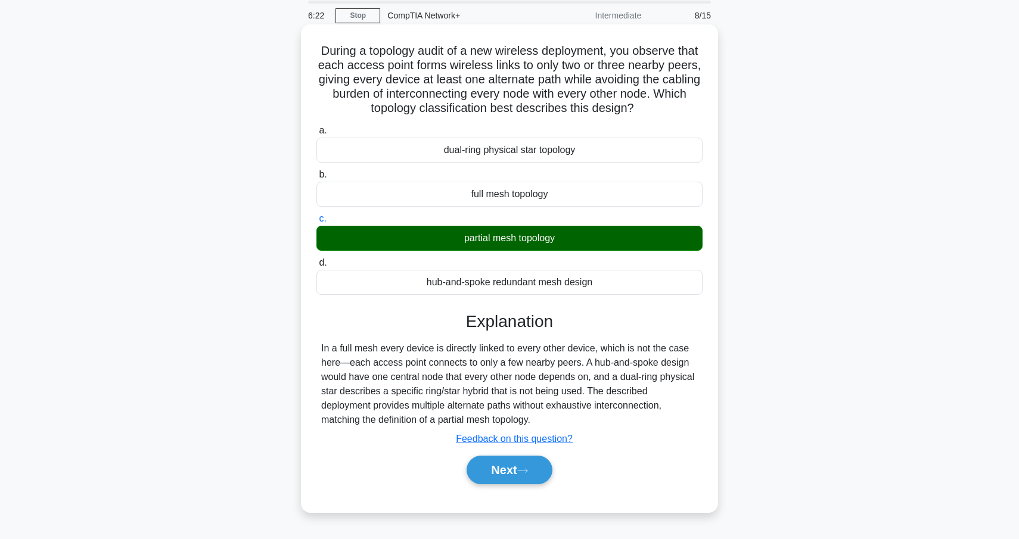
click at [508, 455] on div "Next" at bounding box center [510, 470] width 386 height 38
click at [507, 465] on button "Next" at bounding box center [509, 470] width 85 height 29
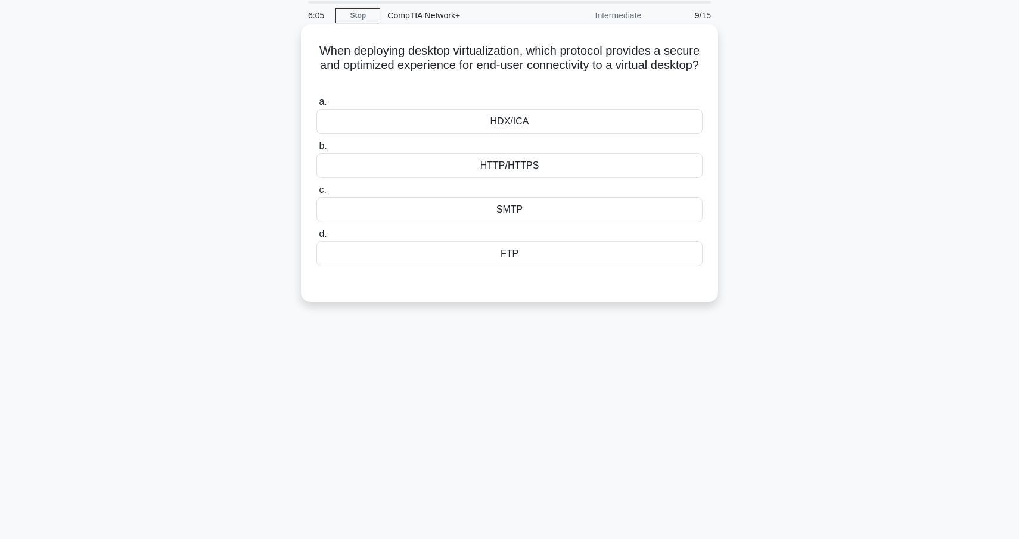
click at [533, 123] on div "HDX/ICA" at bounding box center [510, 121] width 386 height 25
click at [317, 106] on input "a. HDX/ICA" at bounding box center [317, 102] width 0 height 8
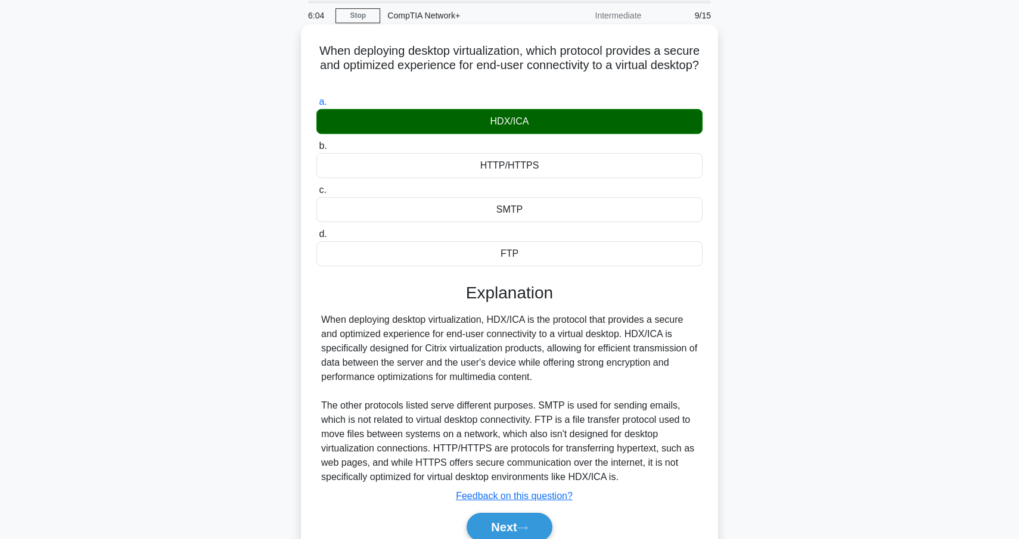
scroll to position [60, 0]
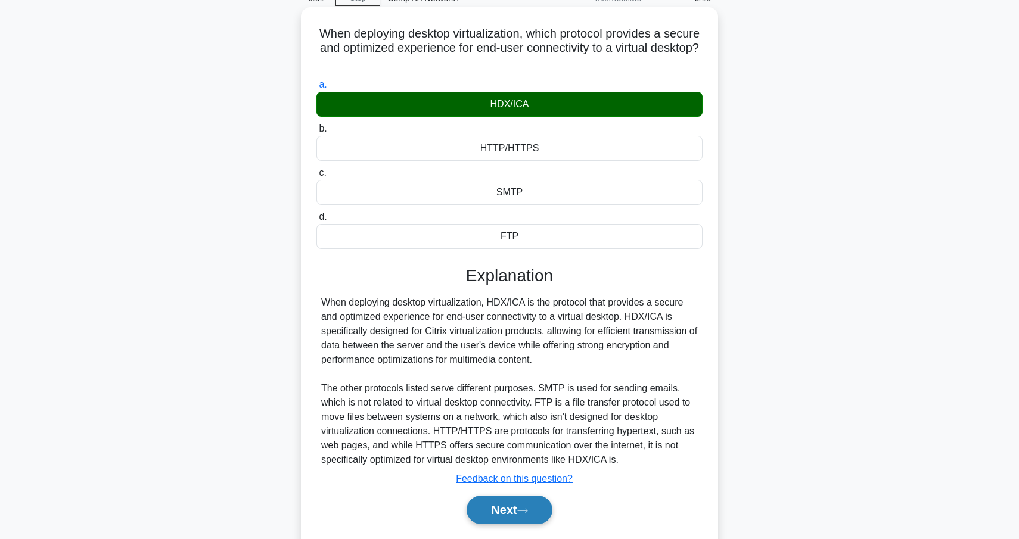
click at [523, 505] on button "Next" at bounding box center [509, 510] width 85 height 29
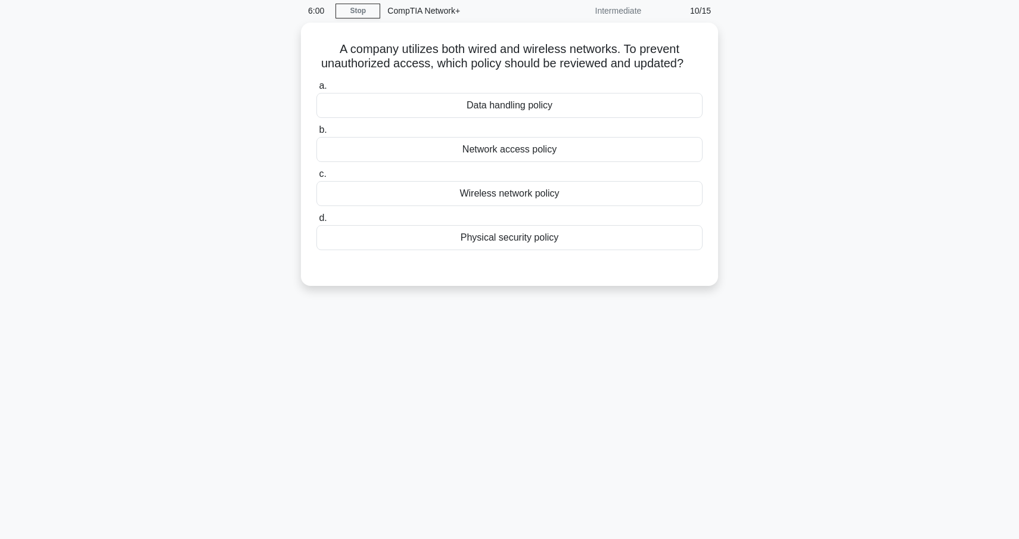
scroll to position [44, 0]
click at [521, 150] on div "Network access policy" at bounding box center [510, 150] width 386 height 25
click at [317, 135] on input "b. Network access policy" at bounding box center [317, 131] width 0 height 8
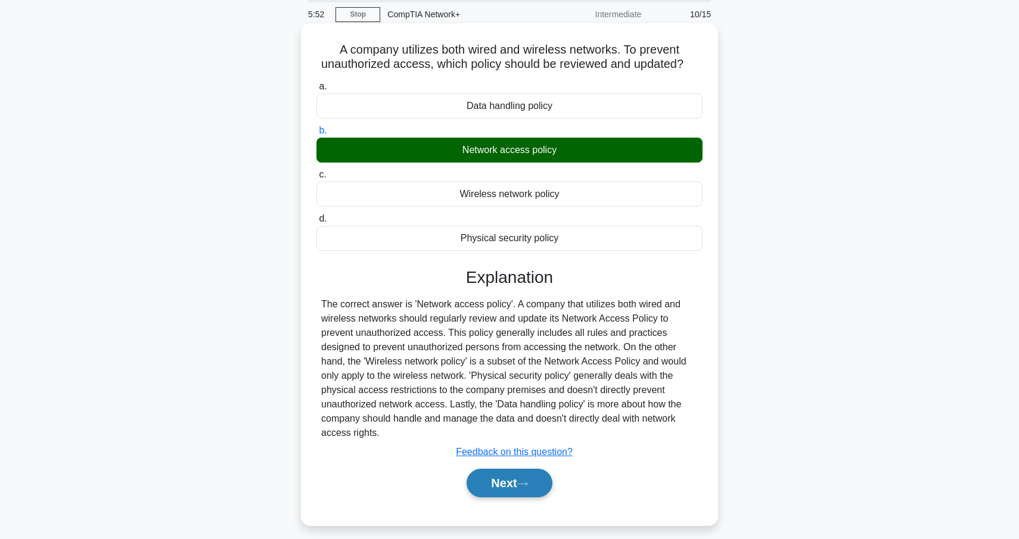
click at [507, 476] on button "Next" at bounding box center [509, 483] width 85 height 29
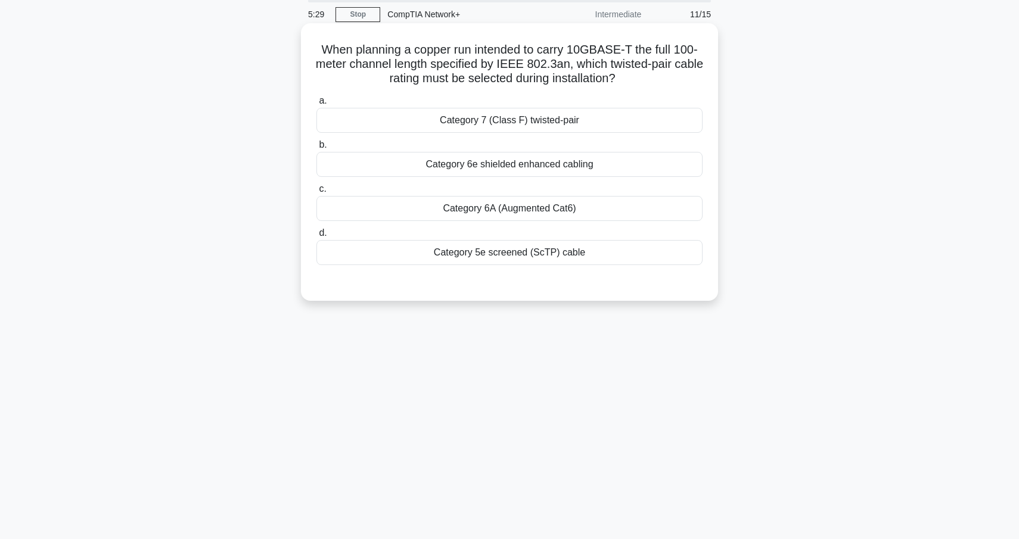
click at [542, 117] on div "Category 7 (Class F) twisted-pair" at bounding box center [510, 120] width 386 height 25
click at [317, 105] on input "a. Category 7 (Class F) twisted-pair" at bounding box center [317, 101] width 0 height 8
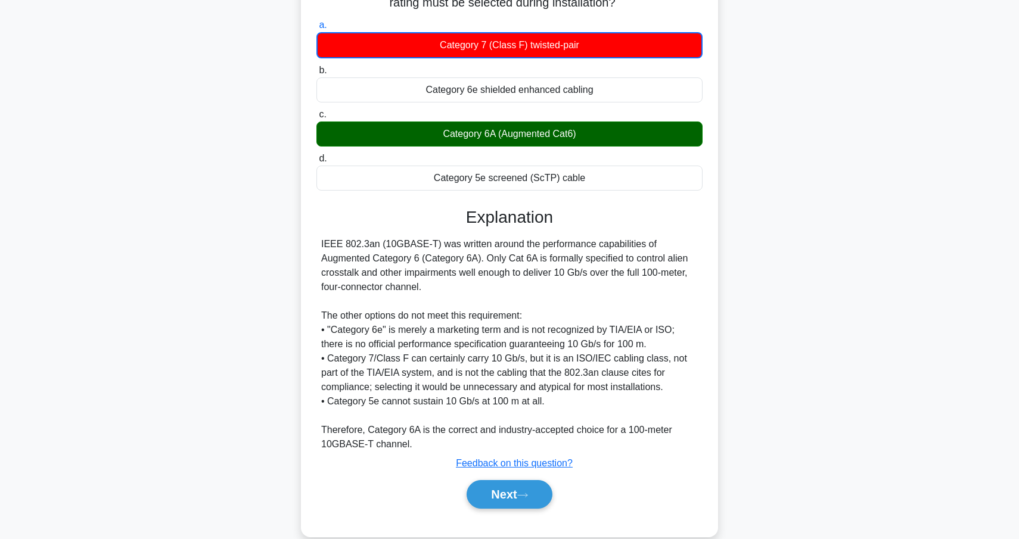
scroll to position [121, 0]
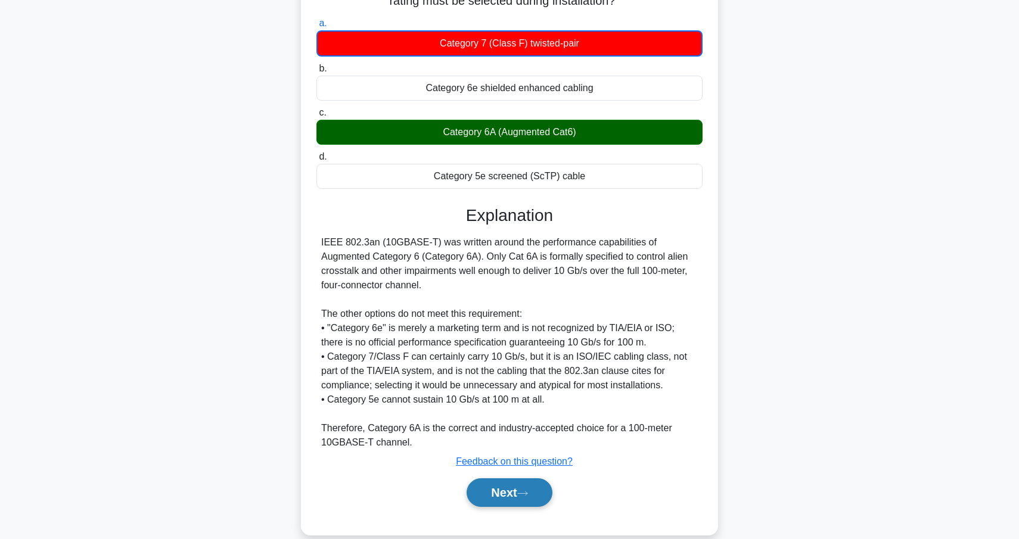
click at [523, 495] on icon at bounding box center [522, 494] width 11 height 7
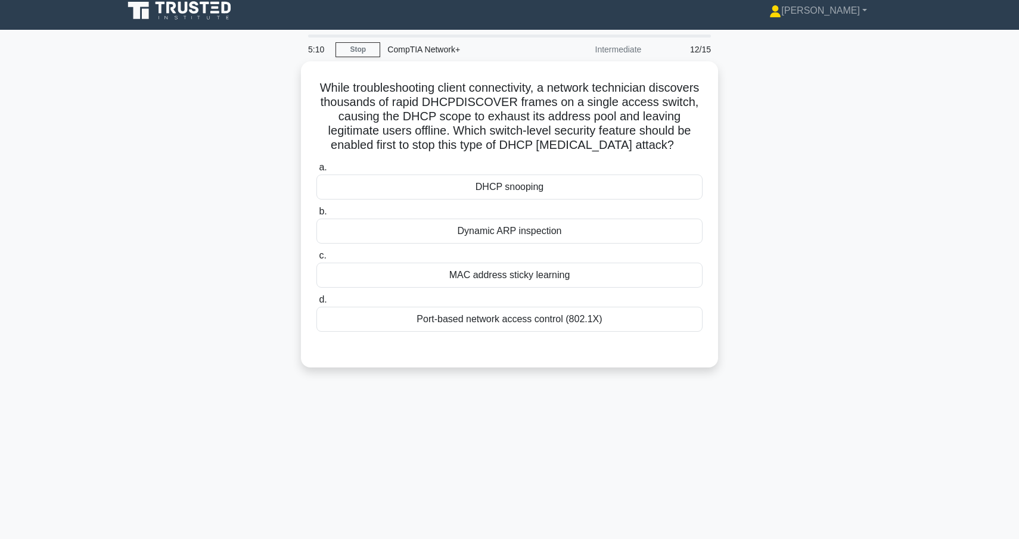
scroll to position [0, 0]
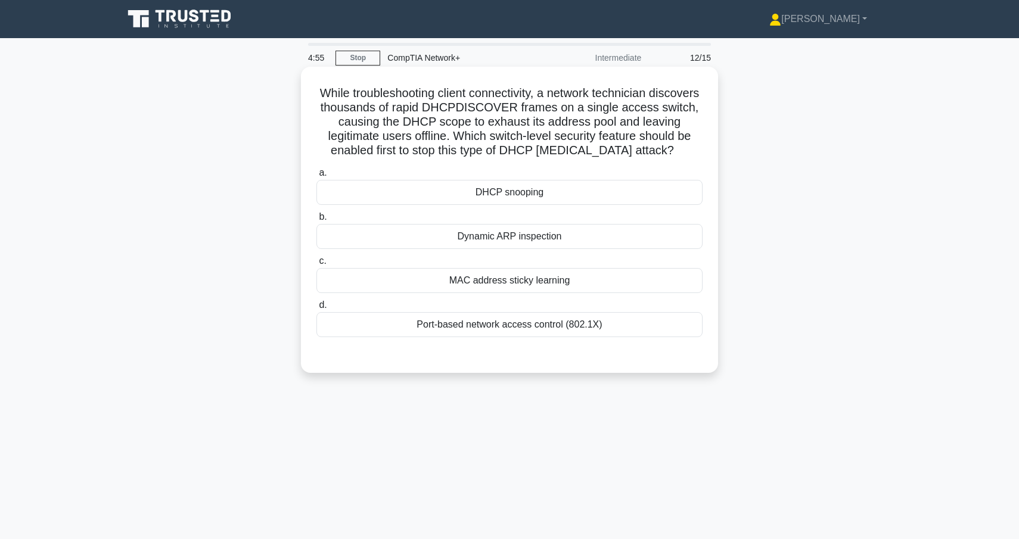
click at [525, 198] on div "DHCP snooping" at bounding box center [510, 192] width 386 height 25
click at [317, 177] on input "a. DHCP snooping" at bounding box center [317, 173] width 0 height 8
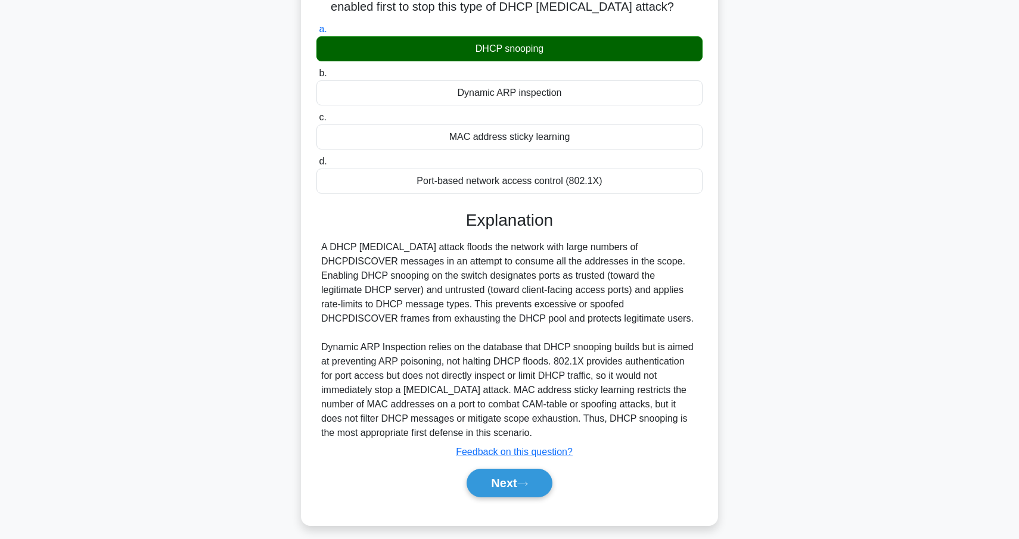
scroll to position [145, 0]
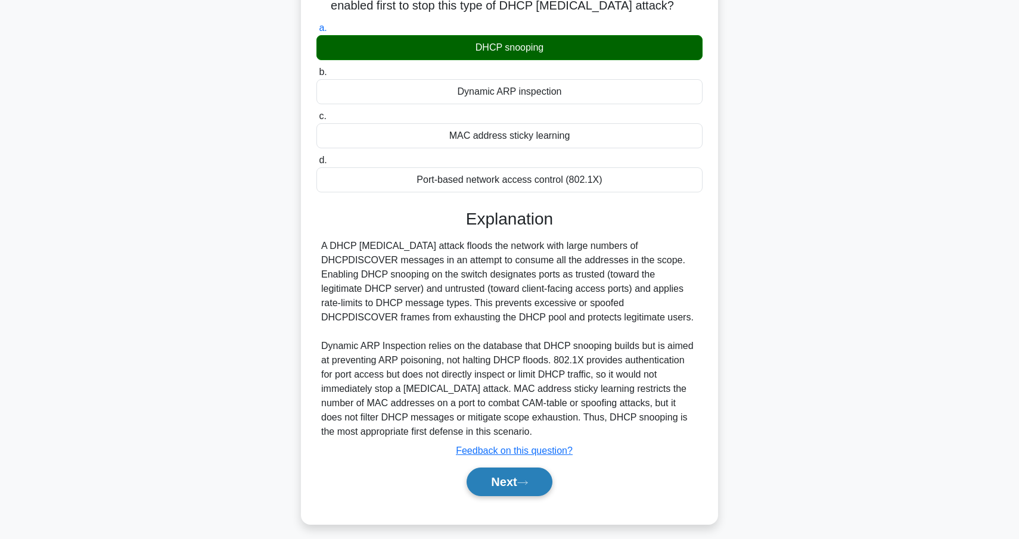
click at [526, 482] on icon at bounding box center [522, 483] width 11 height 7
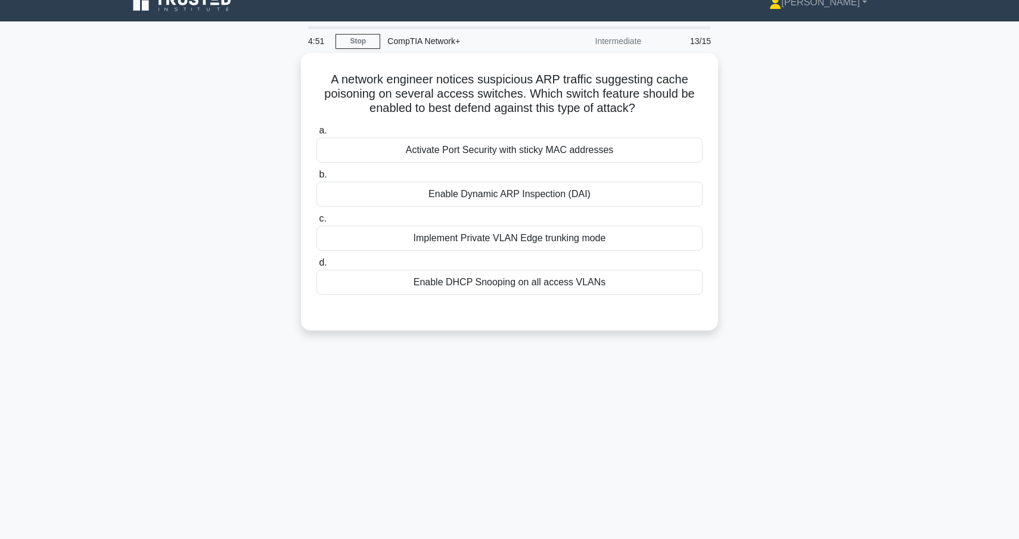
scroll to position [15, 0]
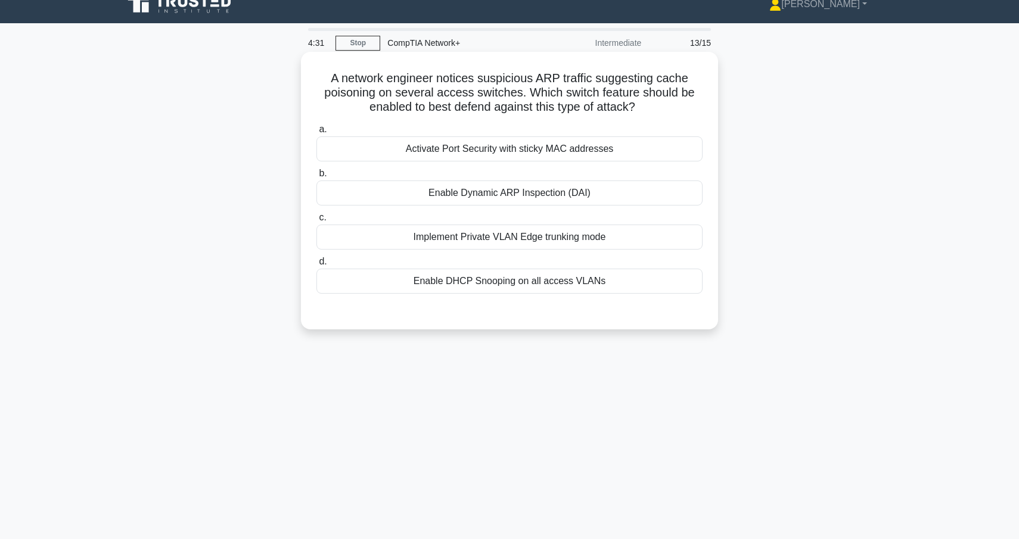
click at [579, 154] on div "Activate Port Security with sticky MAC addresses" at bounding box center [510, 148] width 386 height 25
click at [317, 134] on input "a. Activate Port Security with sticky MAC addresses" at bounding box center [317, 130] width 0 height 8
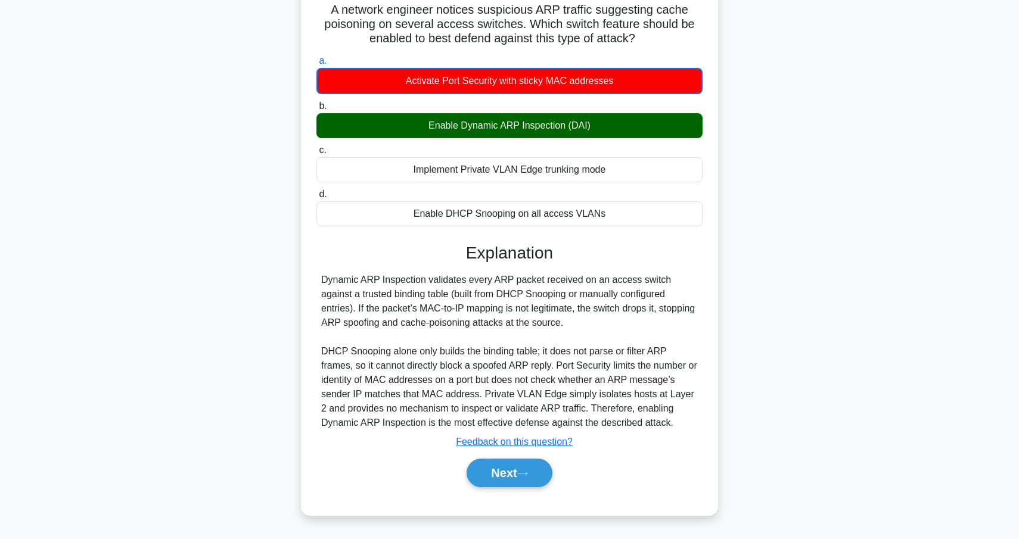
scroll to position [82, 0]
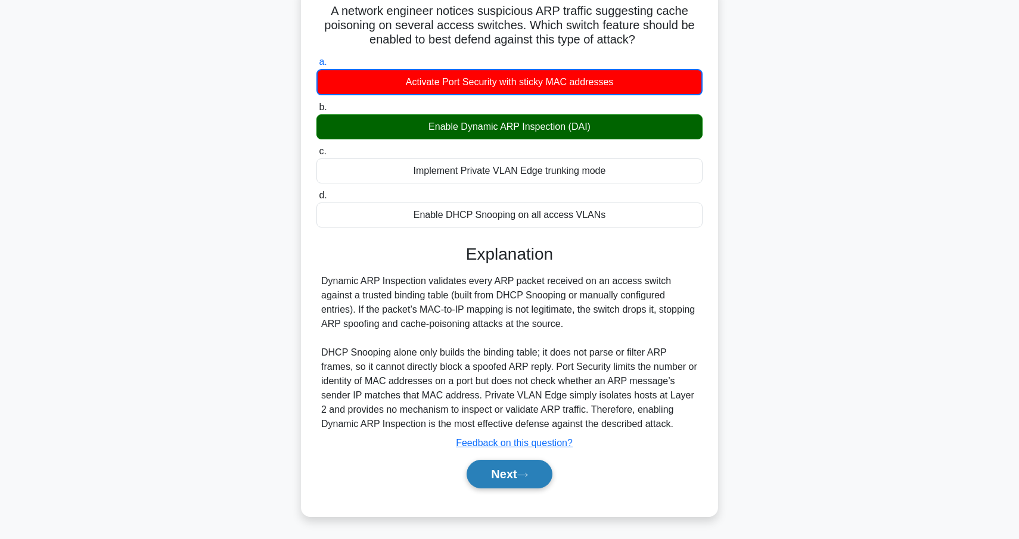
click at [516, 485] on button "Next" at bounding box center [509, 474] width 85 height 29
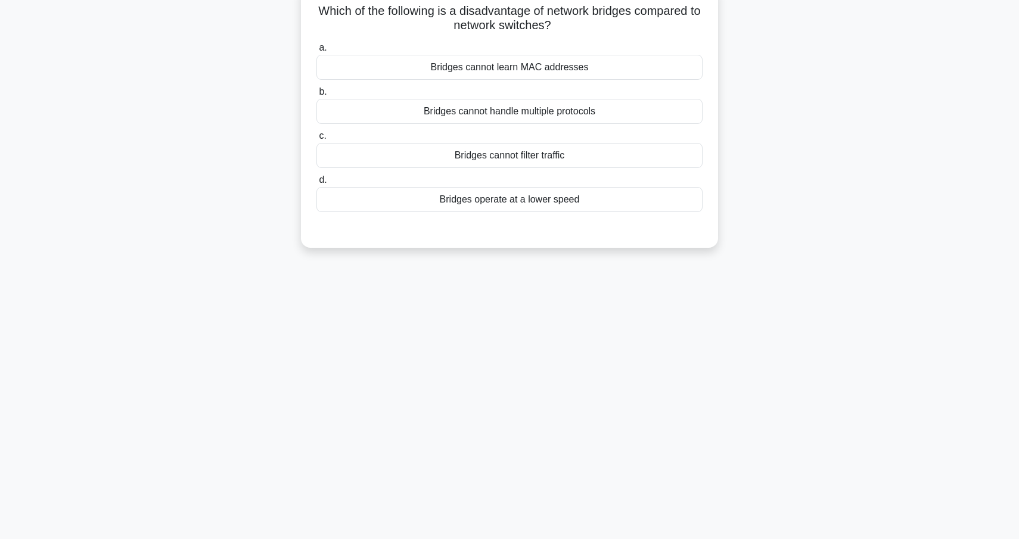
click at [561, 70] on div "Bridges cannot learn MAC addresses" at bounding box center [510, 67] width 386 height 25
click at [317, 52] on input "a. Bridges cannot learn MAC addresses" at bounding box center [317, 48] width 0 height 8
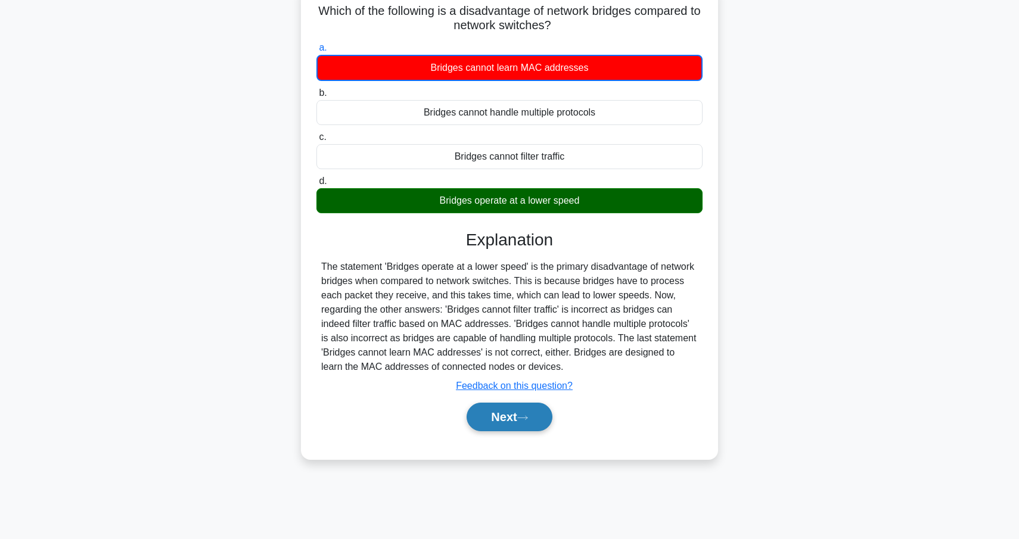
click at [528, 415] on icon at bounding box center [522, 418] width 11 height 7
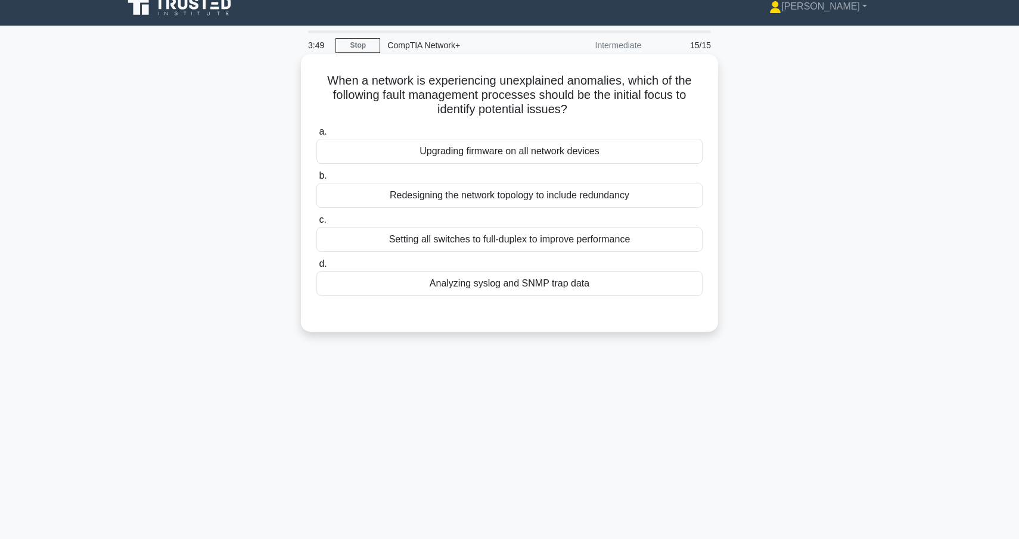
scroll to position [12, 0]
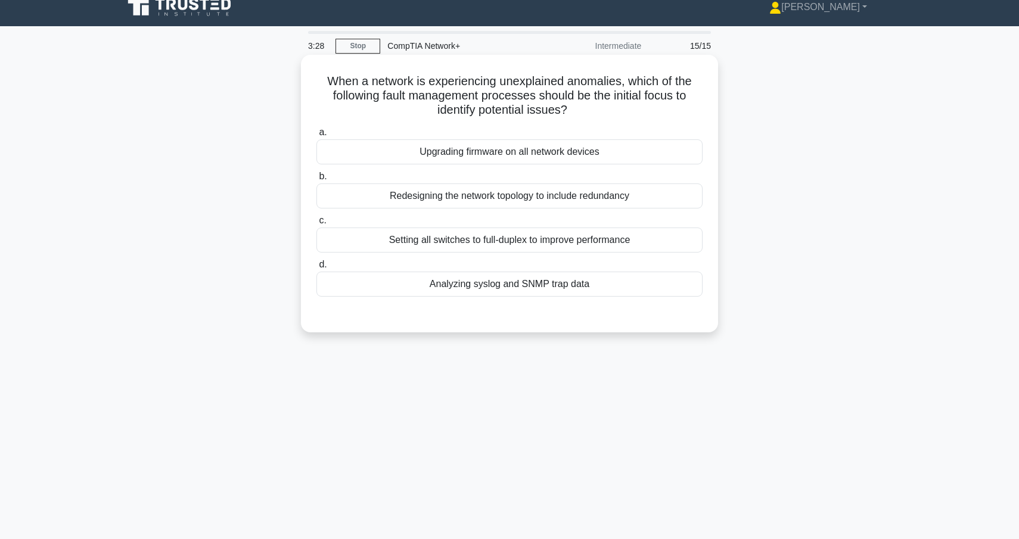
click at [544, 290] on div "Analyzing syslog and SNMP trap data" at bounding box center [510, 284] width 386 height 25
click at [317, 269] on input "d. Analyzing syslog and SNMP trap data" at bounding box center [317, 265] width 0 height 8
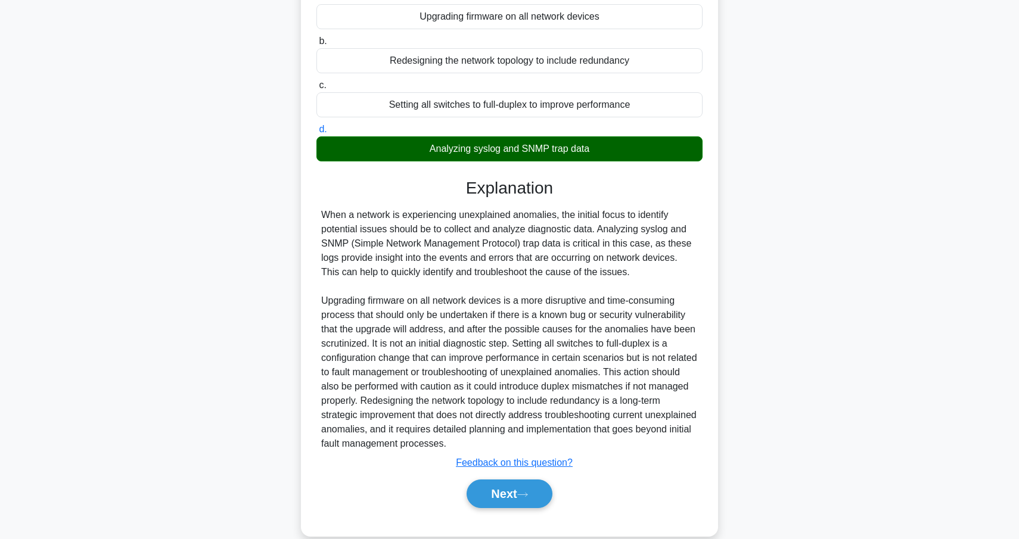
scroll to position [167, 0]
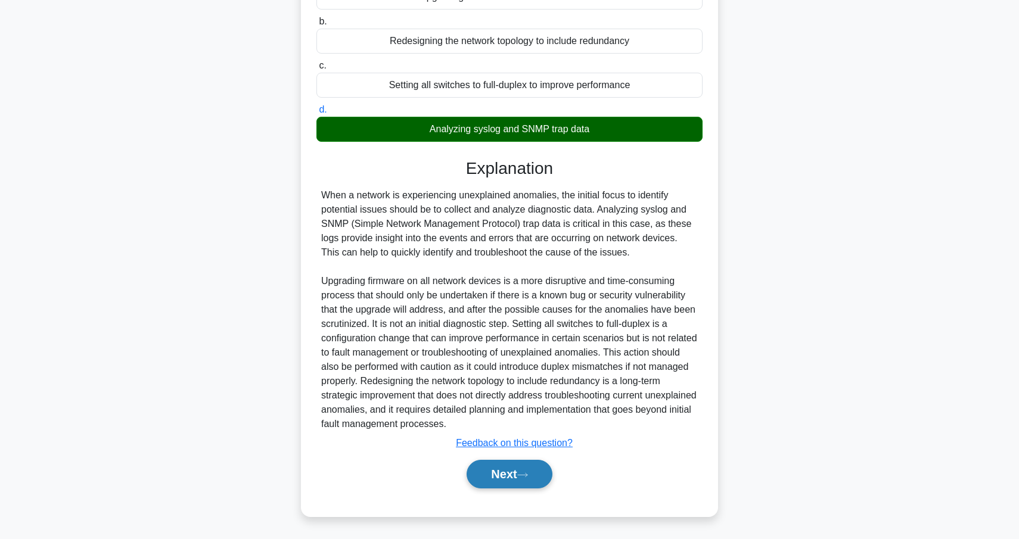
click at [526, 464] on button "Next" at bounding box center [509, 474] width 85 height 29
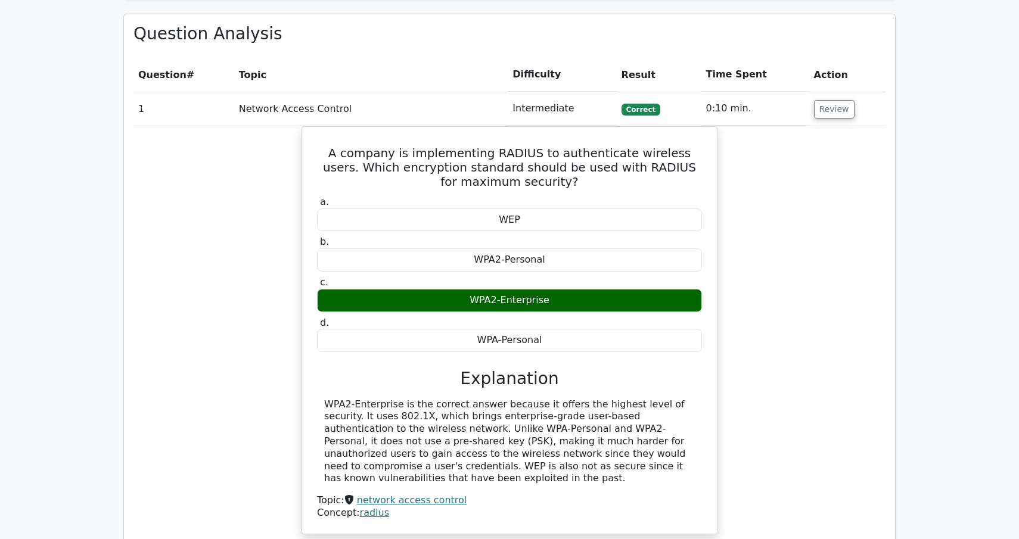
scroll to position [805, 0]
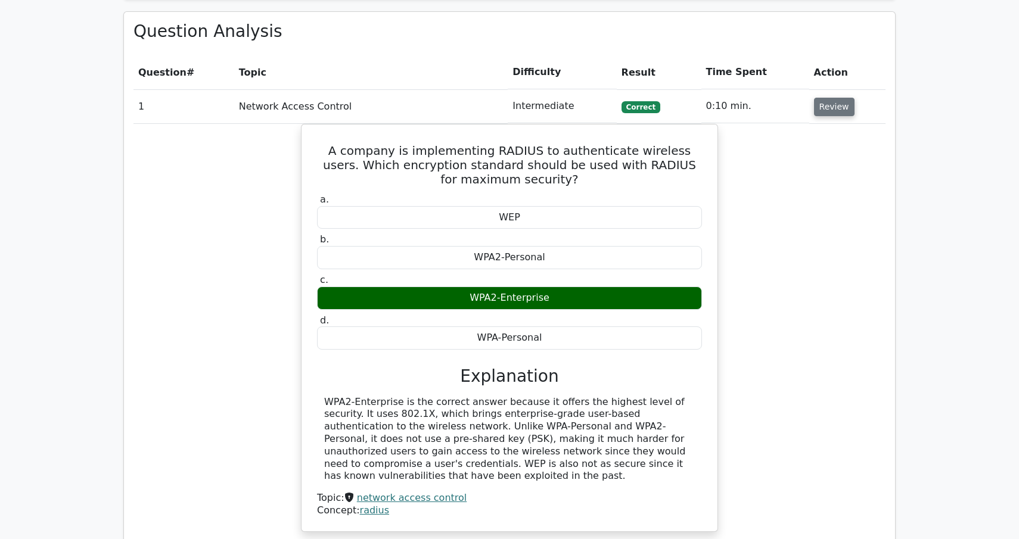
click at [829, 106] on button "Review" at bounding box center [834, 107] width 41 height 18
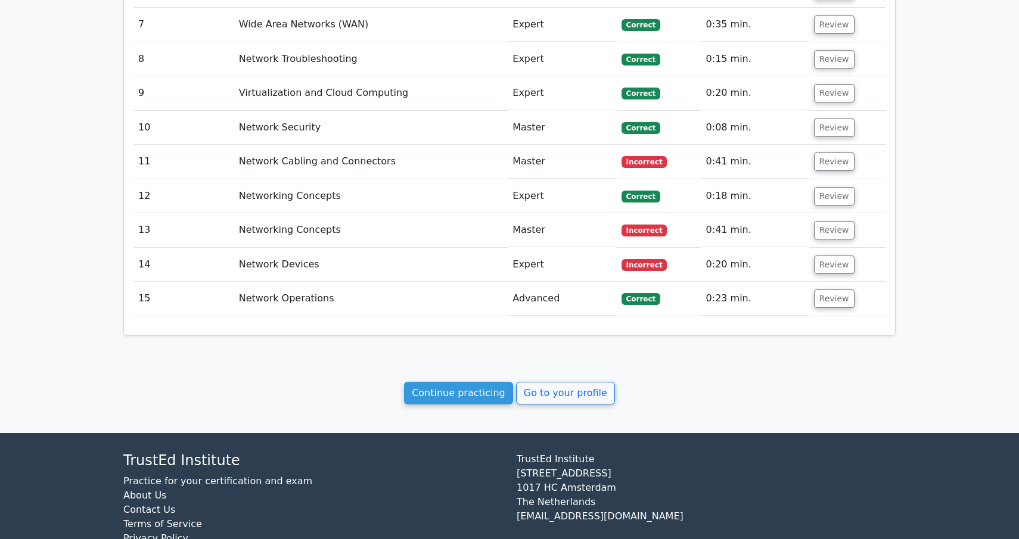
scroll to position [1127, 0]
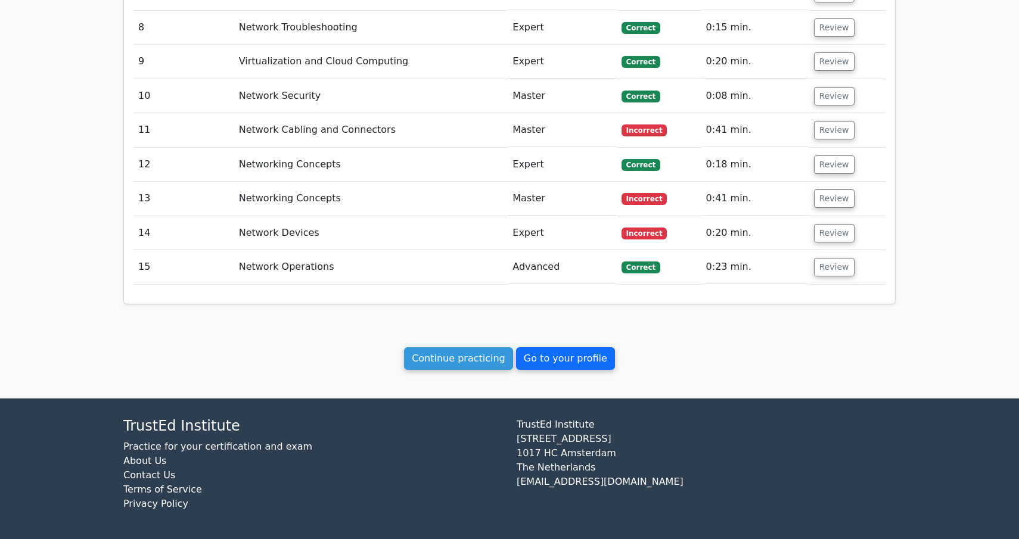
click at [554, 360] on link "Go to your profile" at bounding box center [565, 359] width 99 height 23
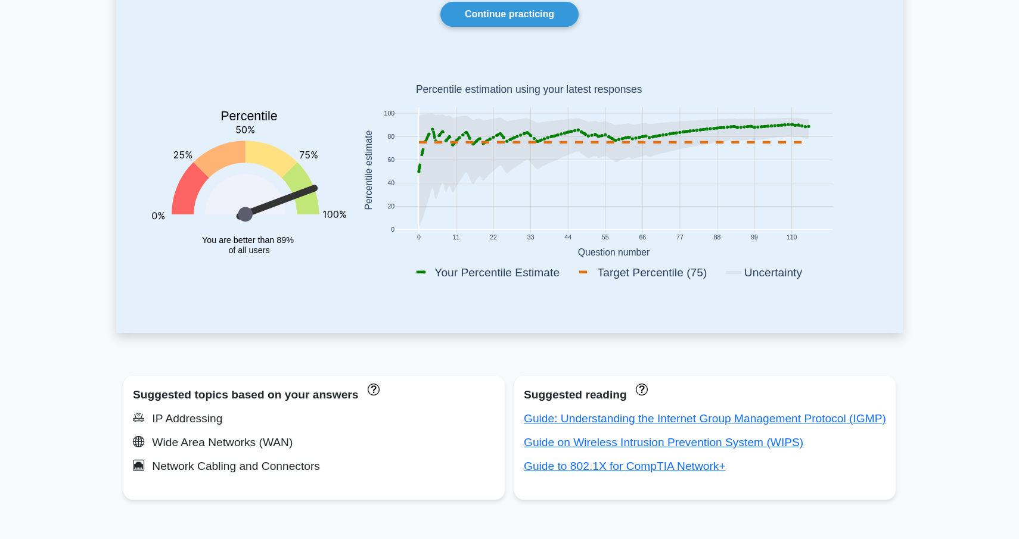
scroll to position [77, 0]
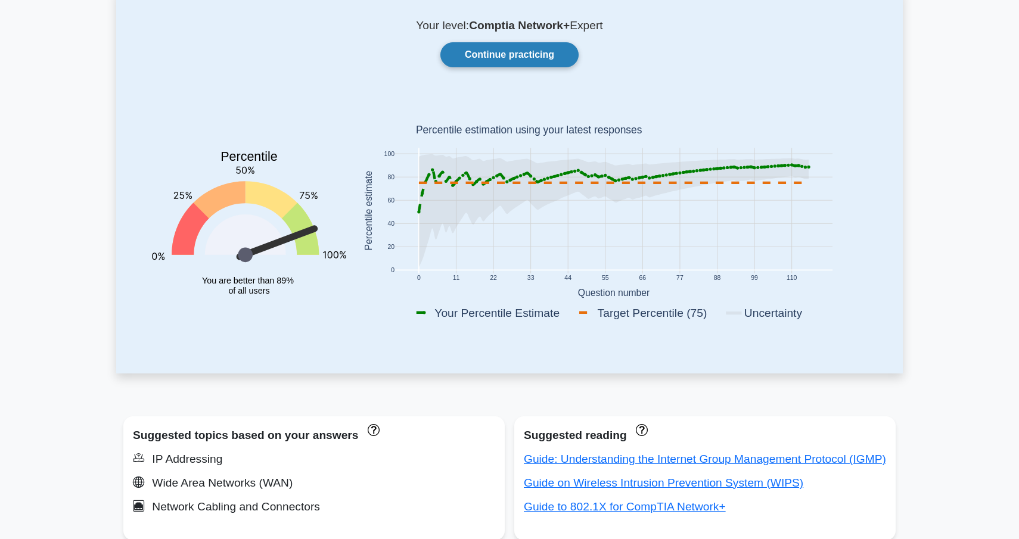
click at [543, 63] on link "Continue practicing" at bounding box center [509, 54] width 138 height 25
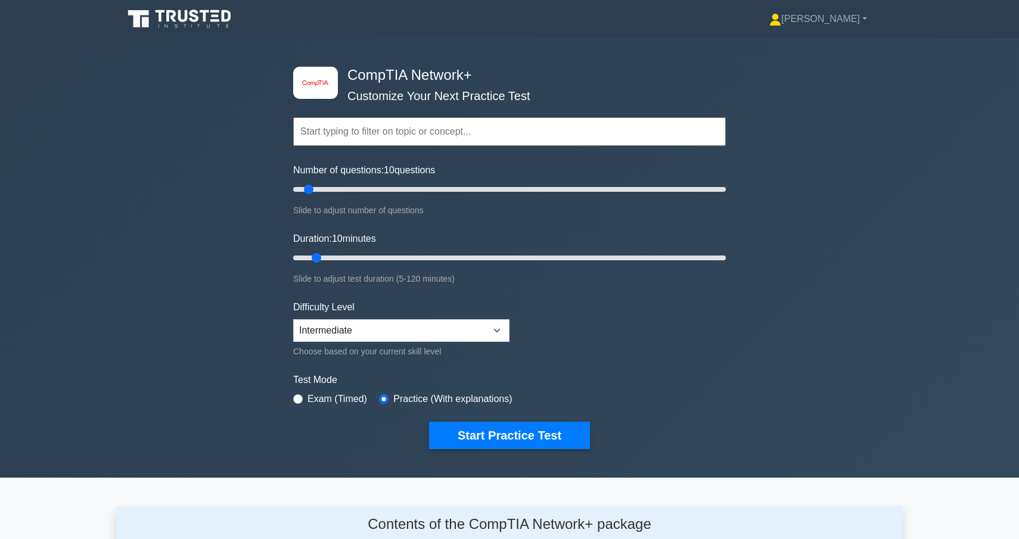
scroll to position [58, 0]
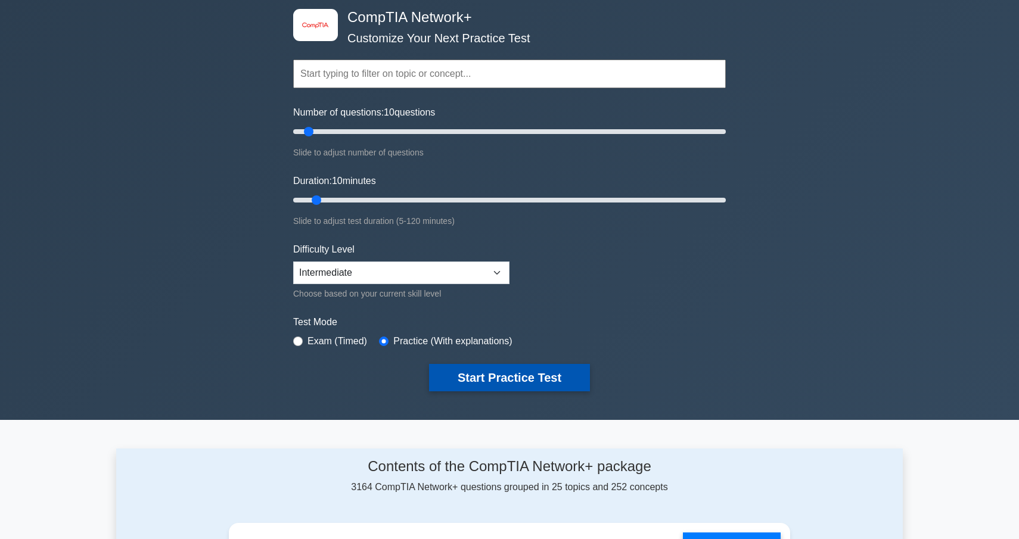
click at [482, 381] on button "Start Practice Test" at bounding box center [509, 377] width 161 height 27
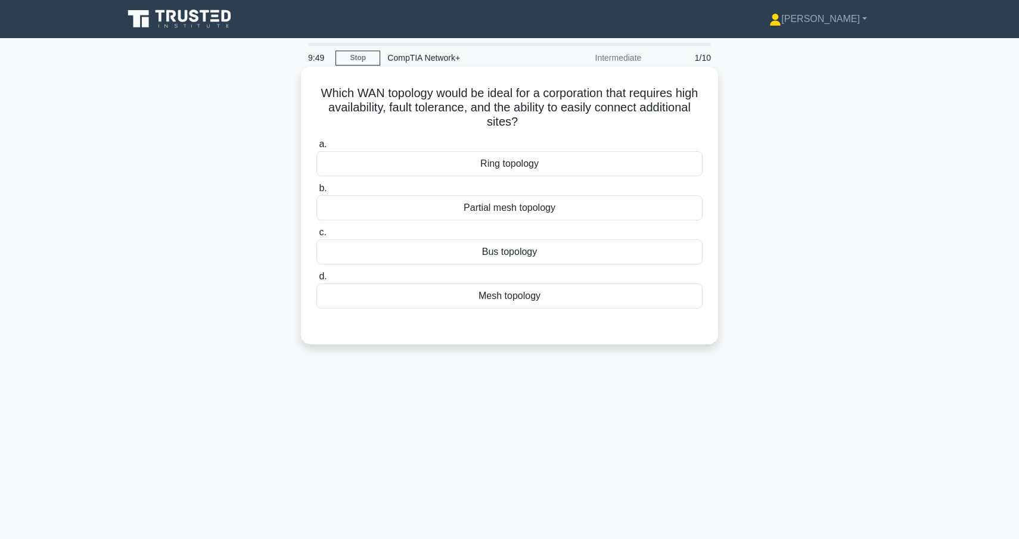
click at [518, 302] on div "Mesh topology" at bounding box center [510, 296] width 386 height 25
click at [317, 281] on input "d. Mesh topology" at bounding box center [317, 277] width 0 height 8
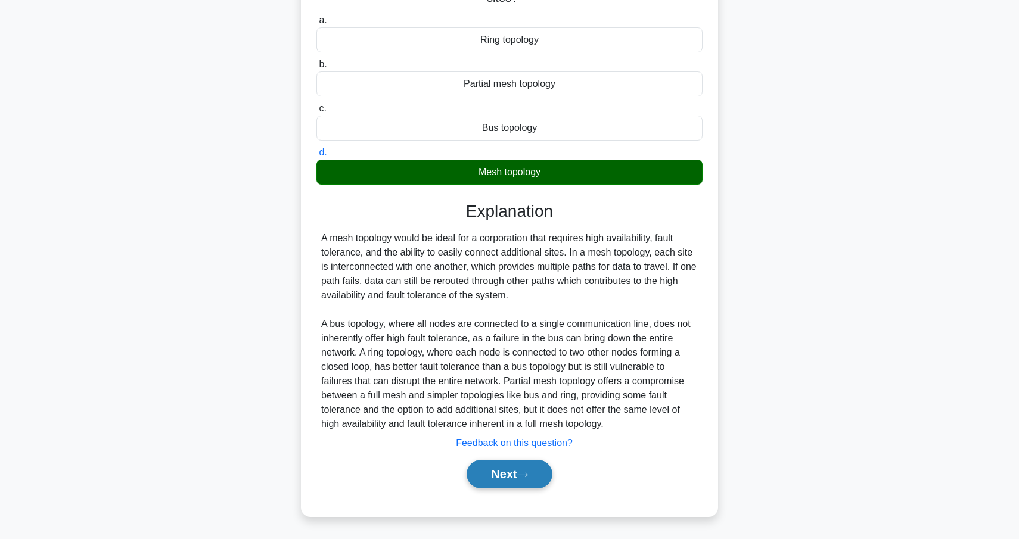
click at [525, 477] on icon at bounding box center [522, 475] width 11 height 7
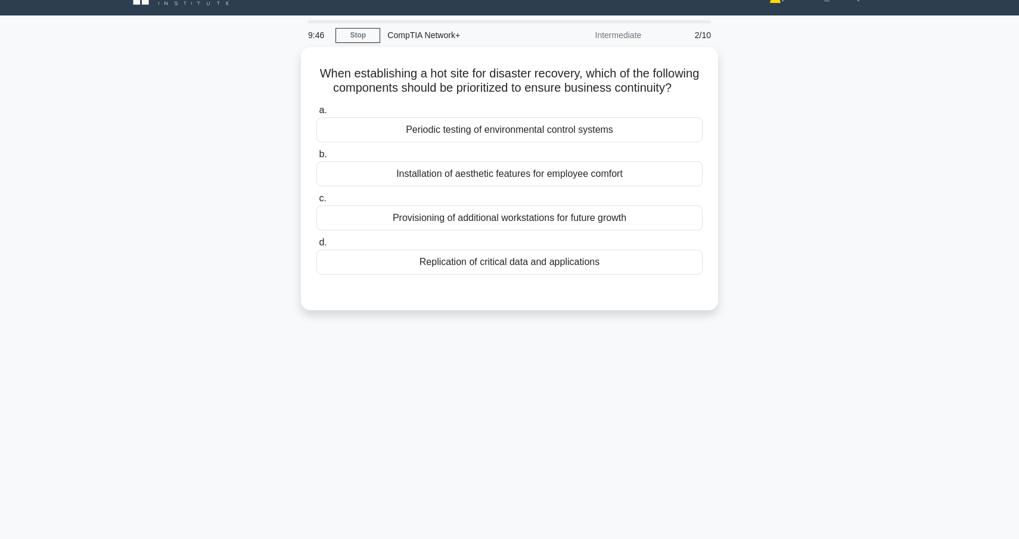
scroll to position [20, 0]
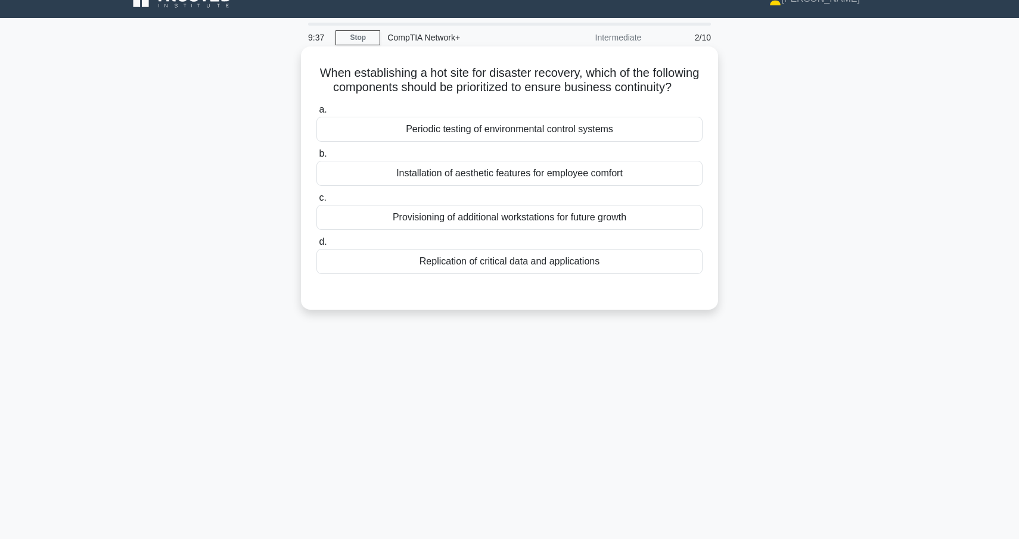
click at [553, 266] on div "Replication of critical data and applications" at bounding box center [510, 261] width 386 height 25
click at [317, 246] on input "d. Replication of critical data and applications" at bounding box center [317, 242] width 0 height 8
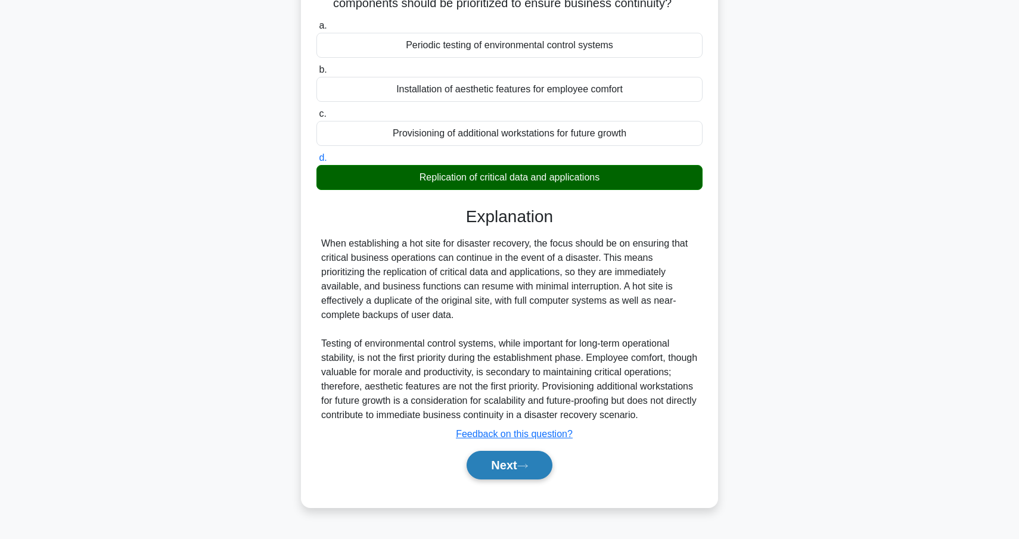
click at [528, 468] on icon at bounding box center [523, 466] width 10 height 4
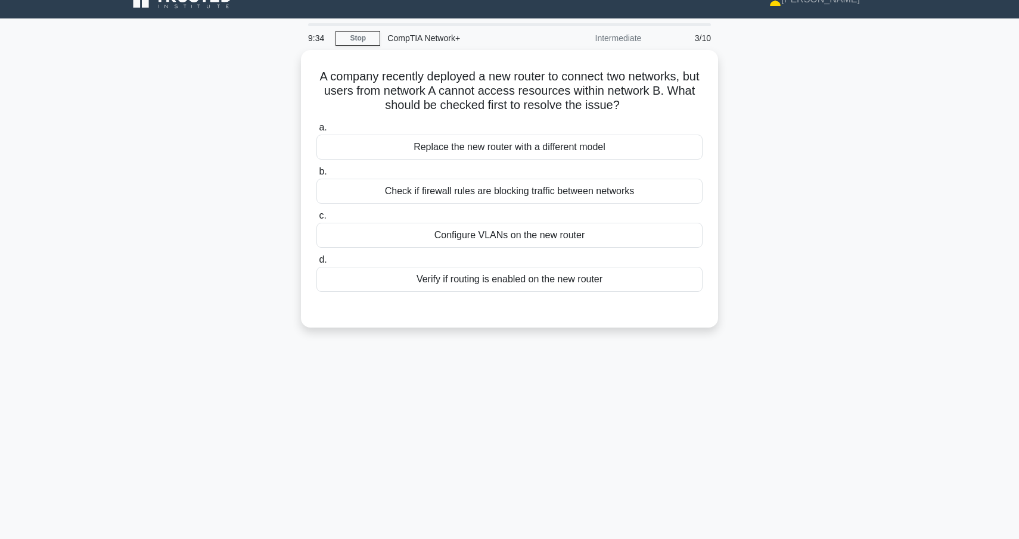
scroll to position [0, 0]
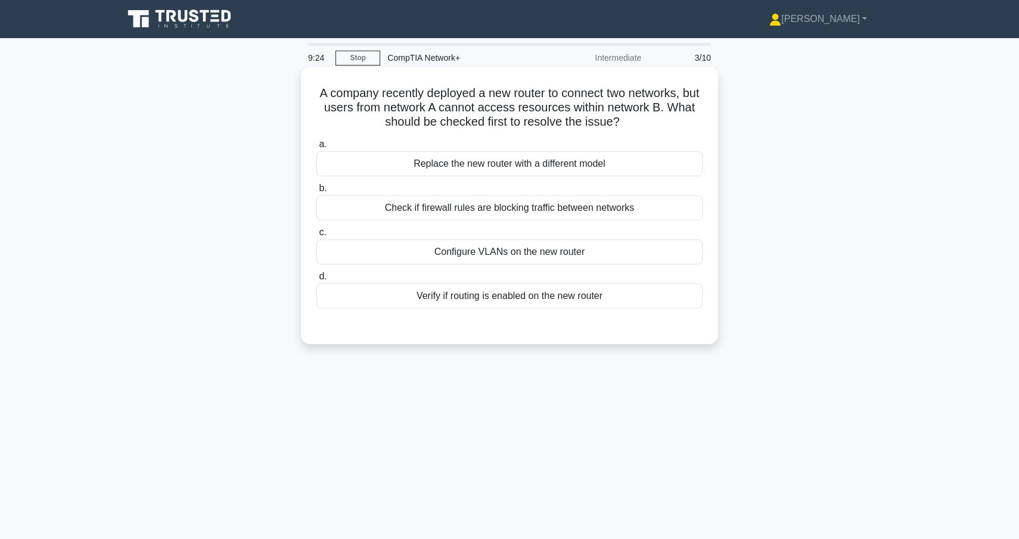
click at [549, 207] on div "Check if firewall rules are blocking traffic between networks" at bounding box center [510, 208] width 386 height 25
click at [317, 193] on input "b. Check if firewall rules are blocking traffic between networks" at bounding box center [317, 189] width 0 height 8
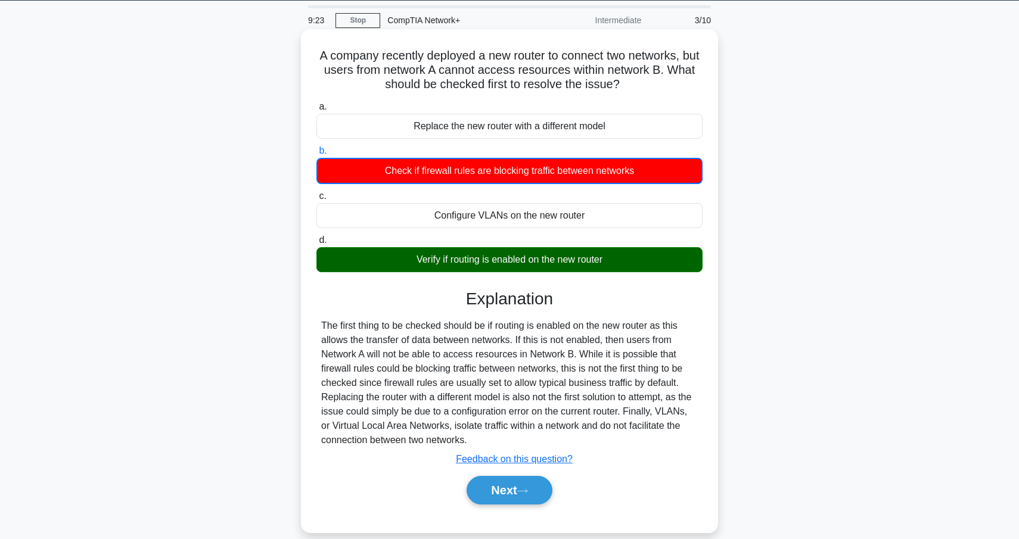
scroll to position [38, 0]
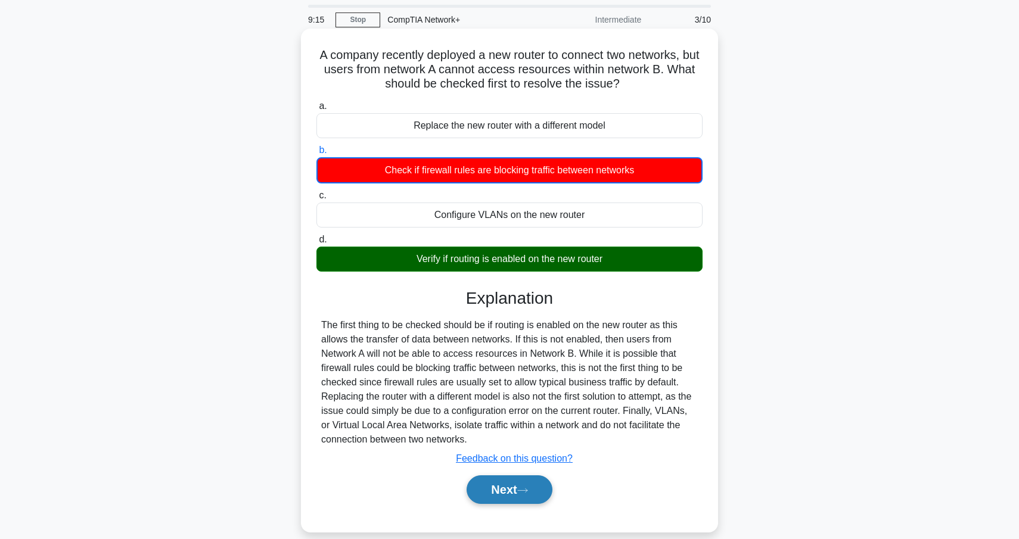
click at [521, 489] on button "Next" at bounding box center [509, 490] width 85 height 29
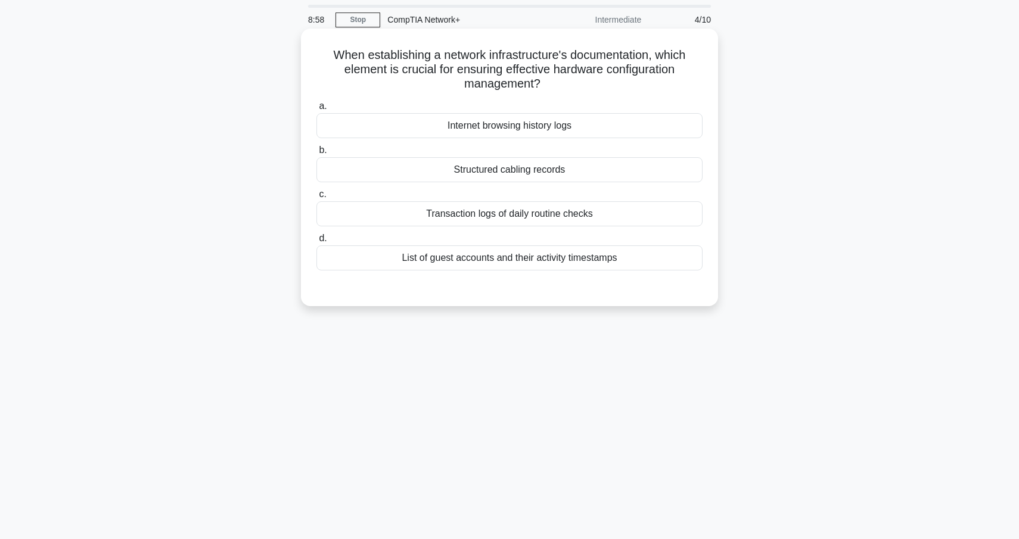
click at [566, 167] on div "Structured cabling records" at bounding box center [510, 169] width 386 height 25
click at [317, 154] on input "b. Structured cabling records" at bounding box center [317, 151] width 0 height 8
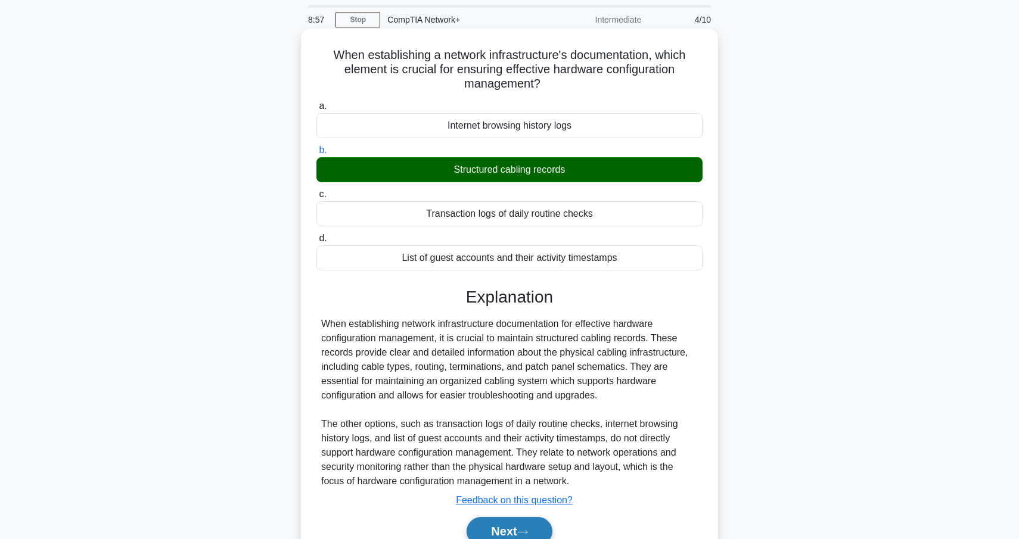
click at [510, 520] on button "Next" at bounding box center [509, 531] width 85 height 29
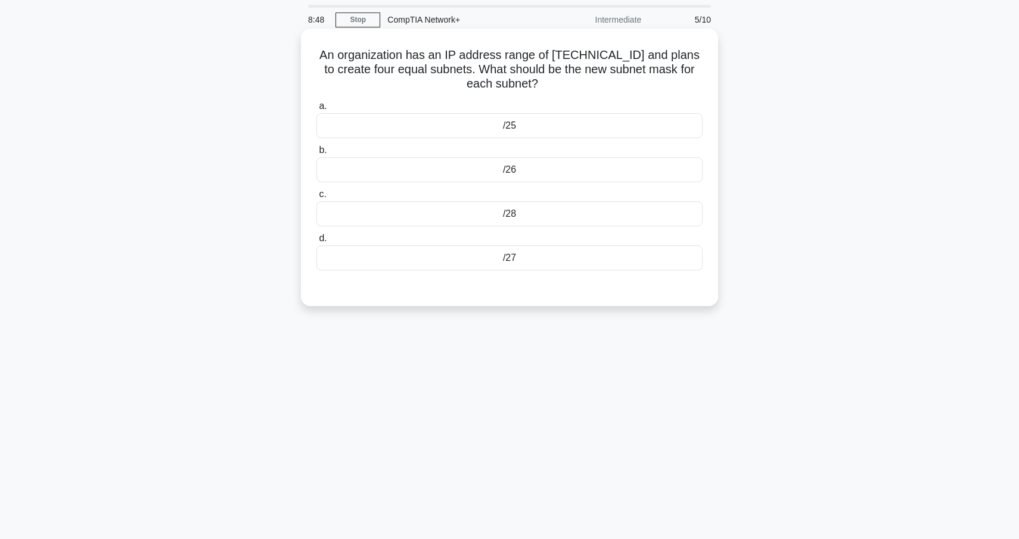
click at [517, 170] on div "/26" at bounding box center [510, 169] width 386 height 25
click at [317, 154] on input "b. /26" at bounding box center [317, 151] width 0 height 8
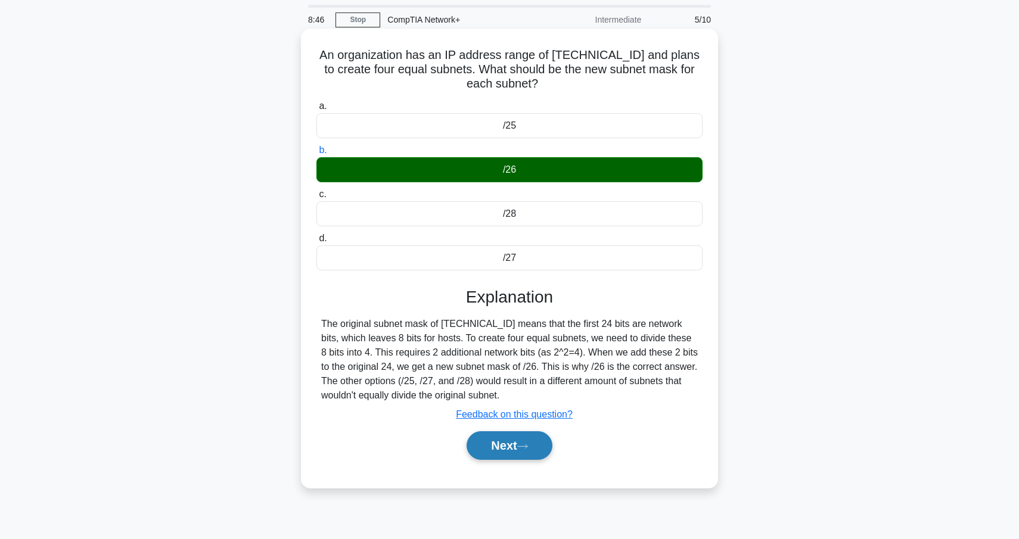
click at [532, 442] on button "Next" at bounding box center [509, 446] width 85 height 29
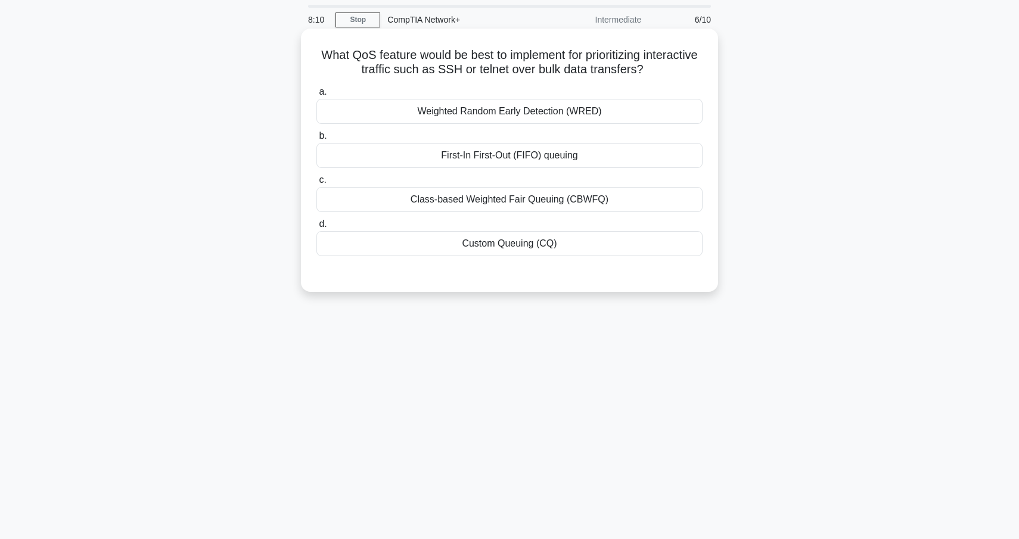
click at [573, 210] on div "Class-based Weighted Fair Queuing (CBWFQ)" at bounding box center [510, 199] width 386 height 25
click at [317, 184] on input "c. Class-based Weighted Fair Queuing (CBWFQ)" at bounding box center [317, 180] width 0 height 8
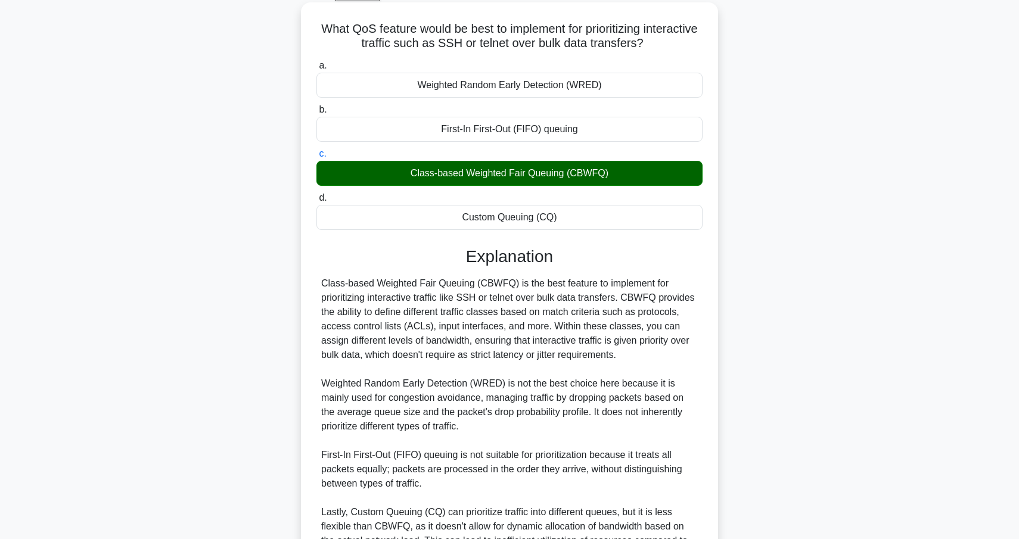
scroll to position [72, 0]
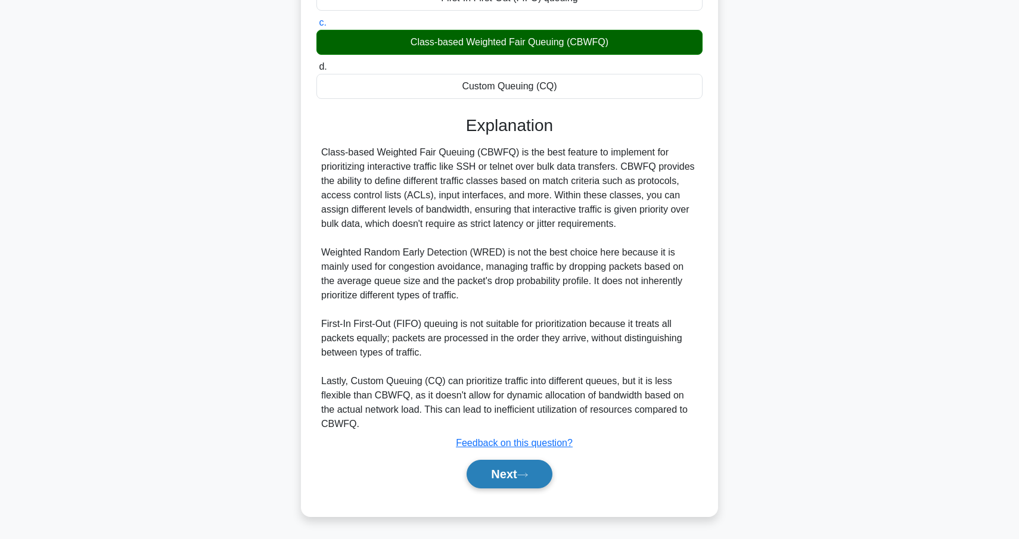
click at [528, 472] on icon at bounding box center [522, 475] width 11 height 7
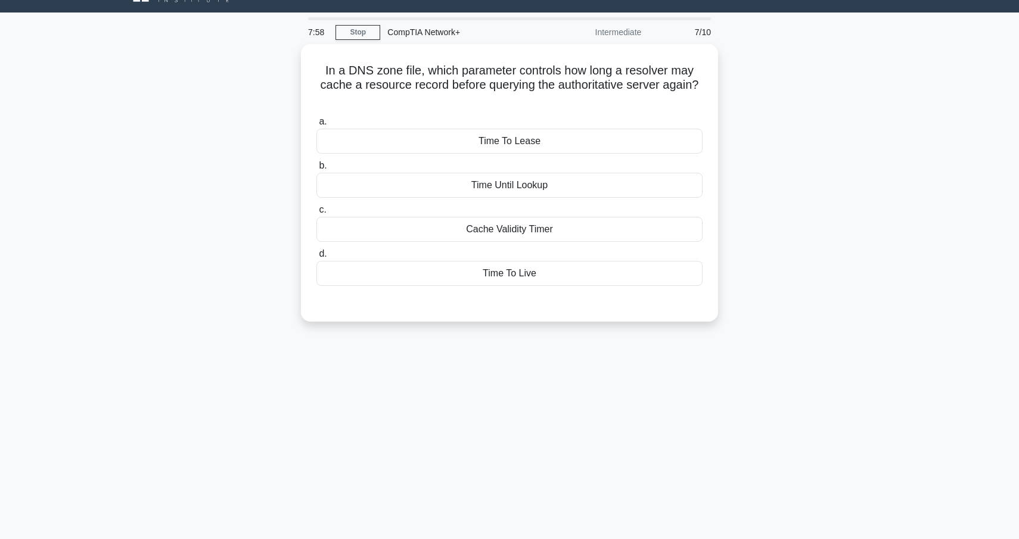
scroll to position [23, 0]
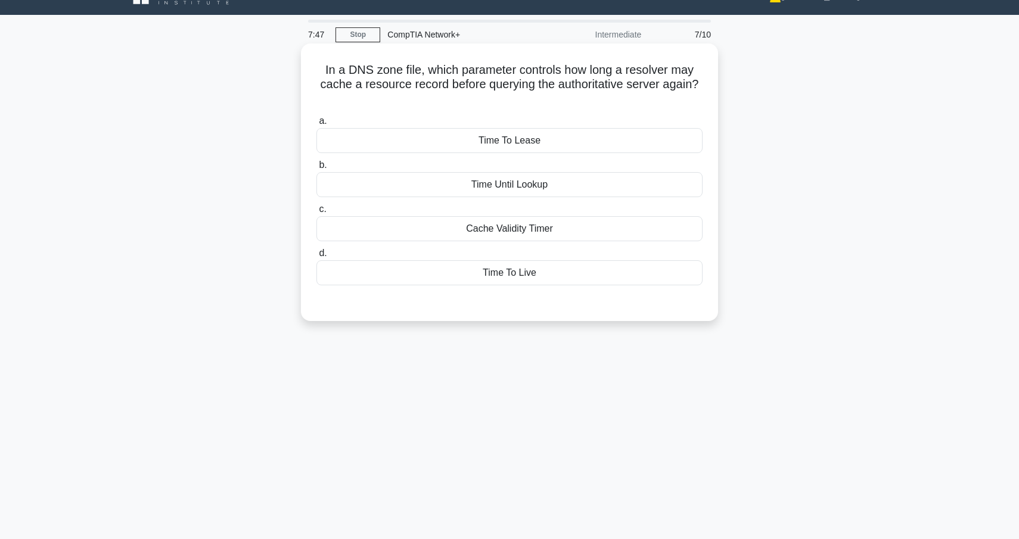
click at [554, 236] on div "Cache Validity Timer" at bounding box center [510, 228] width 386 height 25
click at [317, 213] on input "c. Cache Validity Timer" at bounding box center [317, 210] width 0 height 8
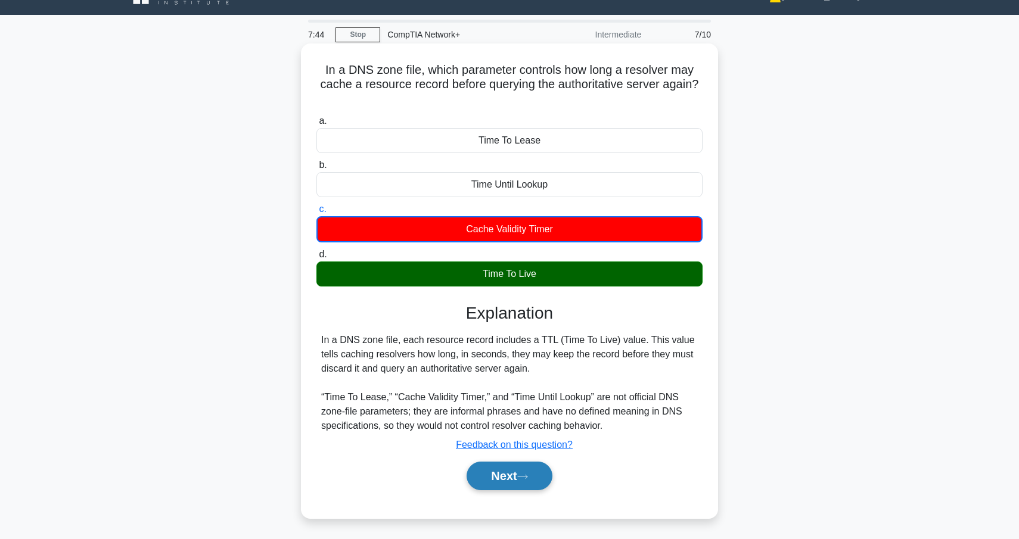
click at [519, 481] on button "Next" at bounding box center [509, 476] width 85 height 29
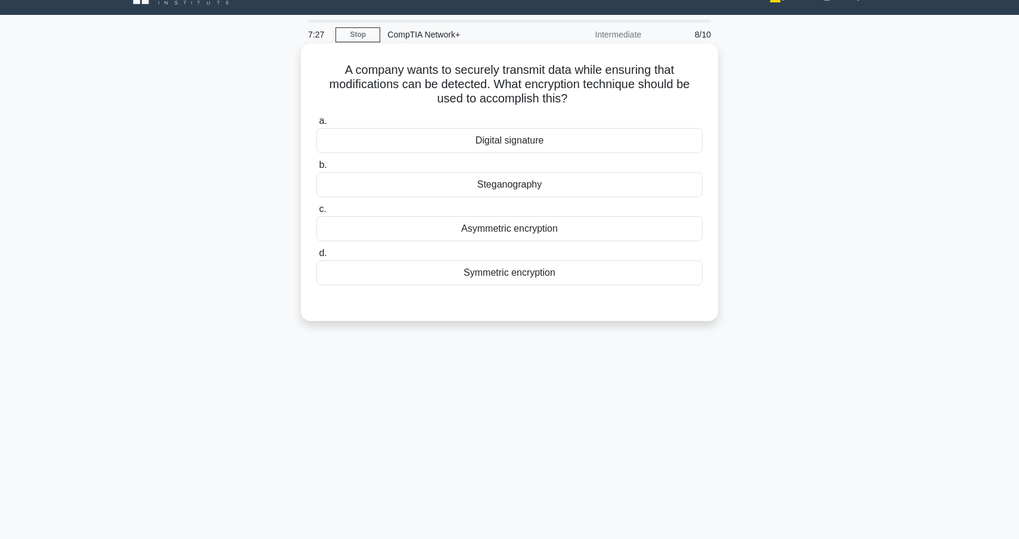
click at [560, 140] on div "Digital signature" at bounding box center [510, 140] width 386 height 25
click at [317, 125] on input "a. Digital signature" at bounding box center [317, 121] width 0 height 8
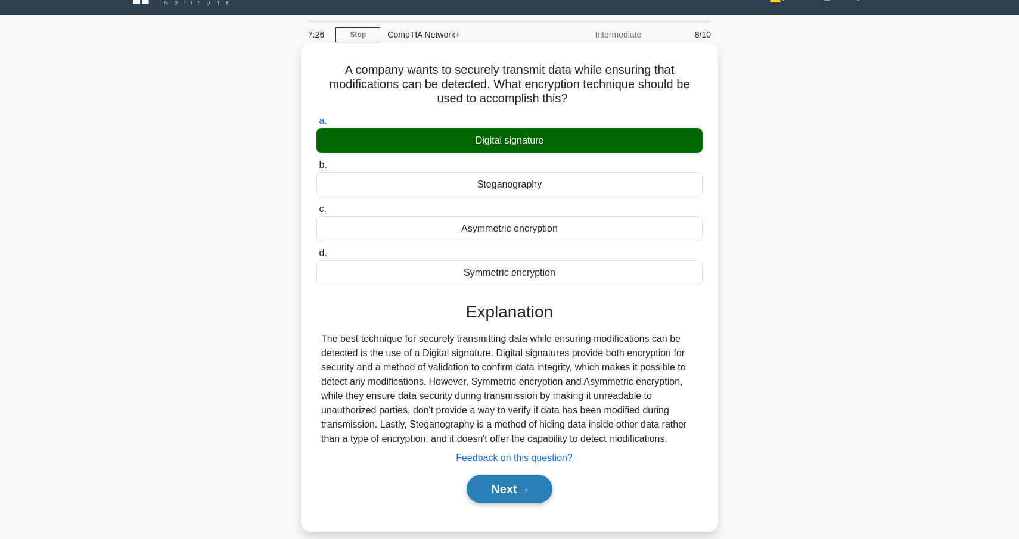
click at [521, 492] on button "Next" at bounding box center [509, 489] width 85 height 29
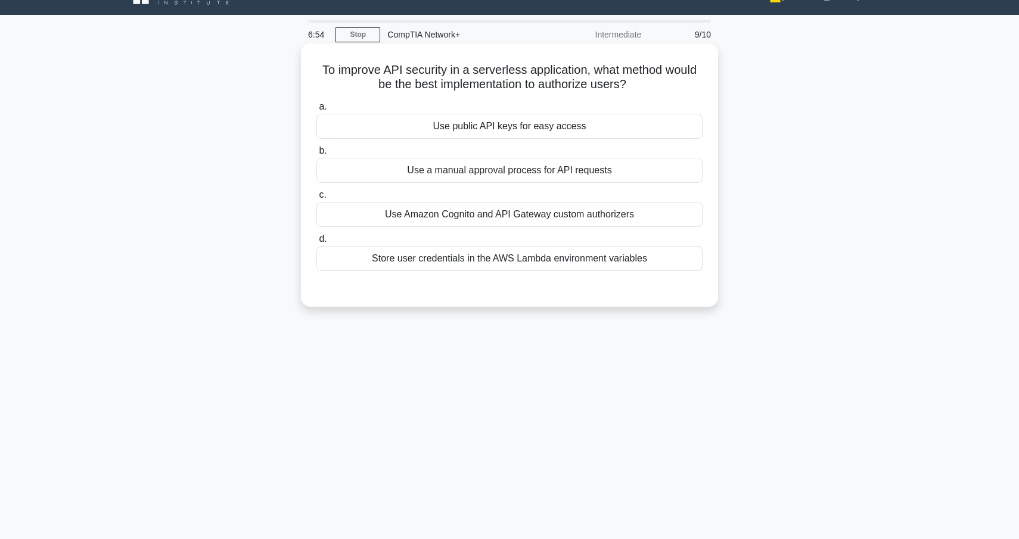
click at [601, 216] on div "Use Amazon Cognito and API Gateway custom authorizers" at bounding box center [510, 214] width 386 height 25
click at [317, 199] on input "c. Use Amazon Cognito and API Gateway custom authorizers" at bounding box center [317, 195] width 0 height 8
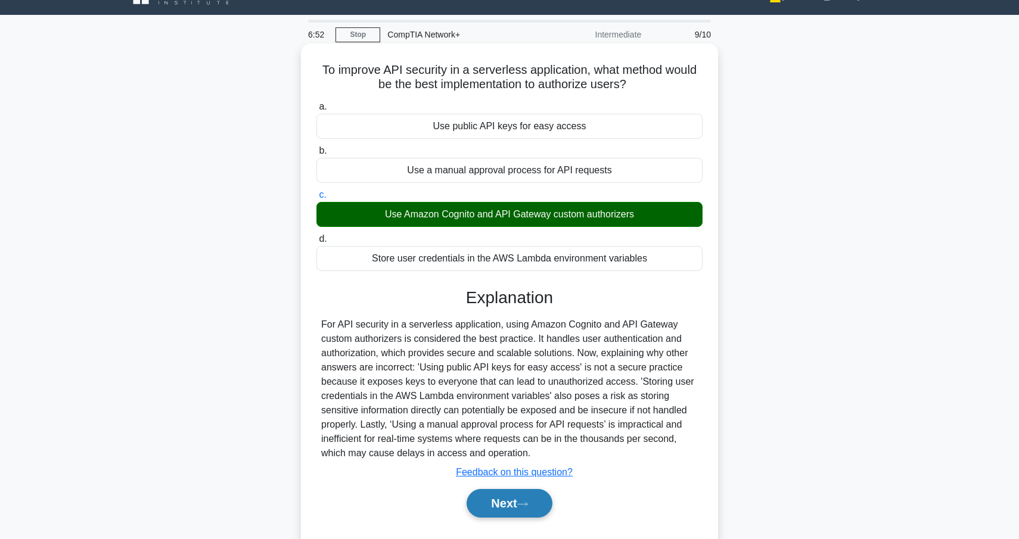
click at [536, 513] on button "Next" at bounding box center [509, 503] width 85 height 29
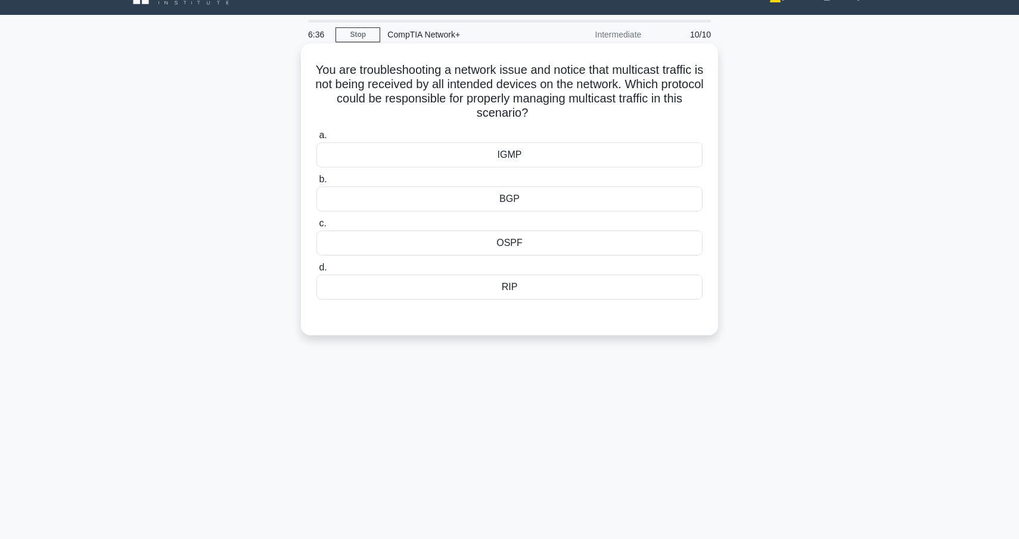
click at [479, 154] on div "IGMP" at bounding box center [510, 154] width 386 height 25
click at [317, 139] on input "a. IGMP" at bounding box center [317, 136] width 0 height 8
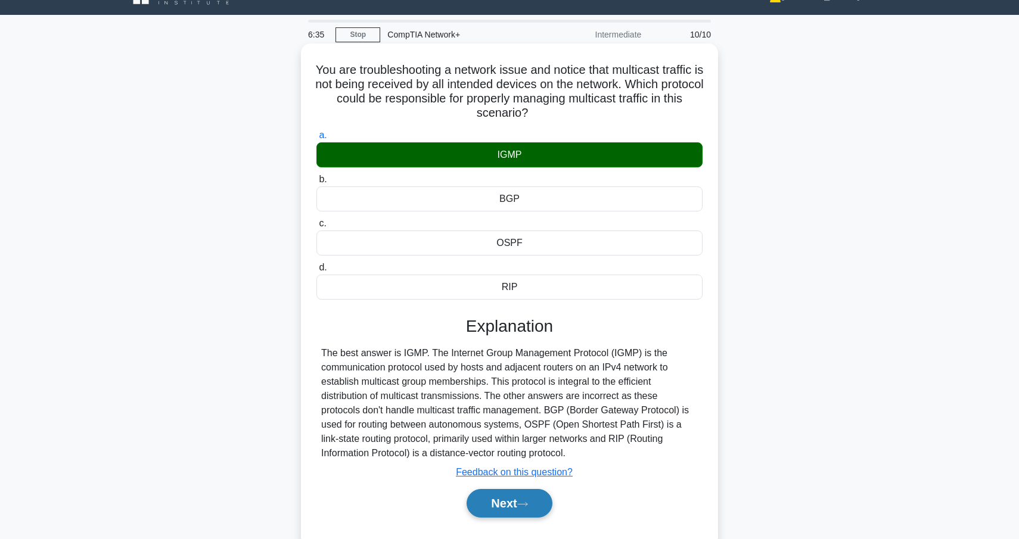
click at [533, 504] on button "Next" at bounding box center [509, 503] width 85 height 29
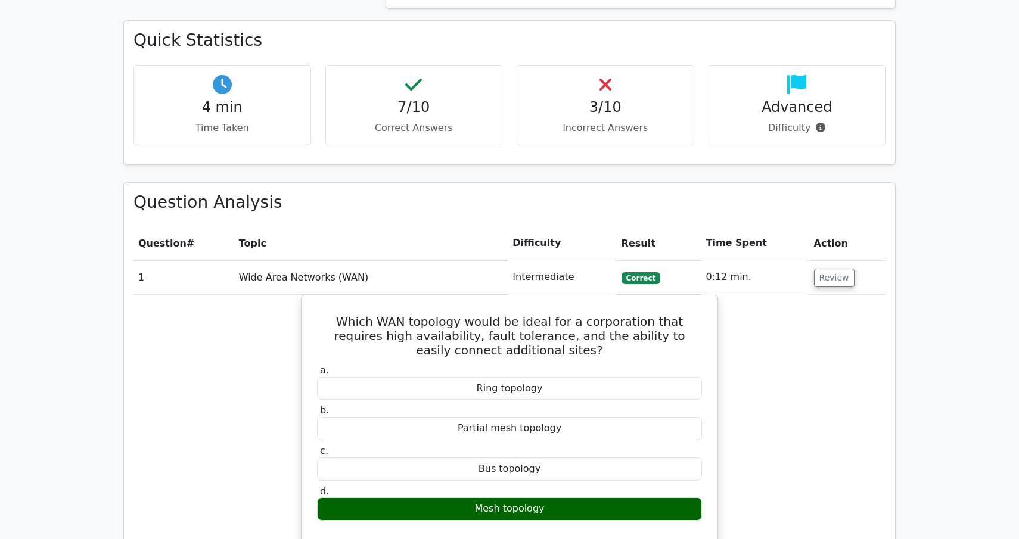
scroll to position [524, 0]
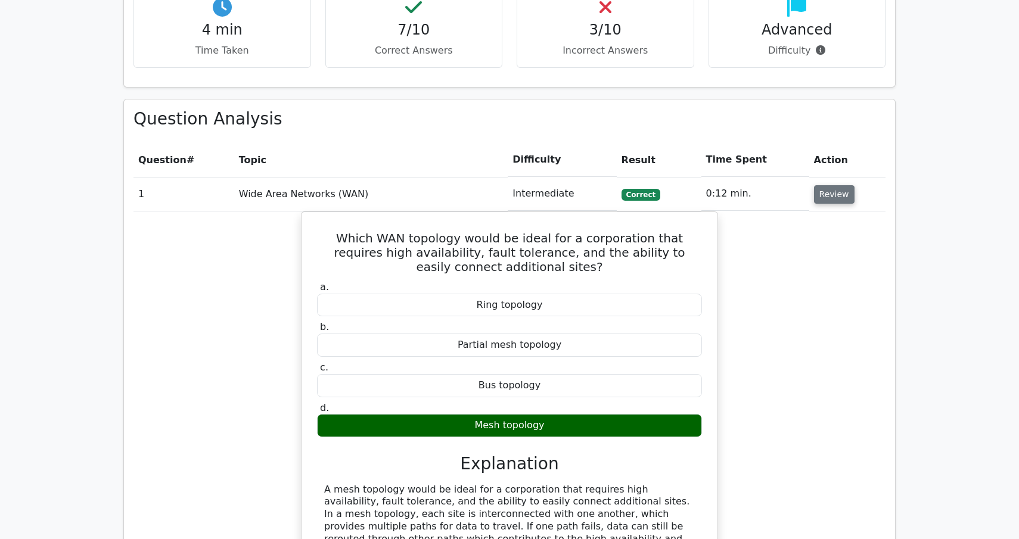
click at [824, 196] on button "Review" at bounding box center [834, 194] width 41 height 18
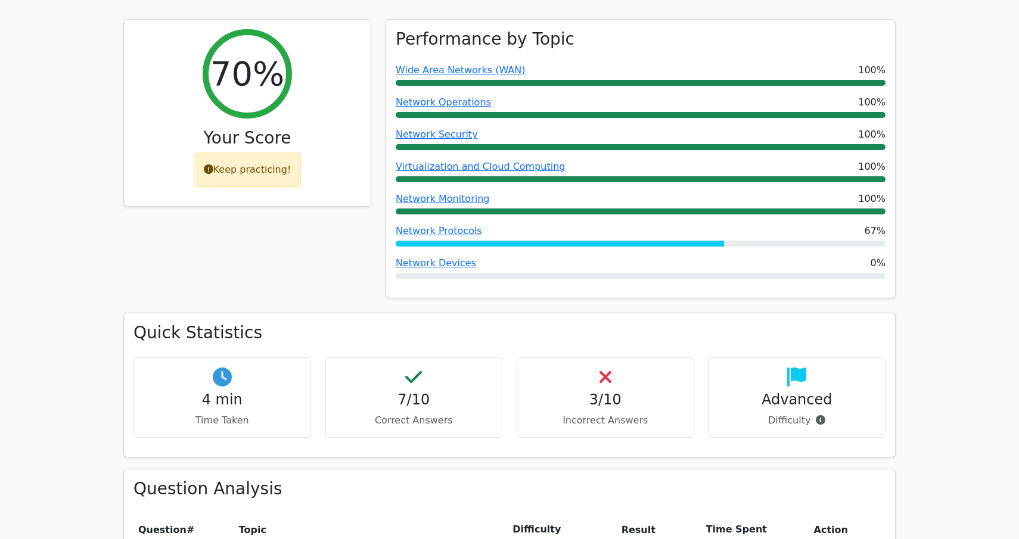
scroll to position [156, 0]
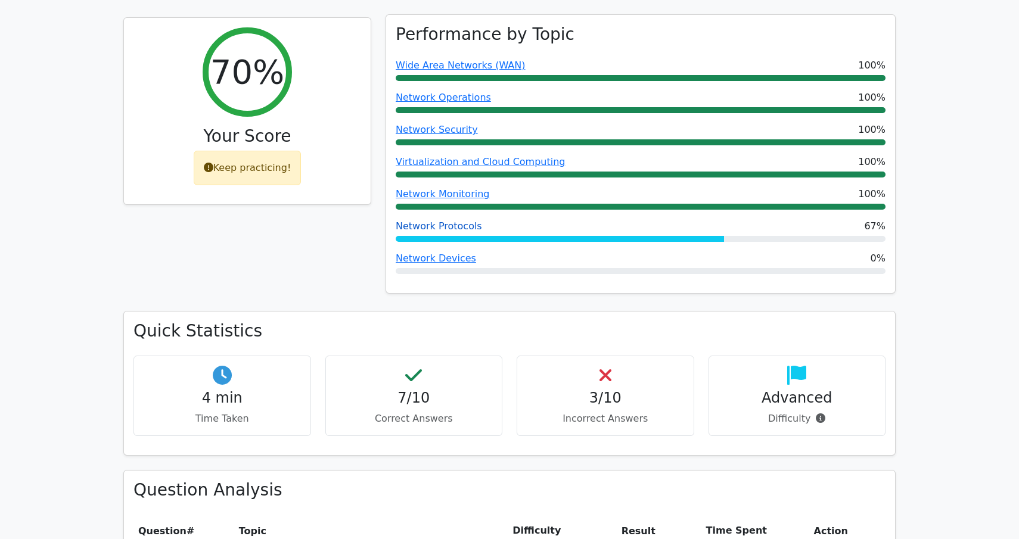
click at [441, 227] on link "Network Protocols" at bounding box center [439, 226] width 86 height 11
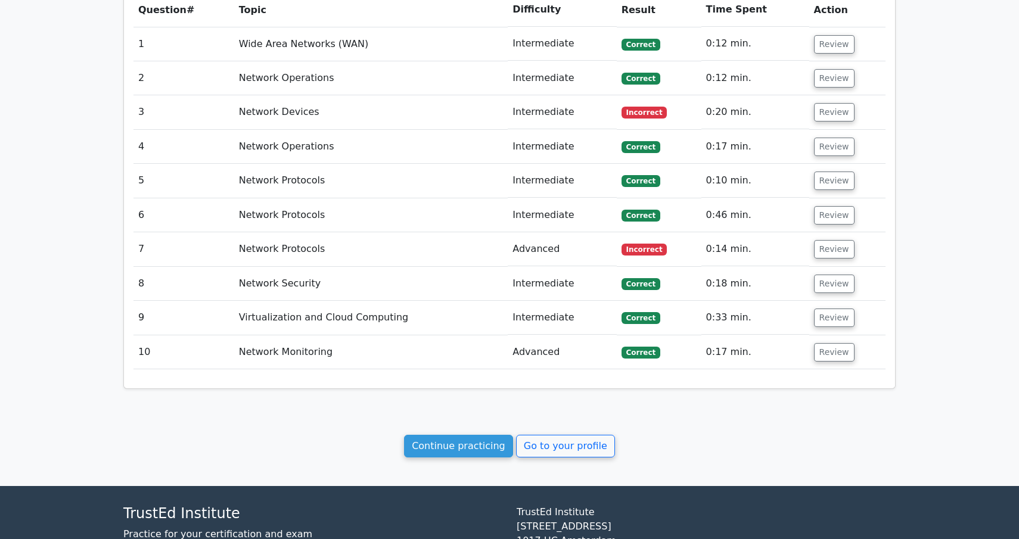
scroll to position [678, 0]
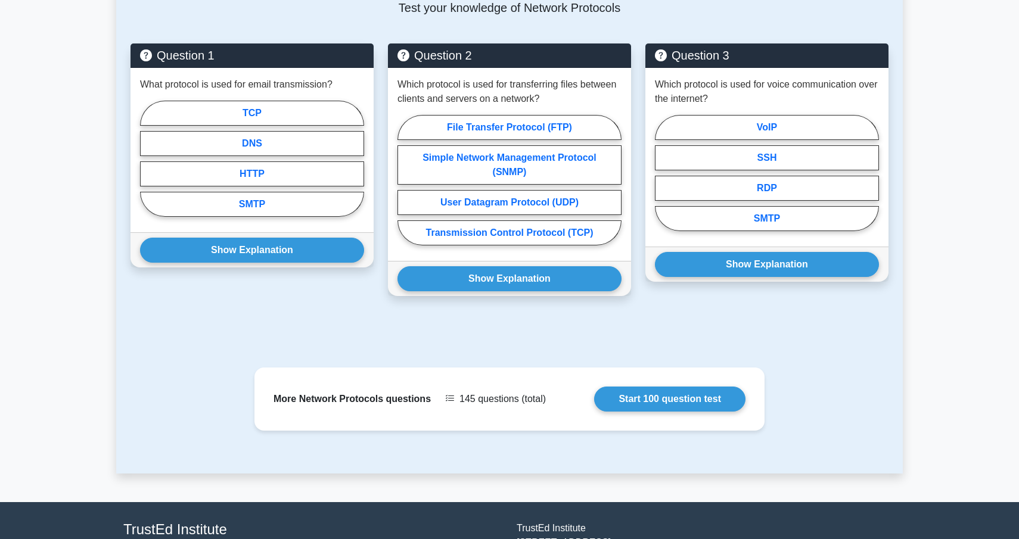
scroll to position [665, 0]
